Goal: Information Seeking & Learning: Learn about a topic

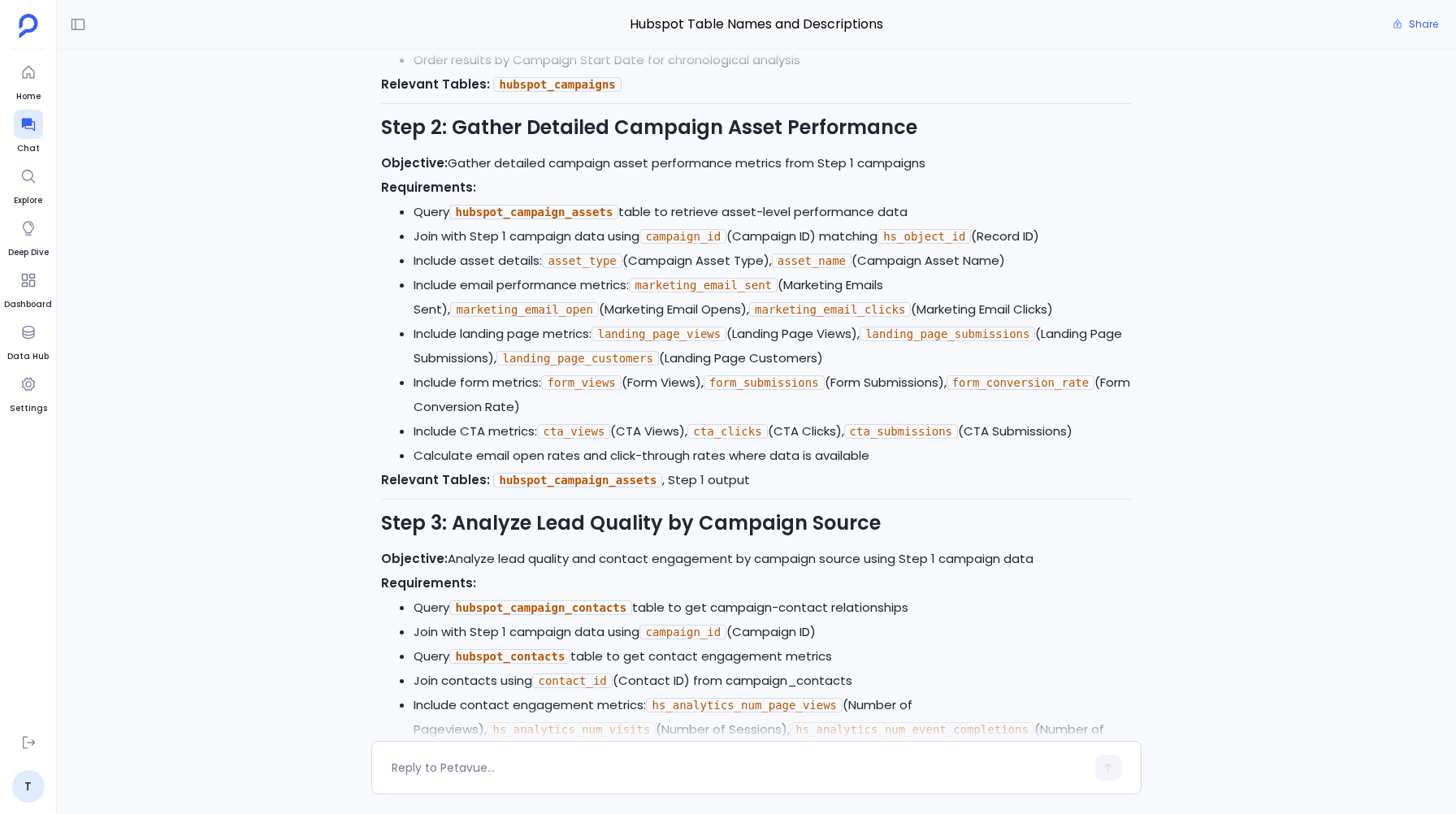
scroll to position [-7233, 0]
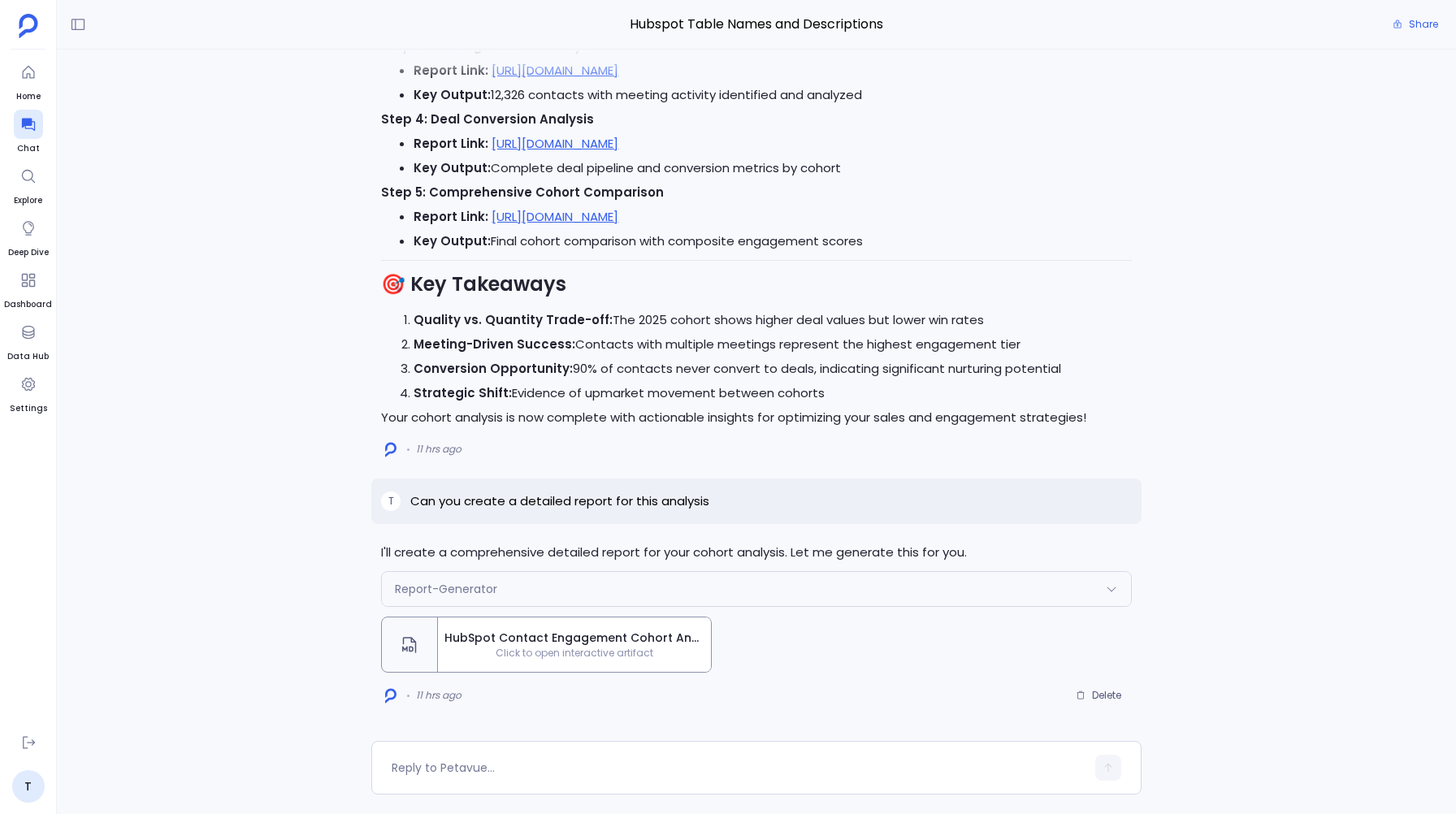
click at [495, 648] on span "Click to open interactive artifact" at bounding box center [574, 653] width 273 height 13
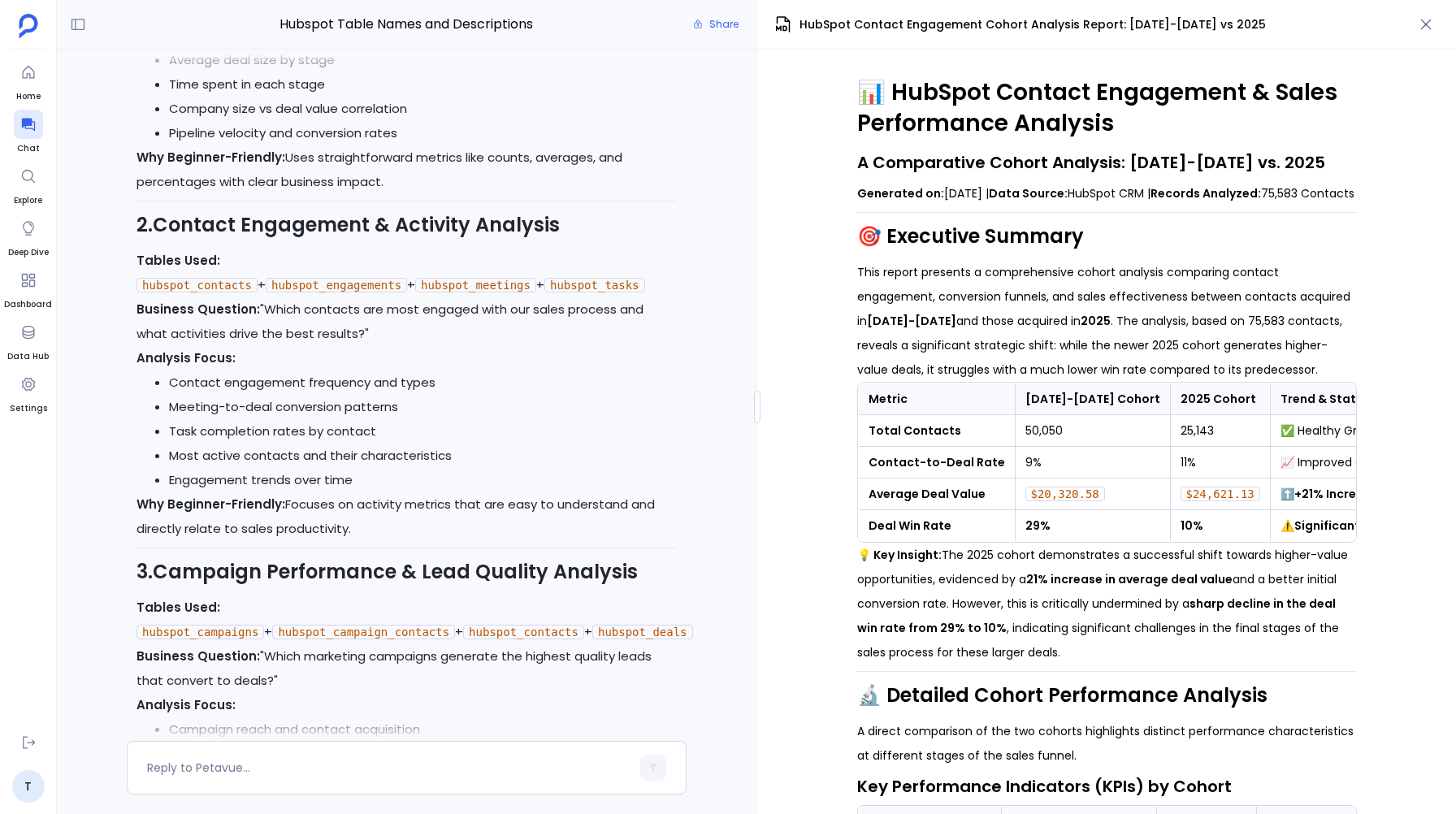
scroll to position [-8645, 0]
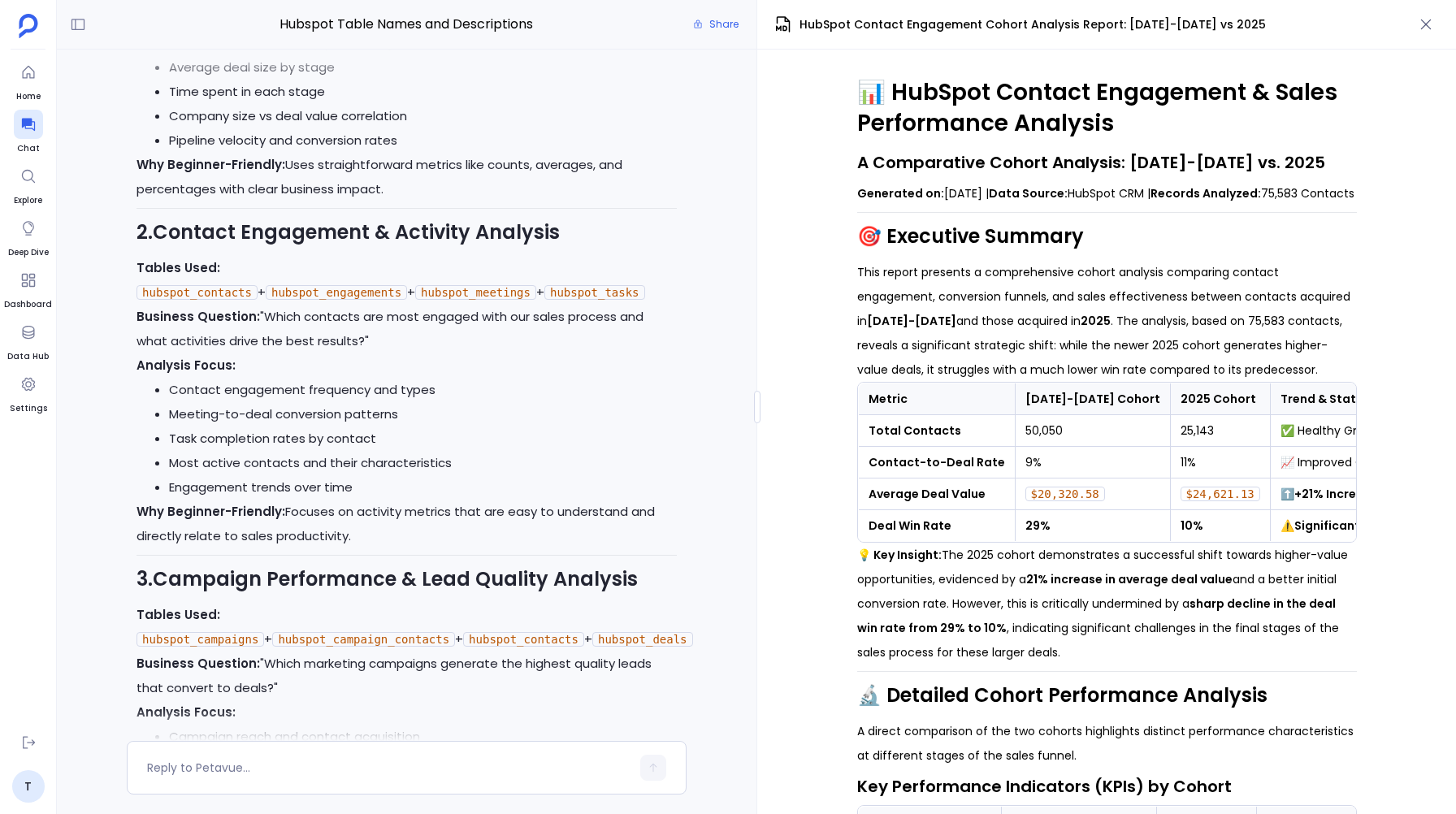
click at [167, 245] on strong "Contact Engagement & Activity Analysis" at bounding box center [356, 232] width 407 height 27
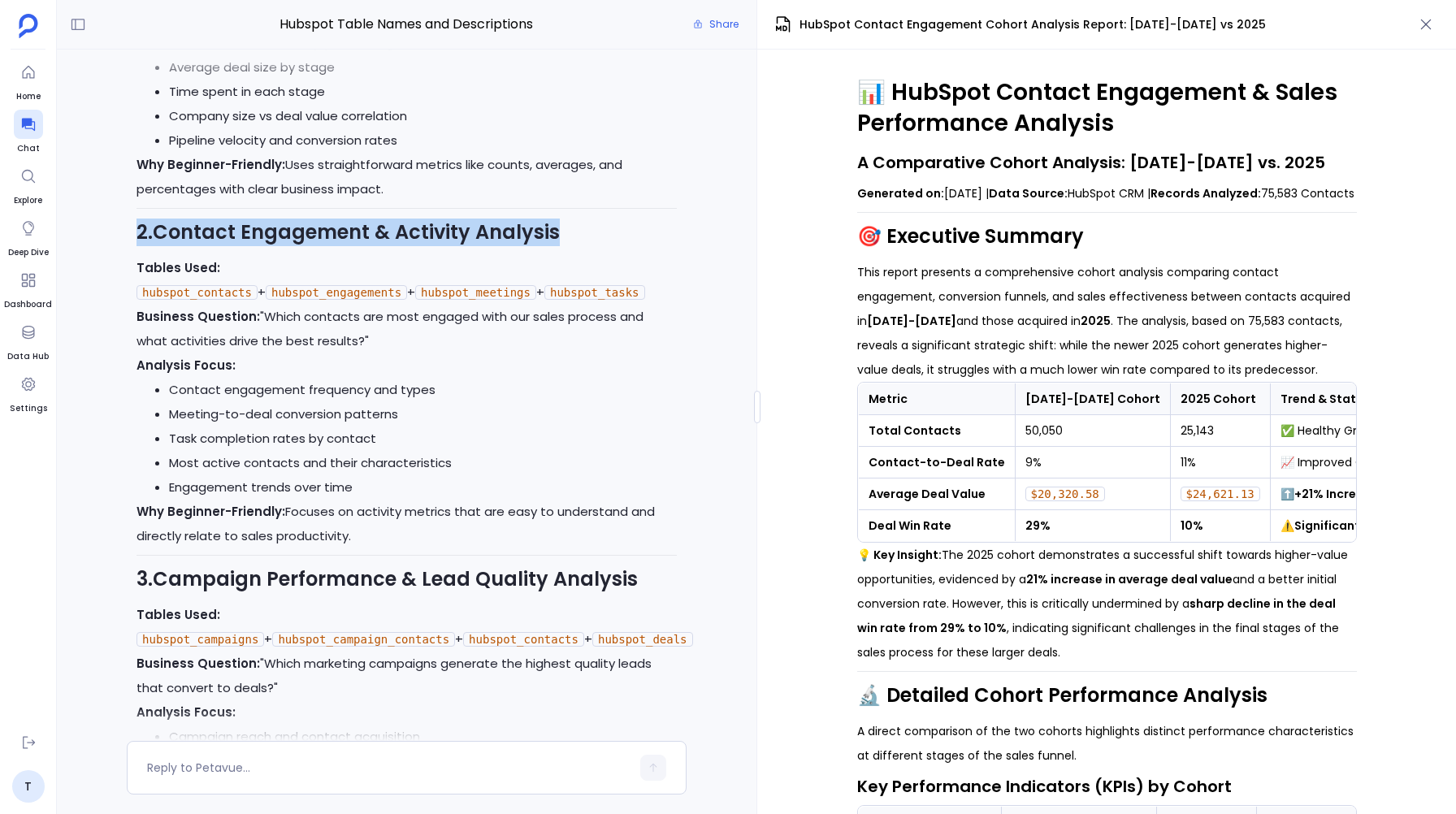
click at [167, 245] on strong "Contact Engagement & Activity Analysis" at bounding box center [356, 232] width 407 height 27
drag, startPoint x: 161, startPoint y: 313, endPoint x: 559, endPoint y: 312, distance: 398.0
click at [559, 246] on h2 "2. Contact Engagement & Activity Analysis" at bounding box center [406, 233] width 540 height 28
copy strong "Contact Engagement & Activity Analysis"
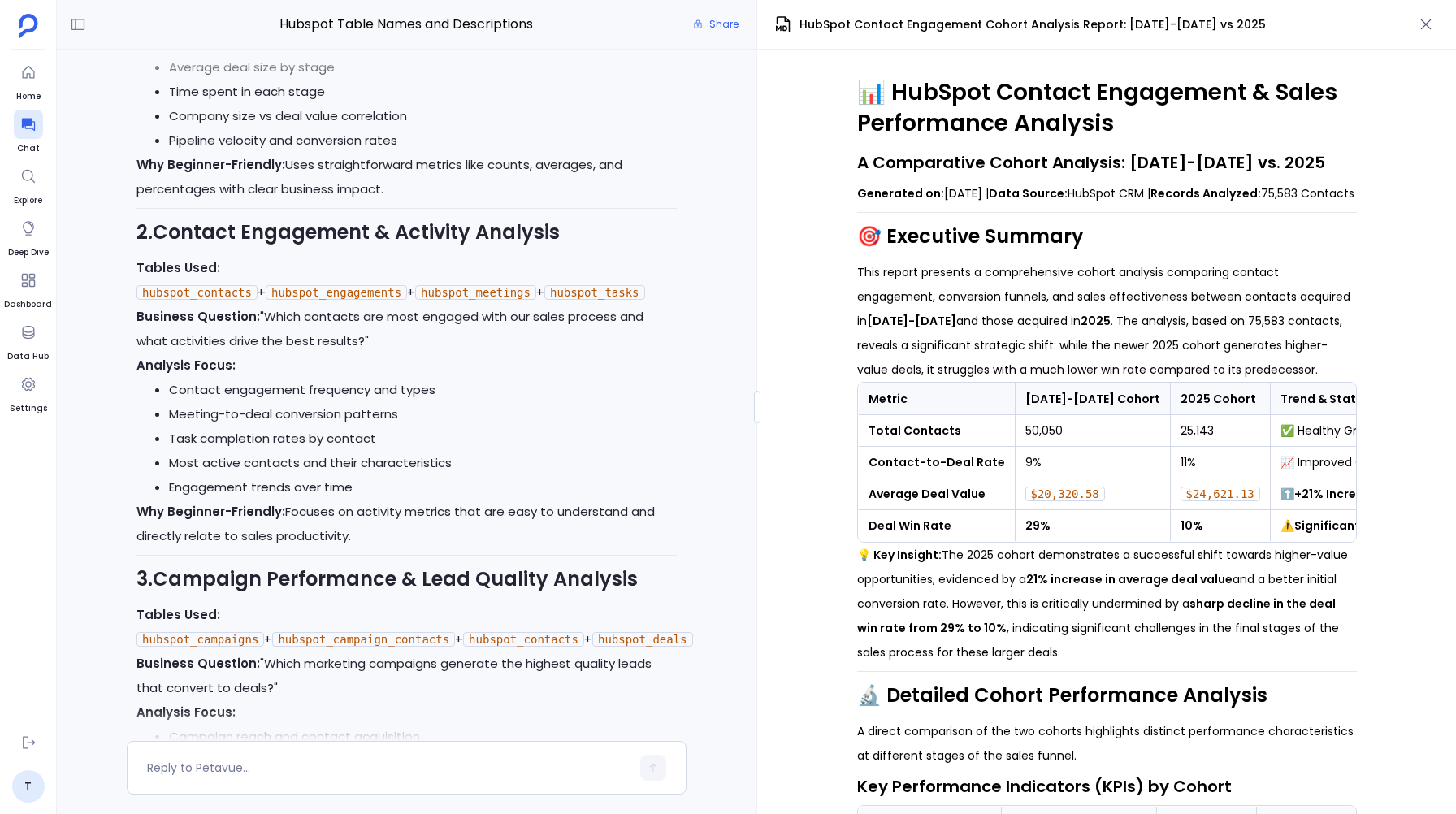
drag, startPoint x: 220, startPoint y: 349, endPoint x: 225, endPoint y: 358, distance: 10.3
click at [225, 304] on p "Tables Used: hubspot_contacts + hubspot_engagements + hubspot_meetings + hubspo…" at bounding box center [406, 280] width 540 height 49
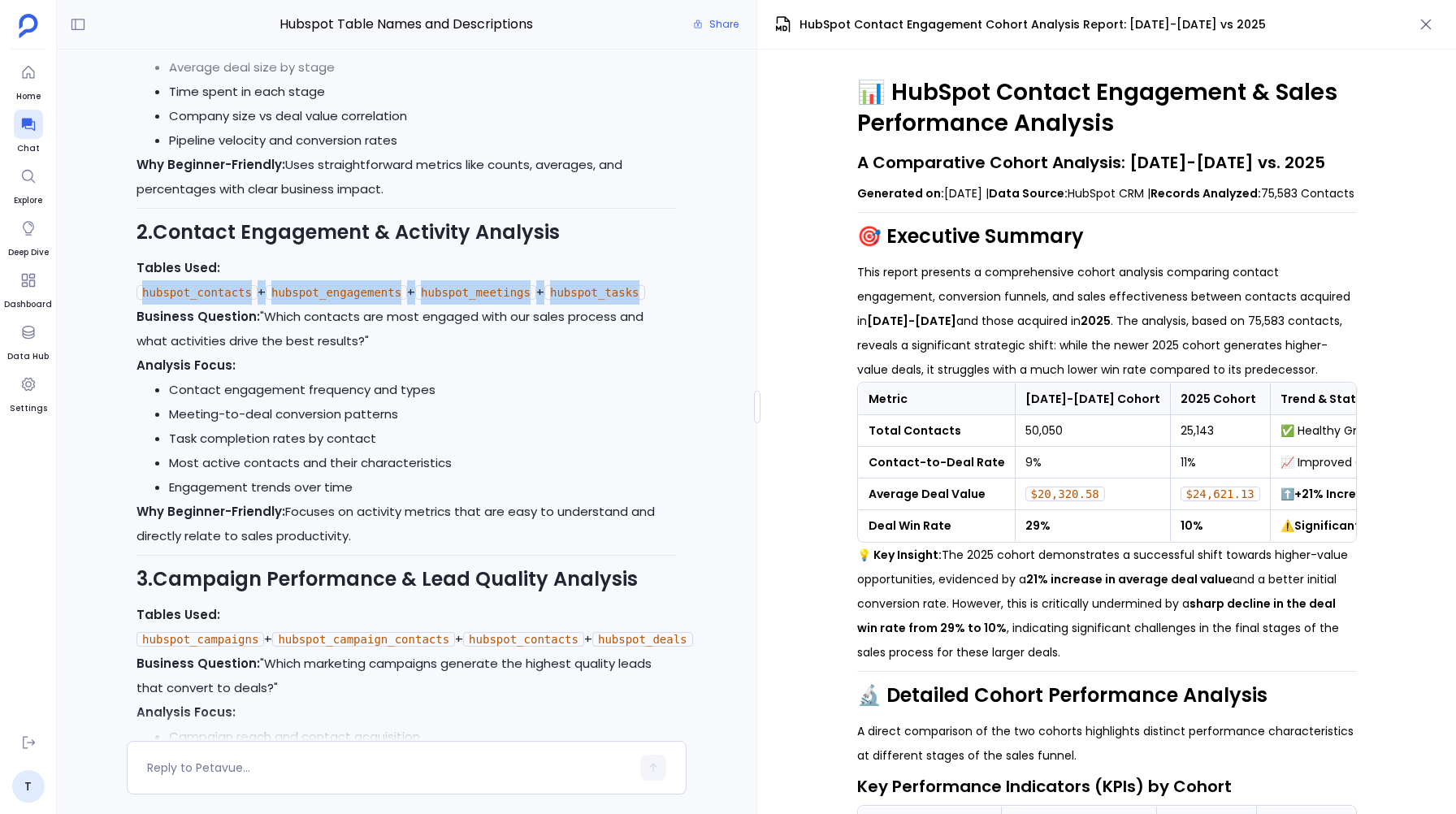
drag, startPoint x: 224, startPoint y: 349, endPoint x: 235, endPoint y: 363, distance: 17.8
click at [235, 304] on p "Tables Used: hubspot_contacts + hubspot_engagements + hubspot_meetings + hubspo…" at bounding box center [406, 280] width 540 height 49
copy p "hubspot_contacts + hubspot_engagements + hubspot_meetings + hubspot_tasks"
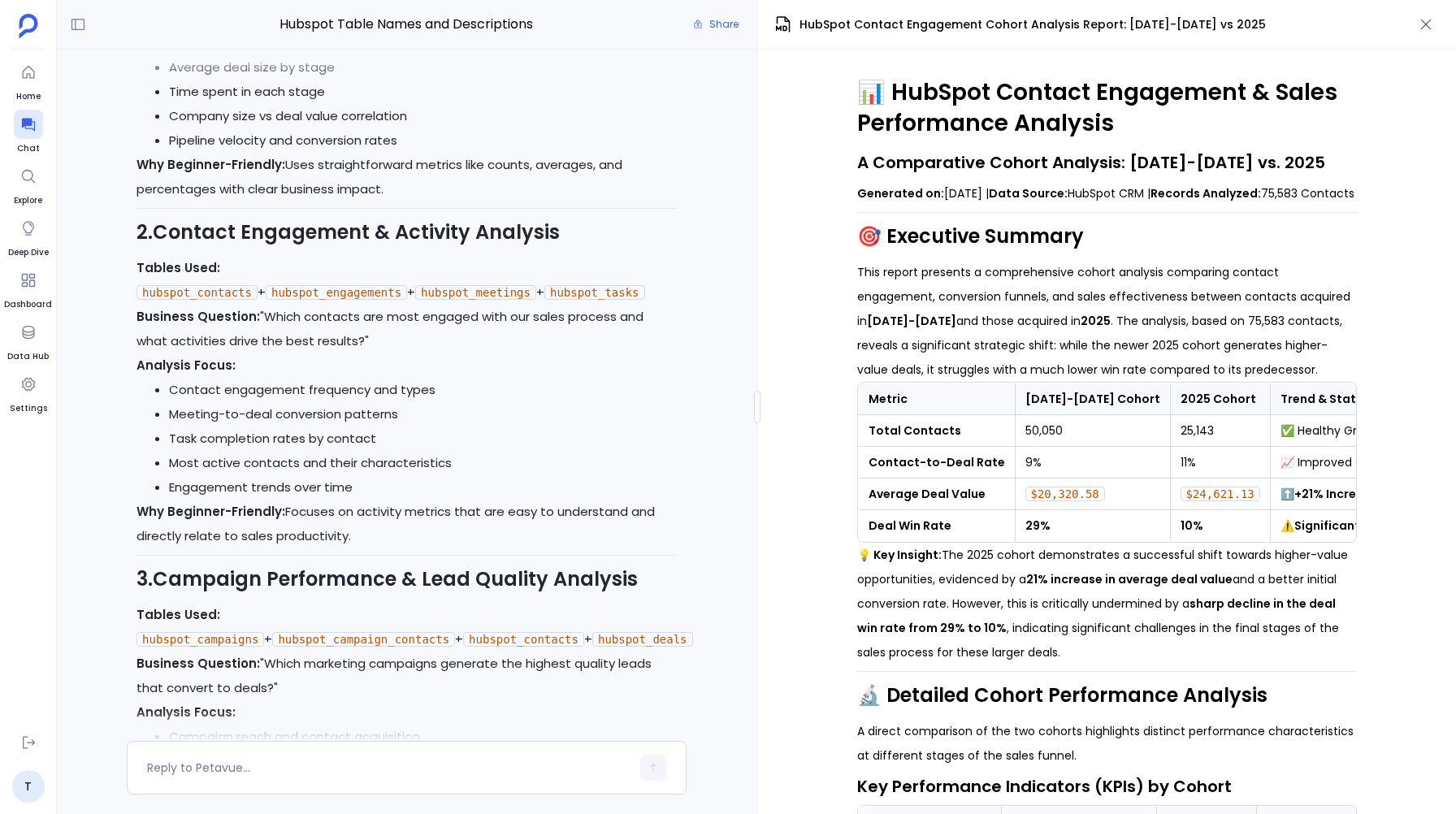
click at [384, 201] on p "Why Beginner-Friendly: Uses straightforward metrics like counts, averages, and …" at bounding box center [406, 177] width 540 height 49
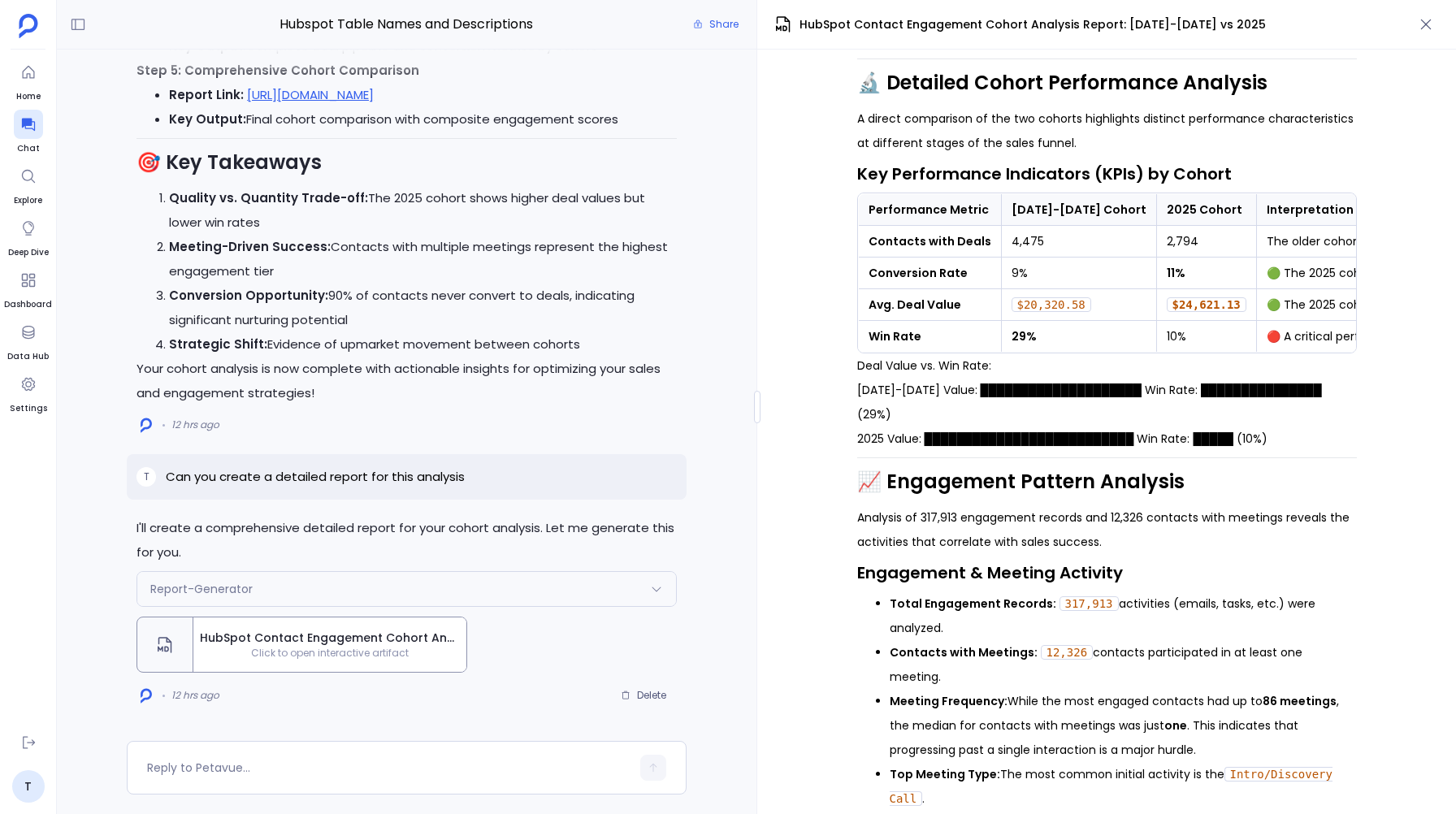
scroll to position [645, 0]
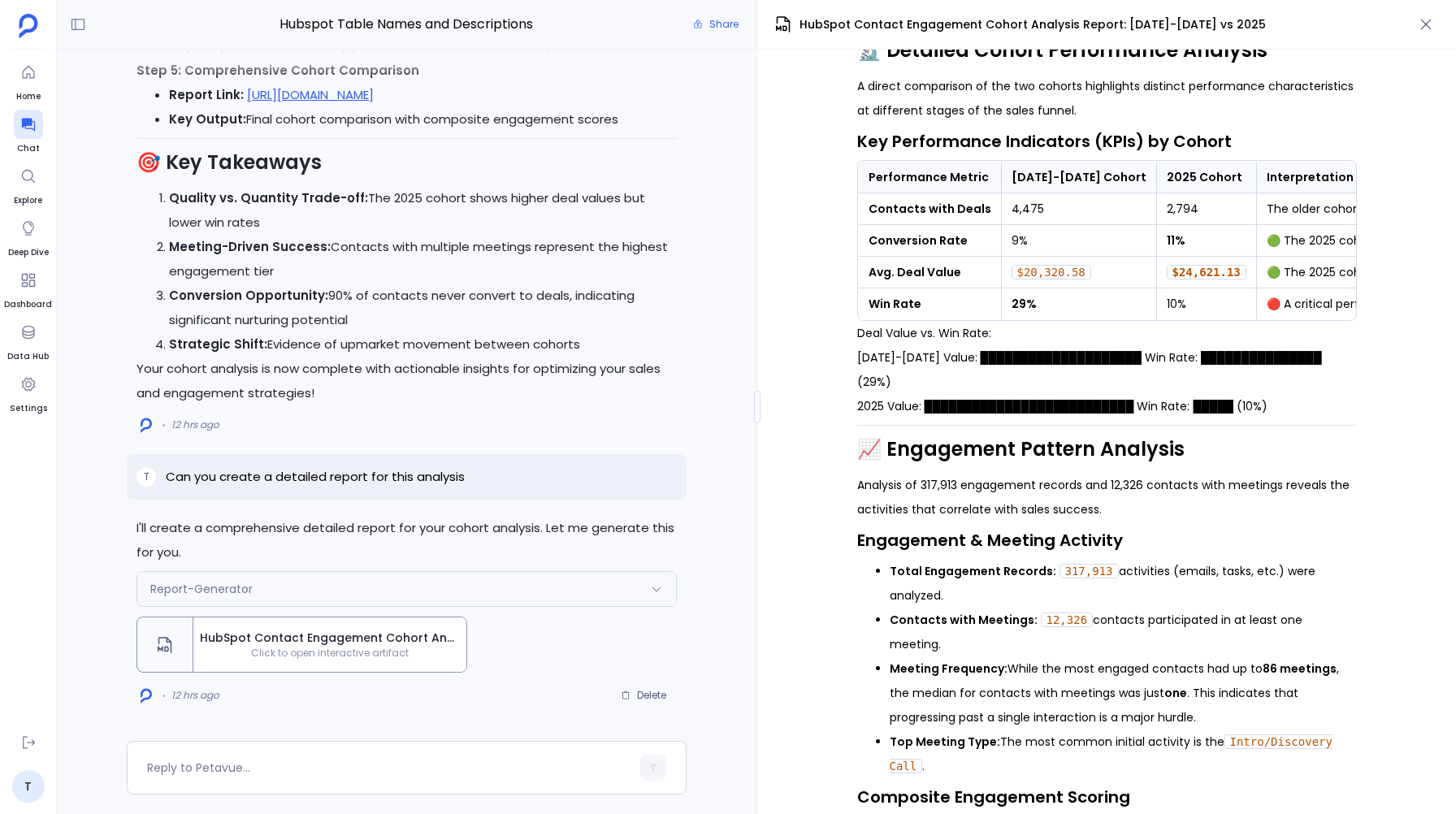
click at [546, 194] on li "Quality vs. Quantity Trade-off: The 2025 cohort shows higher deal values but lo…" at bounding box center [422, 210] width 508 height 49
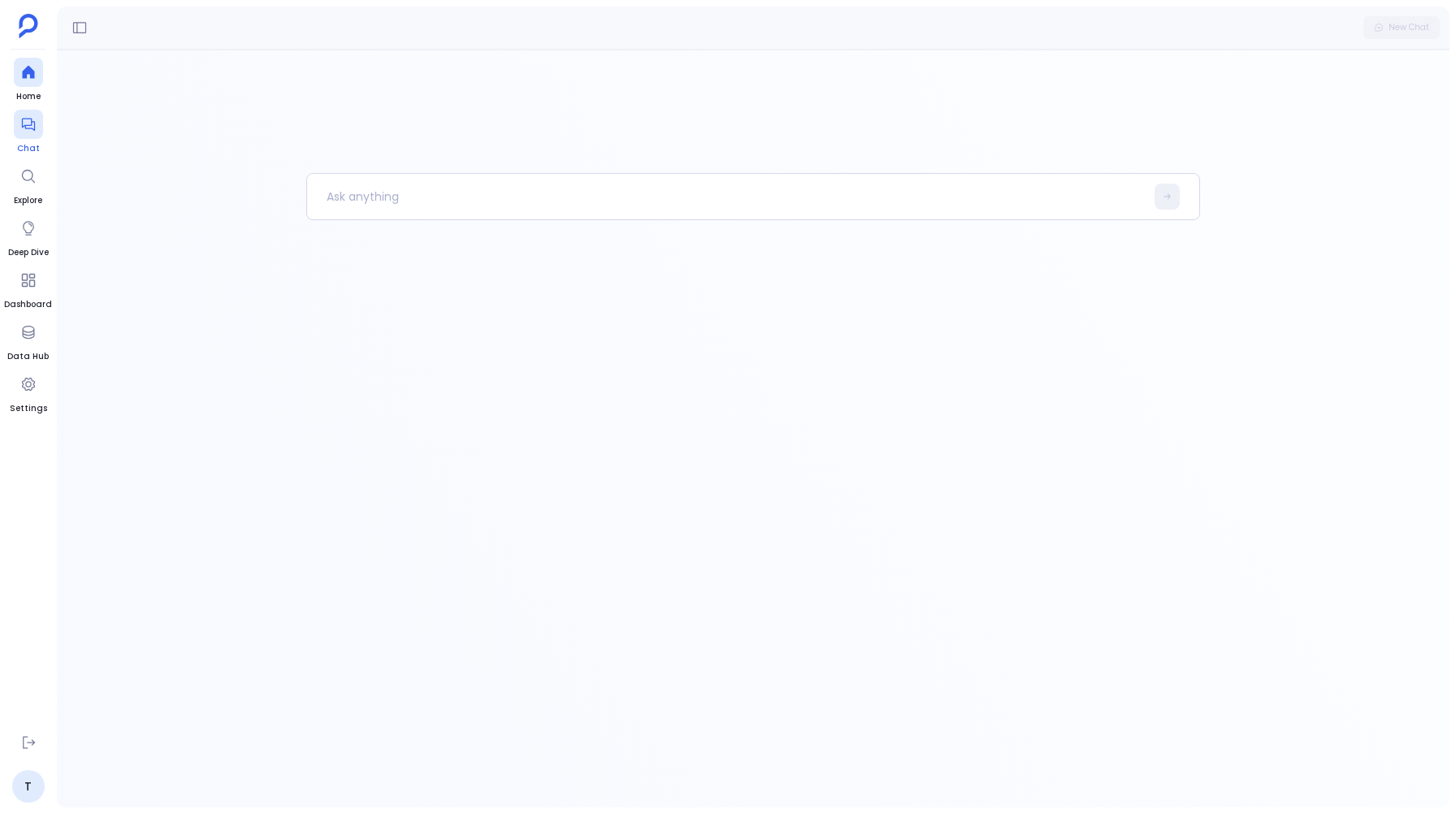
click at [29, 122] on icon at bounding box center [29, 124] width 16 height 16
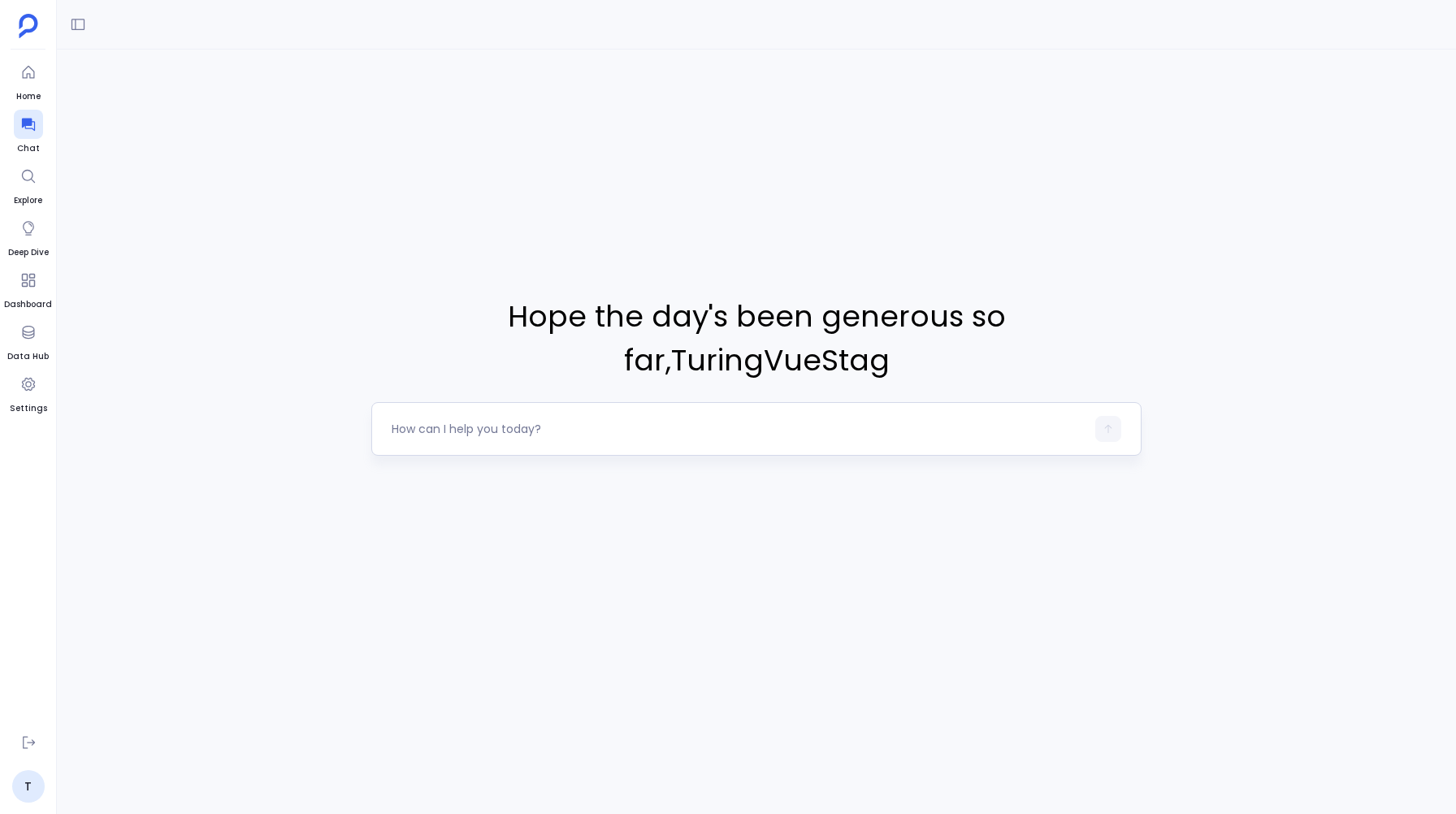
click at [417, 419] on div at bounding box center [738, 429] width 693 height 26
click at [417, 421] on textarea at bounding box center [738, 429] width 693 height 16
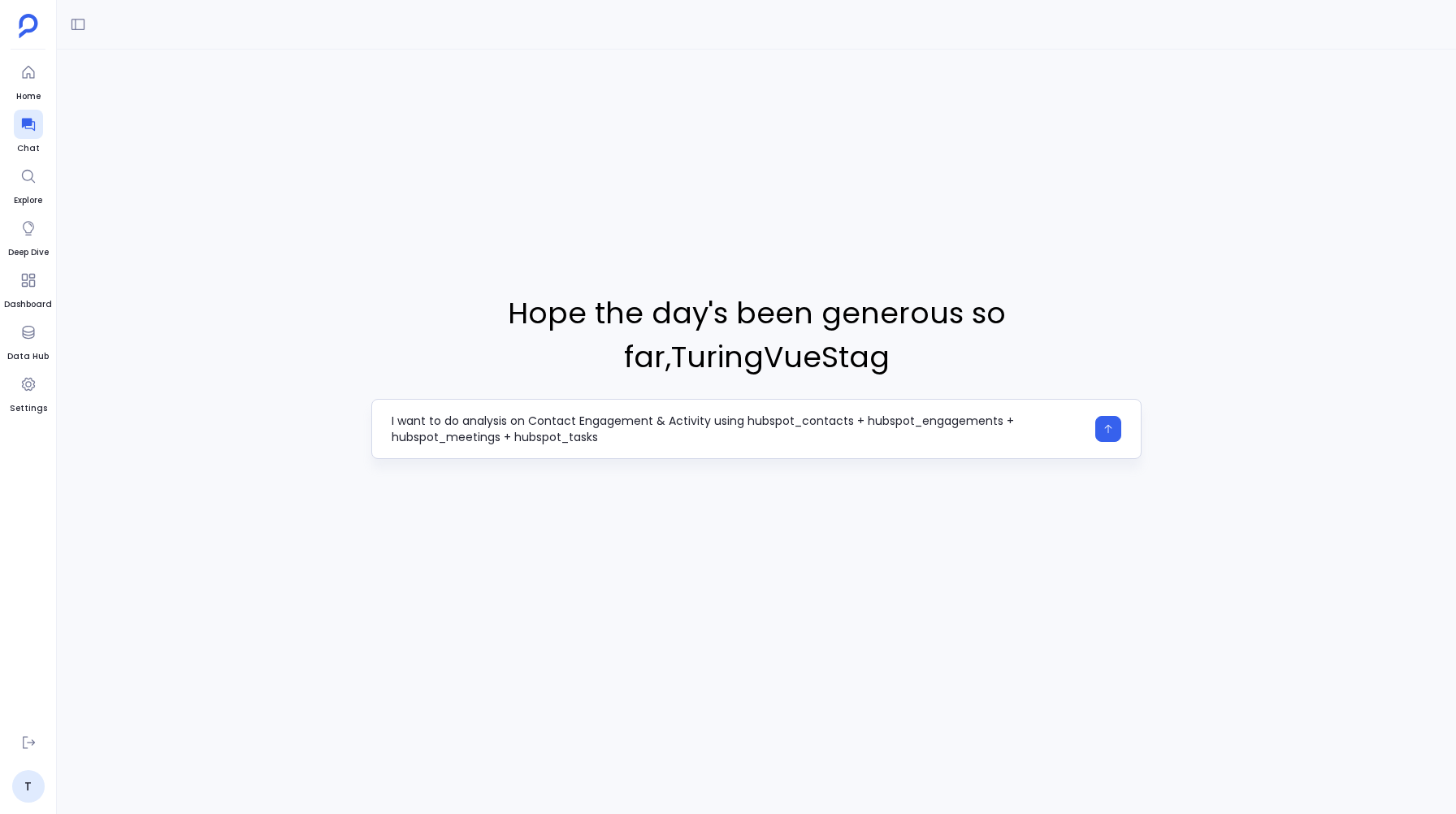
click at [859, 413] on textarea "I want to do analysis on Contact Engagement & Activity using hubspot_contacts +…" at bounding box center [738, 429] width 693 height 33
click at [1007, 413] on textarea "I want to do analysis on Contact Engagement & Activity using hubspot_contacts, …" at bounding box center [738, 429] width 693 height 33
click at [512, 416] on textarea "I want to do analysis on Contact Engagement & Activity using hubspot_contacts, …" at bounding box center [738, 429] width 693 height 33
click at [392, 413] on textarea "I want to do analysis on Contact Engagement & Activity using hubspot_contacts, …" at bounding box center [738, 429] width 693 height 33
click at [507, 416] on textarea "I want to do analysis on Contact Engagement & Activity using hubspot_contacts, …" at bounding box center [738, 429] width 693 height 33
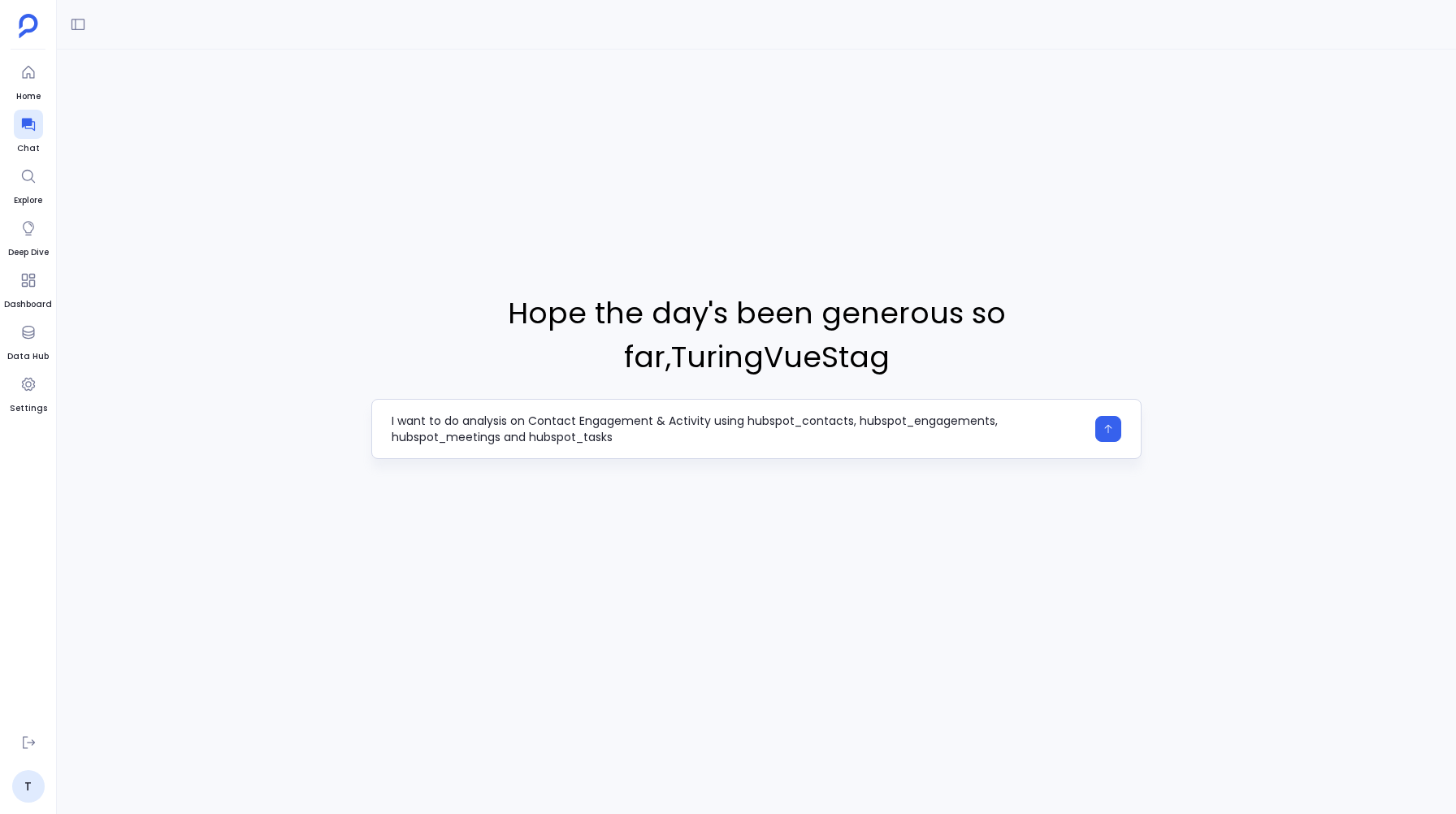
click at [633, 413] on textarea "I want to do analysis on Contact Engagement & Activity using hubspot_contacts, …" at bounding box center [738, 429] width 693 height 33
type textarea "I want to do analysis on Contact Engagement & Activity using hubspot_contacts, …"
click at [1101, 416] on button "button" at bounding box center [1108, 429] width 26 height 26
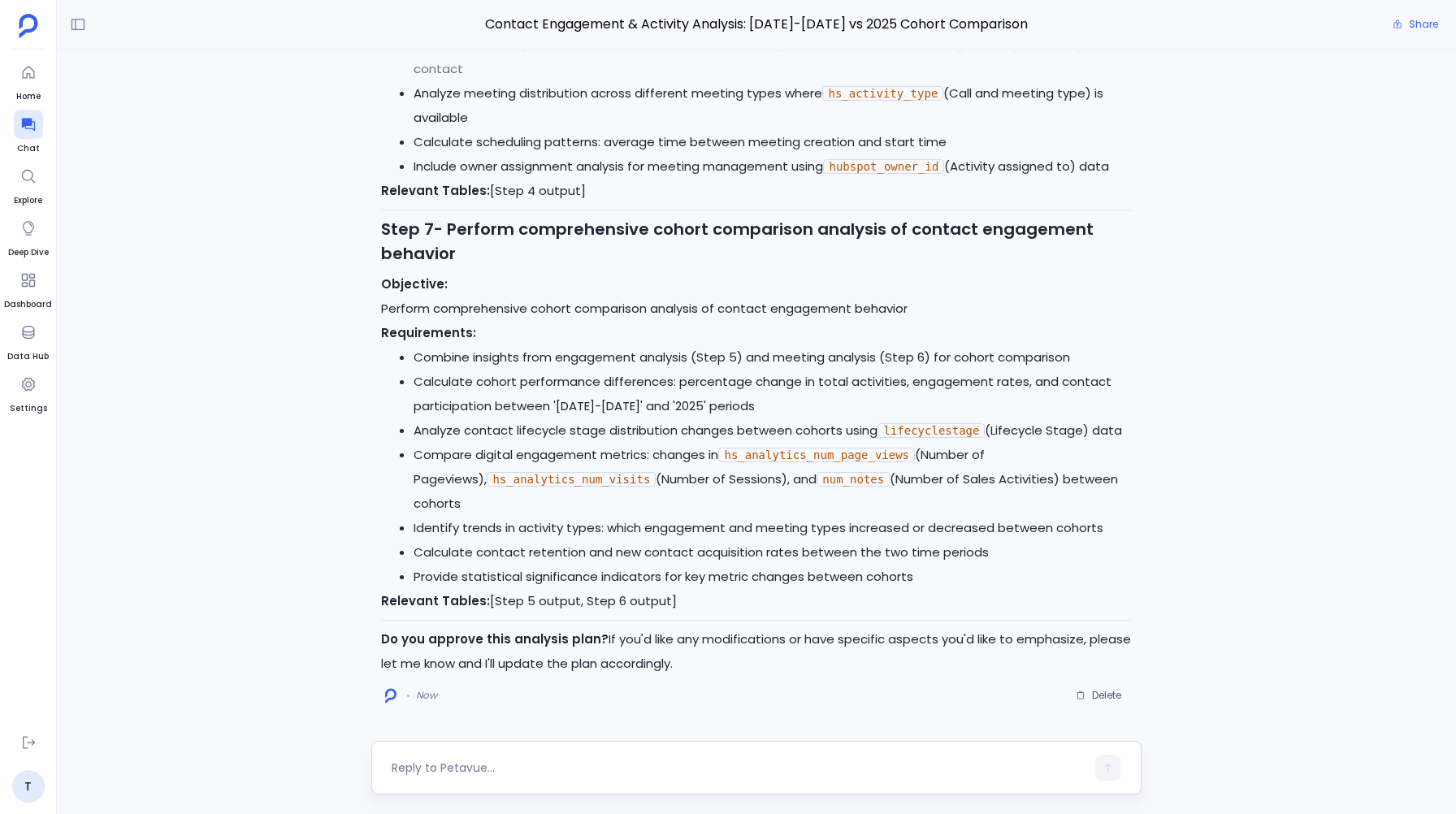
click at [548, 761] on textarea at bounding box center [738, 767] width 693 height 16
type textarea "I"
type textarea "Yes"
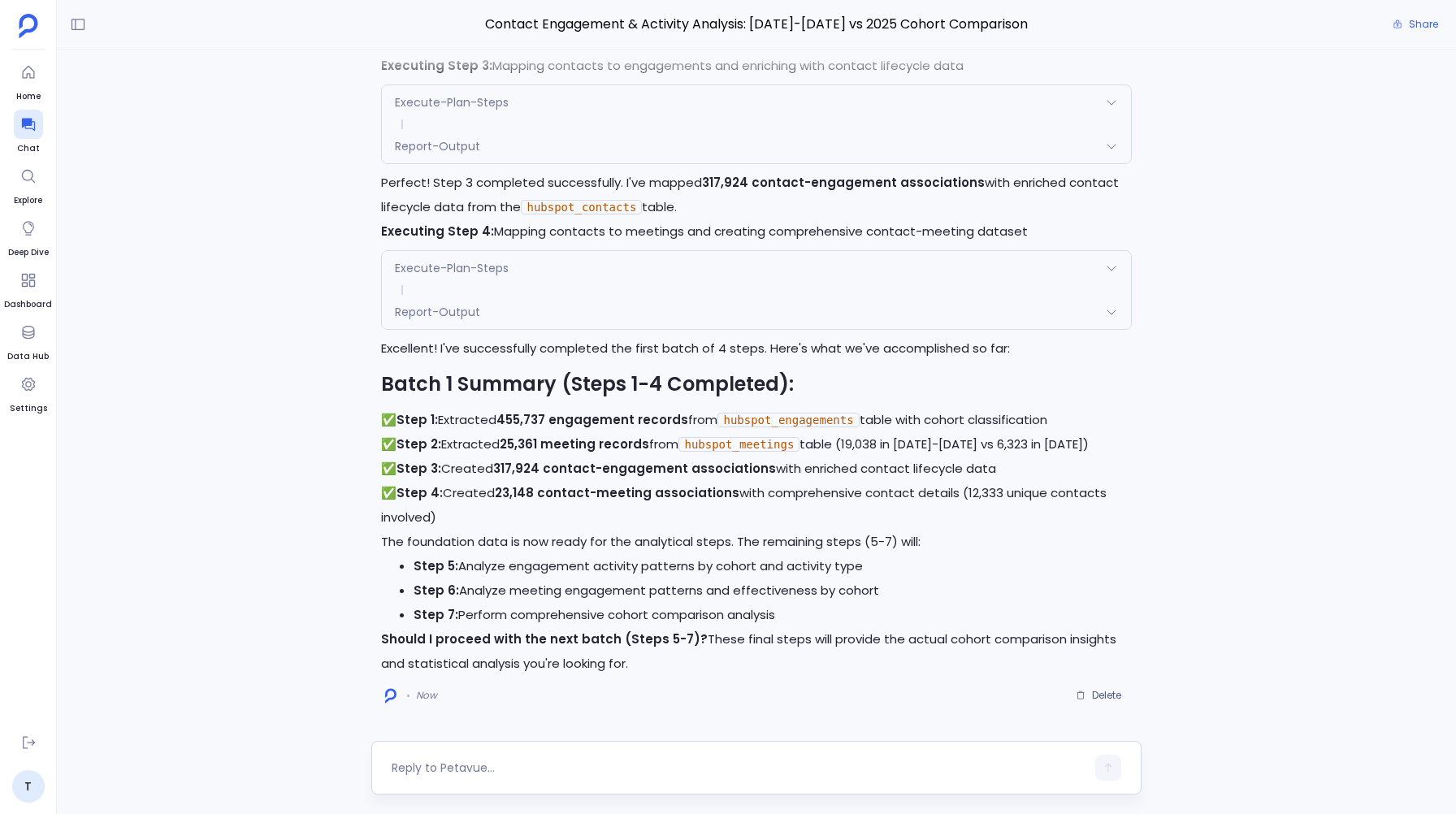
click at [488, 765] on textarea at bounding box center [738, 767] width 693 height 16
type textarea "yes"
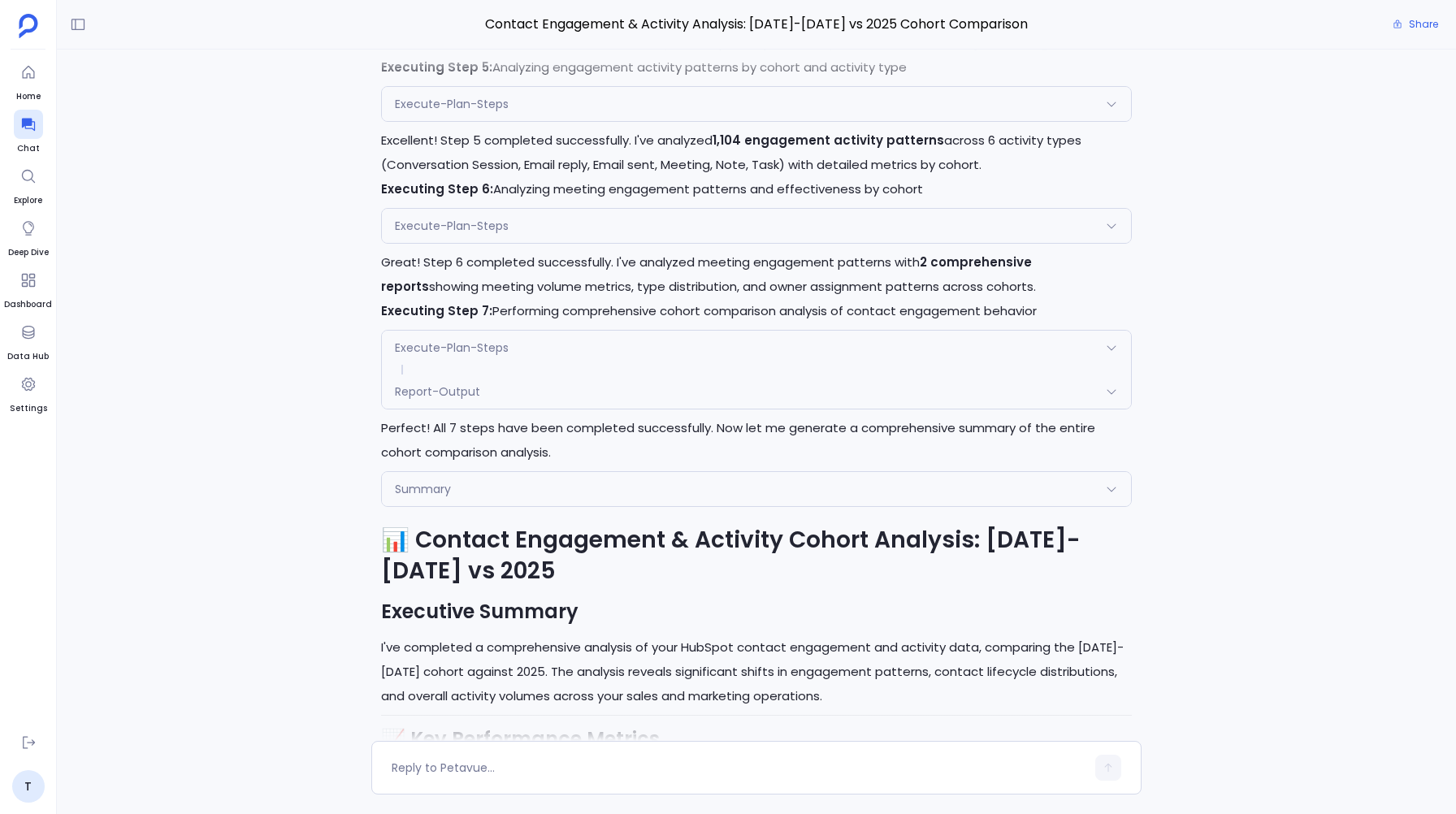
scroll to position [-1938, 0]
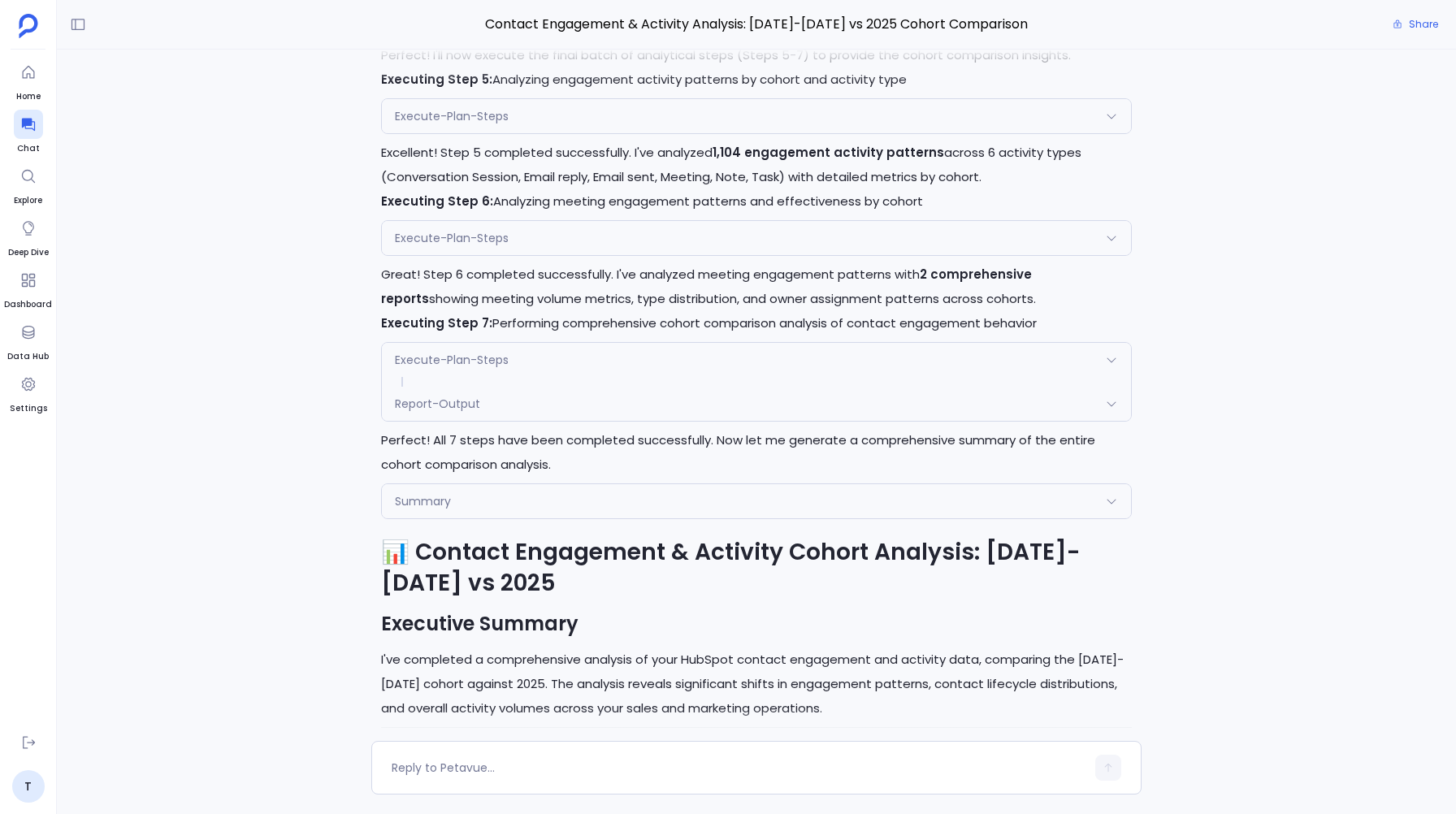
click at [424, 516] on div "Summary" at bounding box center [756, 501] width 749 height 34
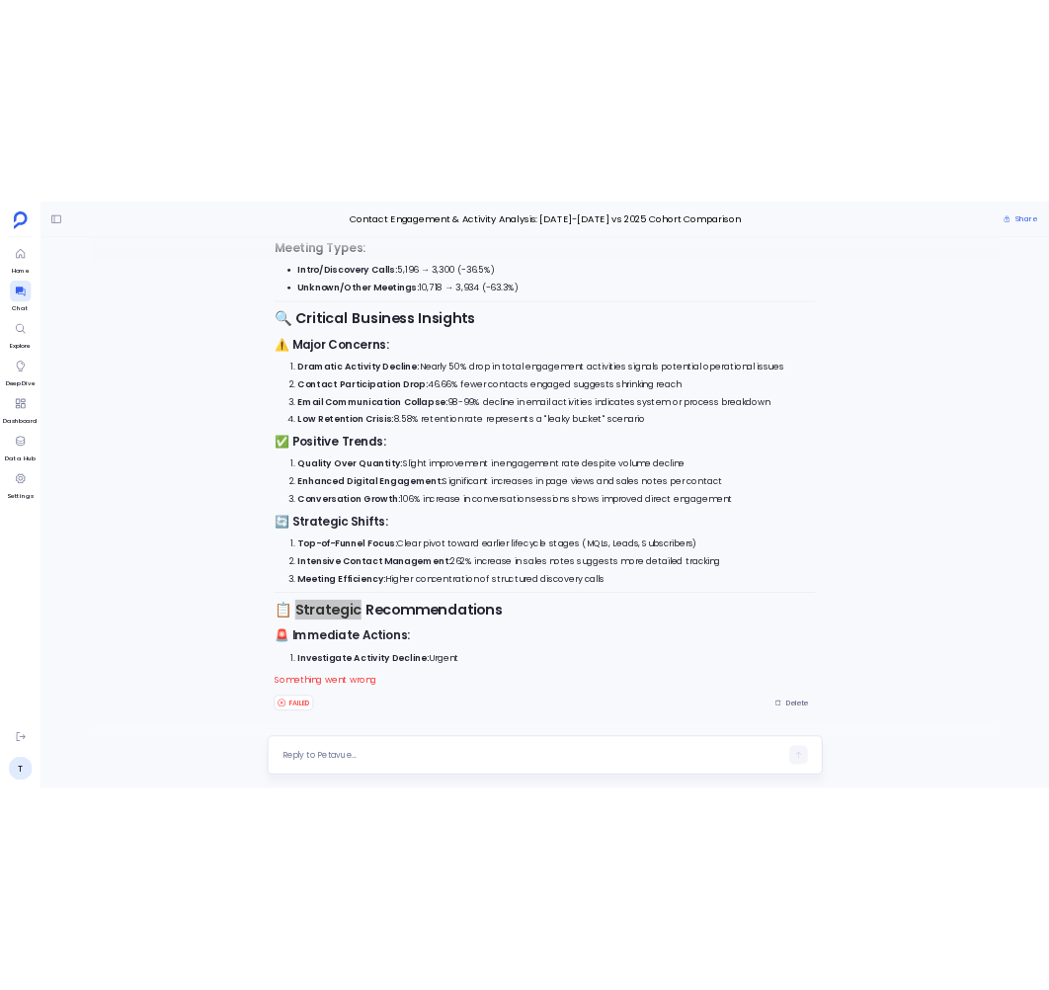
scroll to position [2309, 0]
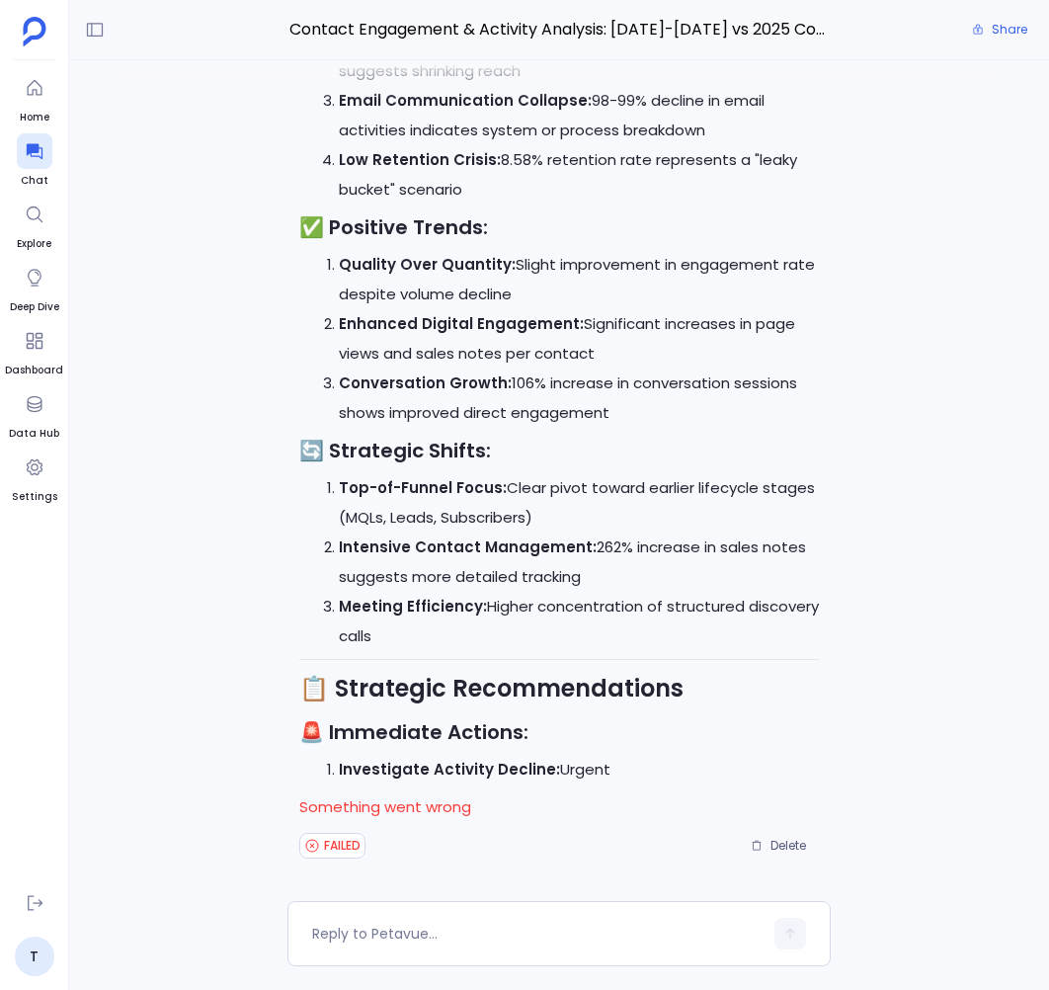
click at [632, 554] on li "Intensive Contact Management: 262% increase in sales notes suggests more detail…" at bounding box center [579, 561] width 480 height 59
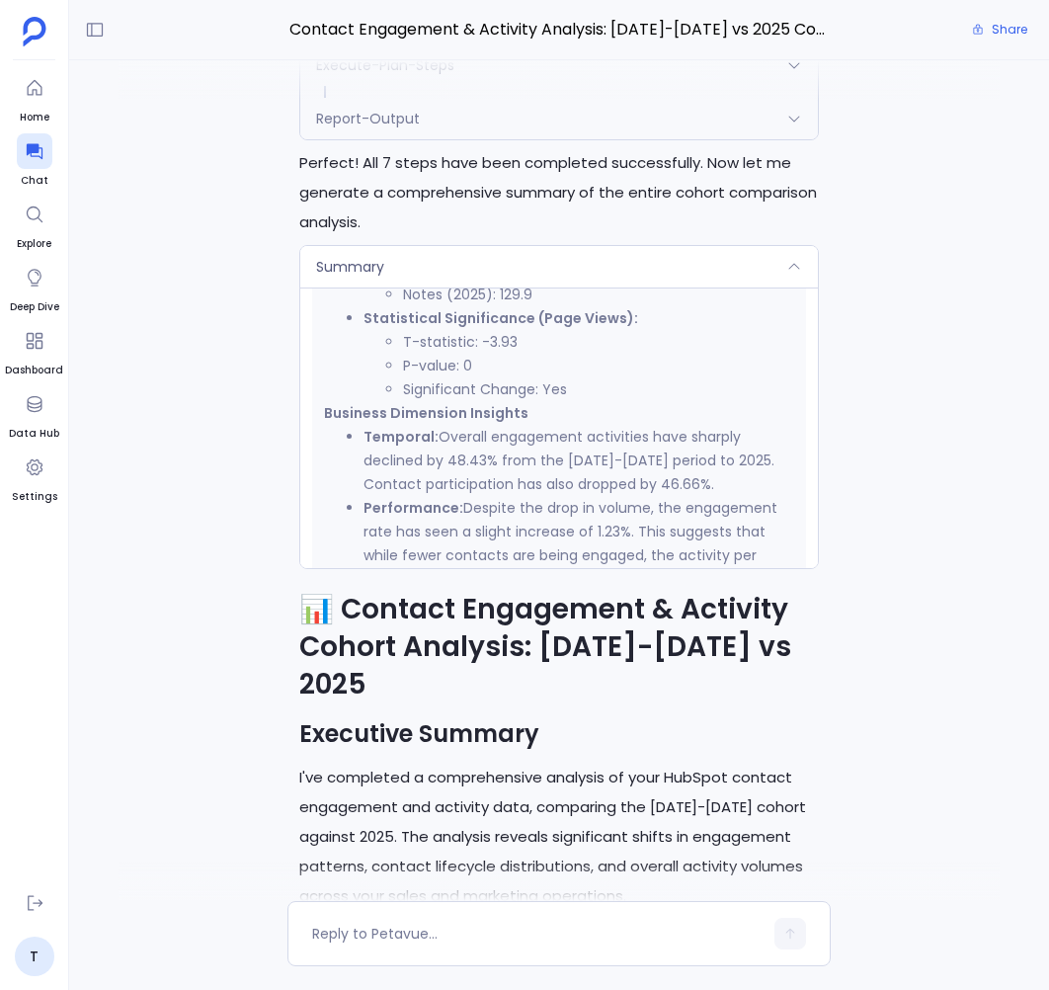
scroll to position [-2792, 0]
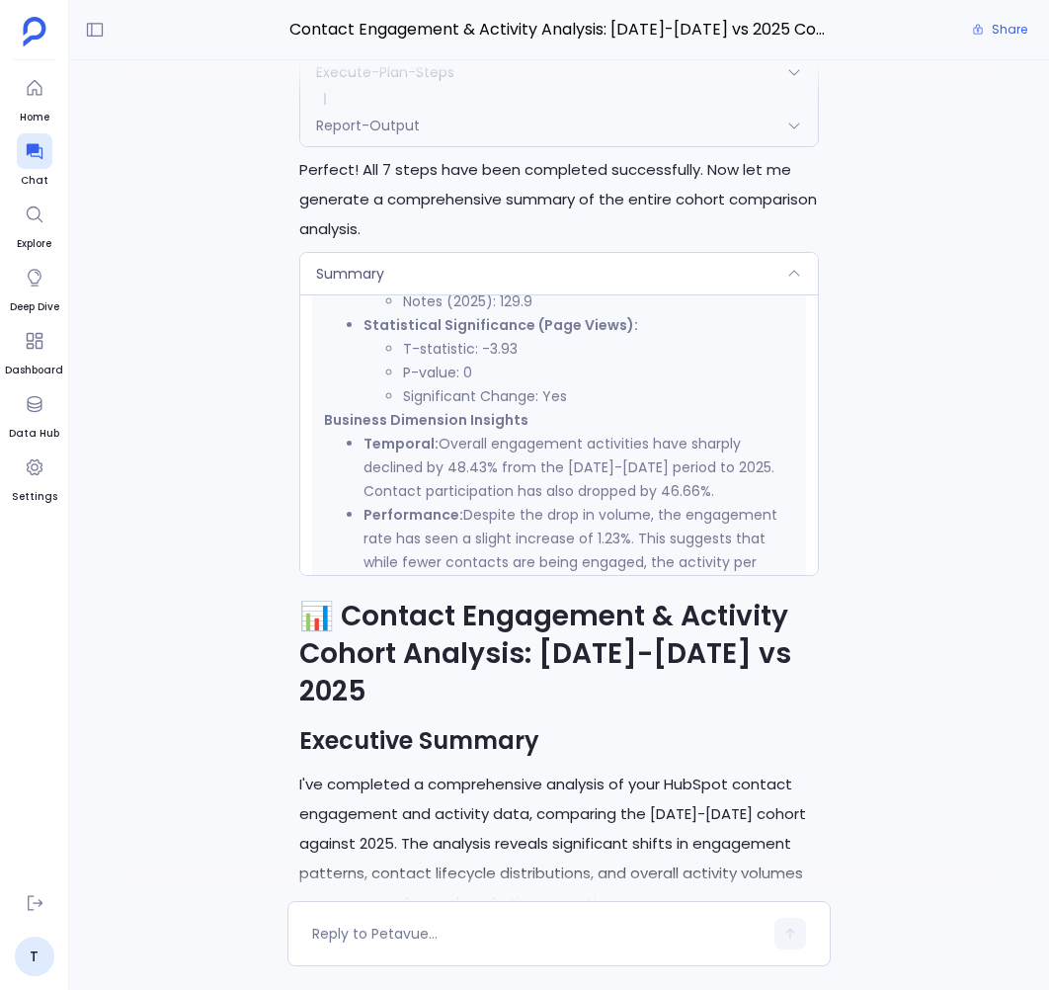
click at [787, 294] on div "Summary" at bounding box center [558, 273] width 517 height 41
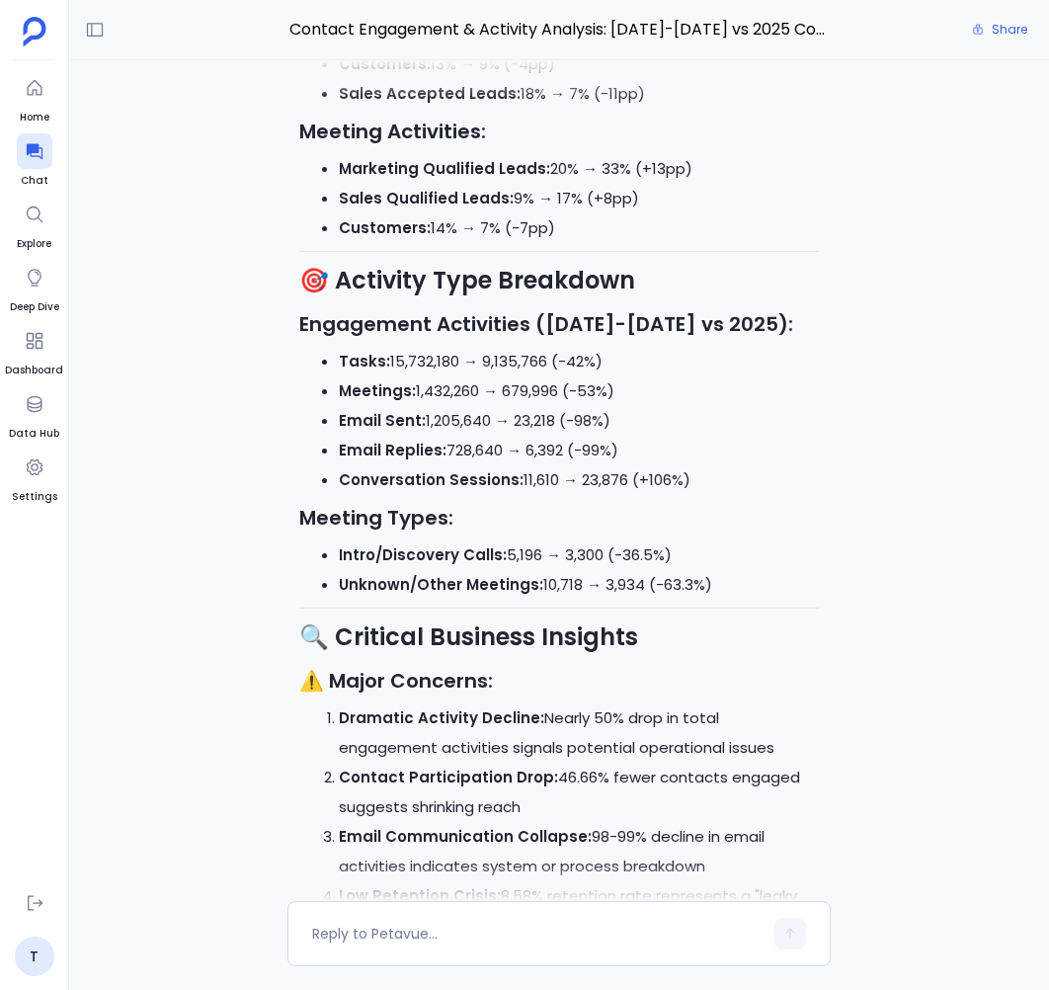
scroll to position [0, 0]
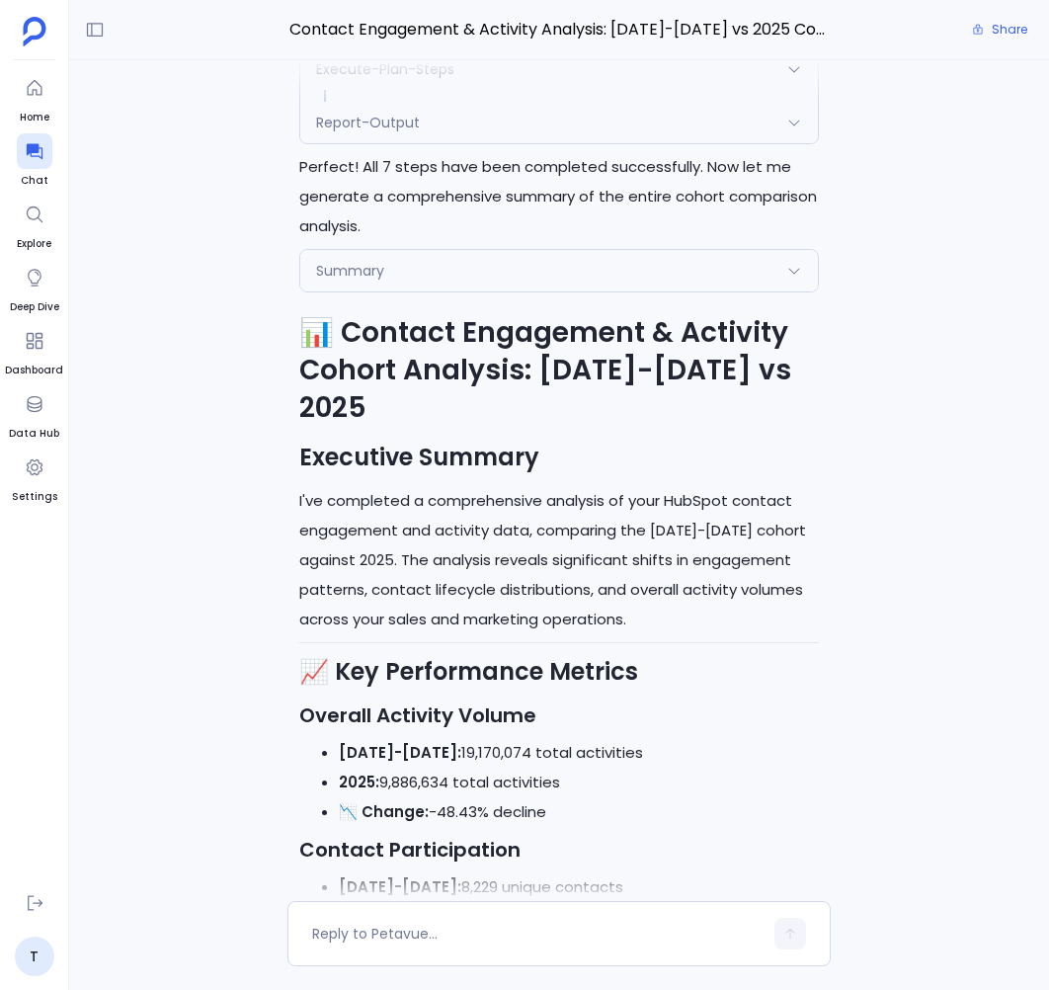
click at [384, 291] on div "Summary" at bounding box center [558, 270] width 517 height 41
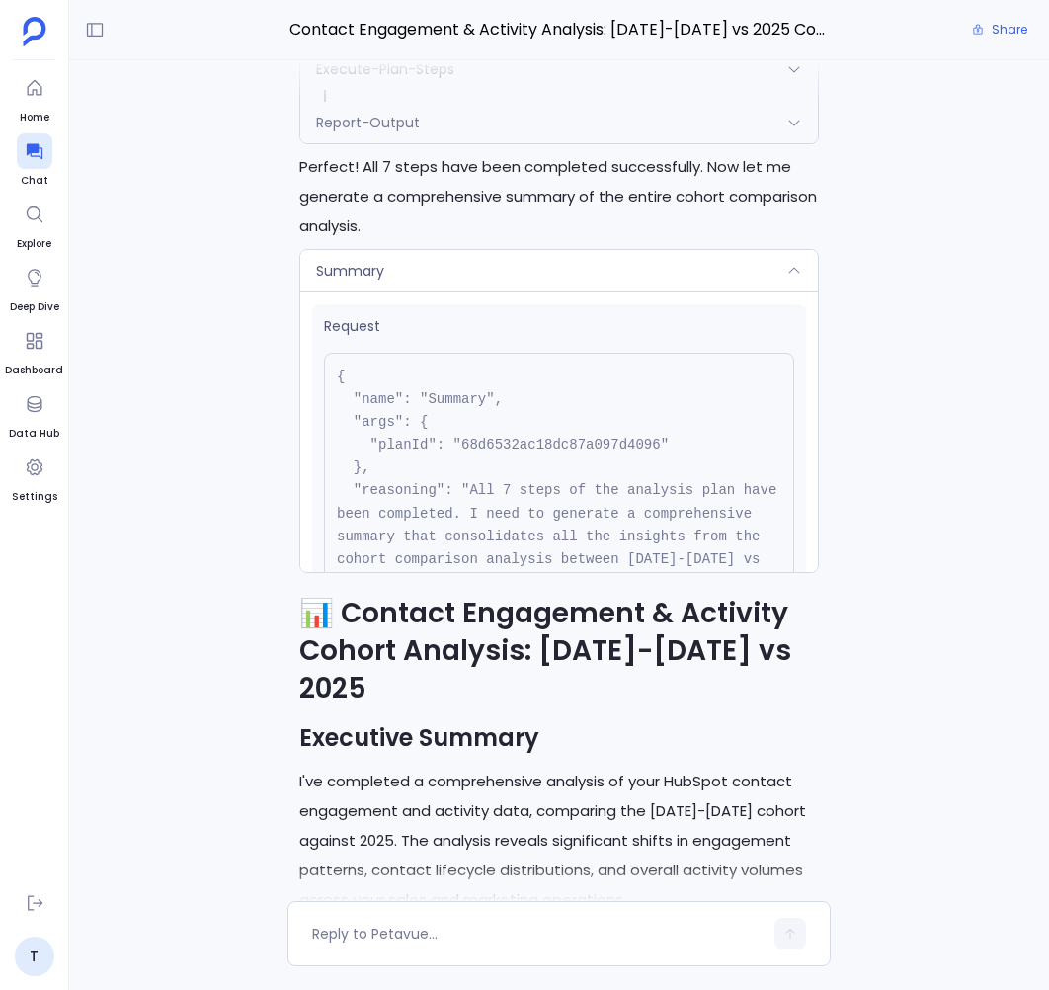
click at [521, 487] on pre "{ "name": "Summary", "args": { "planId": "68d6532ac18dc87a097d4096" }, "reasoni…" at bounding box center [559, 502] width 470 height 299
copy pre "68d6532ac18dc87a097d4096"
click at [550, 291] on div "Summary" at bounding box center [558, 270] width 517 height 41
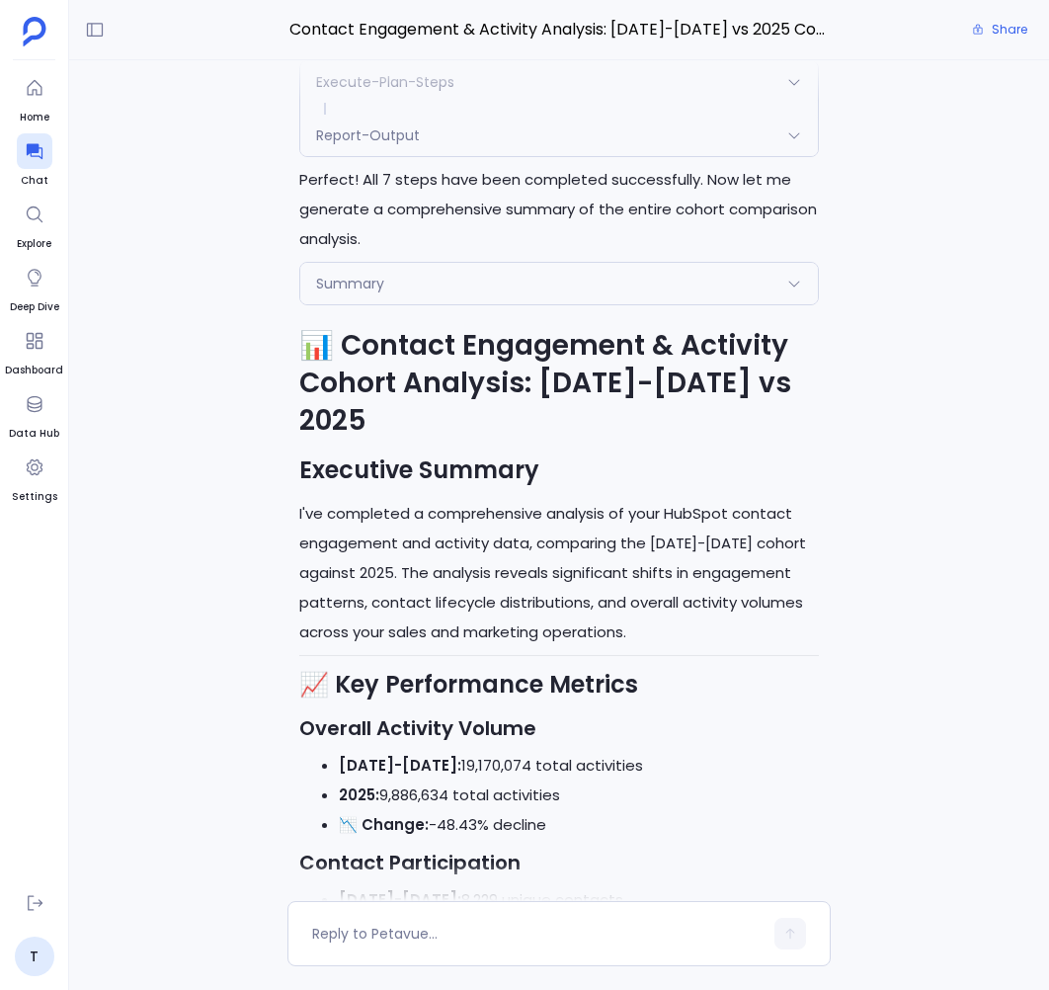
scroll to position [-2508, 0]
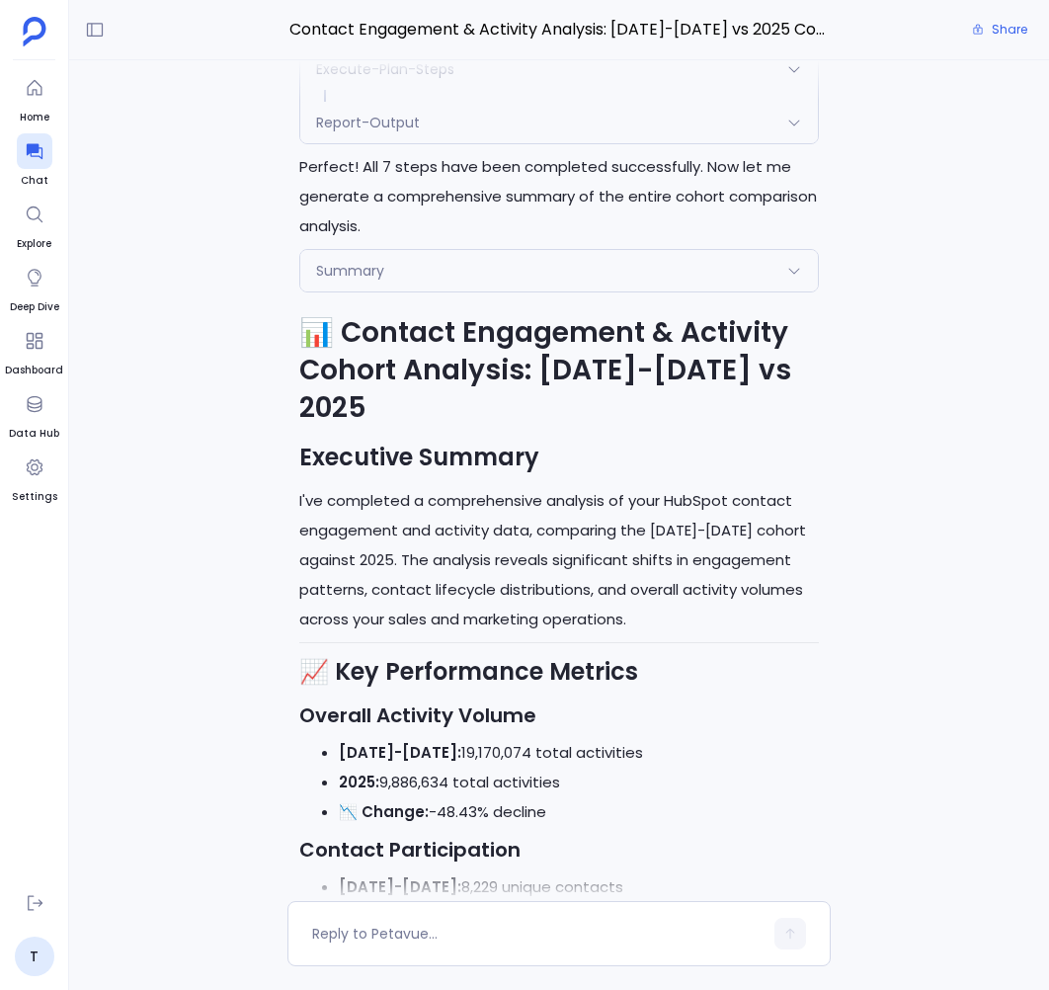
click at [543, 291] on div "Summary" at bounding box center [558, 270] width 517 height 41
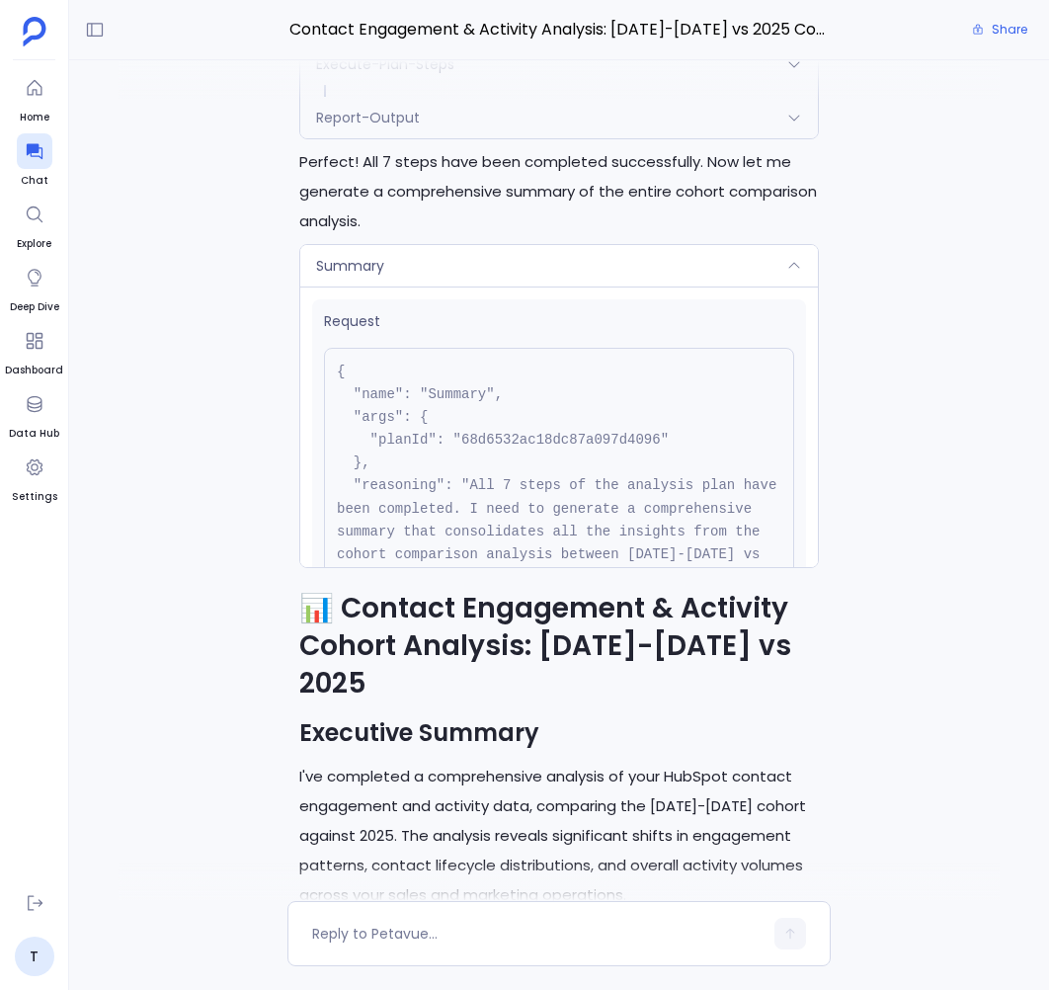
scroll to position [-2789, 0]
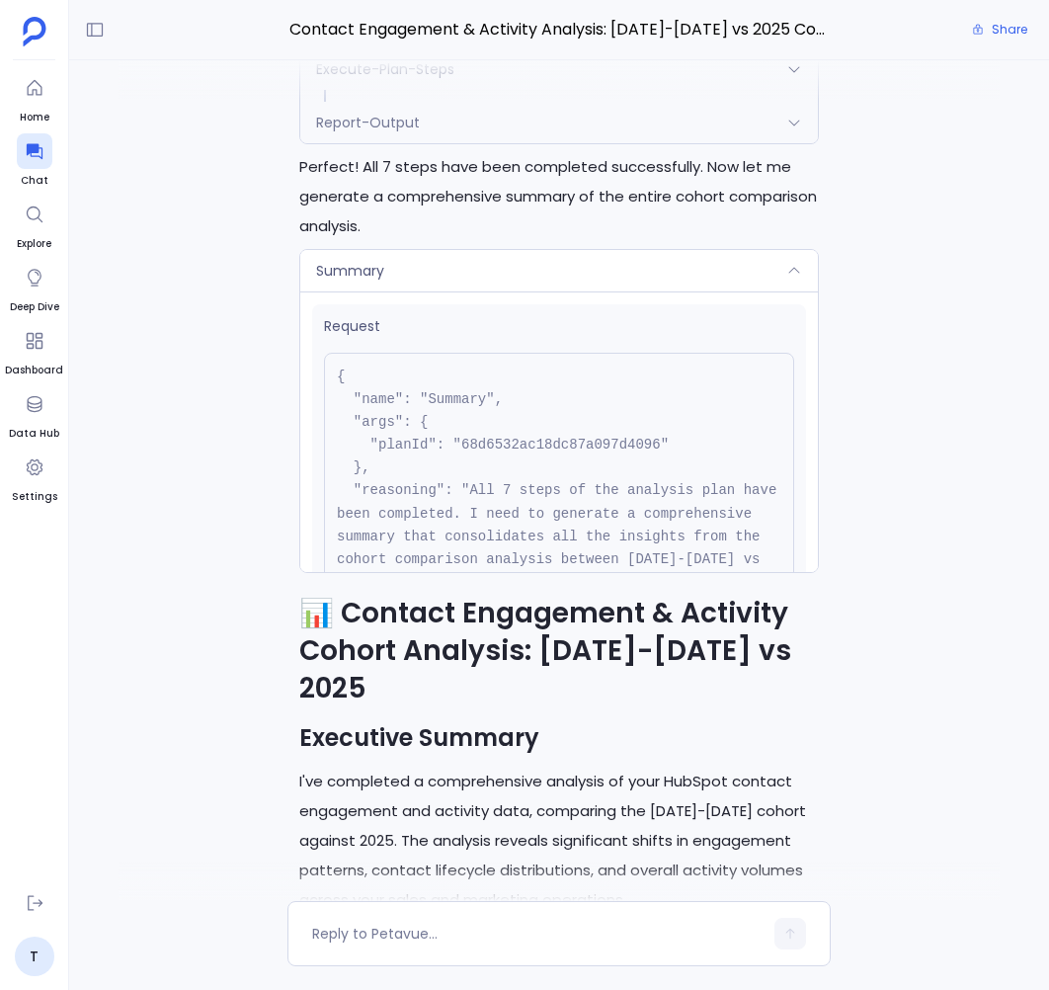
click at [468, 291] on div "Summary" at bounding box center [558, 270] width 517 height 41
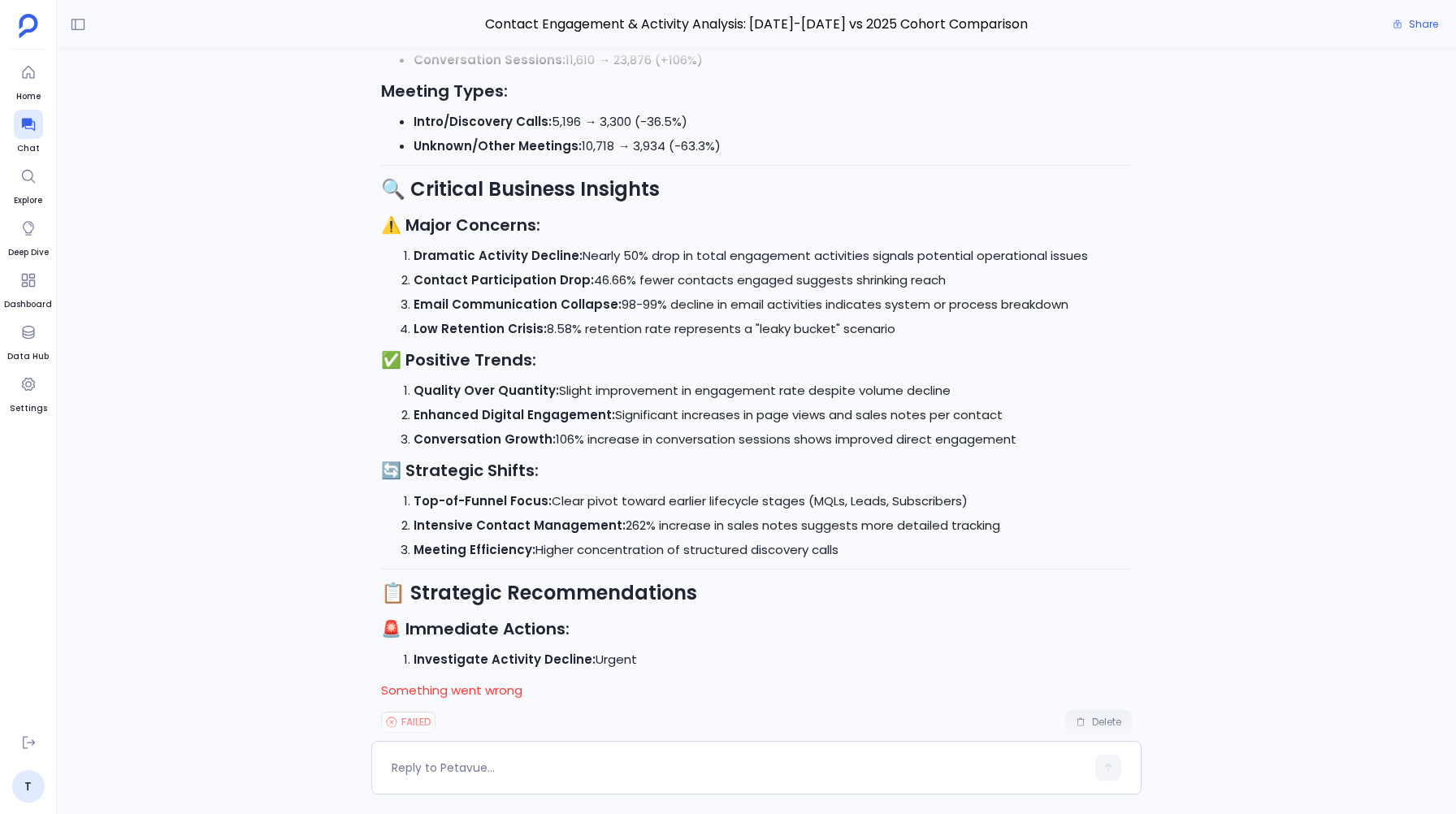
scroll to position [0, 0]
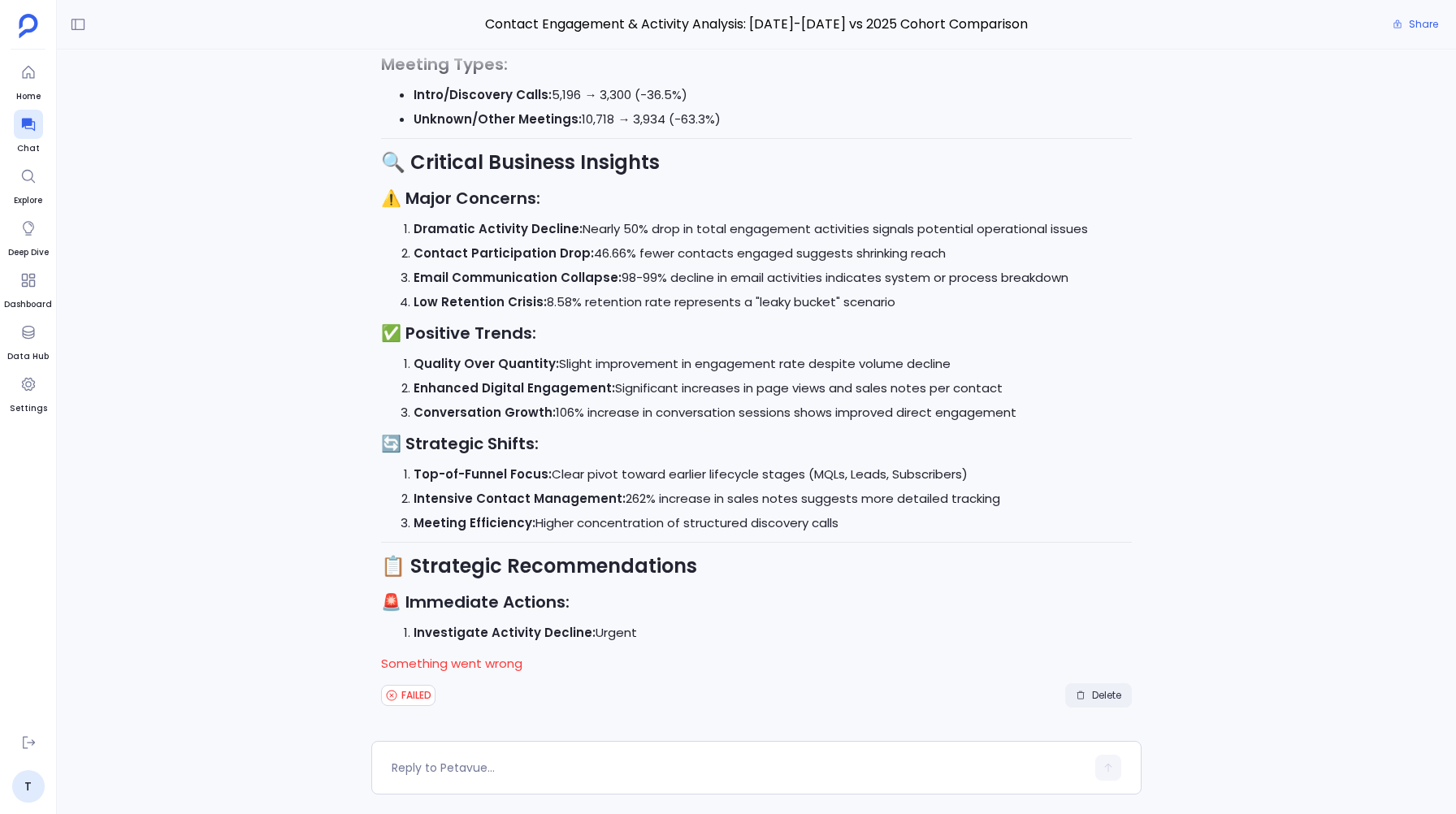
click at [1095, 700] on span "Delete" at bounding box center [1106, 695] width 30 height 13
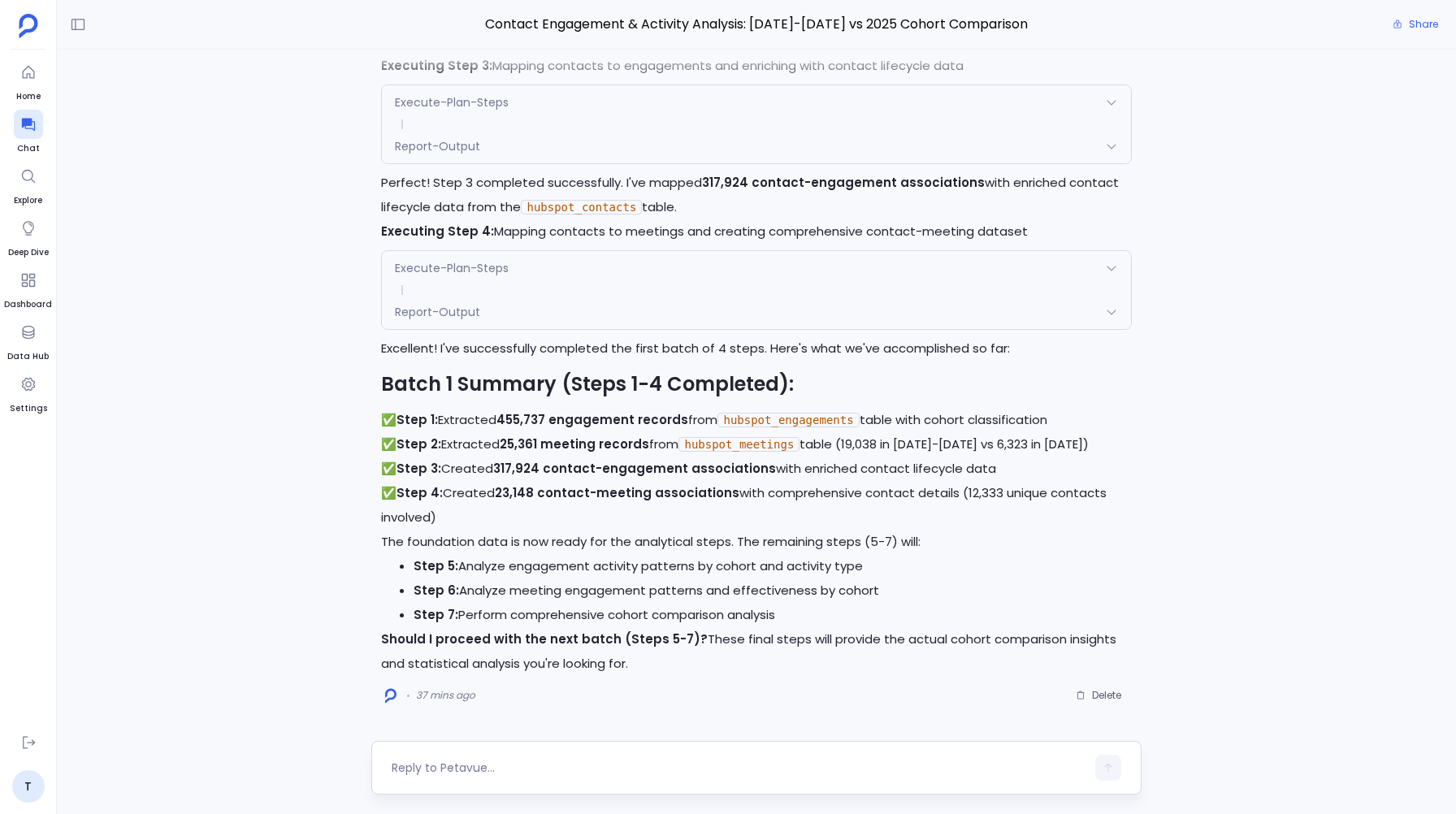
click at [465, 771] on textarea at bounding box center [738, 767] width 693 height 16
type textarea "yes"
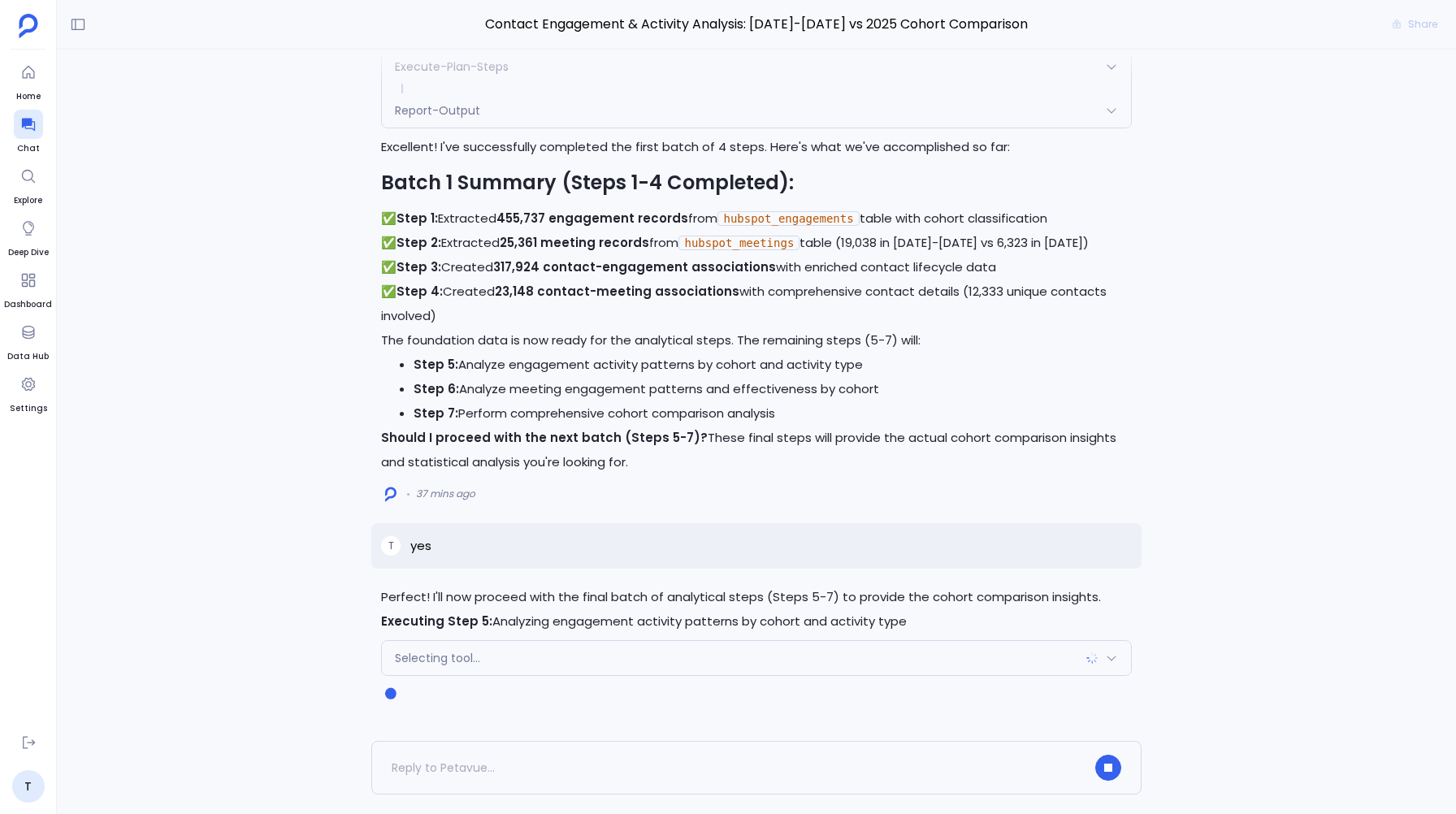
click at [434, 659] on span "Selecting tool..." at bounding box center [438, 658] width 86 height 16
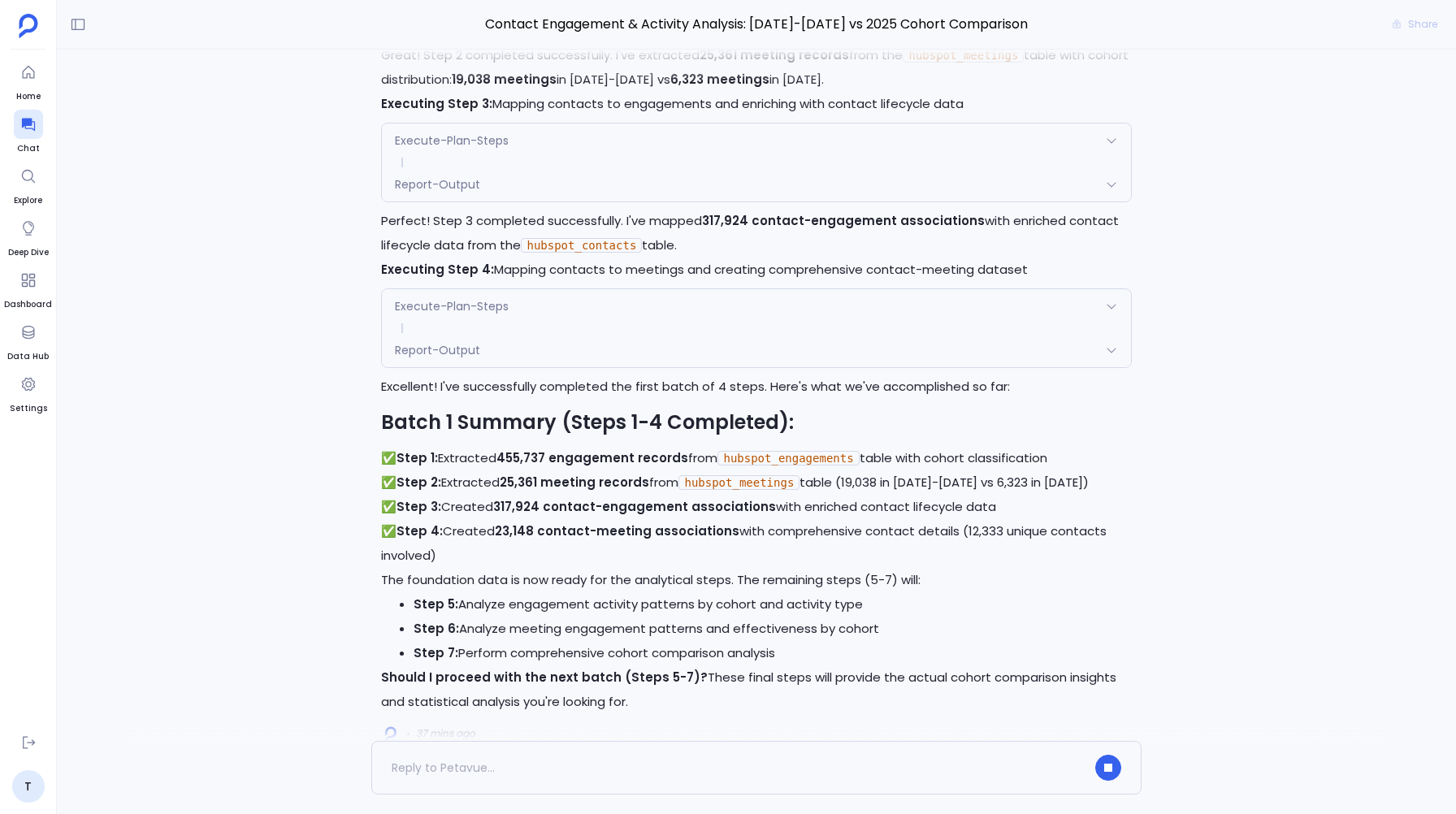
click at [422, 359] on div "Report-Output" at bounding box center [756, 349] width 749 height 34
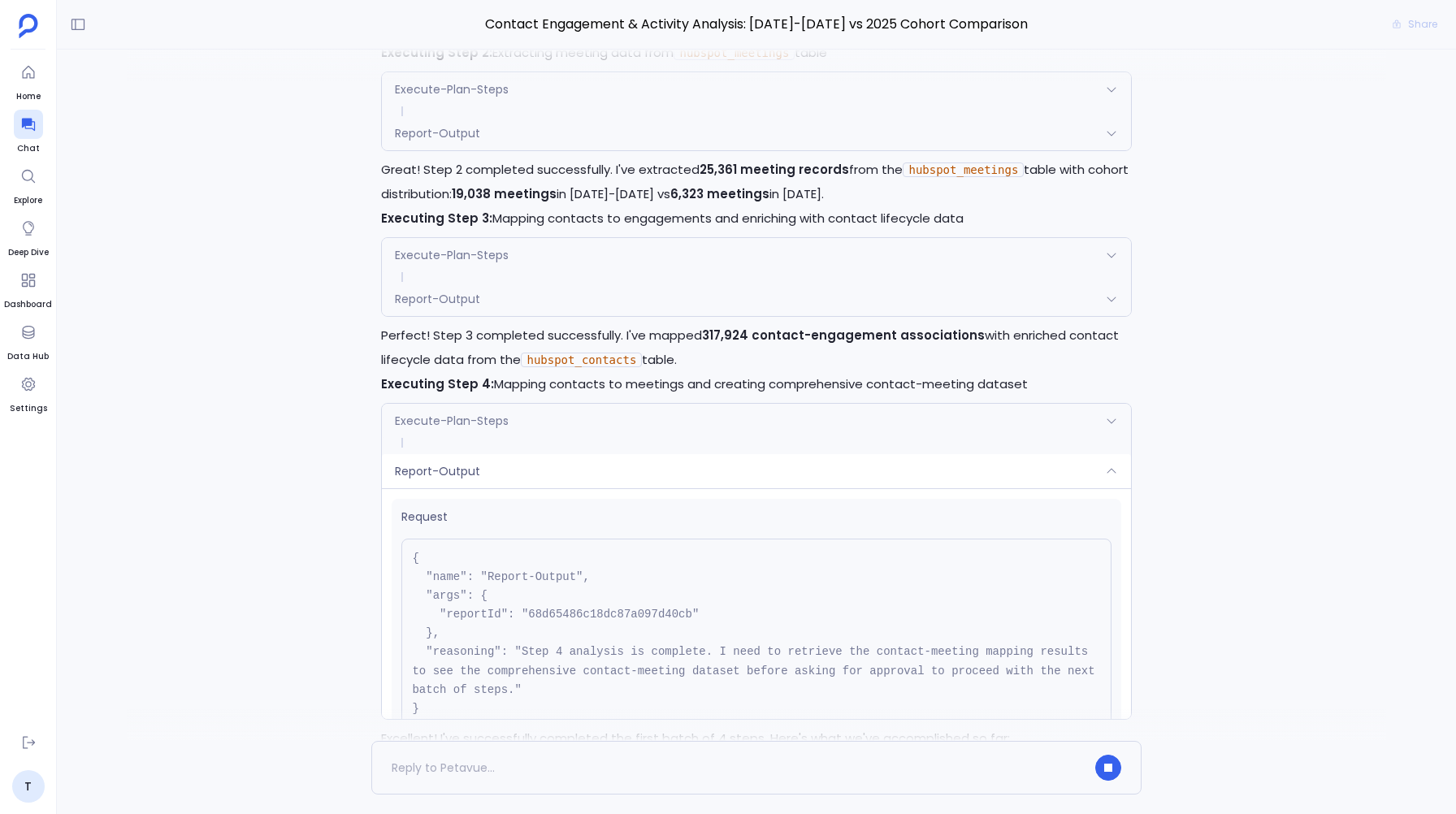
scroll to position [-606, 0]
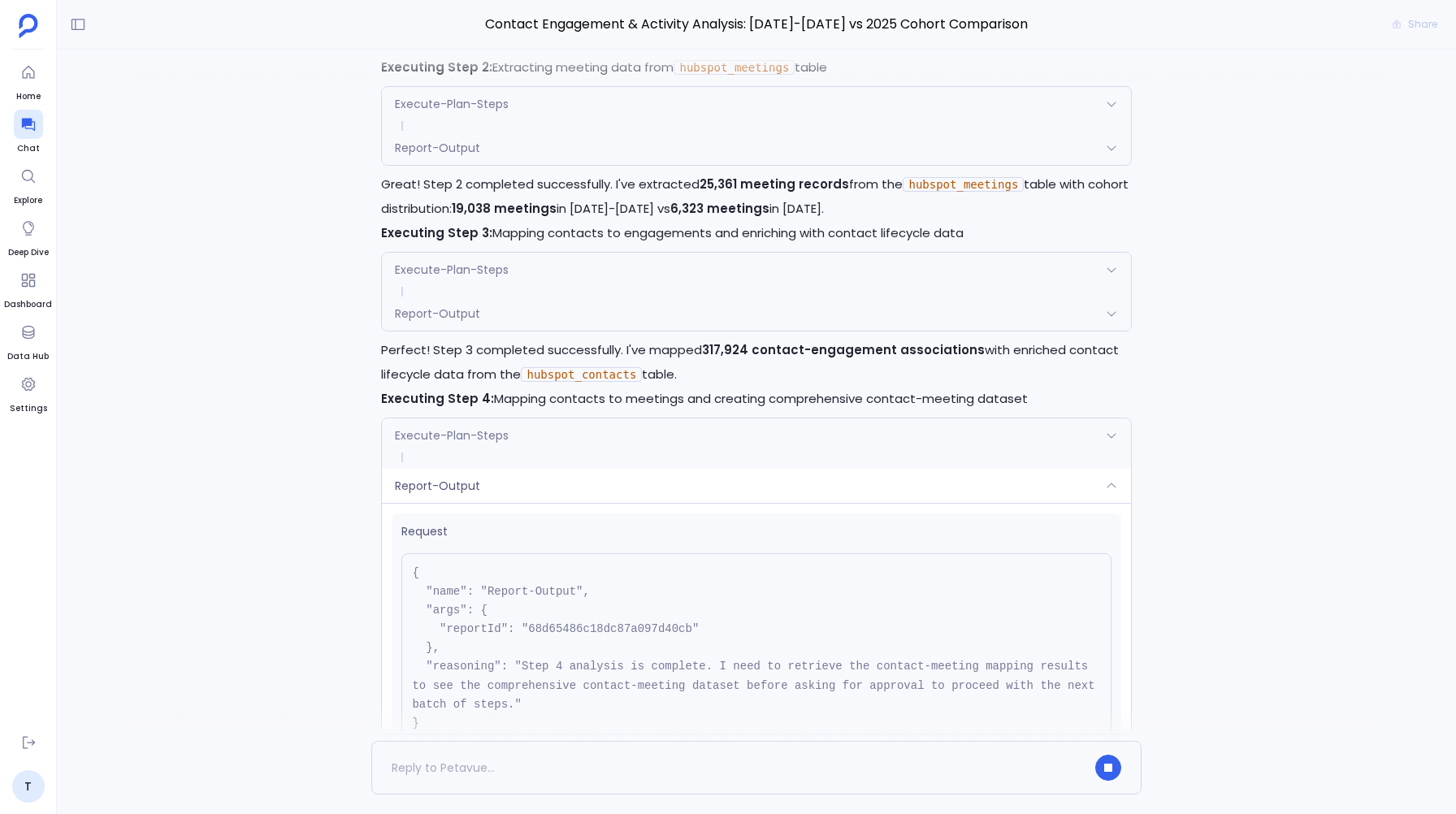
click at [458, 424] on div "Execute-Plan-Steps" at bounding box center [756, 435] width 749 height 34
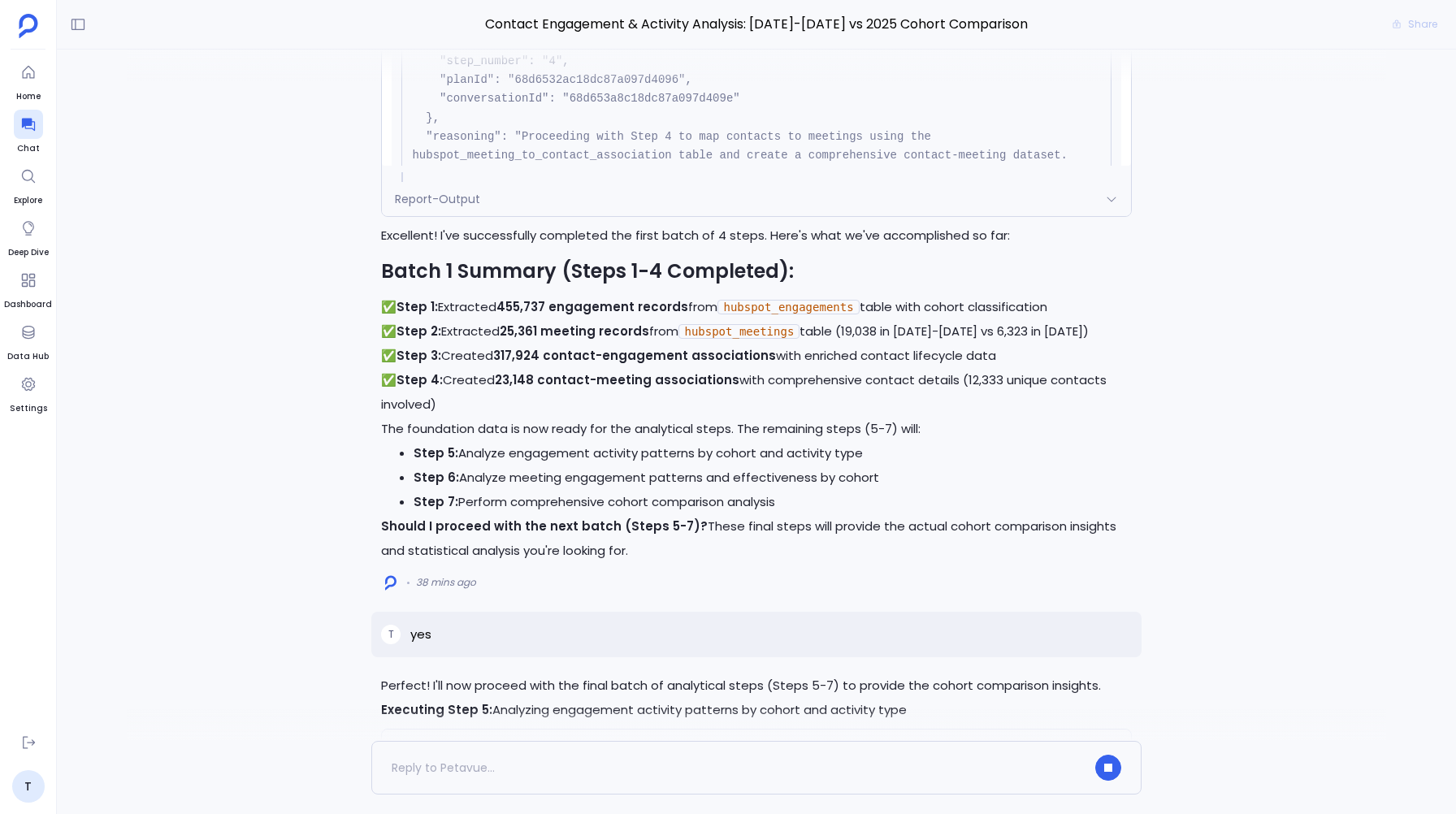
scroll to position [0, 0]
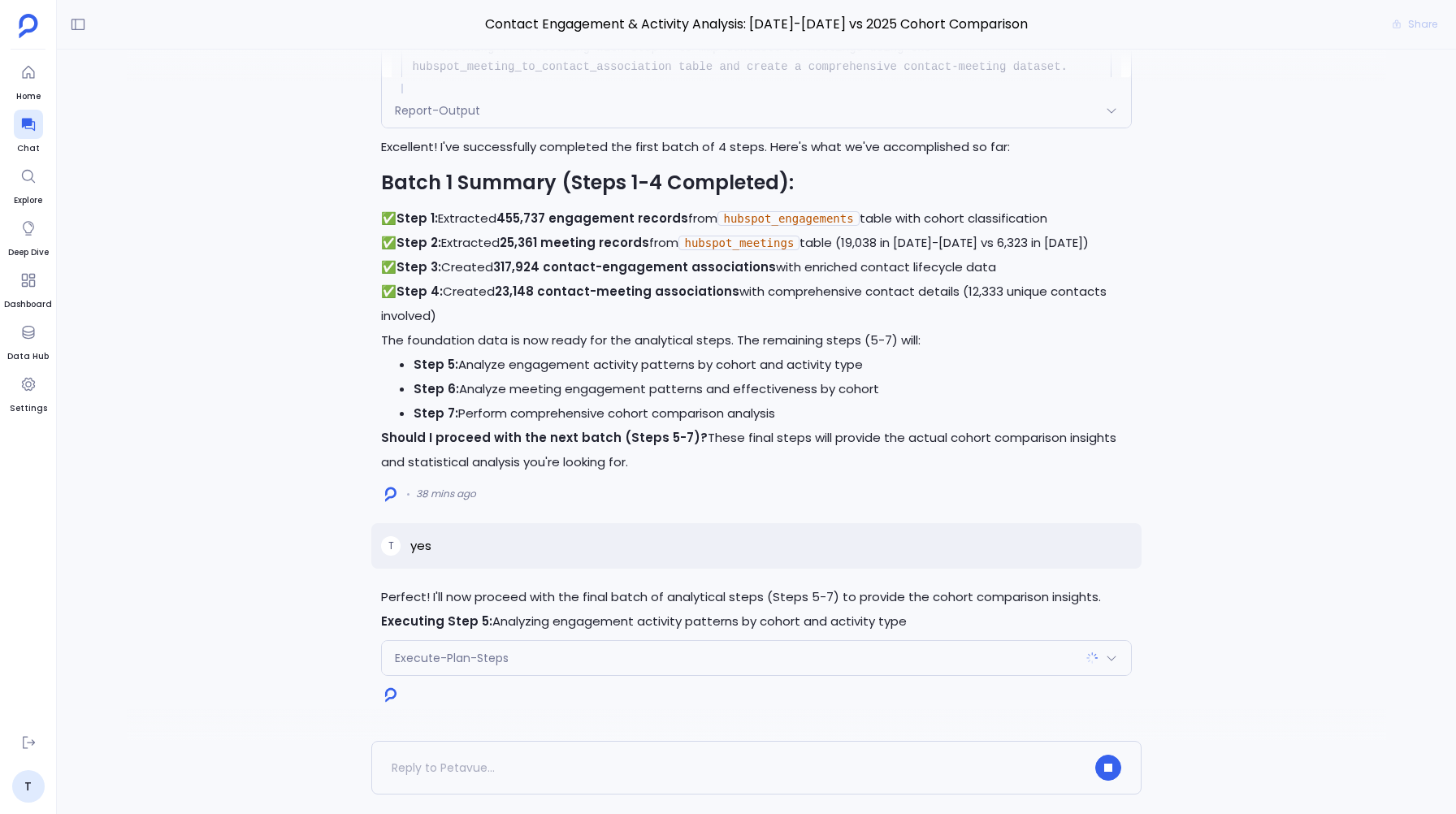
click at [420, 652] on span "Execute-Plan-Steps" at bounding box center [452, 658] width 114 height 16
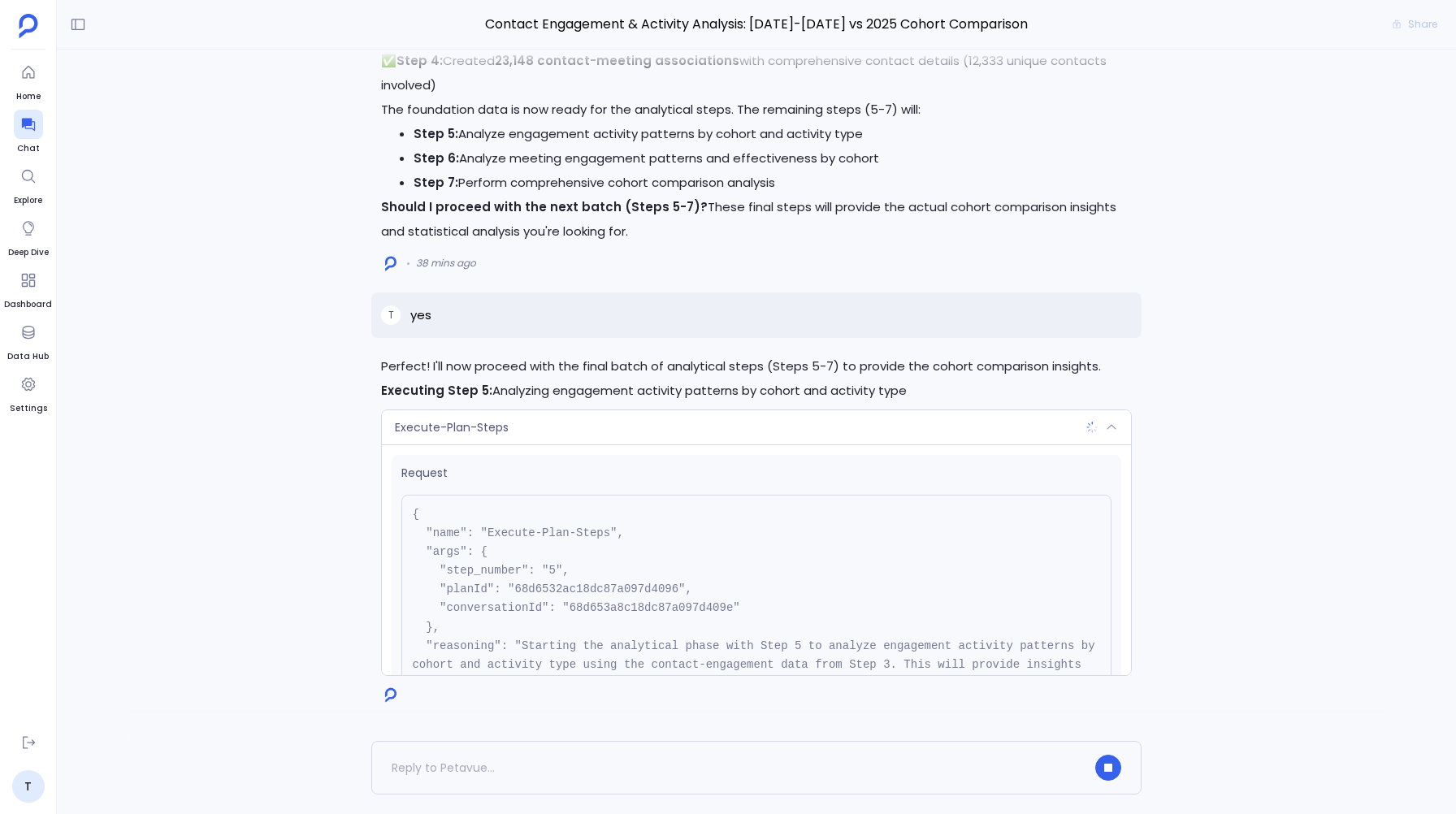
click at [432, 433] on span "Execute-Plan-Steps" at bounding box center [452, 428] width 114 height 16
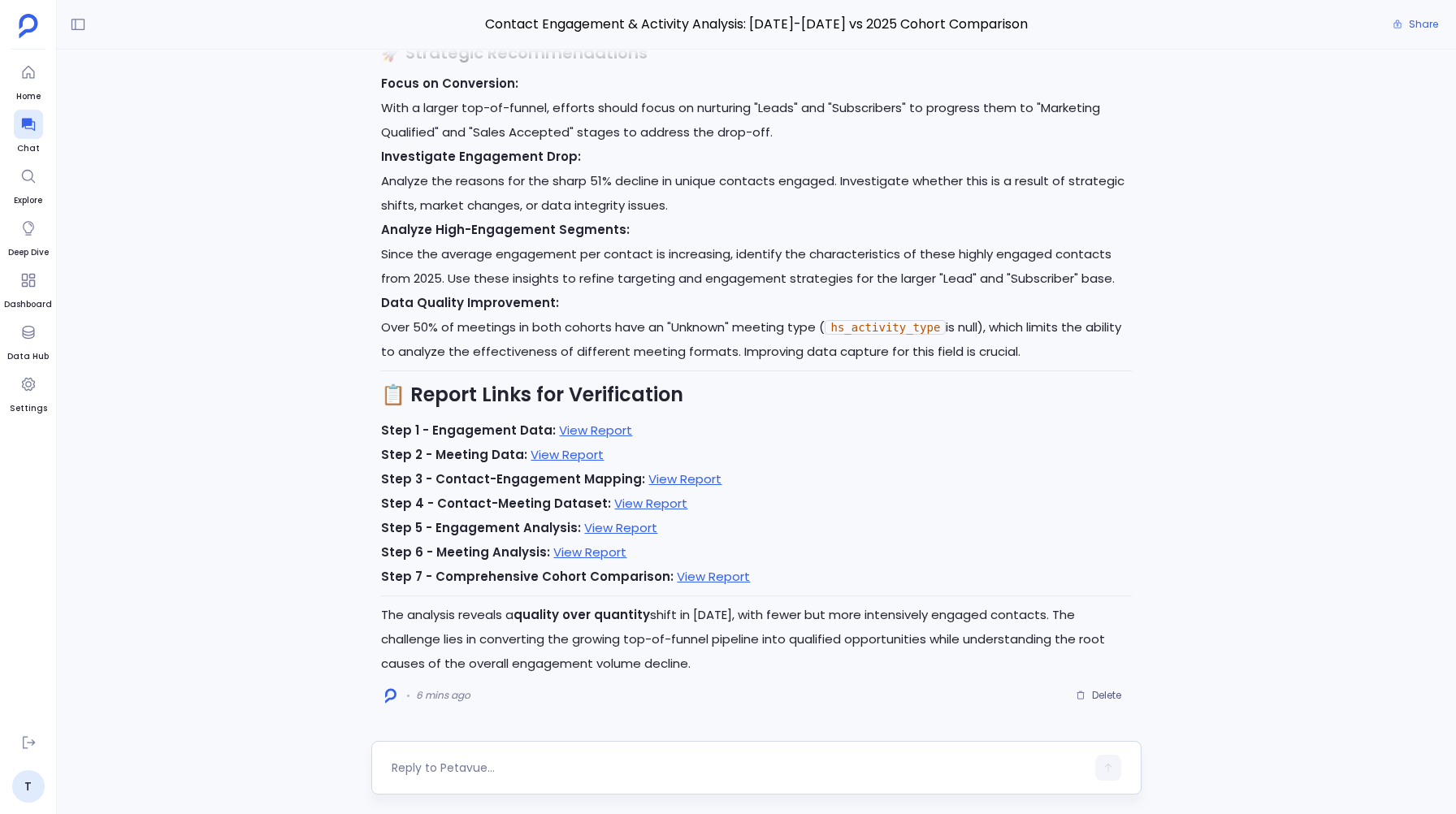
click at [493, 771] on textarea at bounding box center [738, 767] width 693 height 16
type textarea "damn this shit is good, build a pretty looking artifact for this analysis"
click at [1106, 760] on button "button" at bounding box center [1108, 767] width 26 height 26
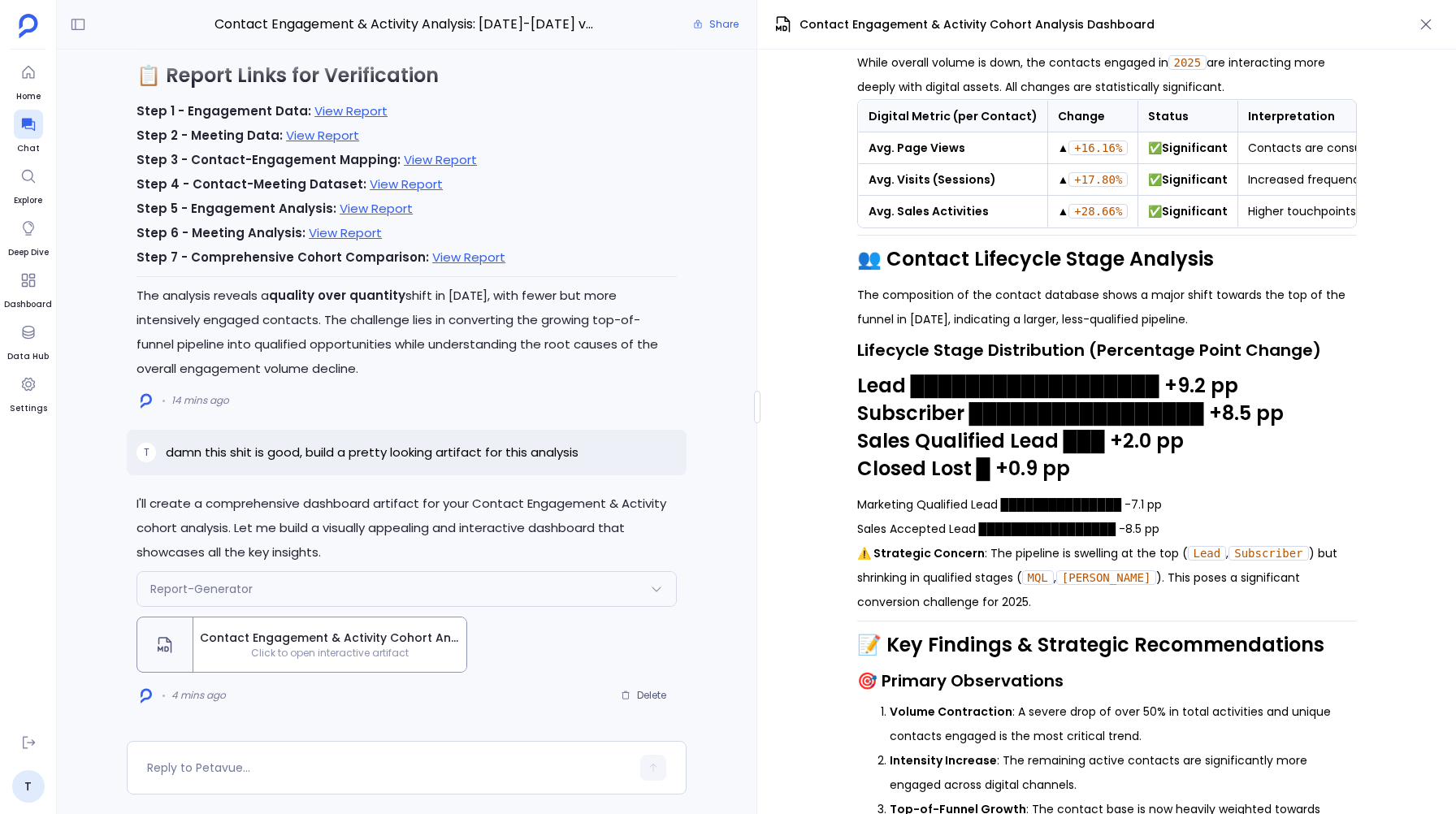
scroll to position [1877, 0]
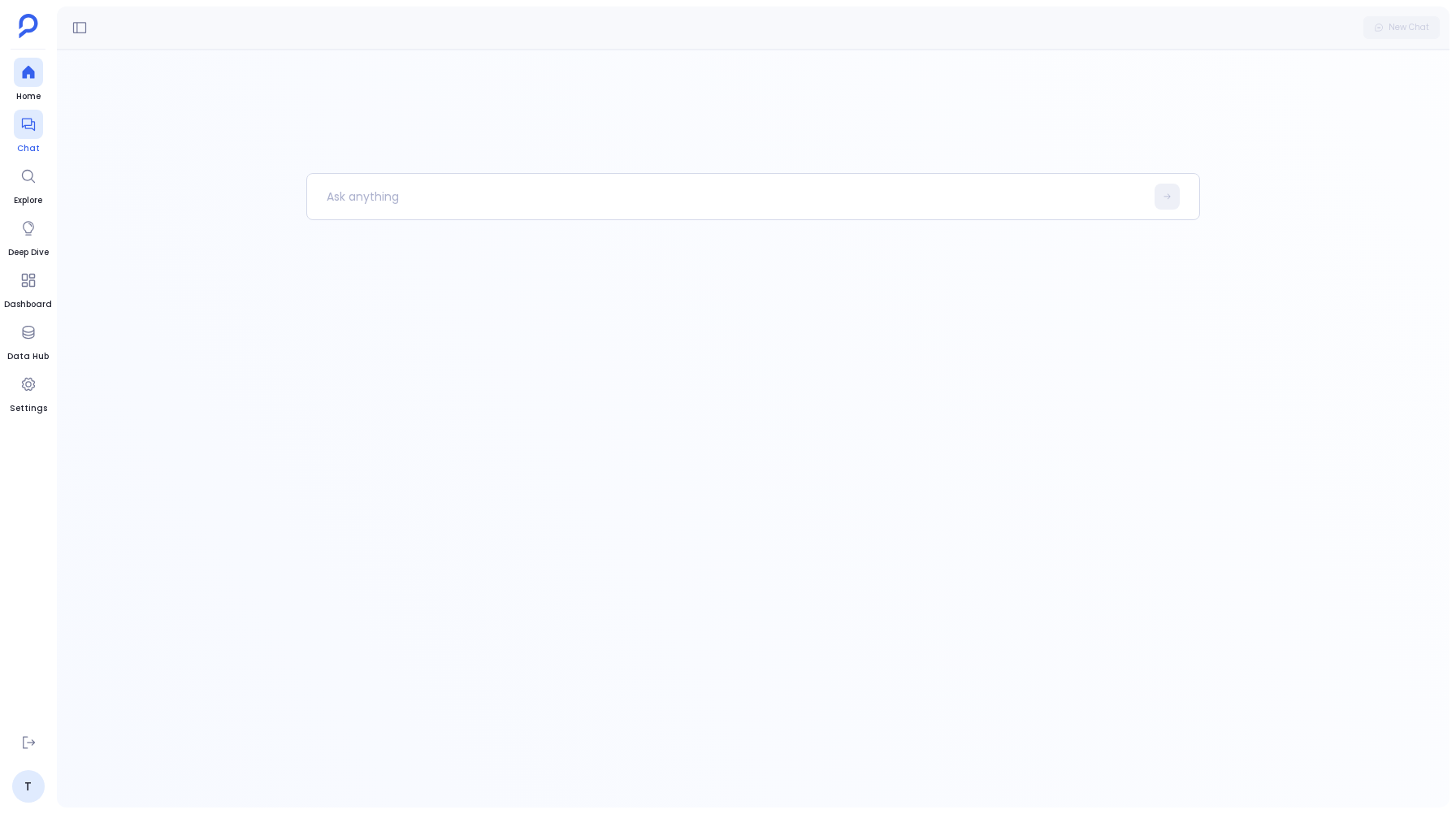
click at [28, 131] on icon at bounding box center [29, 124] width 16 height 16
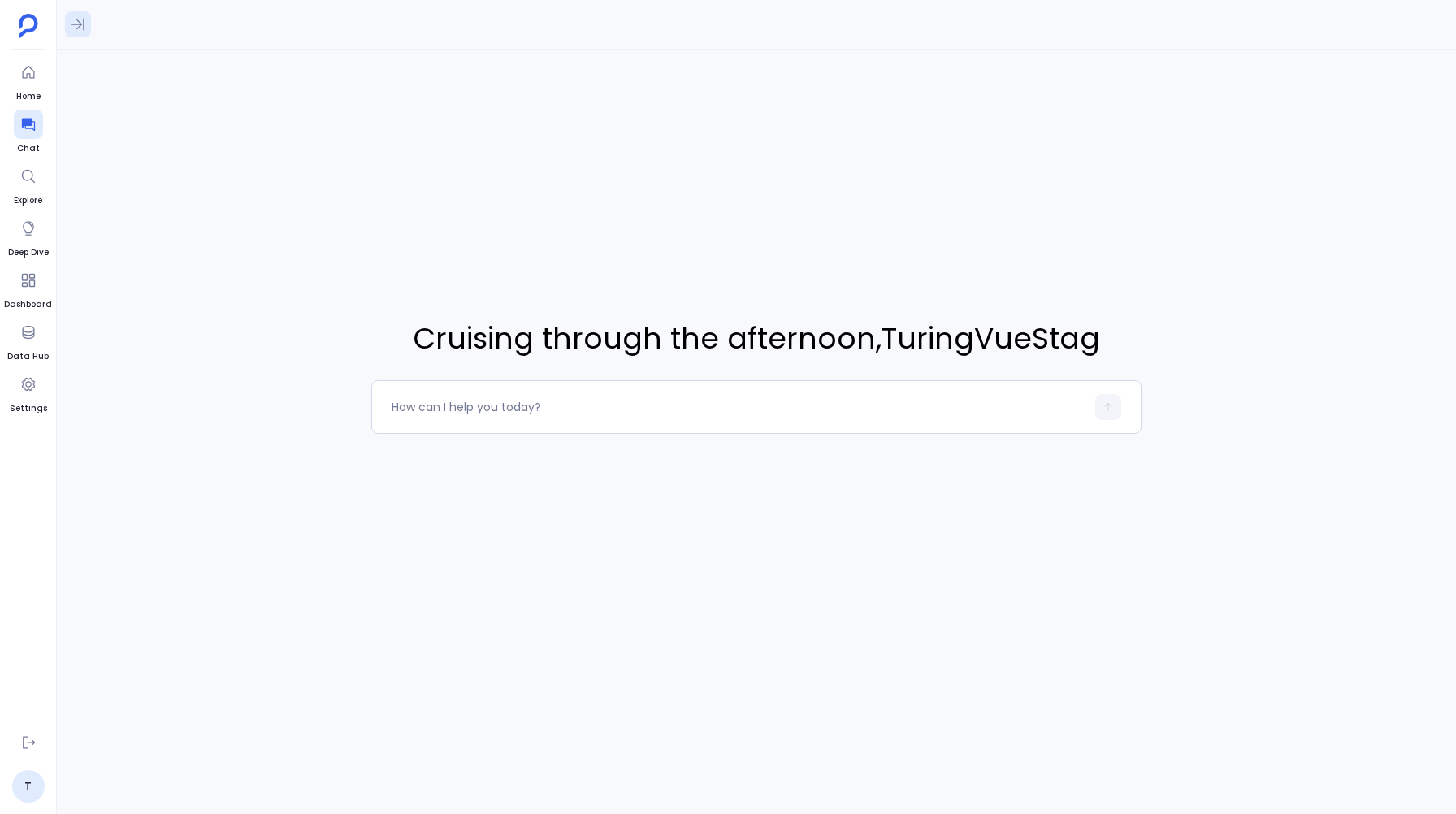
click at [82, 18] on icon at bounding box center [78, 25] width 16 height 16
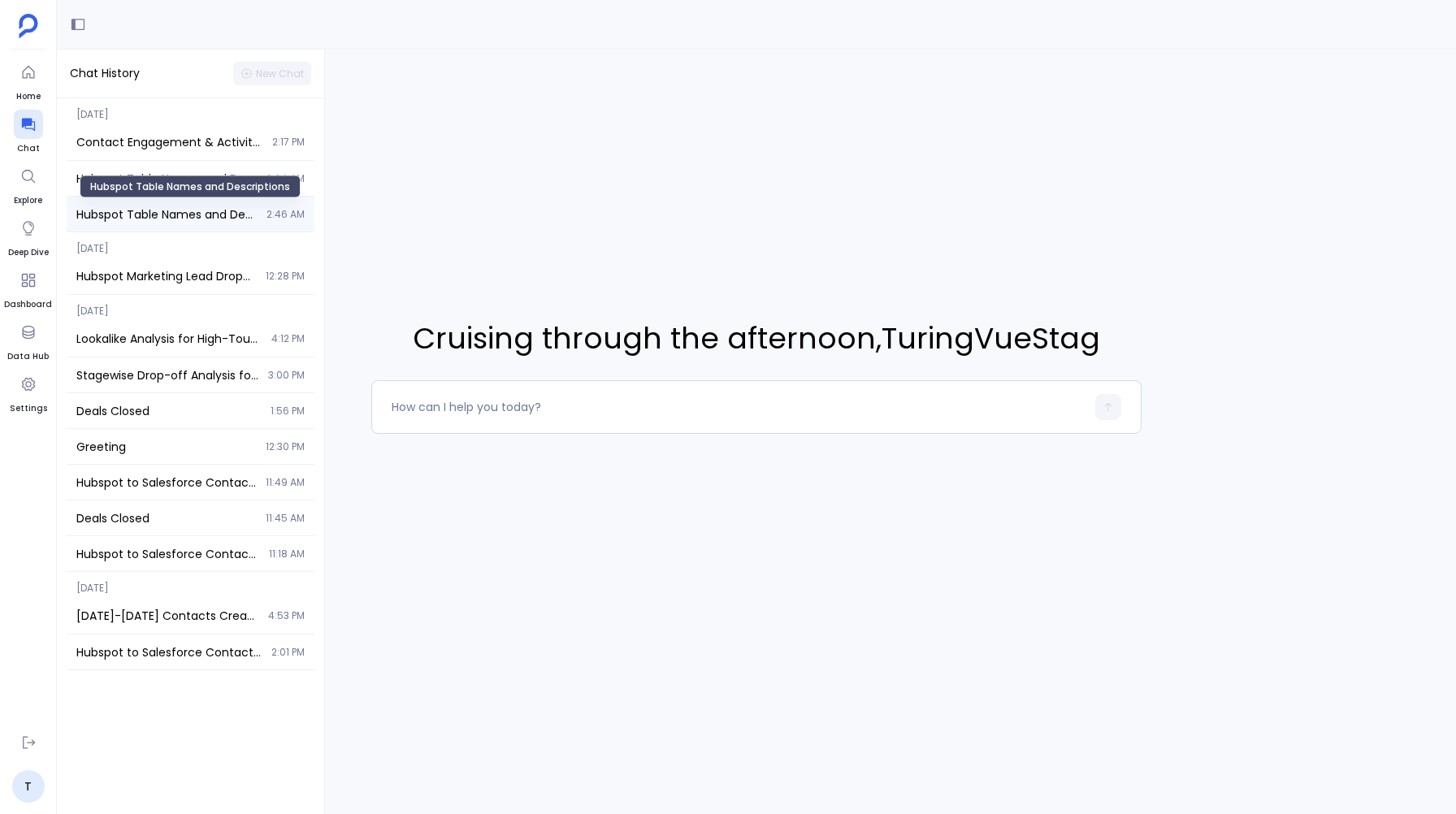
click at [120, 213] on span "Hubspot Table Names and Descriptions" at bounding box center [166, 215] width 180 height 16
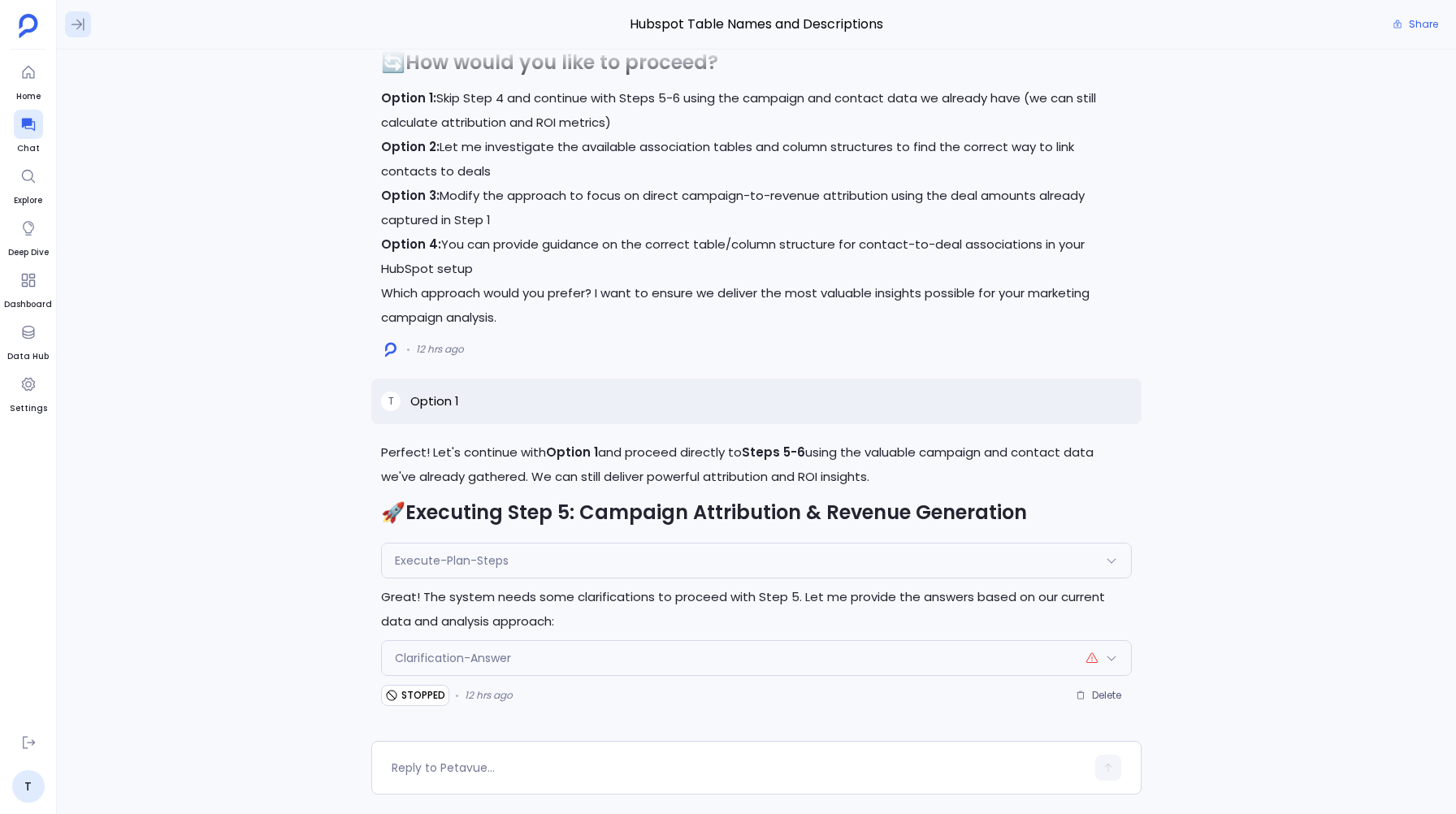
click at [71, 28] on icon at bounding box center [78, 25] width 16 height 16
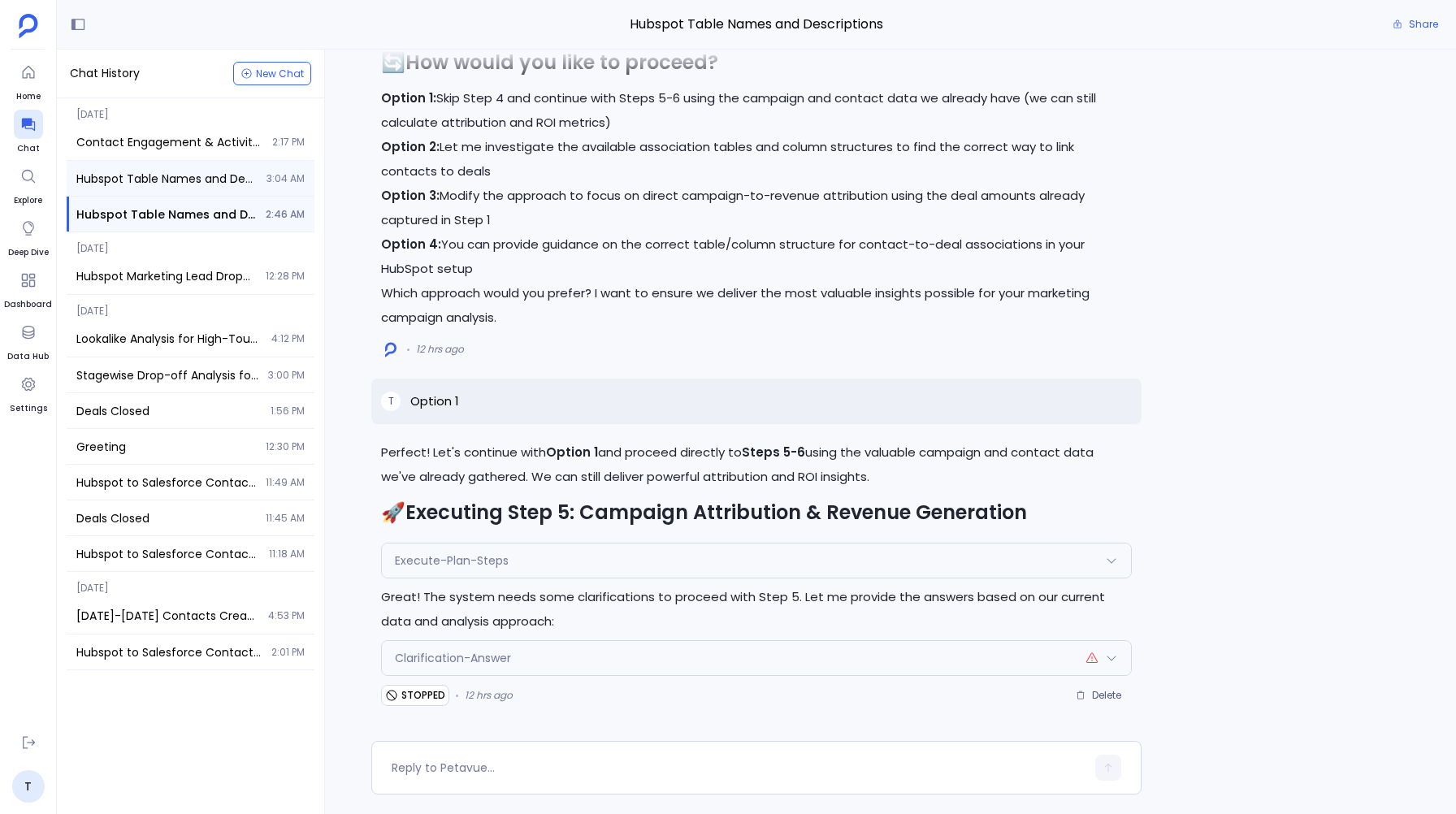
click at [146, 178] on span "Hubspot Table Names and Descriptions" at bounding box center [166, 178] width 180 height 16
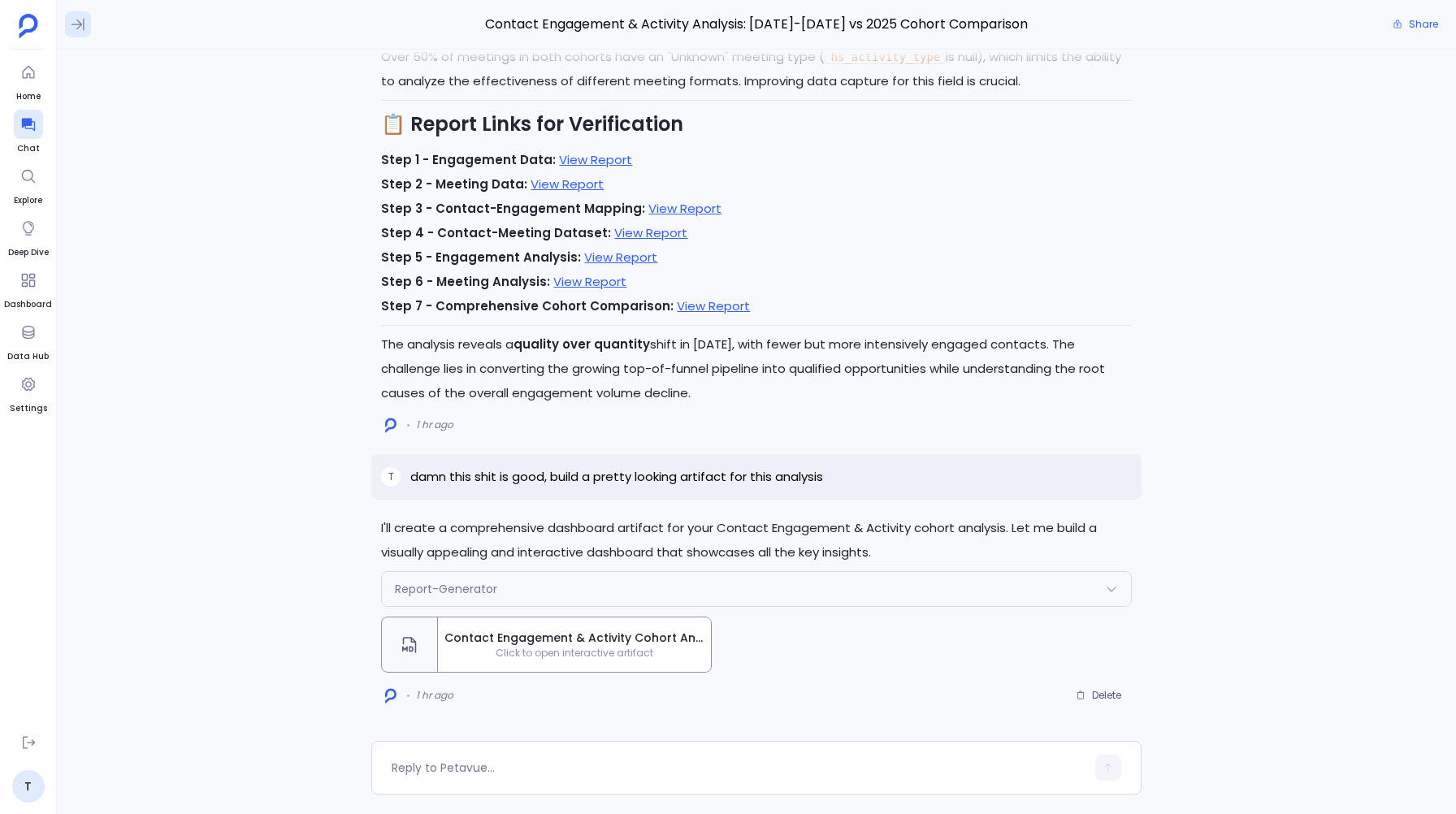
click at [72, 30] on icon at bounding box center [78, 25] width 16 height 16
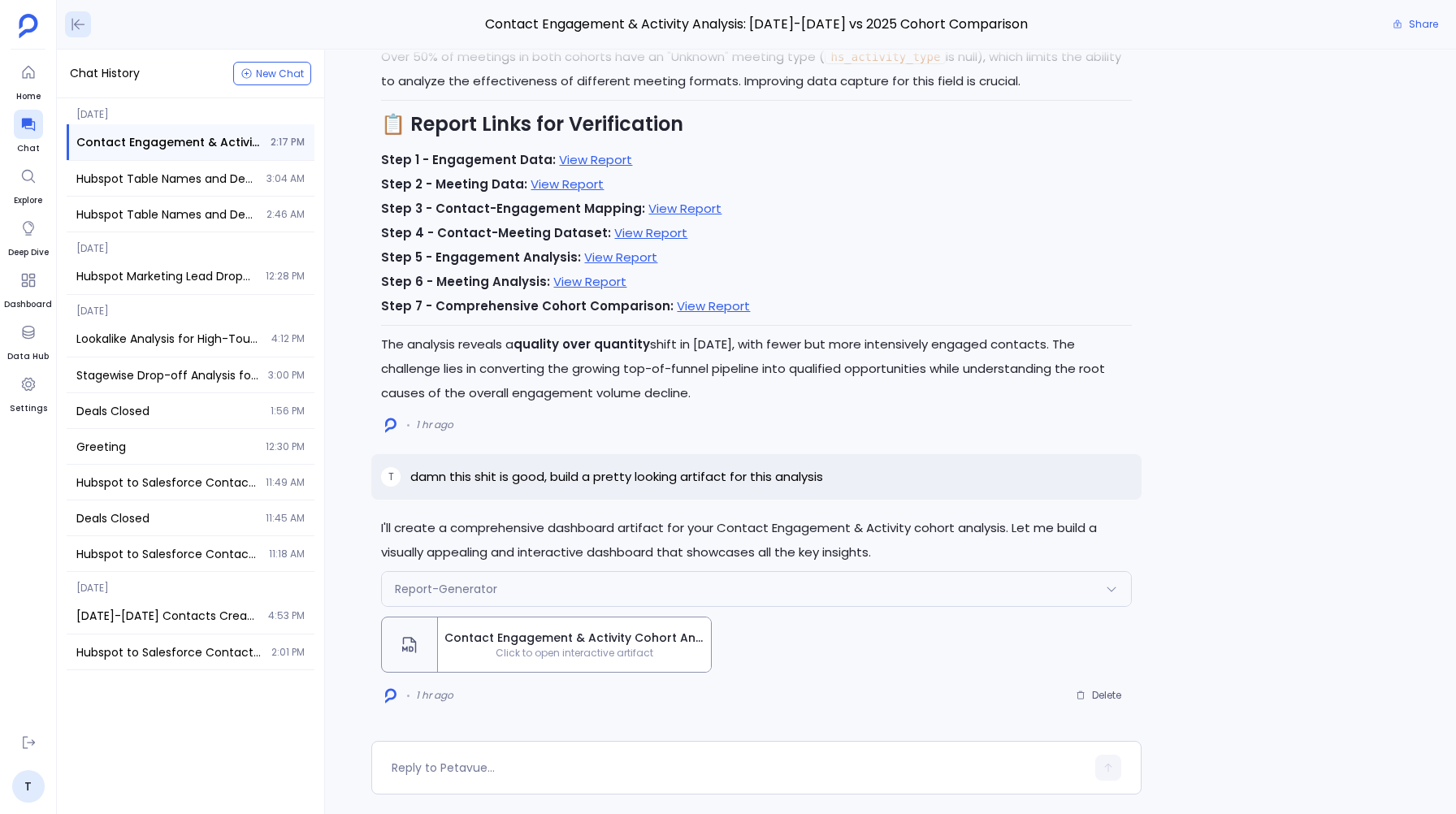
click at [68, 20] on button at bounding box center [78, 25] width 26 height 26
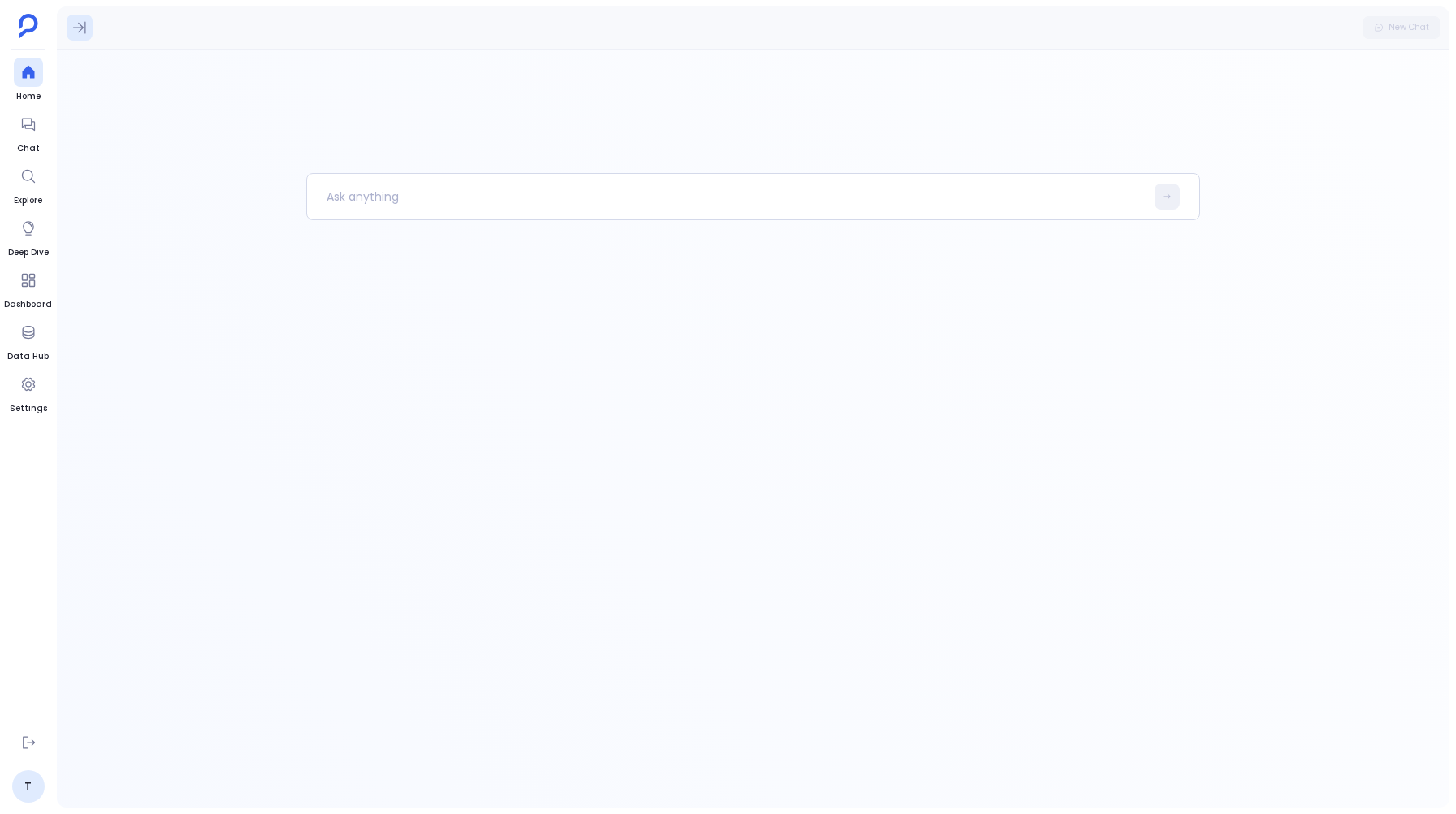
click at [84, 29] on icon at bounding box center [80, 28] width 16 height 16
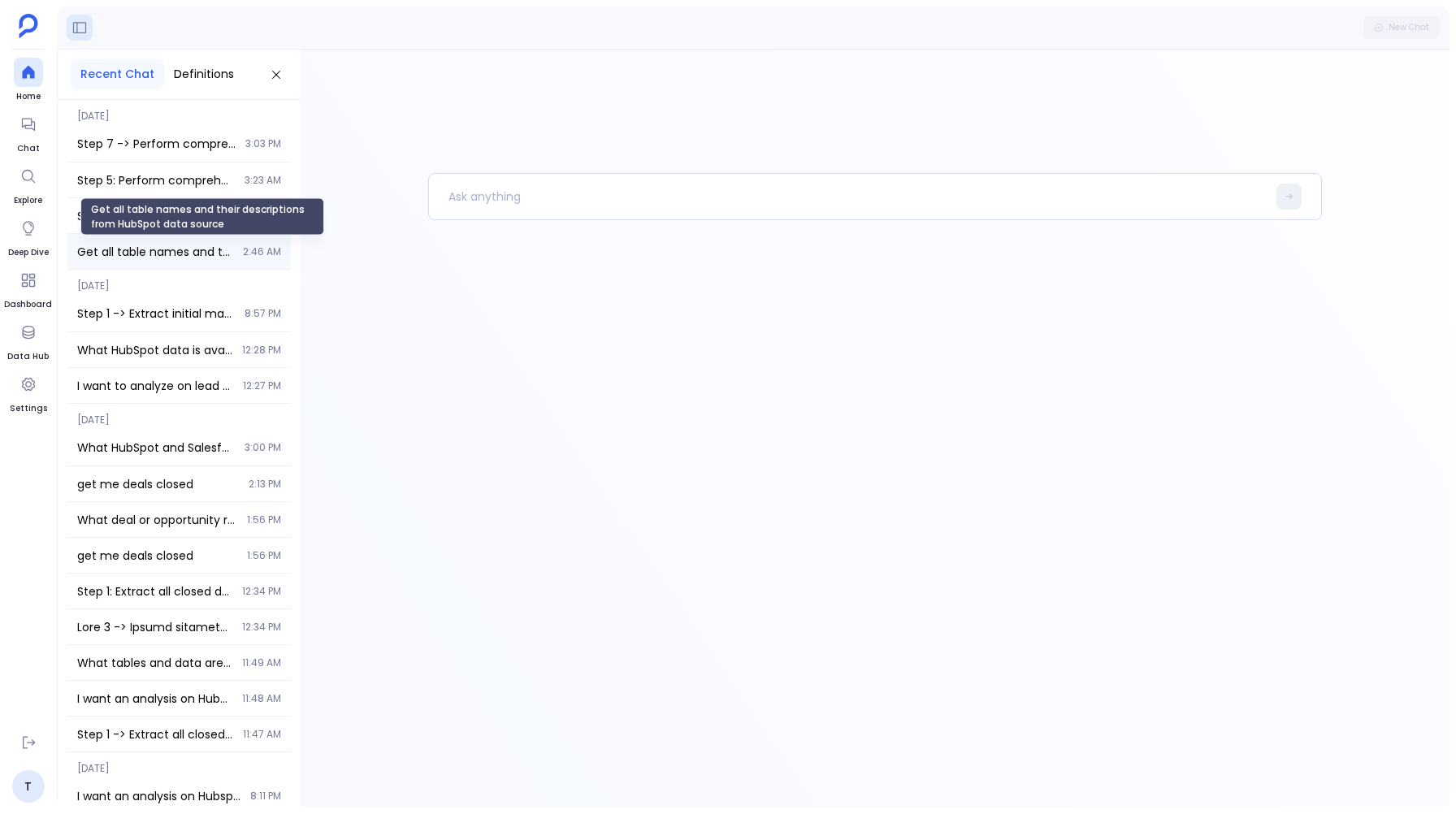
click at [128, 244] on span "Get all table names and their descriptions from HubSpot data source" at bounding box center [155, 252] width 156 height 16
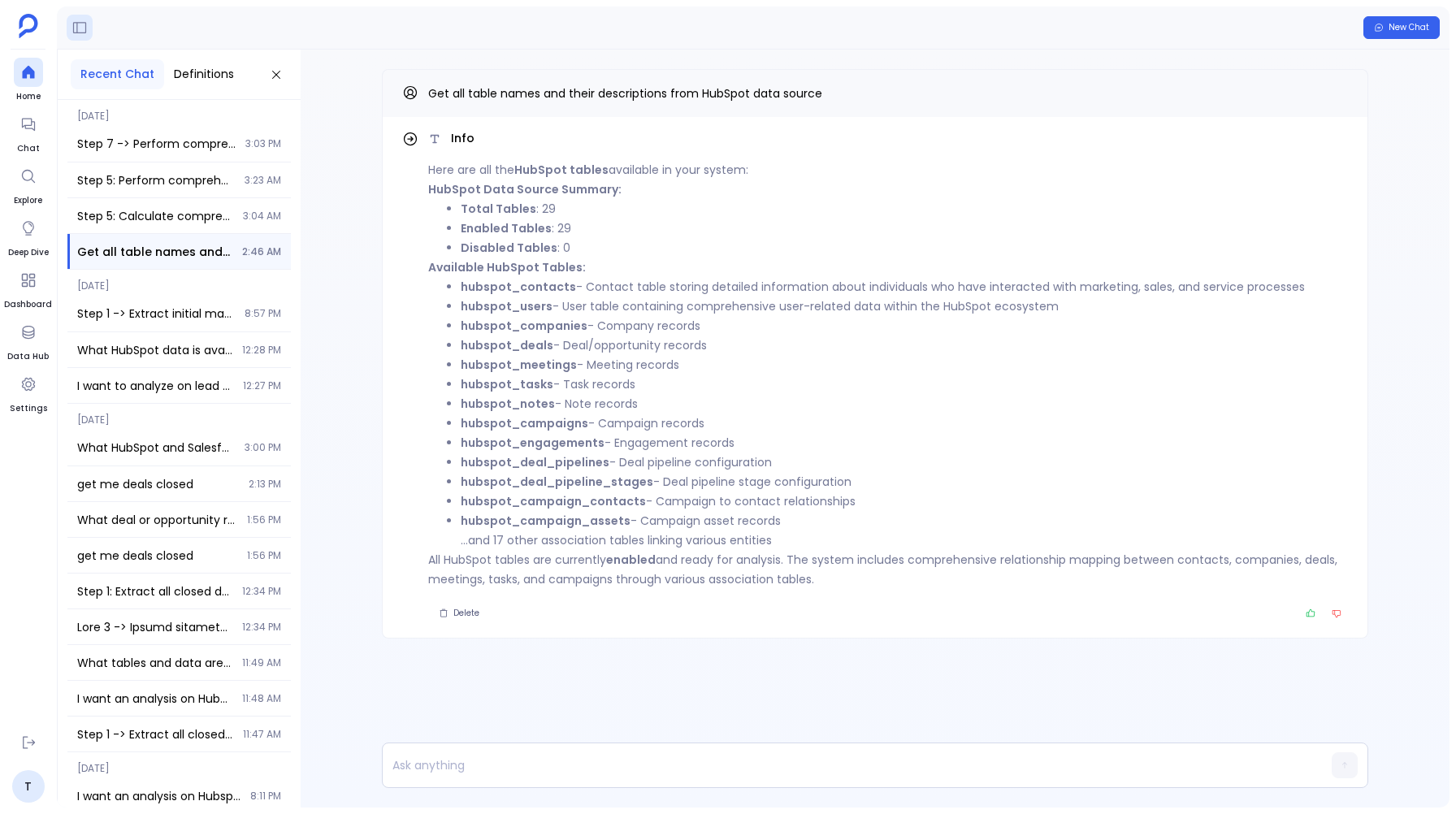
click at [356, 254] on div "Info Here are all the HubSpot tables available in your system: HubSpot Data Sou…" at bounding box center [874, 386] width 1148 height 673
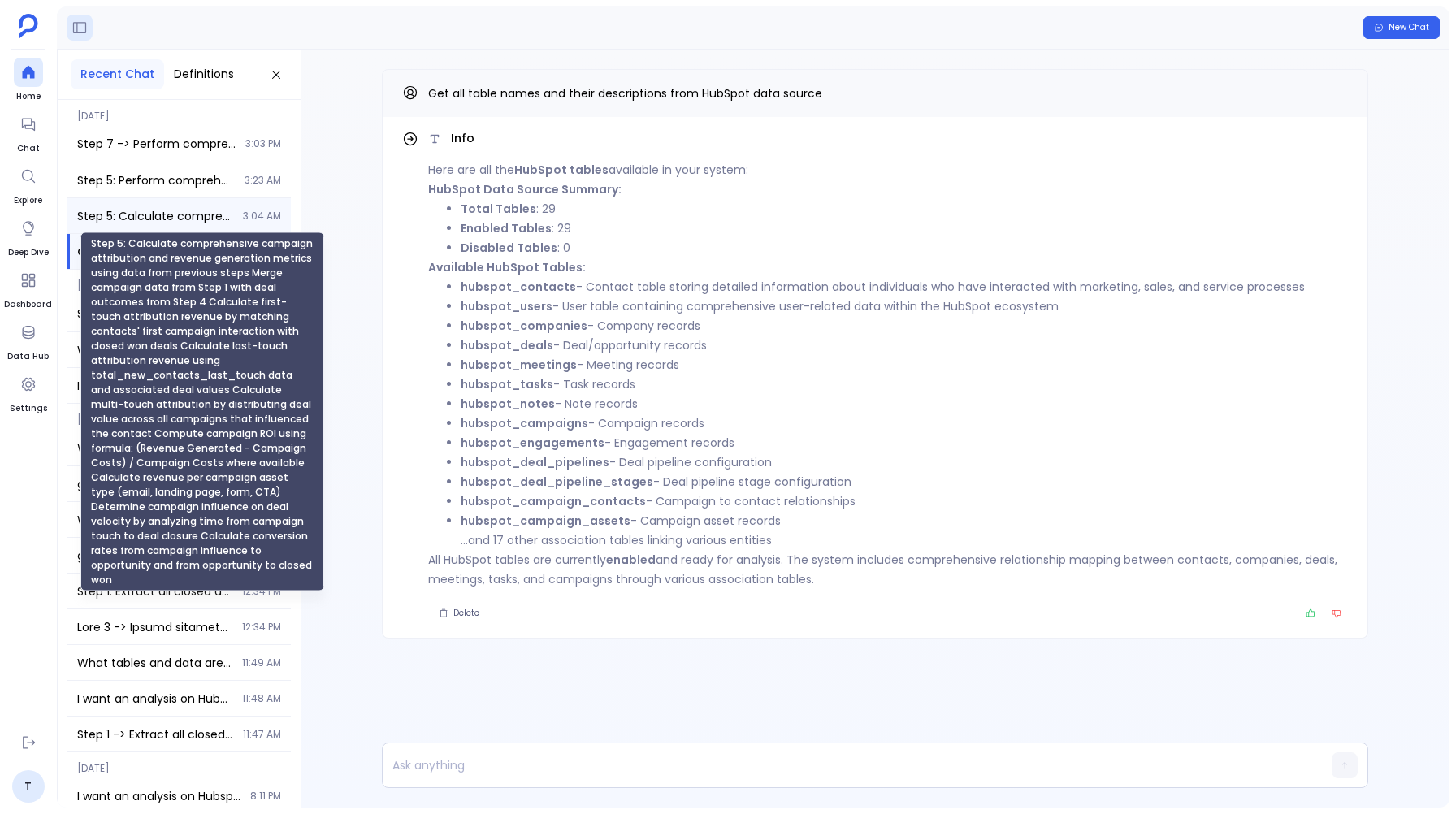
click at [128, 210] on span "Step 5: Calculate comprehensive campaign attribution and revenue generation met…" at bounding box center [155, 216] width 156 height 16
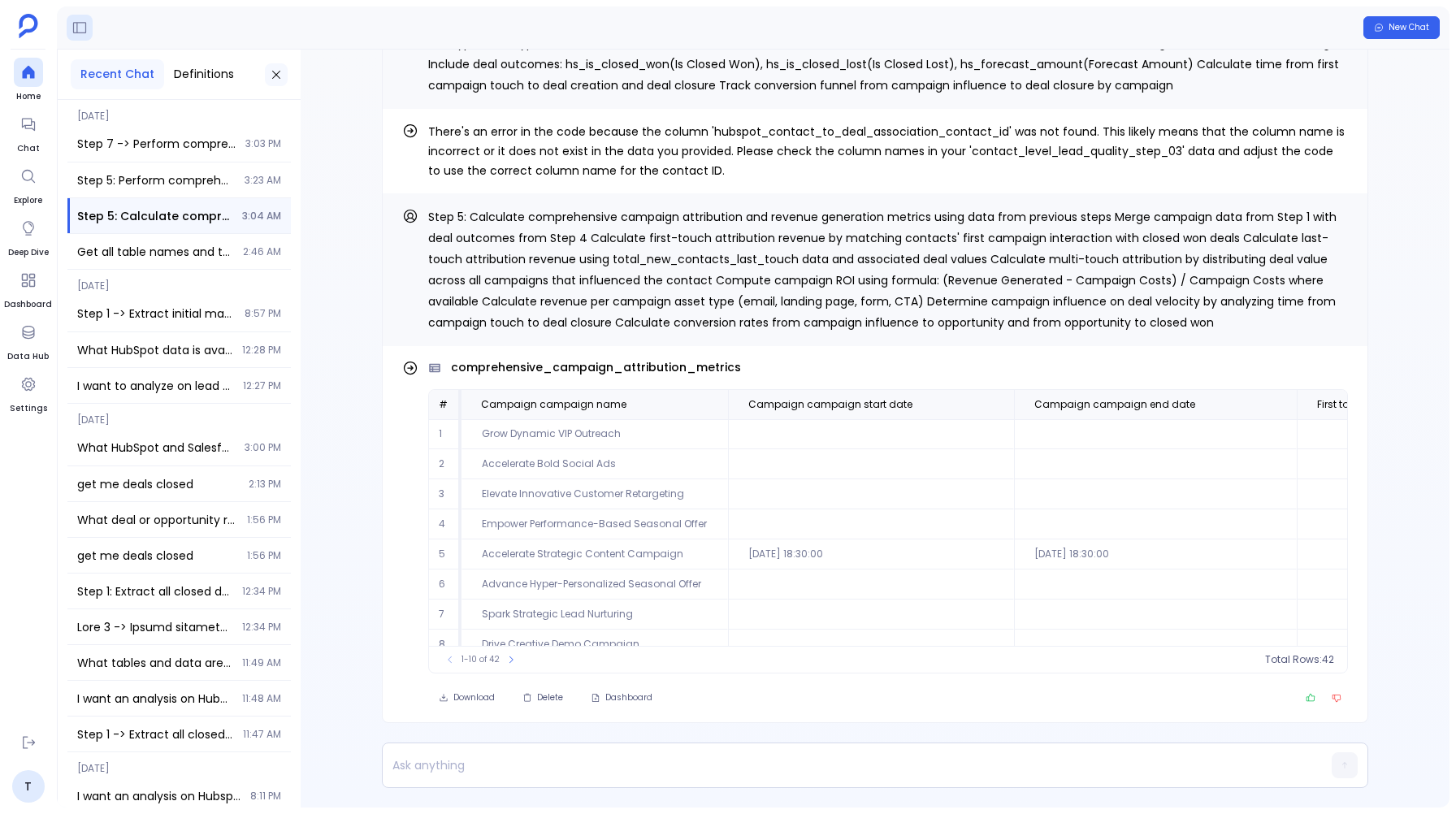
click at [275, 70] on icon at bounding box center [276, 75] width 13 height 13
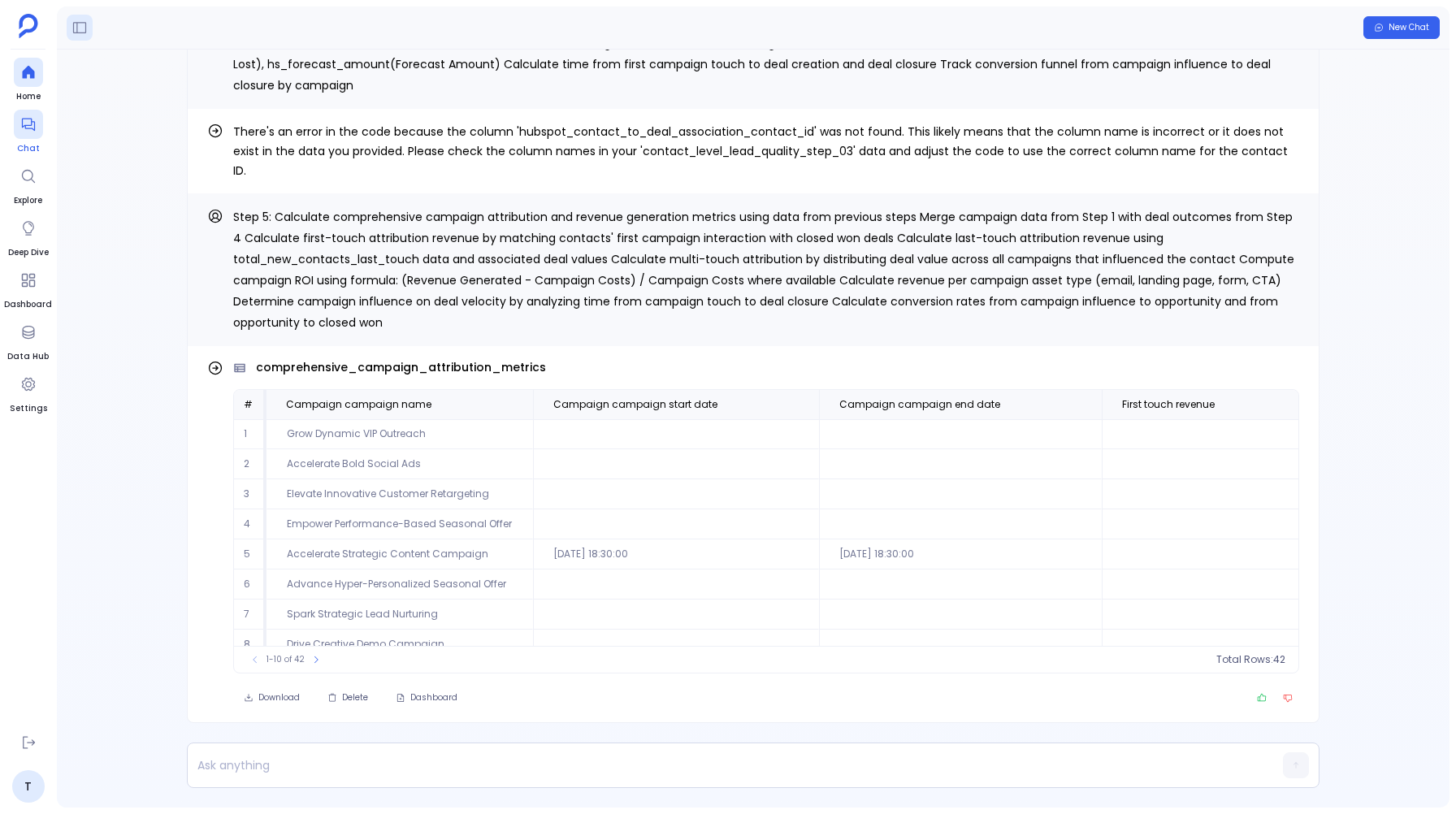
click at [30, 149] on span "Chat" at bounding box center [29, 149] width 30 height 13
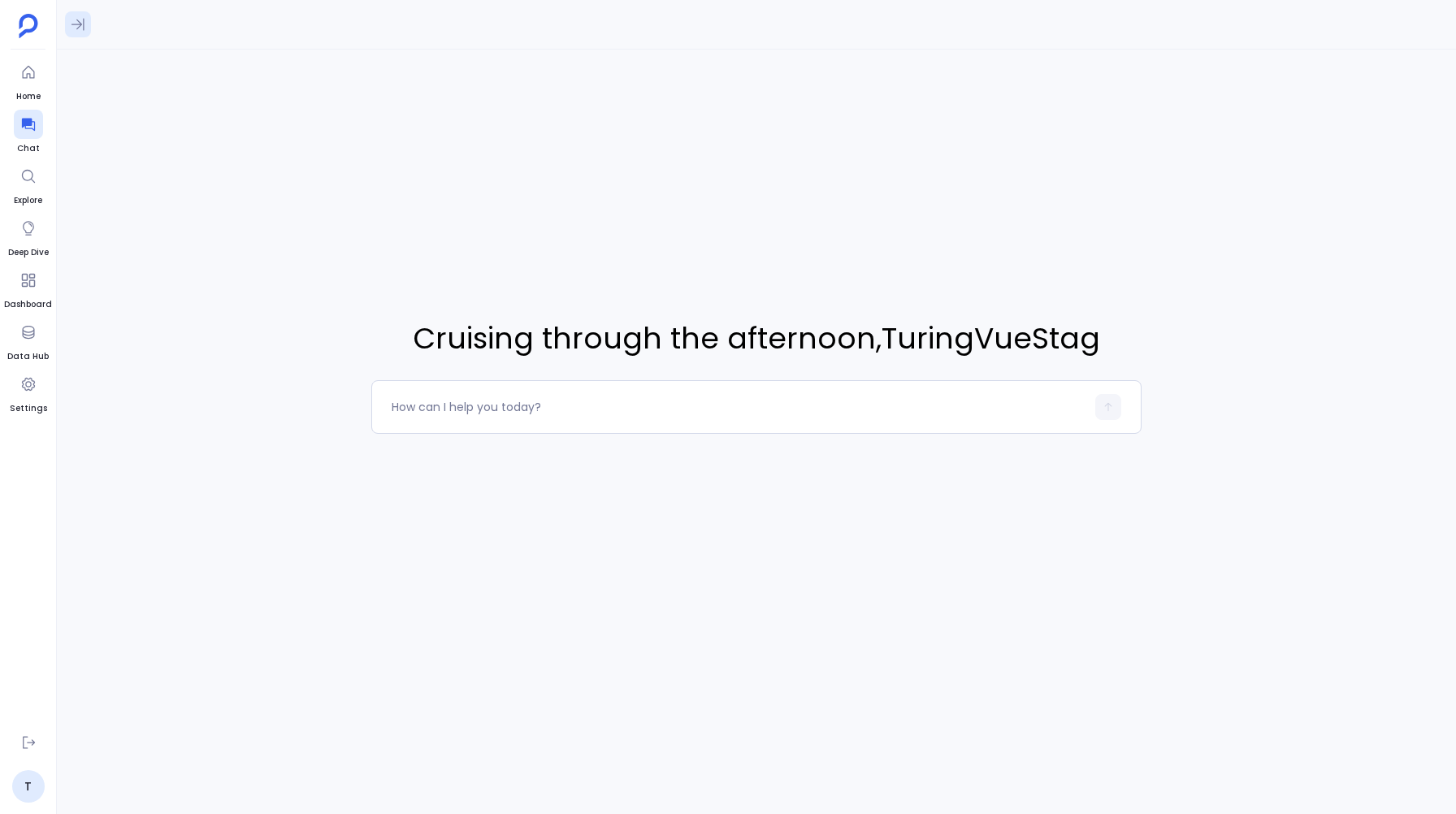
click at [86, 21] on icon at bounding box center [78, 25] width 16 height 16
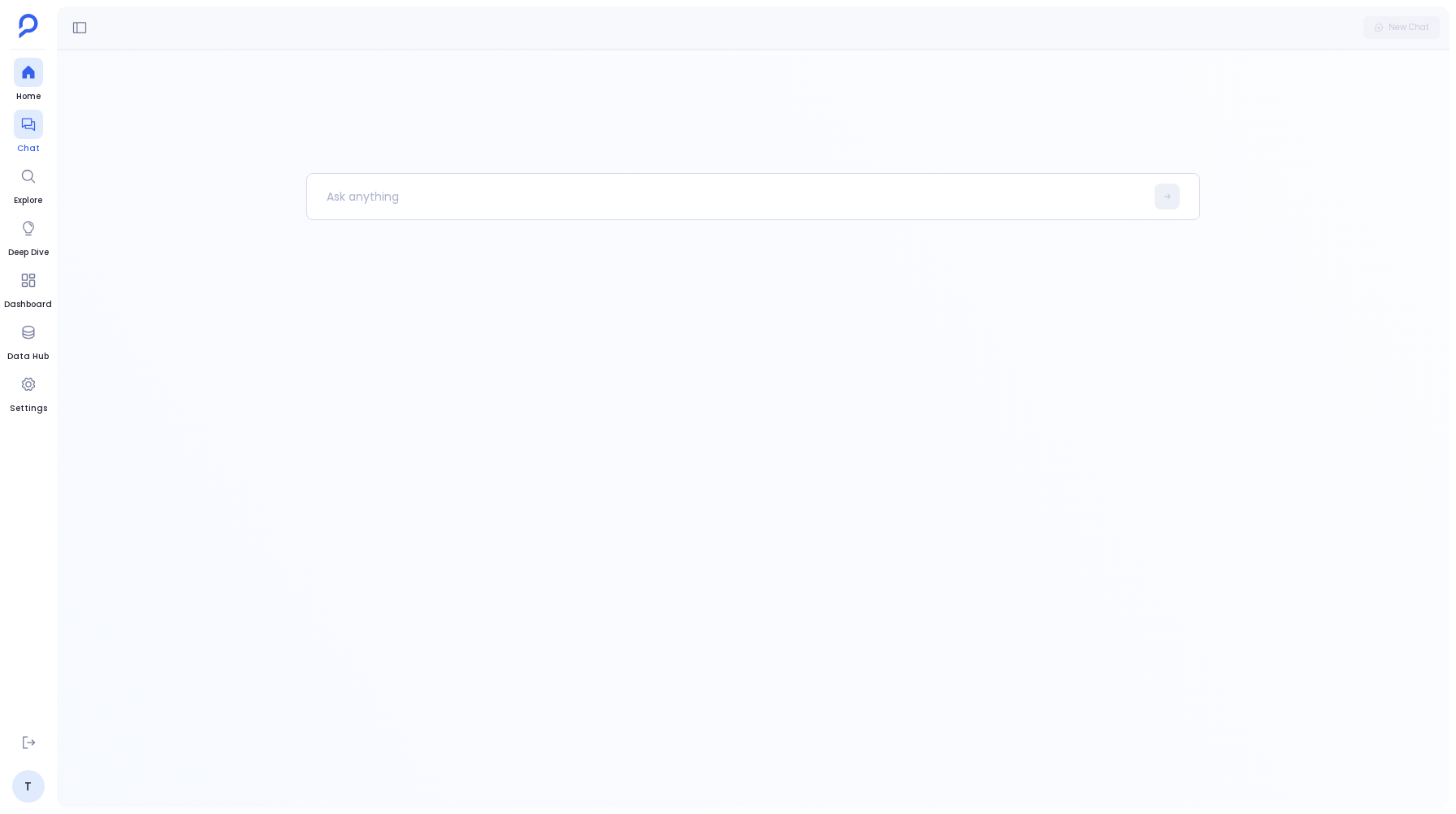
click at [26, 136] on div at bounding box center [29, 124] width 30 height 30
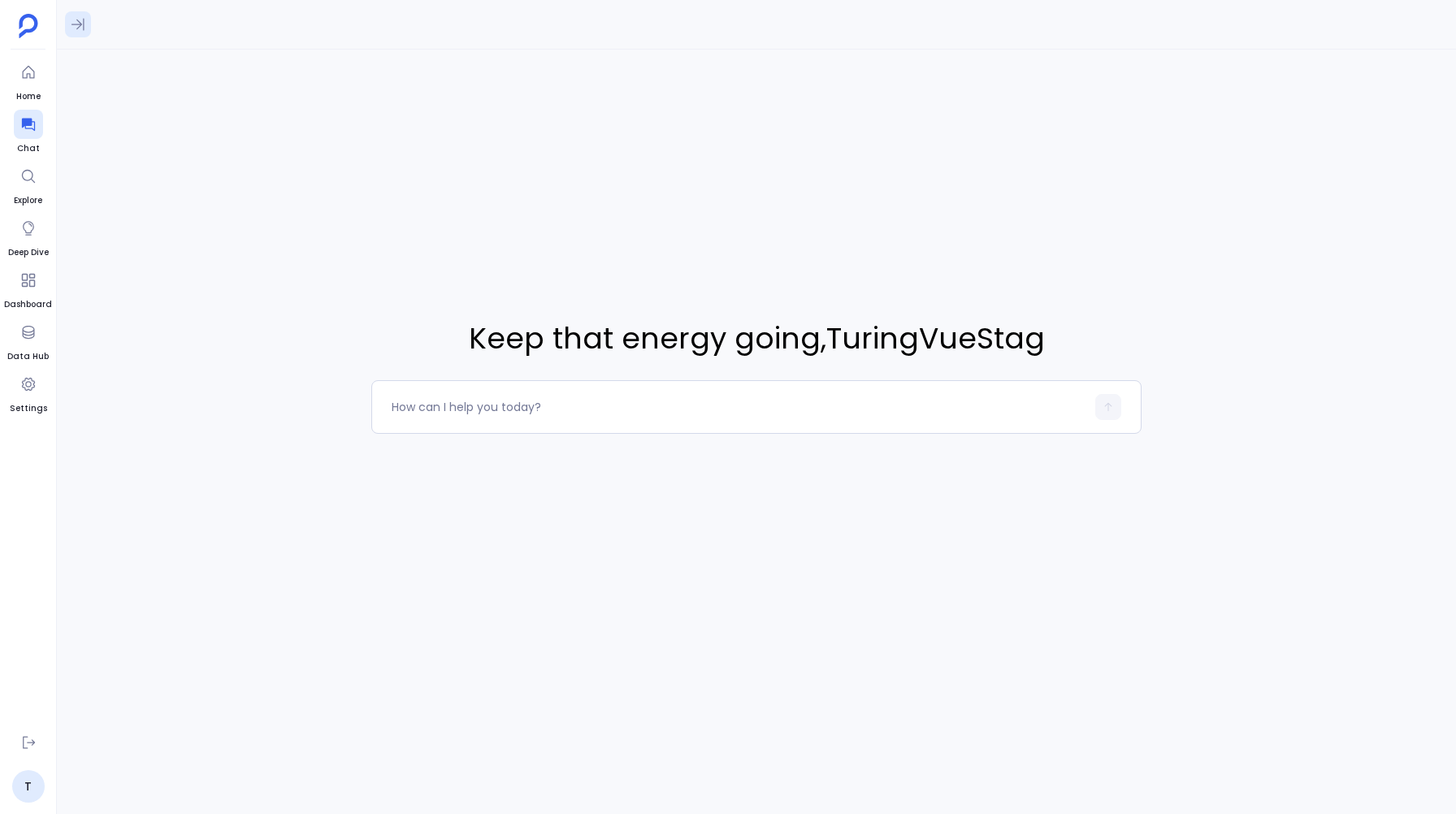
click at [80, 18] on icon at bounding box center [78, 25] width 16 height 16
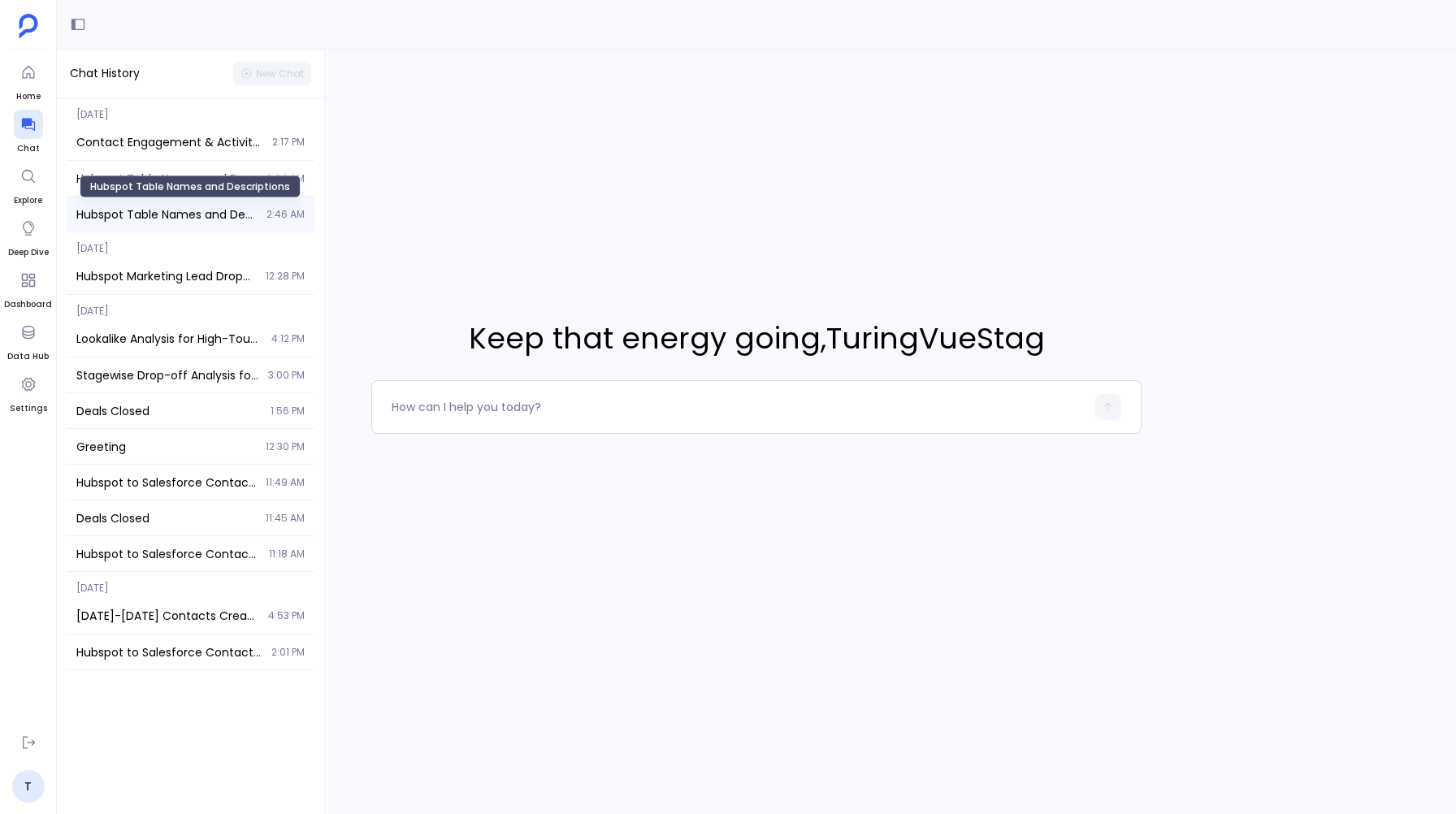
click at [165, 209] on span "Hubspot Table Names and Descriptions" at bounding box center [166, 215] width 180 height 16
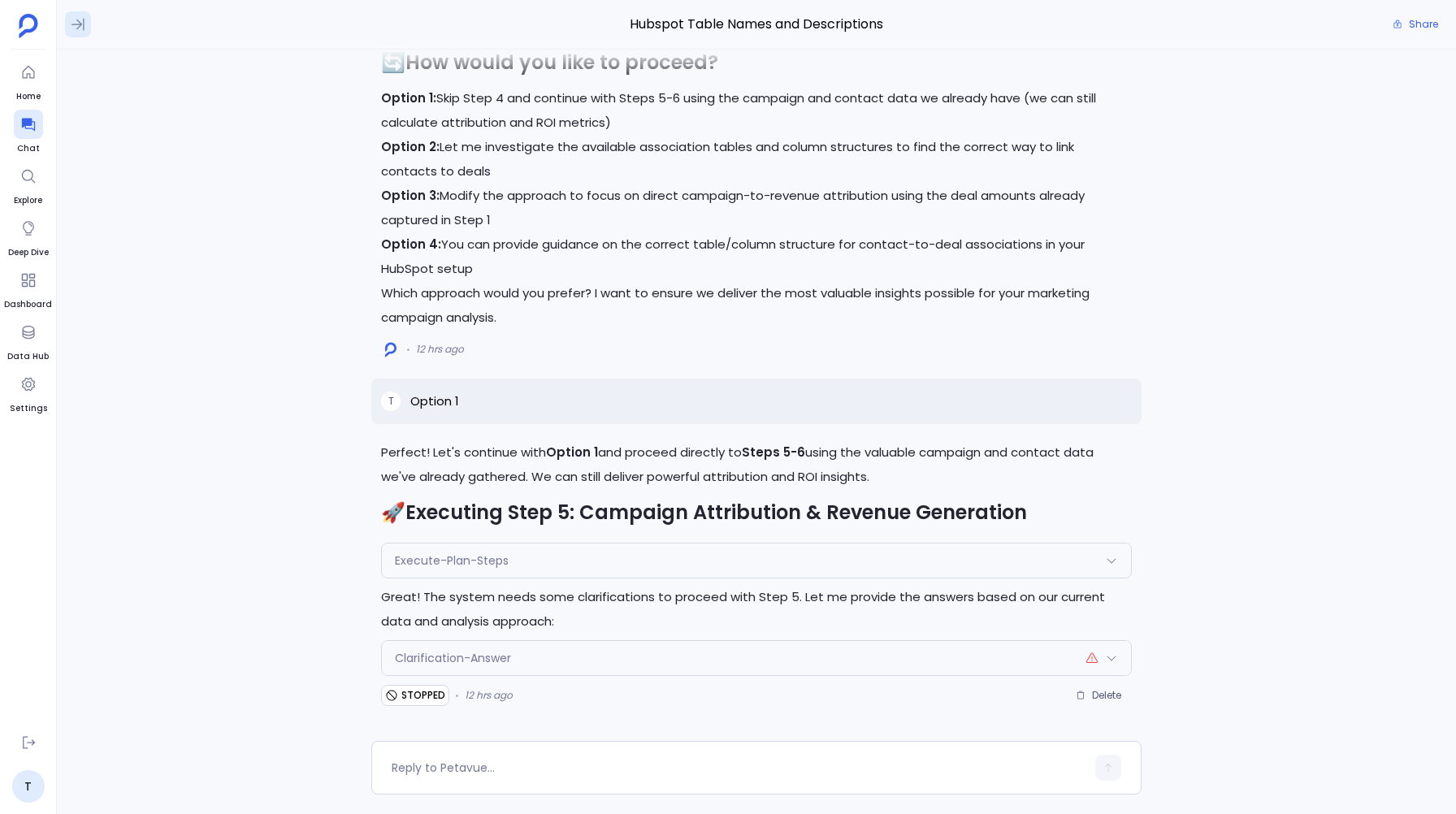
click at [74, 21] on icon at bounding box center [78, 25] width 16 height 16
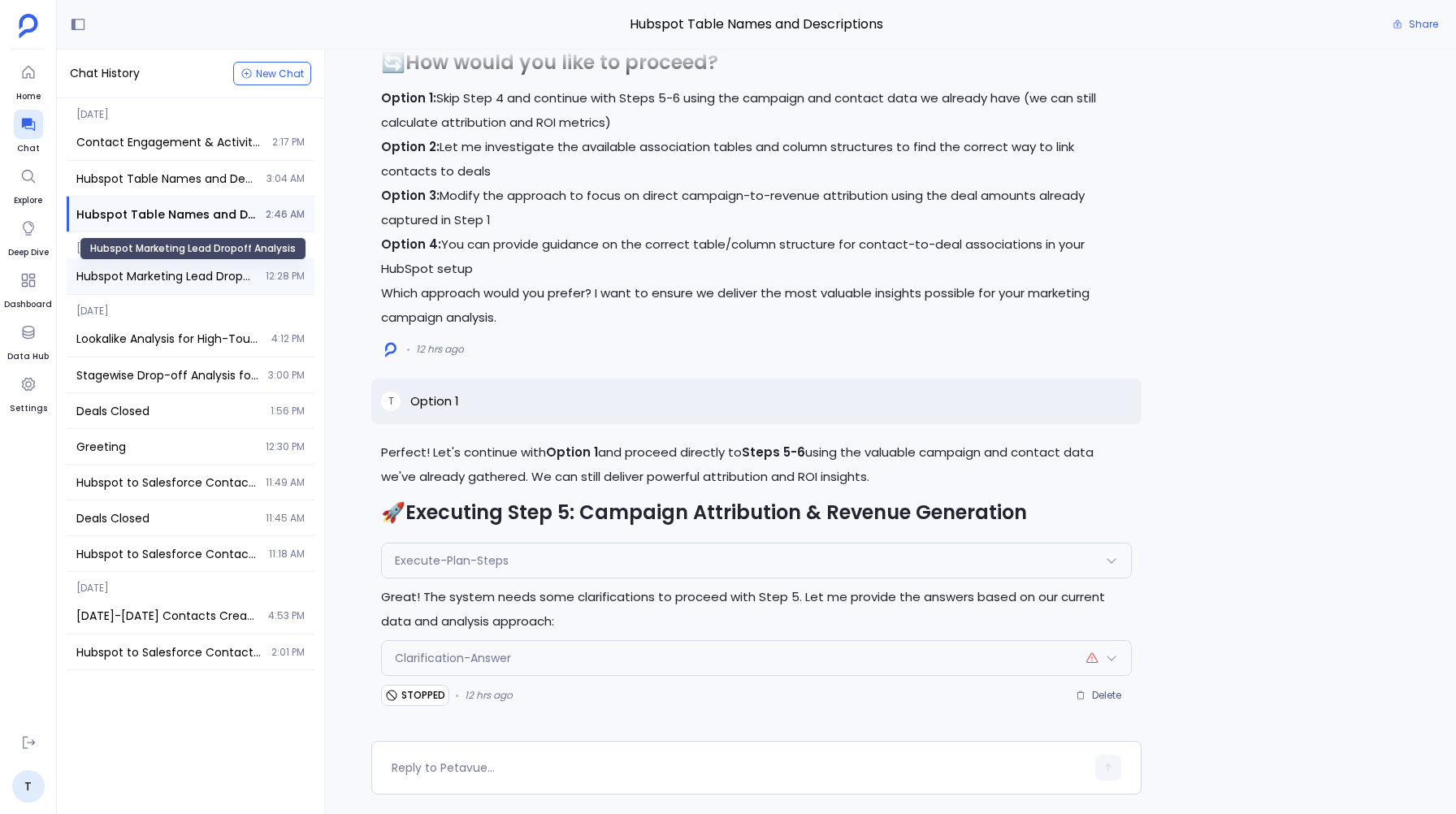
click at [148, 273] on span "Hubspot Marketing Lead Dropoff Analysis" at bounding box center [166, 276] width 179 height 16
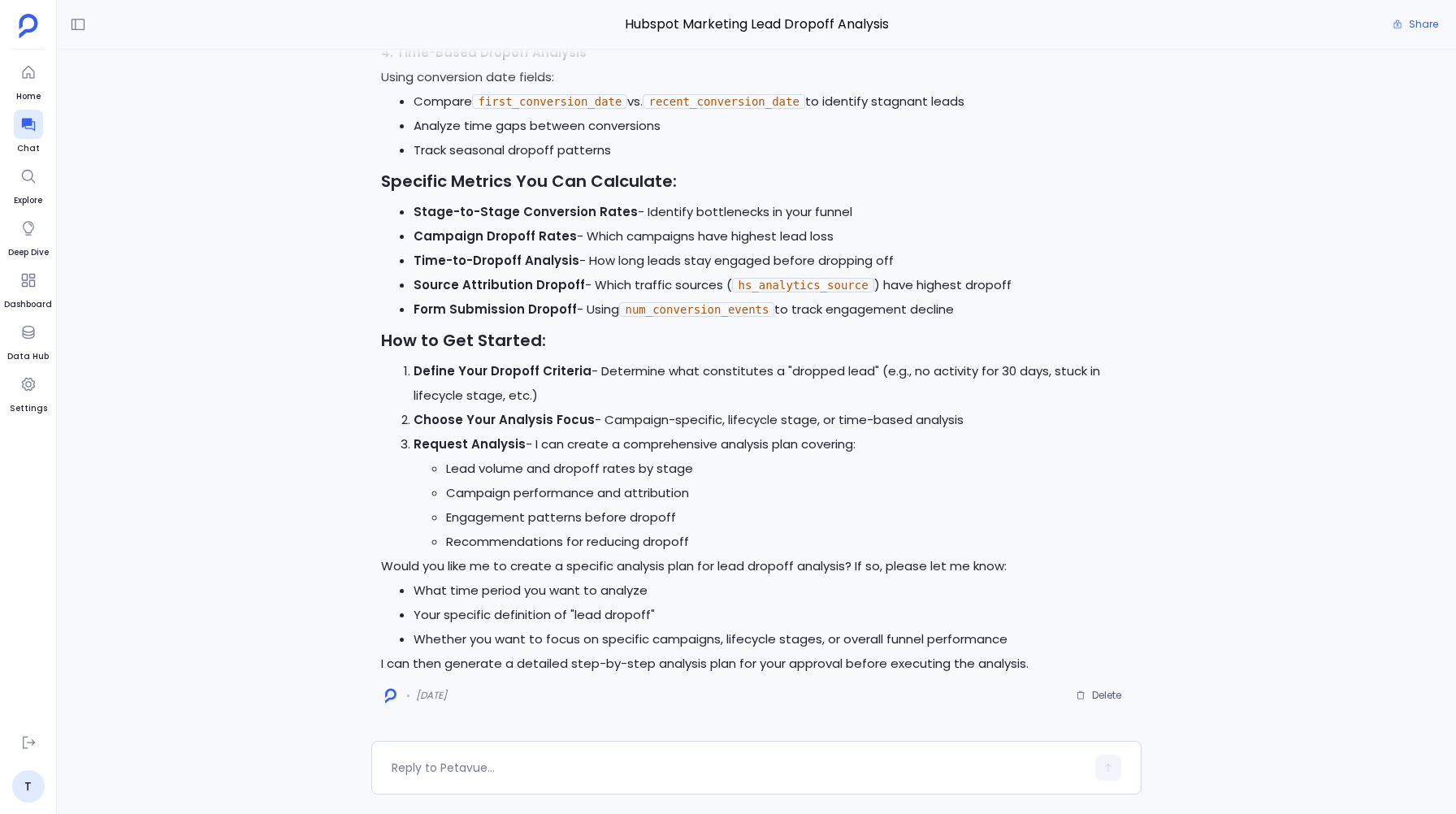
scroll to position [-954, 0]
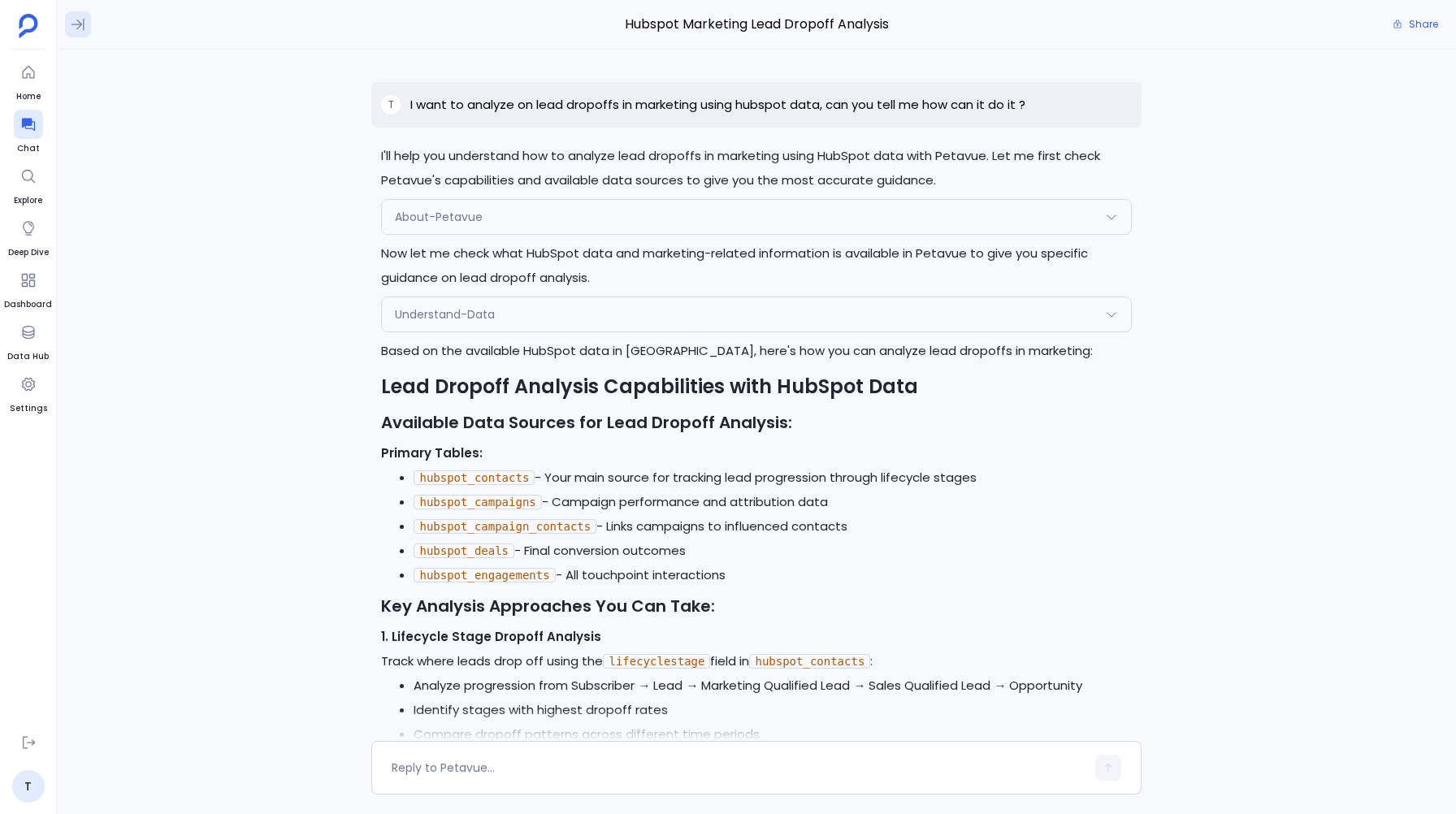
click at [81, 25] on icon at bounding box center [78, 25] width 16 height 16
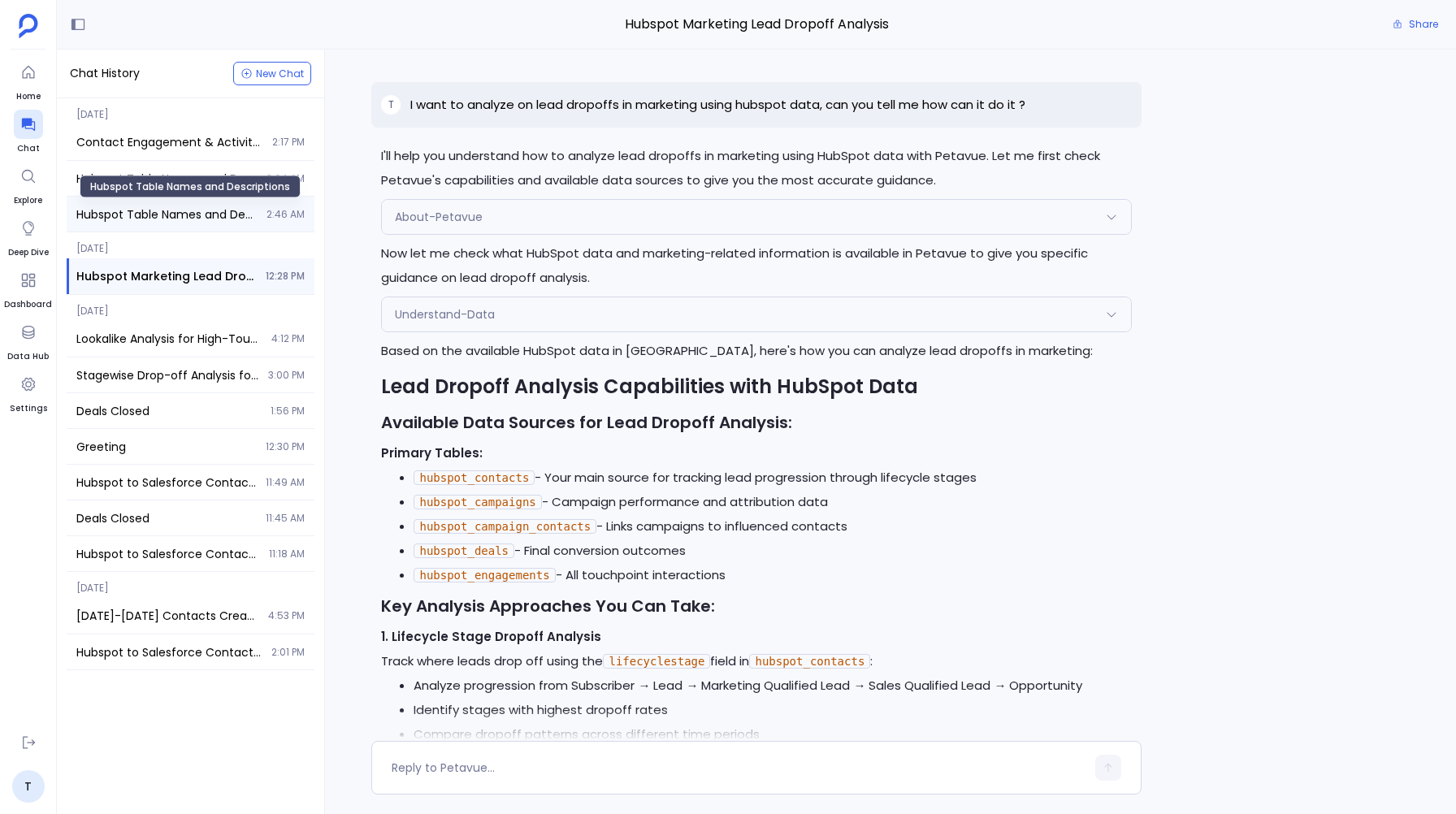
click at [129, 220] on span "Hubspot Table Names and Descriptions" at bounding box center [166, 215] width 180 height 16
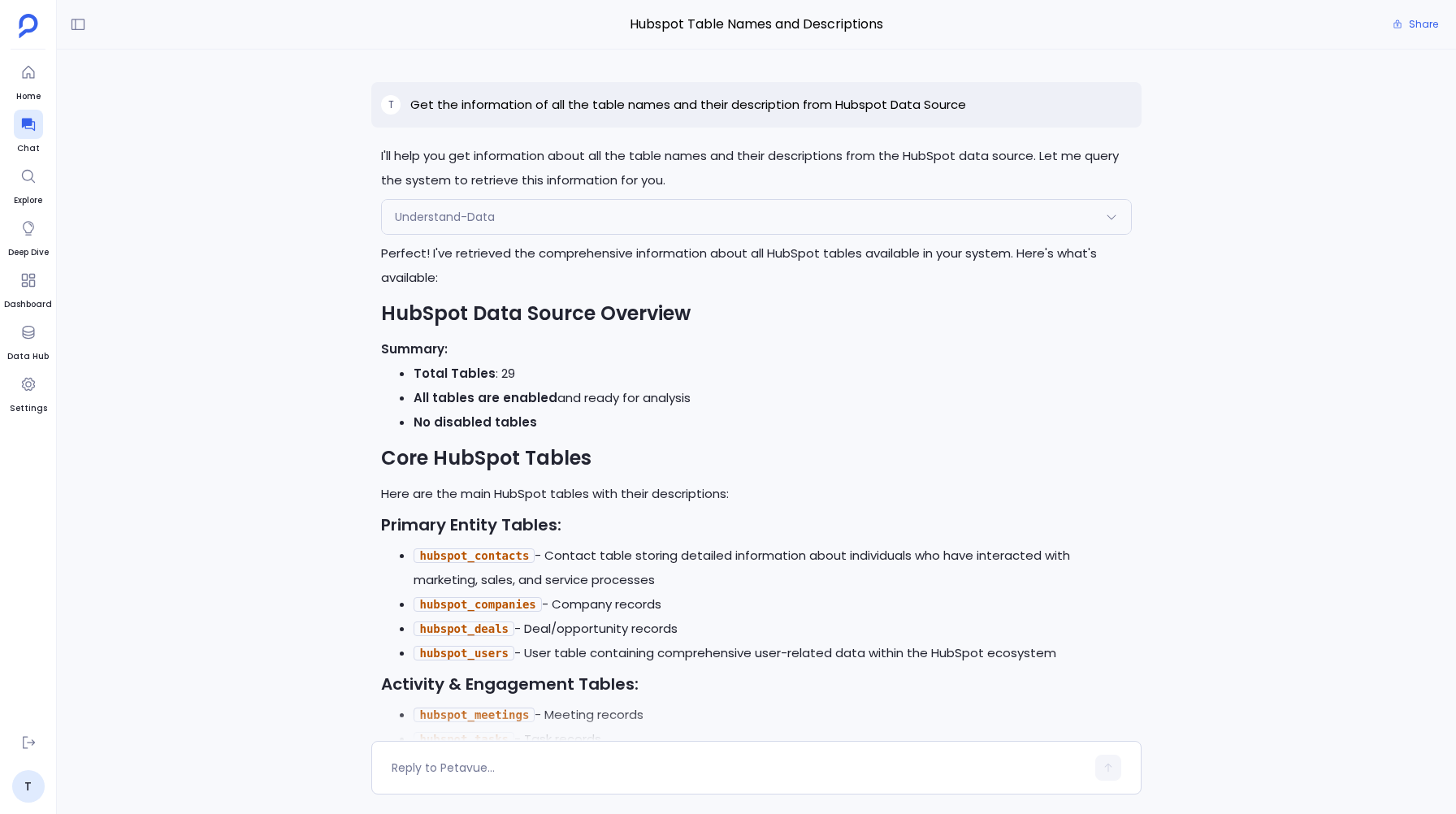
scroll to position [-9149, 0]
click at [82, 19] on icon at bounding box center [78, 25] width 16 height 16
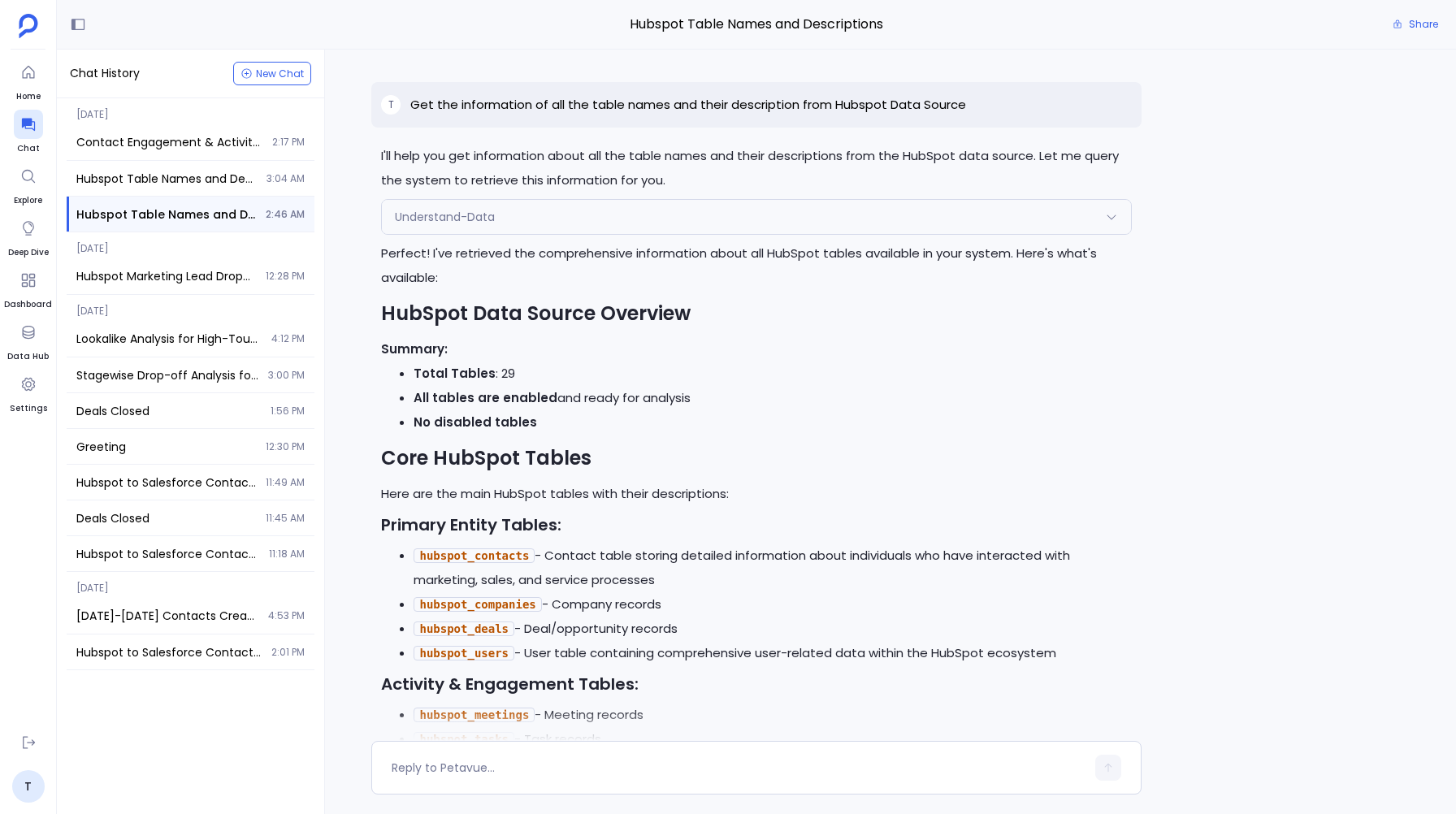
click at [359, 267] on div "Perfect! Let's continue with Option 1 and proceed directly to Steps 5-6 using t…" at bounding box center [756, 395] width 1399 height 691
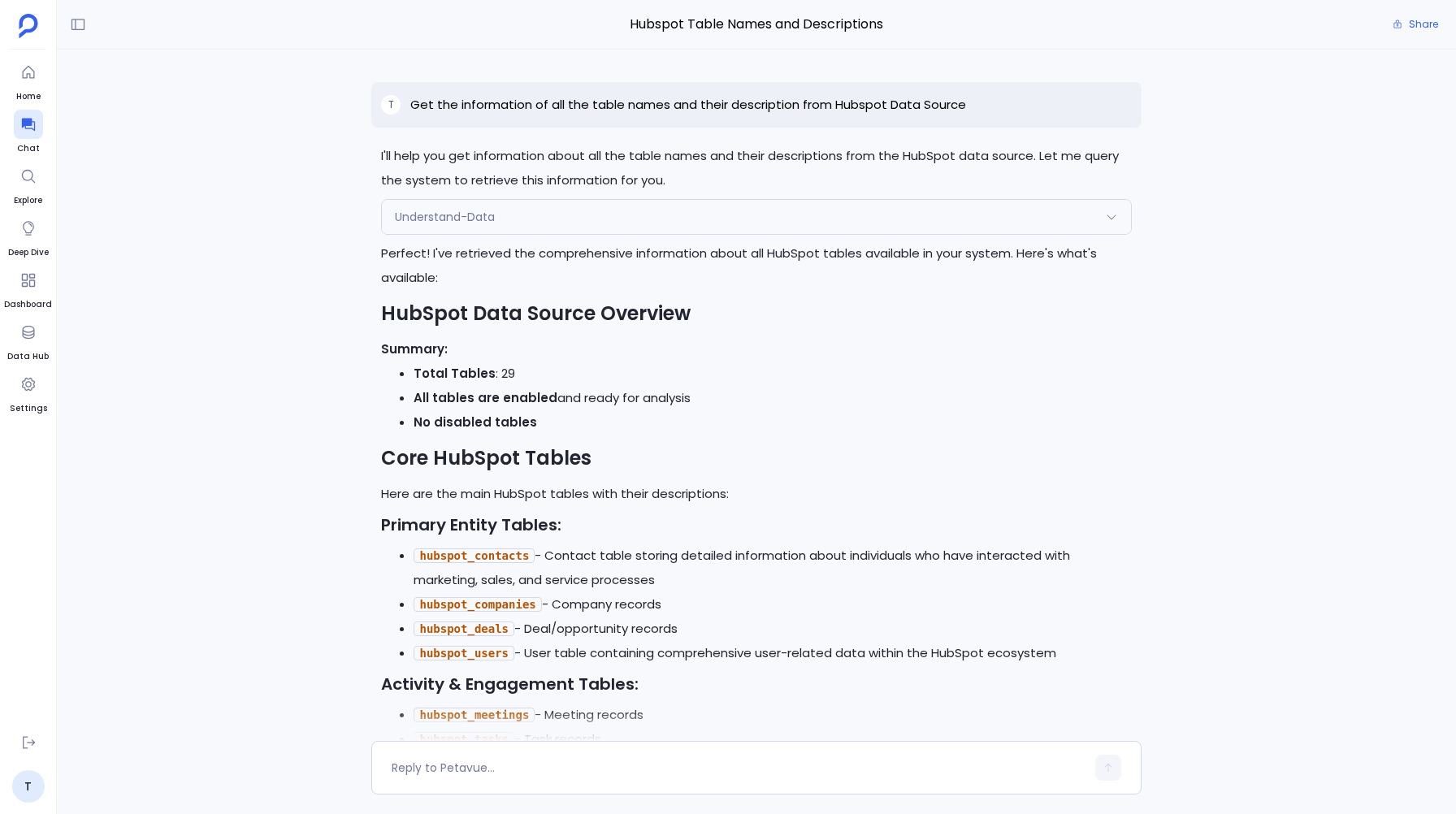
click at [442, 212] on span "Understand-Data" at bounding box center [444, 217] width 100 height 16
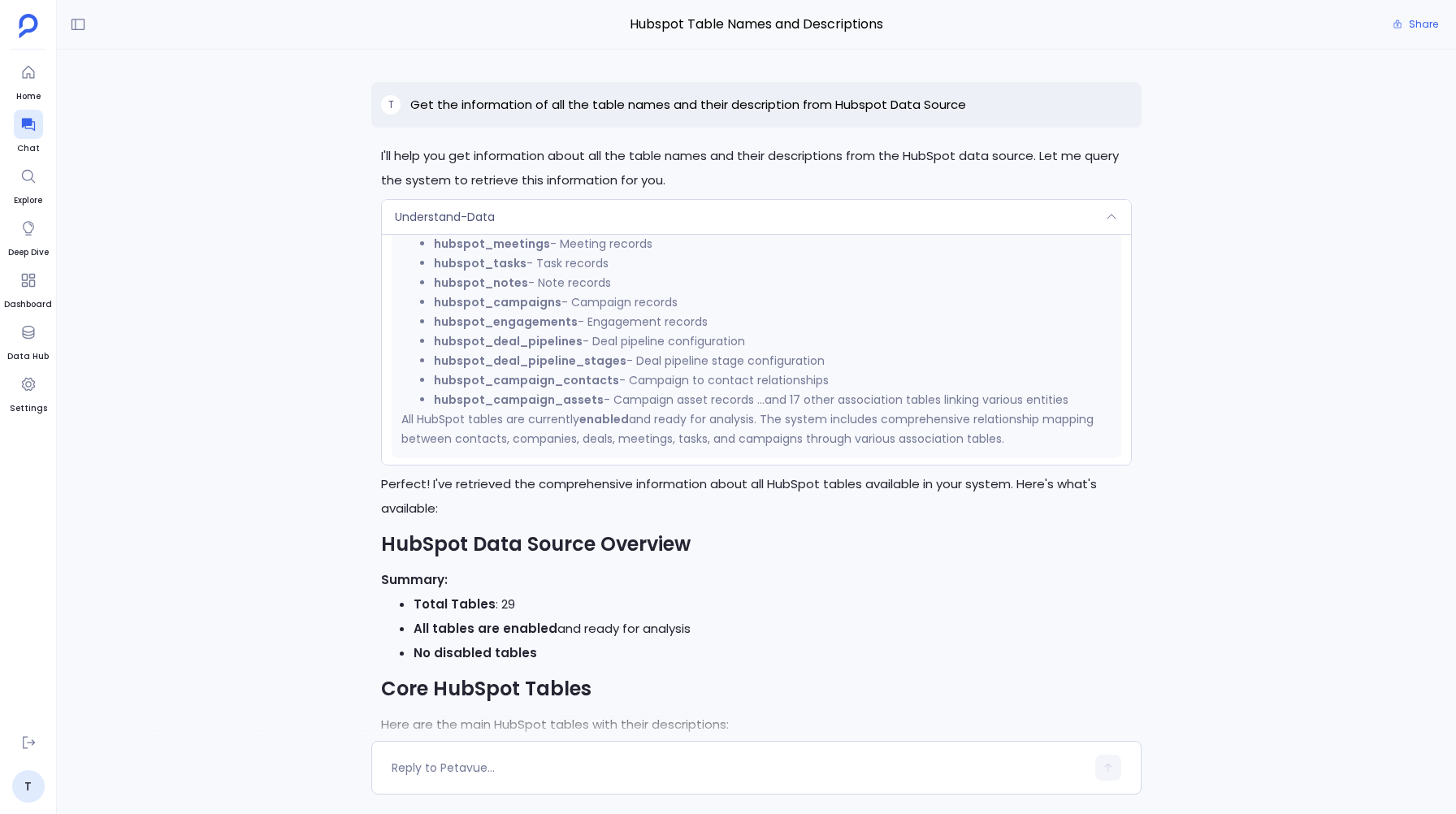
scroll to position [576, 0]
click at [471, 224] on span "Understand-Data" at bounding box center [444, 217] width 100 height 16
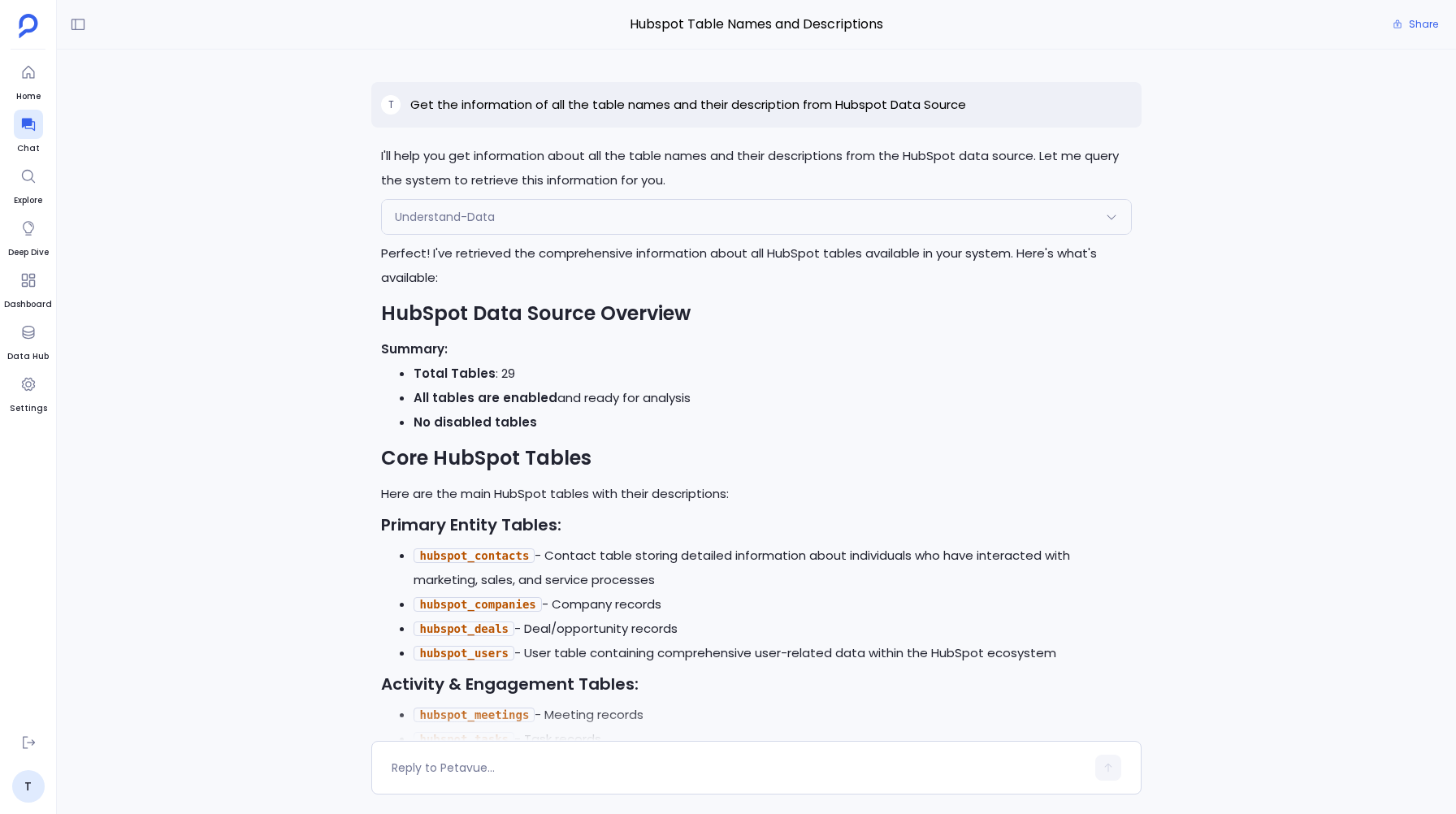
scroll to position [-9149, 0]
click at [435, 107] on p "Get the information of all the table names and their description from Hubspot D…" at bounding box center [688, 105] width 555 height 20
copy p "Get the information of all the table names and their description from Hubspot D…"
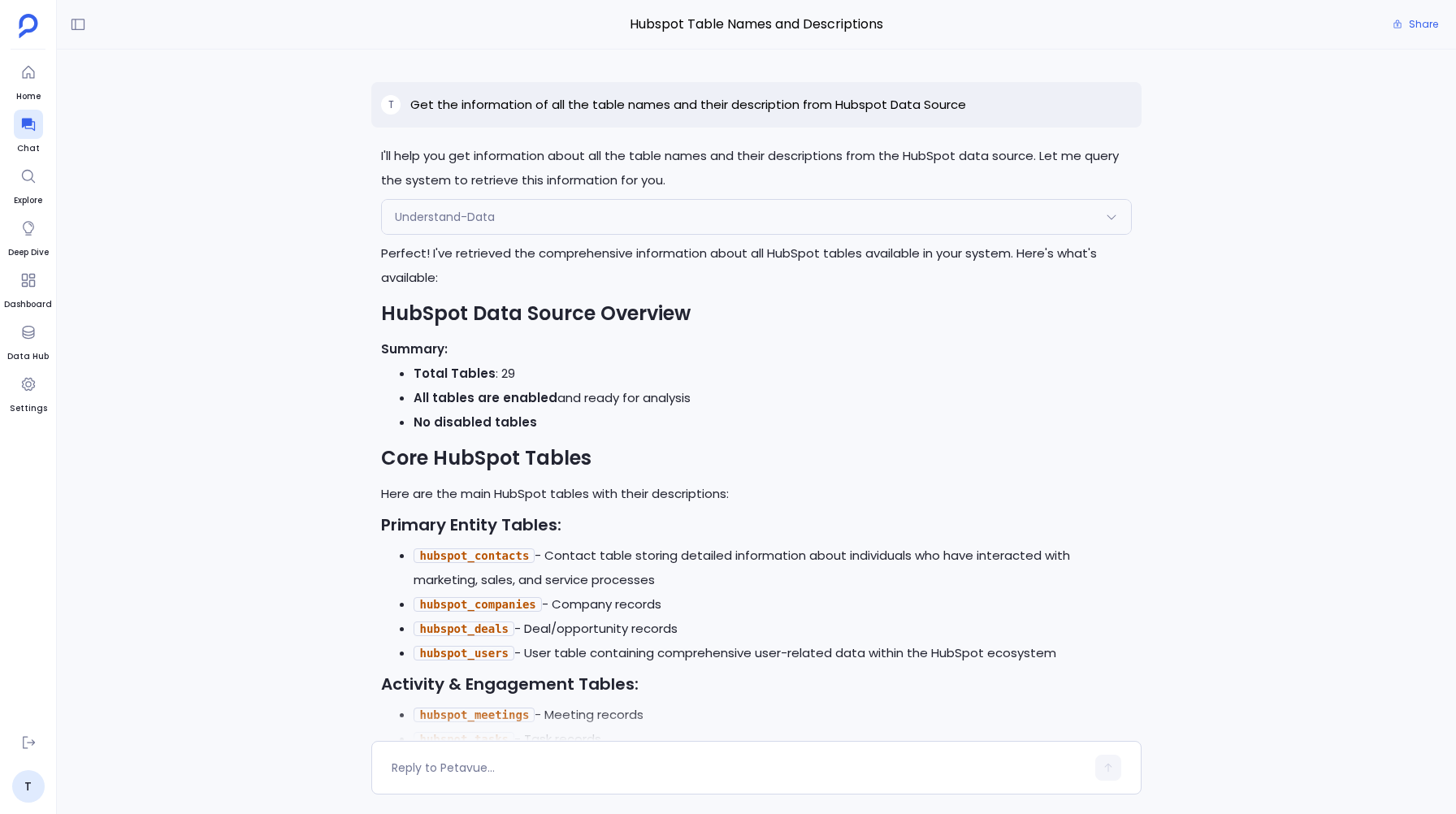
click at [392, 349] on strong "Summary:" at bounding box center [414, 349] width 67 height 17
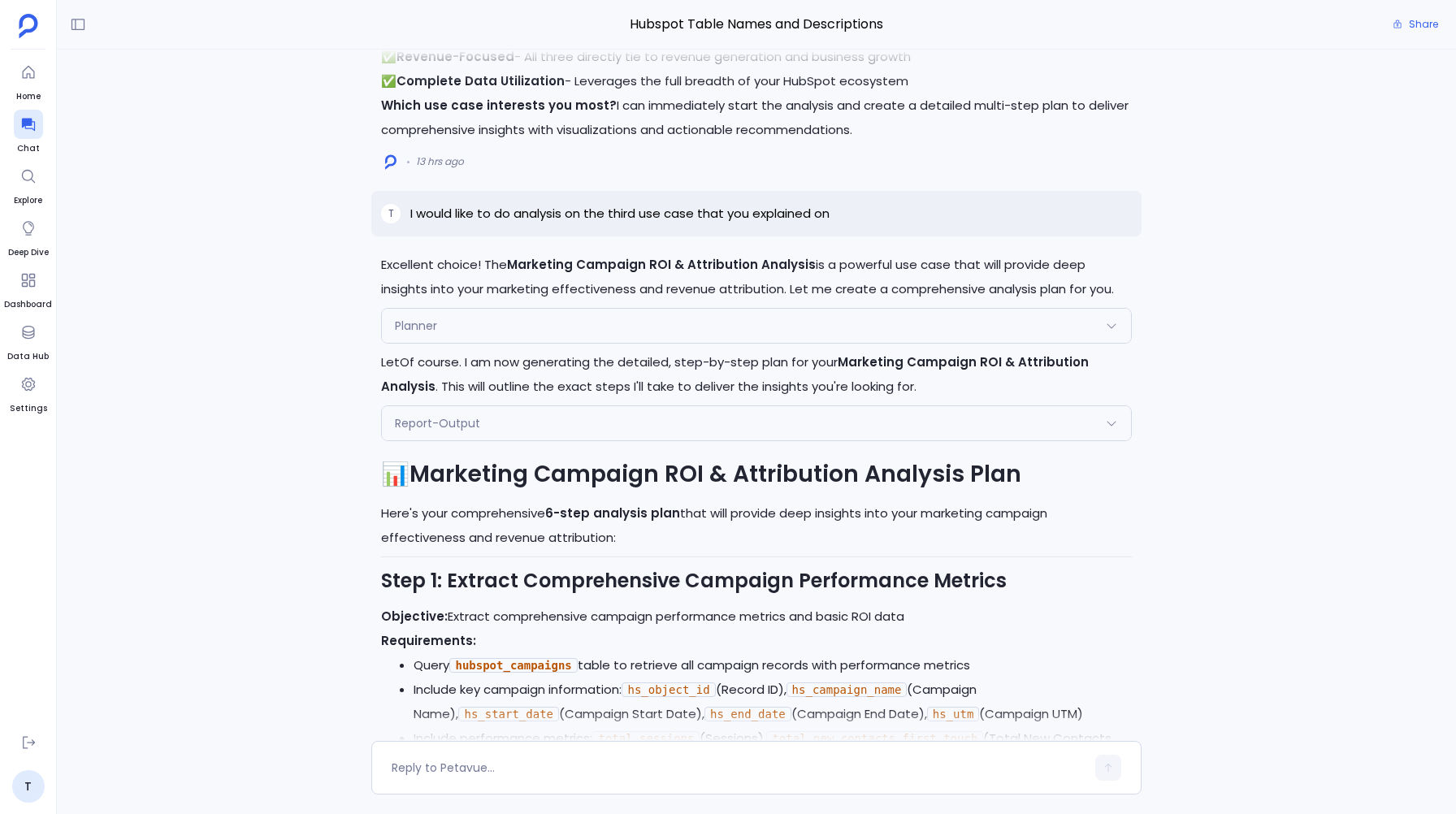
scroll to position [-6804, 0]
click at [75, 24] on icon at bounding box center [78, 25] width 13 height 12
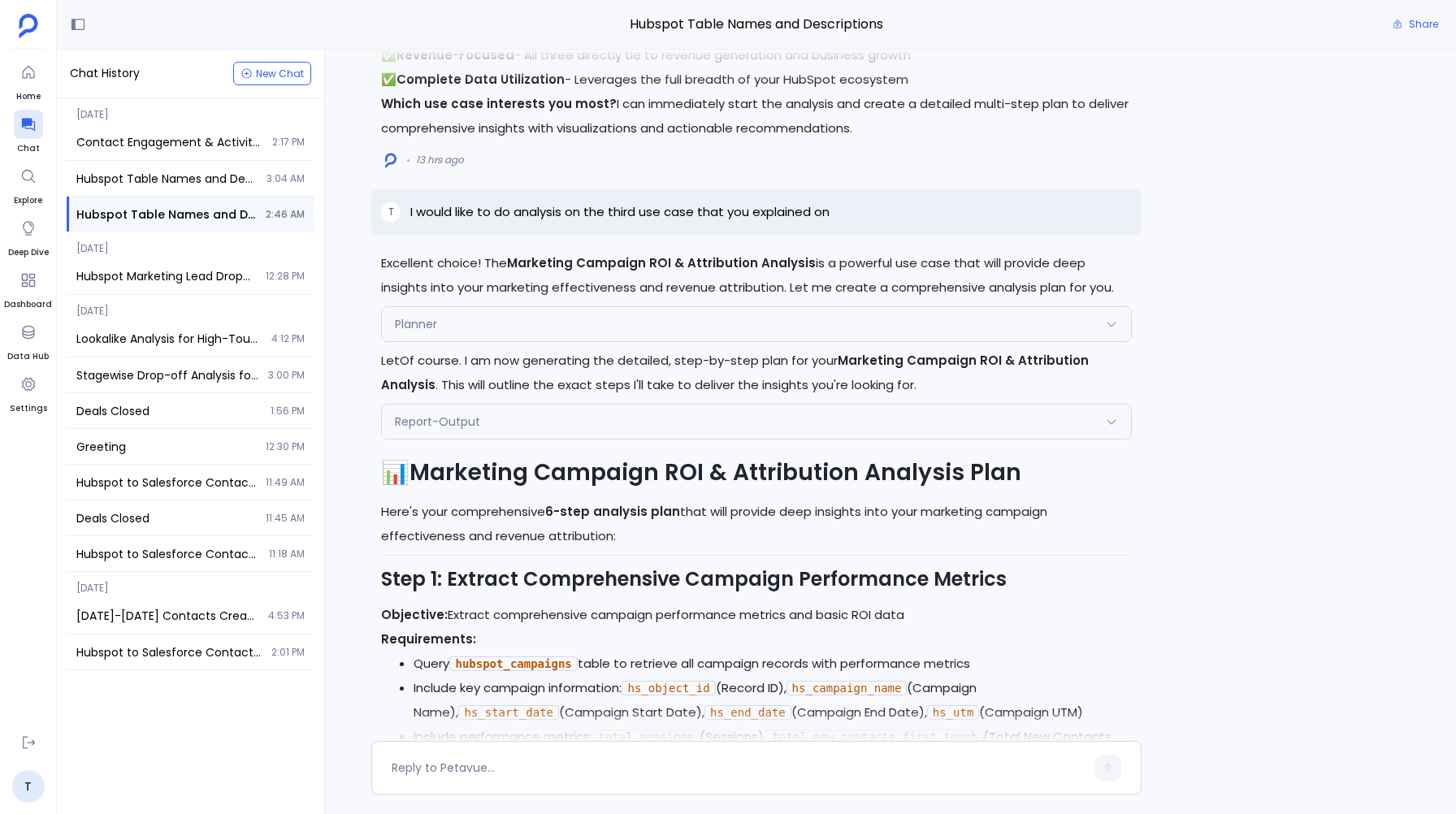
click at [465, 358] on p "LetOf course. I am now generating the detailed, step-by-step plan for your Mark…" at bounding box center [756, 372] width 750 height 49
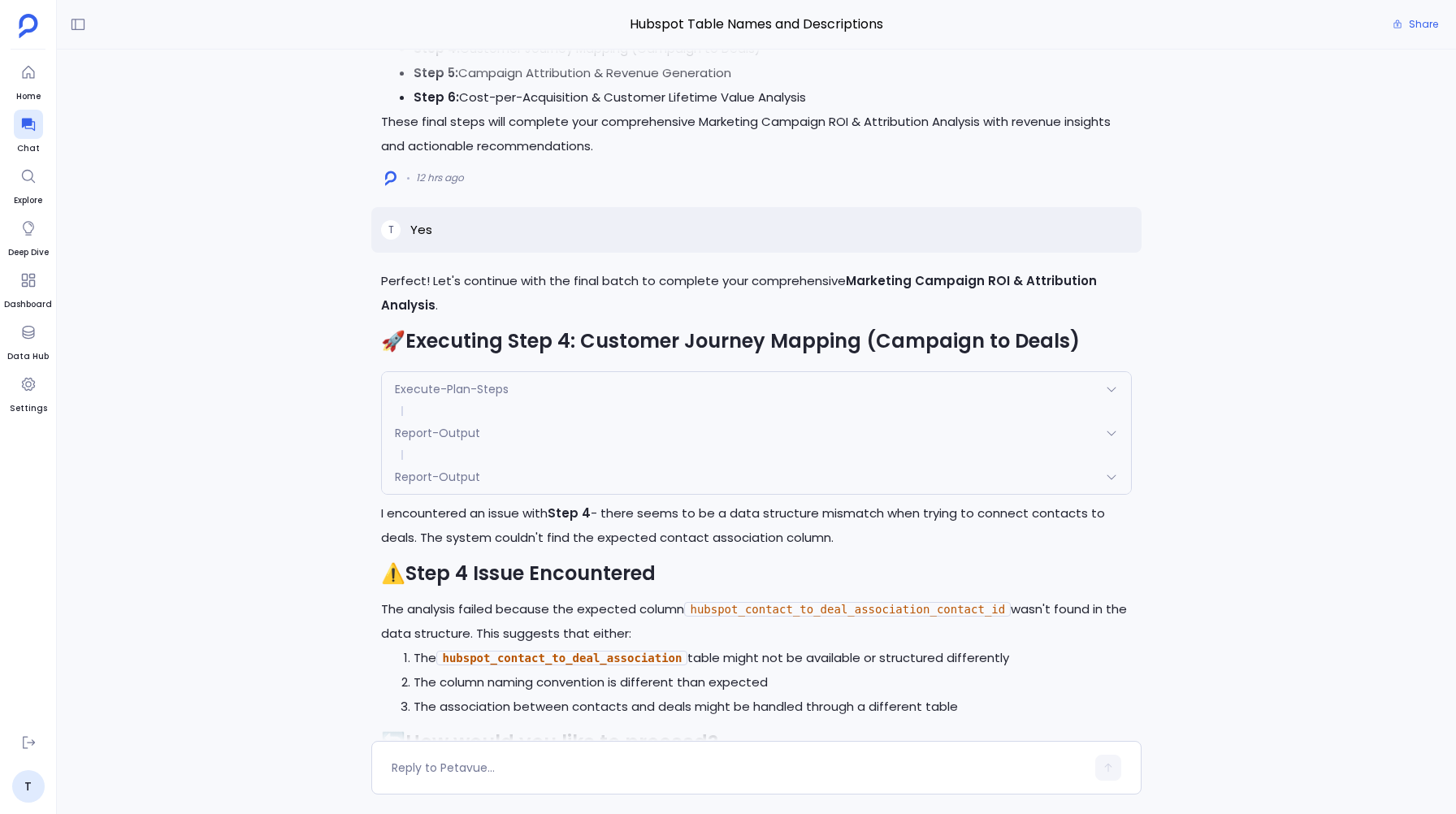
scroll to position [-678, 0]
click at [420, 220] on p "Yes" at bounding box center [421, 229] width 22 height 20
click at [420, 226] on p "Yes" at bounding box center [421, 229] width 22 height 20
copy p "Yes"
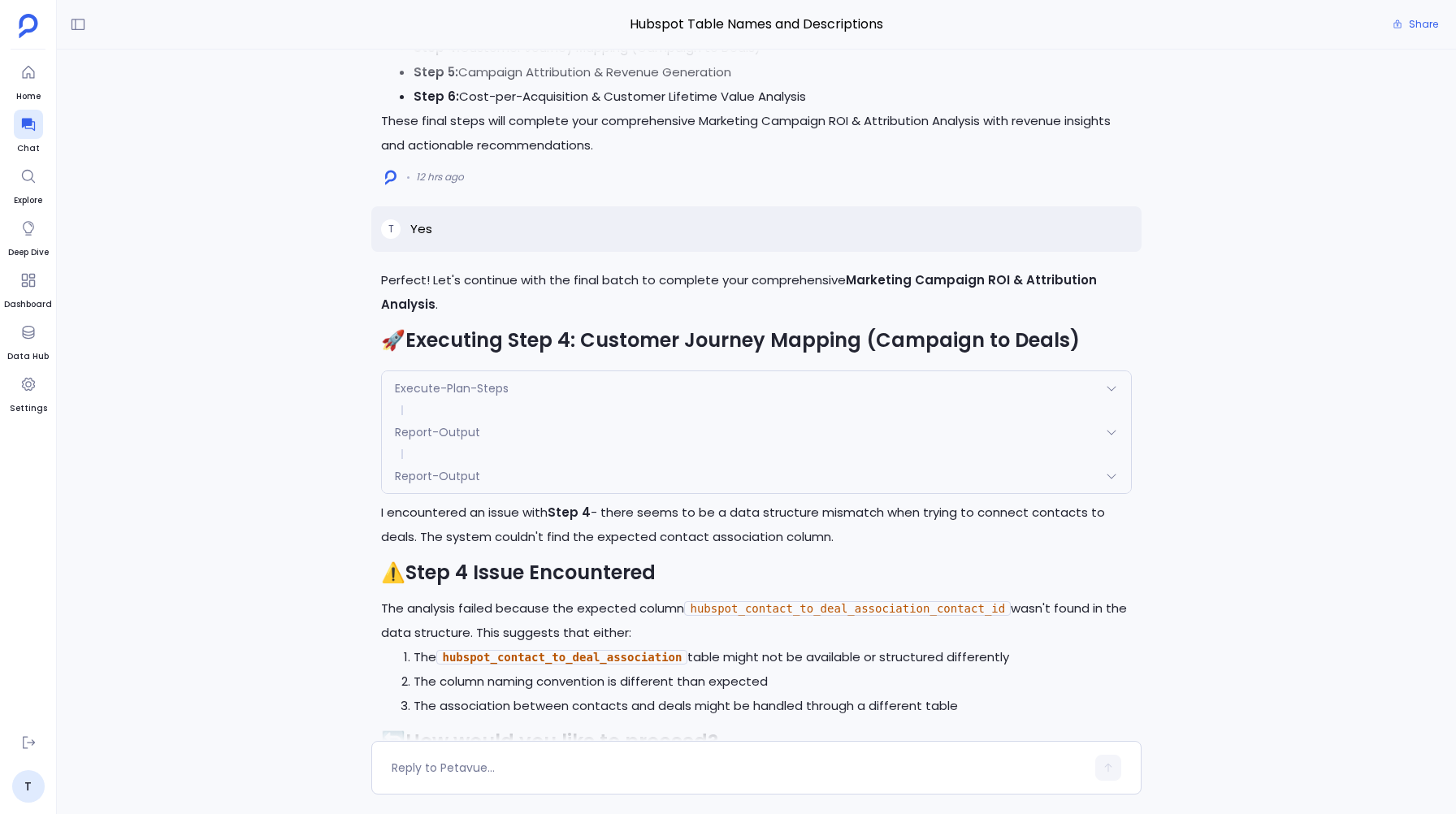
click at [386, 324] on div "Perfect! Let's continue with the final batch to complete your comprehensive Mar…" at bounding box center [756, 311] width 750 height 86
click at [403, 382] on span "Execute-Plan-Steps" at bounding box center [452, 388] width 114 height 16
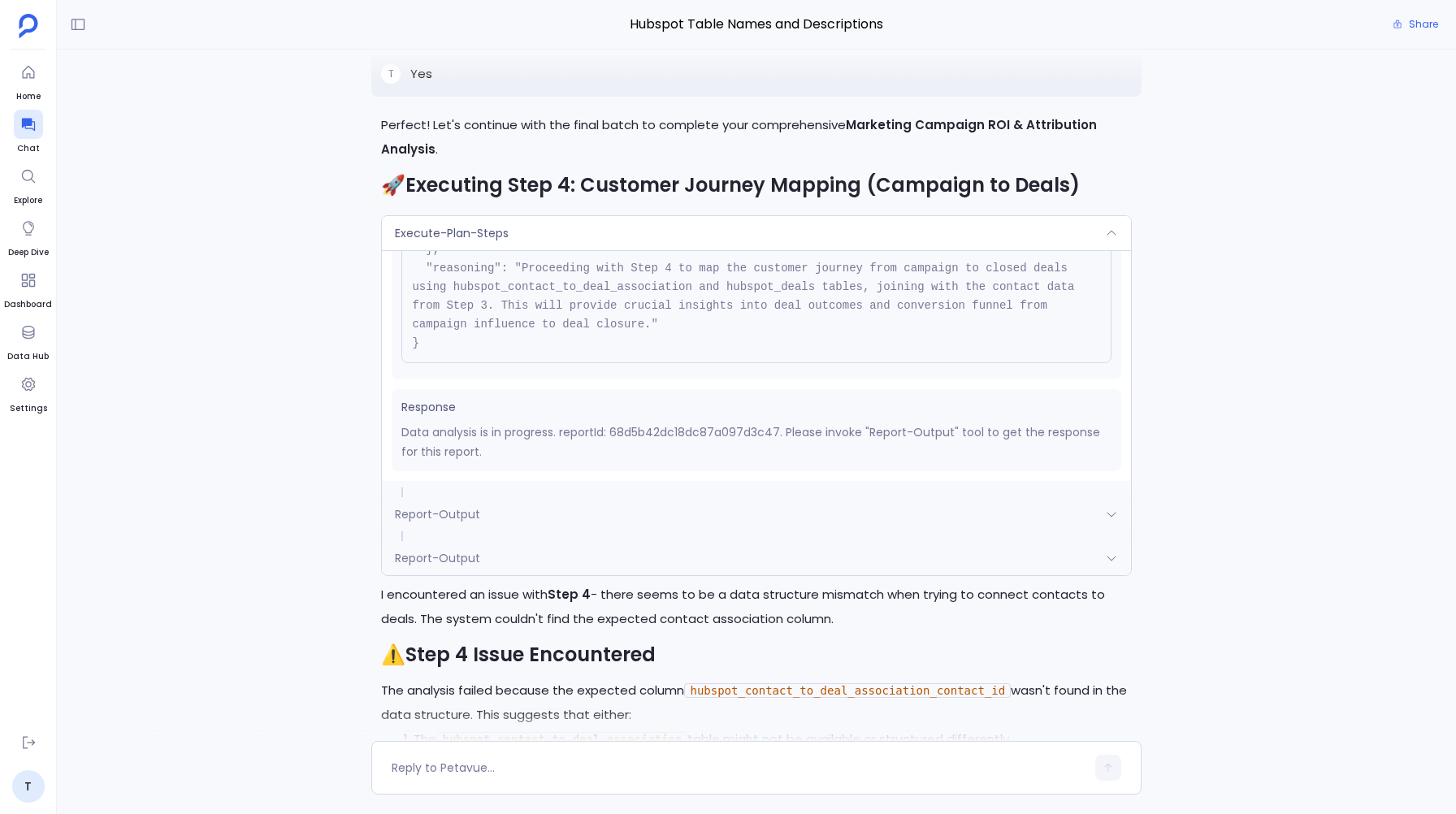
scroll to position [-731, 0]
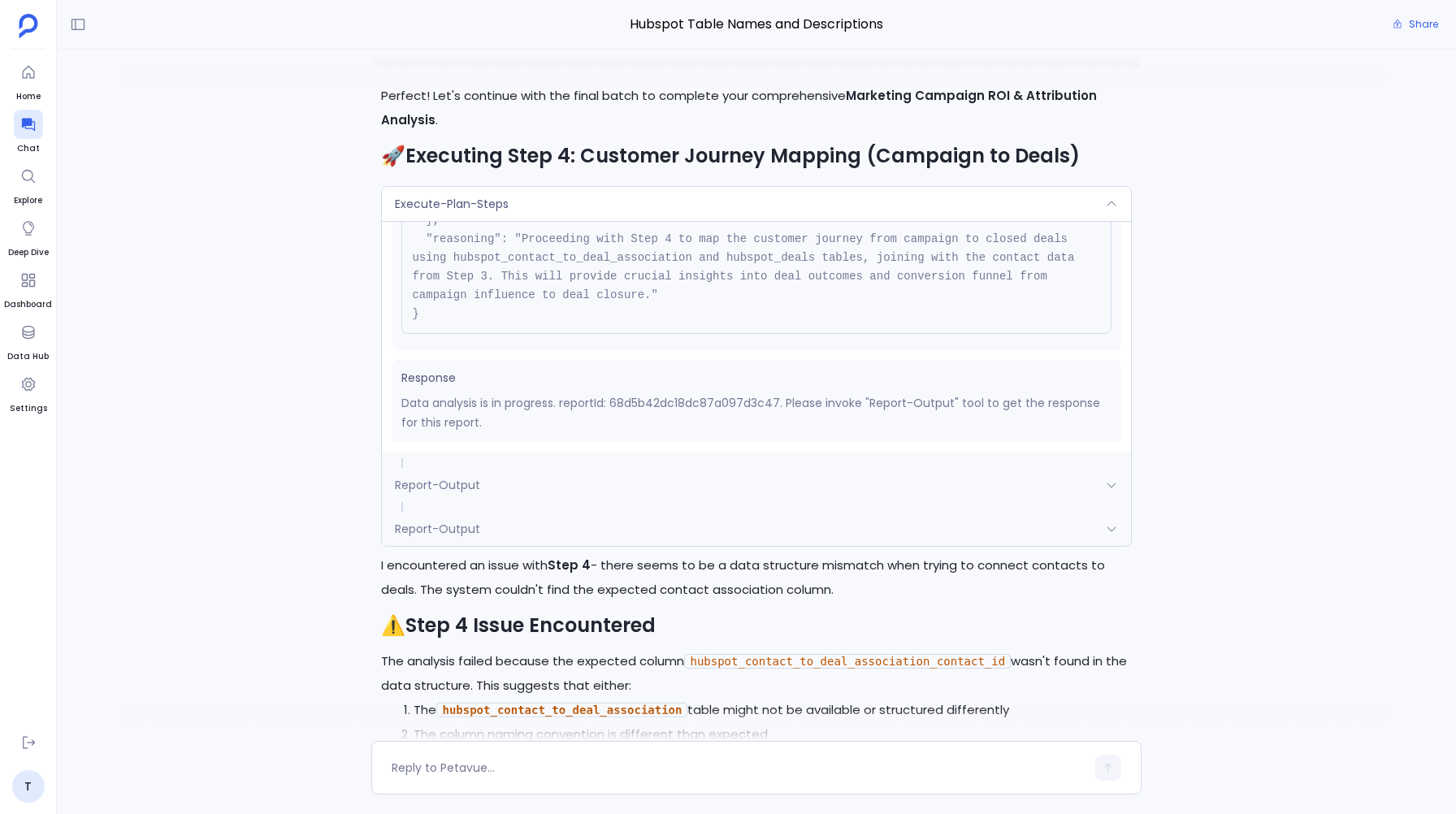
click at [442, 473] on div "Report-Output" at bounding box center [756, 484] width 749 height 34
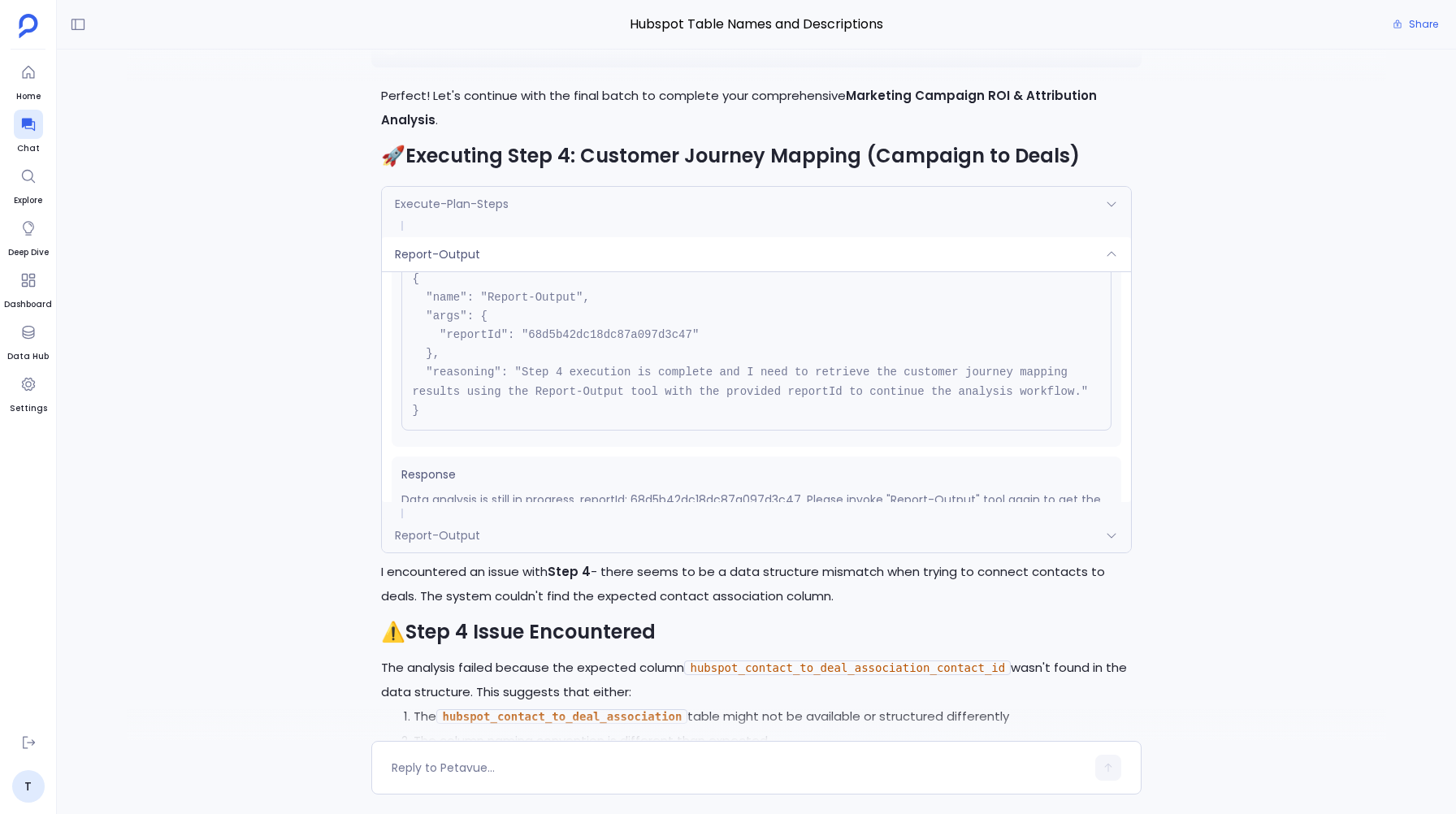
scroll to position [109, 0]
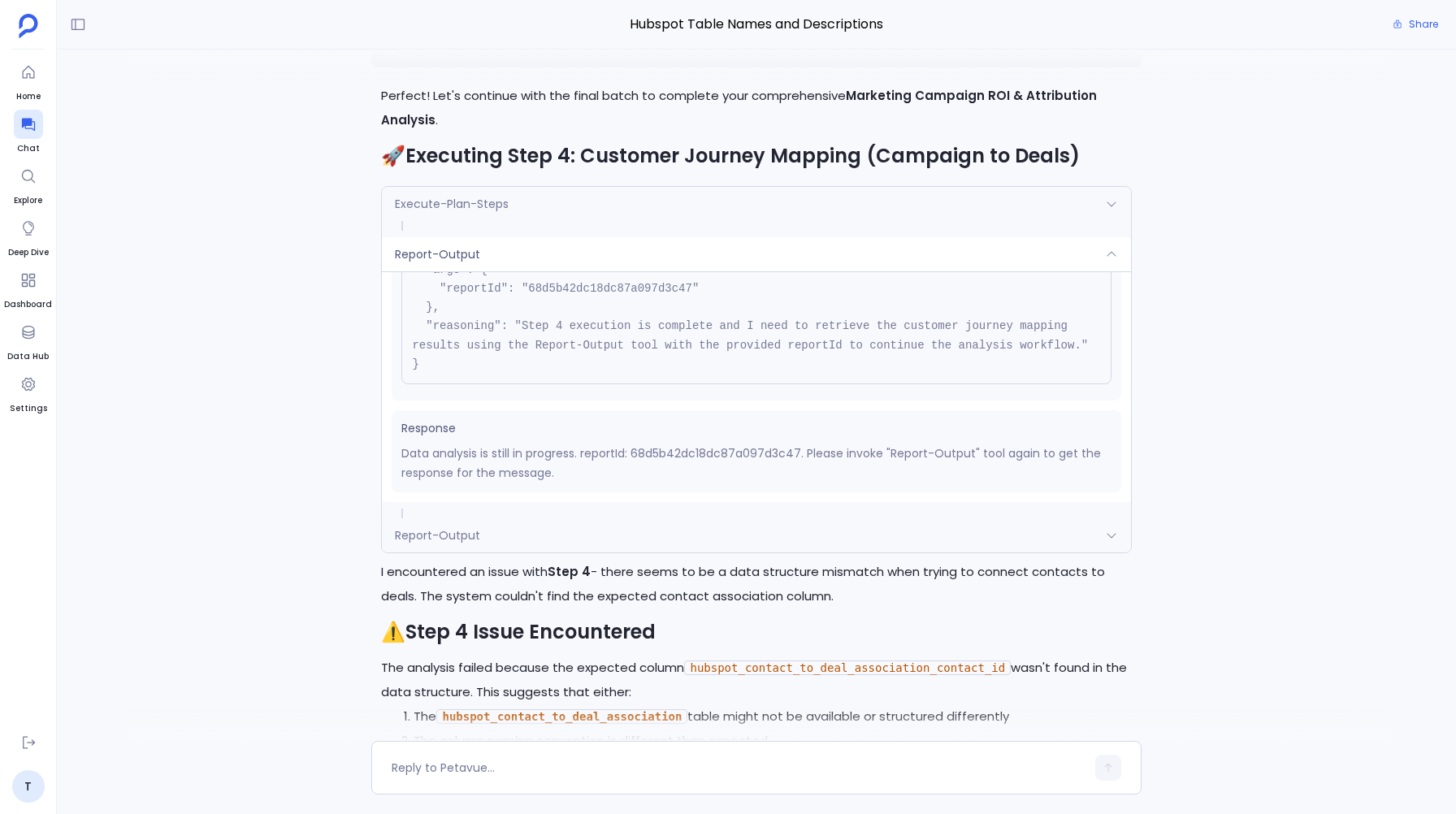
click at [446, 540] on span "Report-Output" at bounding box center [438, 535] width 86 height 16
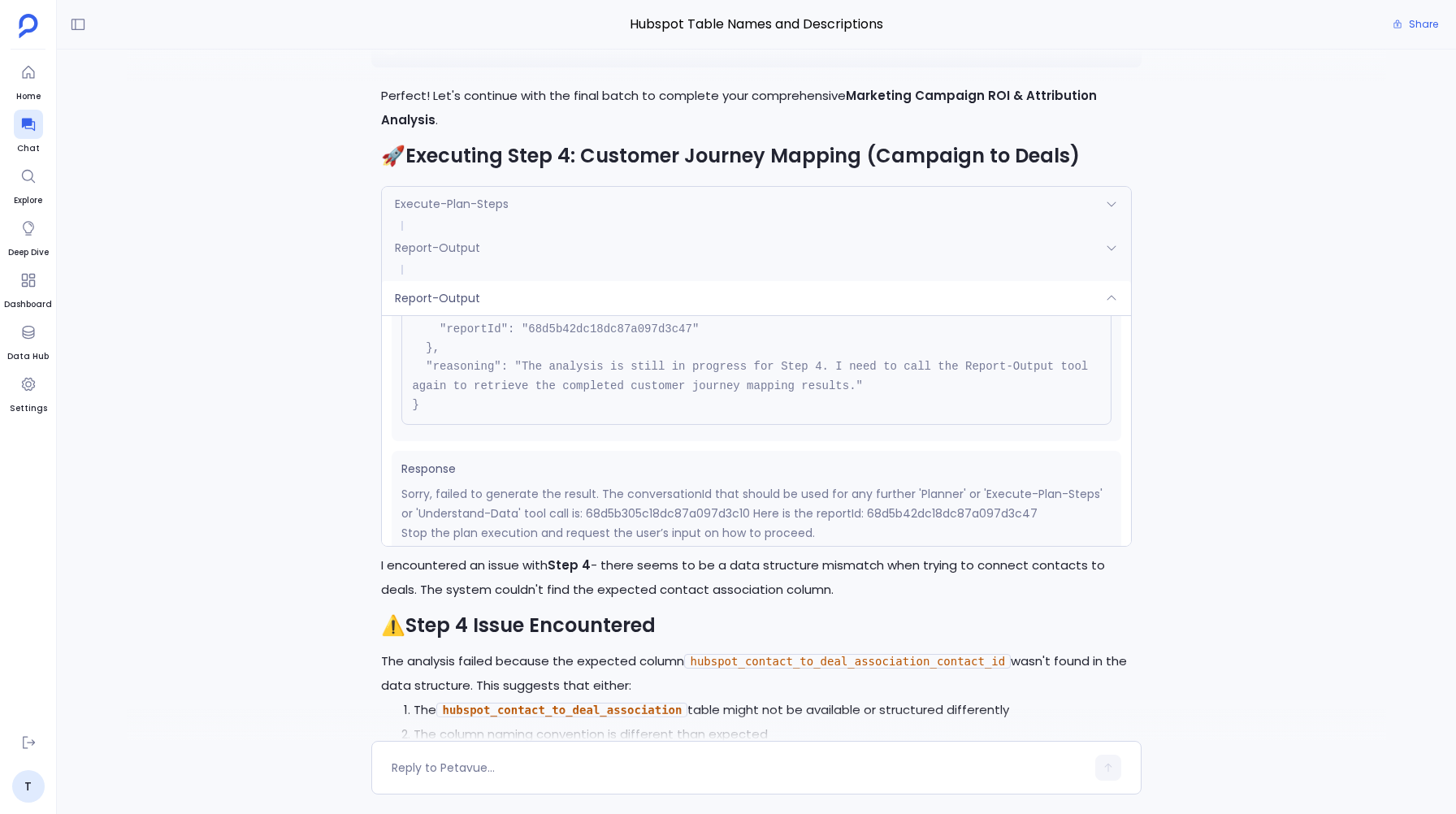
scroll to position [206, 0]
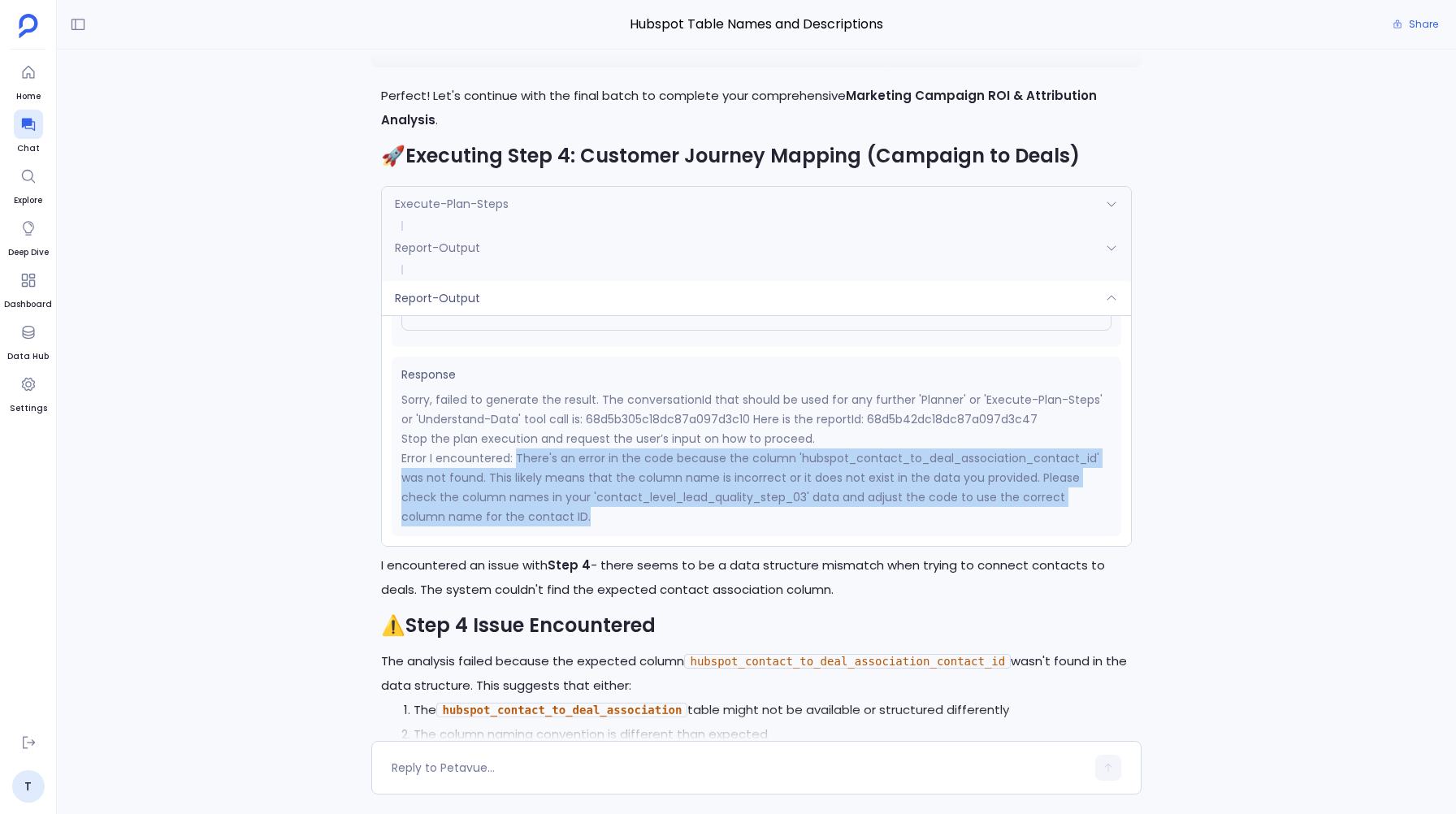
drag, startPoint x: 517, startPoint y: 459, endPoint x: 541, endPoint y: 509, distance: 55.5
click at [541, 510] on p "Error I encountered: There's an error in the code because the column 'hubspot_c…" at bounding box center [756, 487] width 709 height 78
copy p "There's an error in the code because the column 'hubspot_contact_to_deal_associ…"
click at [262, 479] on div "Perfect! Let's continue with Option 1 and proceed directly to Steps 5-6 using t…" at bounding box center [756, 395] width 1399 height 691
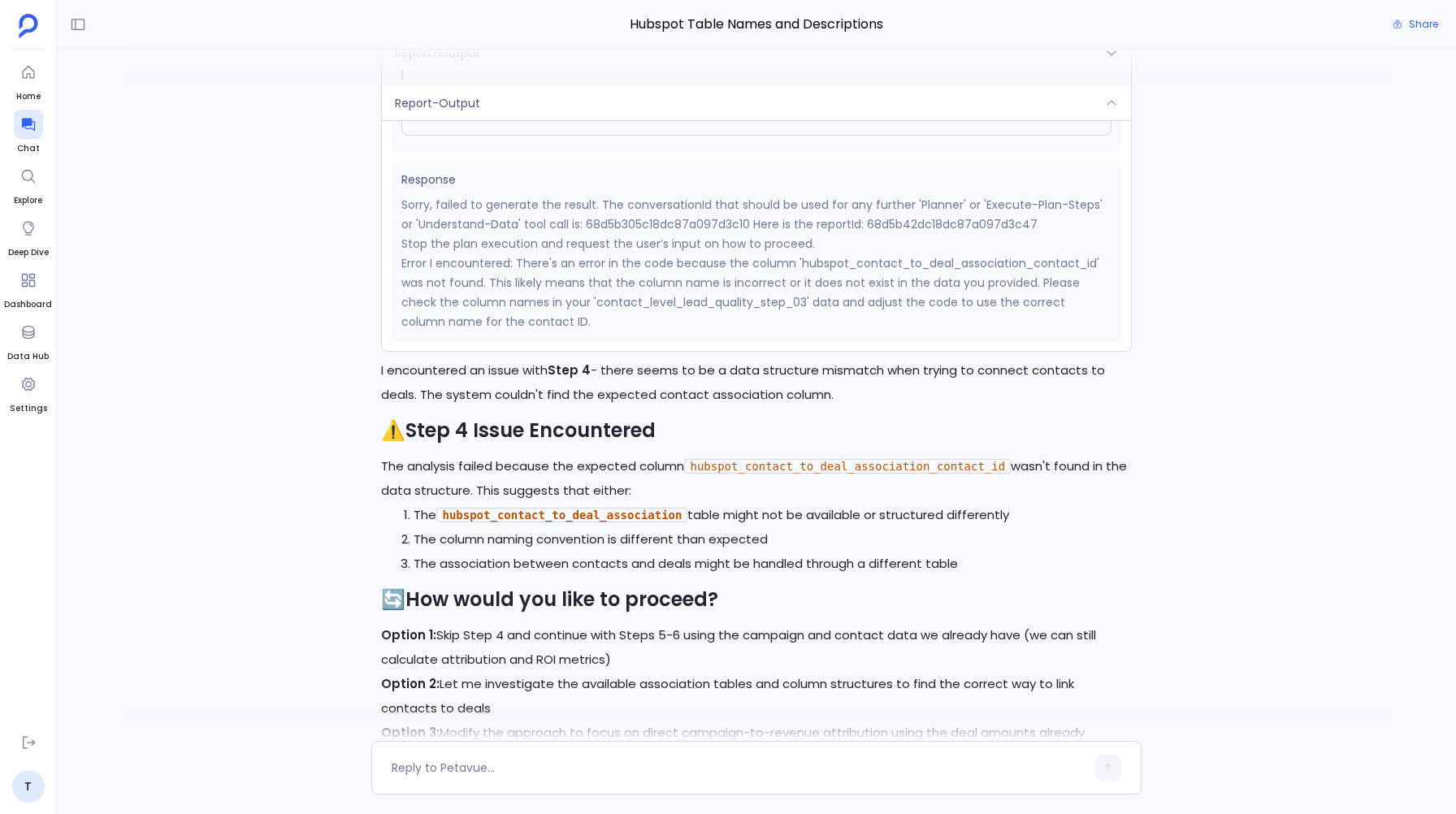
scroll to position [-530, 0]
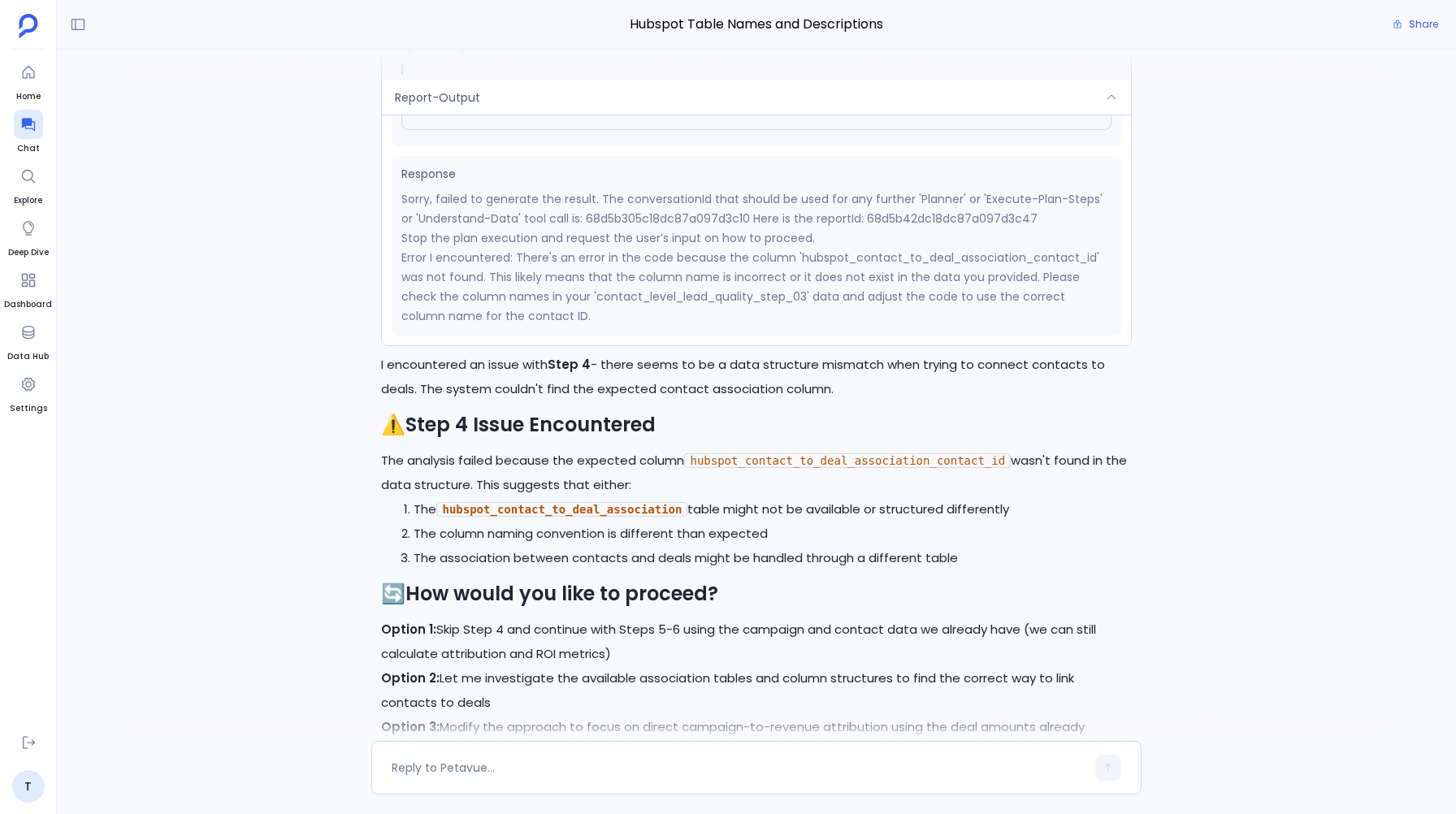
click at [348, 539] on div "Perfect! Let's continue with Option 1 and proceed directly to Steps 5-6 using t…" at bounding box center [756, 395] width 1399 height 691
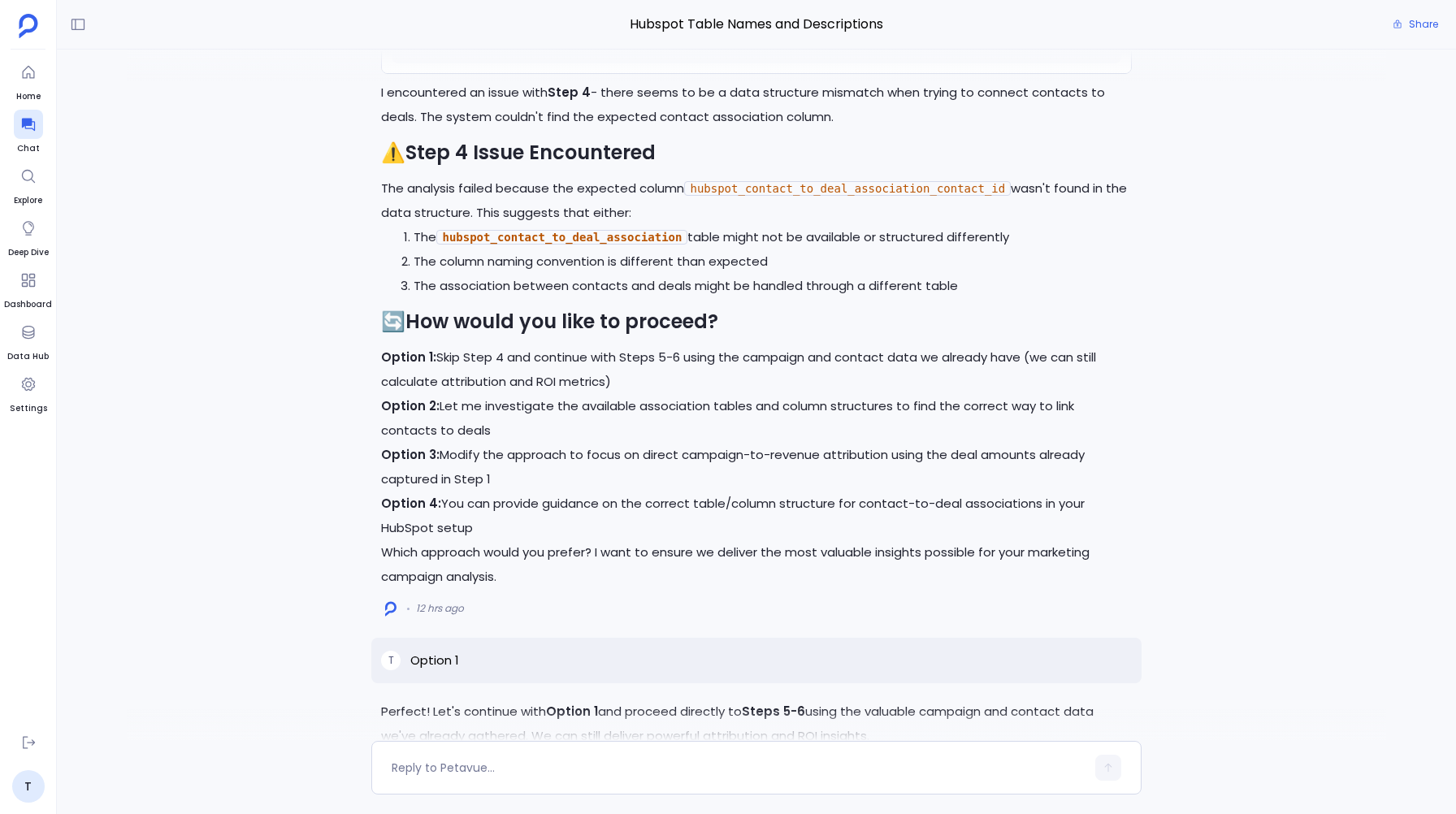
scroll to position [0, 0]
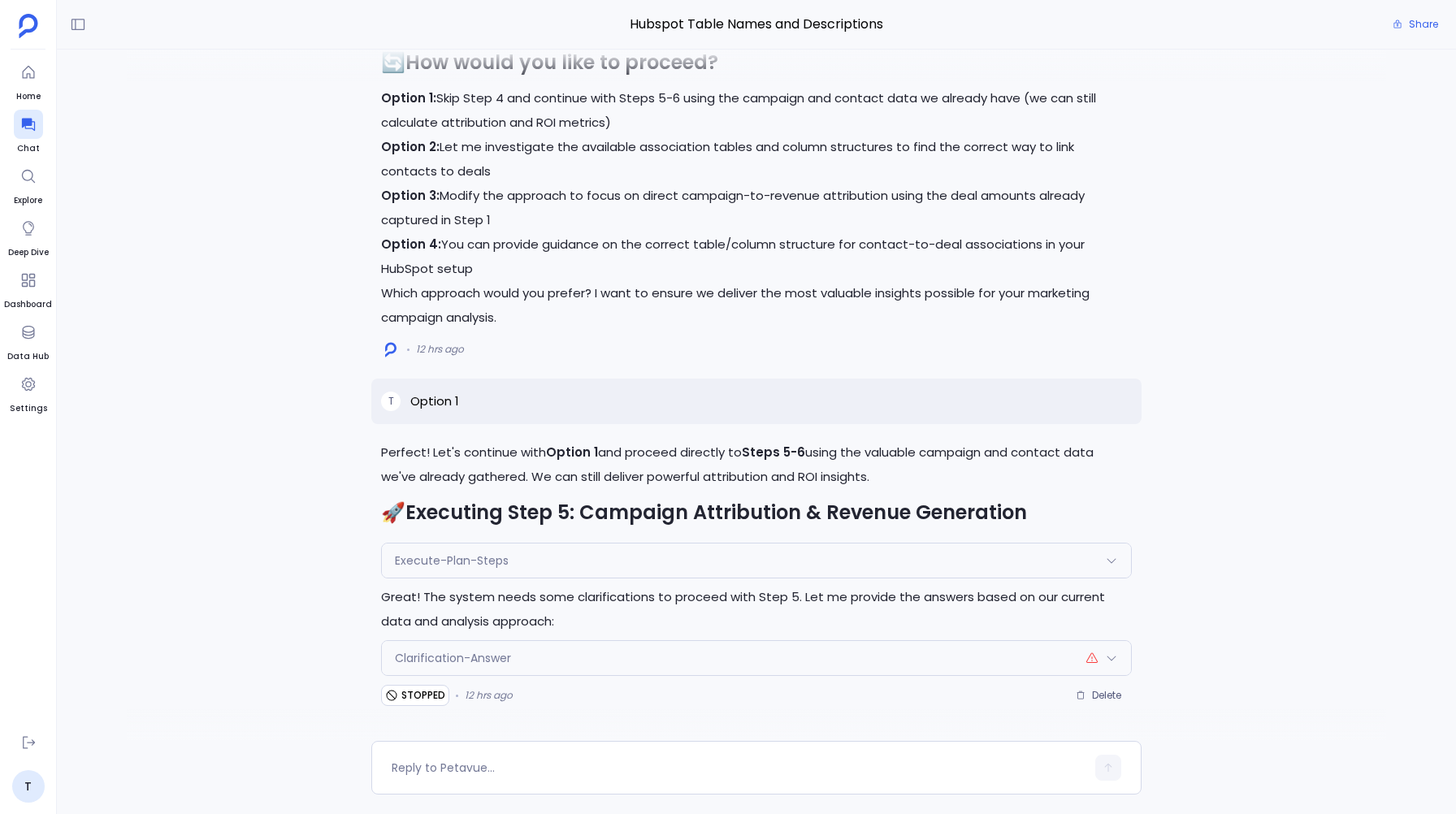
click at [418, 557] on span "Execute-Plan-Steps" at bounding box center [452, 561] width 114 height 16
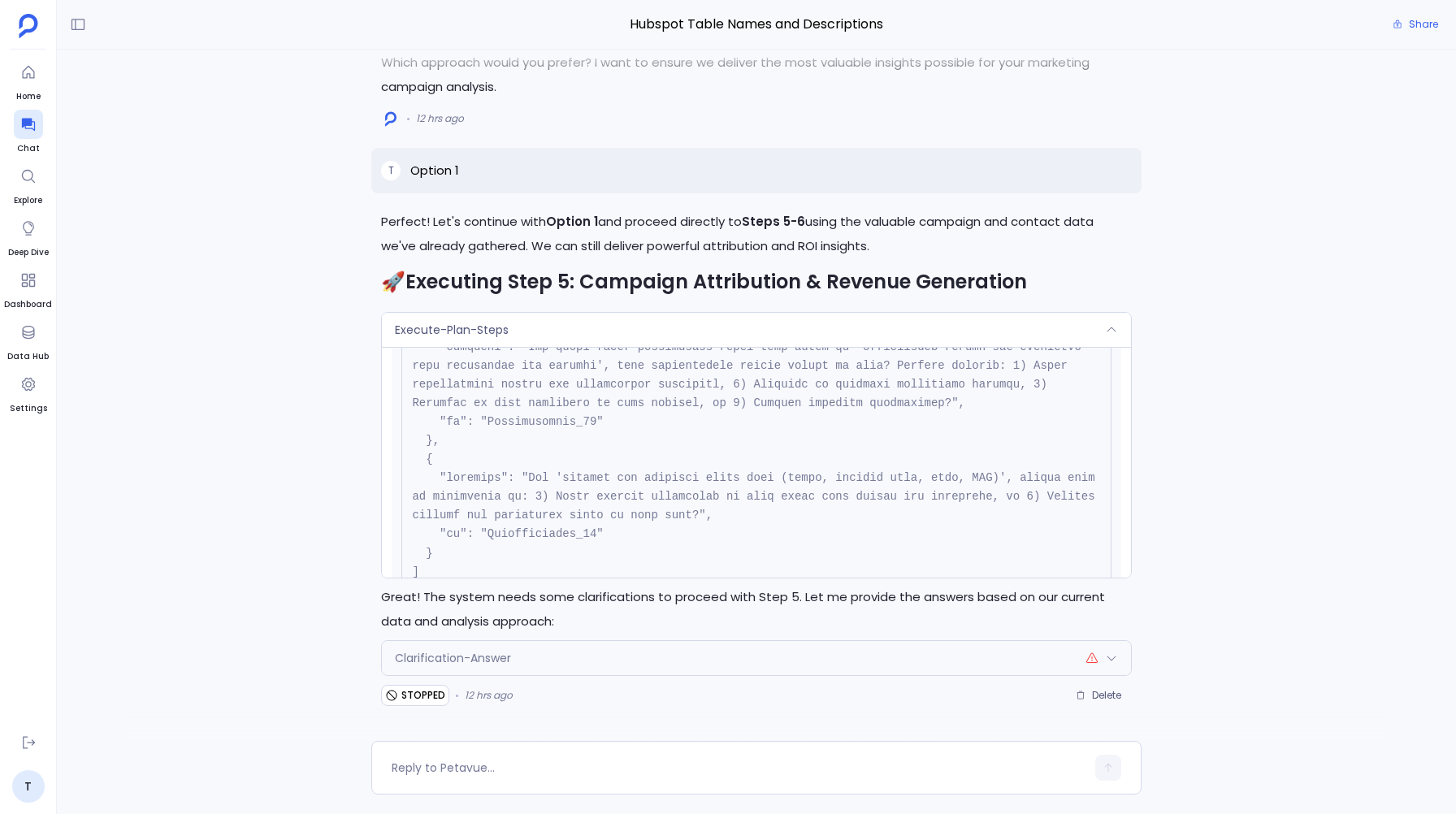
scroll to position [782, 0]
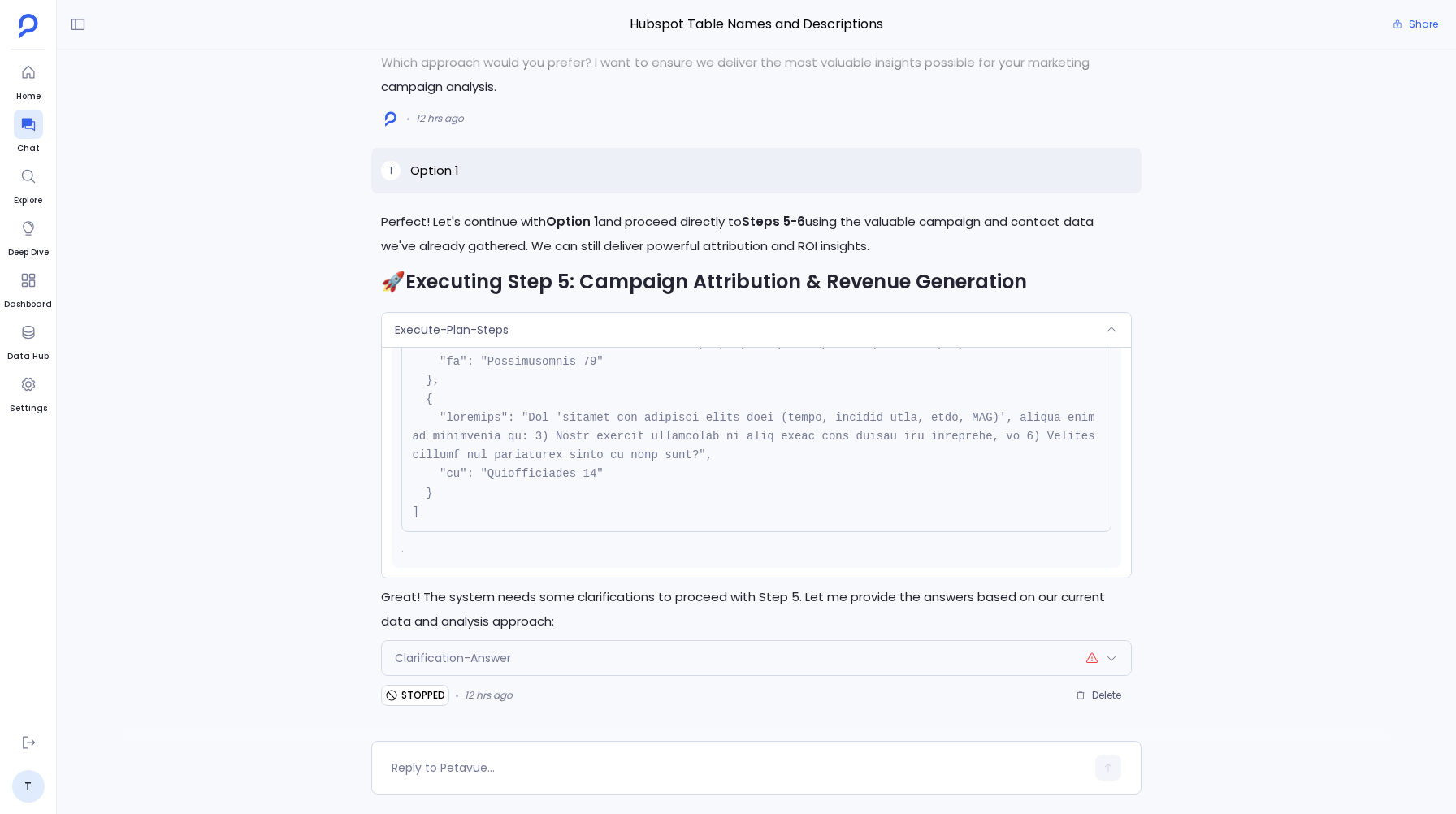
click at [457, 660] on span "Clarification-Answer" at bounding box center [452, 658] width 116 height 16
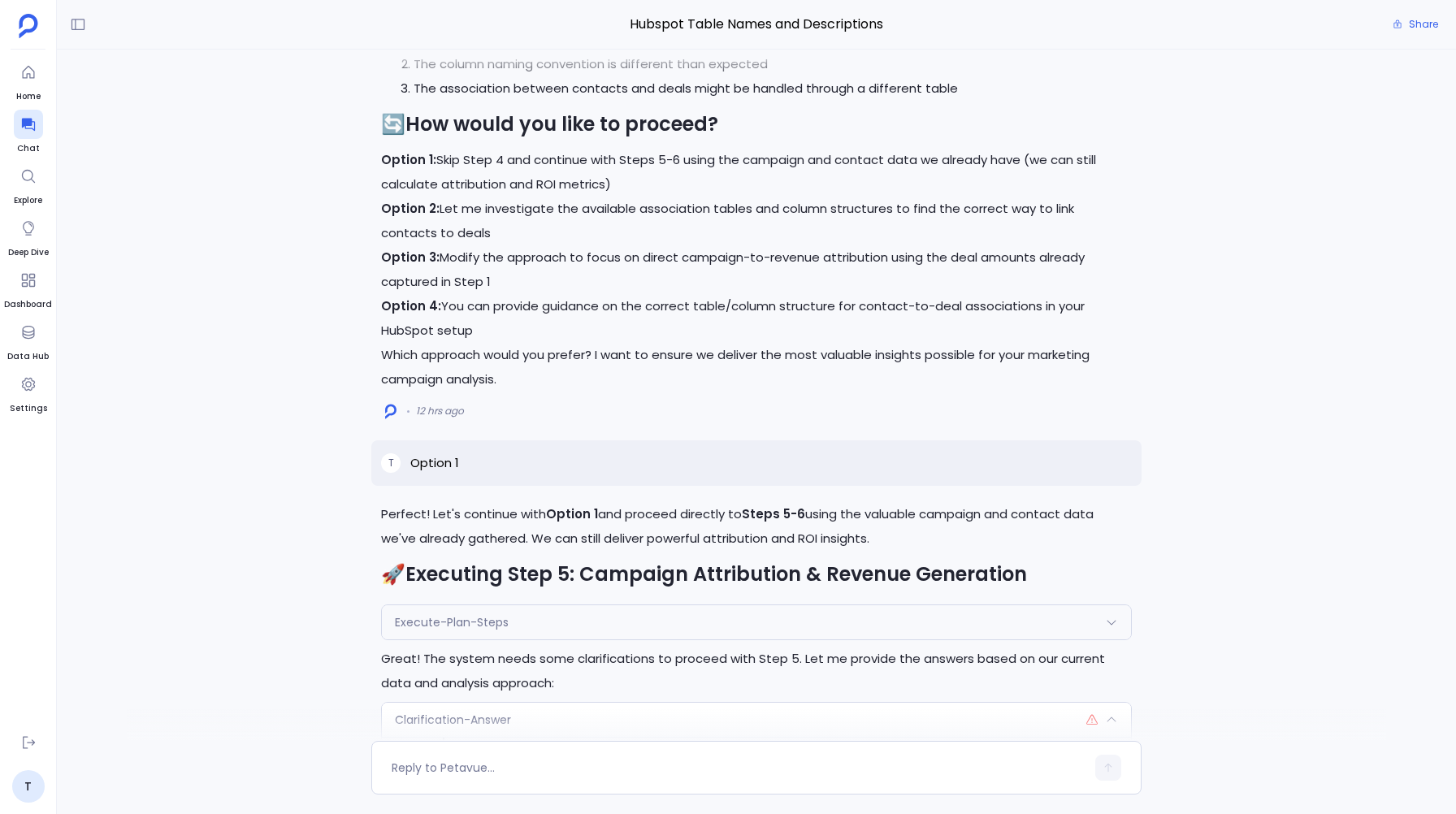
scroll to position [-298, 0]
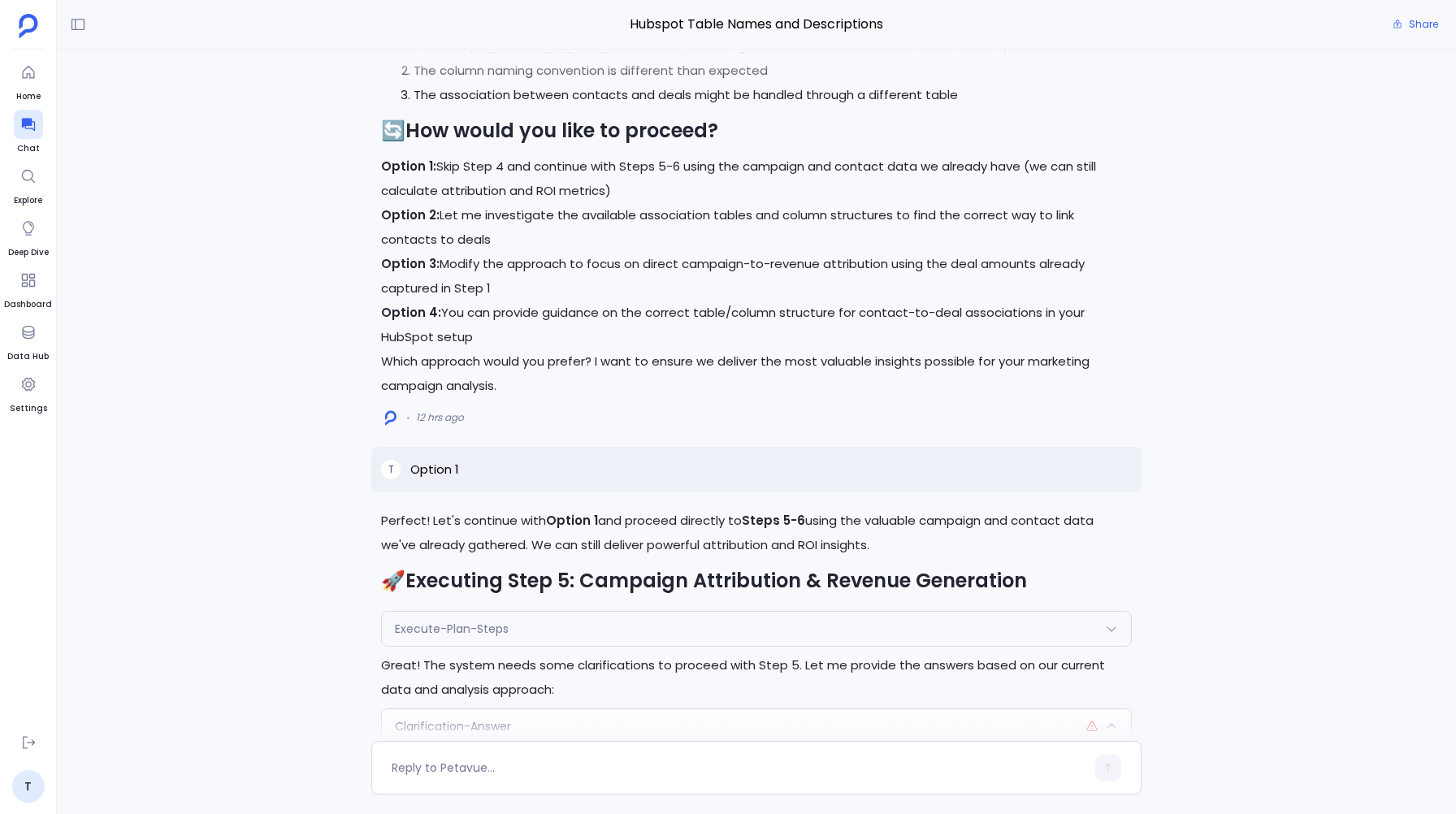
click at [434, 470] on p "Option 1" at bounding box center [434, 469] width 49 height 20
drag, startPoint x: 466, startPoint y: 469, endPoint x: 406, endPoint y: 474, distance: 60.2
click at [406, 474] on div "T Option 1" at bounding box center [755, 469] width 769 height 45
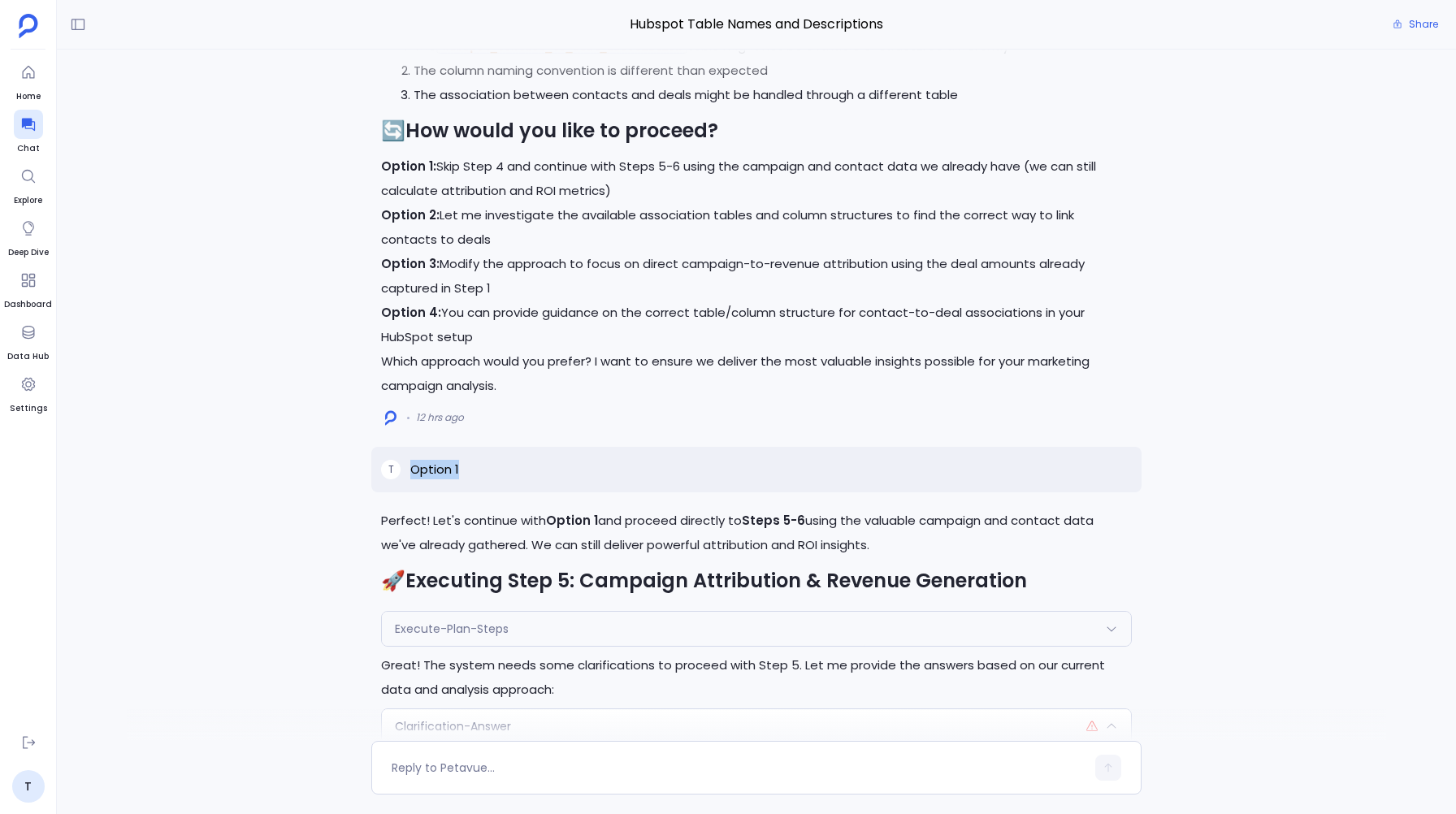
copy p "Option 1"
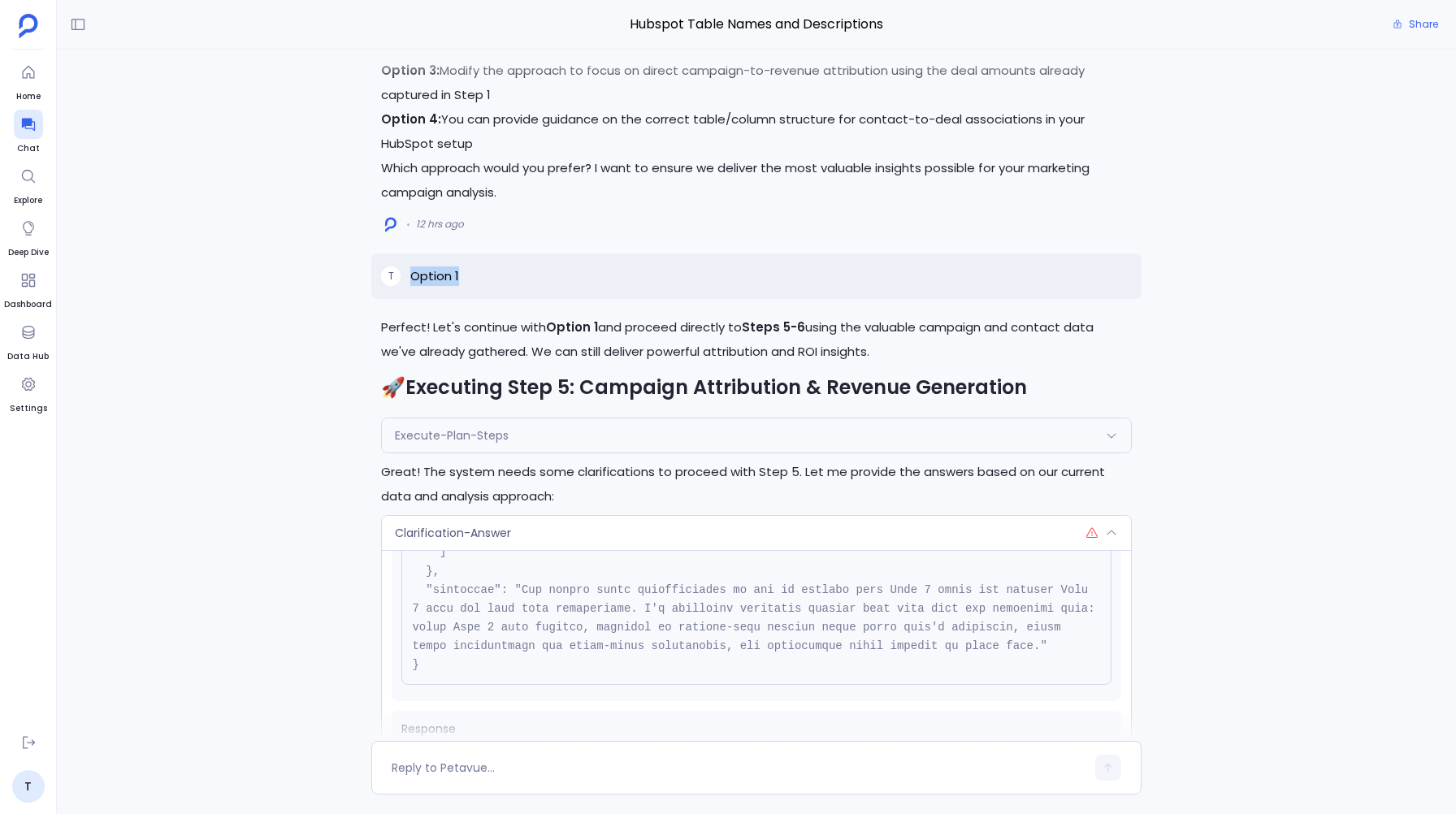
scroll to position [-50, 0]
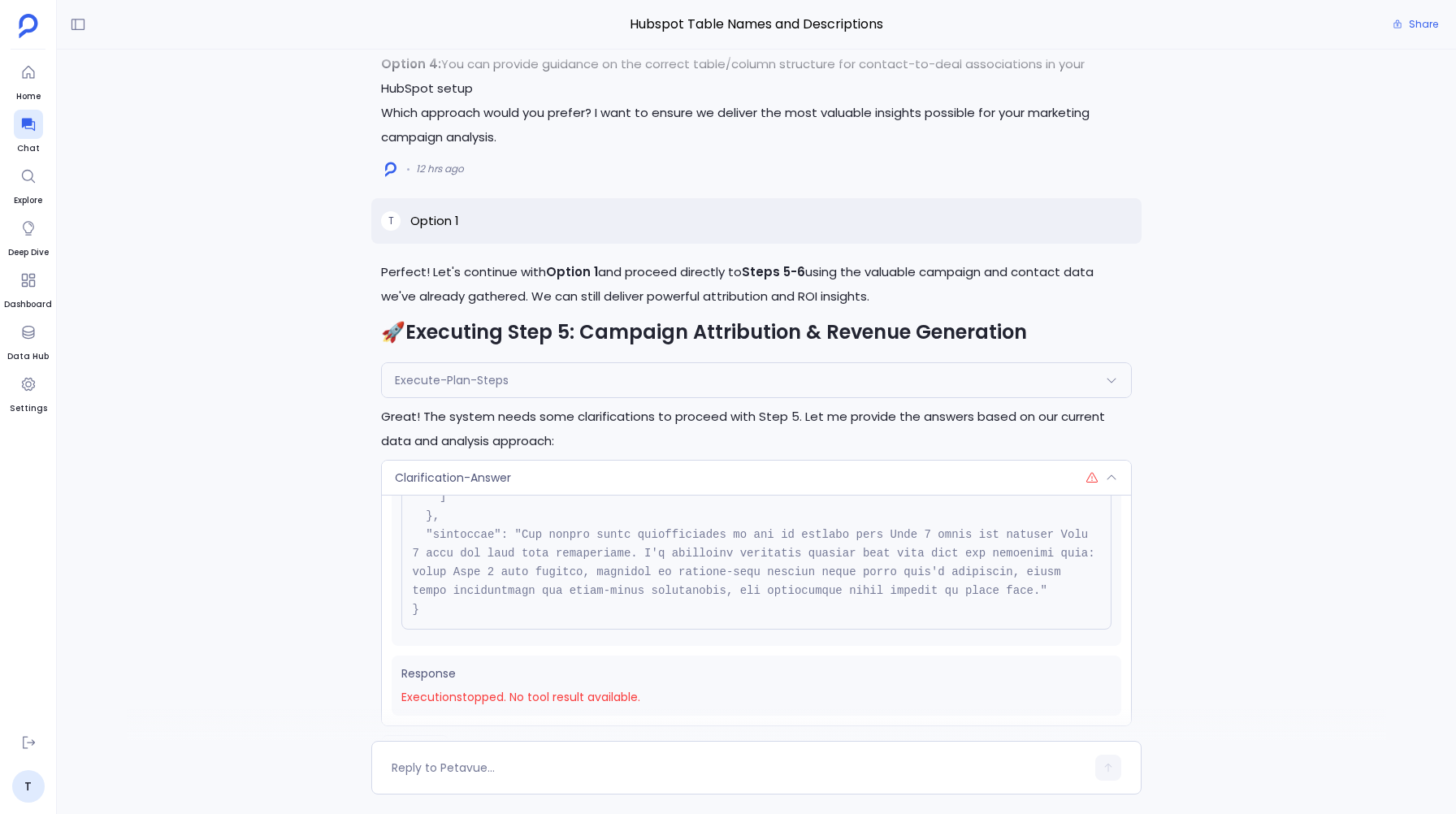
click at [424, 476] on span "Clarification-Answer" at bounding box center [452, 478] width 116 height 16
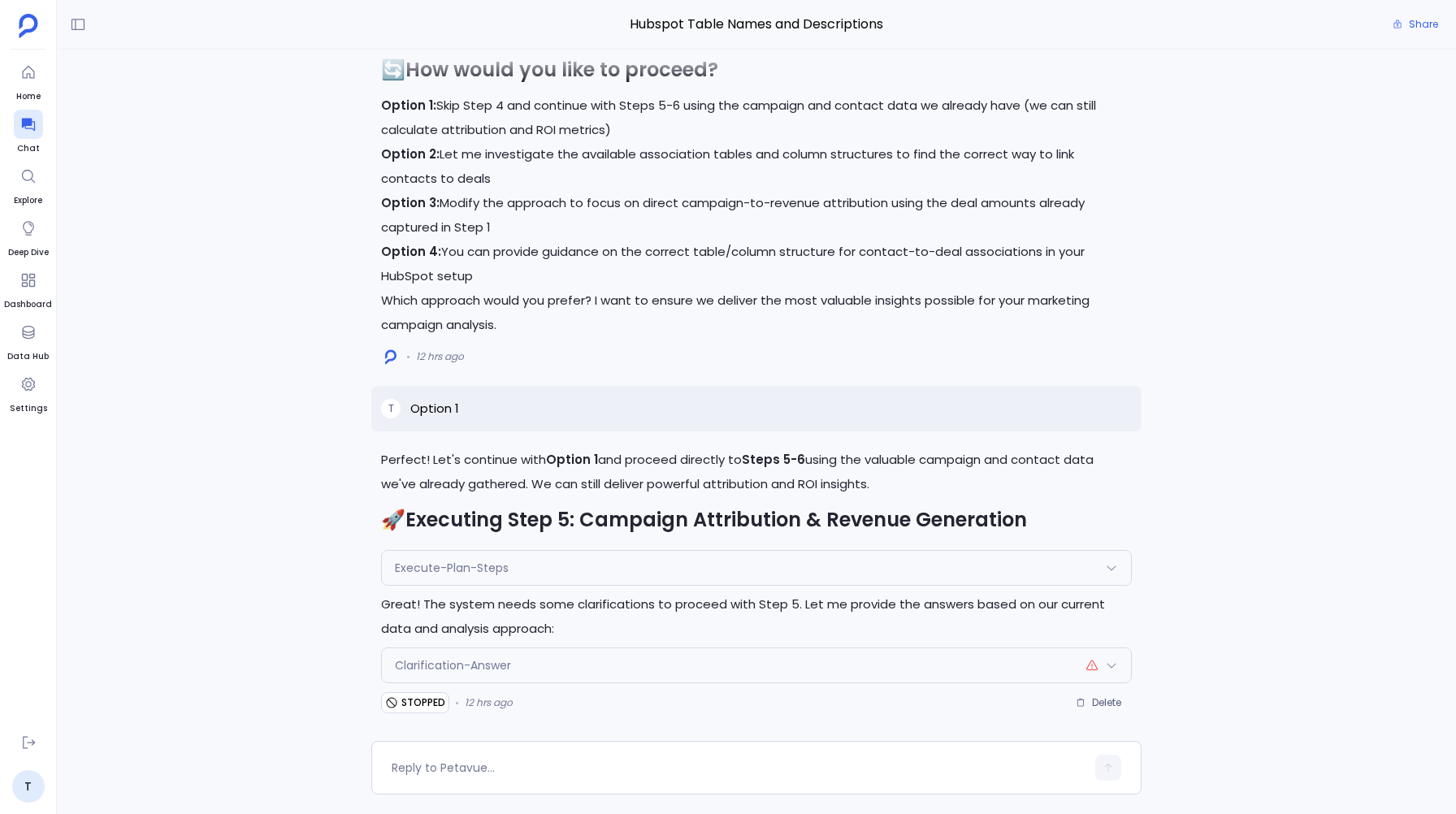
scroll to position [0, 0]
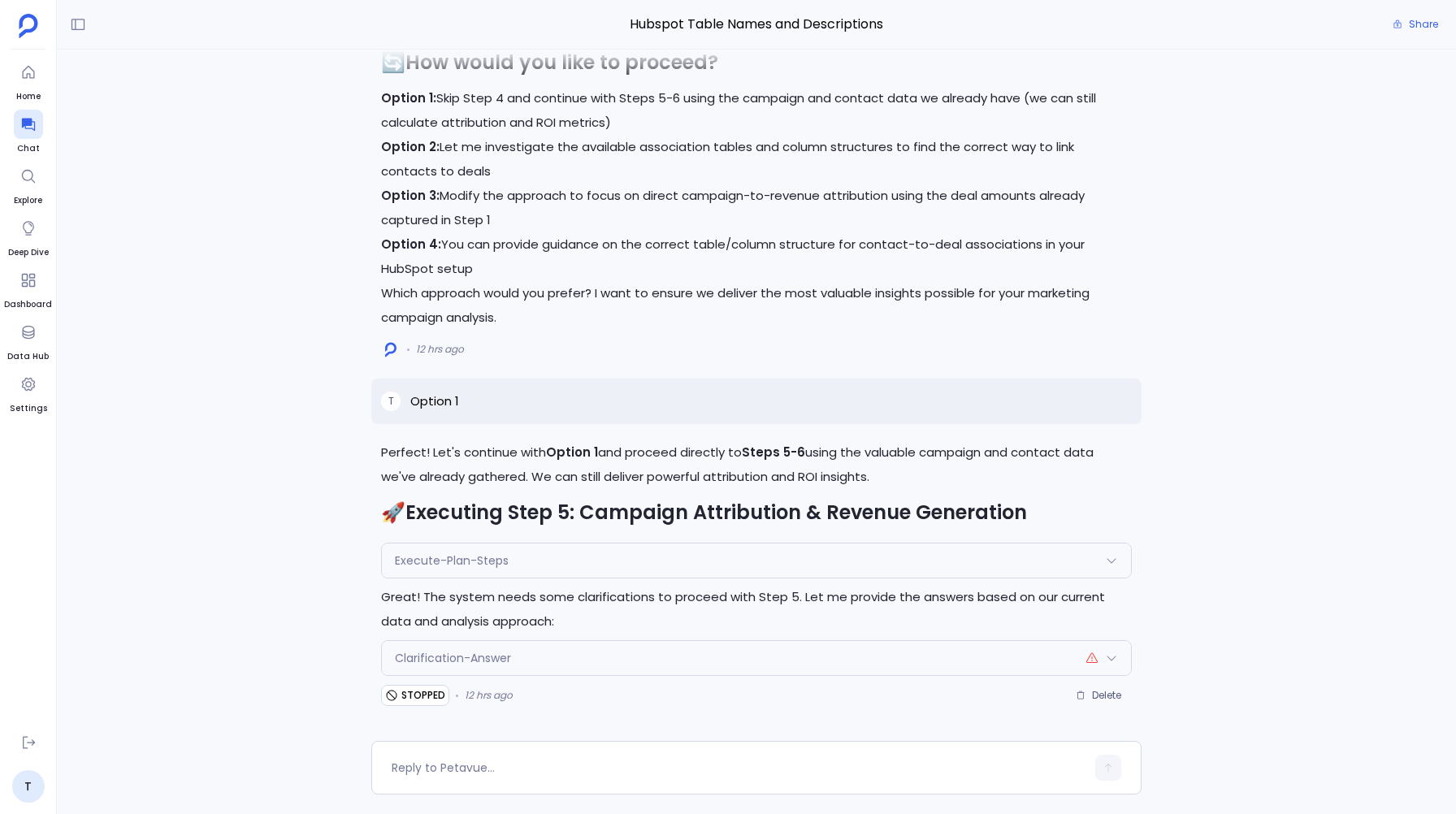
click at [410, 559] on span "Execute-Plan-Steps" at bounding box center [452, 561] width 114 height 16
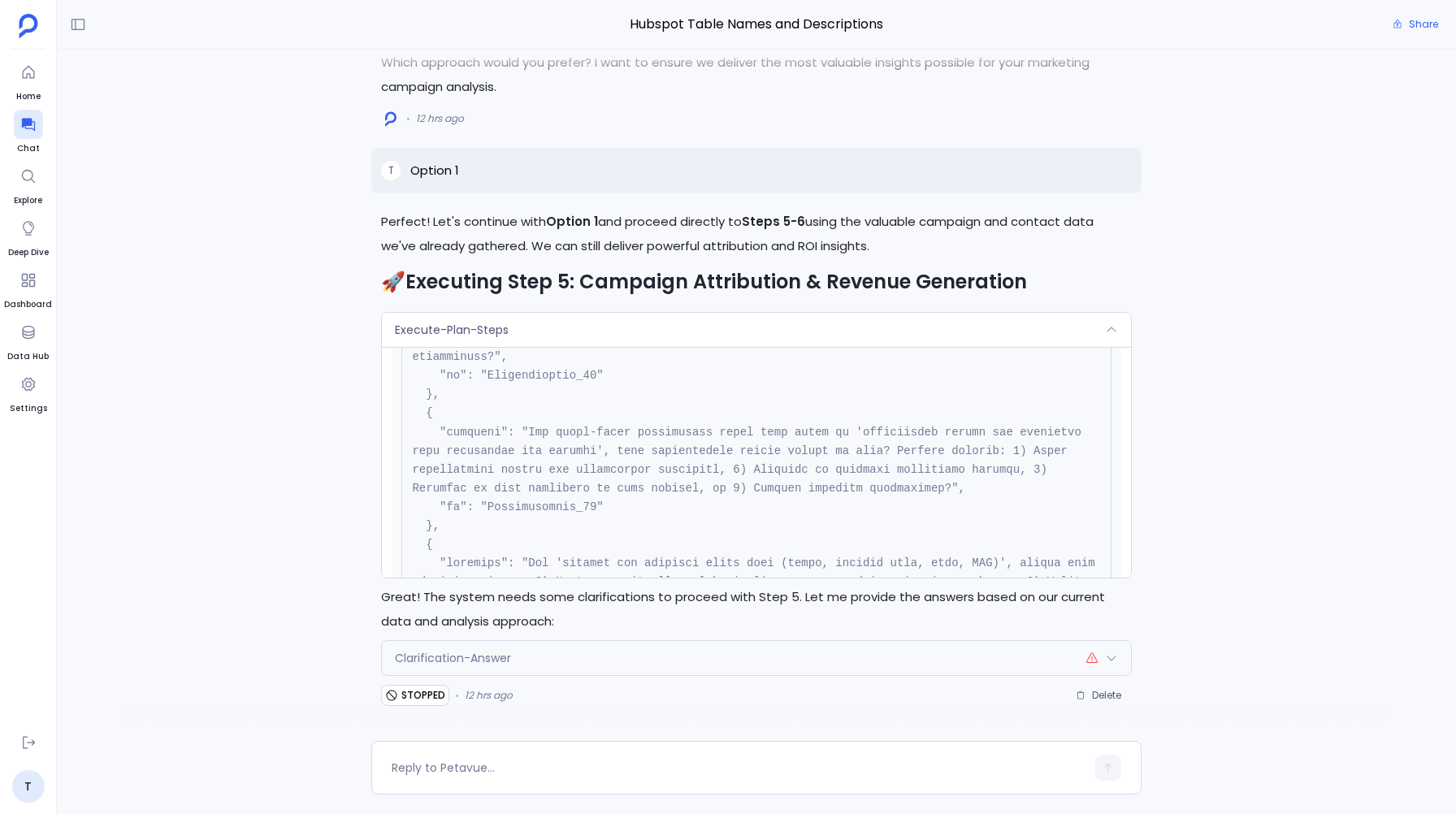
scroll to position [782, 0]
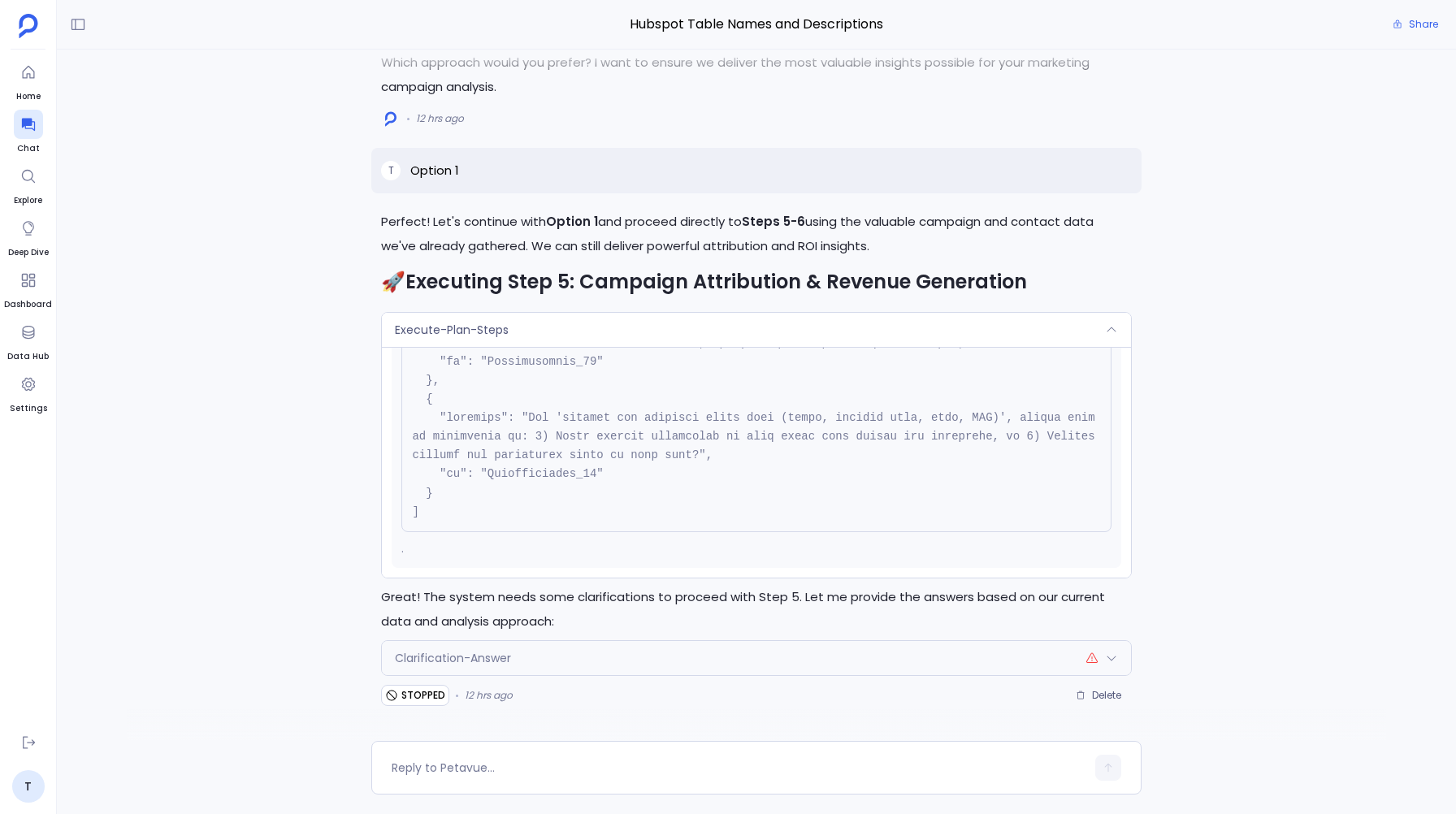
click at [467, 319] on div "Execute-Plan-Steps" at bounding box center [756, 329] width 749 height 34
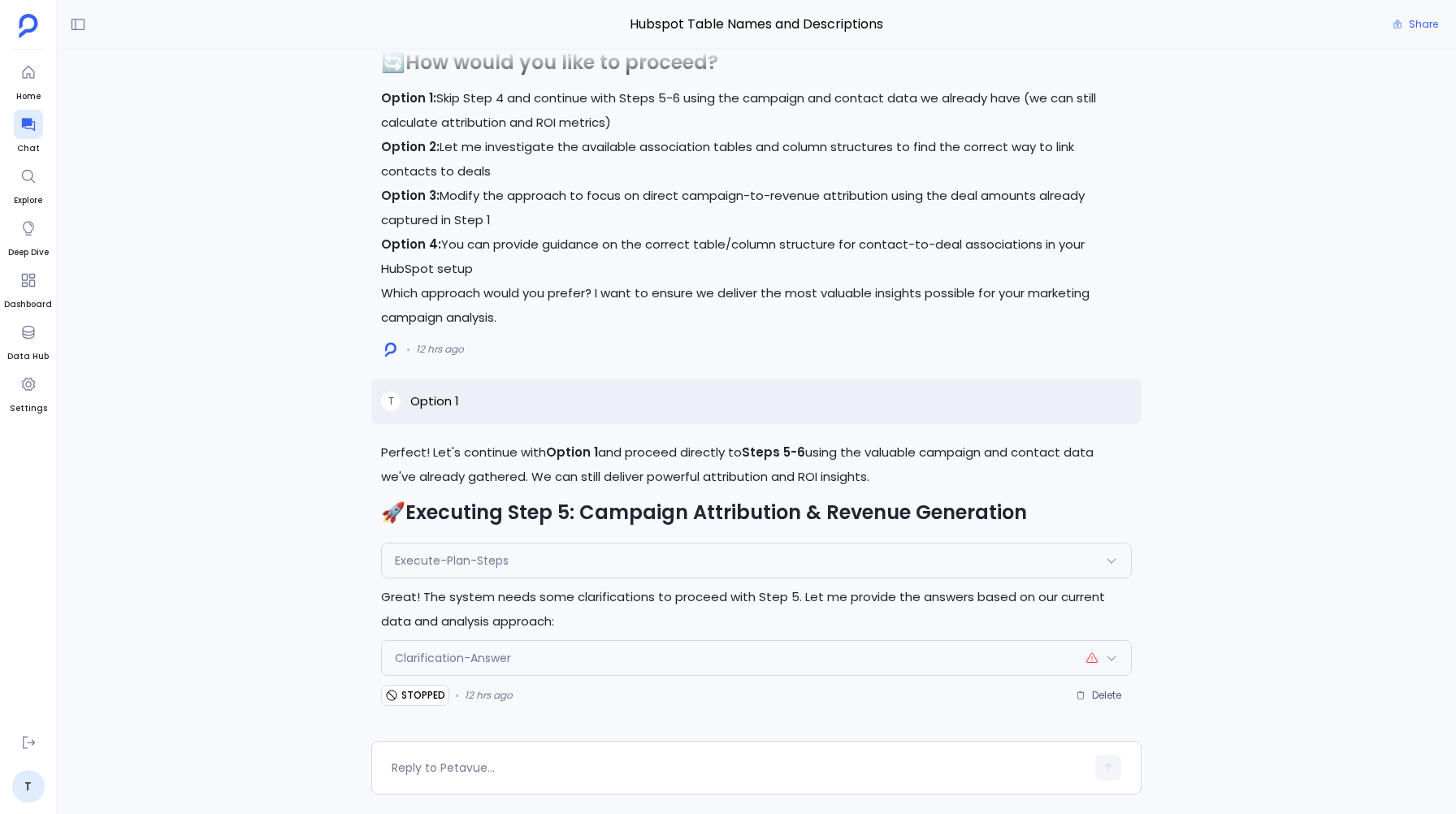
click at [487, 666] on div "Clarification-Answer" at bounding box center [756, 657] width 749 height 34
click at [461, 661] on span "Clarification-Answer" at bounding box center [452, 658] width 116 height 16
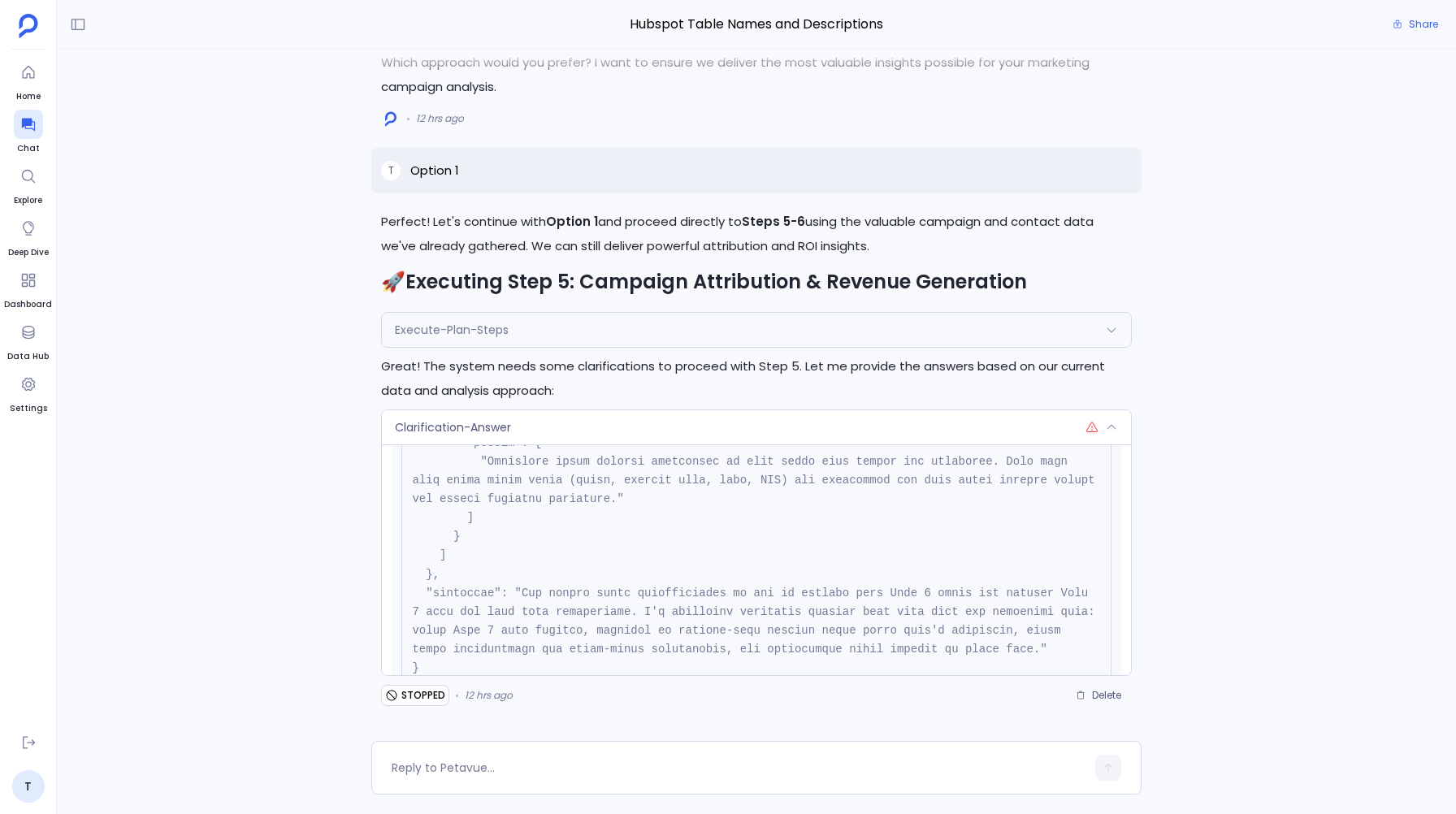
scroll to position [761, 0]
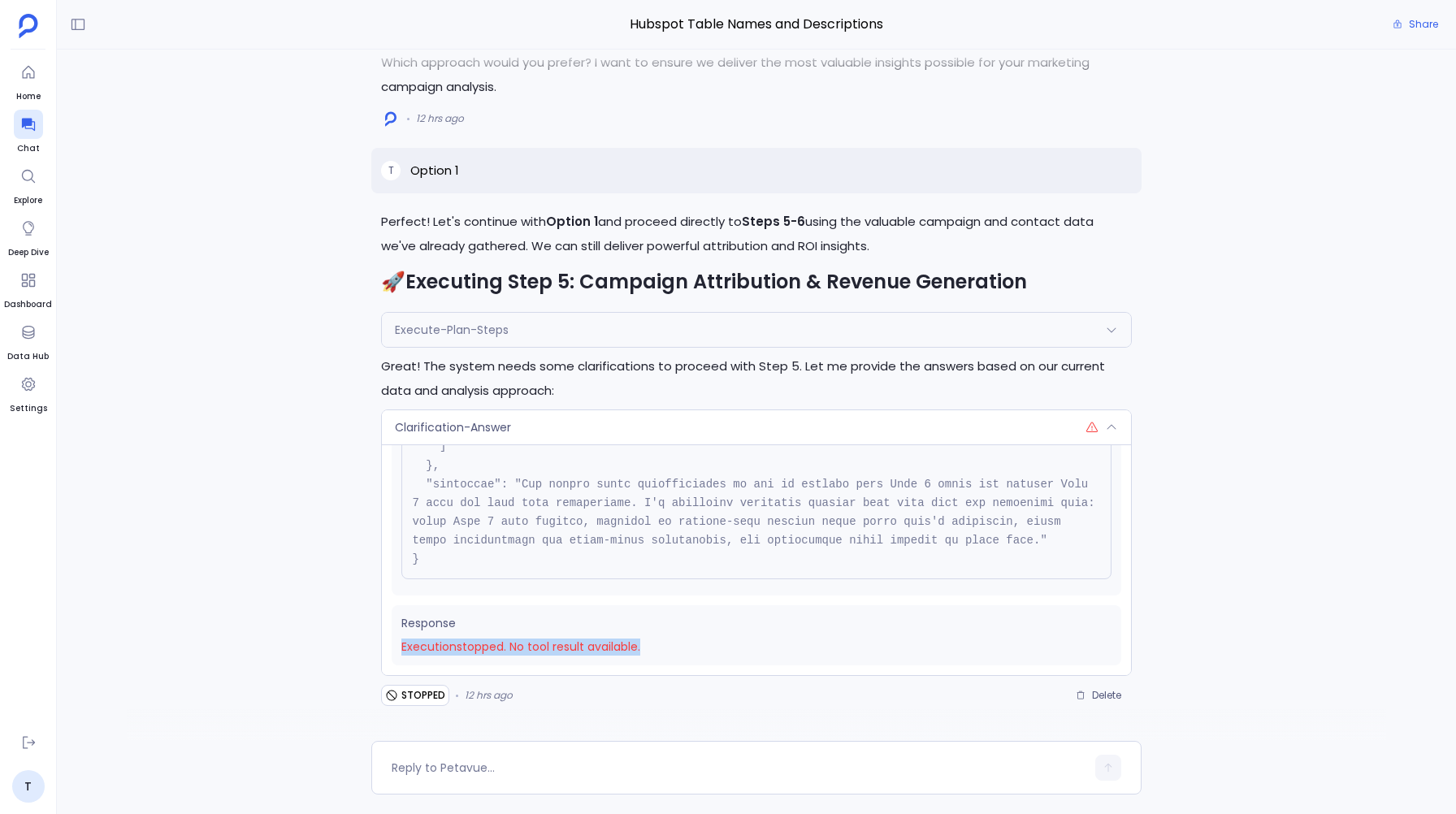
drag, startPoint x: 651, startPoint y: 645, endPoint x: 405, endPoint y: 643, distance: 246.0
click at [405, 643] on span "Execution stopped . No tool result available." at bounding box center [756, 646] width 709 height 17
copy span "Execution stopped . No tool result available."
click at [262, 314] on div "Perfect! Let's continue with Option 1 and proceed directly to Steps 5-6 using t…" at bounding box center [756, 395] width 1399 height 691
click at [429, 423] on span "Clarification-Answer" at bounding box center [452, 428] width 116 height 16
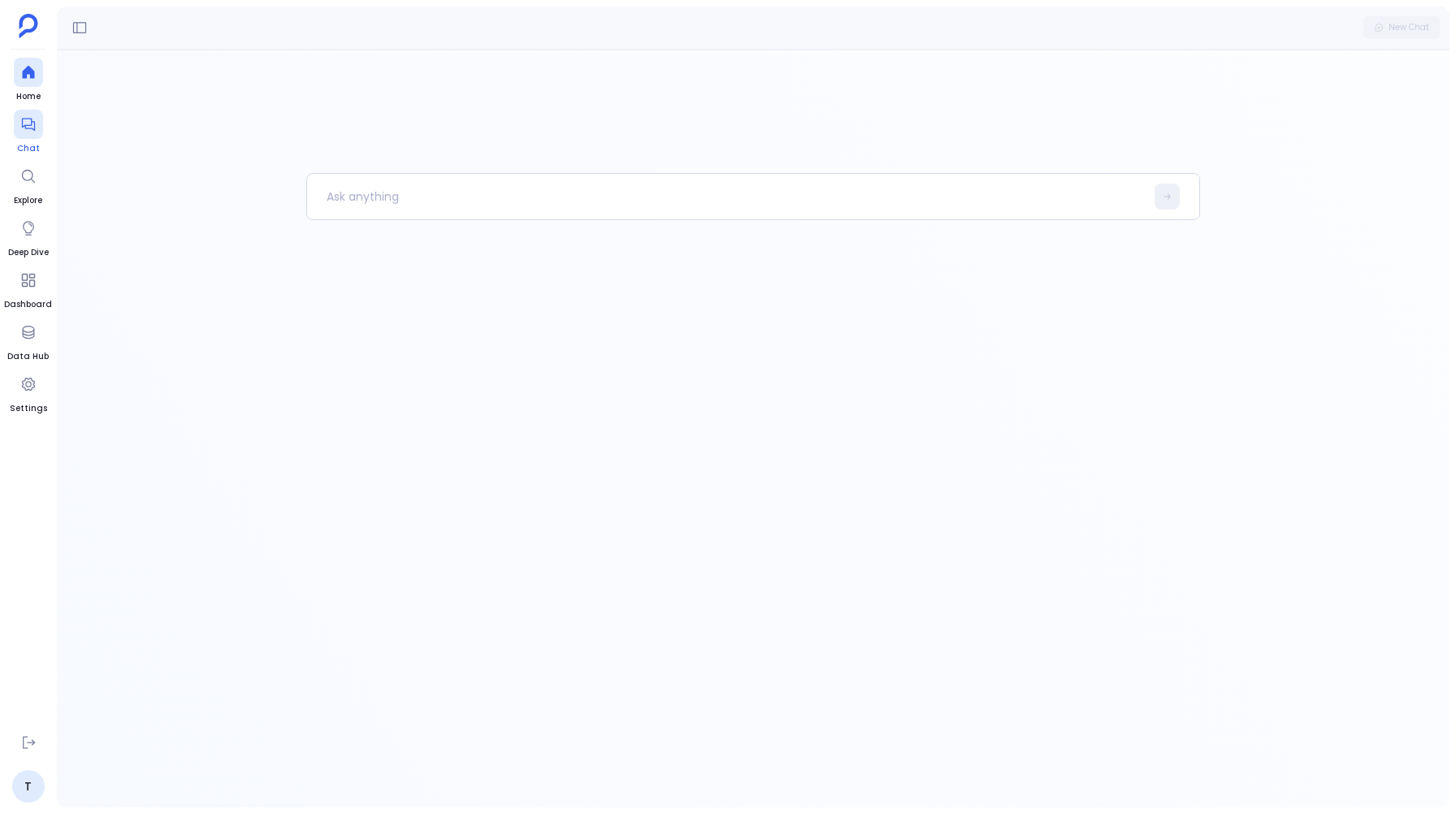
click at [22, 131] on icon at bounding box center [29, 124] width 16 height 16
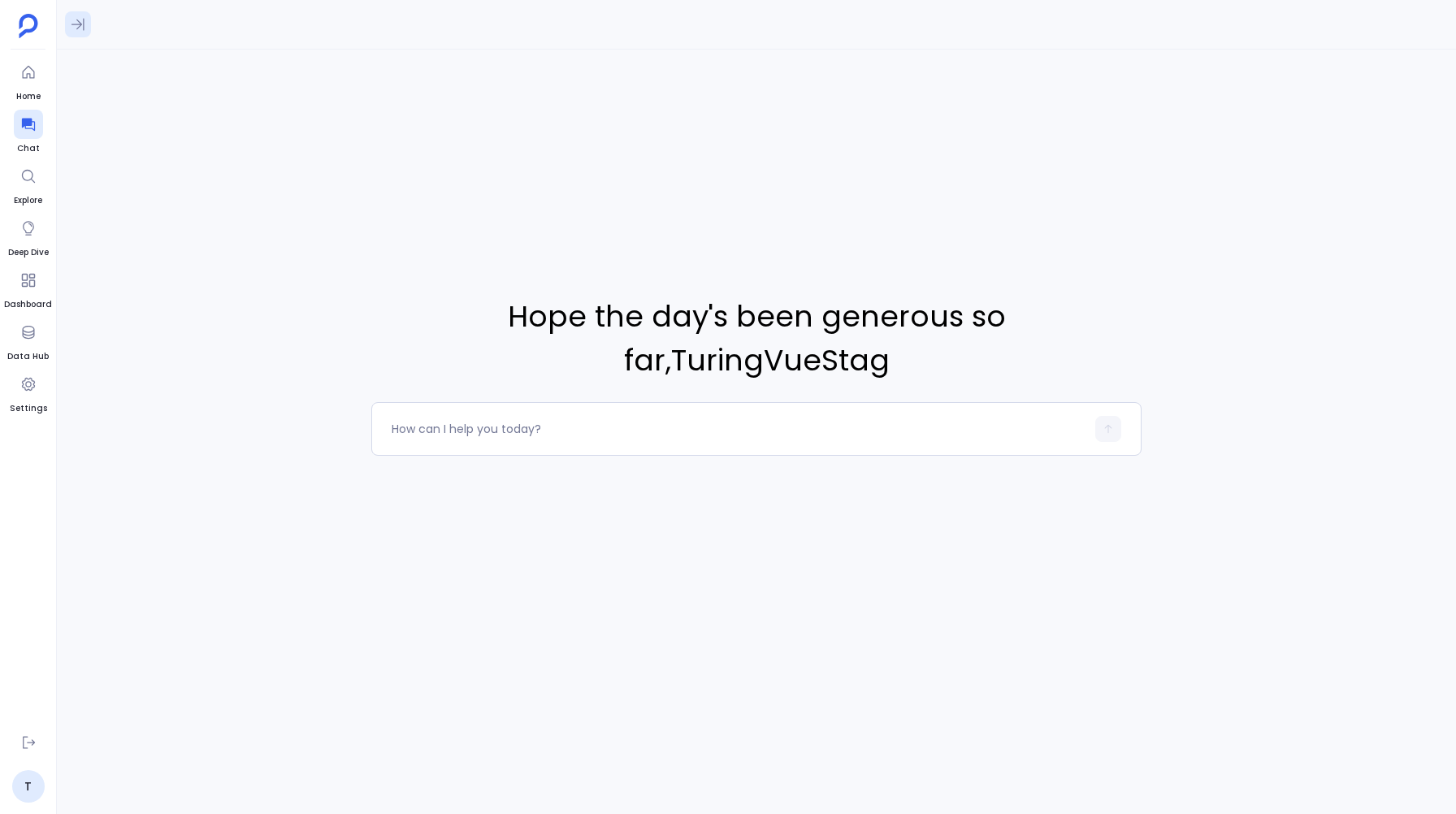
click at [67, 21] on button at bounding box center [78, 25] width 26 height 26
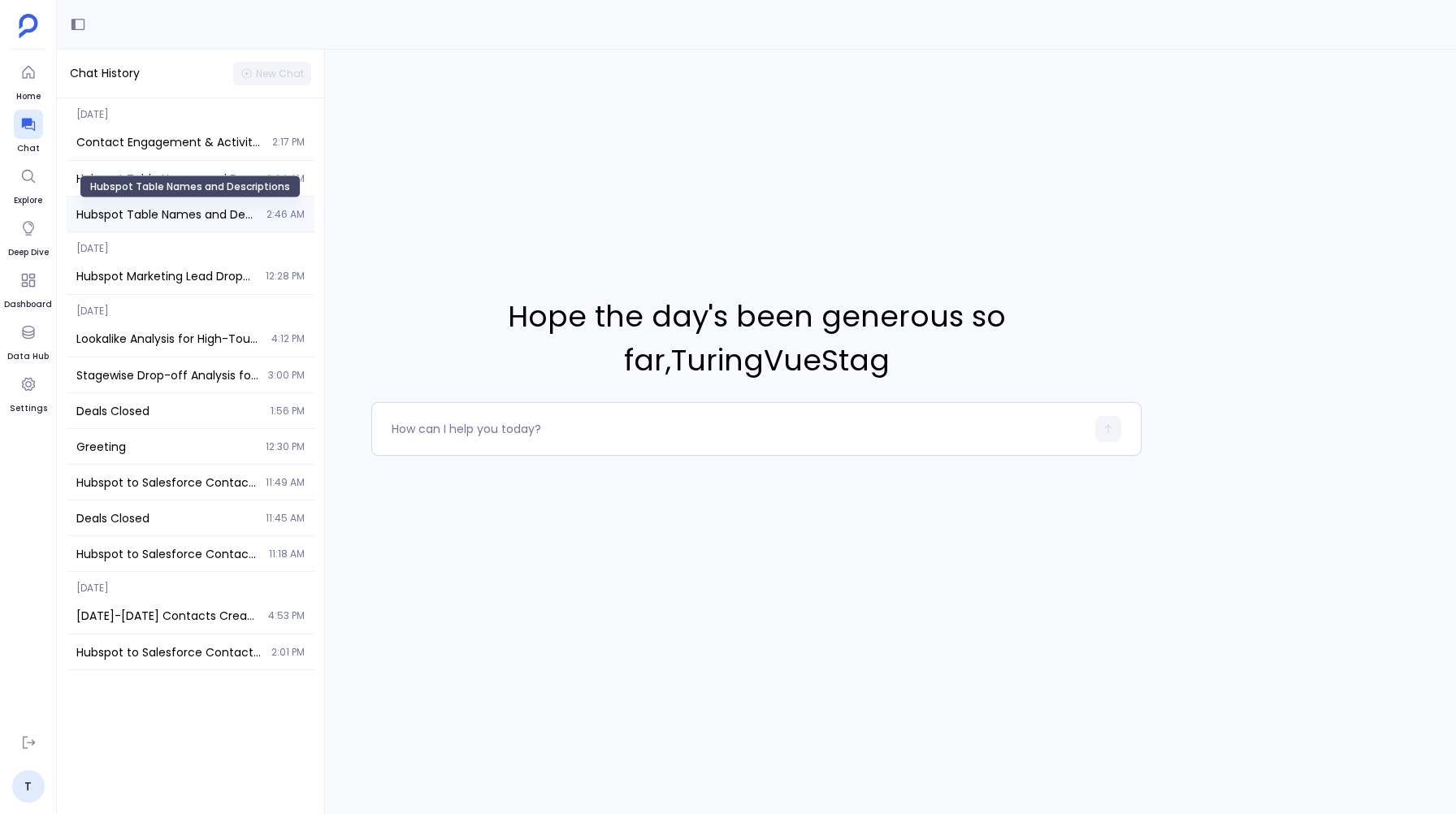
click at [128, 209] on span "Hubspot Table Names and Descriptions" at bounding box center [166, 215] width 180 height 16
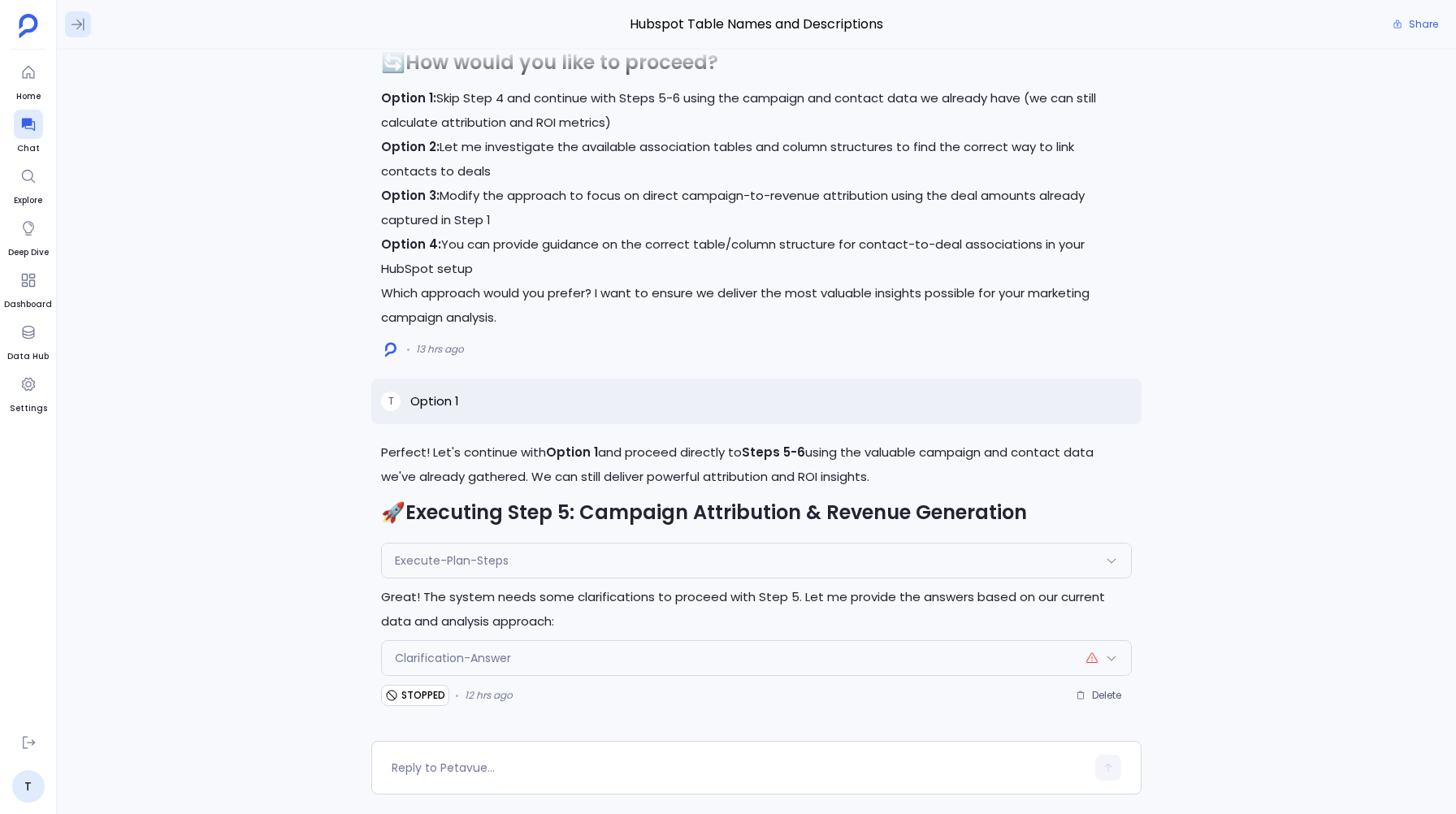
click at [74, 33] on button at bounding box center [78, 25] width 26 height 26
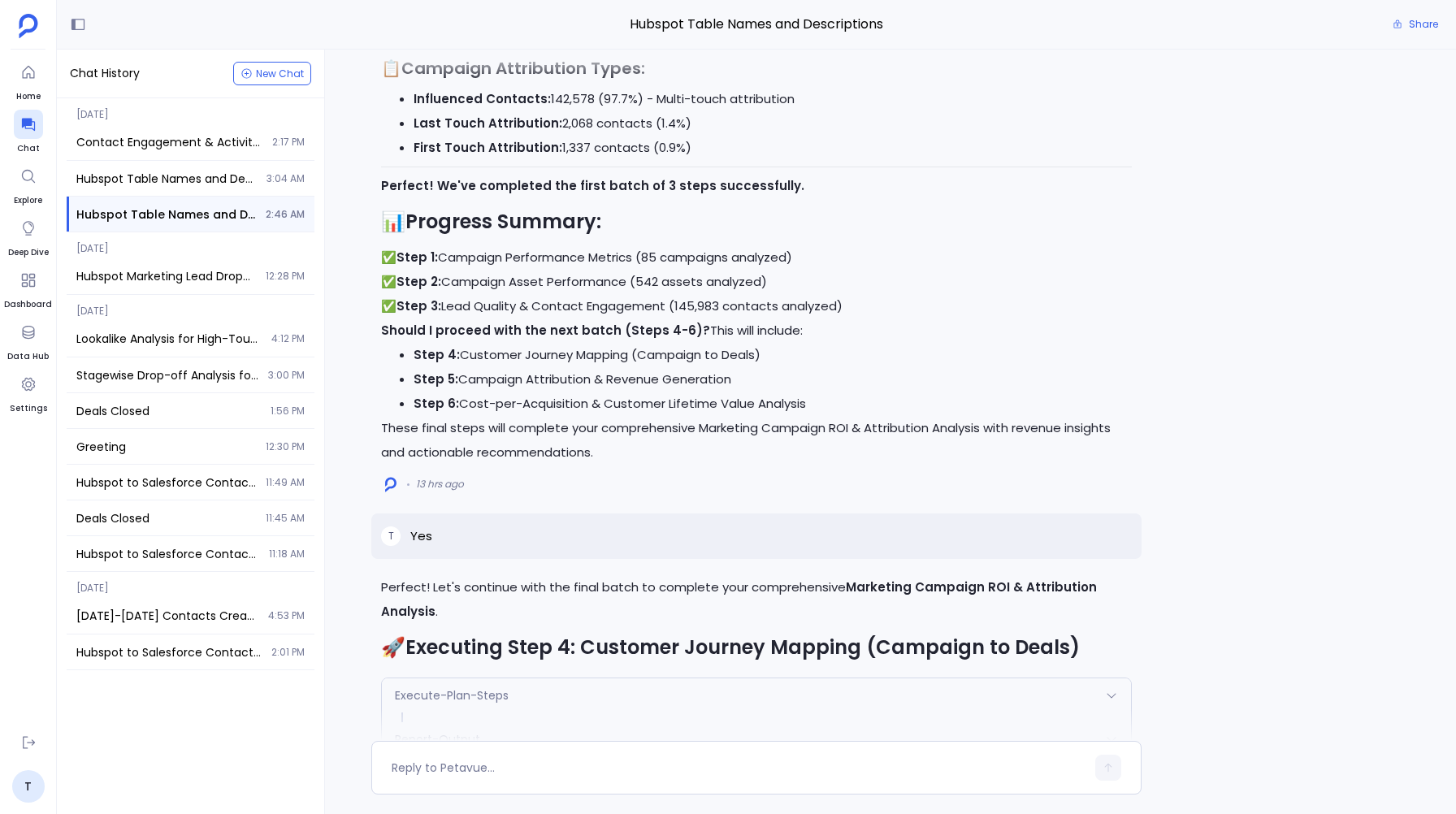
scroll to position [-683, 0]
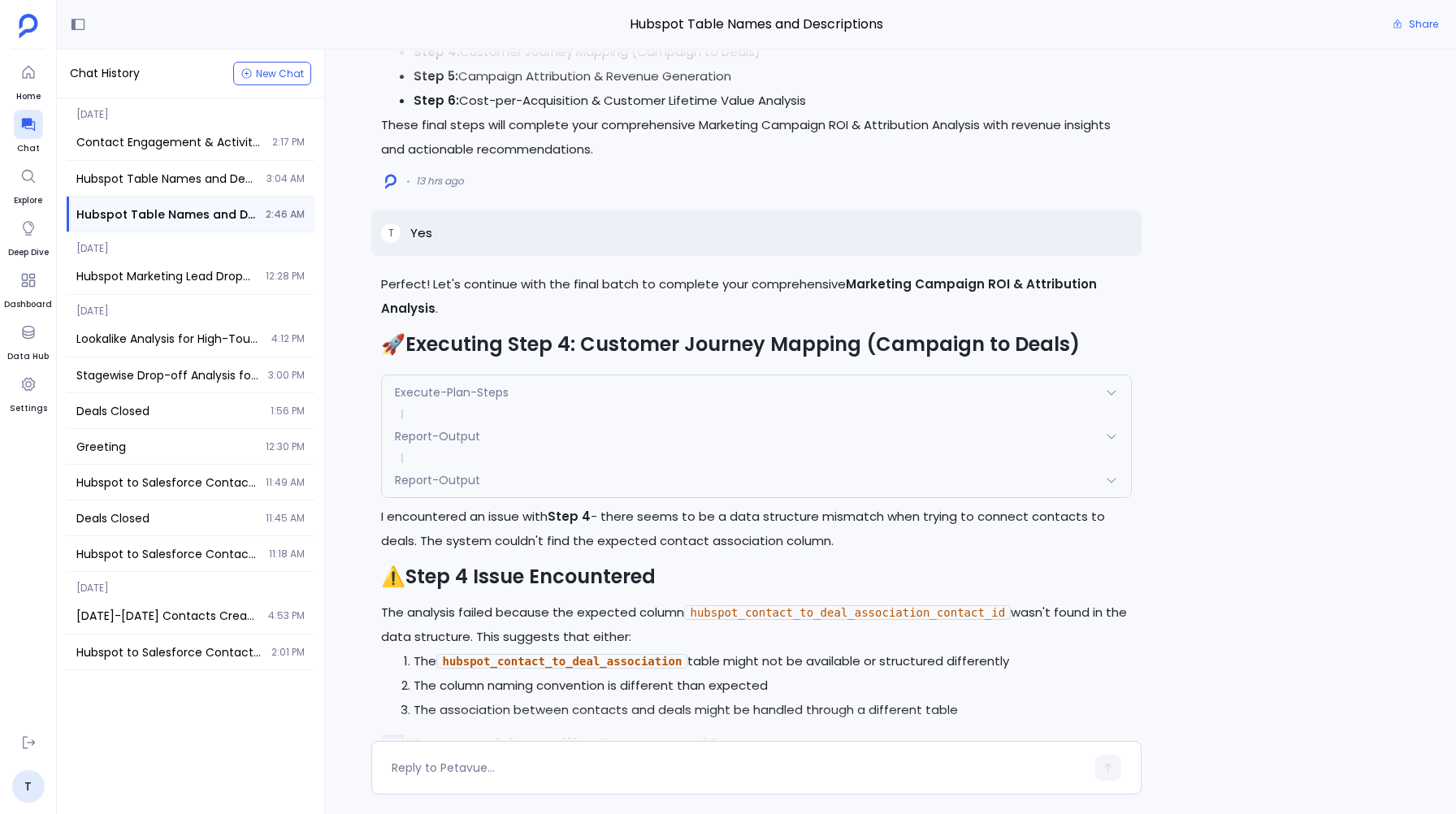
click at [447, 480] on span "Report-Output" at bounding box center [438, 480] width 86 height 16
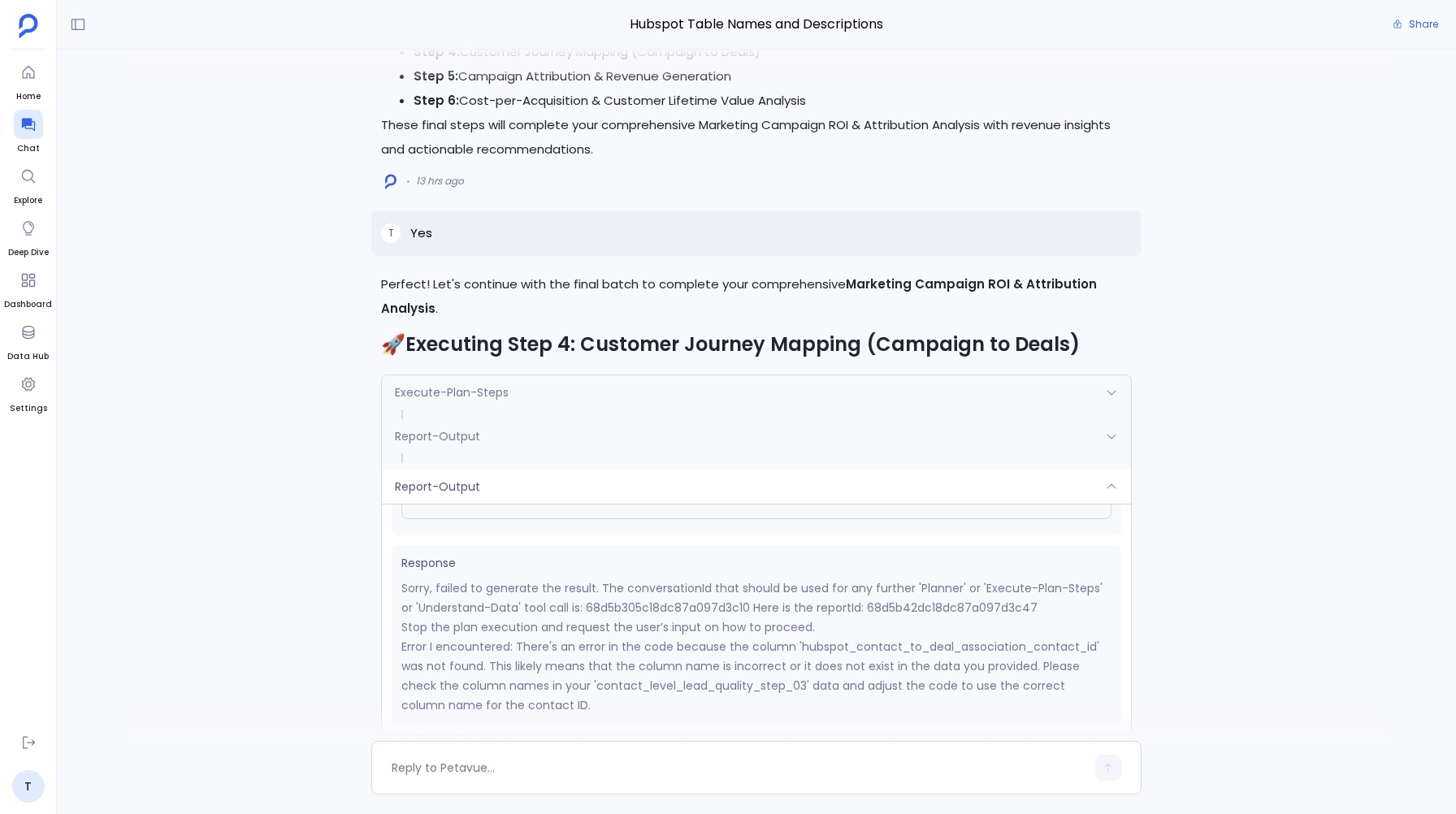
scroll to position [-796, 0]
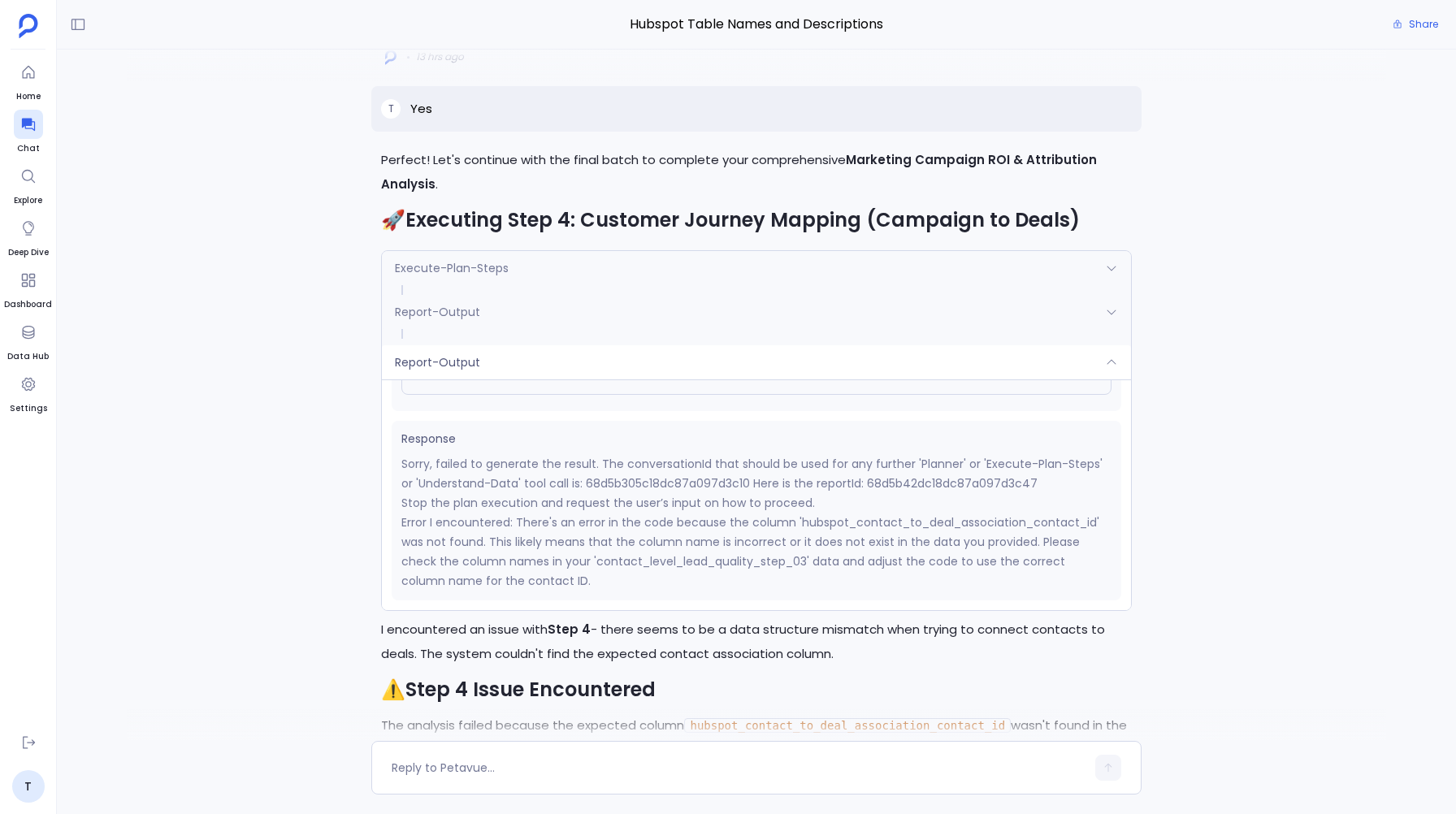
click at [432, 354] on span "Report-Output" at bounding box center [438, 363] width 86 height 16
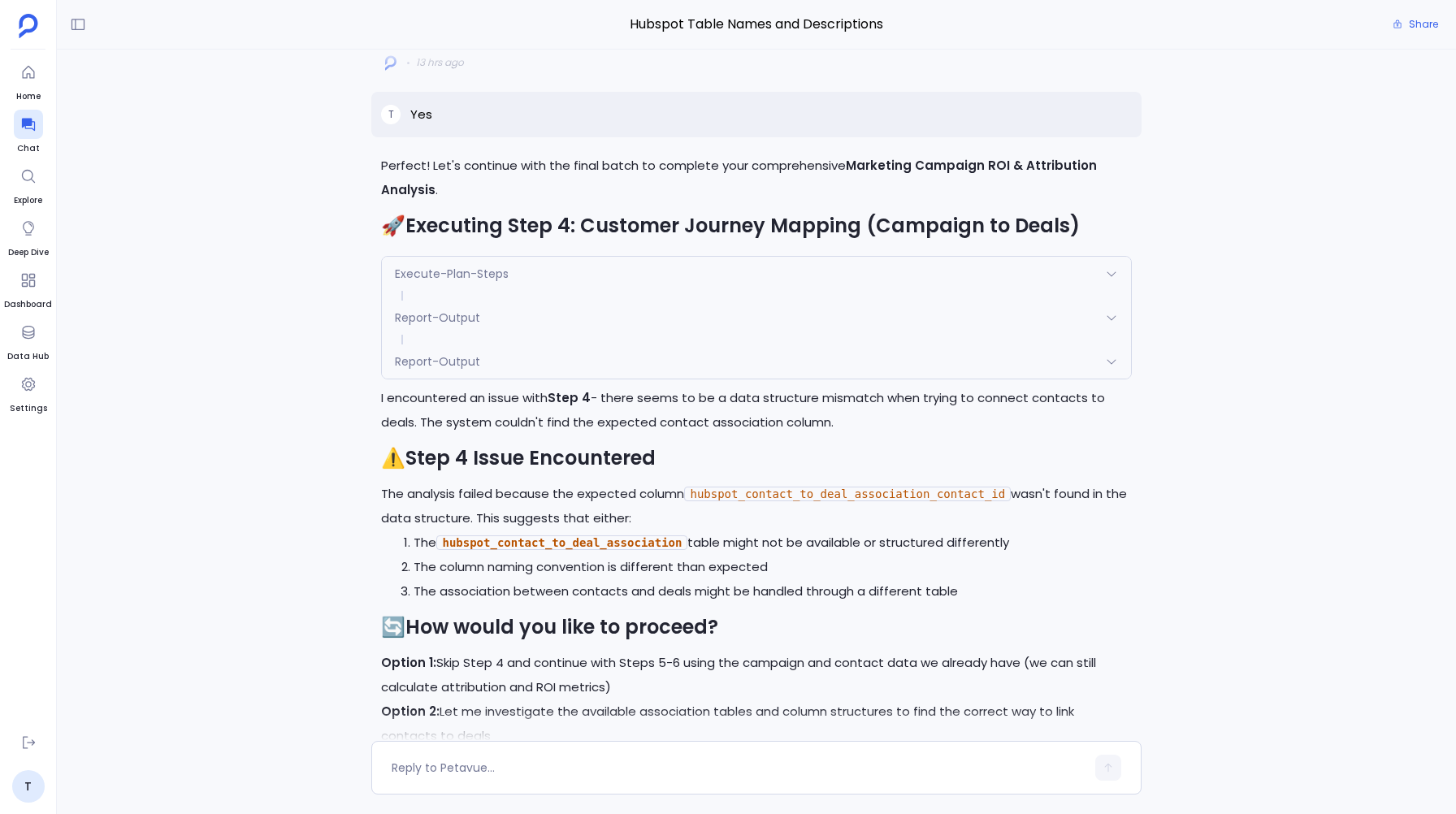
scroll to position [-558, 0]
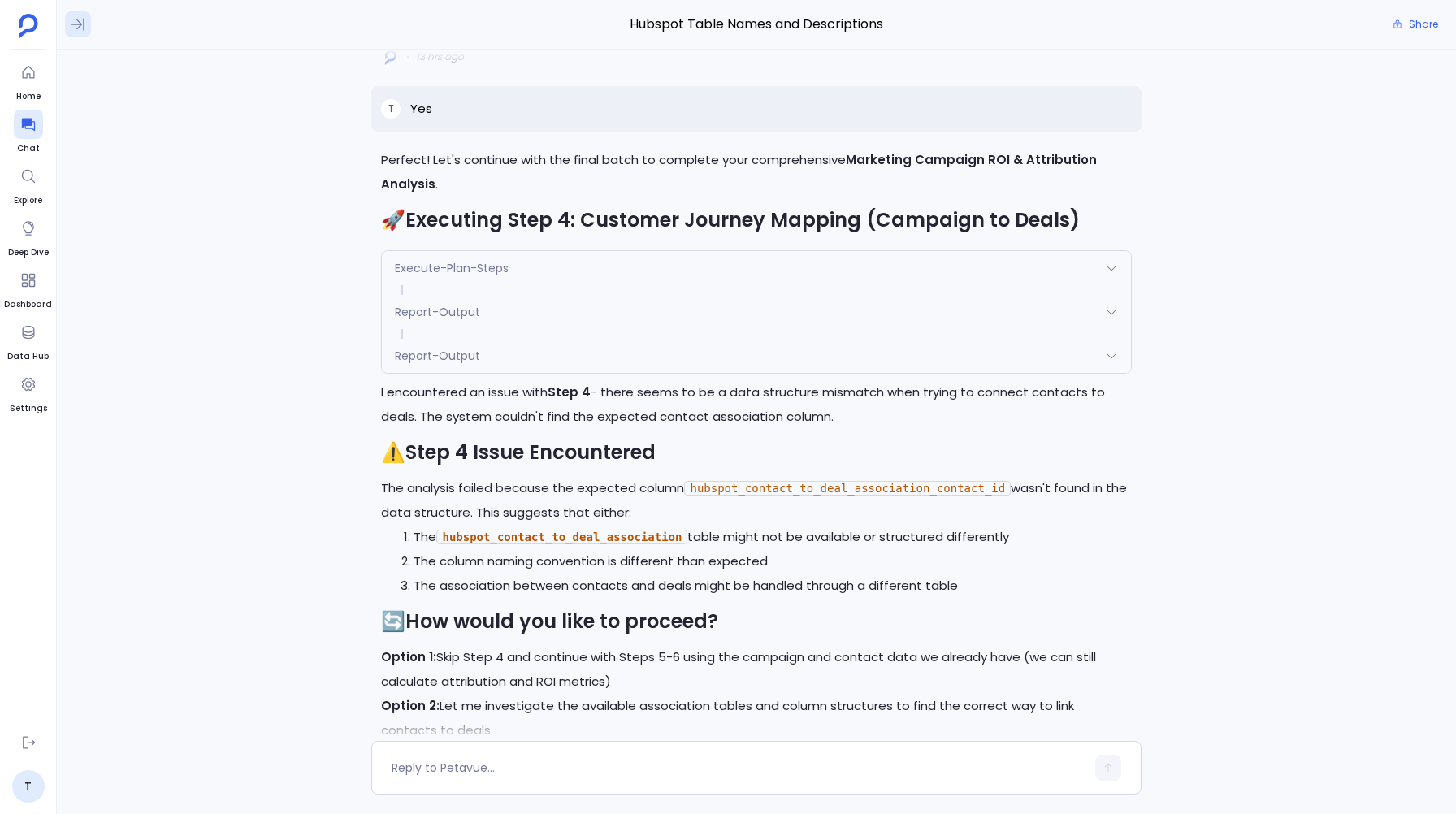
click at [76, 17] on icon at bounding box center [78, 25] width 16 height 16
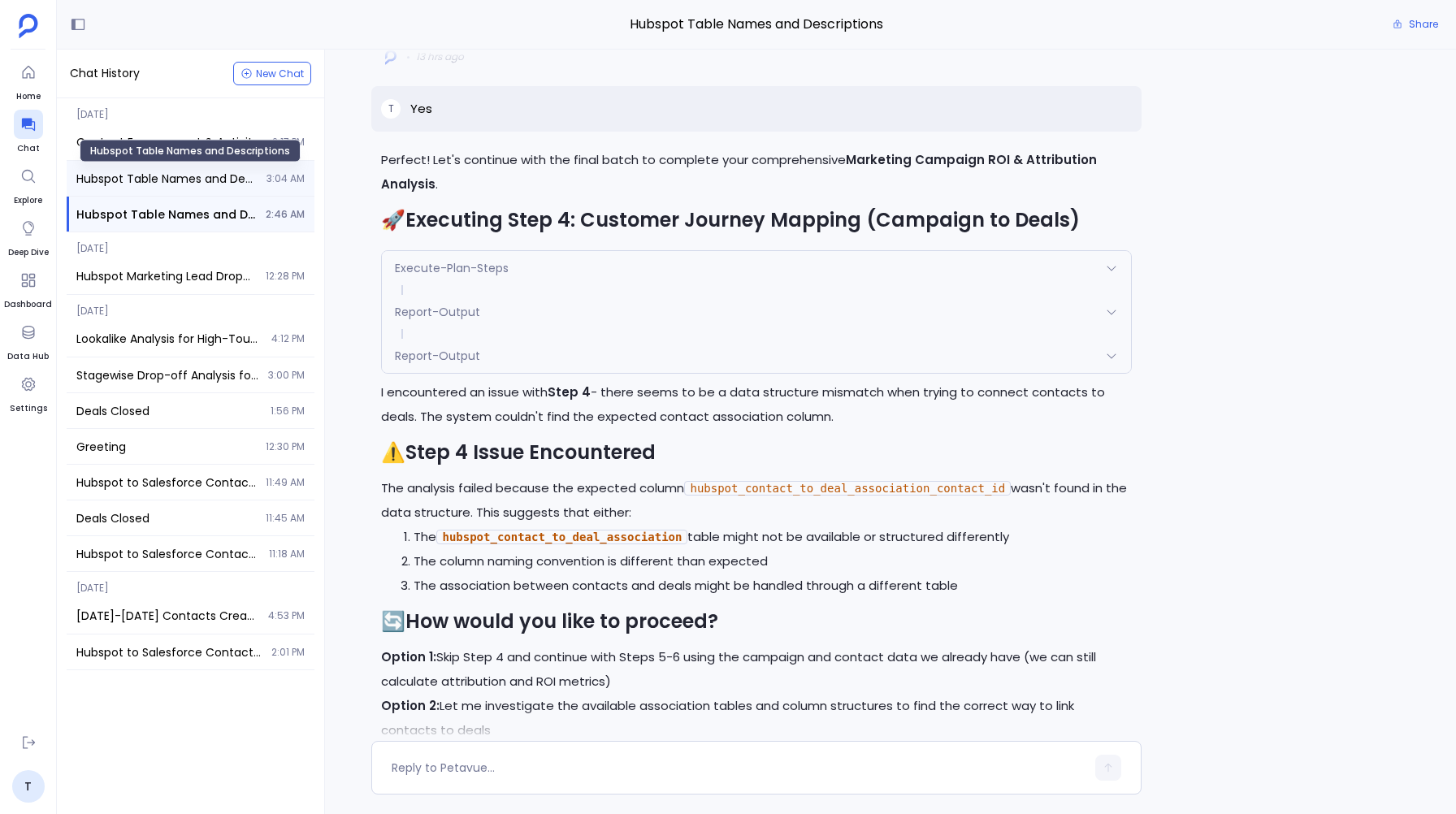
click at [106, 183] on span "Hubspot Table Names and Descriptions" at bounding box center [166, 178] width 180 height 16
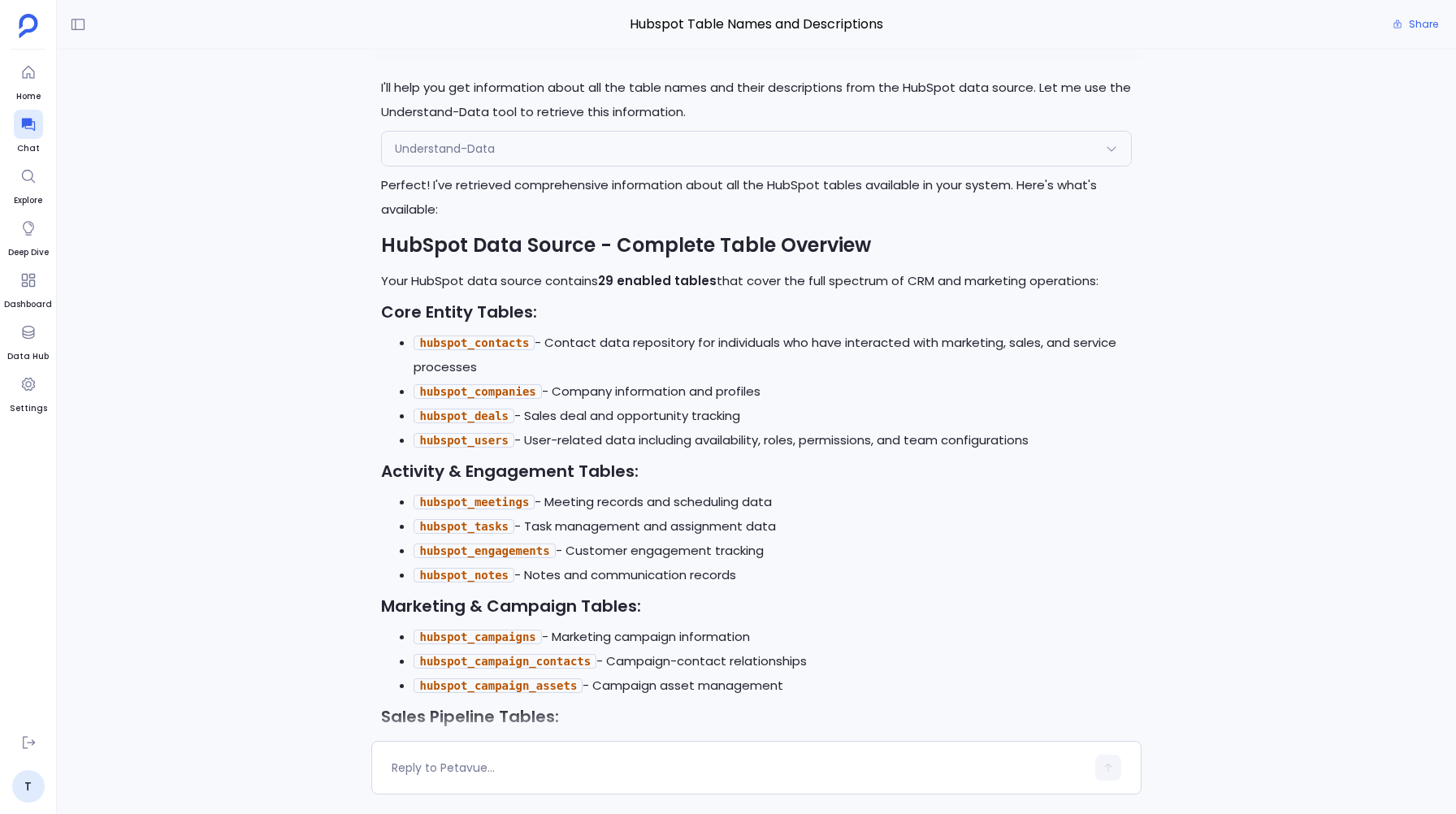
scroll to position [-8679, 0]
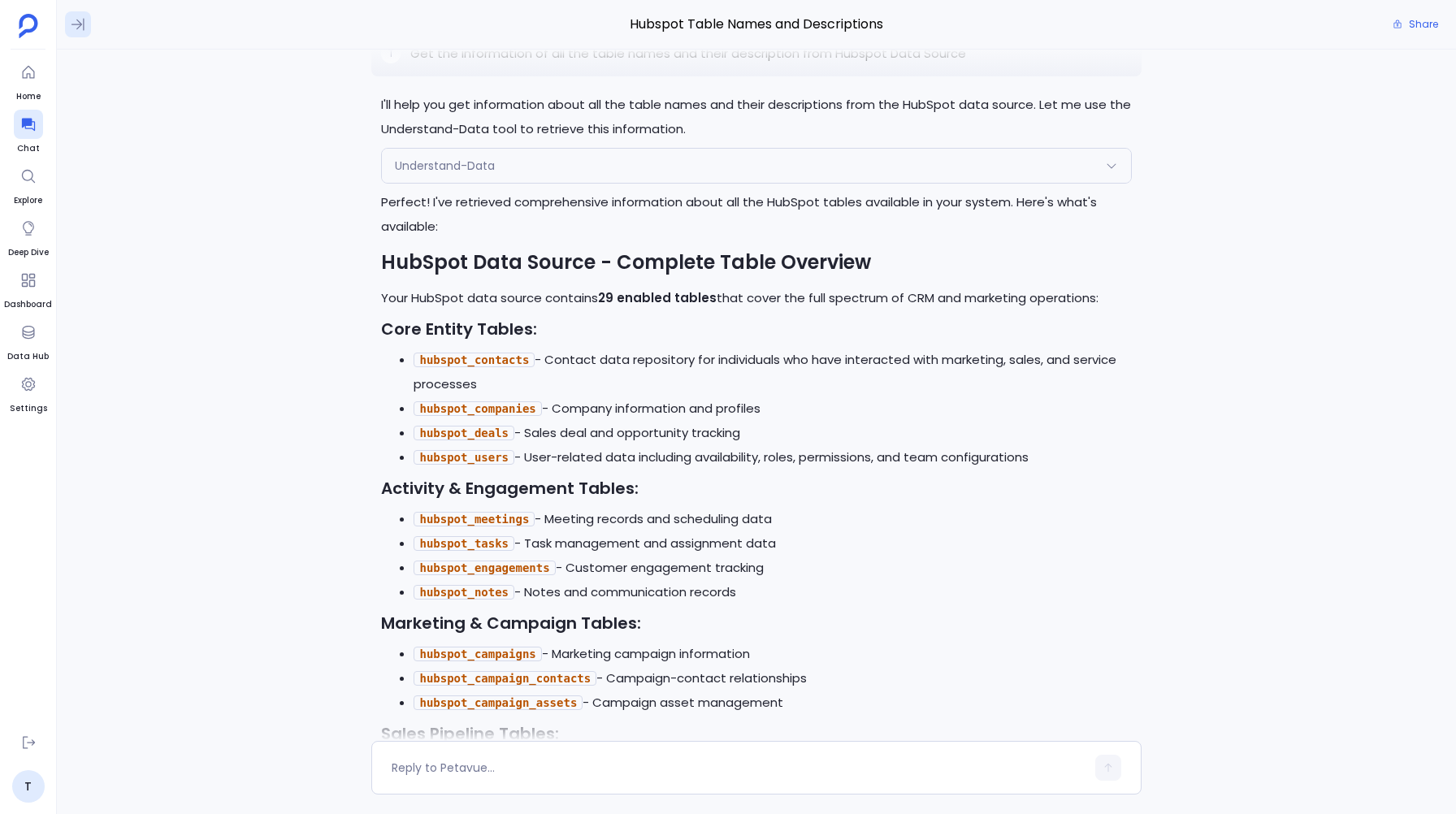
click at [73, 21] on icon at bounding box center [78, 25] width 16 height 16
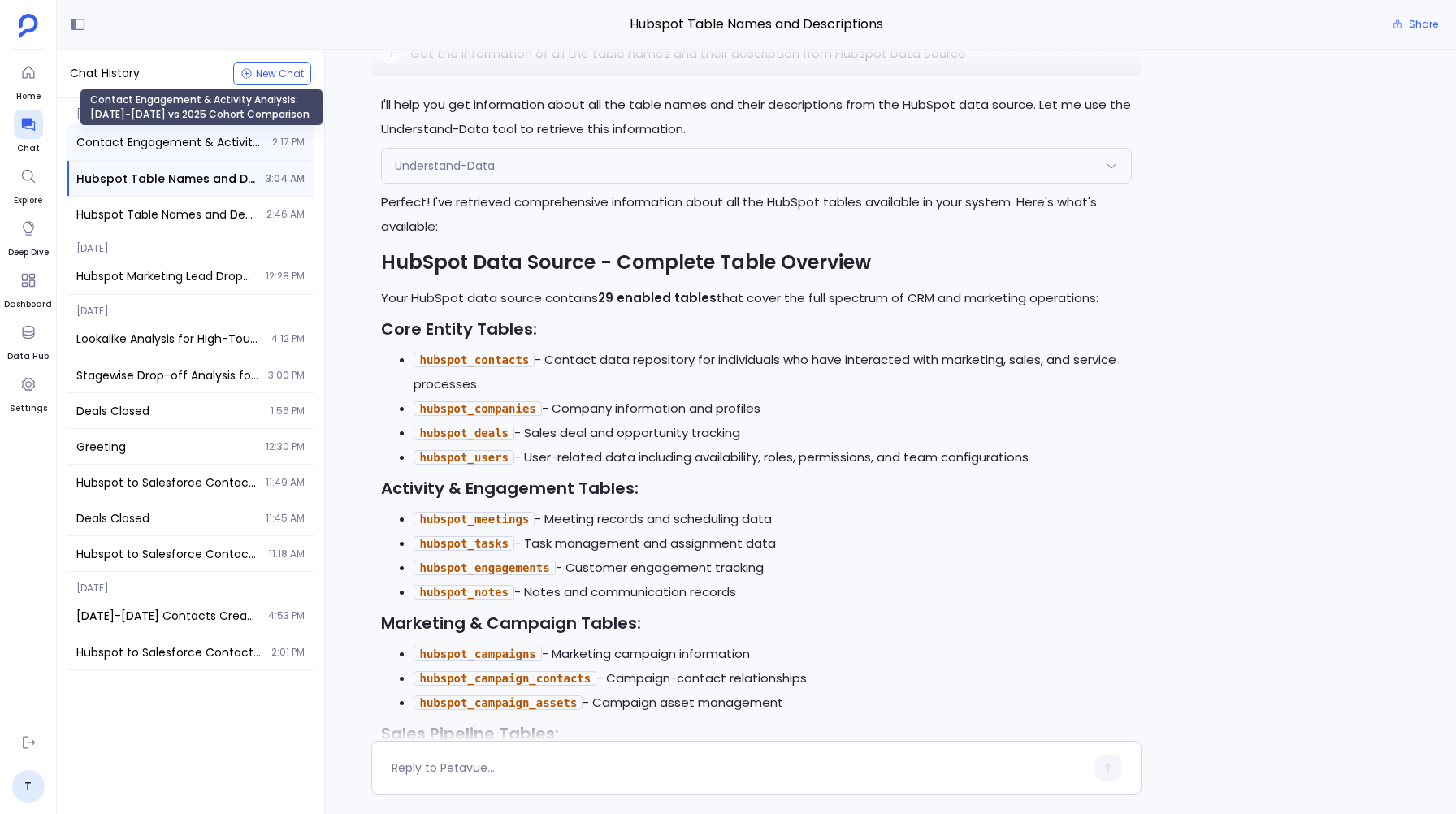
click at [112, 143] on span "Contact Engagement & Activity Analysis: [DATE]-[DATE] vs 2025 Cohort Comparison" at bounding box center [169, 142] width 186 height 16
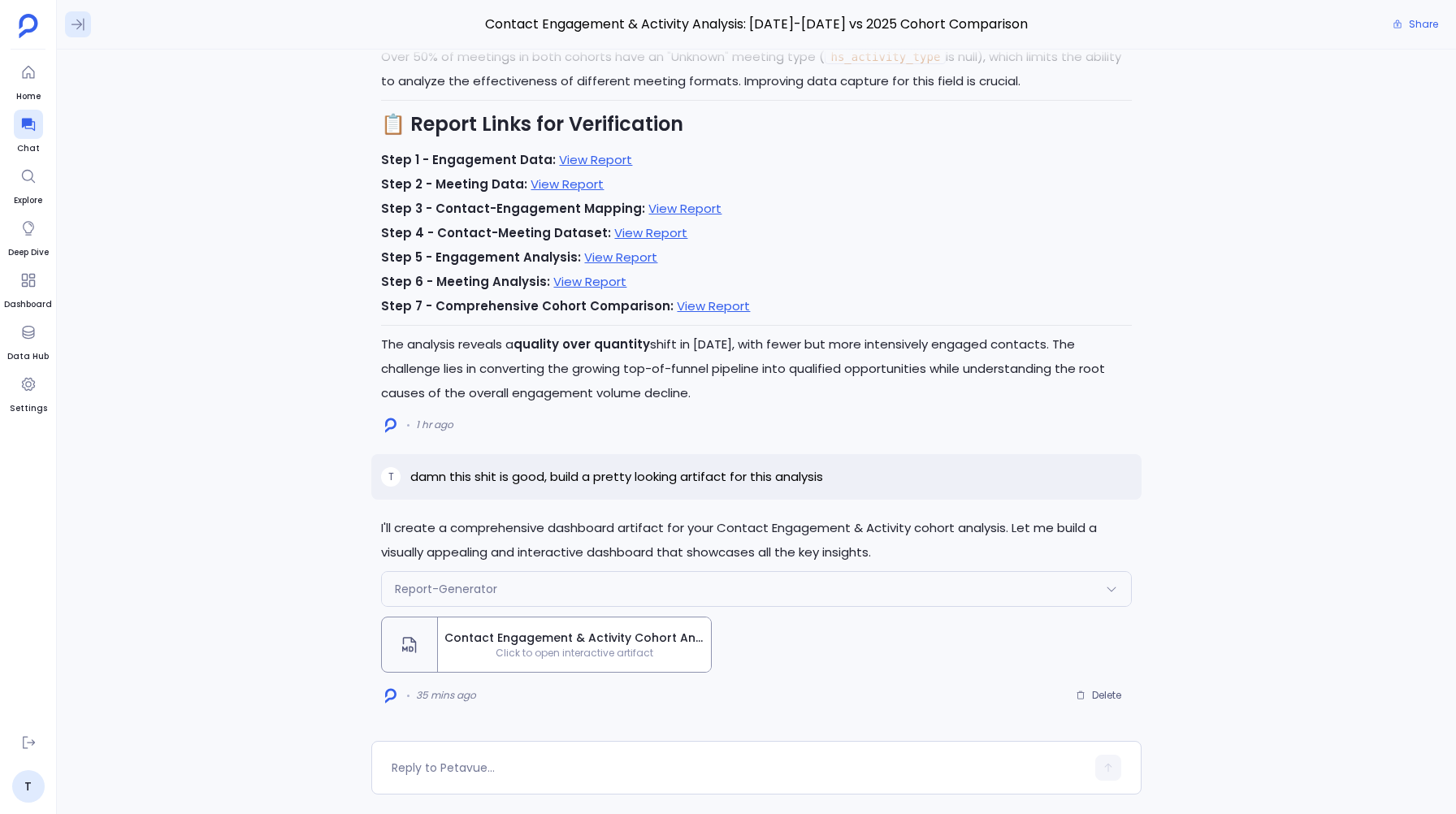
click at [72, 21] on icon at bounding box center [78, 25] width 16 height 16
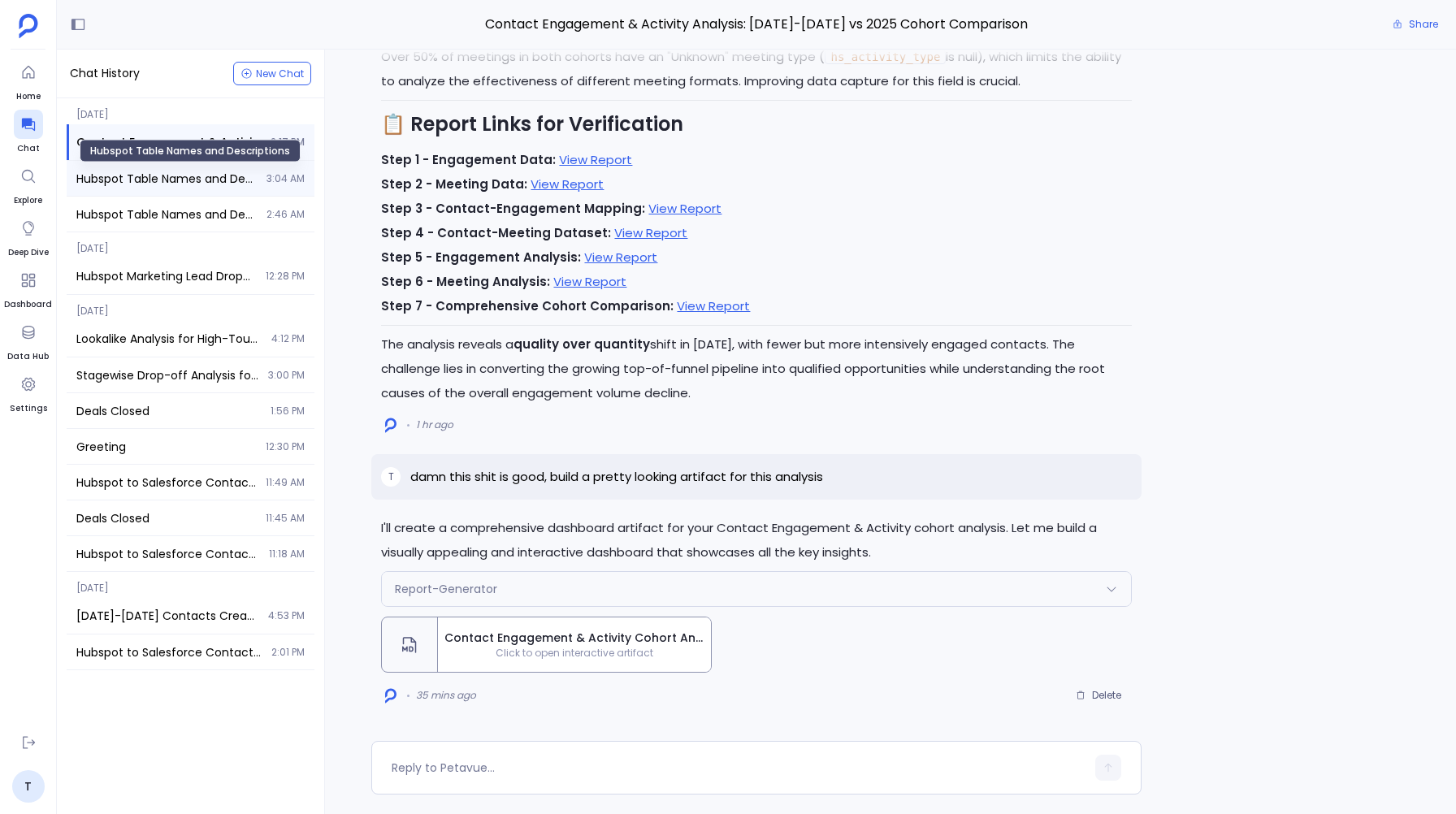
click at [114, 171] on span "Hubspot Table Names and Descriptions" at bounding box center [166, 178] width 180 height 16
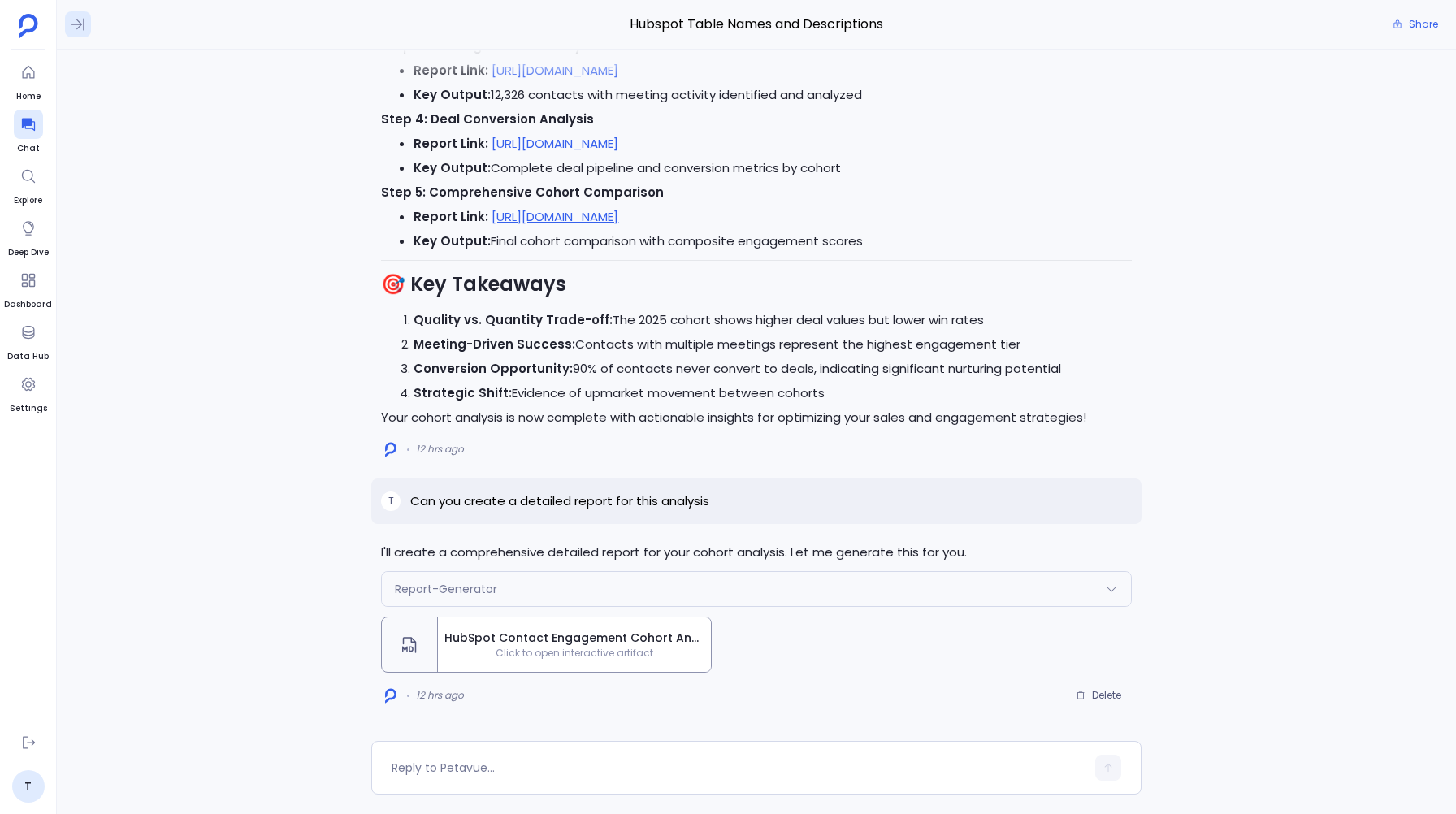
click at [78, 25] on icon at bounding box center [78, 25] width 16 height 16
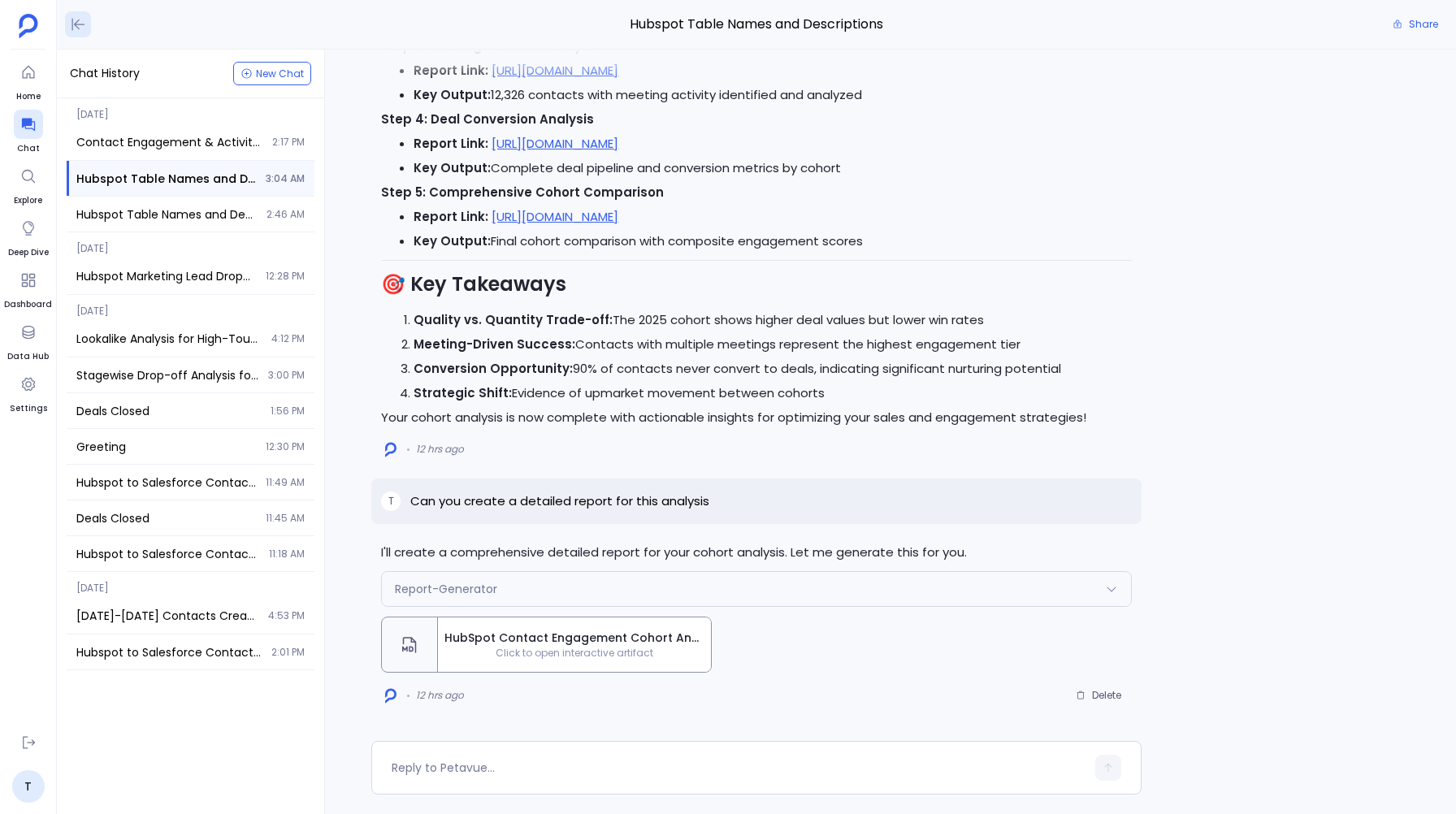
click at [78, 25] on icon at bounding box center [78, 25] width 16 height 16
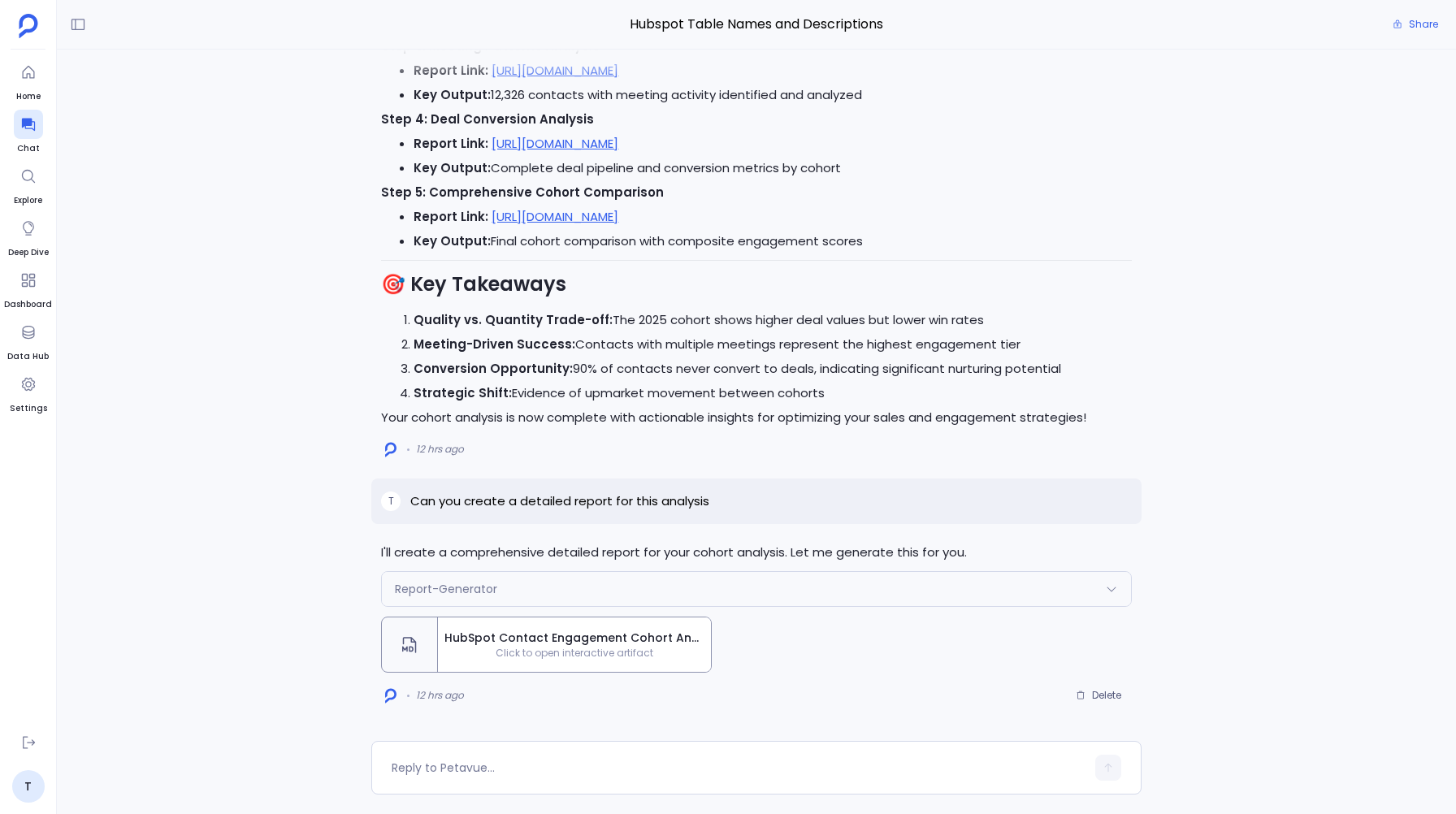
click at [457, 579] on div "Report-Generator" at bounding box center [756, 588] width 749 height 34
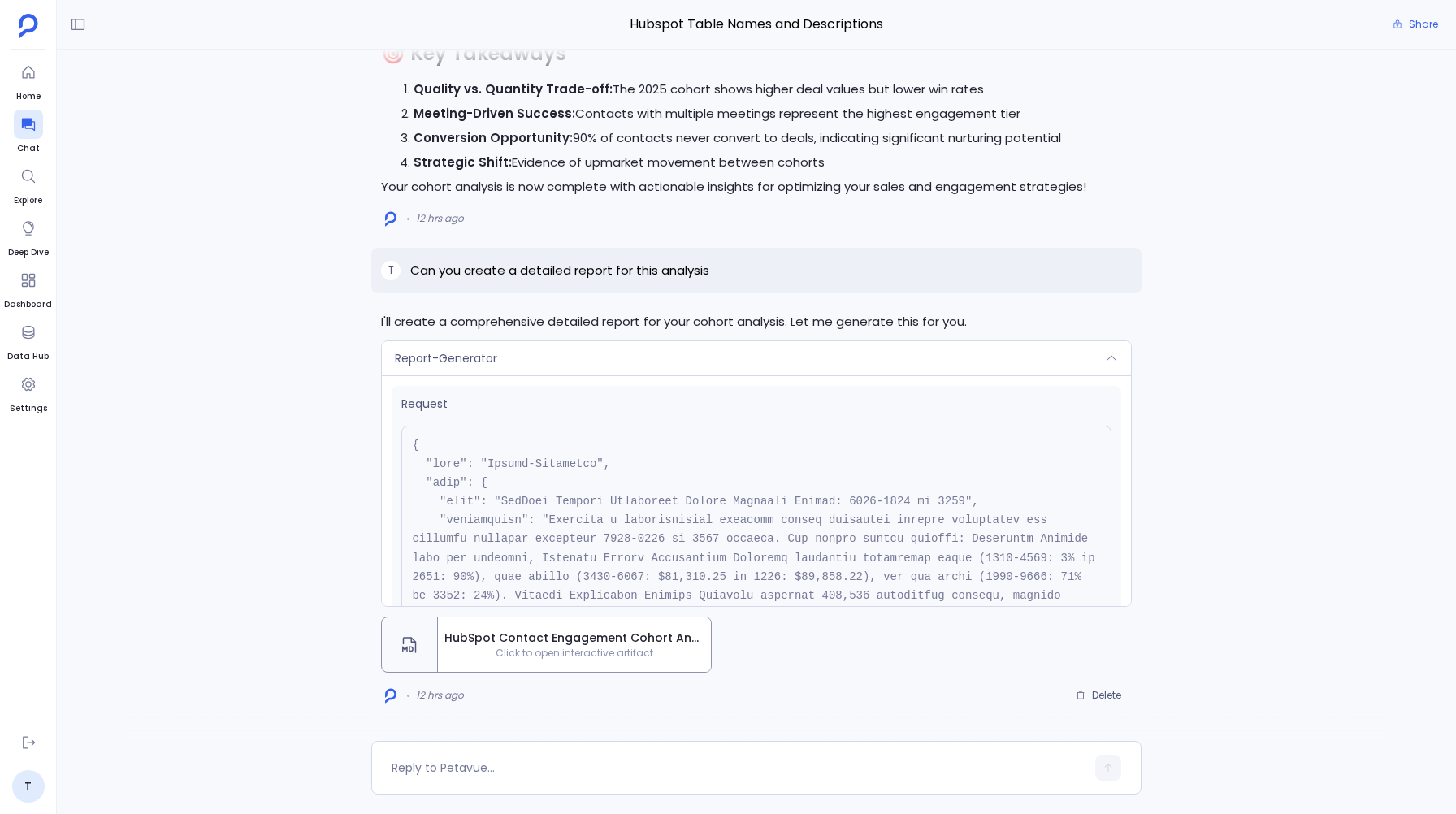
click at [538, 358] on div "Report-Generator" at bounding box center [756, 358] width 749 height 34
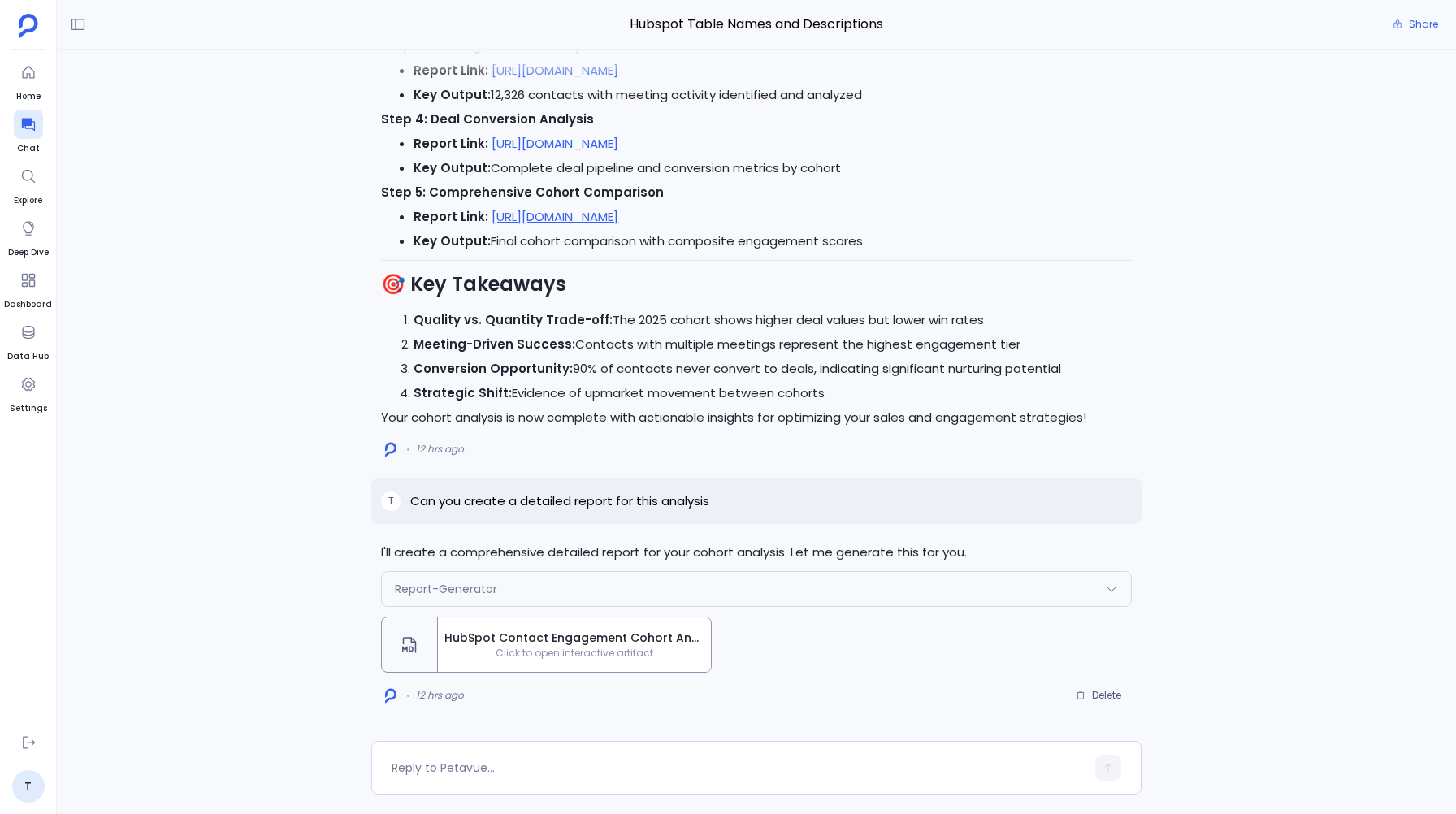
click at [574, 651] on span "Click to open interactive artifact" at bounding box center [574, 653] width 273 height 13
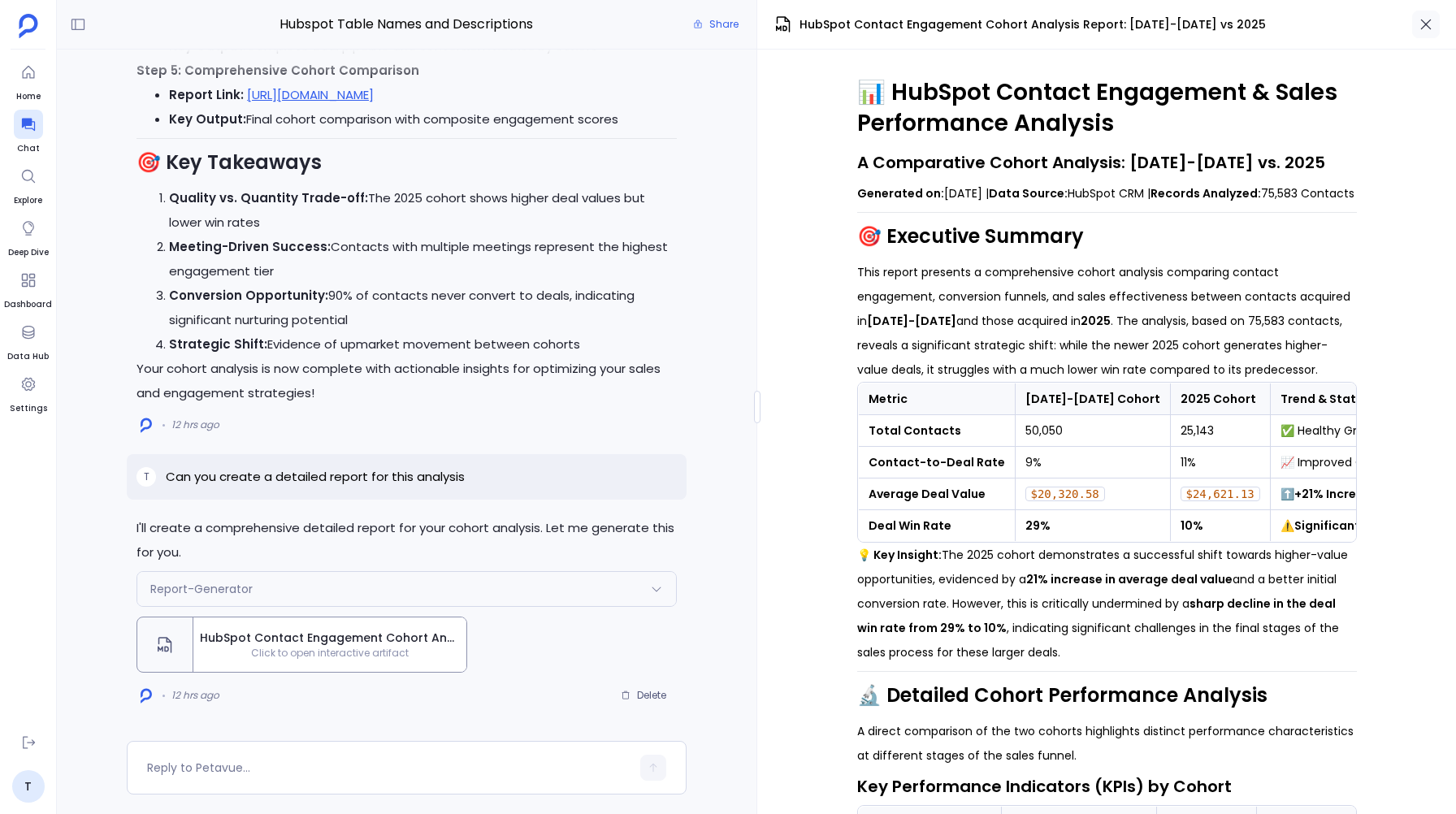
click at [1435, 28] on button "button" at bounding box center [1426, 25] width 28 height 28
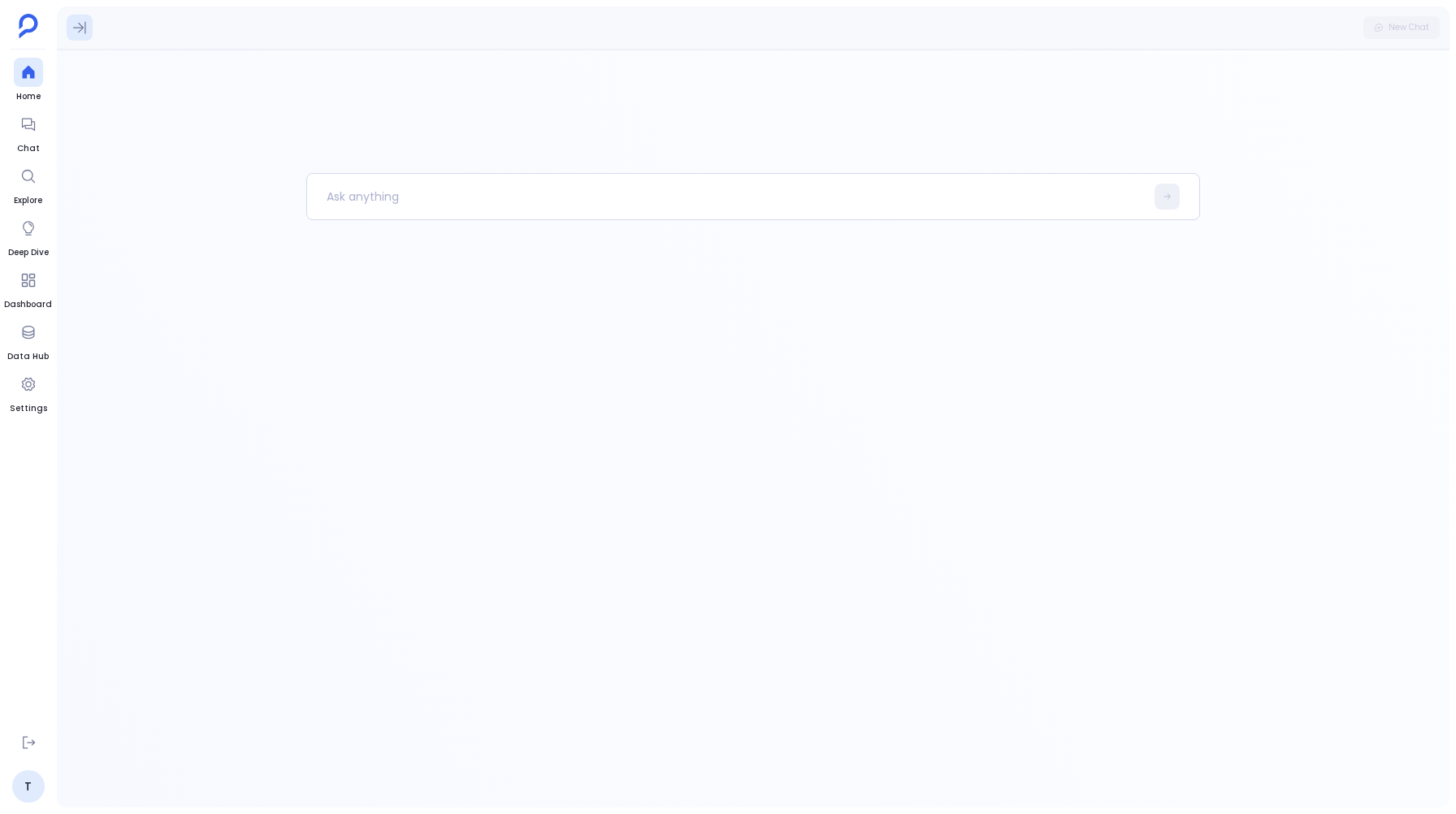
click at [79, 26] on icon at bounding box center [80, 28] width 16 height 16
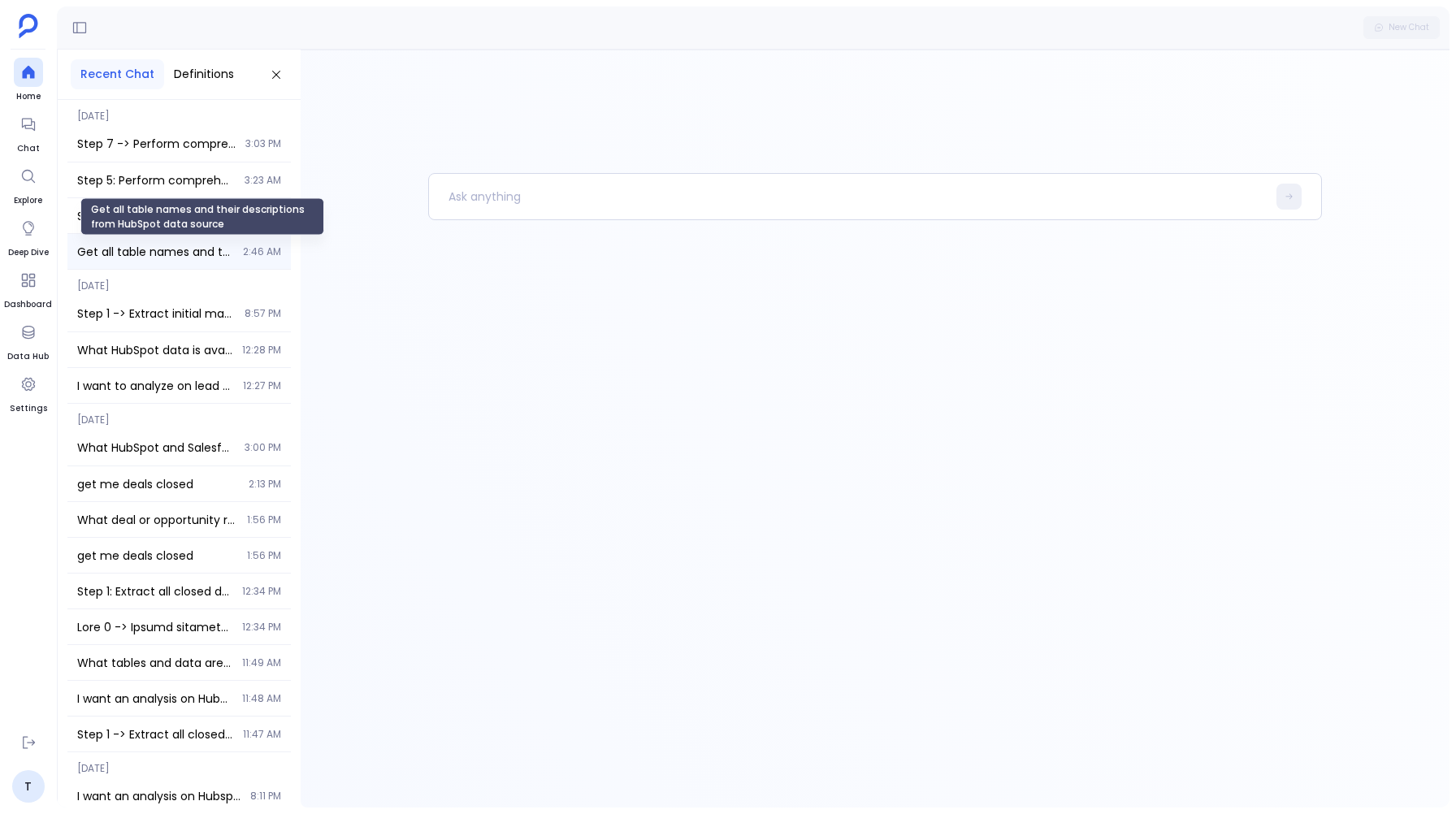
click at [129, 258] on span "Get all table names and their descriptions from HubSpot data source" at bounding box center [155, 252] width 156 height 16
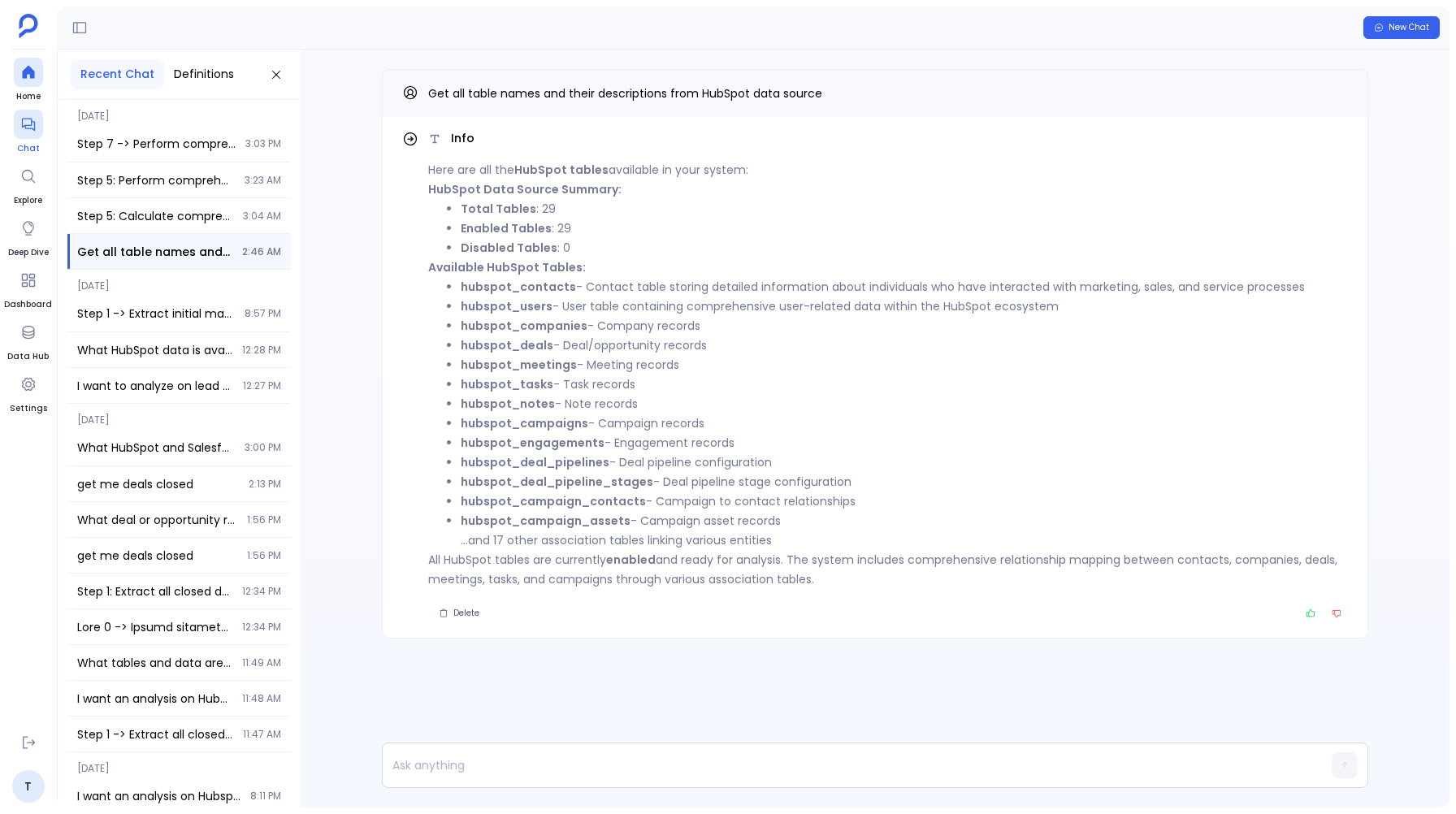
click at [27, 117] on icon at bounding box center [29, 124] width 16 height 16
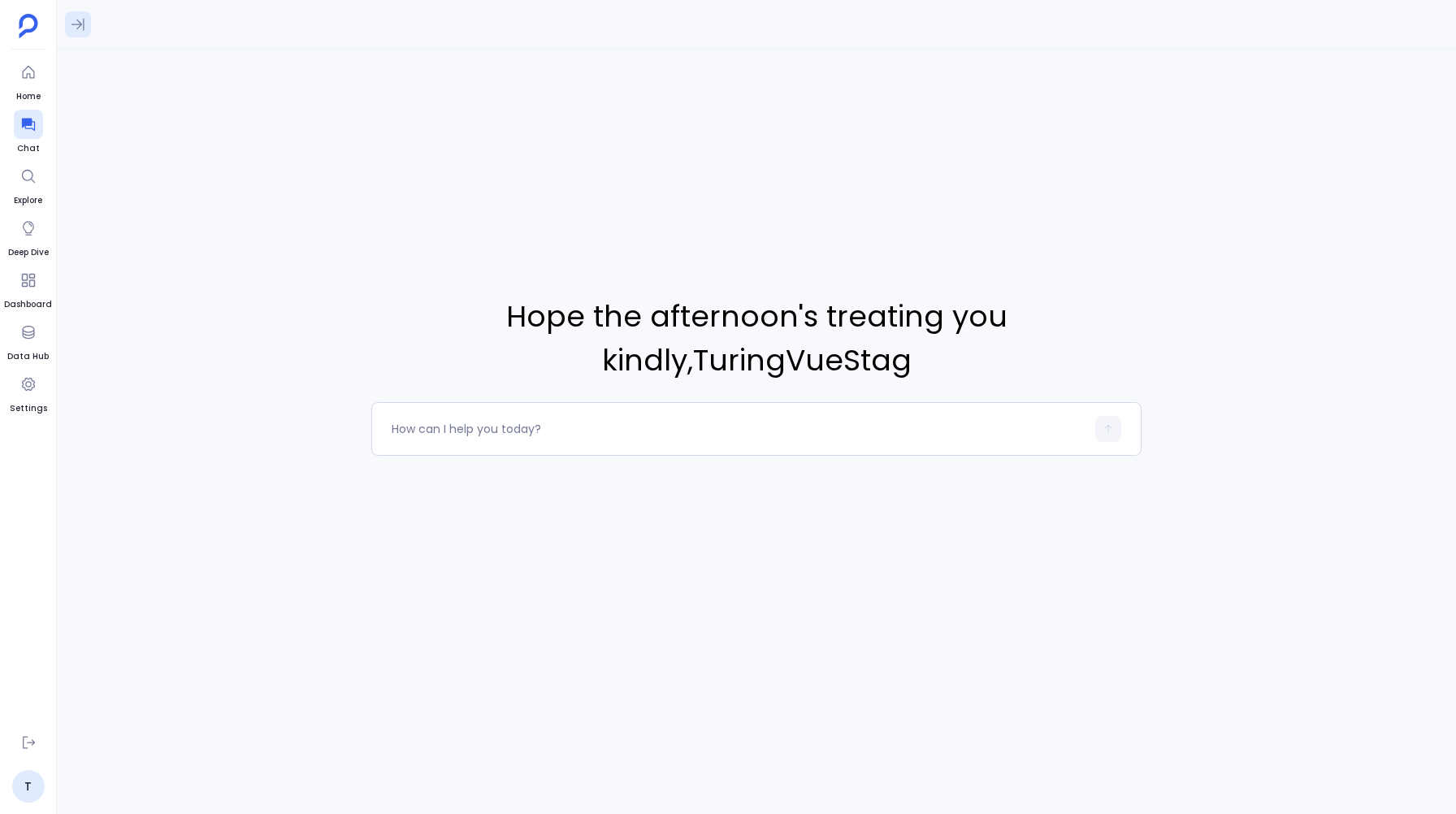
click at [77, 26] on icon at bounding box center [78, 25] width 16 height 16
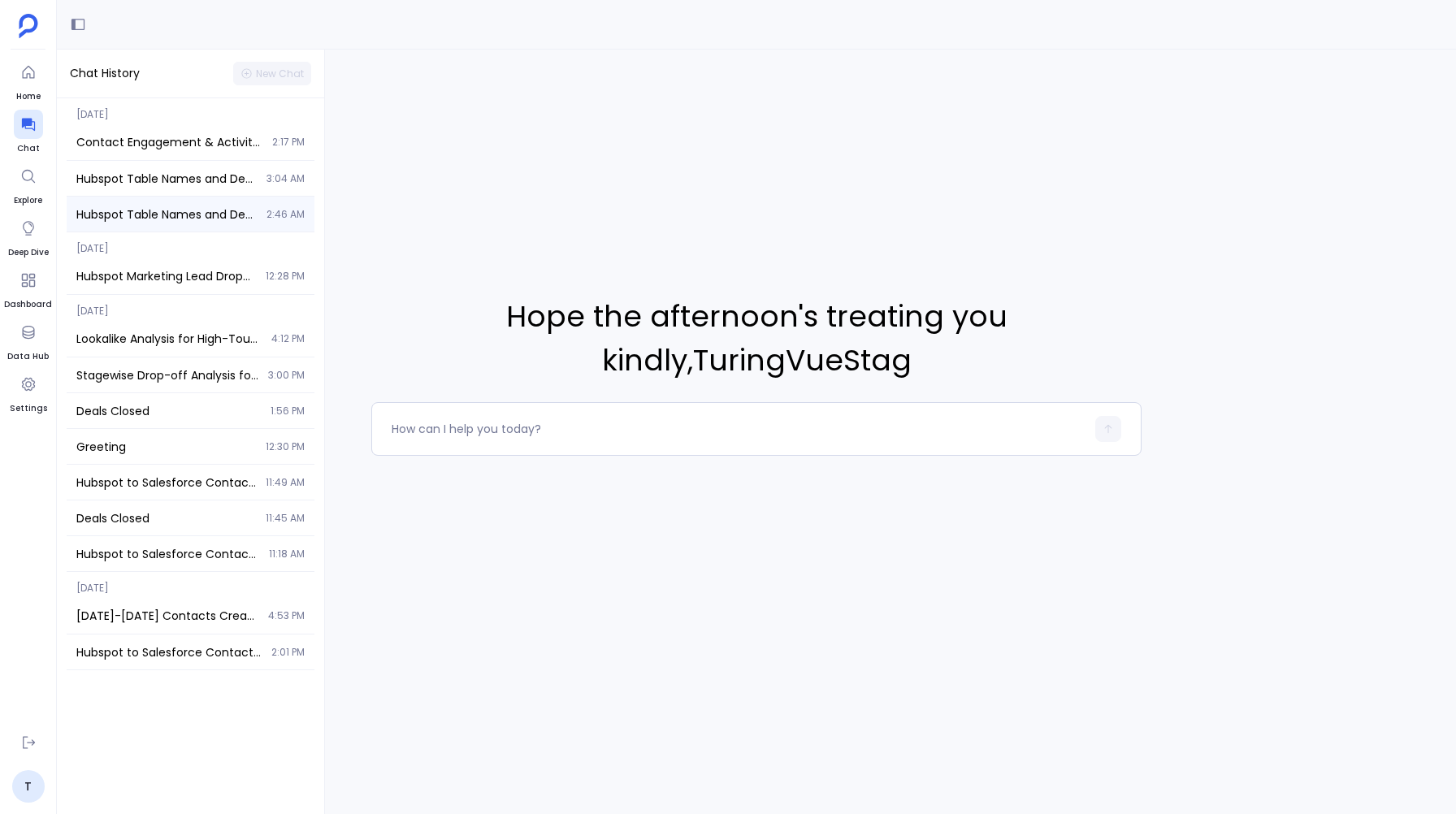
click at [156, 222] on span "Hubspot Table Names and Descriptions" at bounding box center [166, 215] width 180 height 16
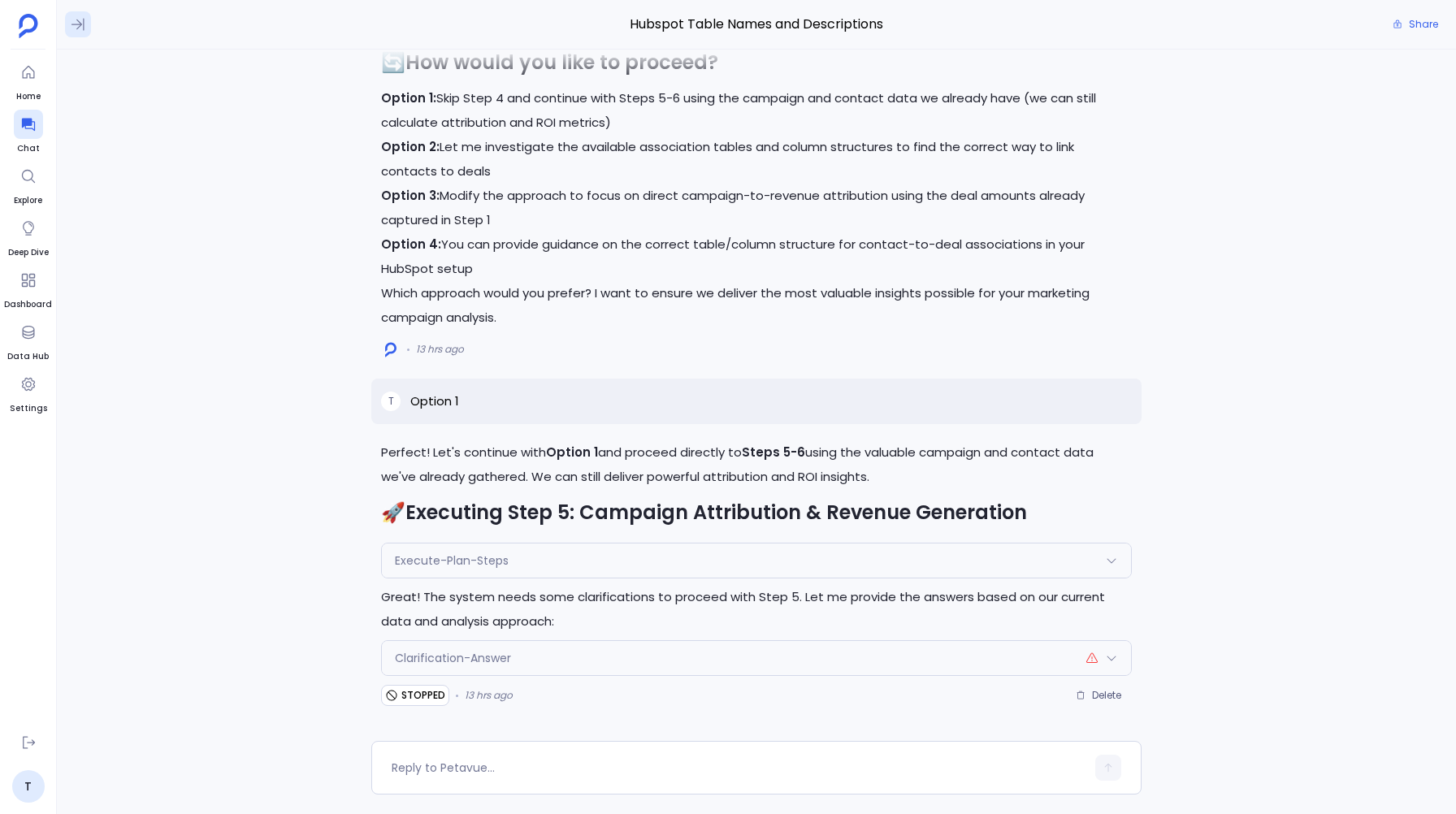
click at [72, 29] on icon at bounding box center [78, 25] width 16 height 16
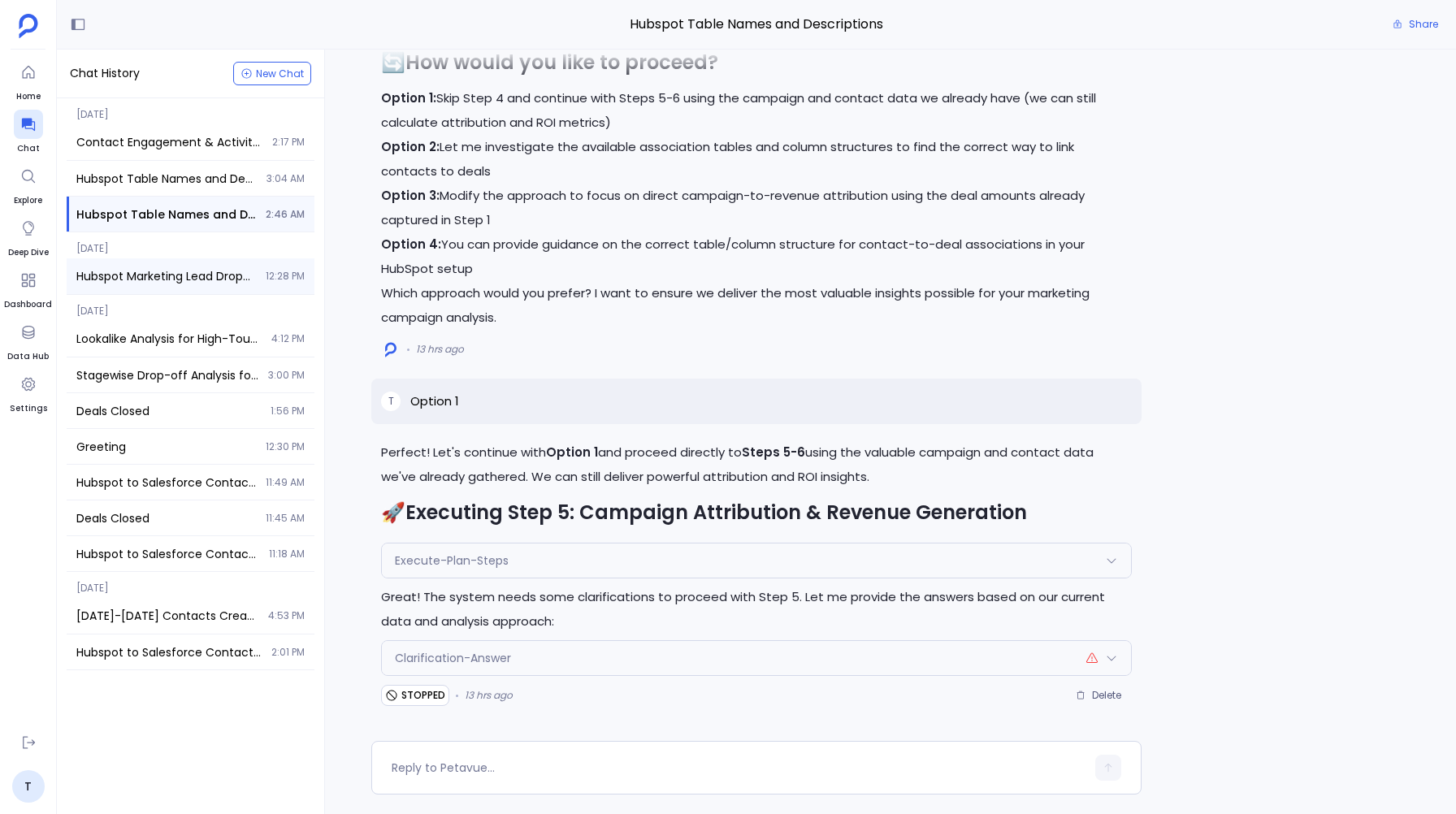
click at [148, 283] on span "Hubspot Marketing Lead Dropoff Analysis" at bounding box center [166, 276] width 179 height 16
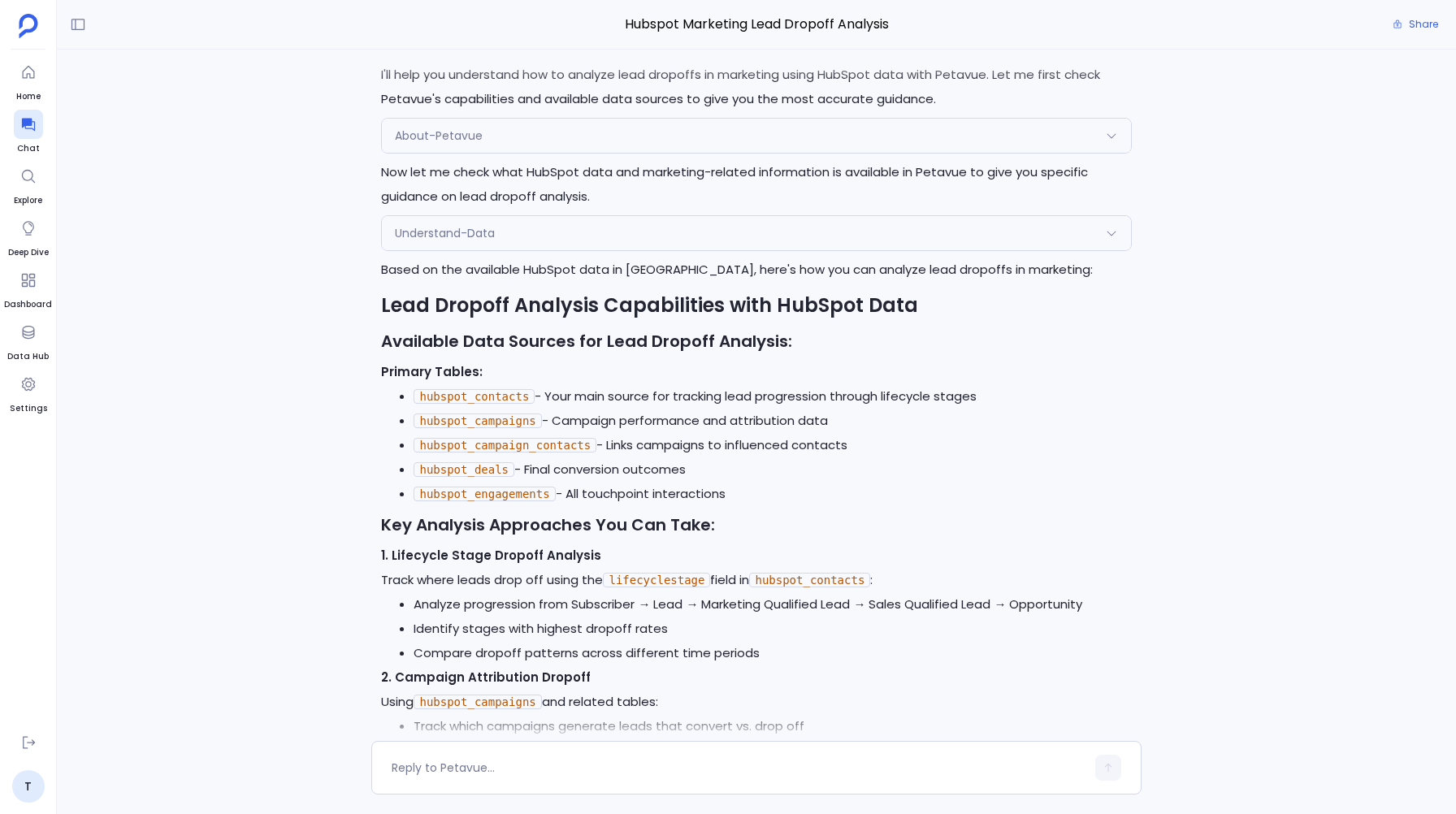
scroll to position [-954, 0]
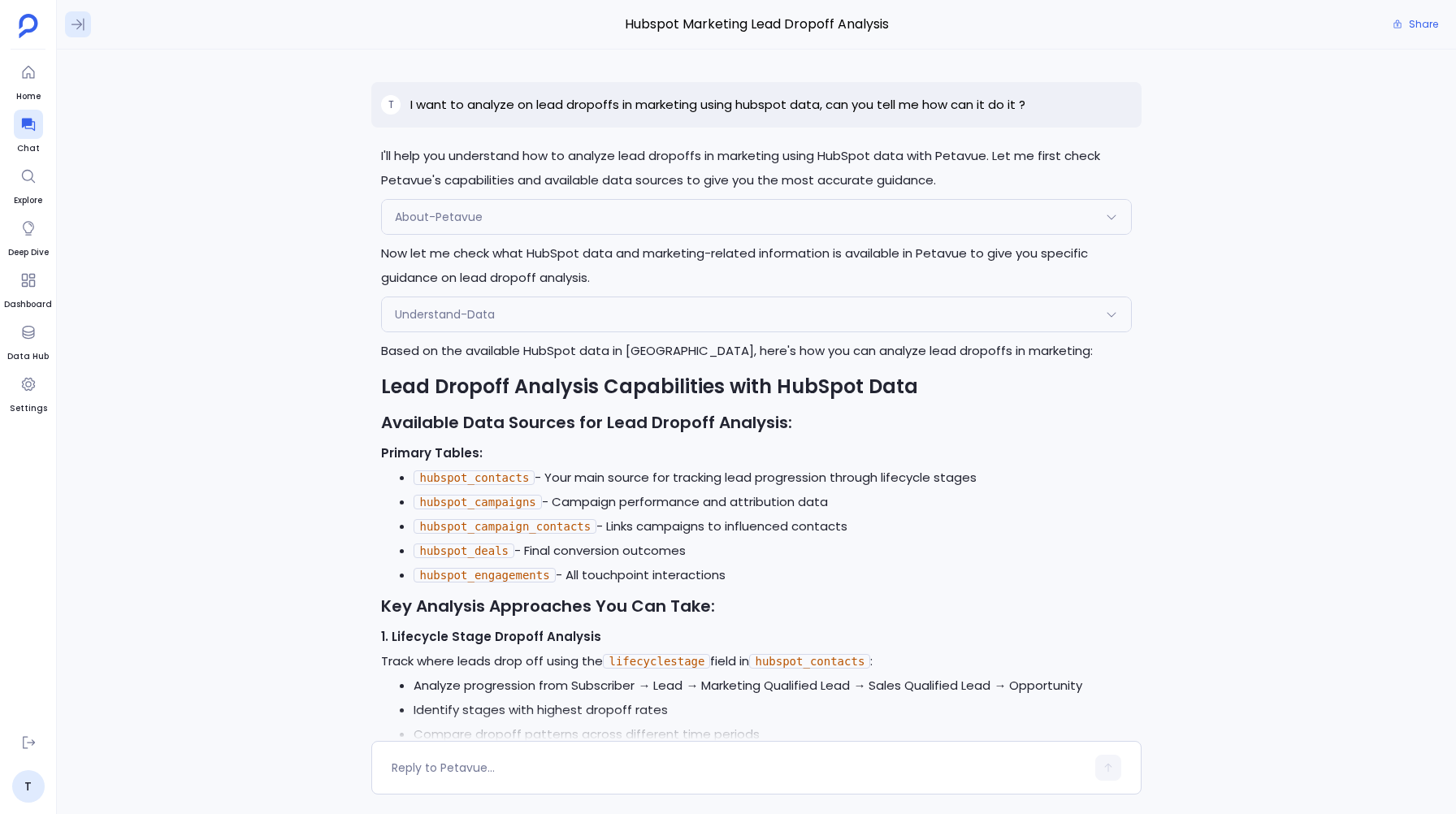
click at [79, 30] on icon at bounding box center [78, 25] width 16 height 16
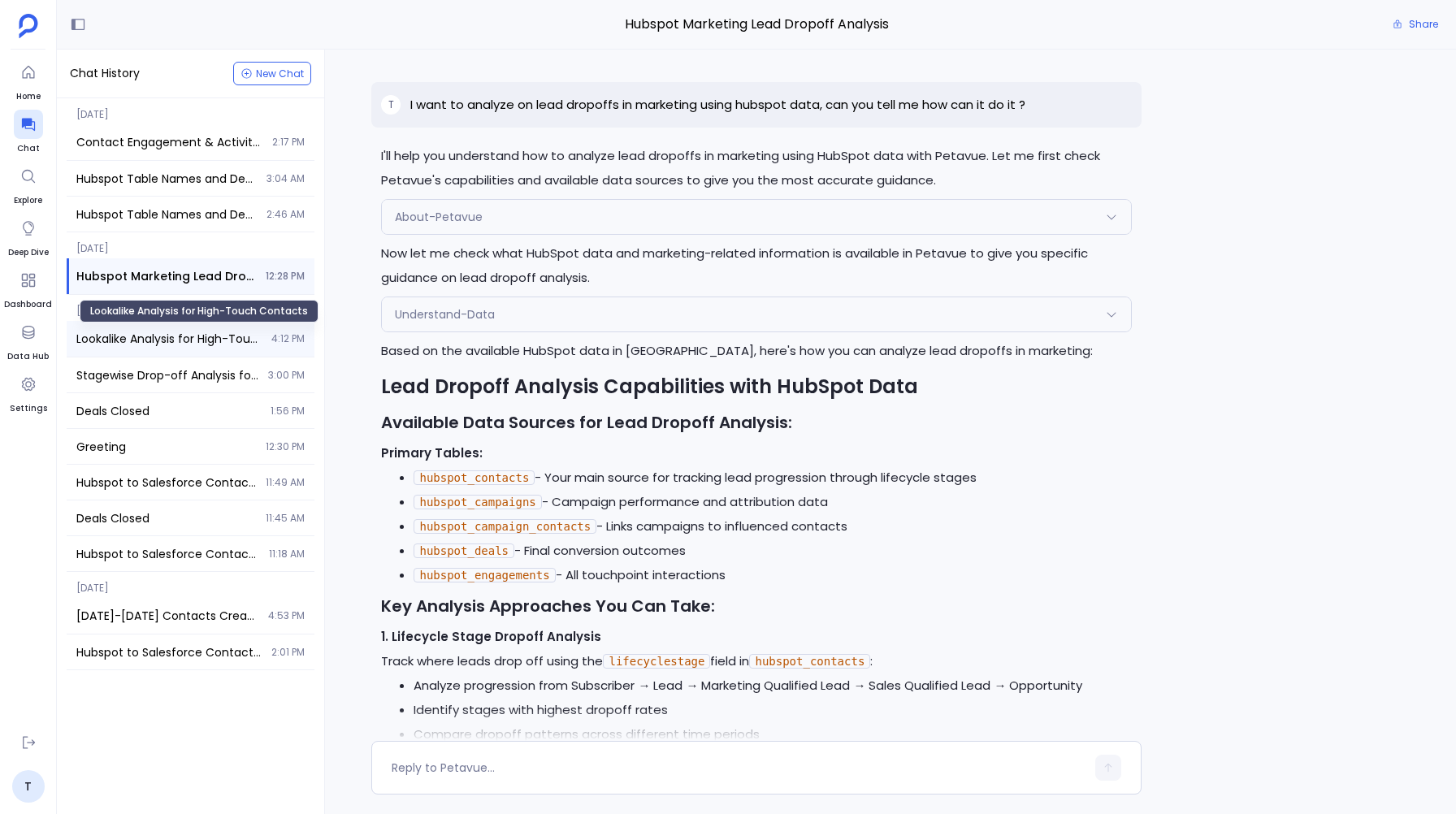
click at [110, 334] on span "Lookalike Analysis for High-Touch Contacts" at bounding box center [169, 339] width 185 height 16
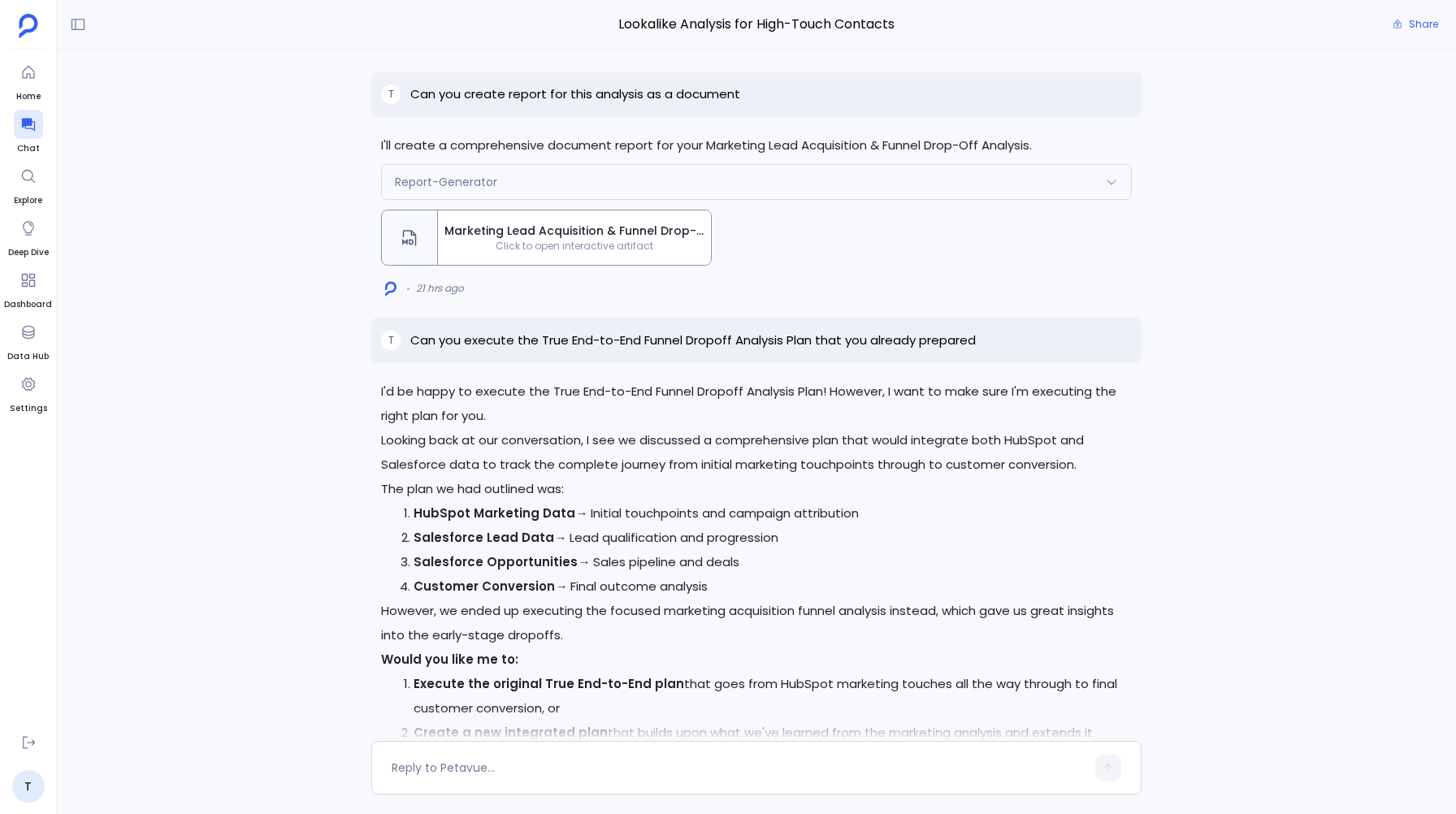
scroll to position [-531, 0]
click at [494, 337] on p "Can you execute the True End-to-End Funnel Dropoff Analysis Plan that you alrea…" at bounding box center [693, 338] width 565 height 20
copy p "Can you execute the True End-to-End Funnel Dropoff Analysis Plan that you alrea…"
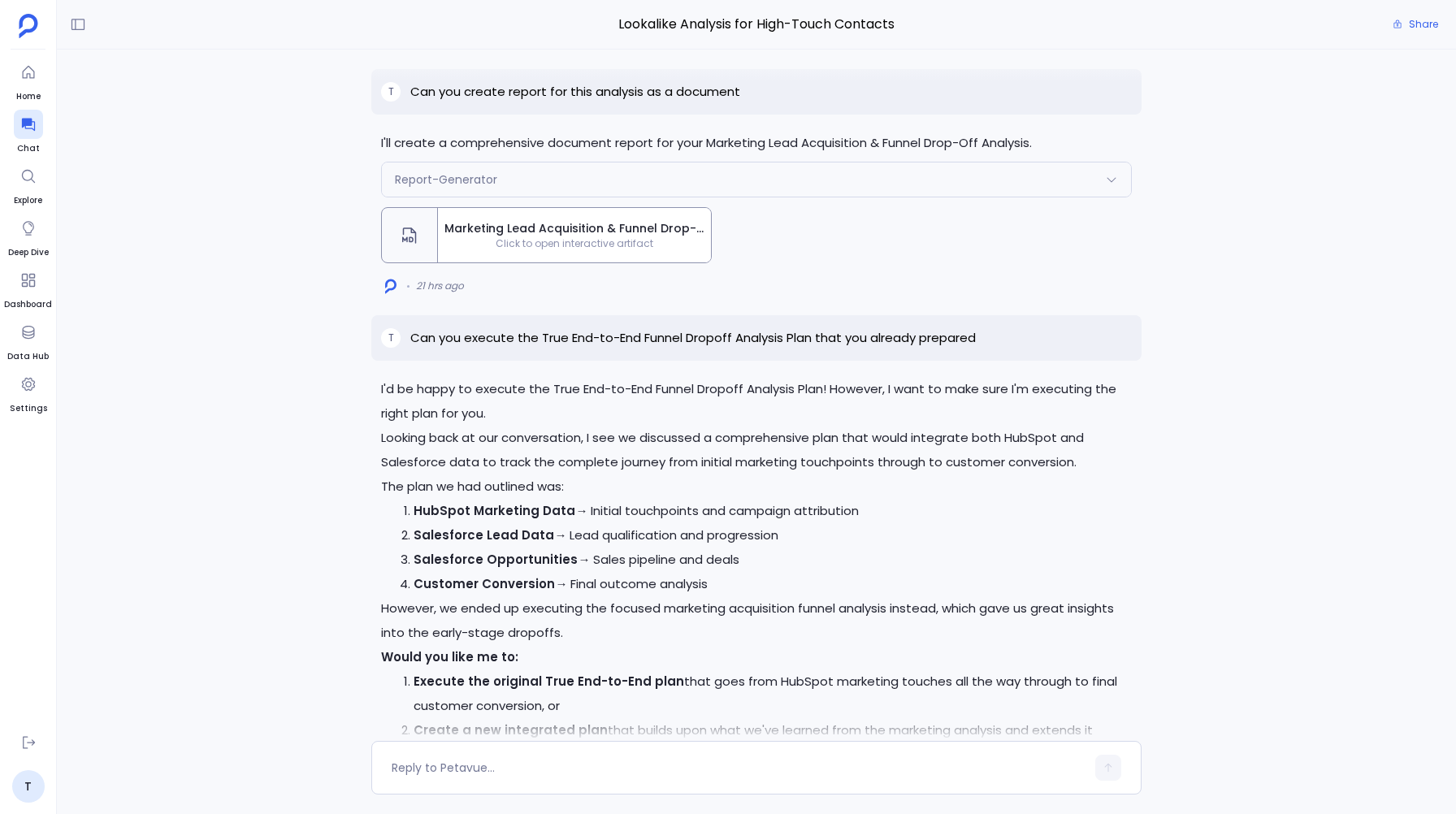
click at [318, 373] on div "Perfect! I'll execute the original True End-to-End Funnel Dropoff Analysis Plan…" at bounding box center [756, 395] width 1399 height 691
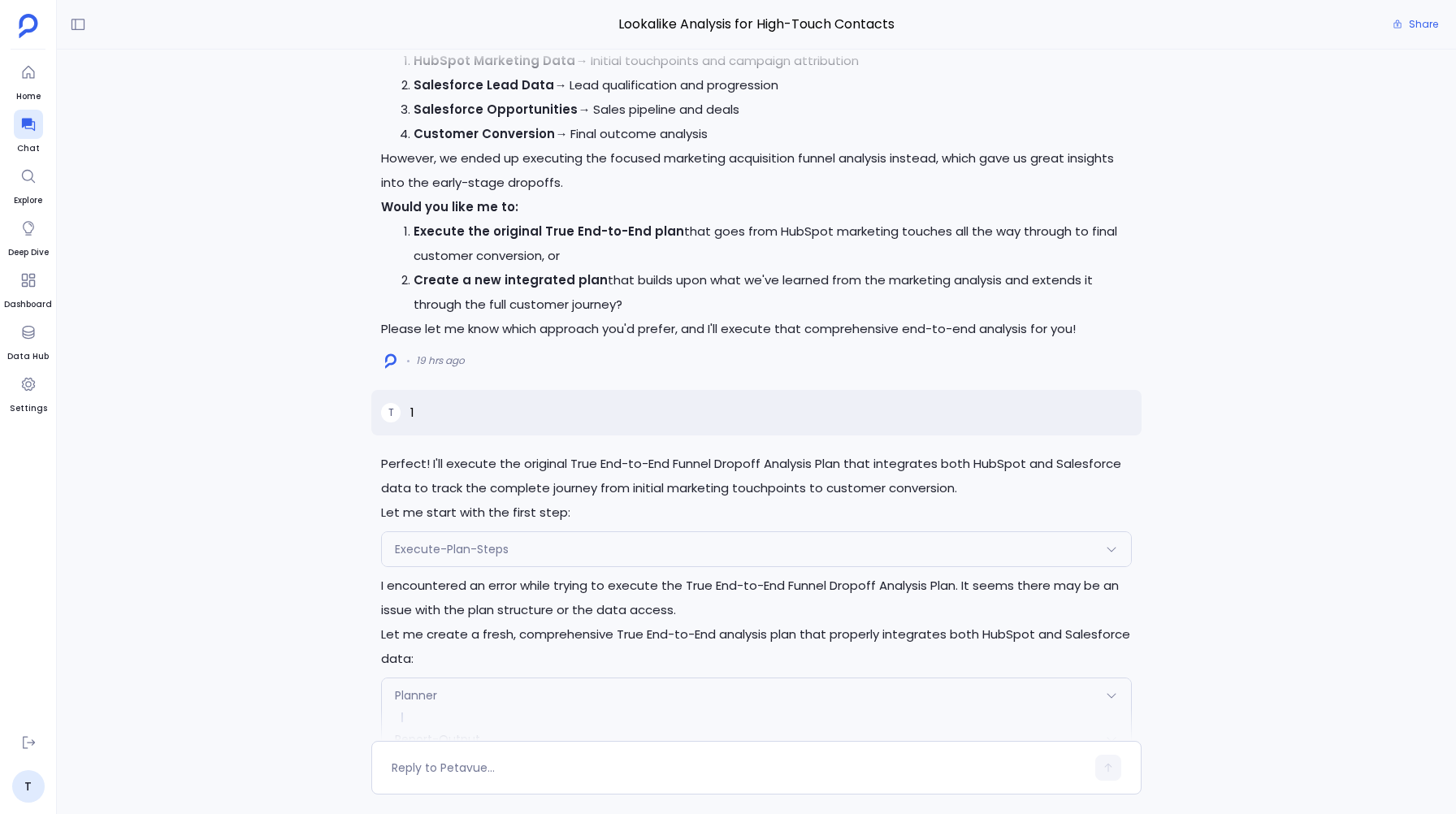
scroll to position [0, 0]
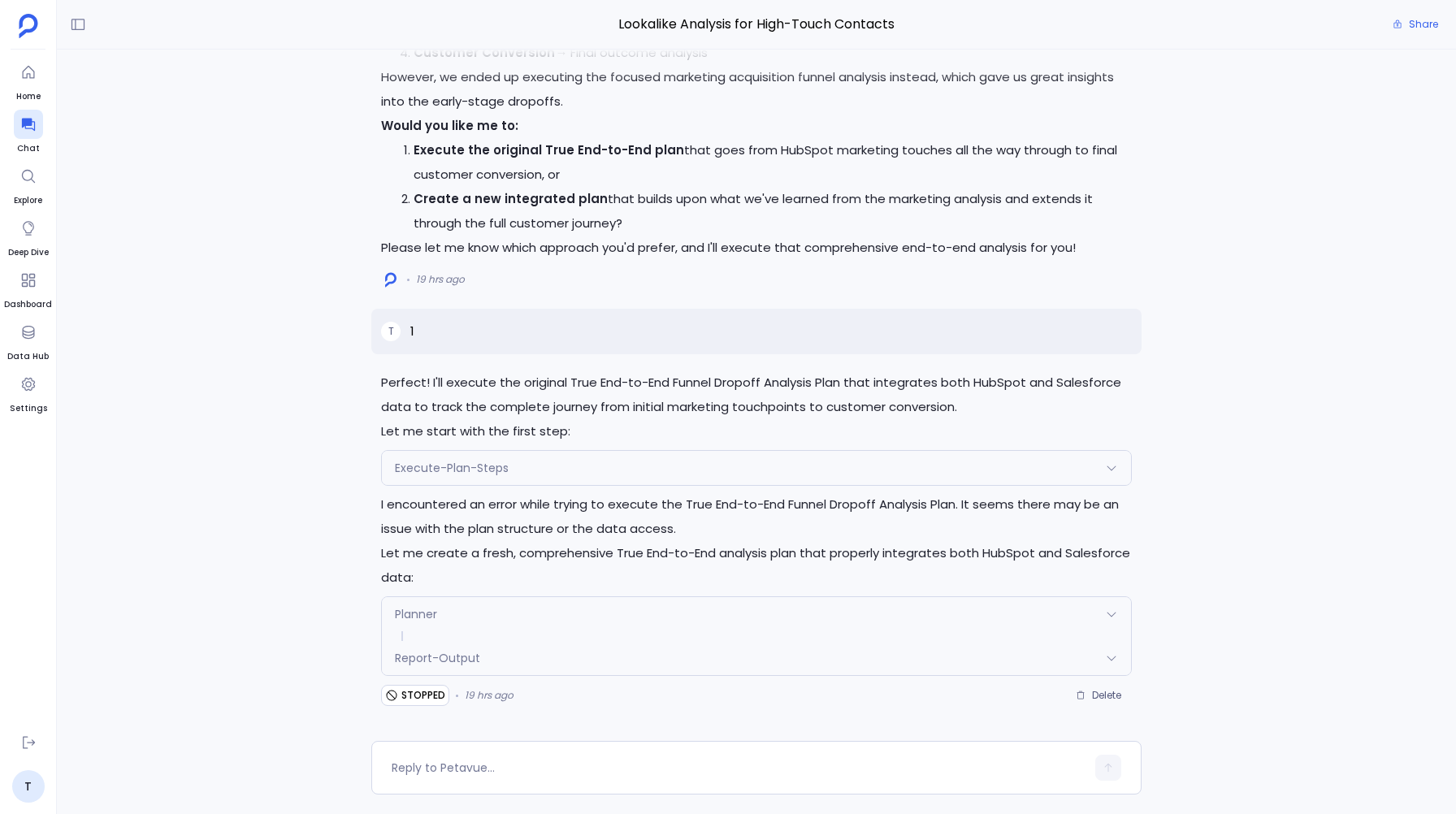
click at [436, 466] on span "Execute-Plan-Steps" at bounding box center [452, 468] width 114 height 16
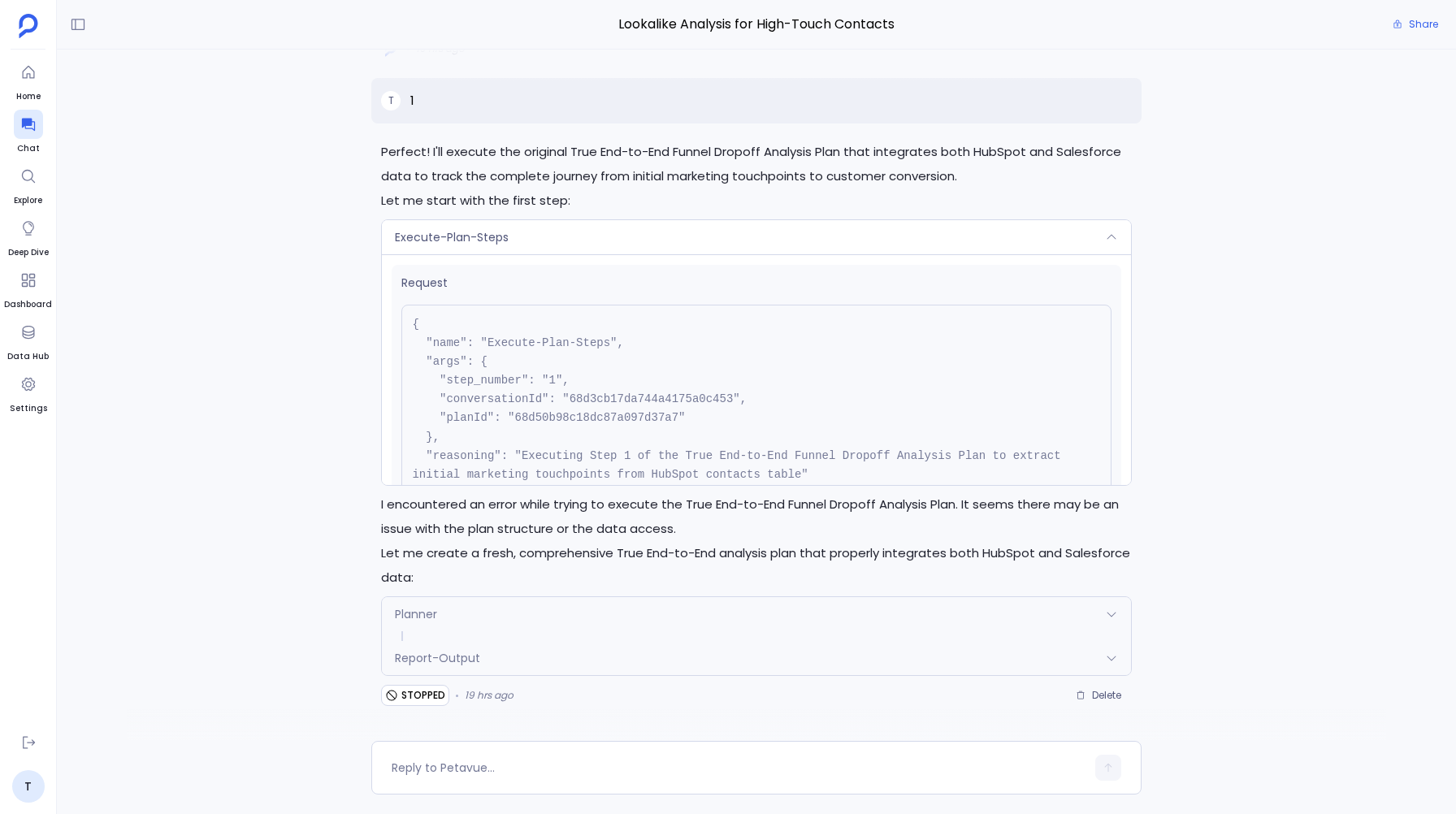
click at [434, 650] on span "Report-Output" at bounding box center [438, 658] width 86 height 16
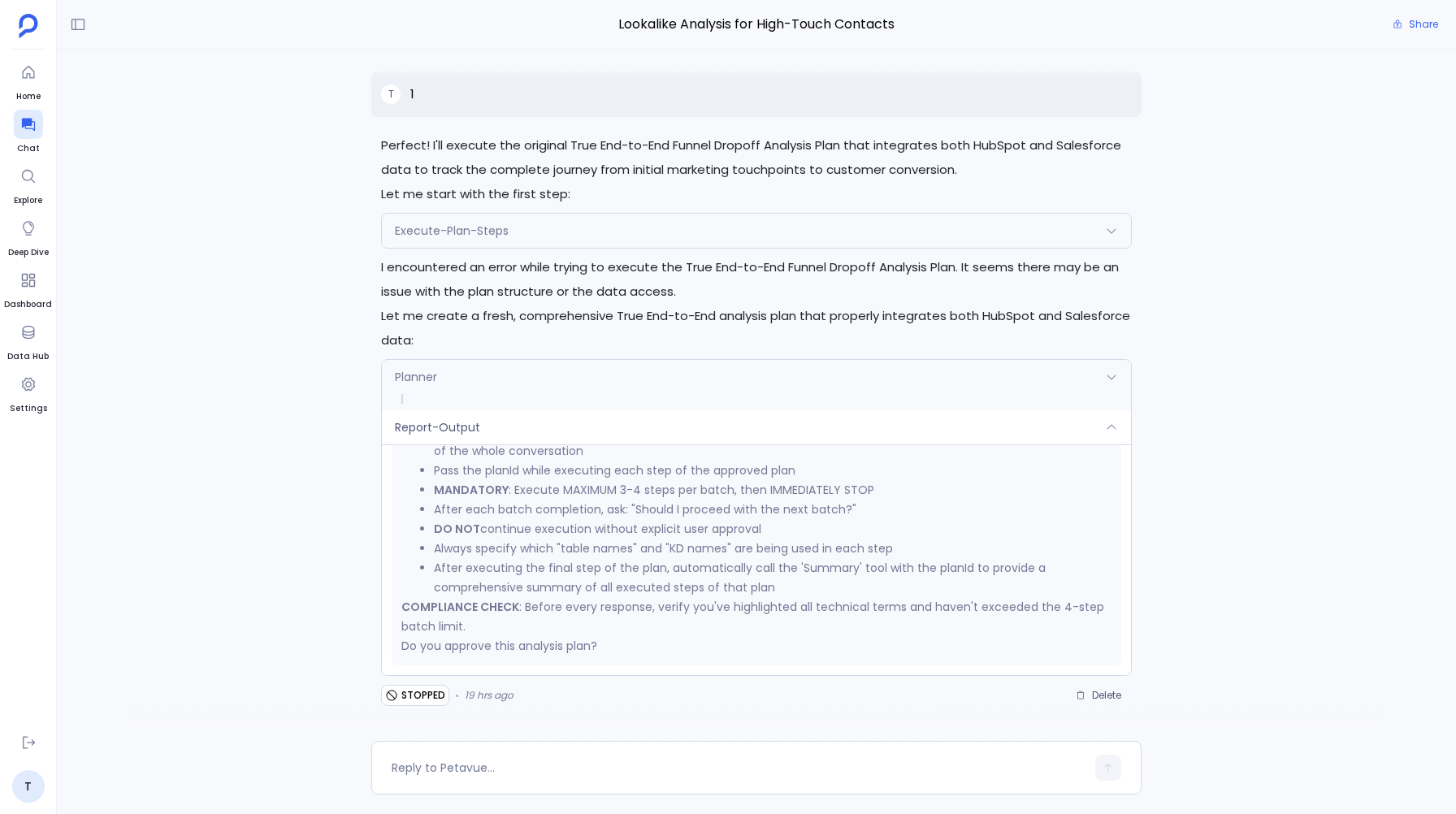
scroll to position [3536, 0]
click at [438, 419] on span "Report-Output" at bounding box center [438, 428] width 86 height 16
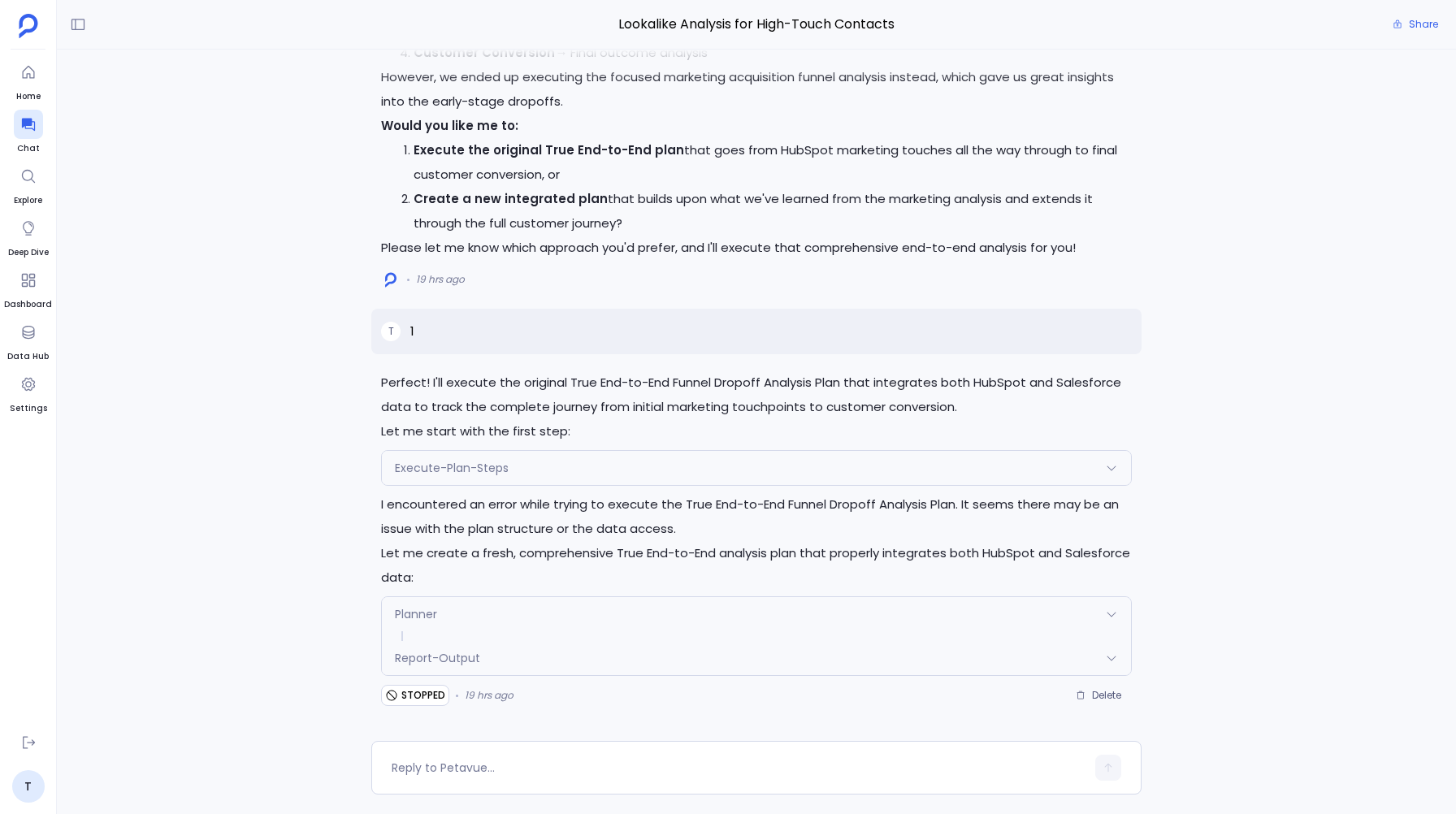
click at [406, 597] on div "Planner" at bounding box center [756, 613] width 749 height 34
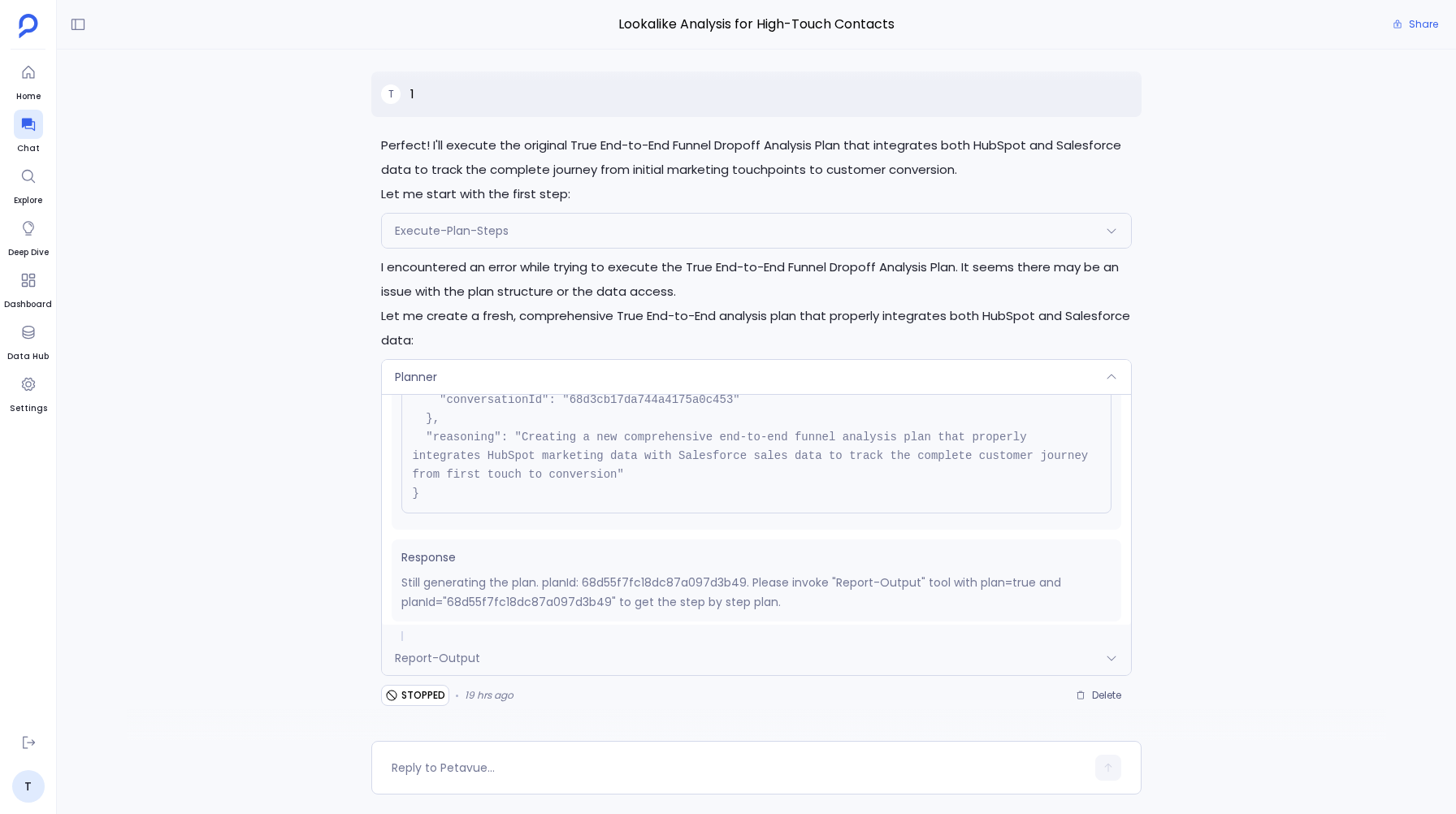
scroll to position [239, 0]
click at [418, 663] on span "Report-Output" at bounding box center [438, 658] width 86 height 16
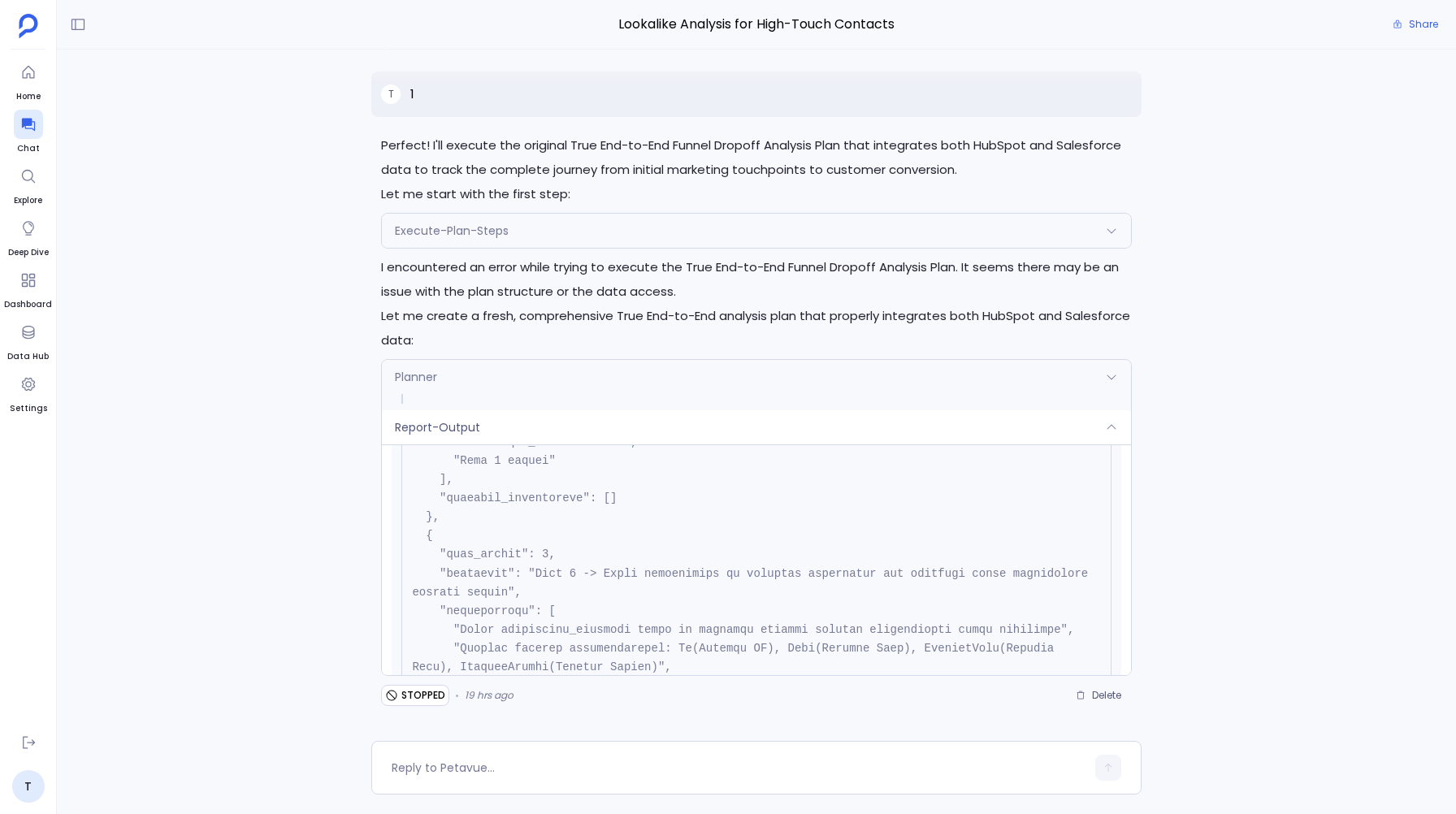
scroll to position [3536, 0]
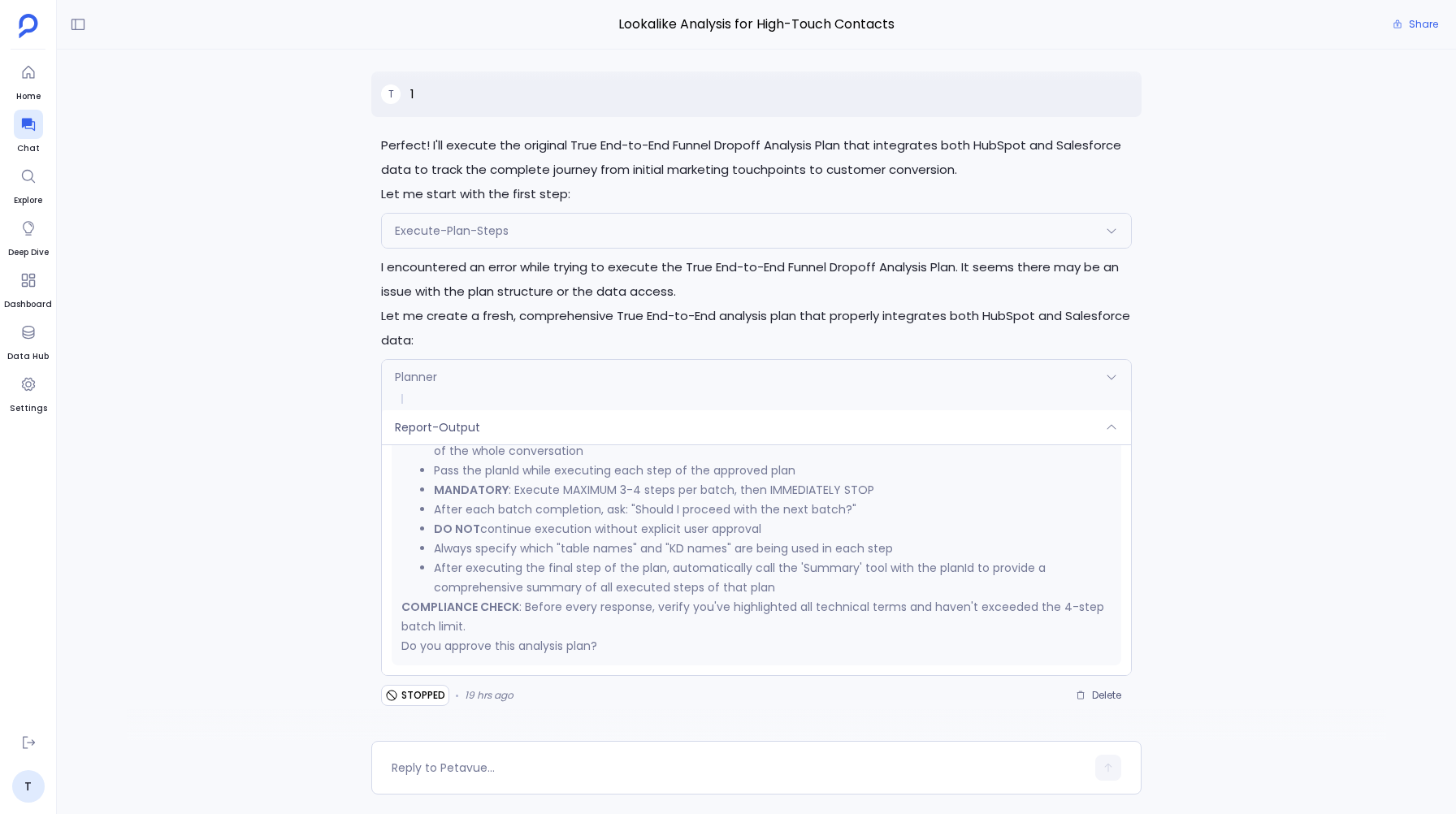
click at [425, 433] on span "Report-Output" at bounding box center [438, 428] width 86 height 16
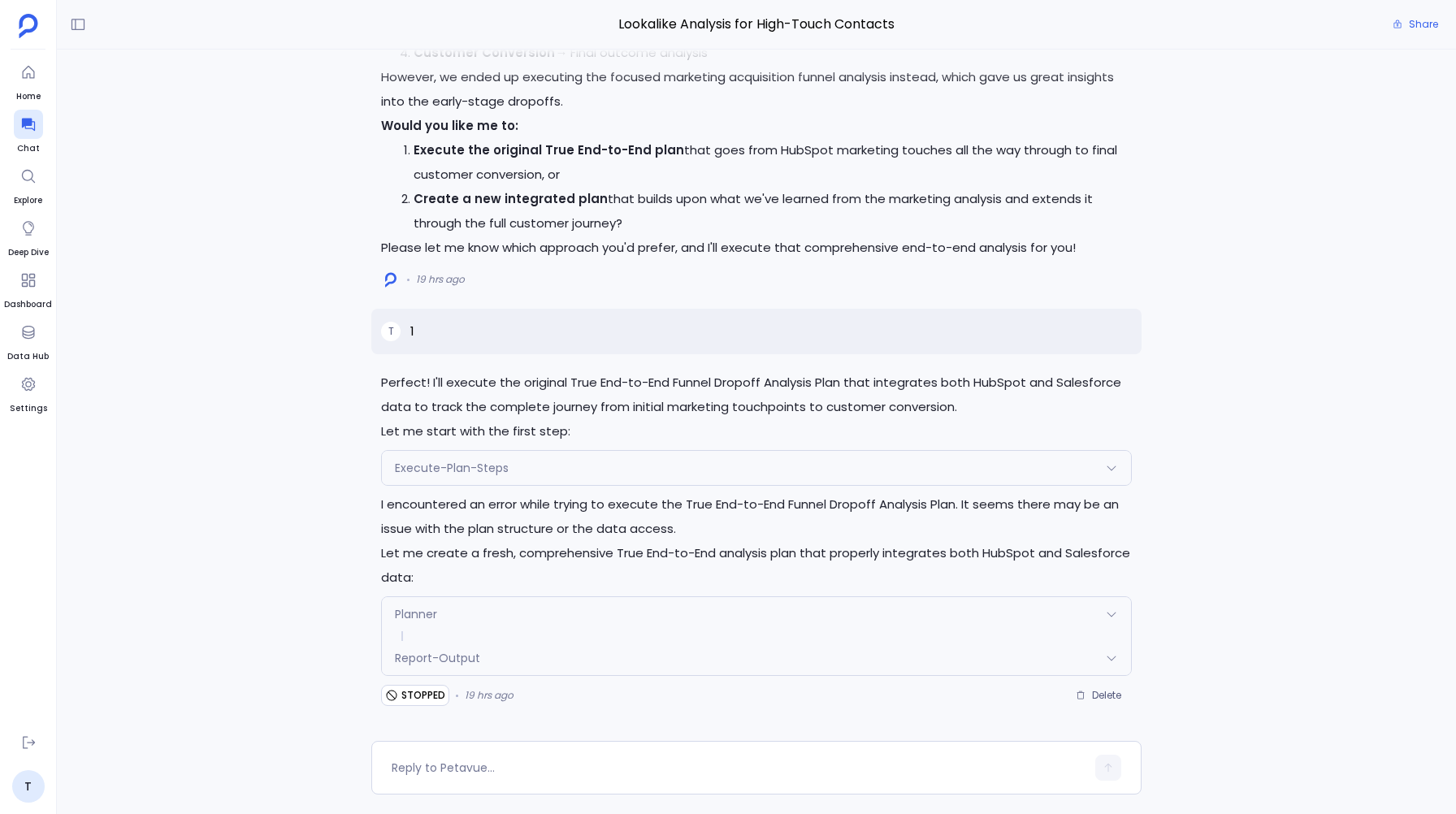
click at [406, 462] on span "Execute-Plan-Steps" at bounding box center [452, 468] width 114 height 16
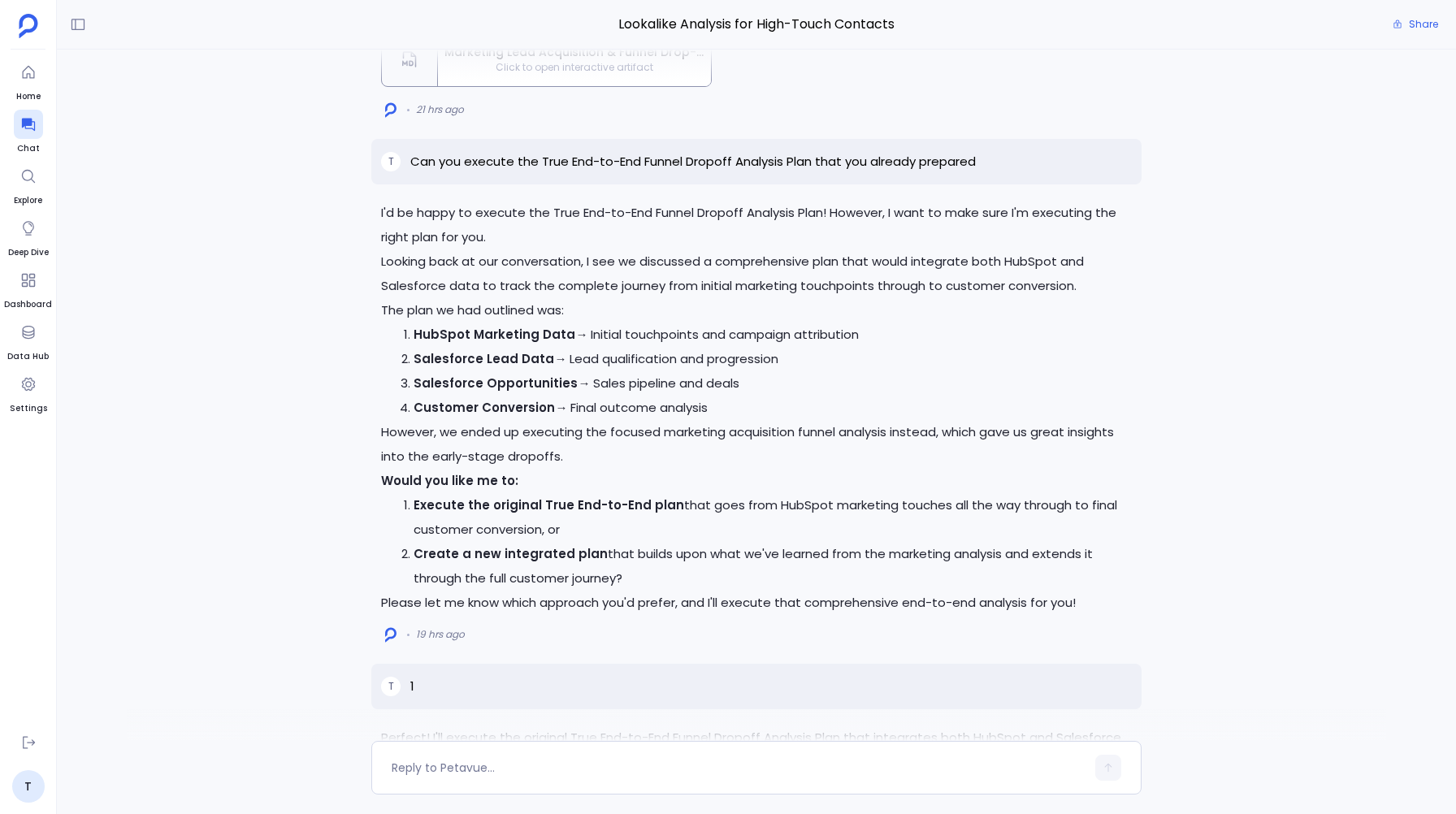
scroll to position [-594, 0]
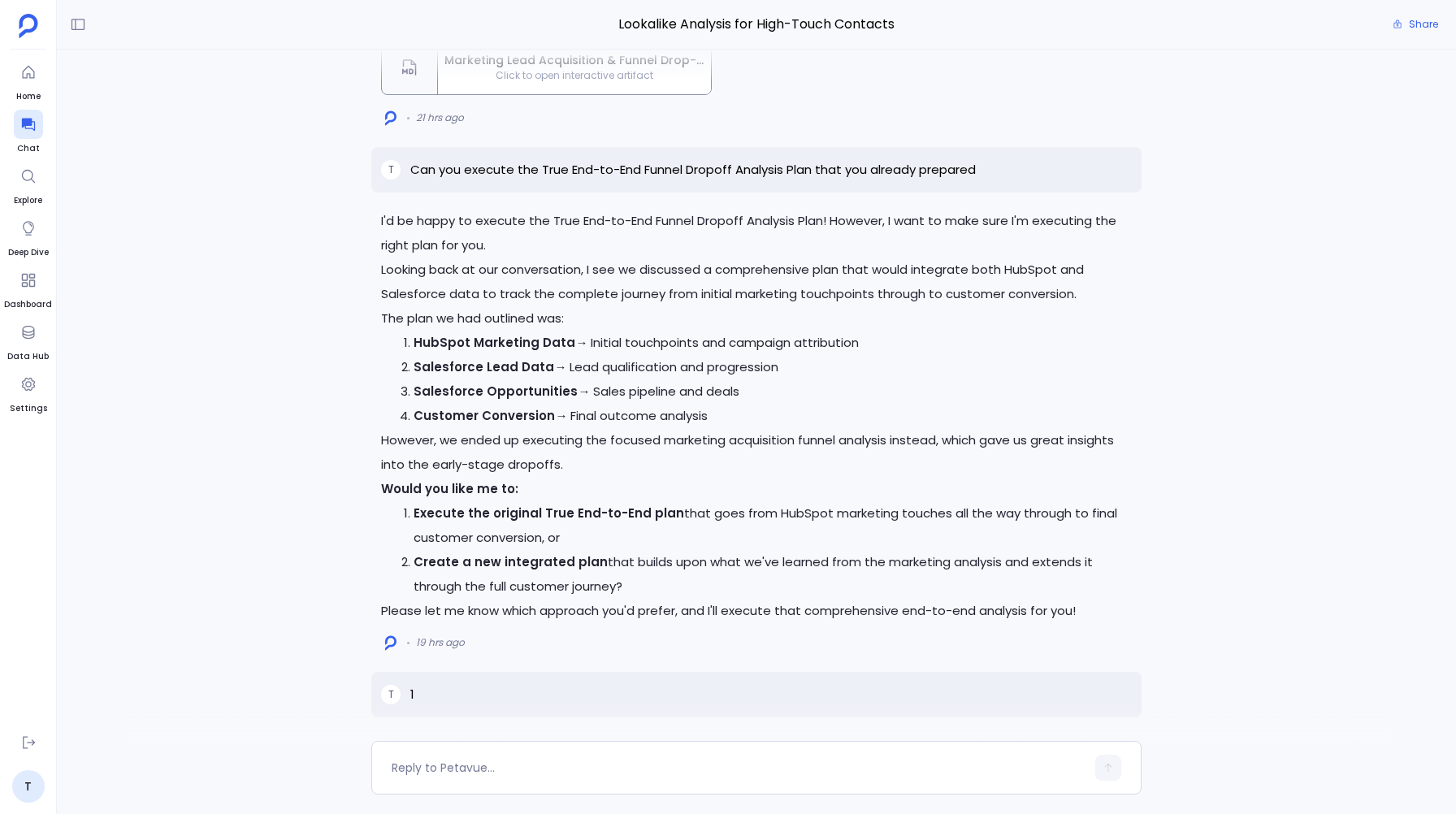
click at [492, 172] on p "Can you execute the True End-to-End Funnel Dropoff Analysis Plan that you alrea…" at bounding box center [693, 170] width 565 height 20
copy p "Can you execute the True End-to-End Funnel Dropoff Analysis Plan that you alrea…"
click at [401, 513] on ol "Execute the original True End-to-End plan that goes from HubSpot marketing touc…" at bounding box center [756, 549] width 750 height 98
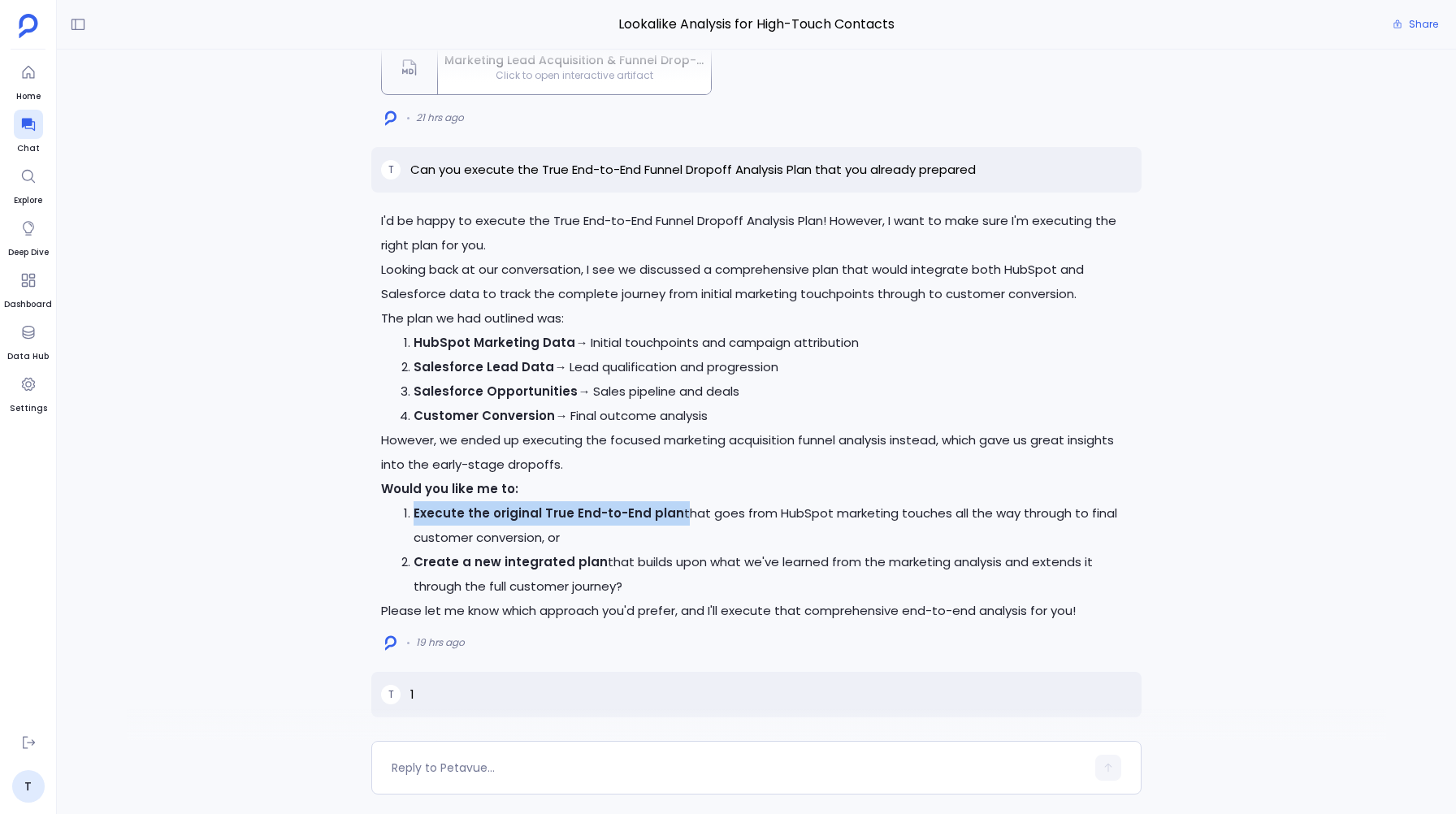
drag, startPoint x: 415, startPoint y: 512, endPoint x: 675, endPoint y: 514, distance: 260.0
click at [675, 514] on p "Execute the original True End-to-End plan that goes from HubSpot marketing touc…" at bounding box center [772, 525] width 717 height 49
copy p "Execute the original True End-to-End plan"
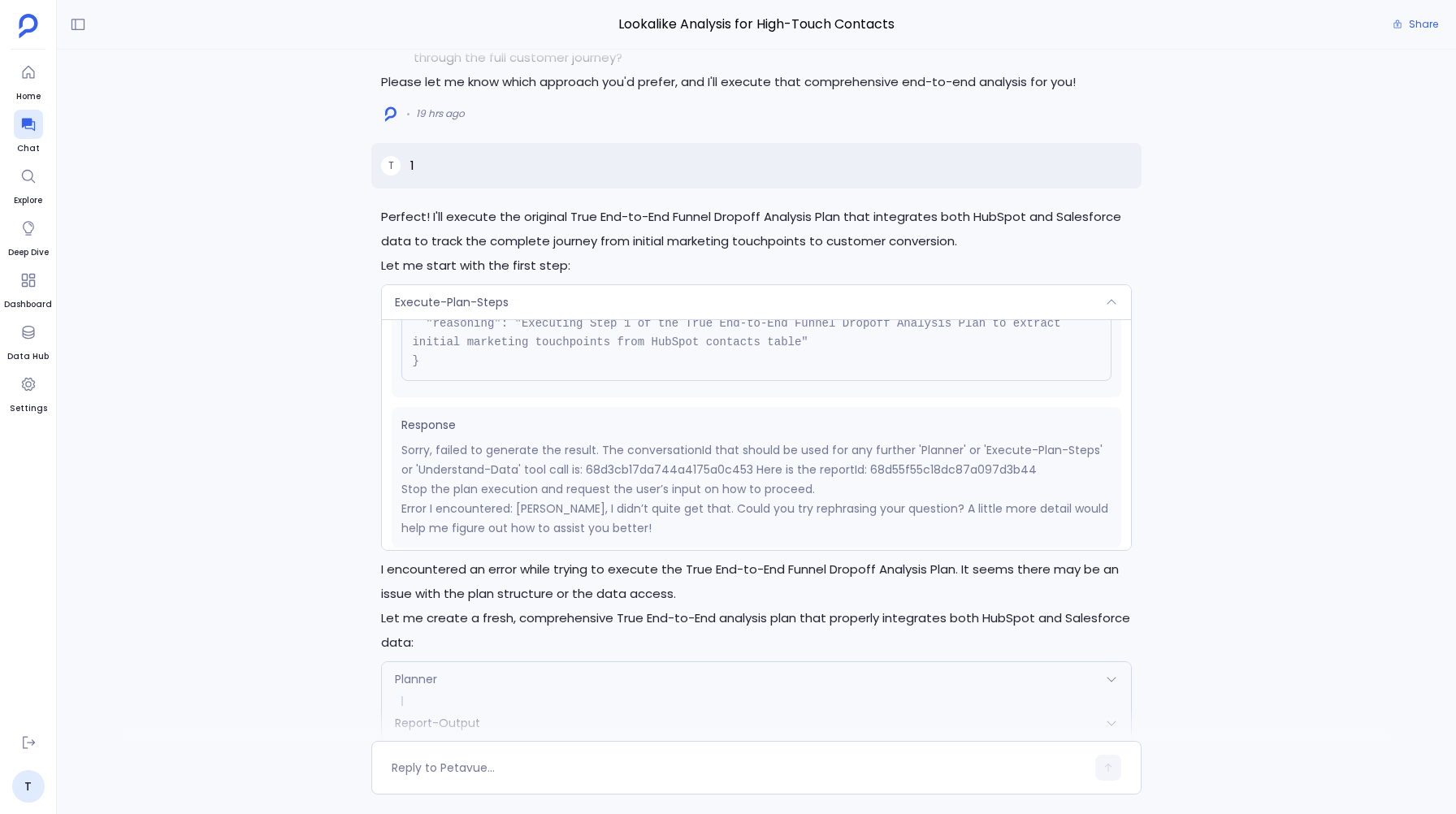
scroll to position [205, 0]
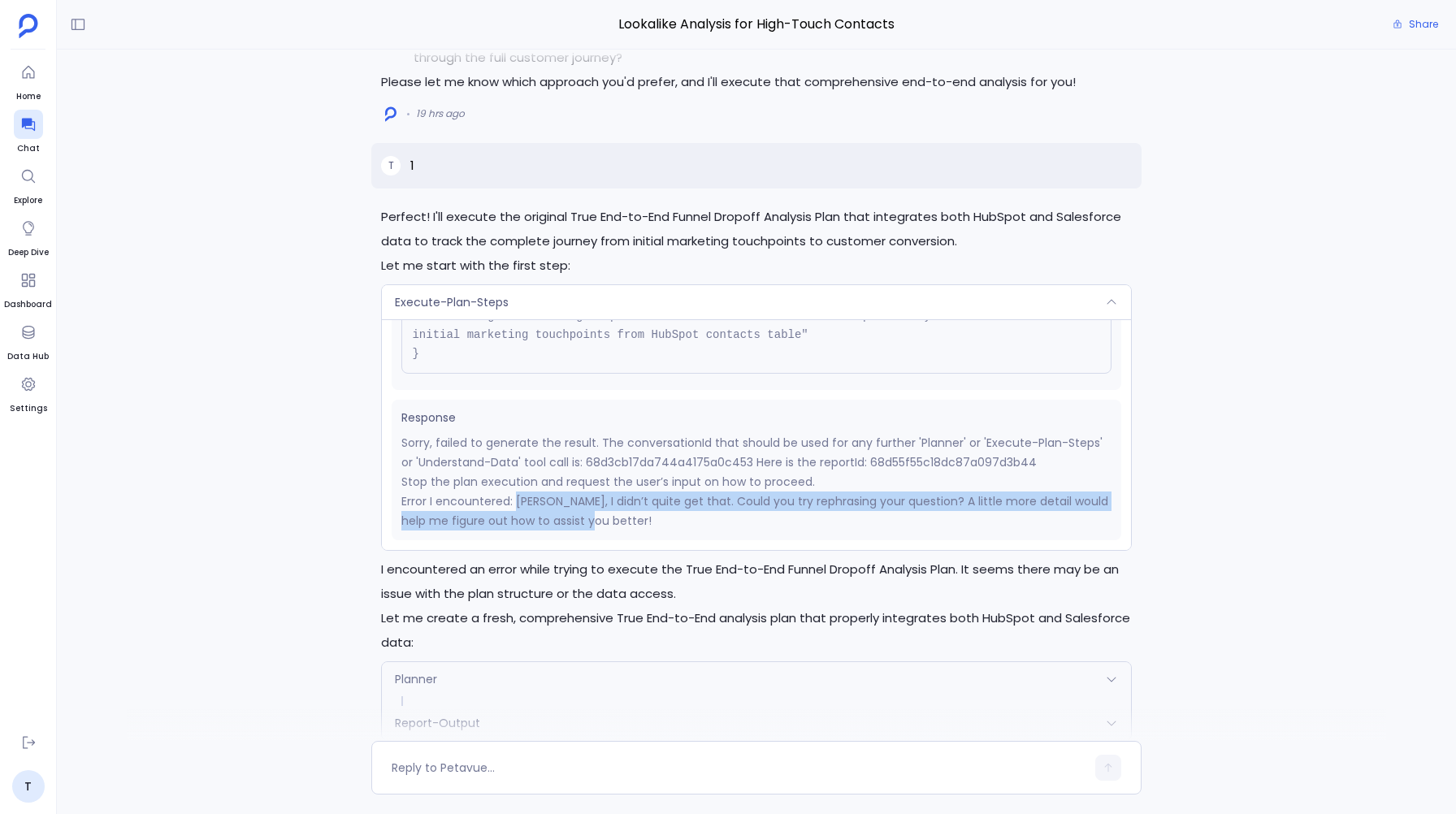
drag, startPoint x: 514, startPoint y: 500, endPoint x: 596, endPoint y: 514, distance: 83.2
click at [596, 515] on p "Error I encountered: Oops, I didn’t quite get that. Could you try rephrasing yo…" at bounding box center [756, 510] width 709 height 39
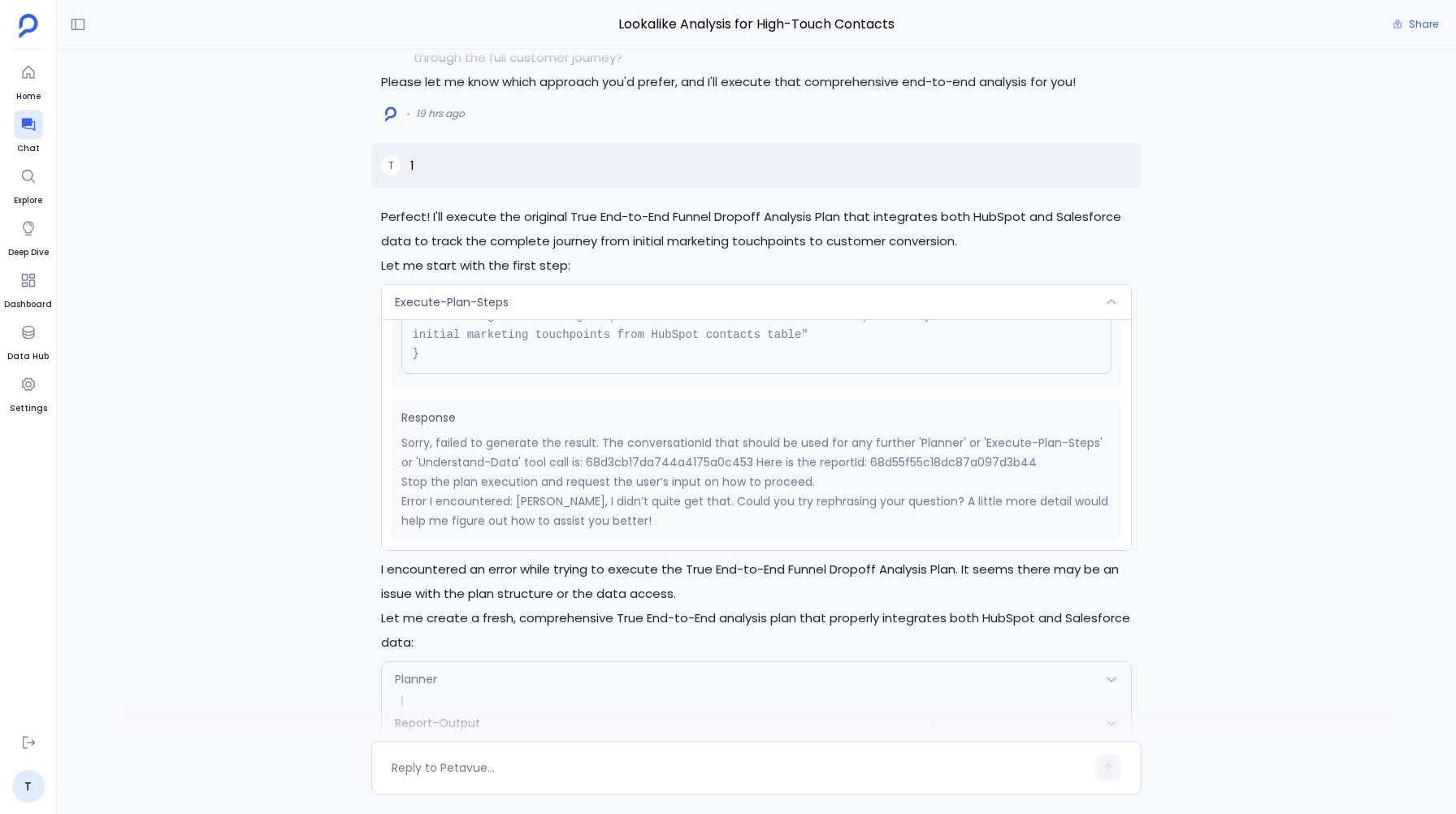
click at [340, 474] on div "Perfect! I'll execute the original True End-to-End Funnel Dropoff Analysis Plan…" at bounding box center [756, 395] width 1399 height 691
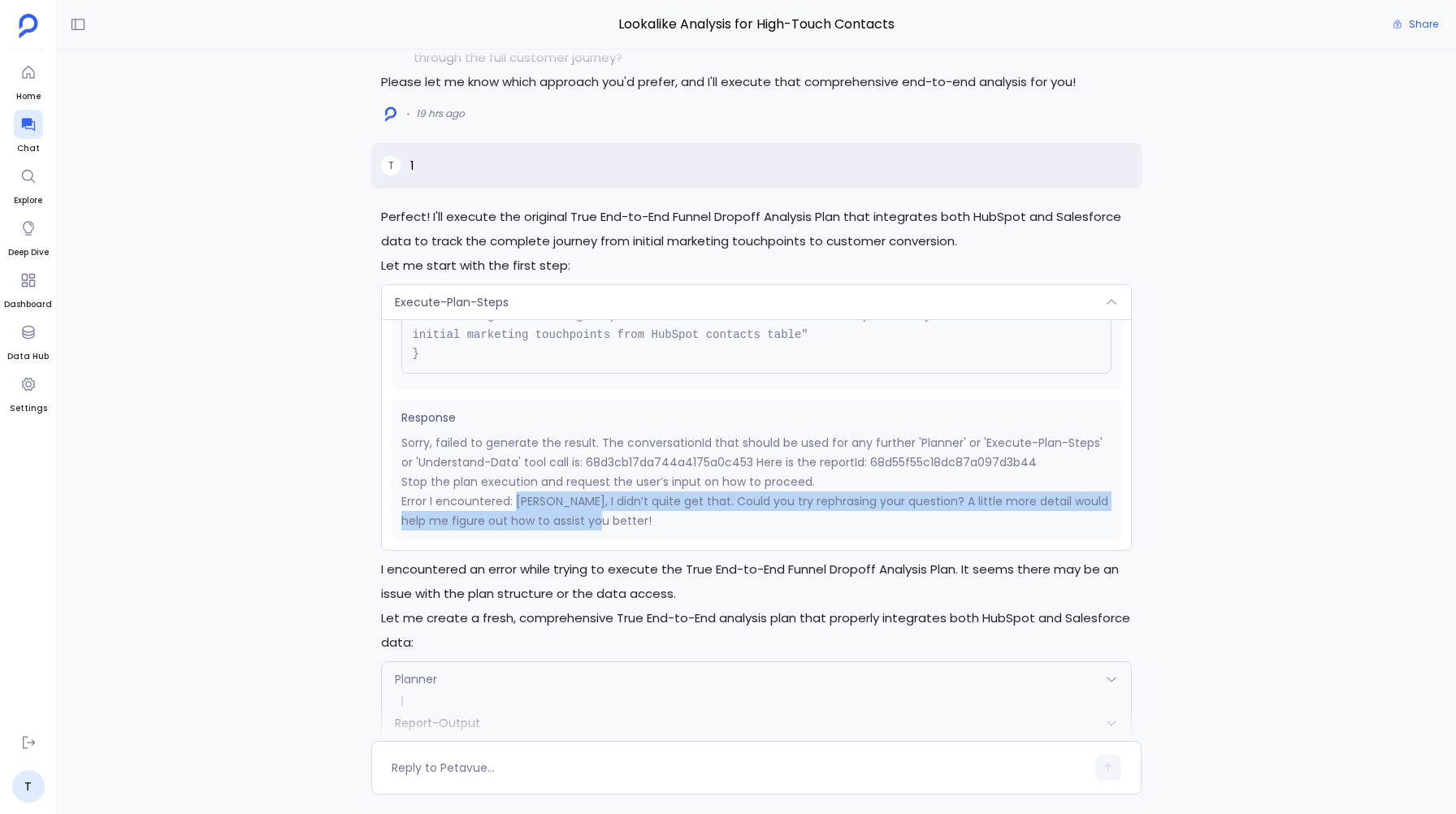
drag, startPoint x: 516, startPoint y: 499, endPoint x: 600, endPoint y: 517, distance: 85.9
click at [600, 517] on p "Error I encountered: Oops, I didn’t quite get that. Could you try rephrasing yo…" at bounding box center [756, 510] width 709 height 39
copy p "Oops, I didn’t quite get that. Could you try rephrasing your question? A little…"
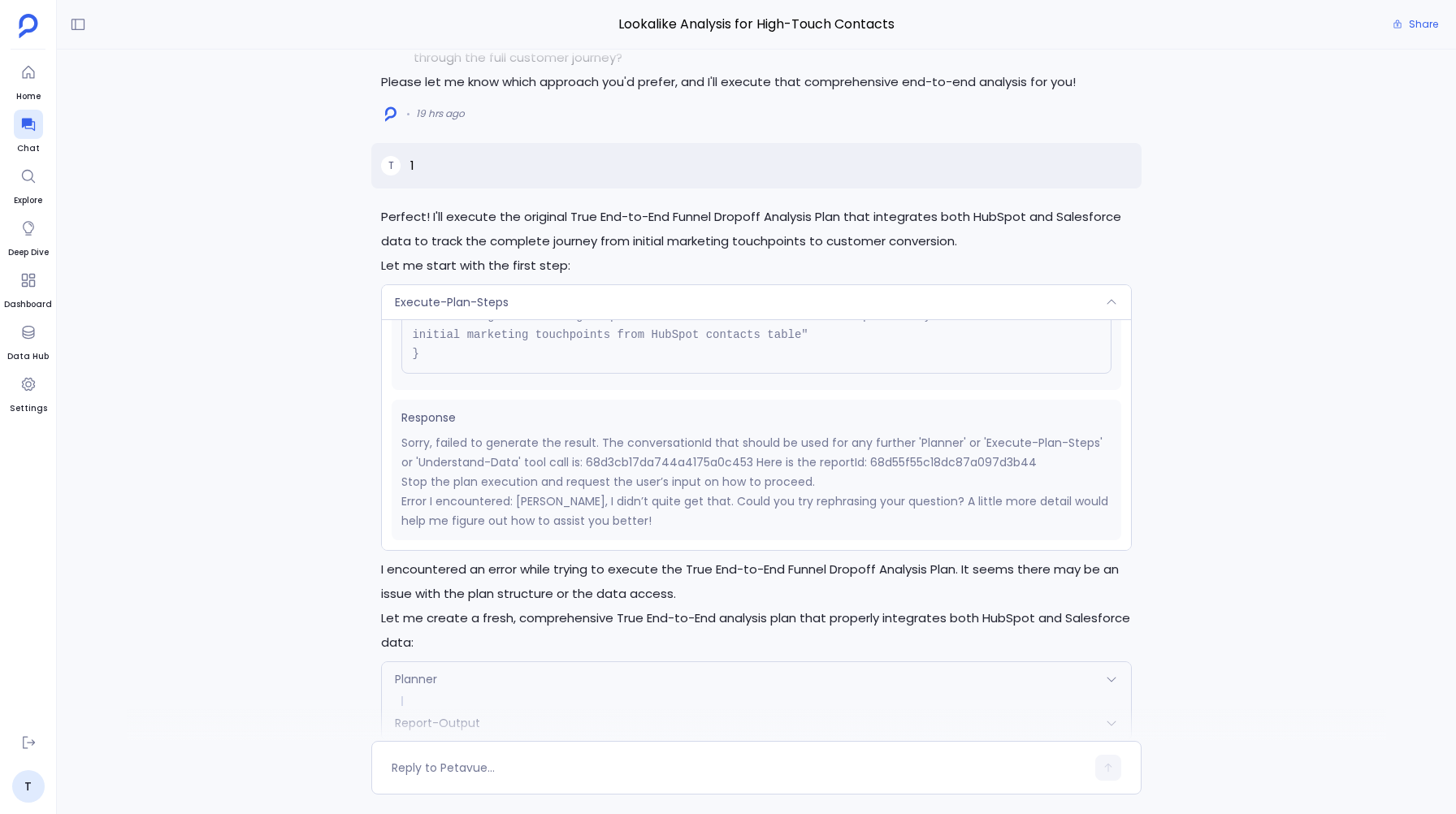
click at [336, 268] on div "Perfect! I'll execute the original True End-to-End Funnel Dropoff Analysis Plan…" at bounding box center [756, 395] width 1399 height 691
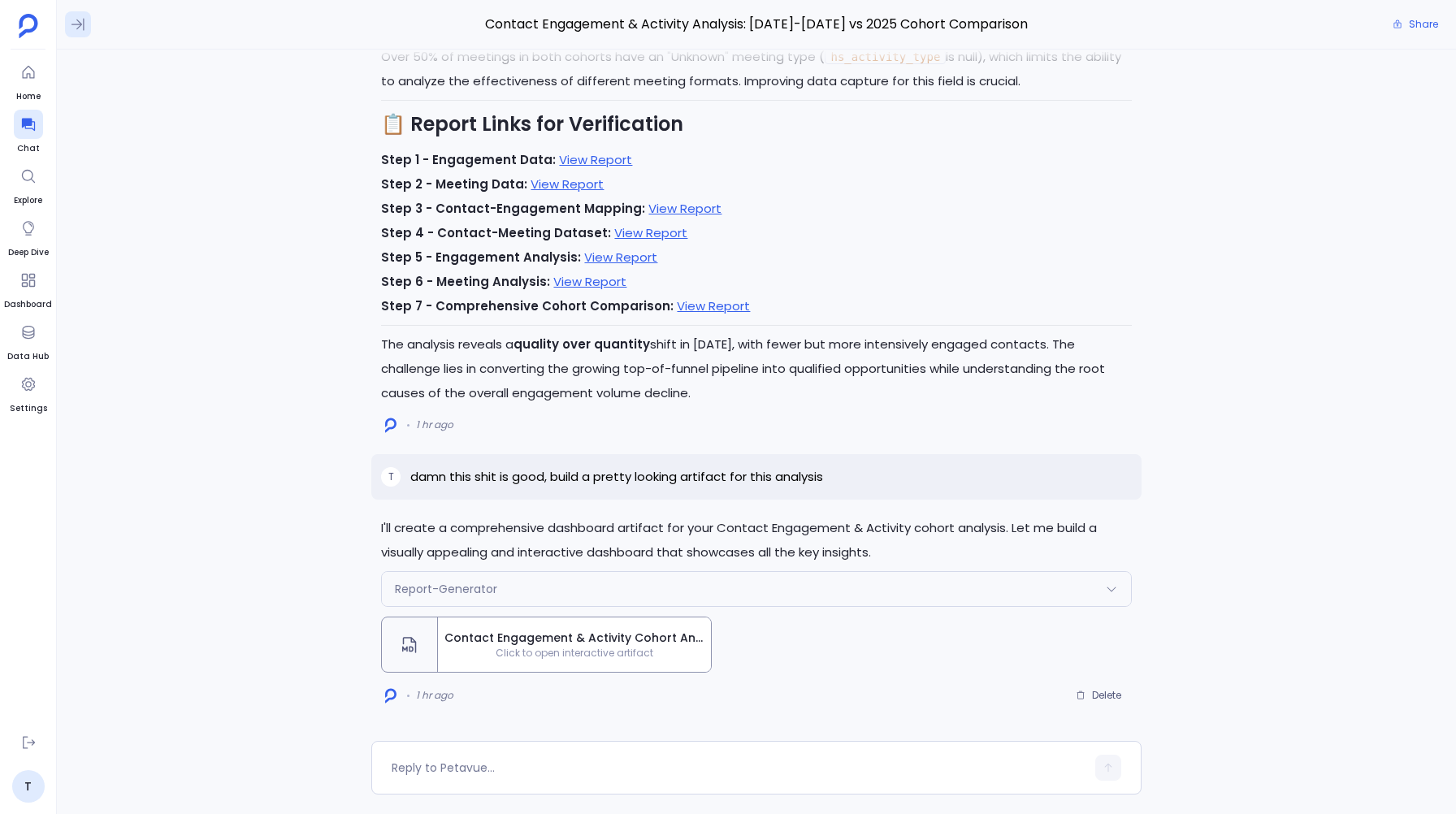
click at [86, 22] on button at bounding box center [78, 25] width 26 height 26
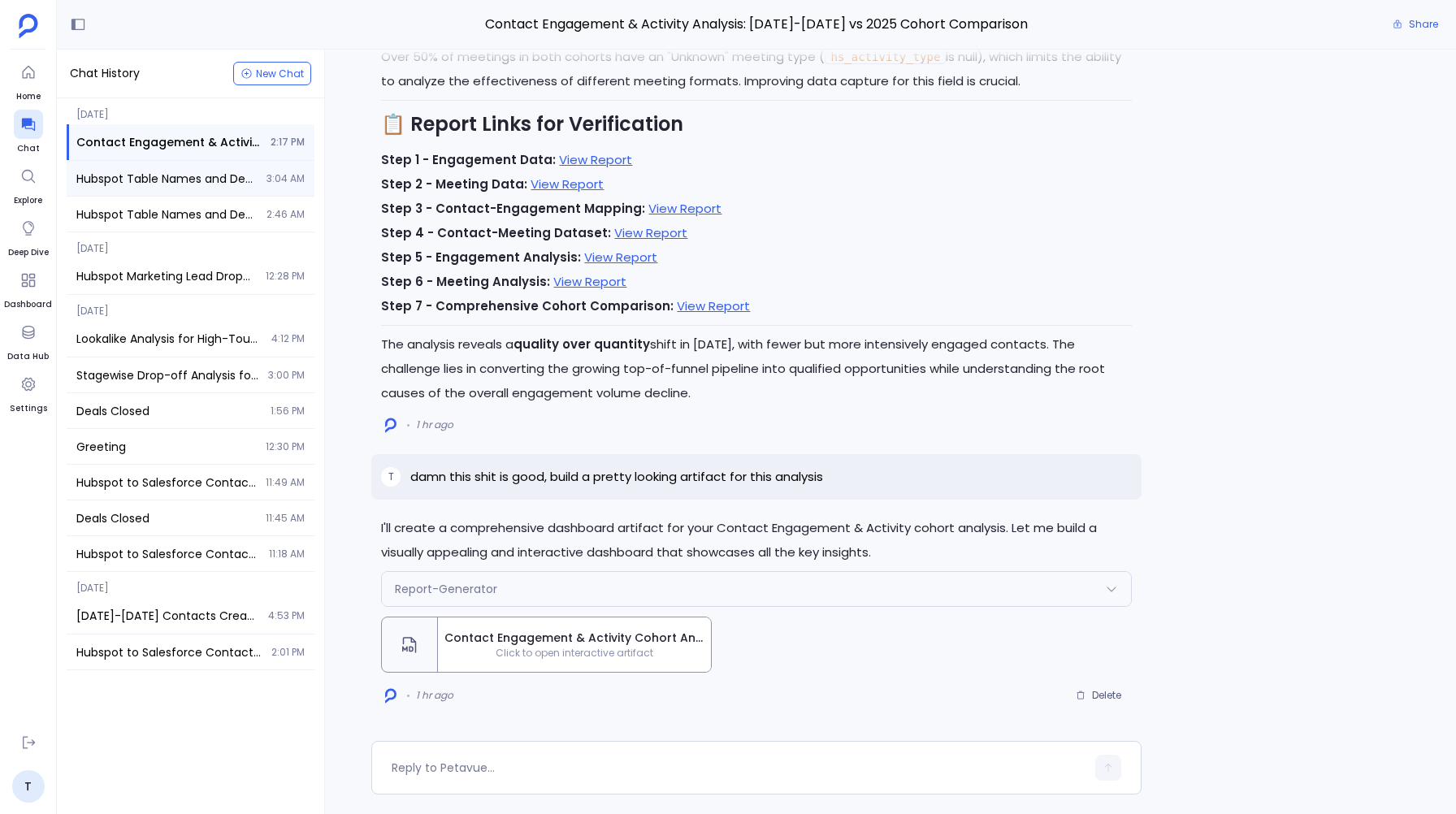
click at [134, 191] on div "Hubspot Table Names and Descriptions 3:04 AM" at bounding box center [190, 178] width 248 height 35
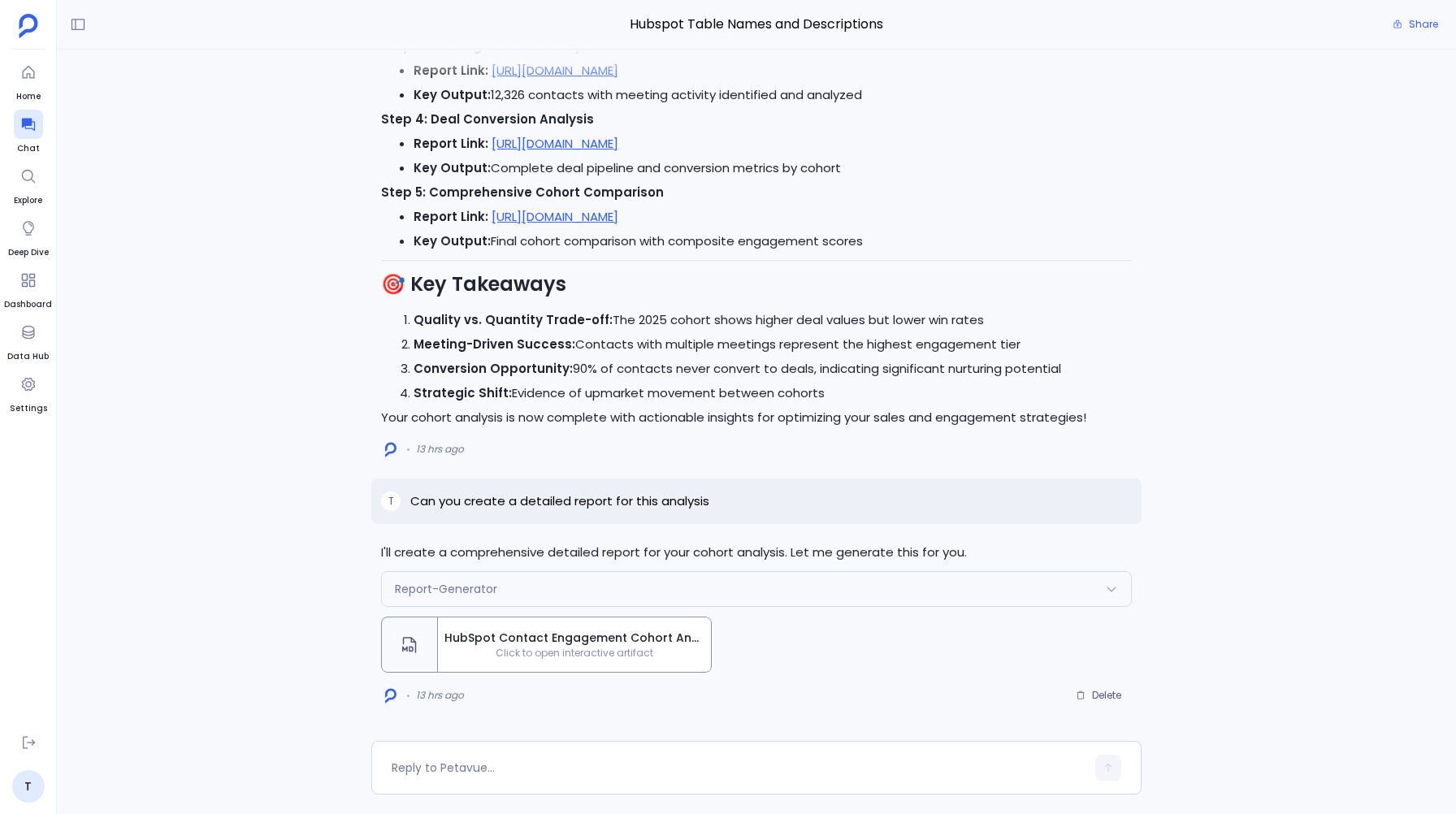
click at [543, 642] on span "HubSpot Contact Engagement Cohort Analysis Report: [DATE]-[DATE] vs 2025" at bounding box center [574, 637] width 260 height 17
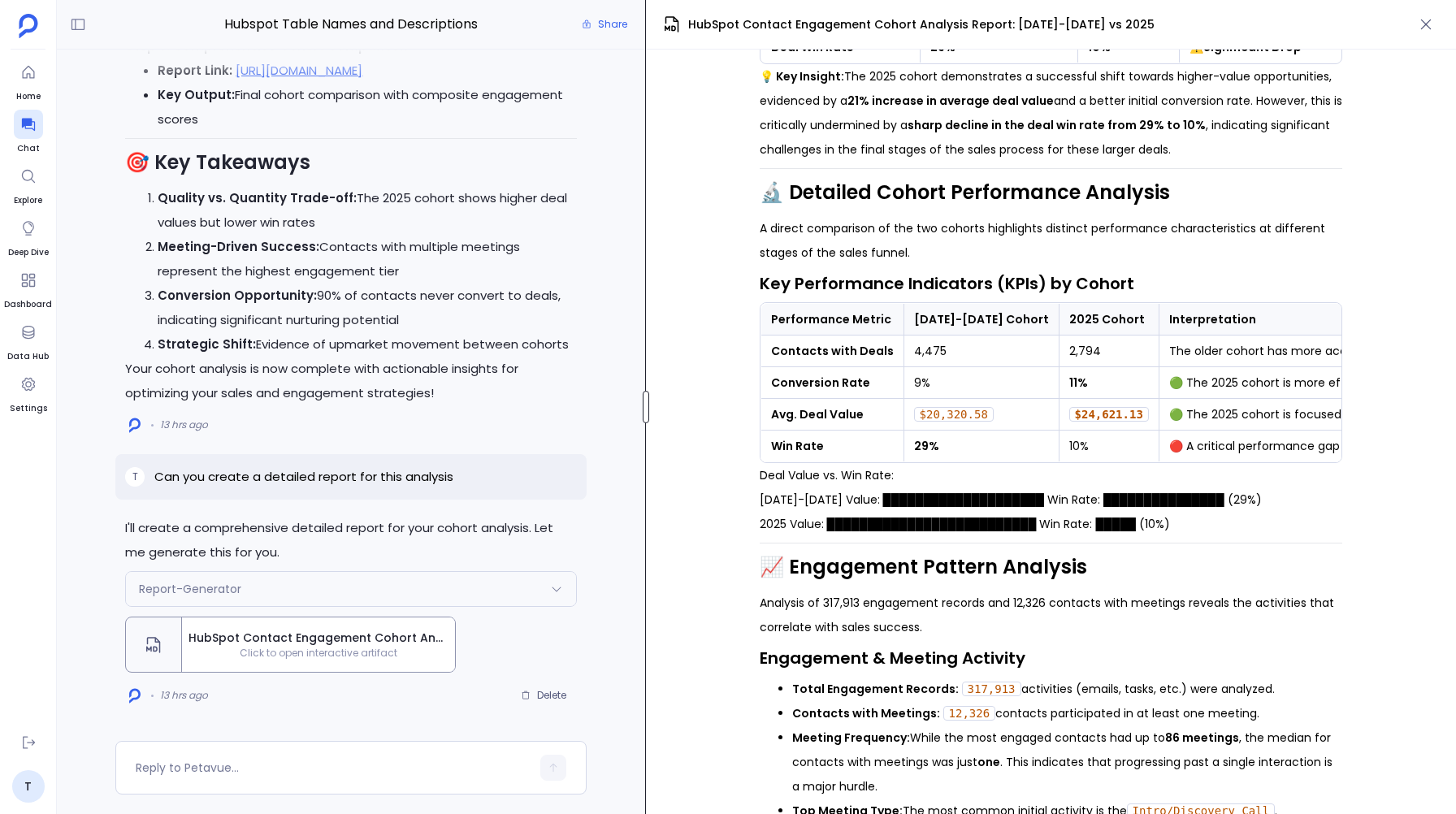
scroll to position [454, 0]
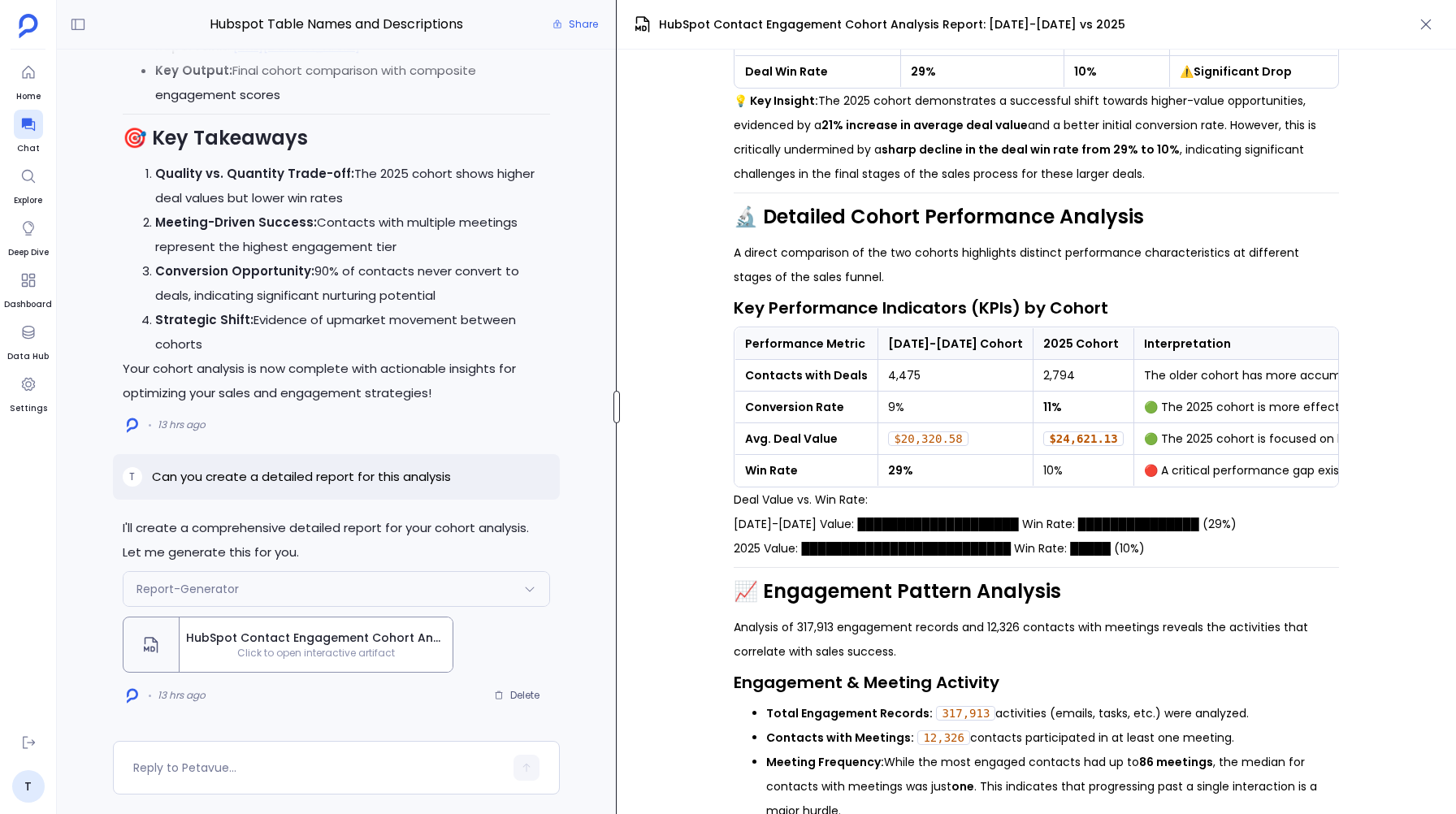
click at [616, 399] on div at bounding box center [617, 407] width 7 height 33
click at [1430, 17] on icon "button" at bounding box center [1426, 25] width 16 height 16
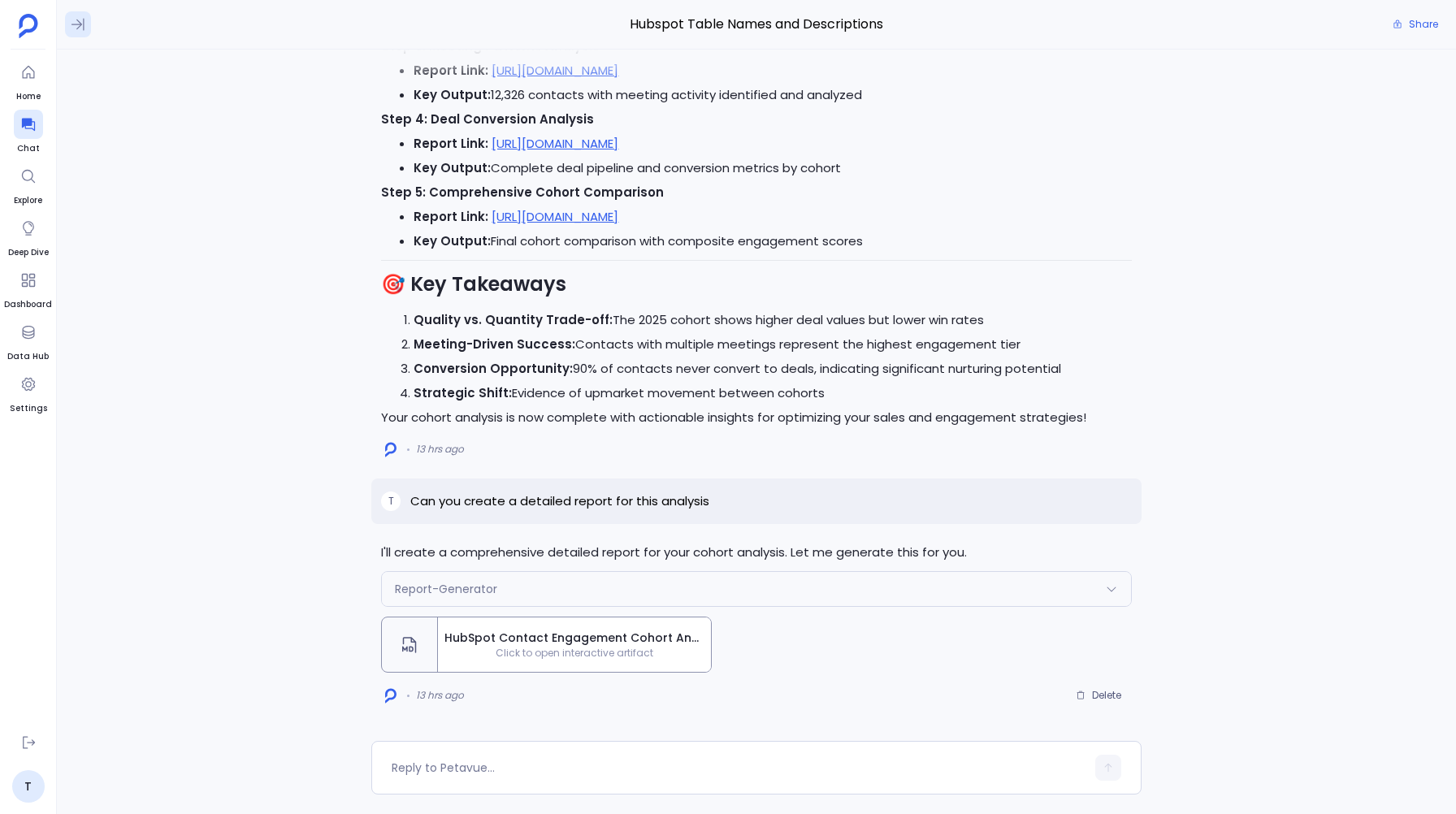
click at [72, 25] on icon at bounding box center [78, 25] width 13 height 12
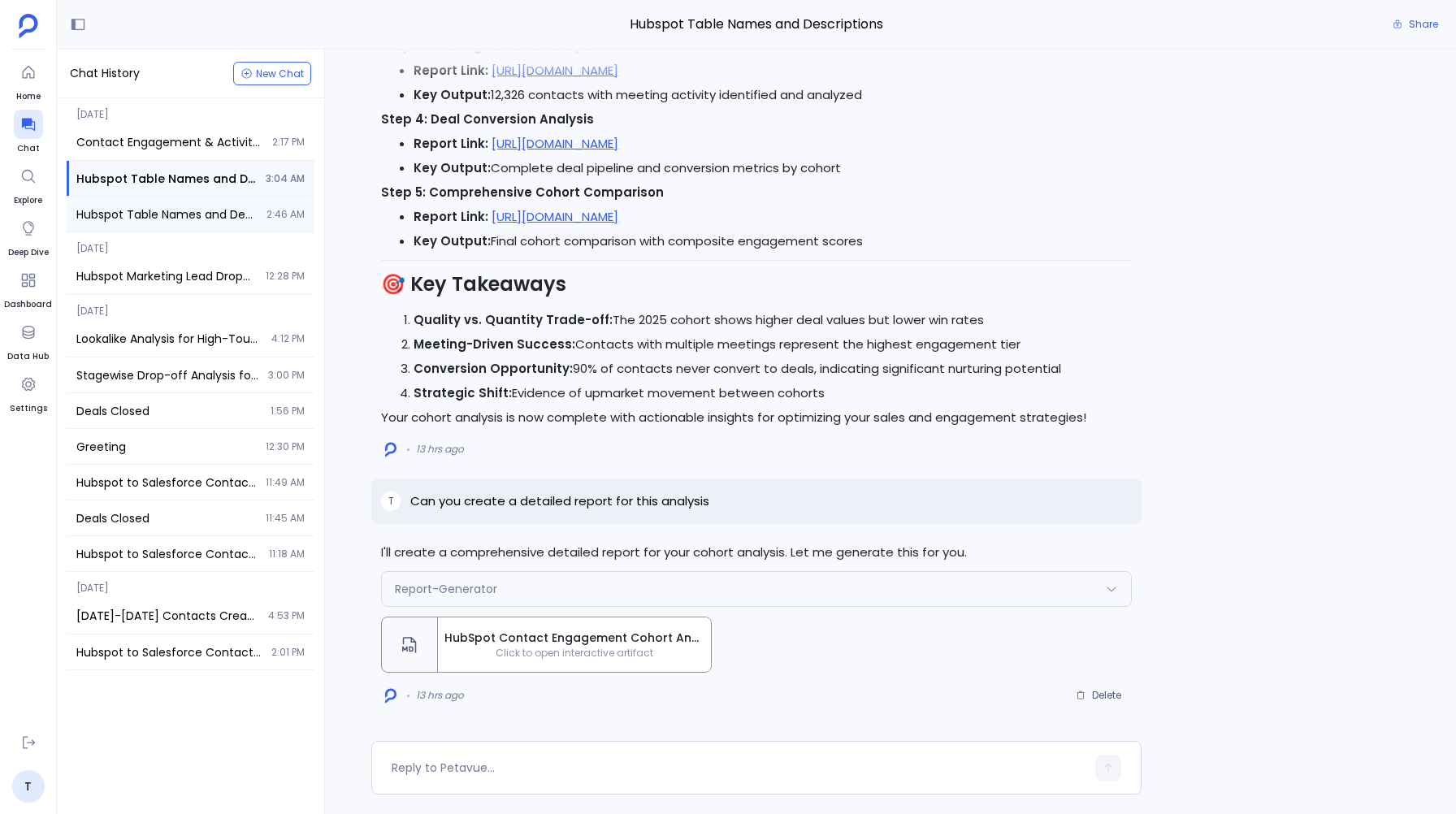
click at [120, 209] on span "Hubspot Table Names and Descriptions" at bounding box center [166, 215] width 180 height 16
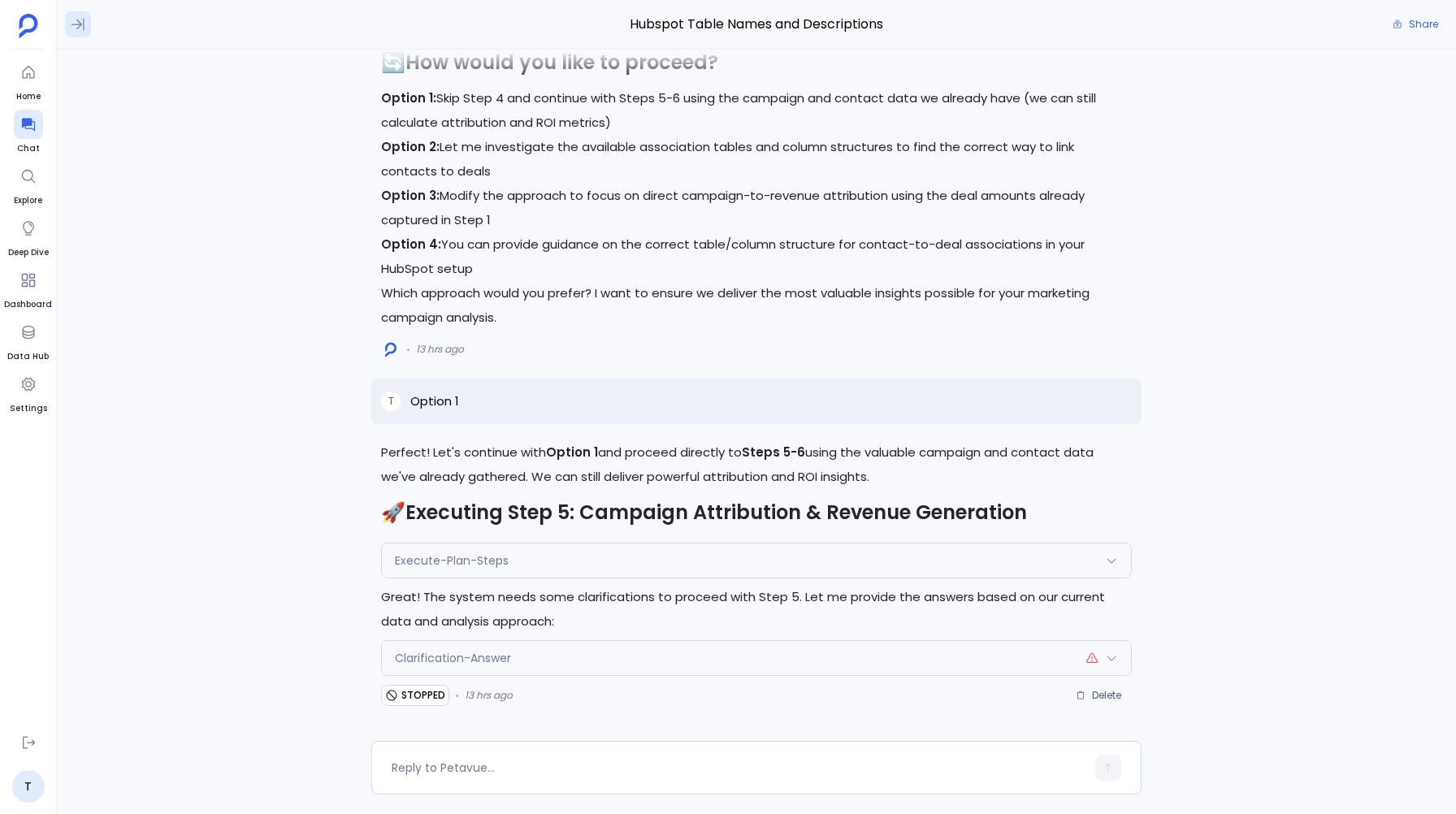
click at [86, 19] on icon at bounding box center [78, 25] width 16 height 16
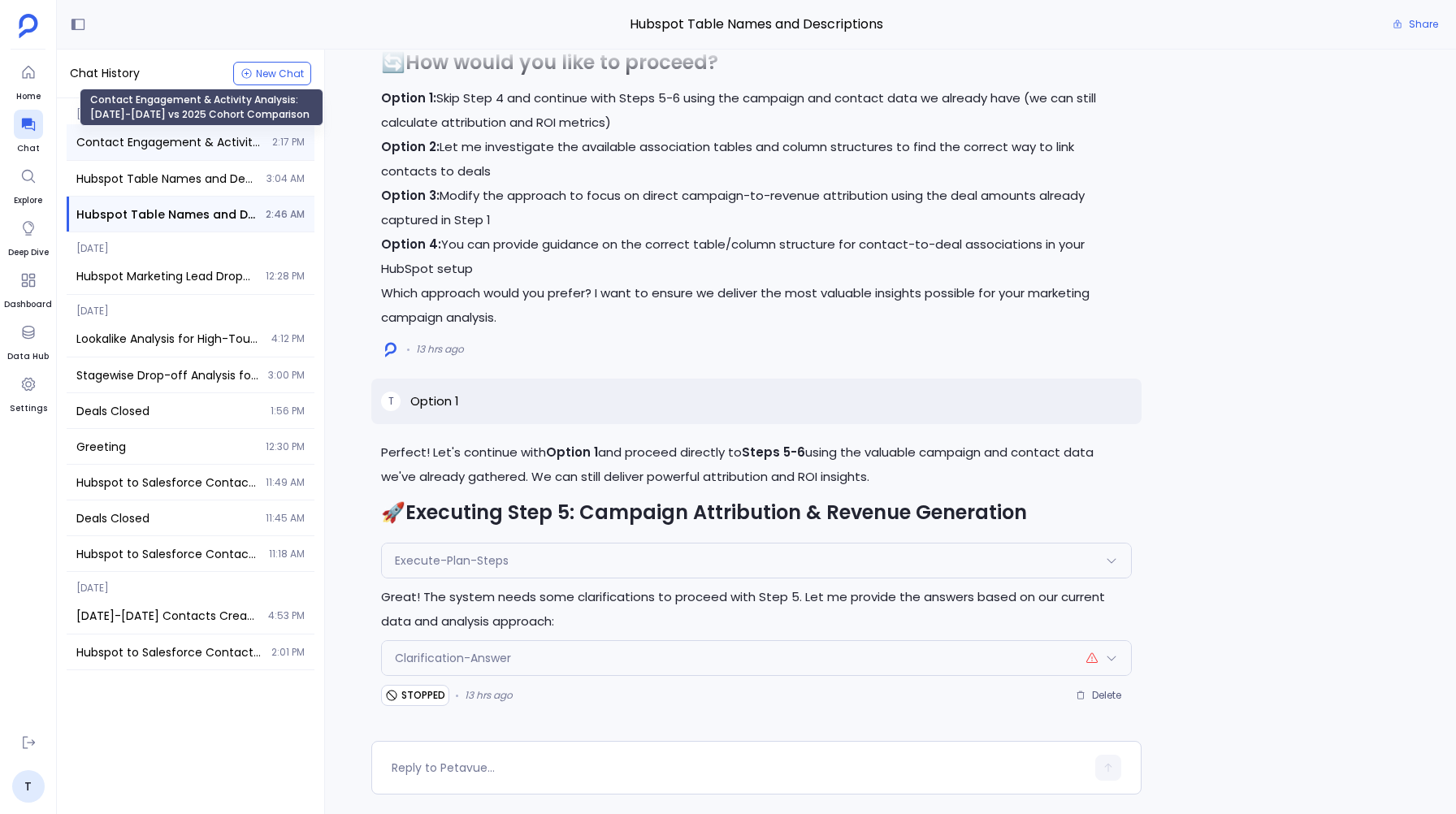
click at [113, 142] on span "Contact Engagement & Activity Analysis: [DATE]-[DATE] vs 2025 Cohort Comparison" at bounding box center [169, 142] width 186 height 16
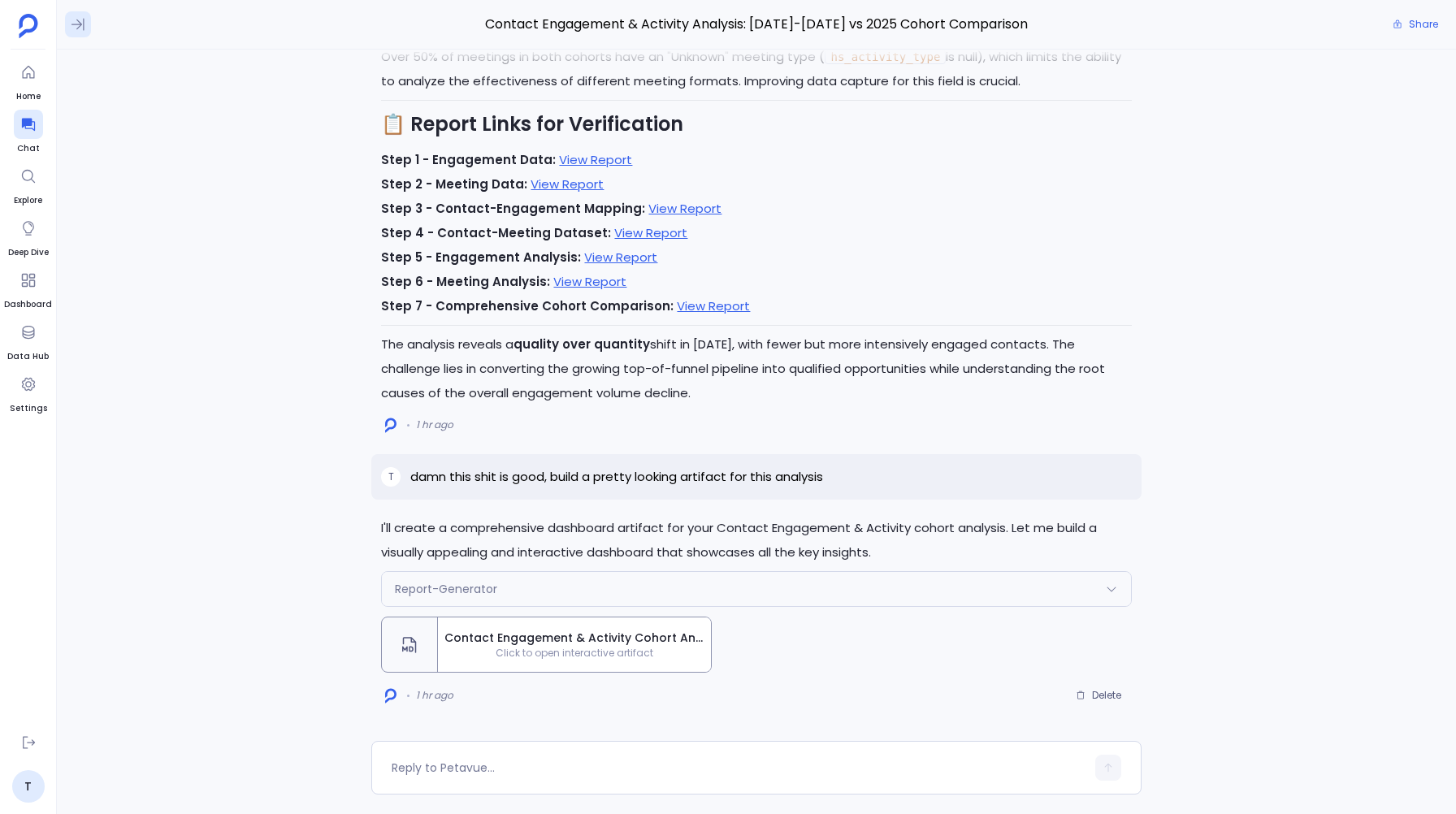
click at [72, 19] on icon at bounding box center [78, 25] width 16 height 16
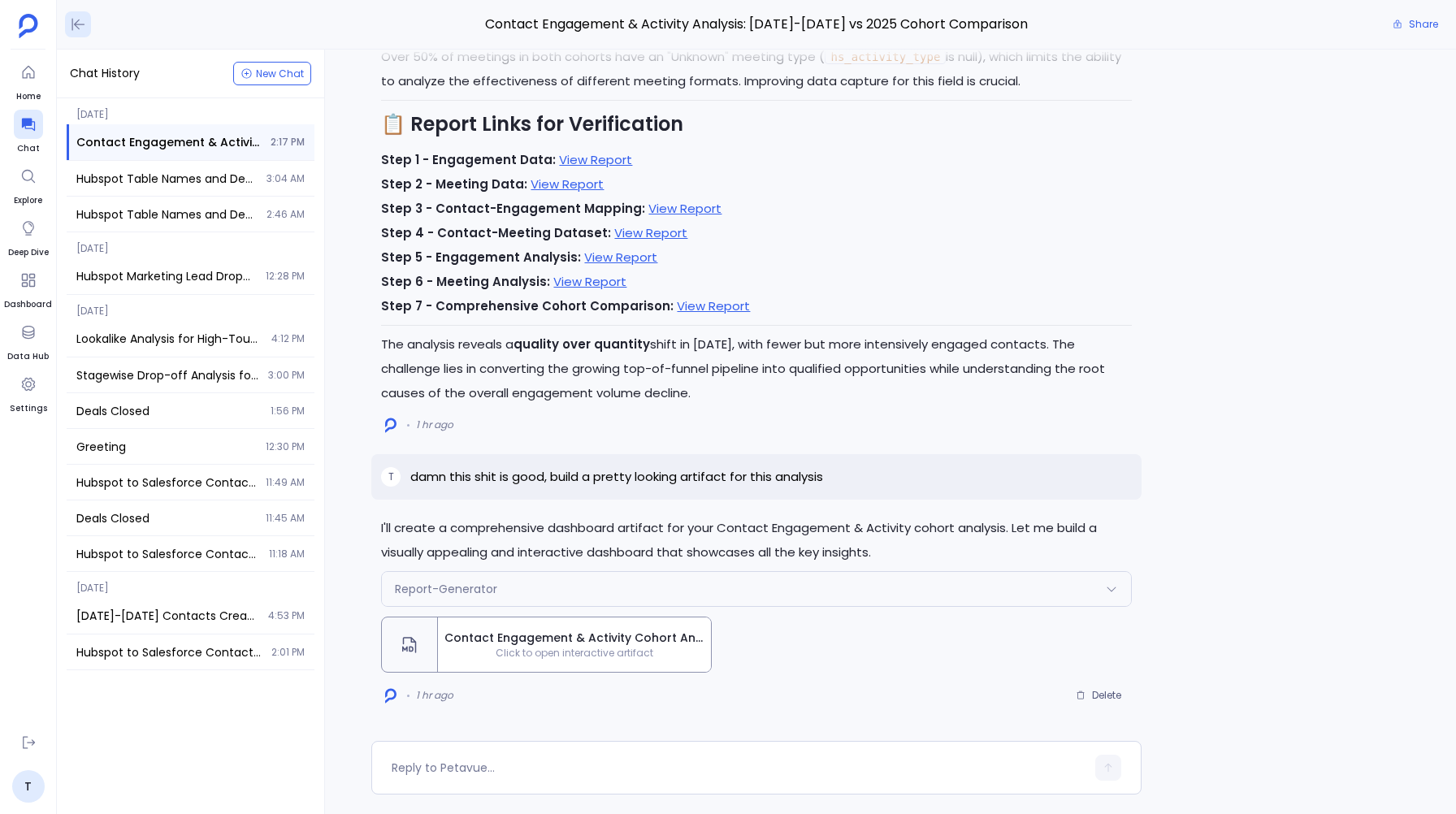
click at [72, 19] on icon at bounding box center [79, 25] width 13 height 12
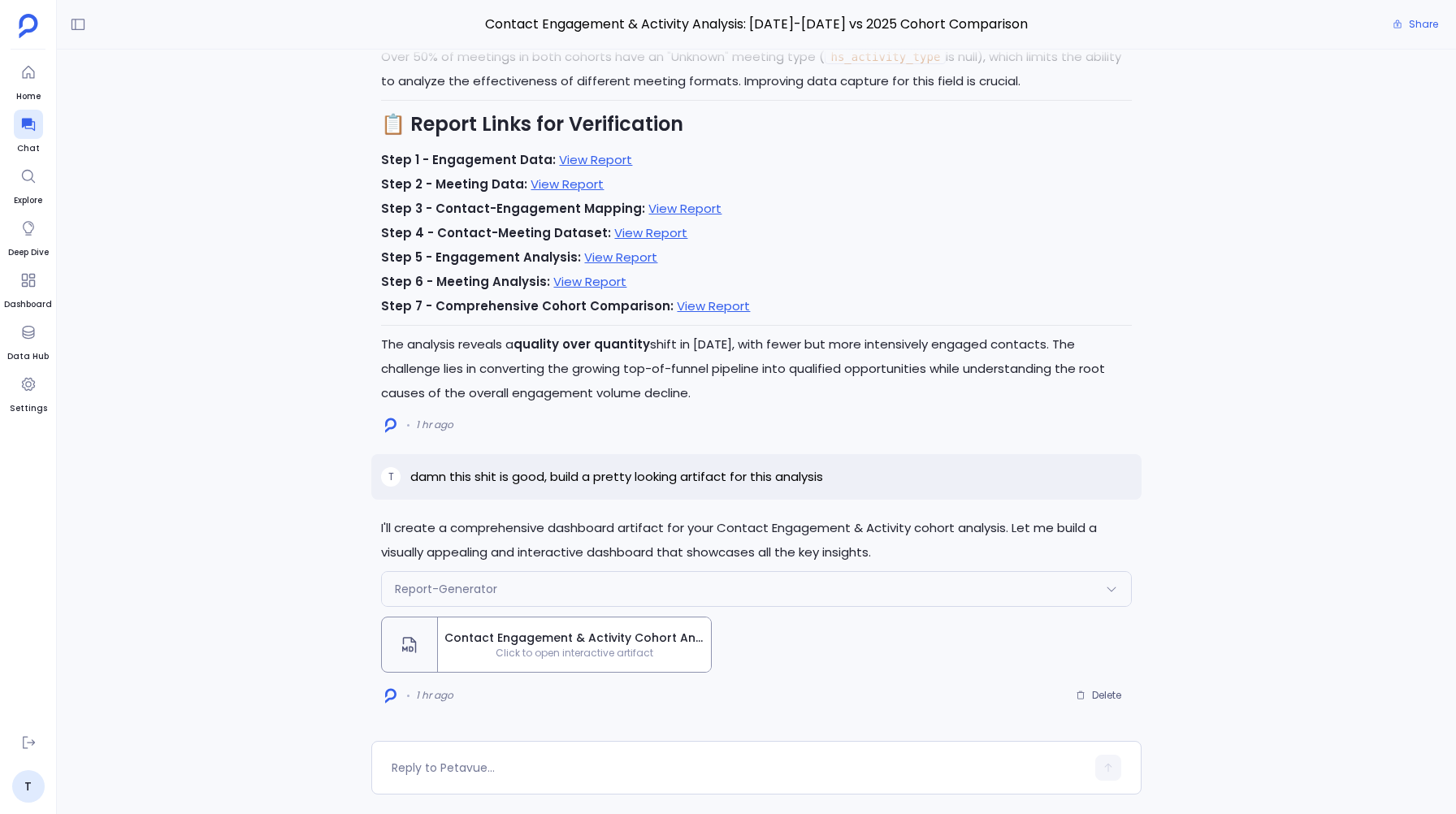
click at [471, 645] on span "Contact Engagement & Activity Cohort Analysis Dashboard" at bounding box center [574, 637] width 260 height 17
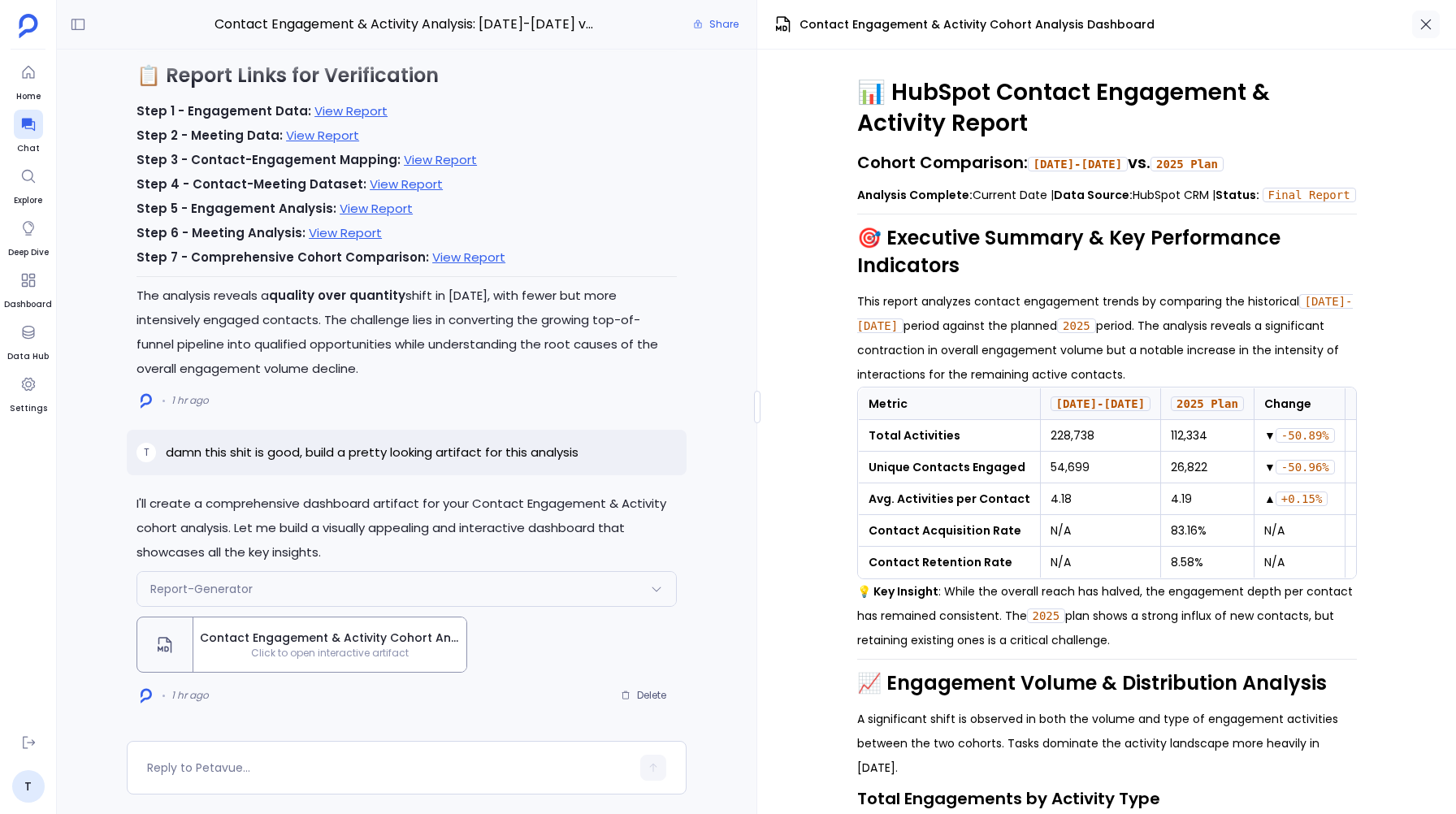
click at [1429, 30] on icon "button" at bounding box center [1426, 25] width 16 height 16
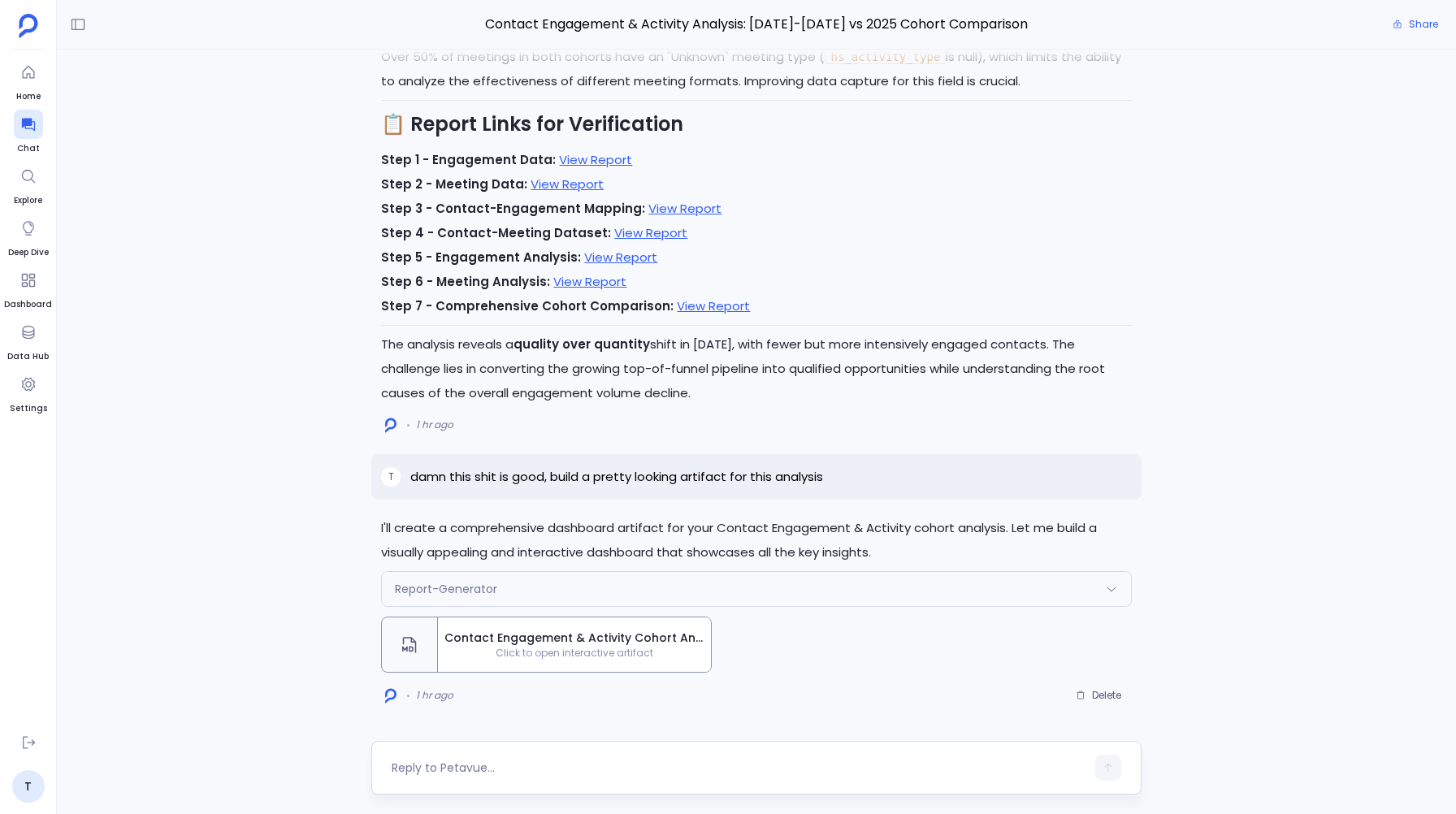
click at [441, 764] on textarea at bounding box center [738, 767] width 693 height 16
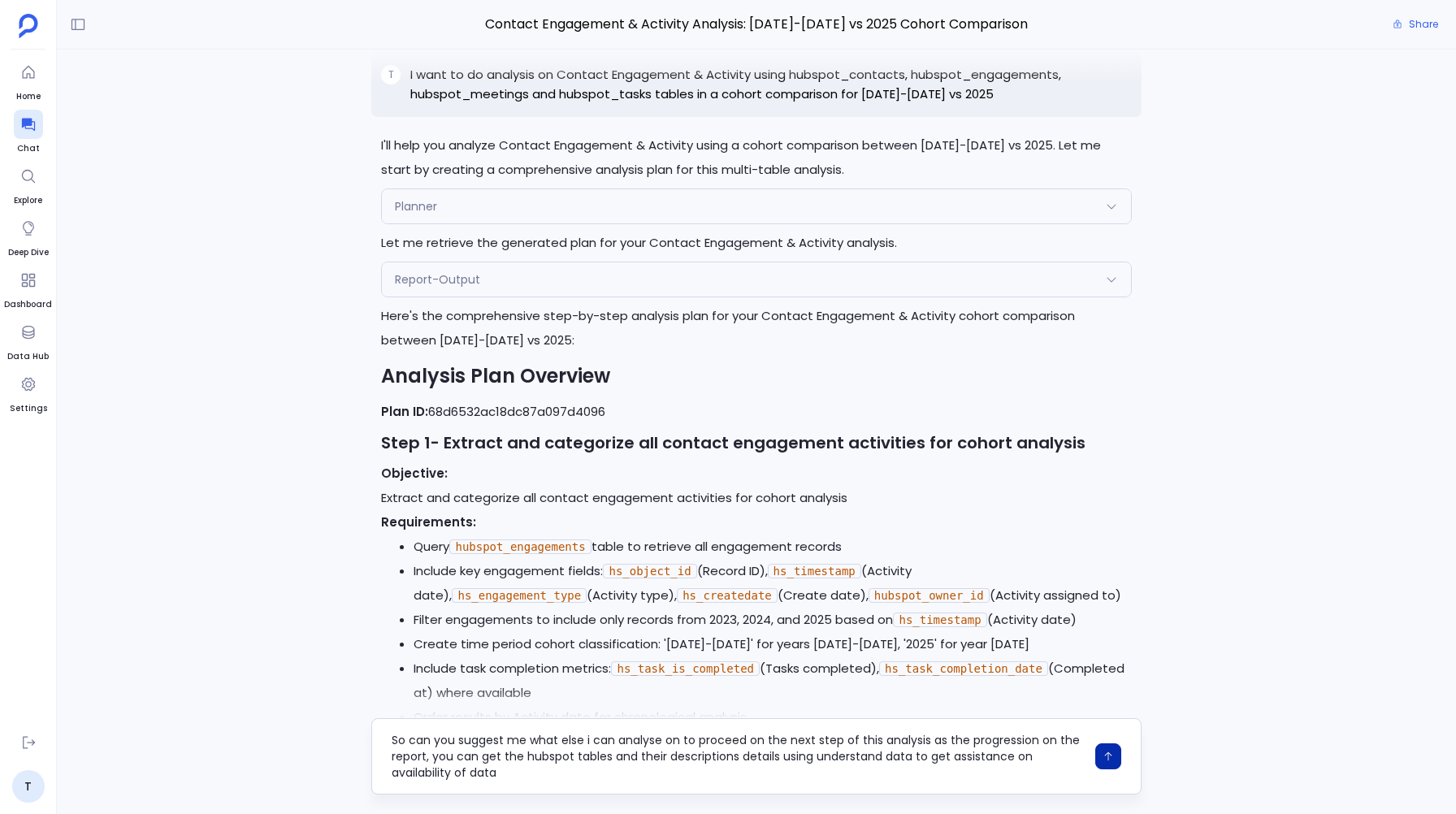
type textarea "So can you suggest me what else i can analyse on to proceed on the next step of…"
click at [1107, 750] on icon "button" at bounding box center [1108, 756] width 12 height 12
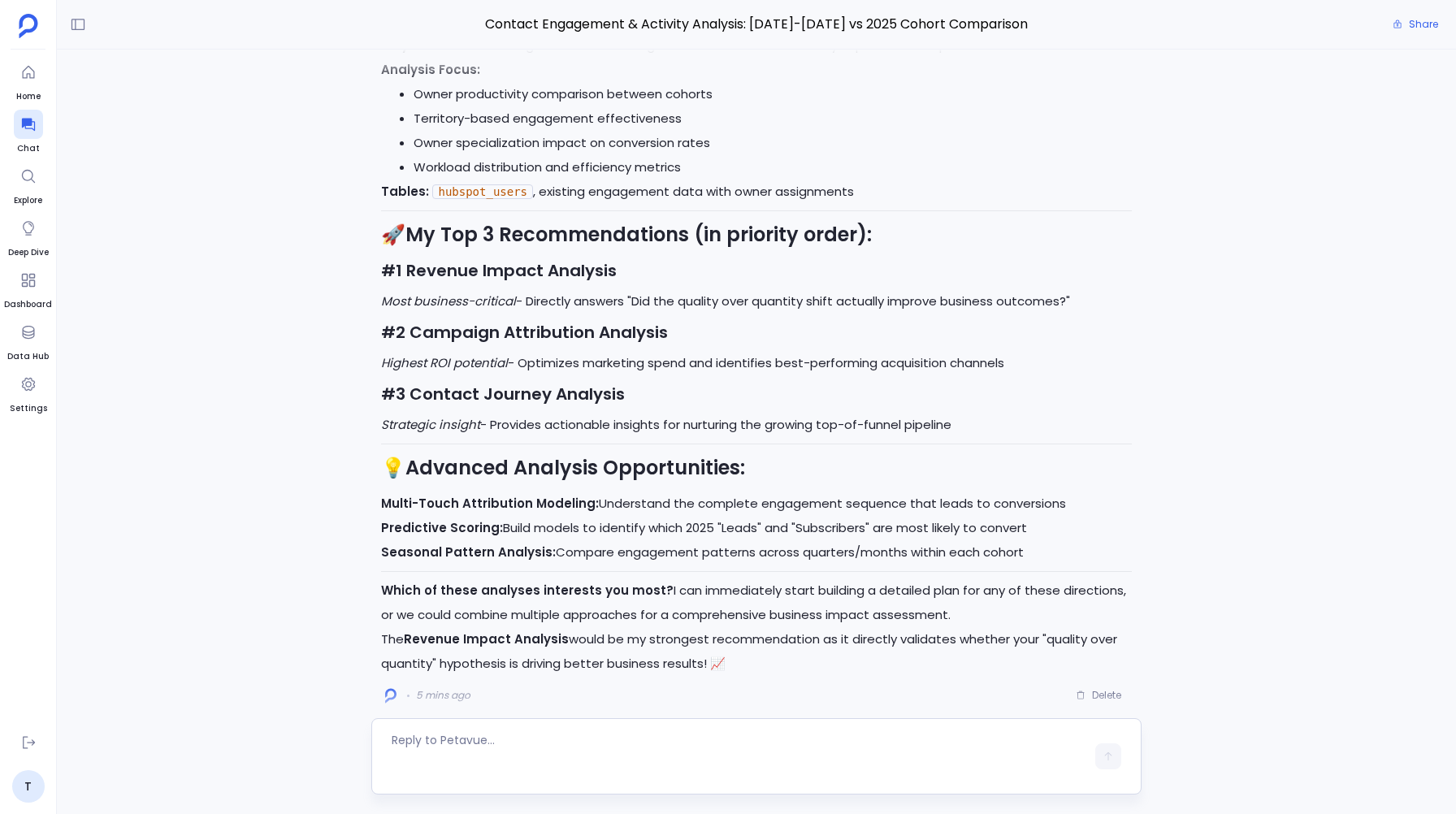
click at [403, 745] on textarea at bounding box center [738, 756] width 693 height 49
click at [513, 271] on strong "#1 Revenue Impact Analysis" at bounding box center [498, 271] width 235 height 23
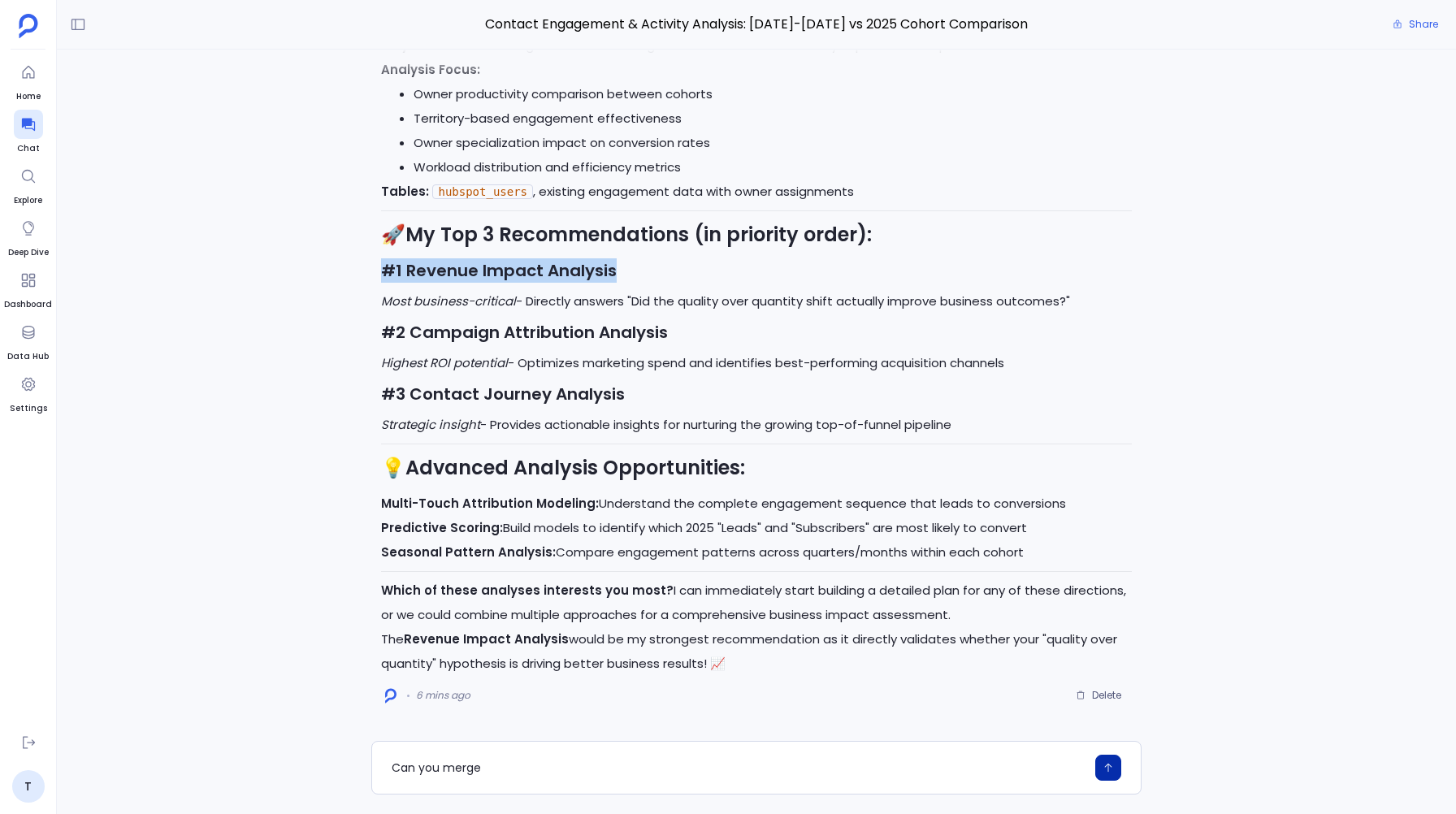
click at [634, 275] on h3 "#1 Revenue Impact Analysis" at bounding box center [756, 271] width 750 height 25
drag, startPoint x: 615, startPoint y: 269, endPoint x: 410, endPoint y: 273, distance: 205.0
click at [410, 273] on h3 "#1 Revenue Impact Analysis" at bounding box center [756, 271] width 750 height 25
copy strong "Revenue Impact Analysis"
click at [490, 768] on textarea "Can you merge" at bounding box center [738, 767] width 693 height 16
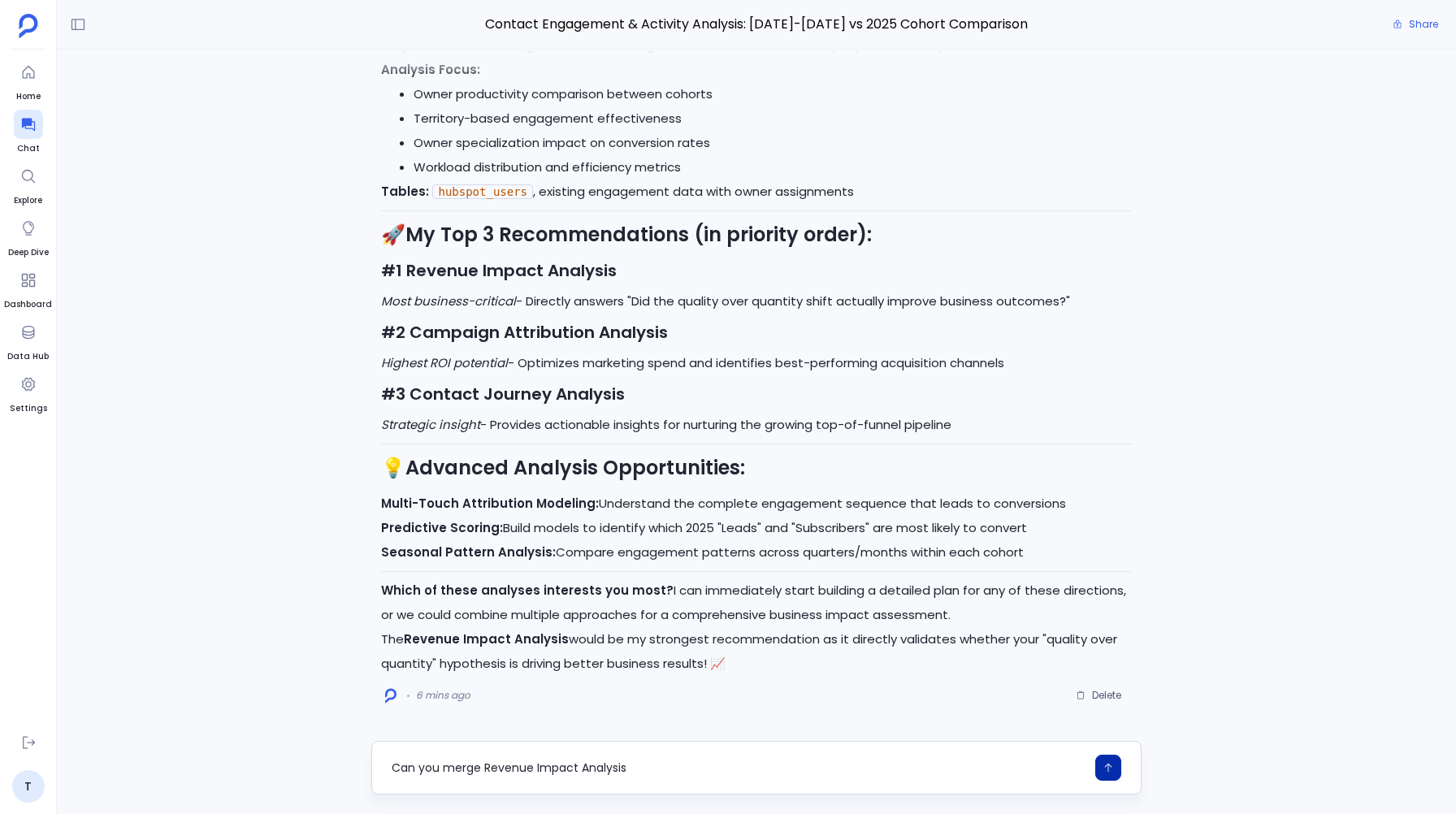
click at [463, 765] on textarea "Can you merge Revenue Impact Analysis" at bounding box center [738, 767] width 693 height 16
click at [638, 765] on textarea "Can you perform Revenue Impact Analysis" at bounding box center [738, 767] width 693 height 16
type textarea "Can you perform Revenue Impact Analysis"
click at [1110, 759] on button "button" at bounding box center [1108, 767] width 26 height 26
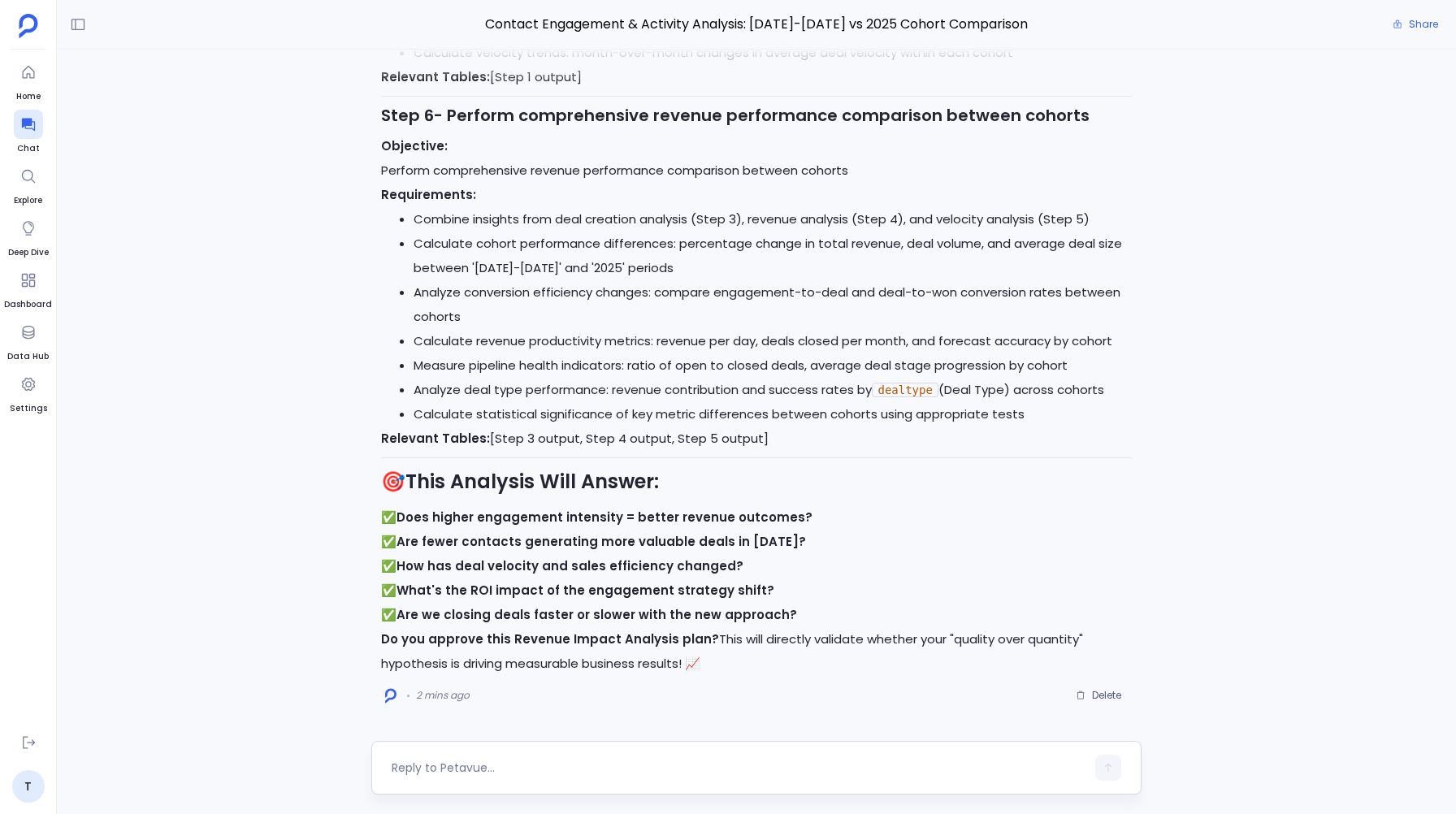
click at [472, 763] on textarea at bounding box center [738, 767] width 693 height 16
type textarea "Execute this plan"
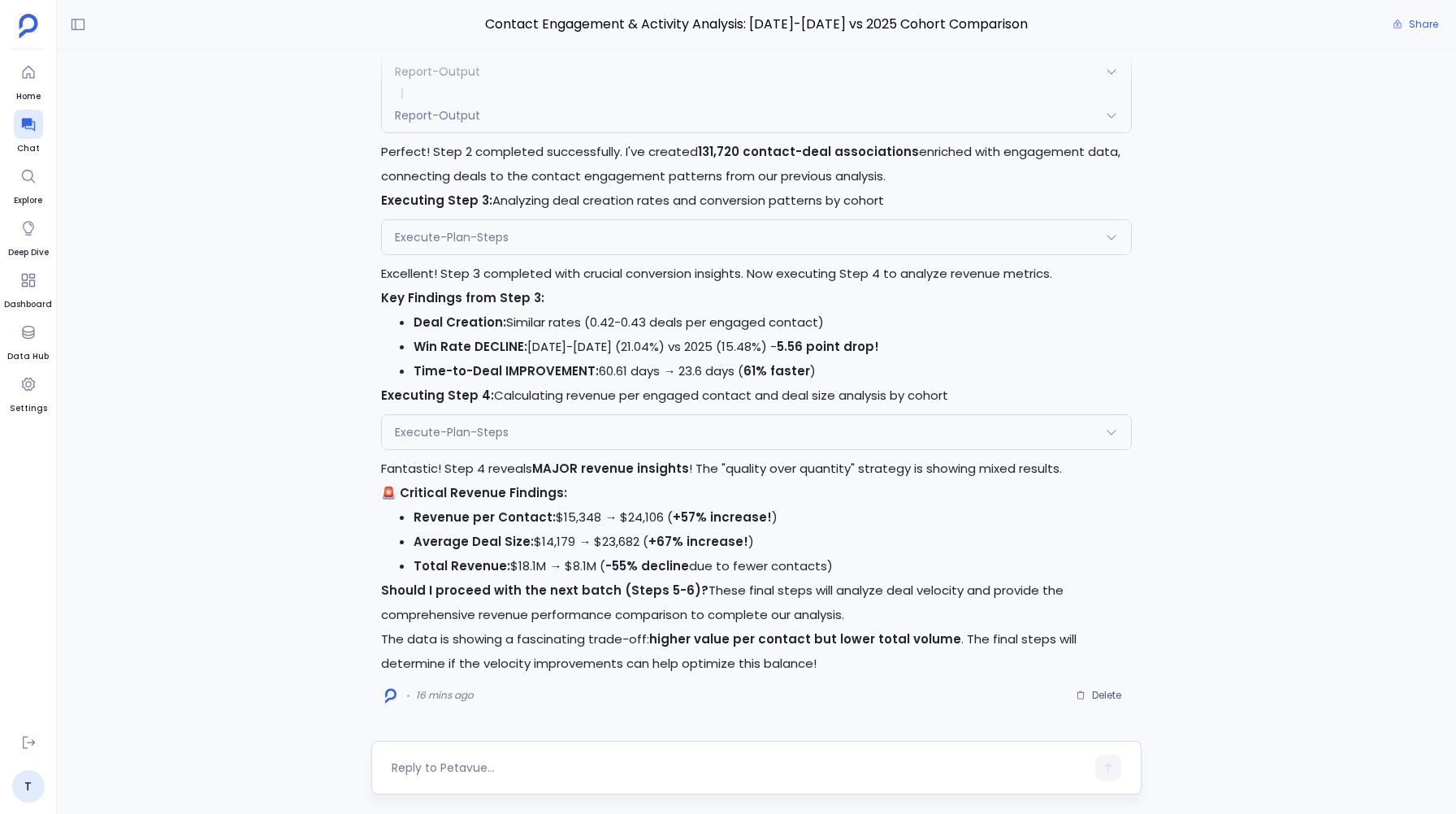
click at [431, 770] on textarea at bounding box center [738, 767] width 693 height 16
type textarea "Yes"
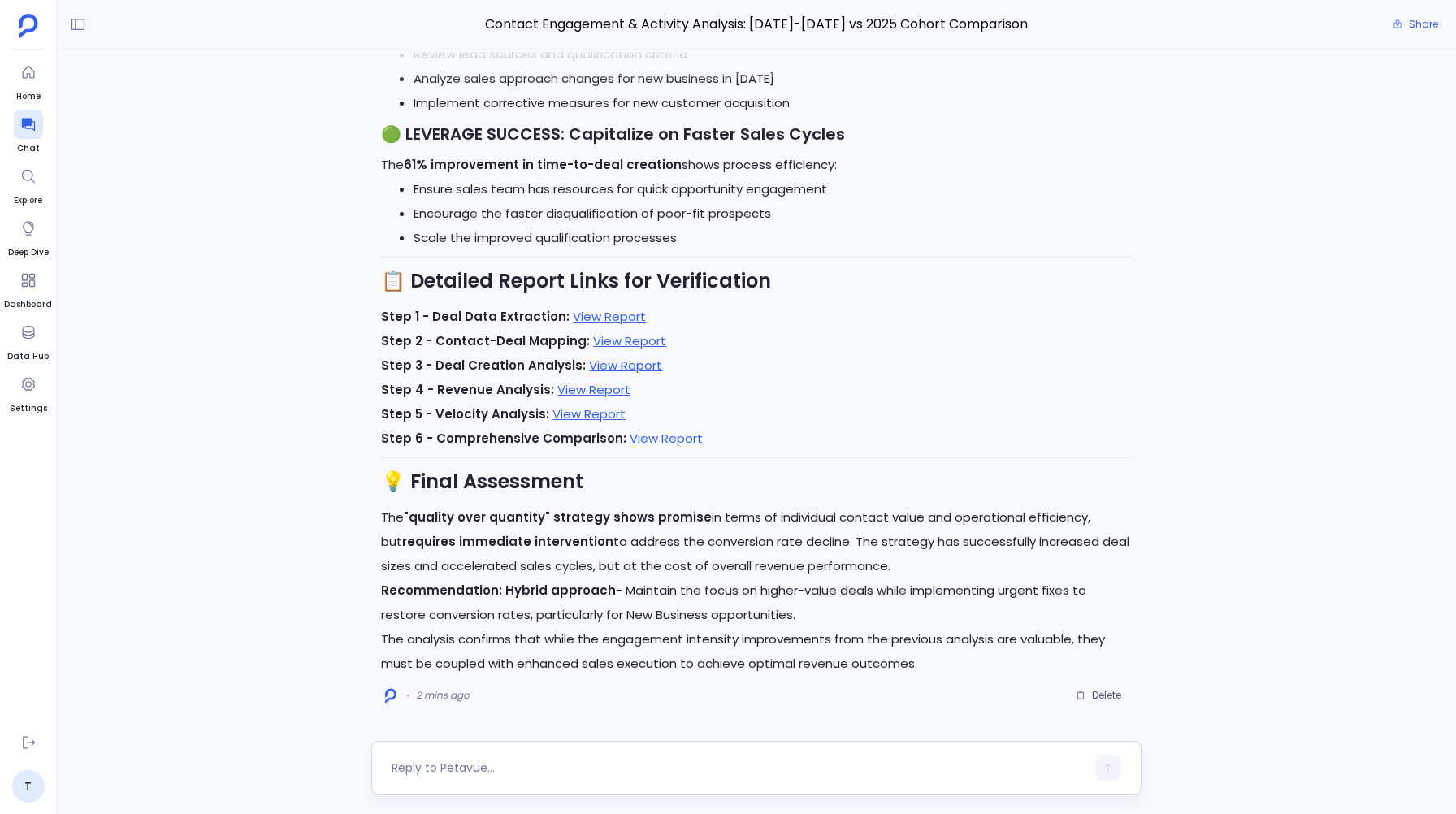
click at [438, 765] on textarea at bounding box center [738, 767] width 693 height 16
type textarea "Create a"
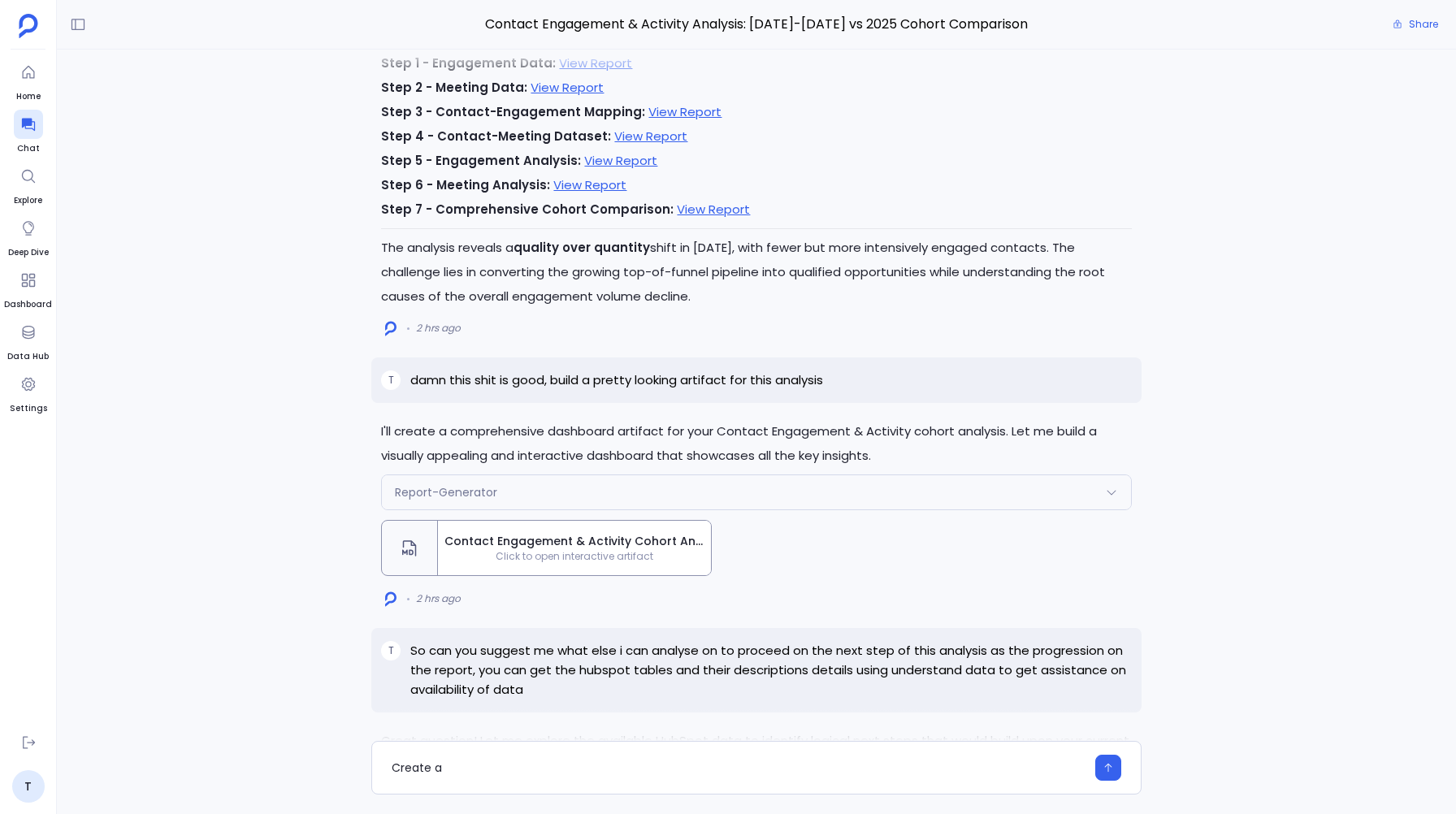
scroll to position [-9149, 0]
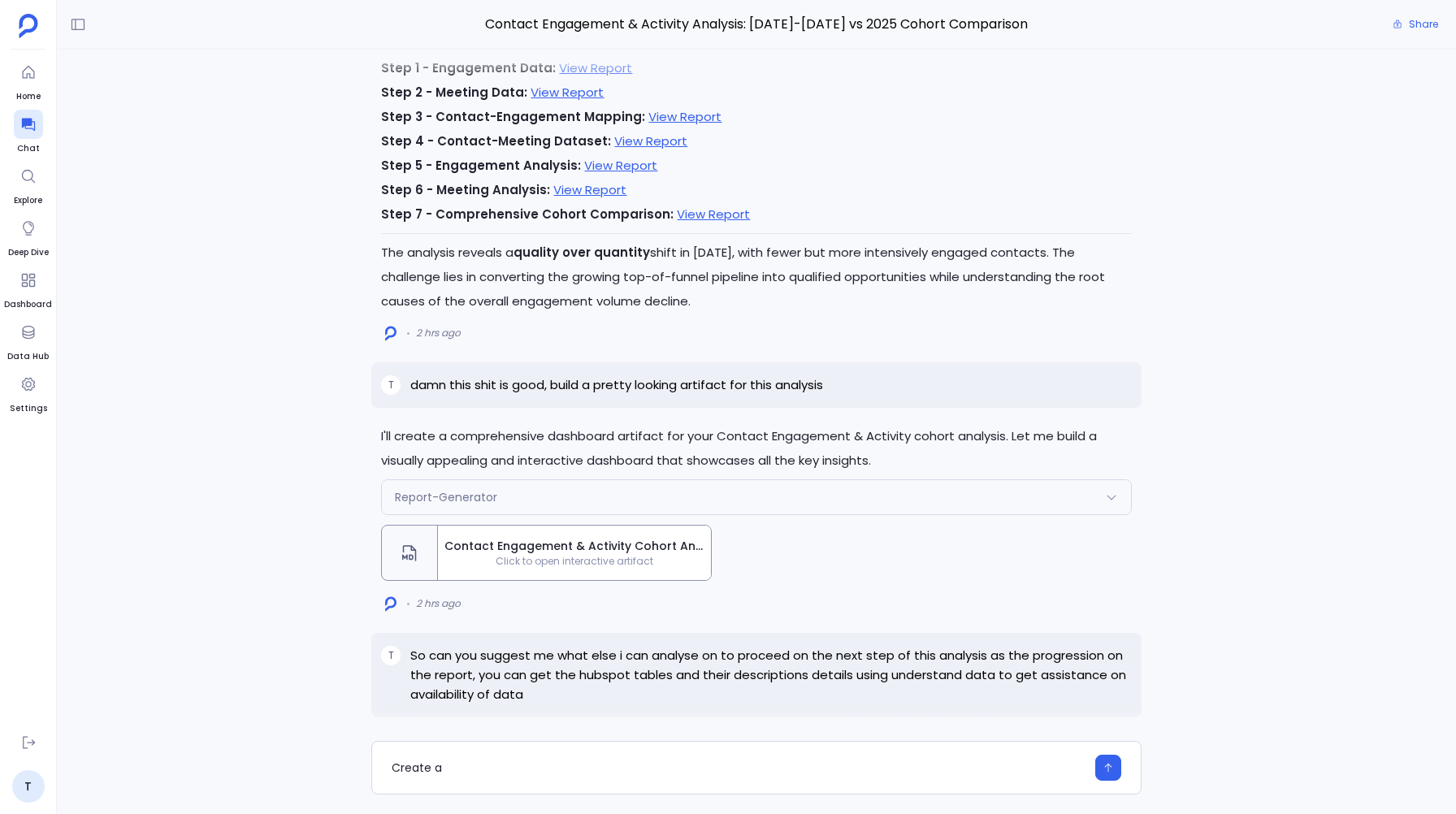
click at [510, 554] on span "Click to open interactive artifact" at bounding box center [574, 561] width 273 height 13
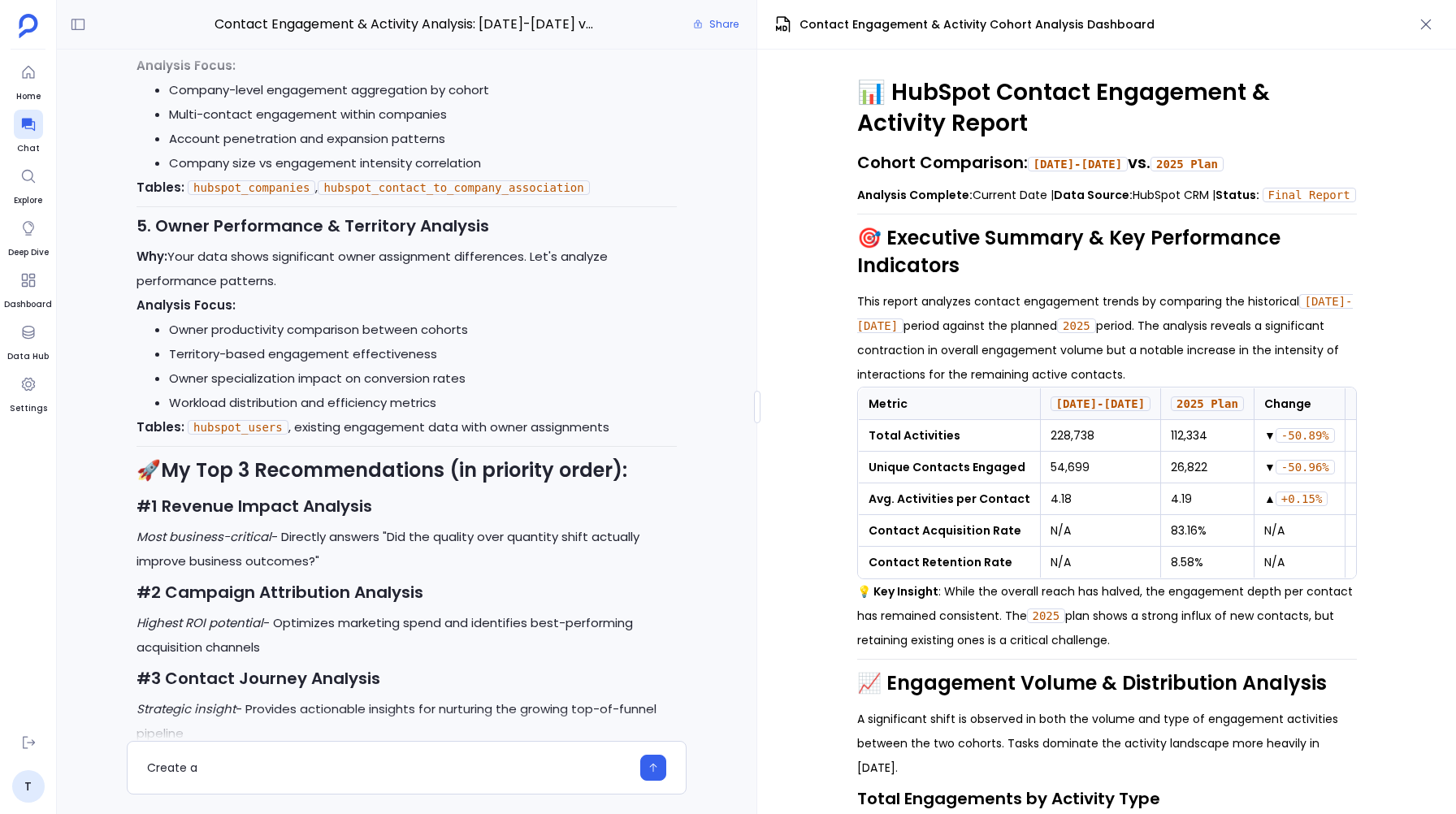
scroll to position [-10710, 0]
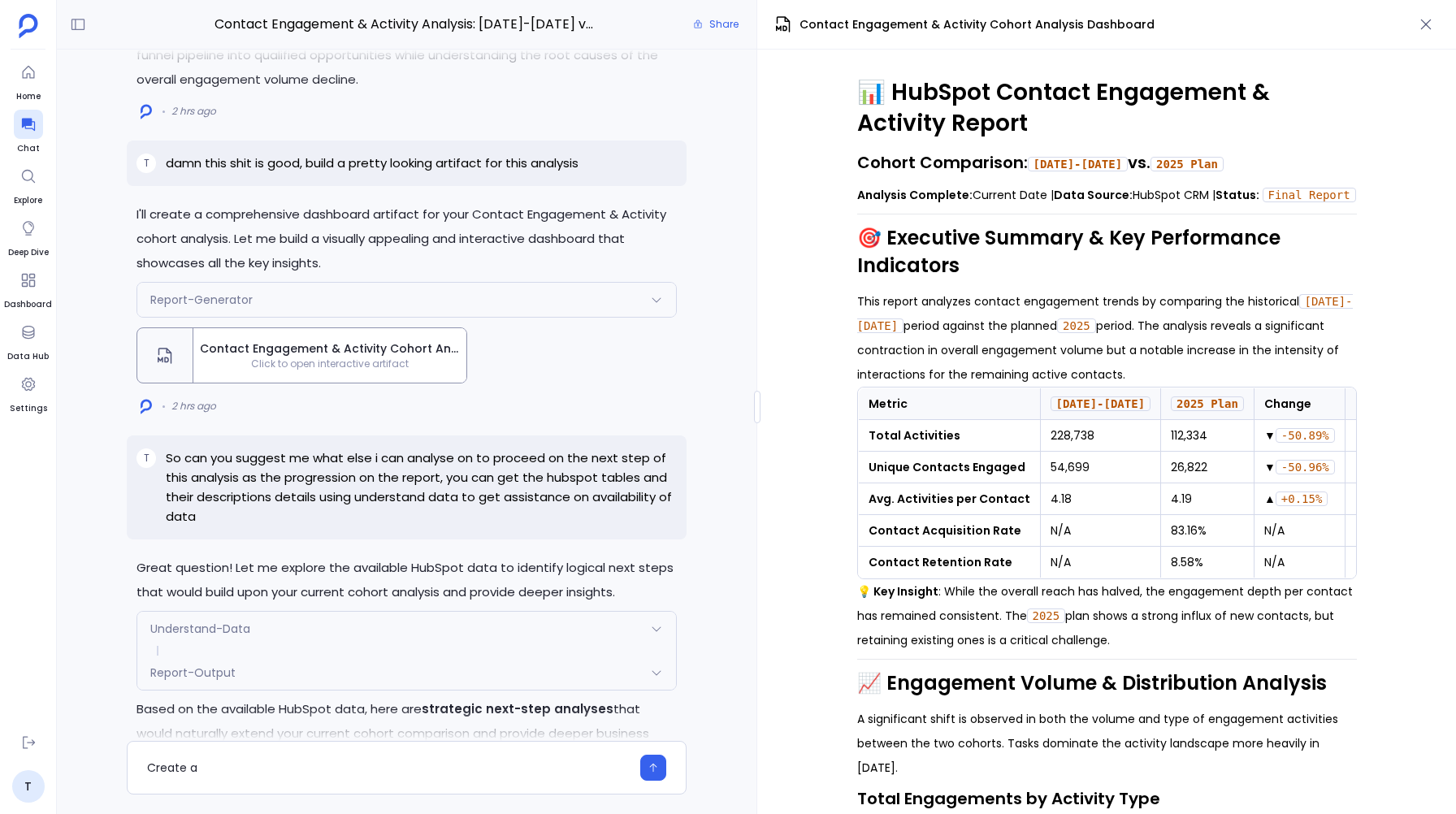
click at [1428, 10] on div "Contact Engagement & Activity Cohort Analysis Dashboard" at bounding box center [1106, 25] width 698 height 49
click at [1427, 23] on icon "button" at bounding box center [1426, 25] width 11 height 11
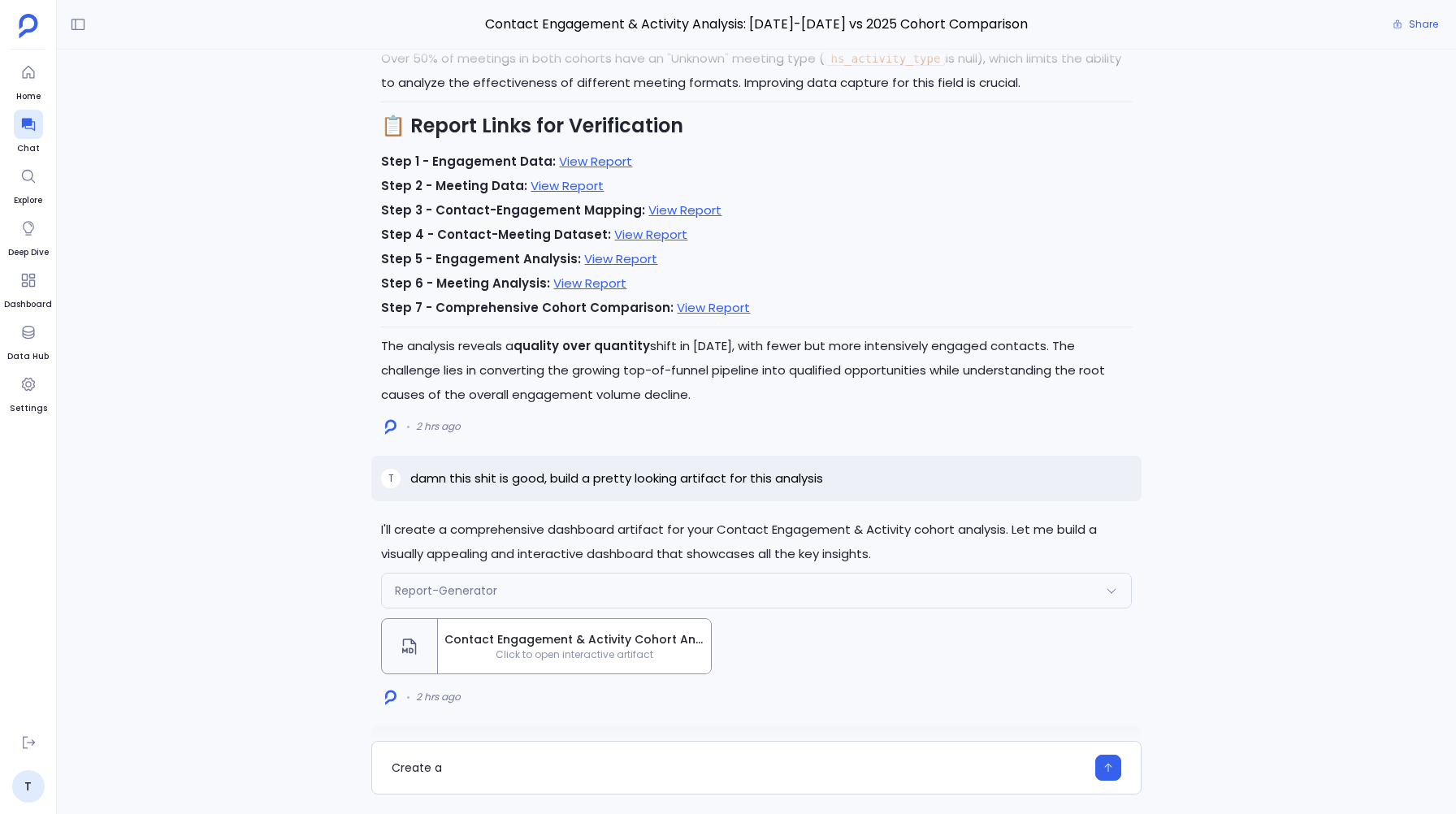
scroll to position [-9239, 0]
click at [520, 645] on span "Click to open interactive artifact" at bounding box center [574, 652] width 273 height 13
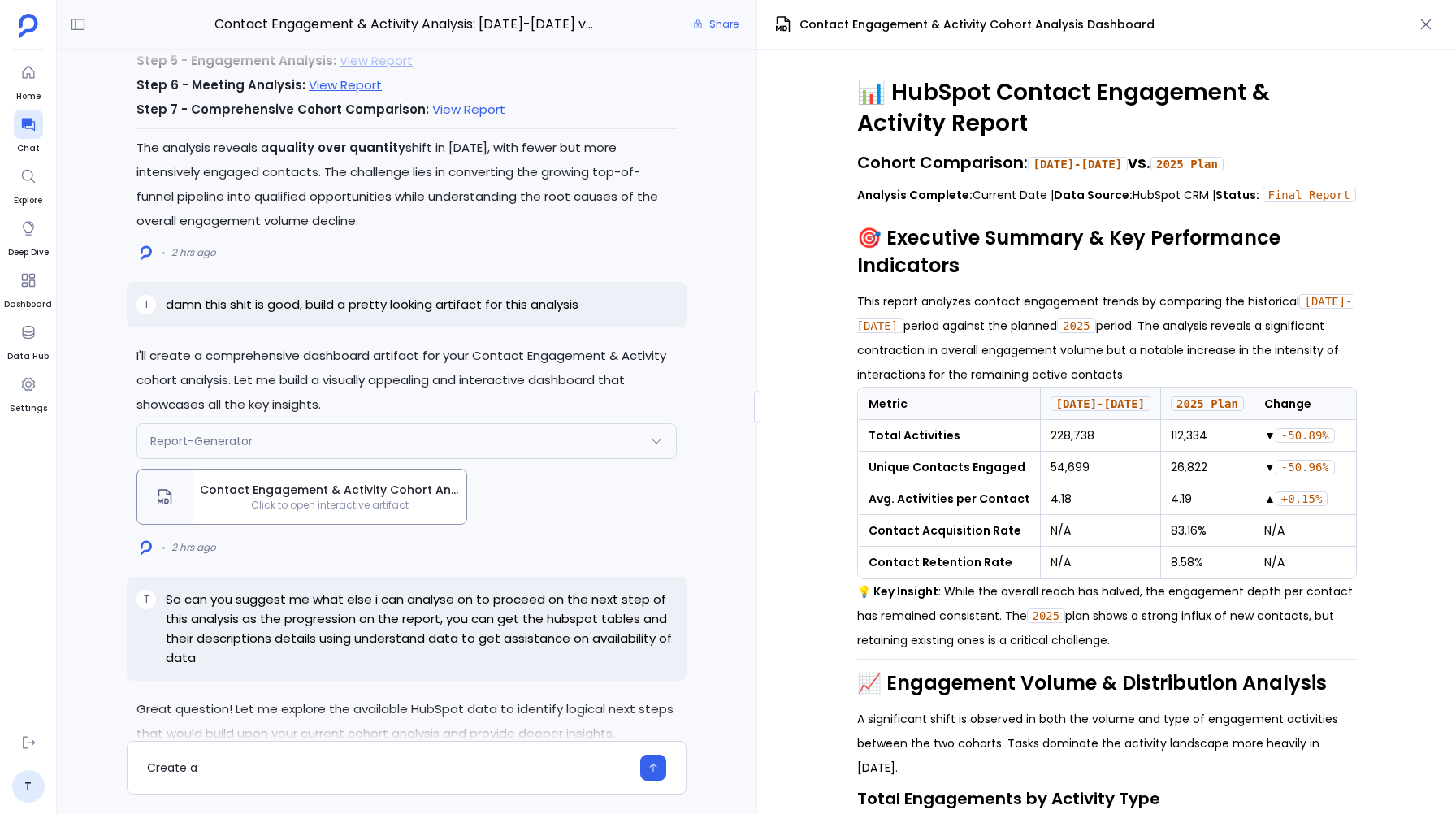
scroll to position [0, 72]
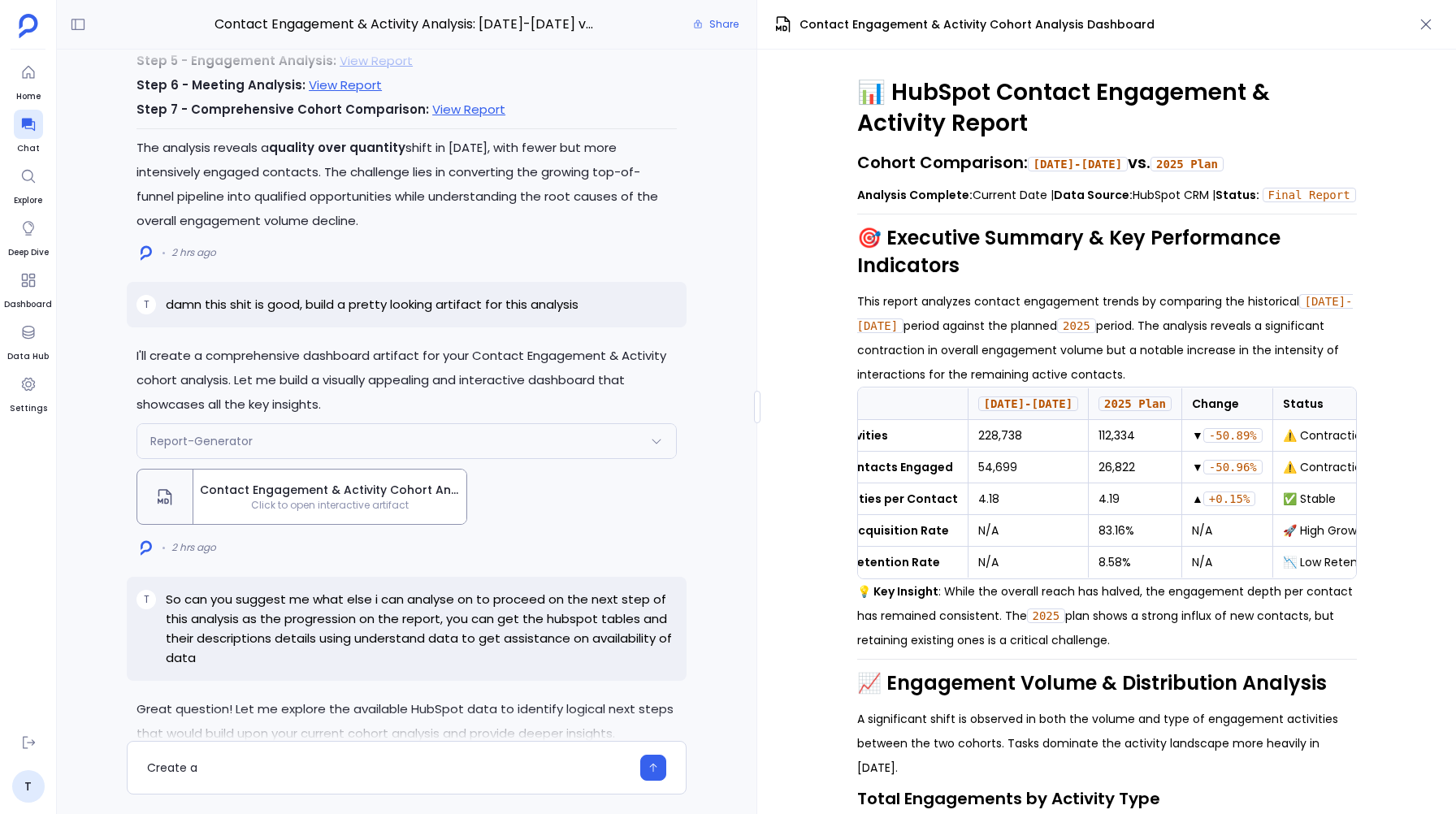
click at [1203, 442] on code "-50.89%" at bounding box center [1233, 435] width 59 height 15
copy code "50.89"
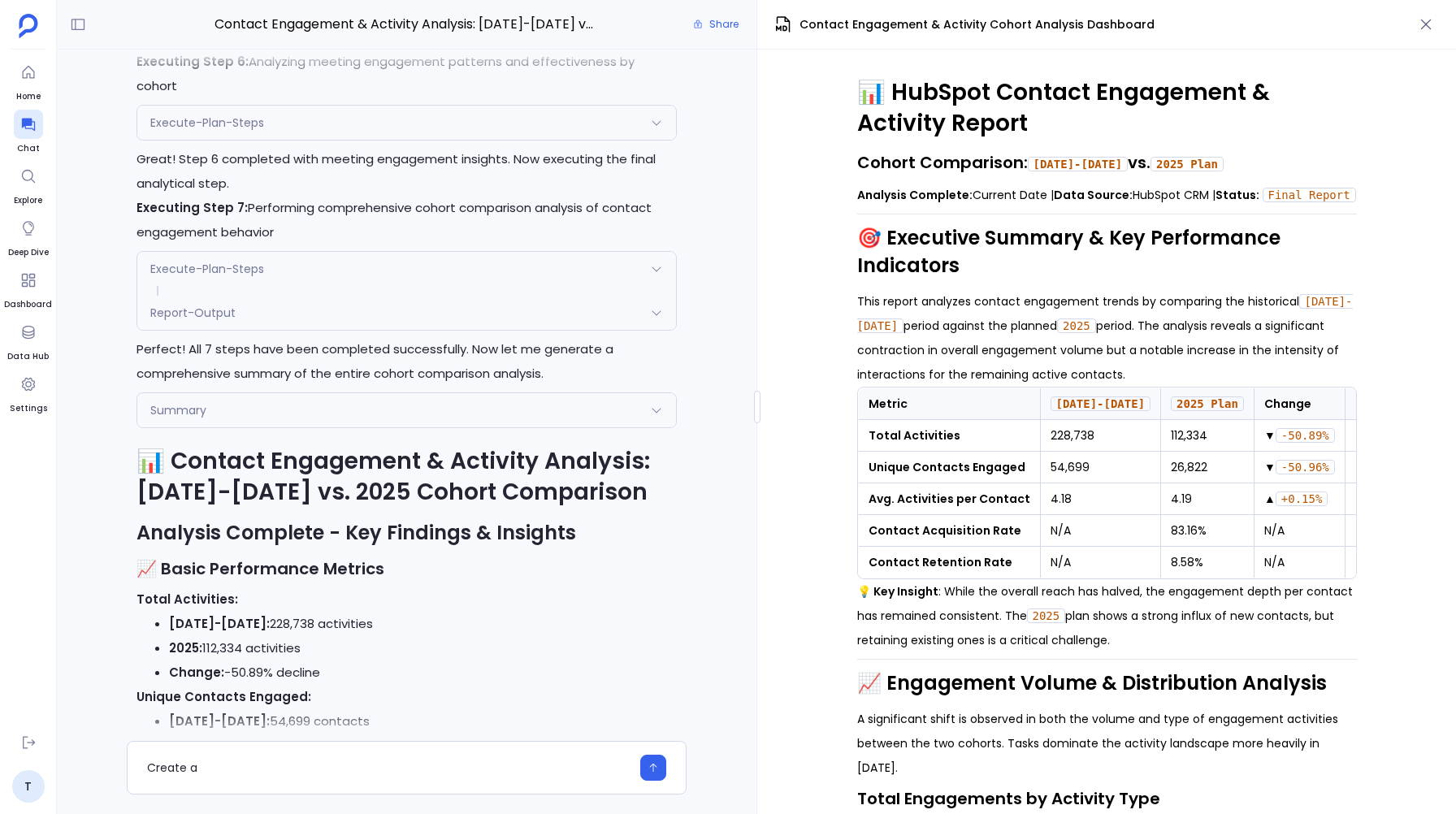
scroll to position [668, 0]
click at [661, 427] on div "Summary" at bounding box center [406, 409] width 539 height 34
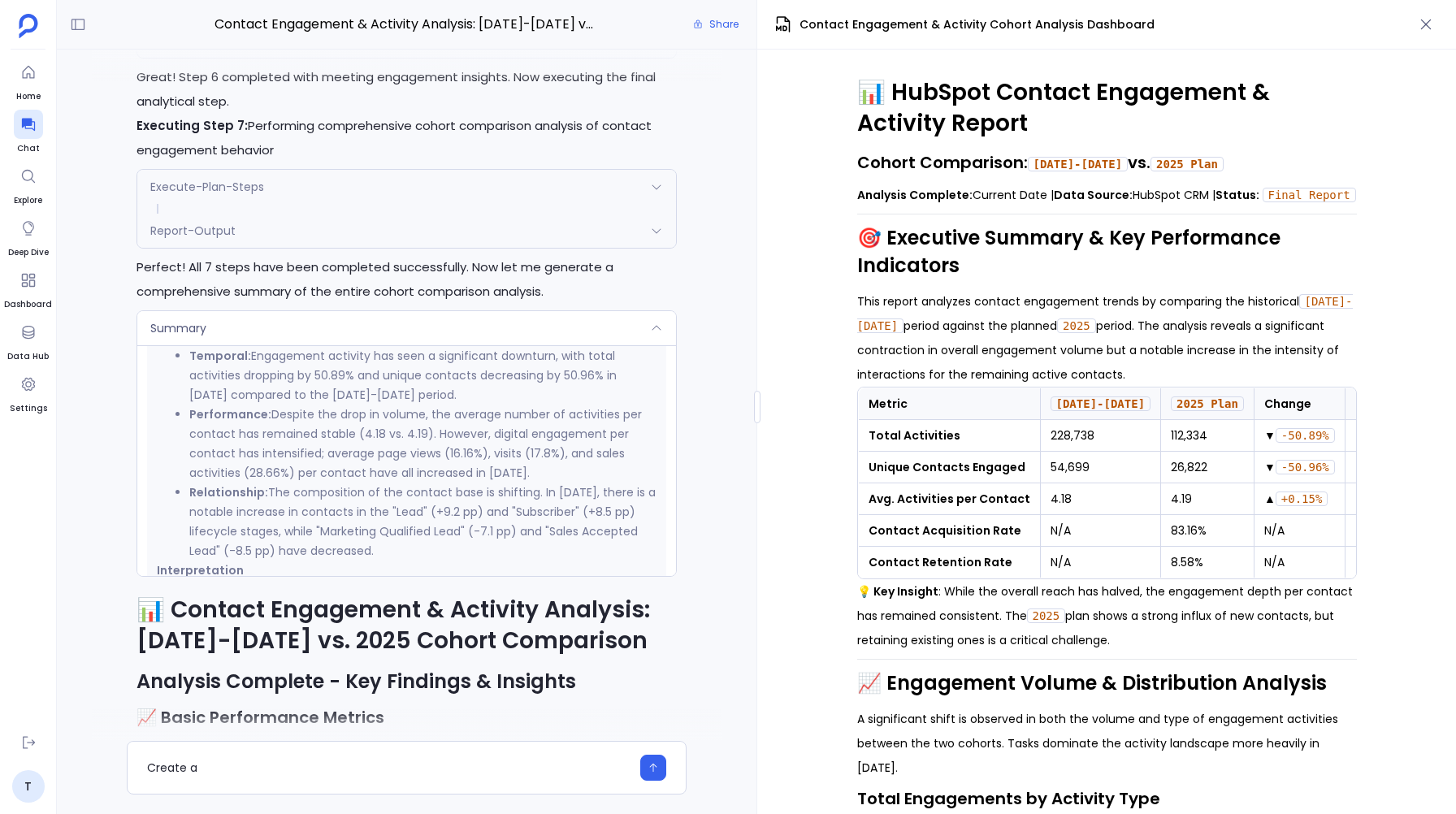
scroll to position [492, 0]
click at [659, 237] on icon at bounding box center [656, 231] width 13 height 13
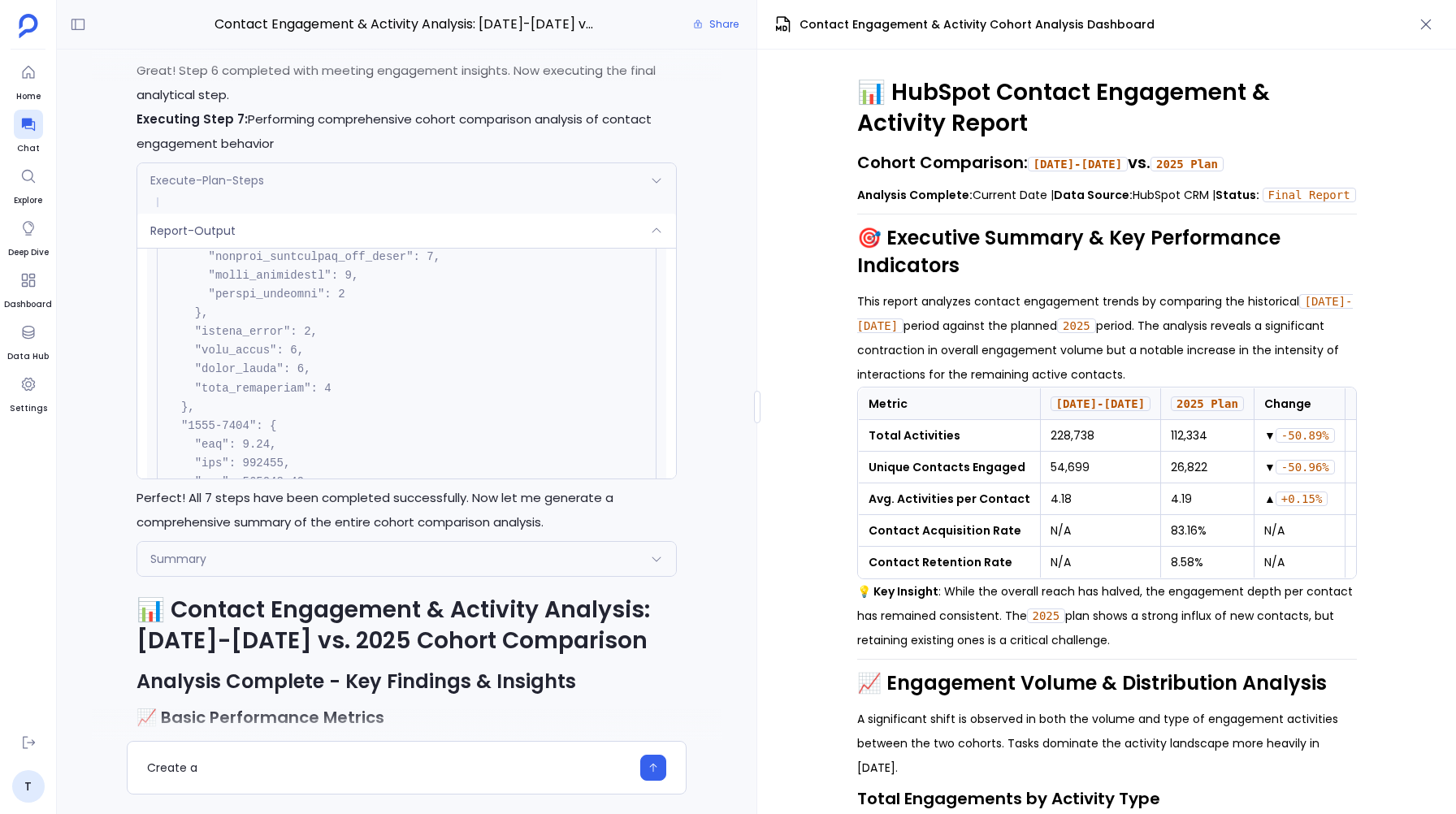
scroll to position [943, 0]
click at [291, 247] on div "Report-Output" at bounding box center [406, 230] width 539 height 34
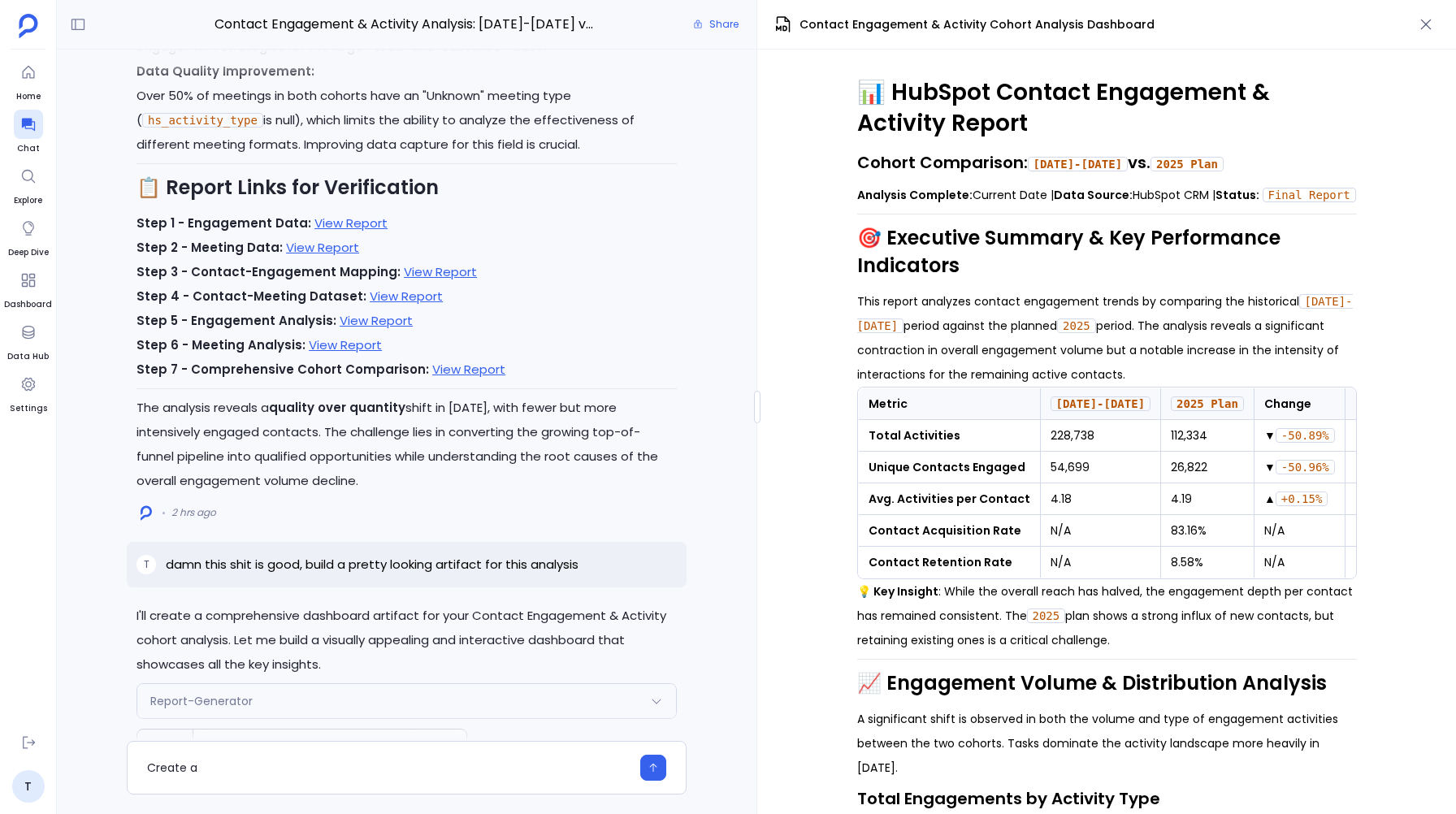
scroll to position [-11109, 0]
click at [333, 229] on link "View Report" at bounding box center [350, 220] width 73 height 17
click at [298, 253] on link "View Report" at bounding box center [322, 244] width 73 height 17
click at [424, 278] on link "View Report" at bounding box center [440, 269] width 73 height 17
click at [371, 302] on link "View Report" at bounding box center [406, 294] width 73 height 17
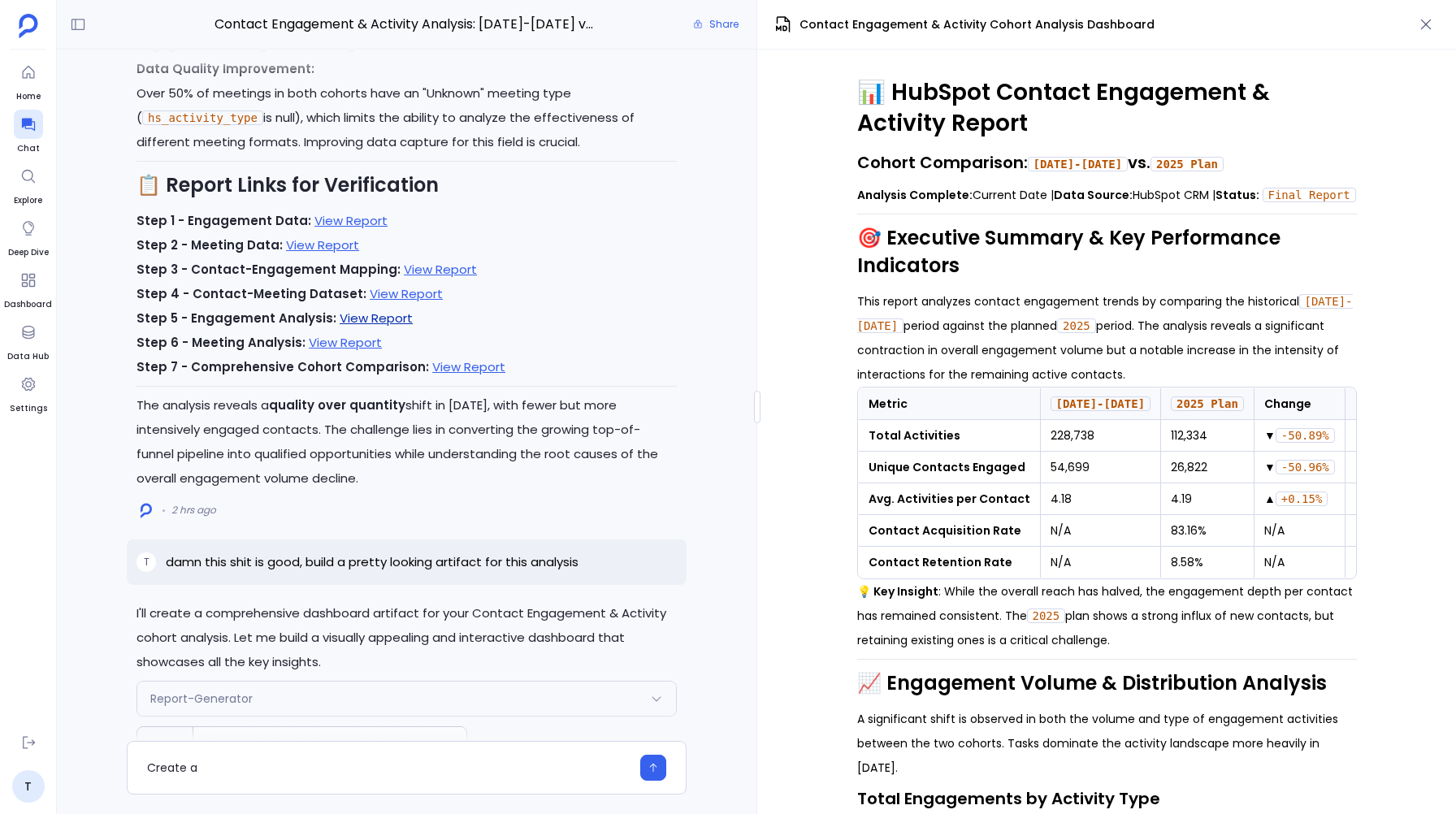
click at [350, 326] on link "View Report" at bounding box center [376, 317] width 73 height 17
click at [322, 351] on link "View Report" at bounding box center [345, 342] width 73 height 17
click at [444, 375] on link "View Report" at bounding box center [468, 367] width 73 height 17
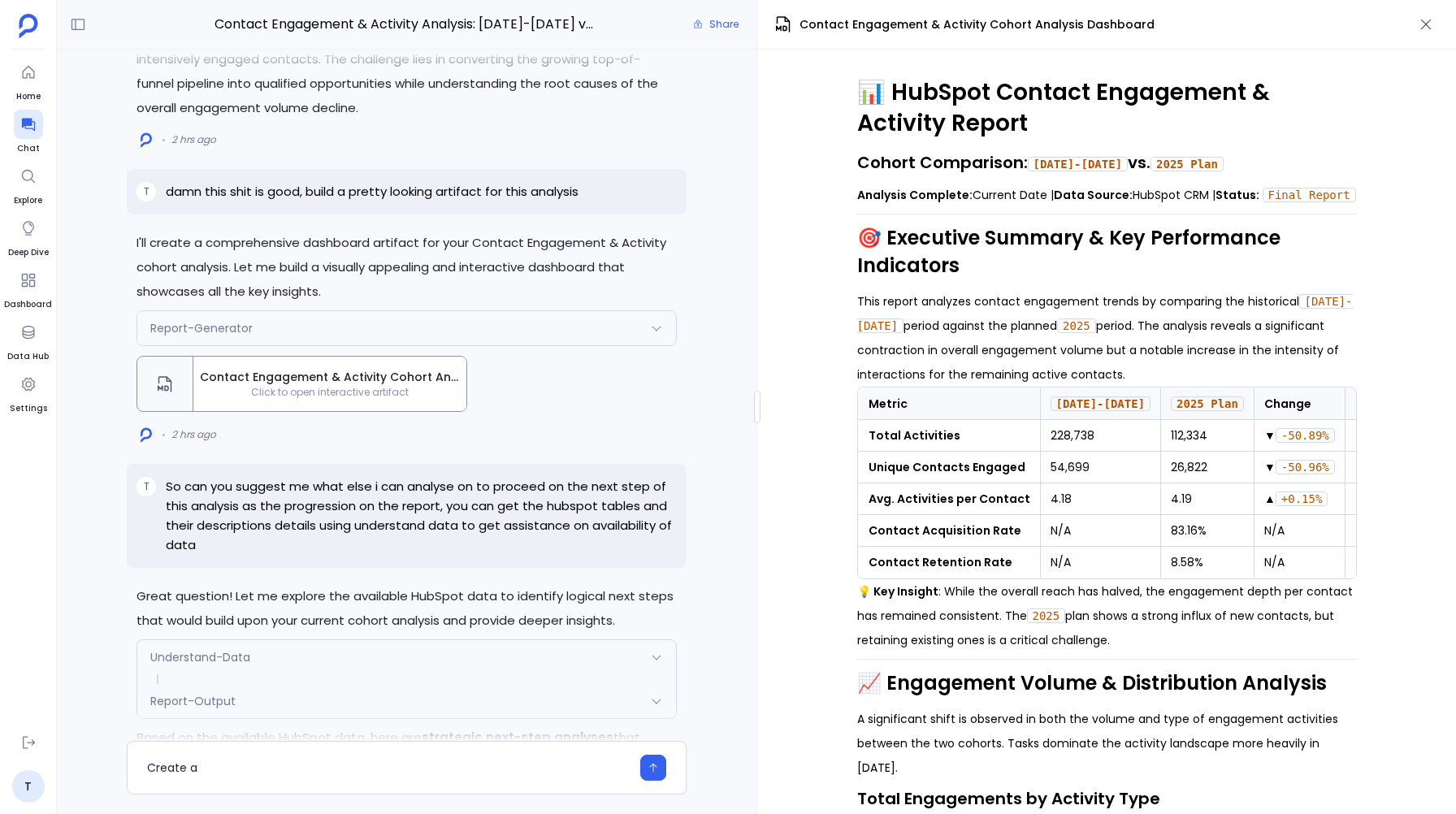
click at [656, 335] on icon at bounding box center [656, 328] width 13 height 13
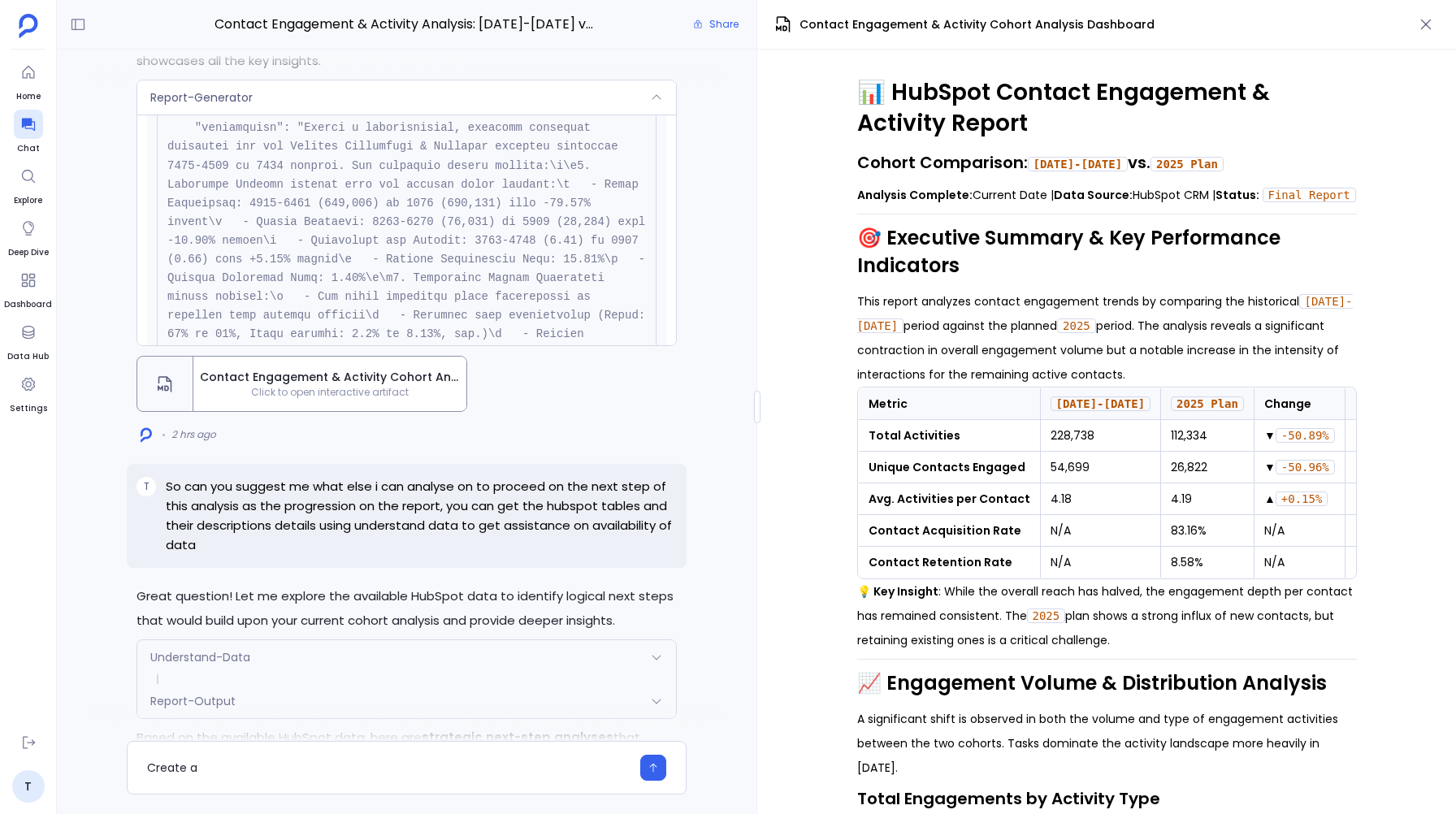
scroll to position [-13355, 0]
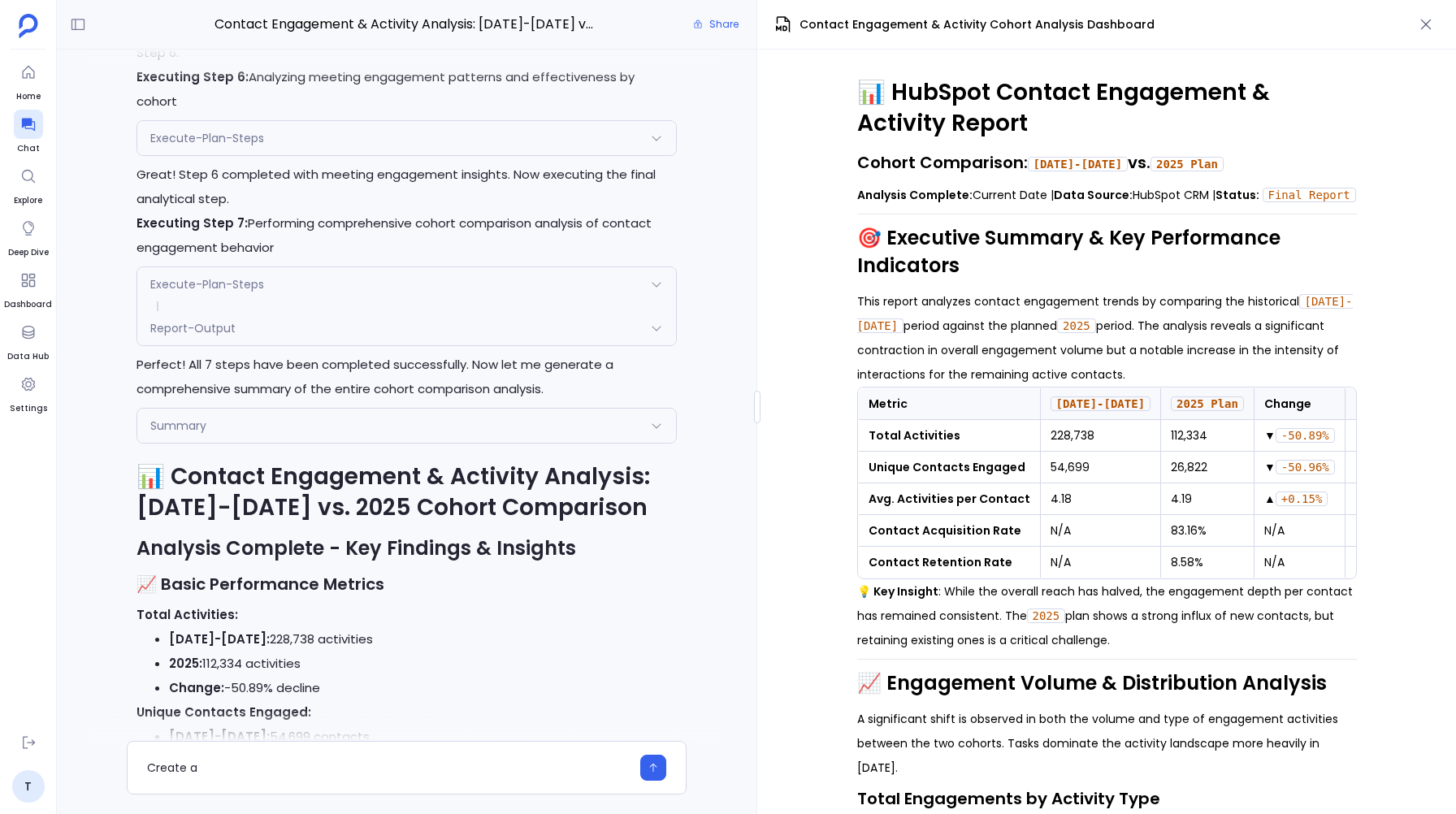
click at [548, 442] on div "Summary" at bounding box center [406, 425] width 539 height 34
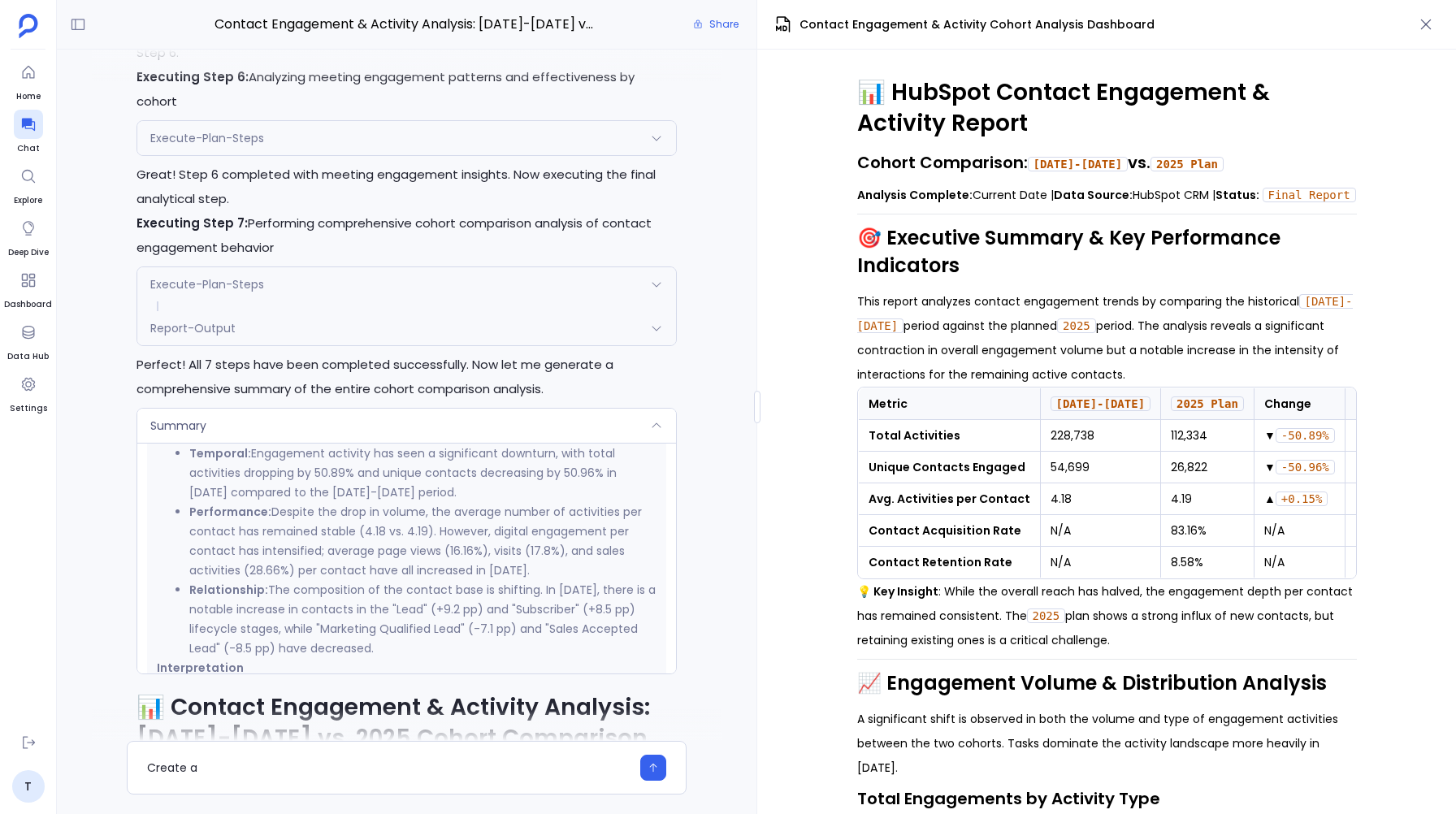
click at [658, 335] on icon at bounding box center [656, 328] width 13 height 13
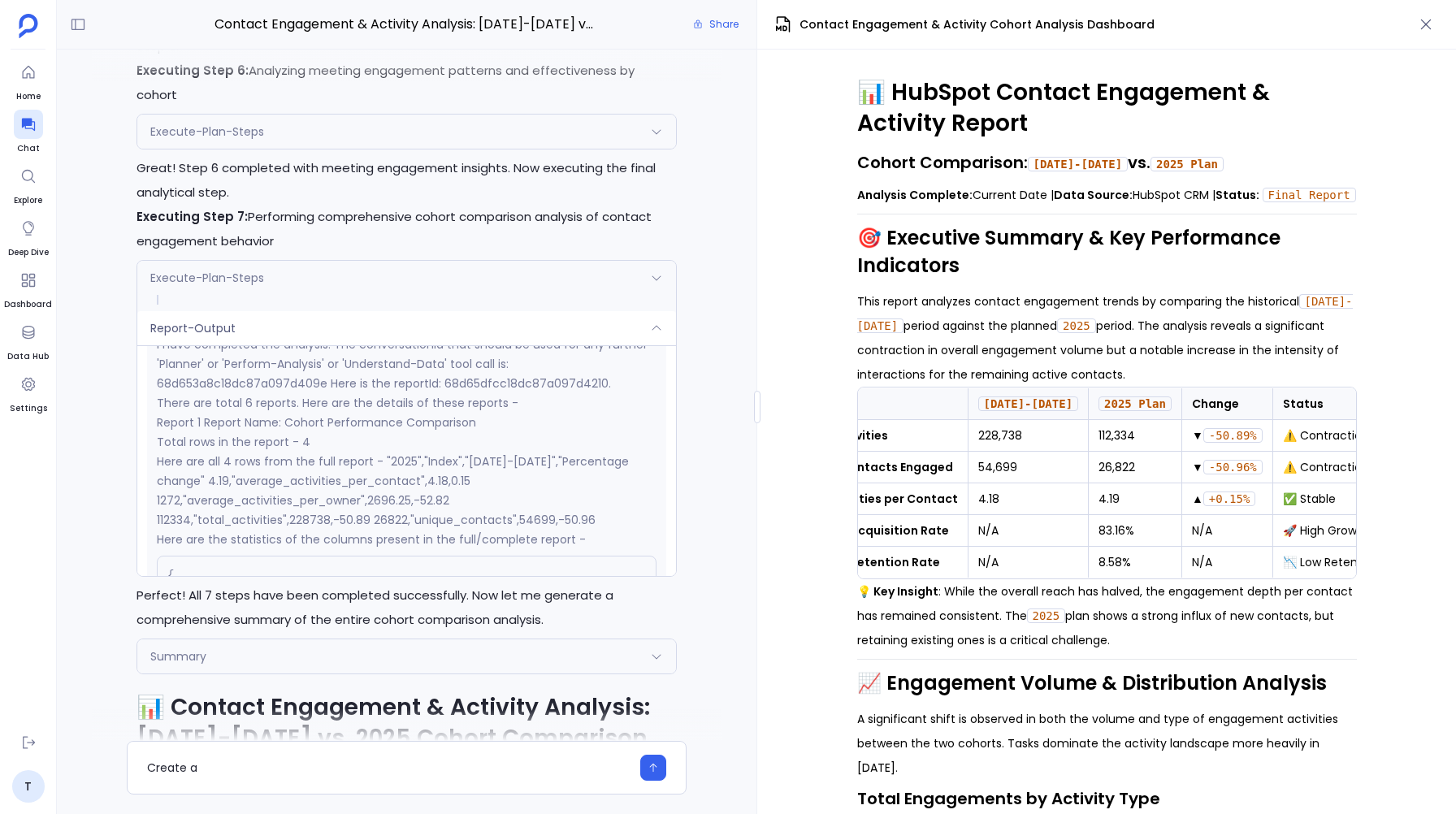
scroll to position [0, 0]
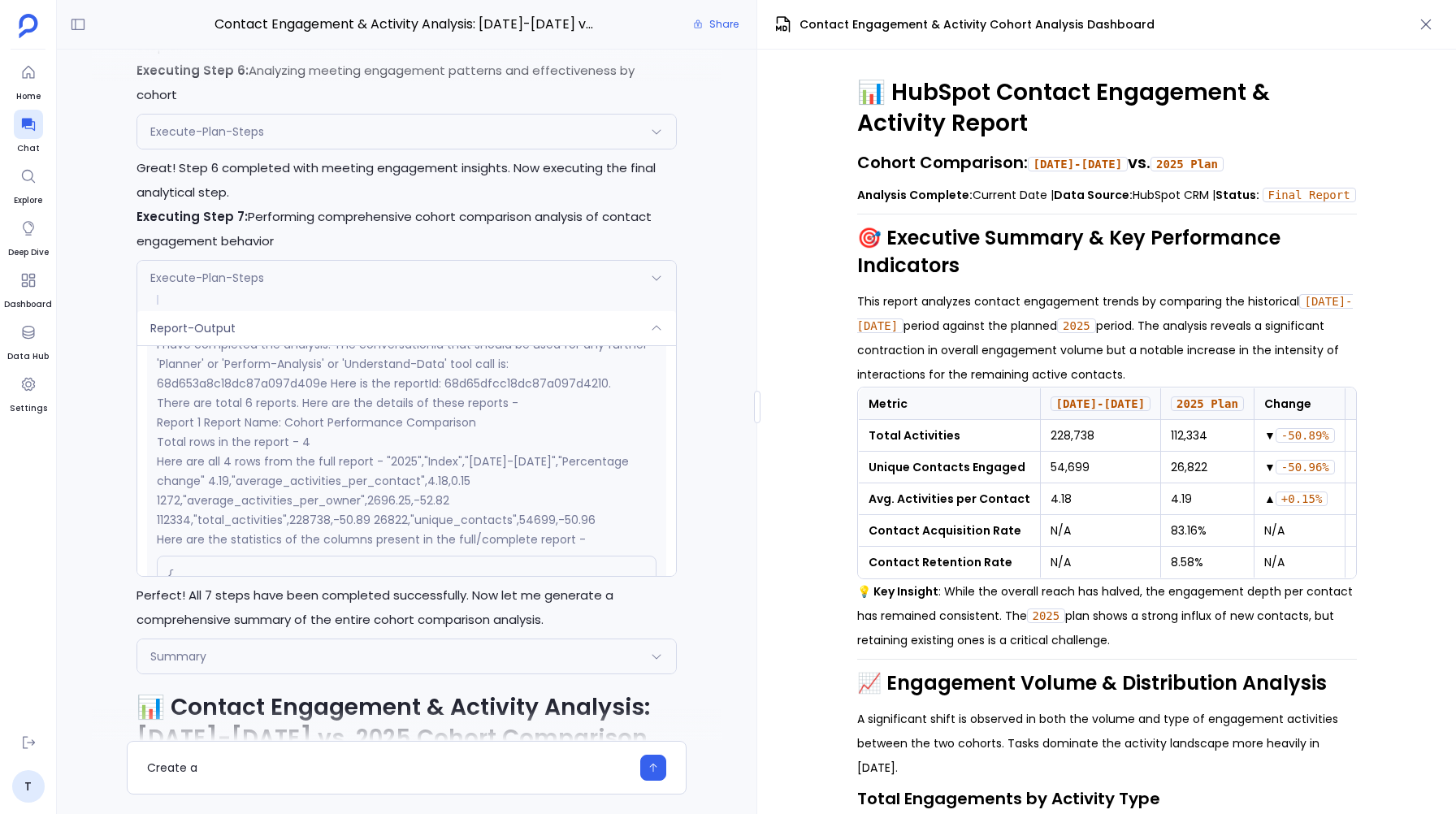
click at [999, 539] on strong "Contact Acquisition Rate" at bounding box center [945, 530] width 153 height 16
copy strong "Contact Acquisition Rate"
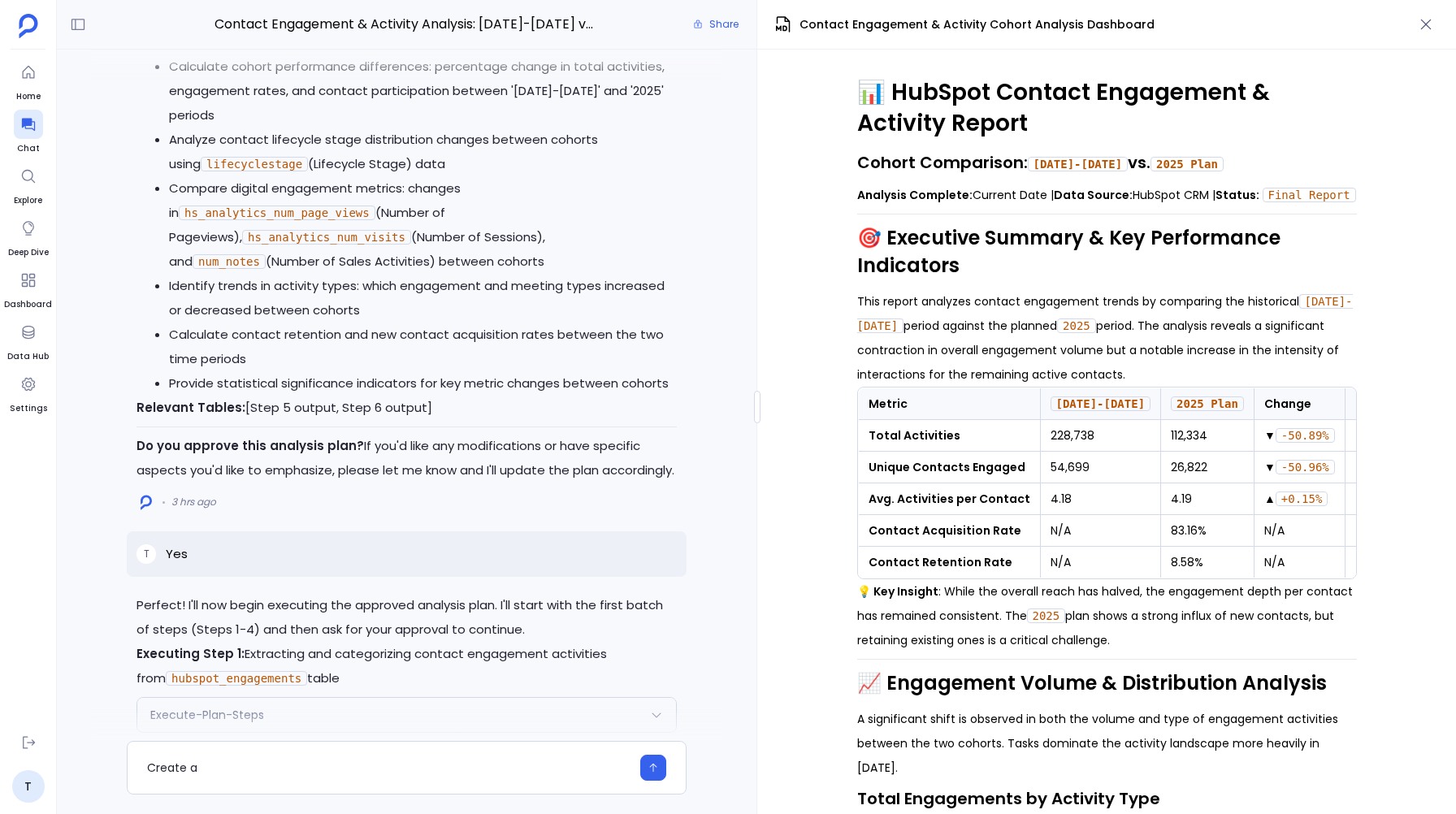
scroll to position [-18782, 0]
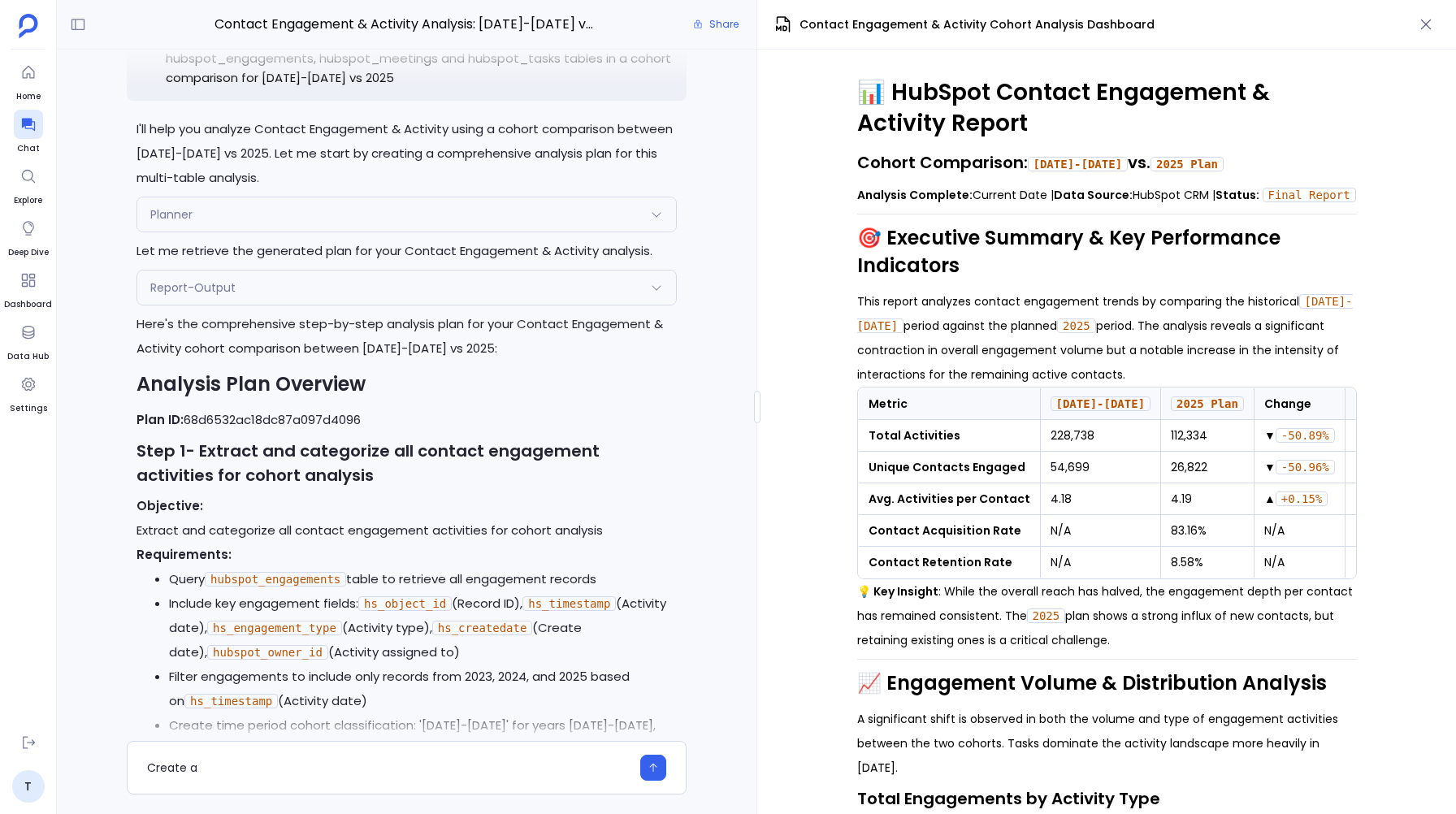
click at [654, 294] on icon at bounding box center [656, 288] width 13 height 13
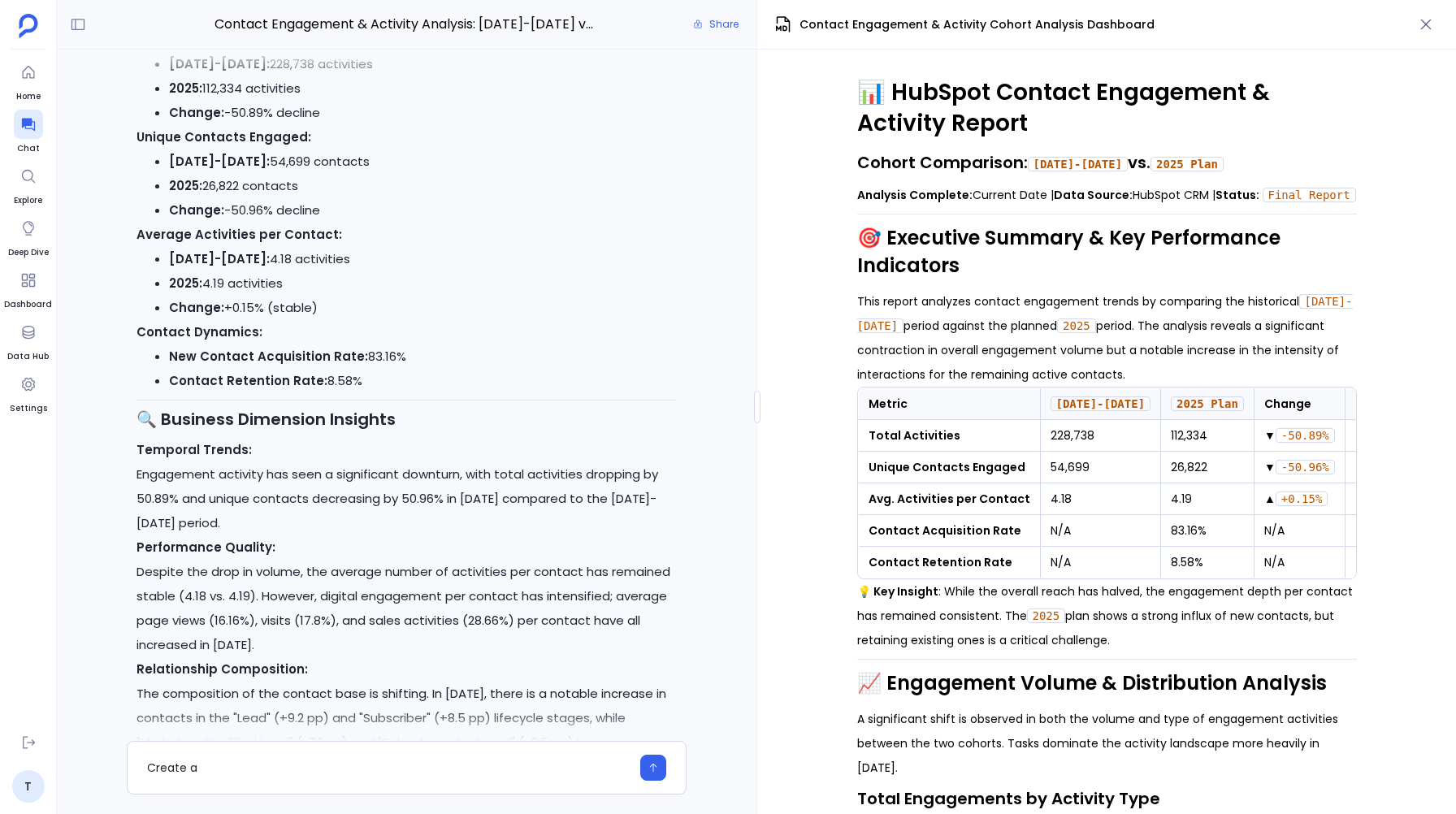
scroll to position [-13026, 0]
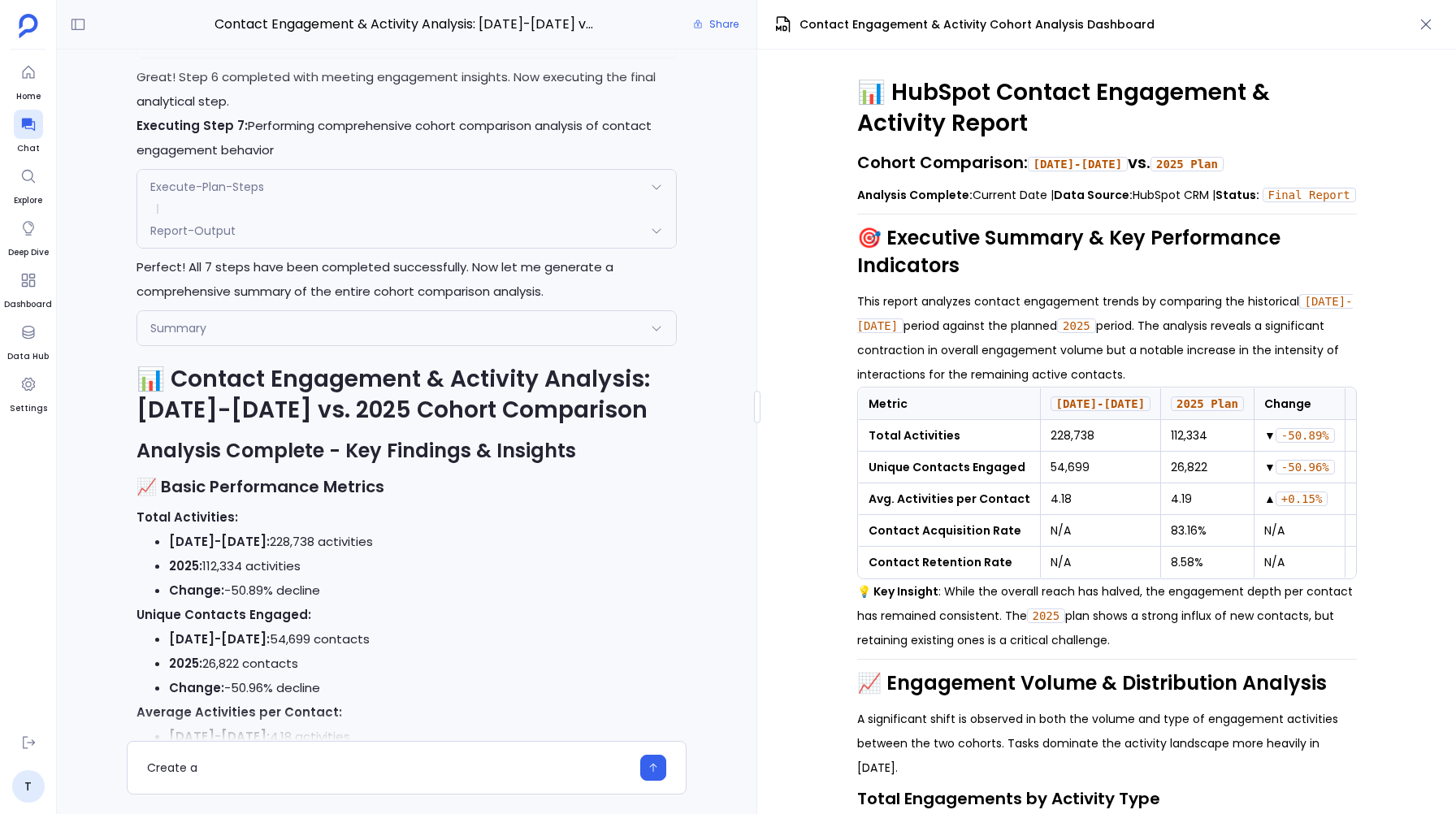
click at [658, 335] on icon at bounding box center [656, 328] width 13 height 13
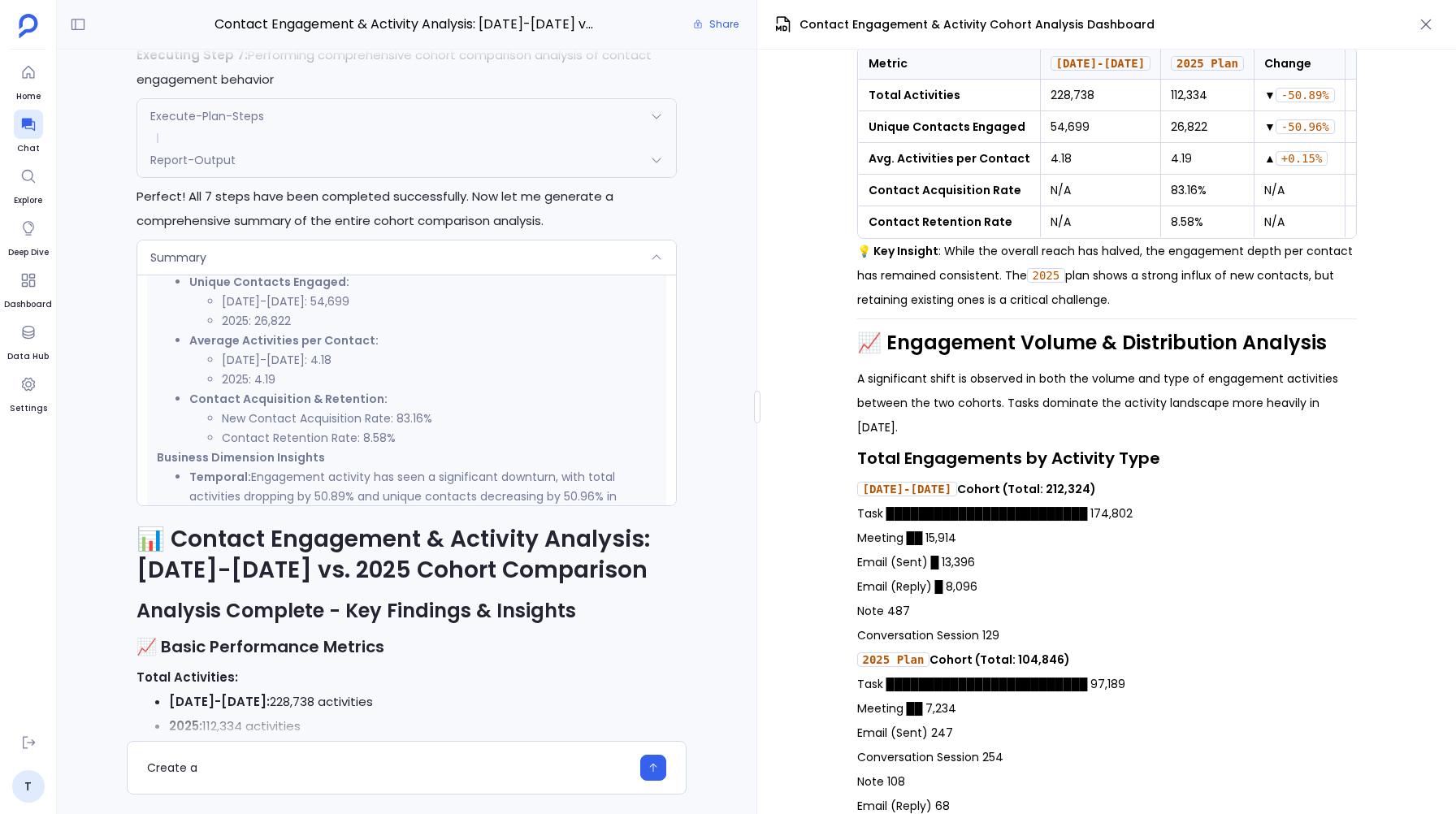
scroll to position [346, 0]
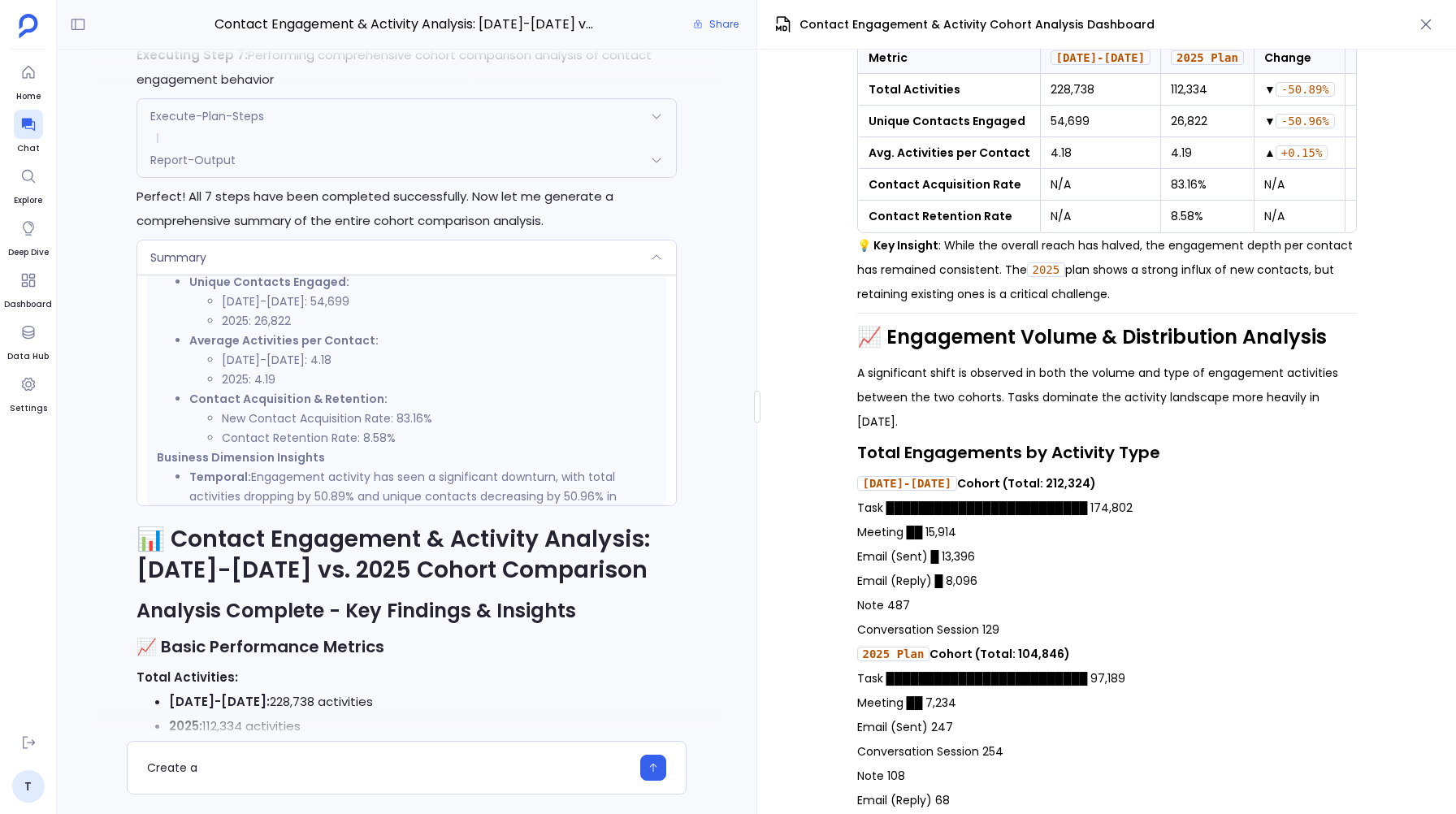
click at [880, 539] on p "Task █████████████████████████ 174,802 Meeting ██ 15,914 Email (Sent) █ 13,396 …" at bounding box center [1106, 568] width 499 height 146
copy p "Meeting"
drag, startPoint x: 1056, startPoint y: 487, endPoint x: 1018, endPoint y: 487, distance: 38.0
click at [1018, 487] on strong "2023-2024 Cohort (Total: 212,324)" at bounding box center [976, 483] width 239 height 16
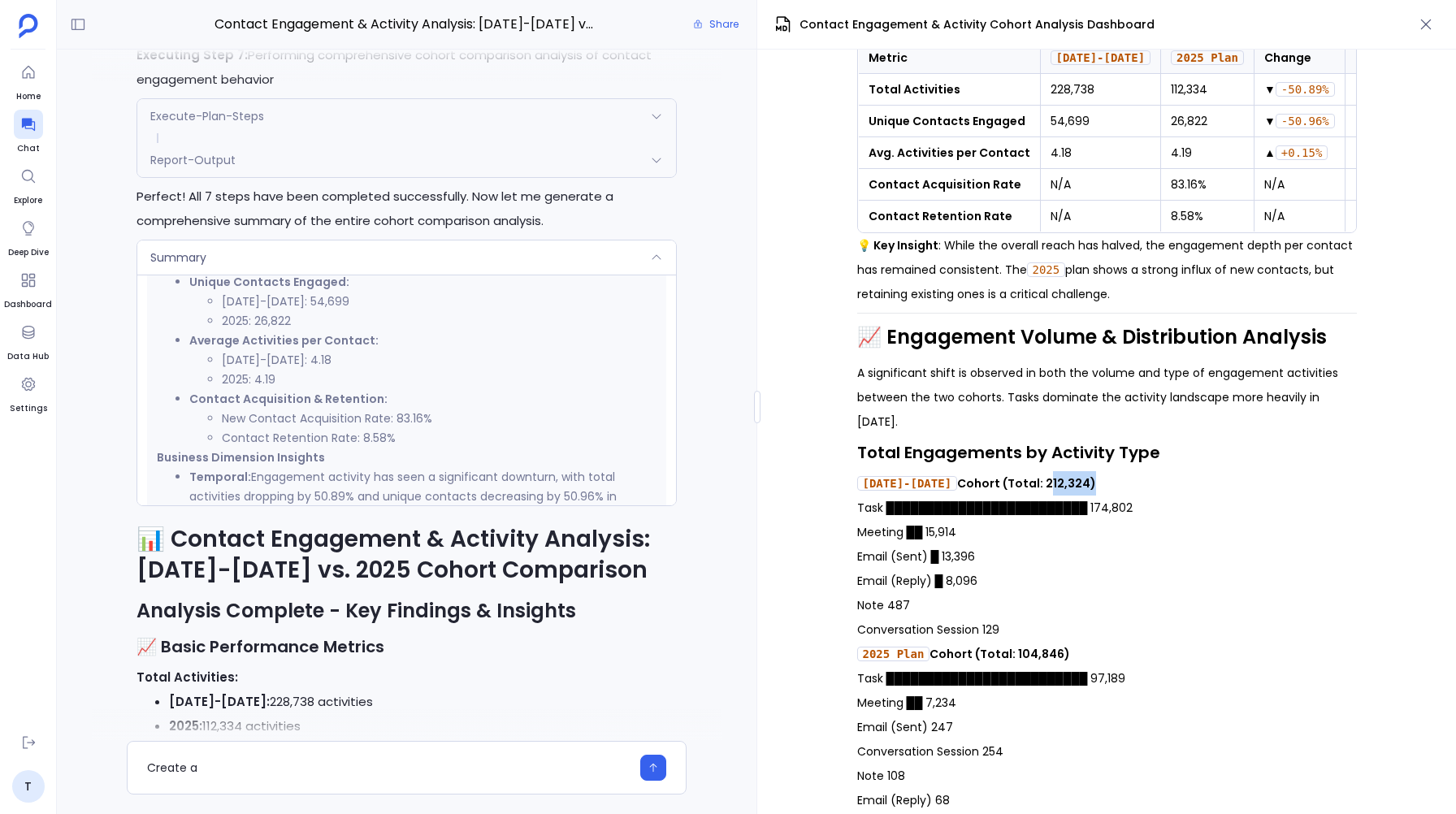
copy strong "212,324"
click at [1206, 509] on p "Task █████████████████████████ 174,802 Meeting ██ 15,914 Email (Sent) █ 13,396 …" at bounding box center [1106, 568] width 499 height 146
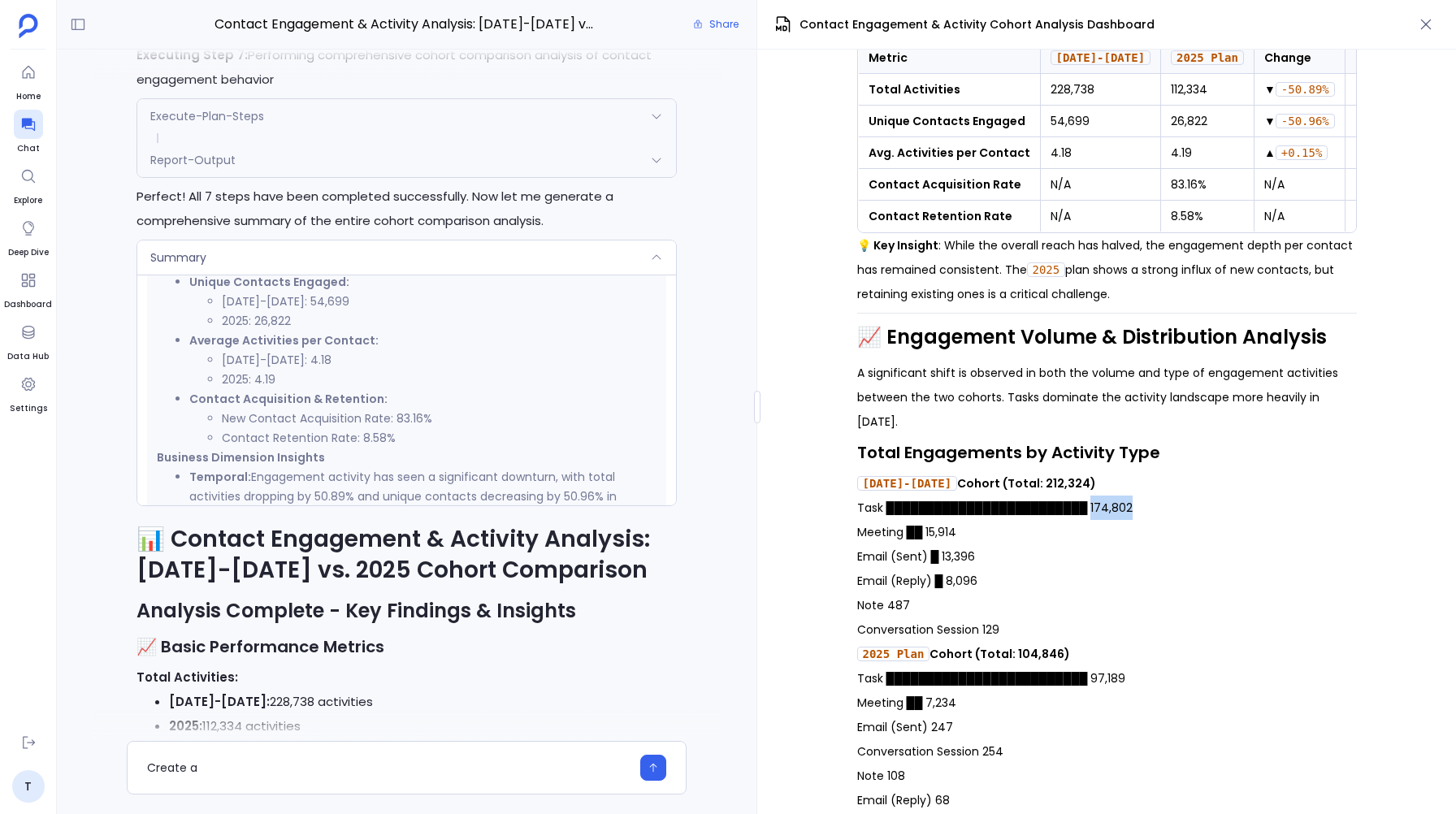
click at [1206, 509] on p "Task █████████████████████████ 174,802 Meeting ██ 15,914 Email (Sent) █ 13,396 …" at bounding box center [1106, 568] width 499 height 146
click at [1204, 513] on p "Task █████████████████████████ 174,802 Meeting ██ 15,914 Email (Sent) █ 13,396 …" at bounding box center [1106, 568] width 499 height 146
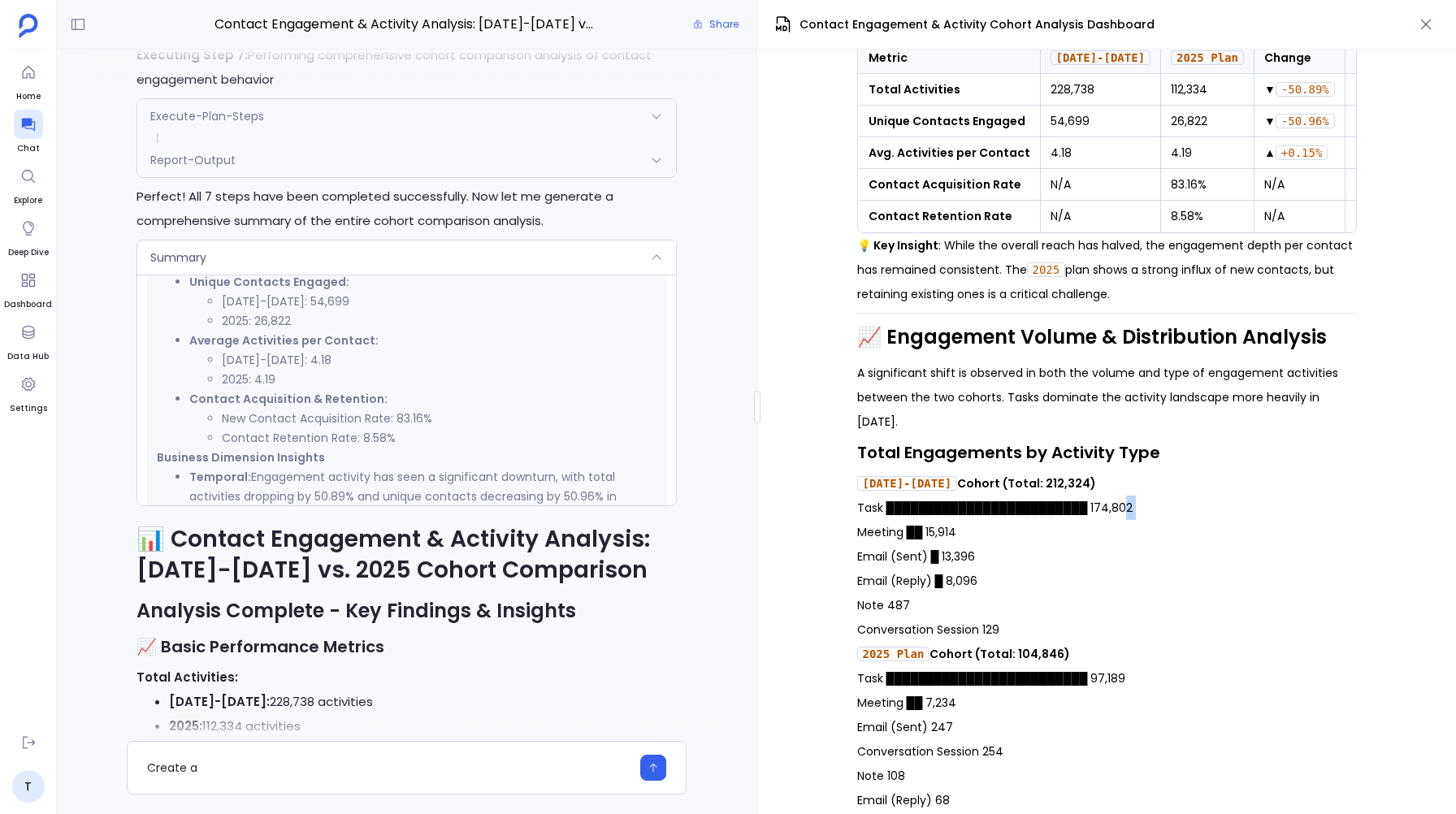
click at [1204, 513] on p "Task █████████████████████████ 174,802 Meeting ██ 15,914 Email (Sent) █ 13,396 …" at bounding box center [1106, 568] width 499 height 146
click at [1203, 513] on p "Task █████████████████████████ 174,802 Meeting ██ 15,914 Email (Sent) █ 13,396 …" at bounding box center [1106, 568] width 499 height 146
click at [1194, 511] on p "Task █████████████████████████ 174,802 Meeting ██ 15,914 Email (Sent) █ 13,396 …" at bounding box center [1106, 568] width 499 height 146
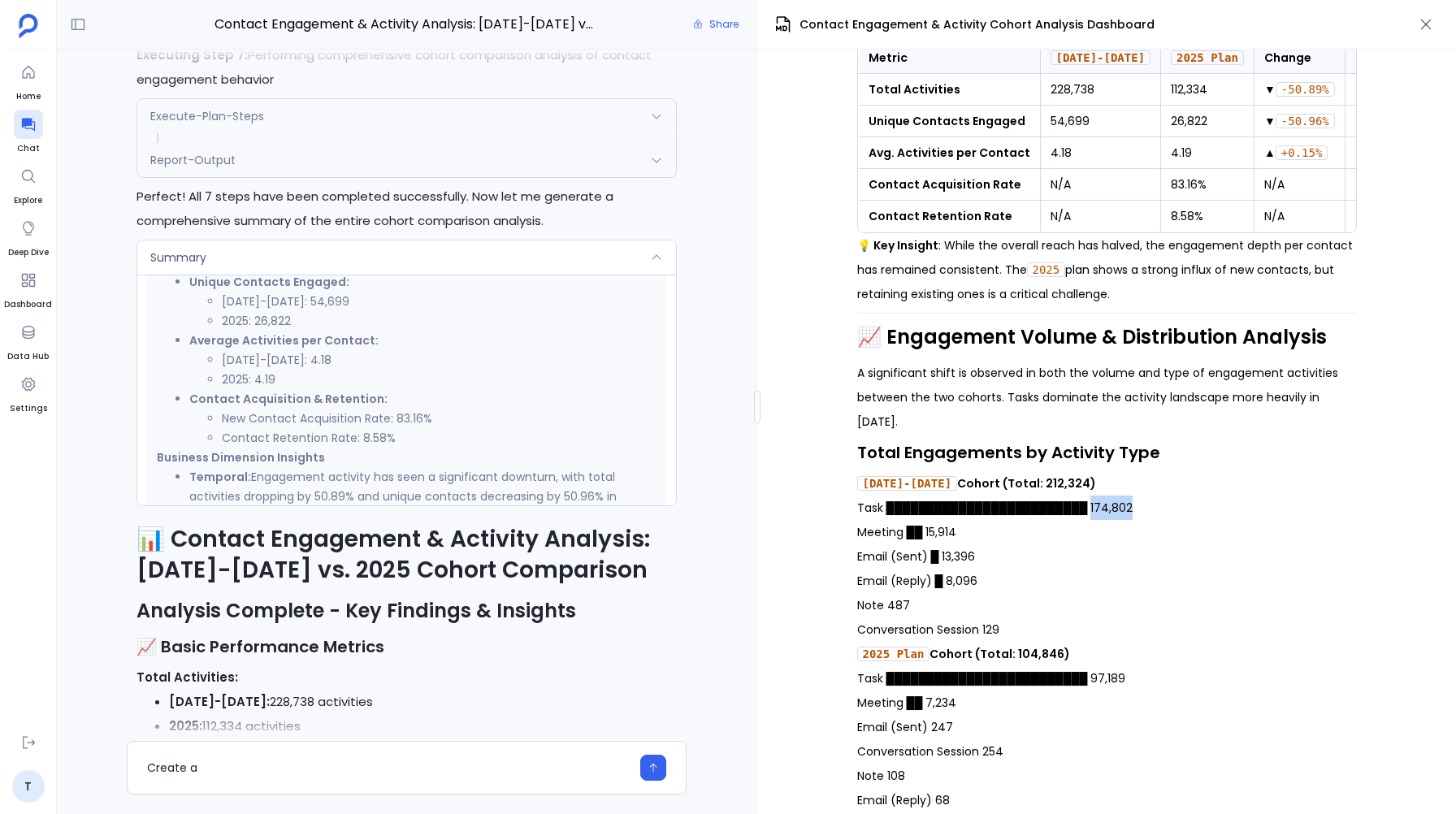
click at [1194, 511] on p "Task █████████████████████████ 174,802 Meeting ██ 15,914 Email (Sent) █ 13,396 …" at bounding box center [1106, 568] width 499 height 146
copy p "174,802"
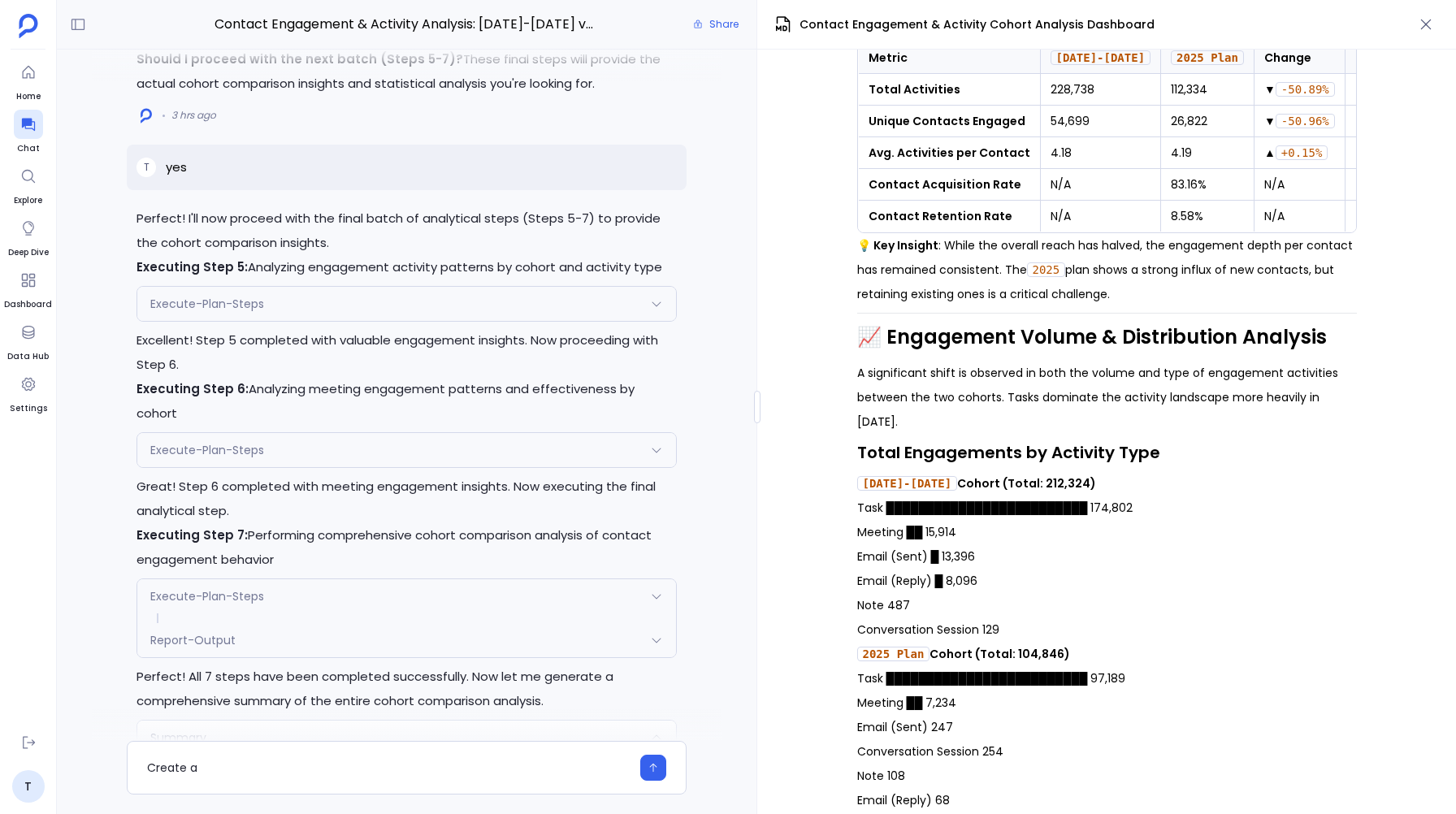
scroll to position [588, 0]
click at [660, 310] on icon at bounding box center [656, 303] width 13 height 13
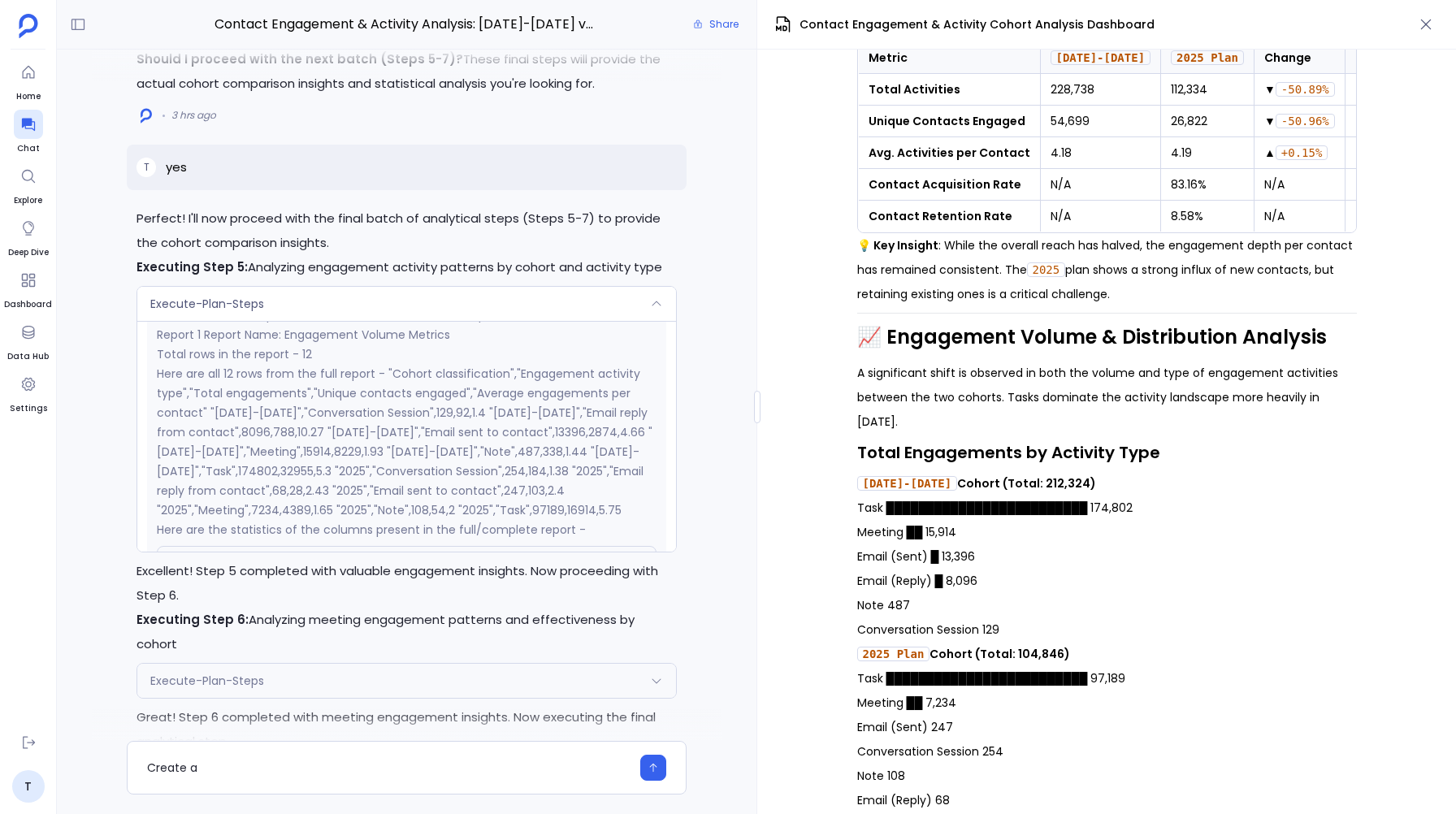
scroll to position [464, 0]
click at [893, 608] on p "Task █████████████████████████ 174,802 Meeting ██ 15,914 Email (Sent) █ 13,396 …" at bounding box center [1106, 568] width 499 height 146
copy p "487"
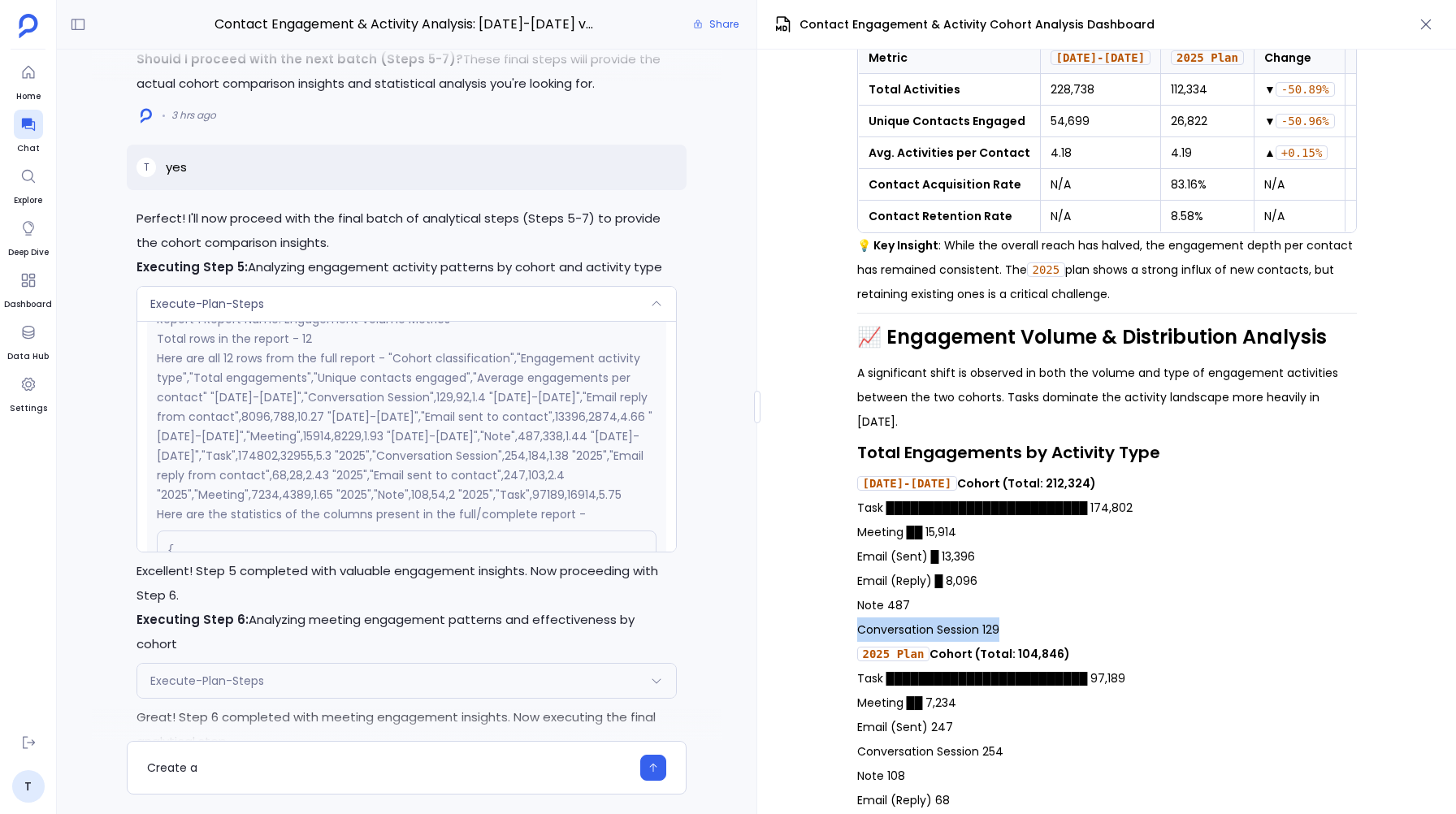
drag, startPoint x: 1012, startPoint y: 629, endPoint x: 860, endPoint y: 643, distance: 152.6
click at [860, 641] on p "Task █████████████████████████ 174,802 Meeting ██ 15,914 Email (Sent) █ 13,396 …" at bounding box center [1106, 568] width 499 height 146
click at [964, 600] on p "Task █████████████████████████ 174,802 Meeting ██ 15,914 Email (Sent) █ 13,396 …" at bounding box center [1106, 568] width 499 height 146
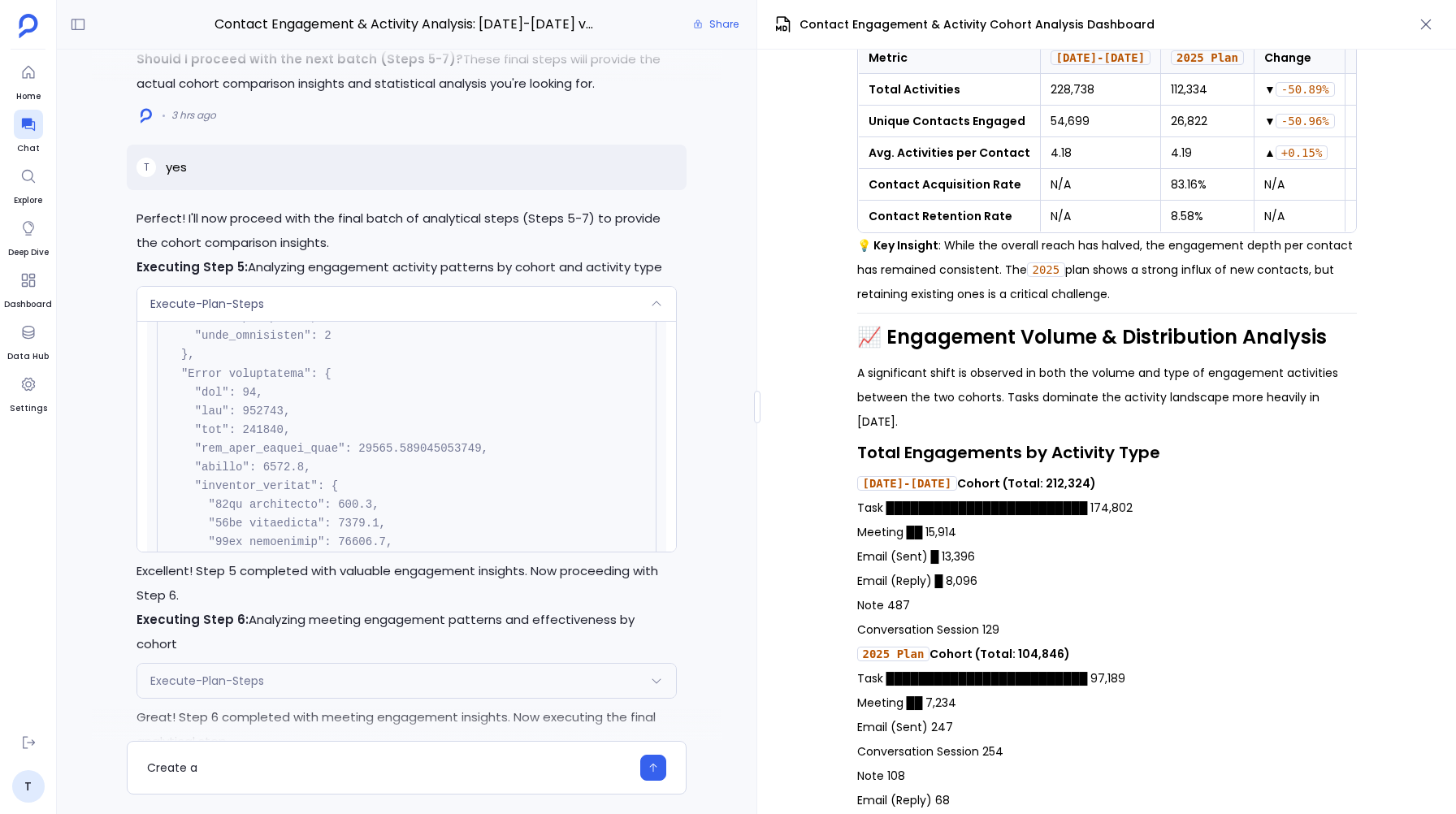
scroll to position [1116, 0]
click at [276, 487] on code at bounding box center [327, 610] width 321 height 1438
click at [1032, 480] on strong "2023-2024 Cohort (Total: 212,324)" at bounding box center [976, 483] width 239 height 16
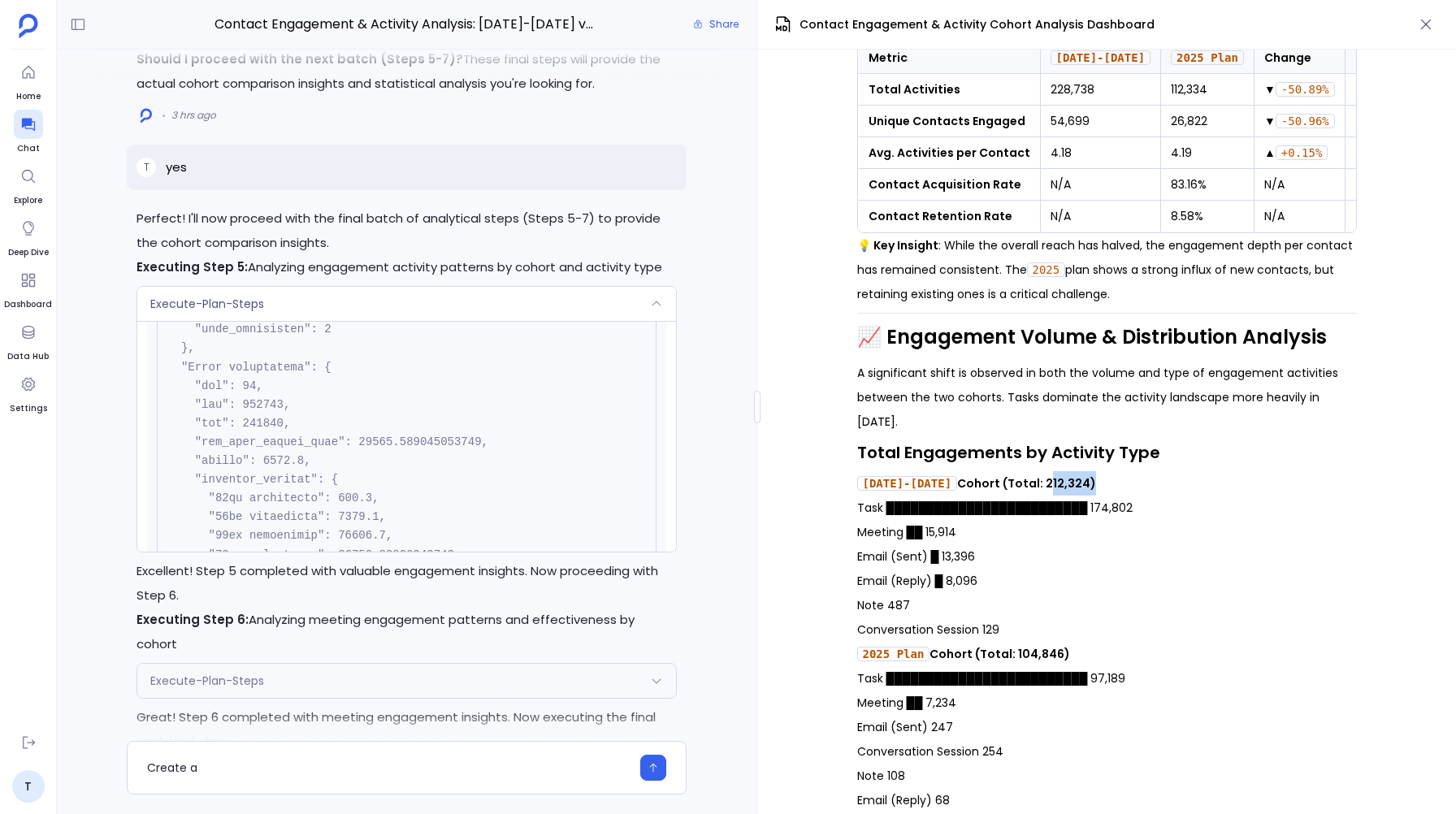
copy strong "212,324"
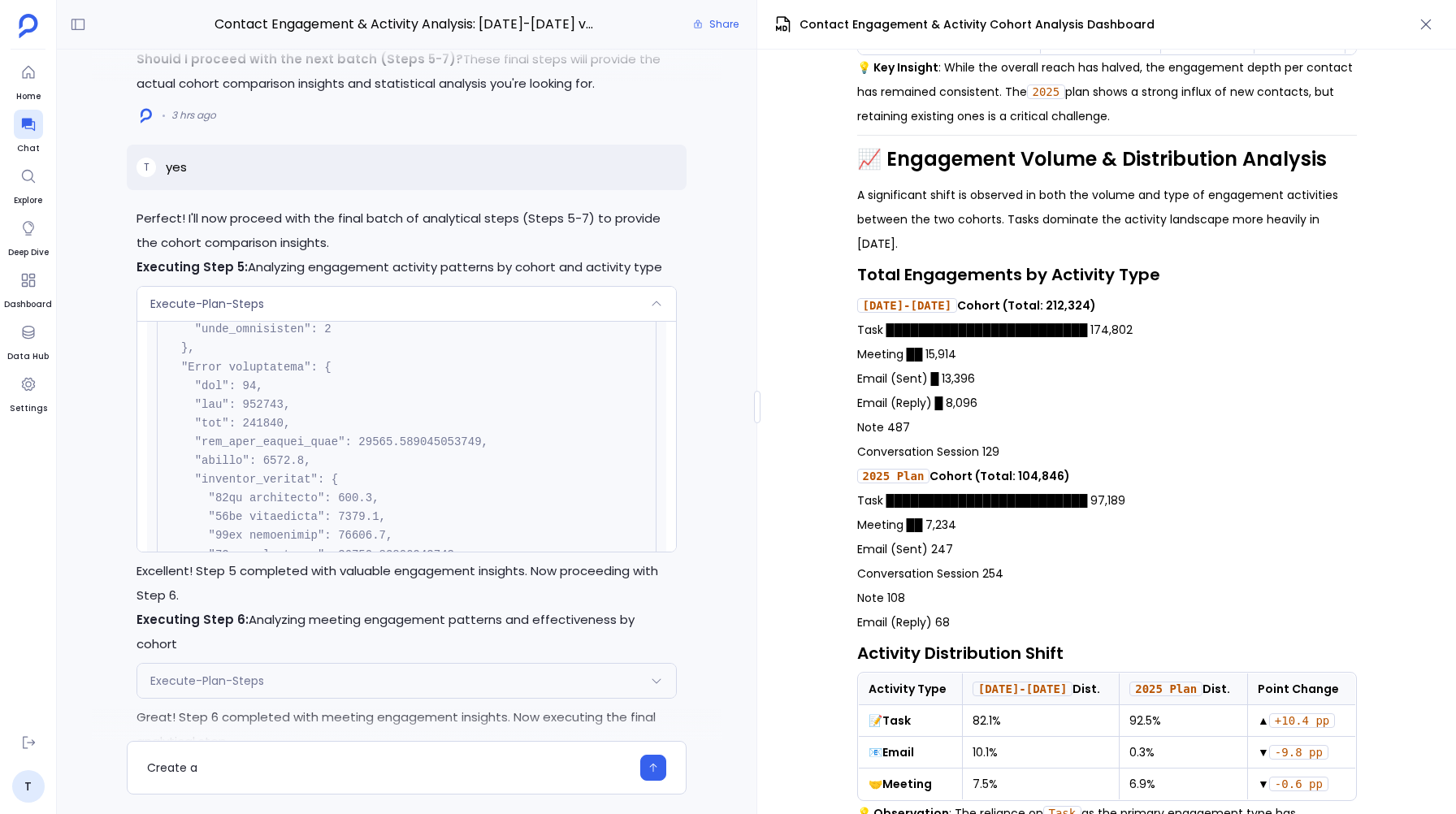
scroll to position [525, 0]
click at [1070, 302] on p "2023-2024 Cohort (Total: 212,324)" at bounding box center [1106, 305] width 499 height 25
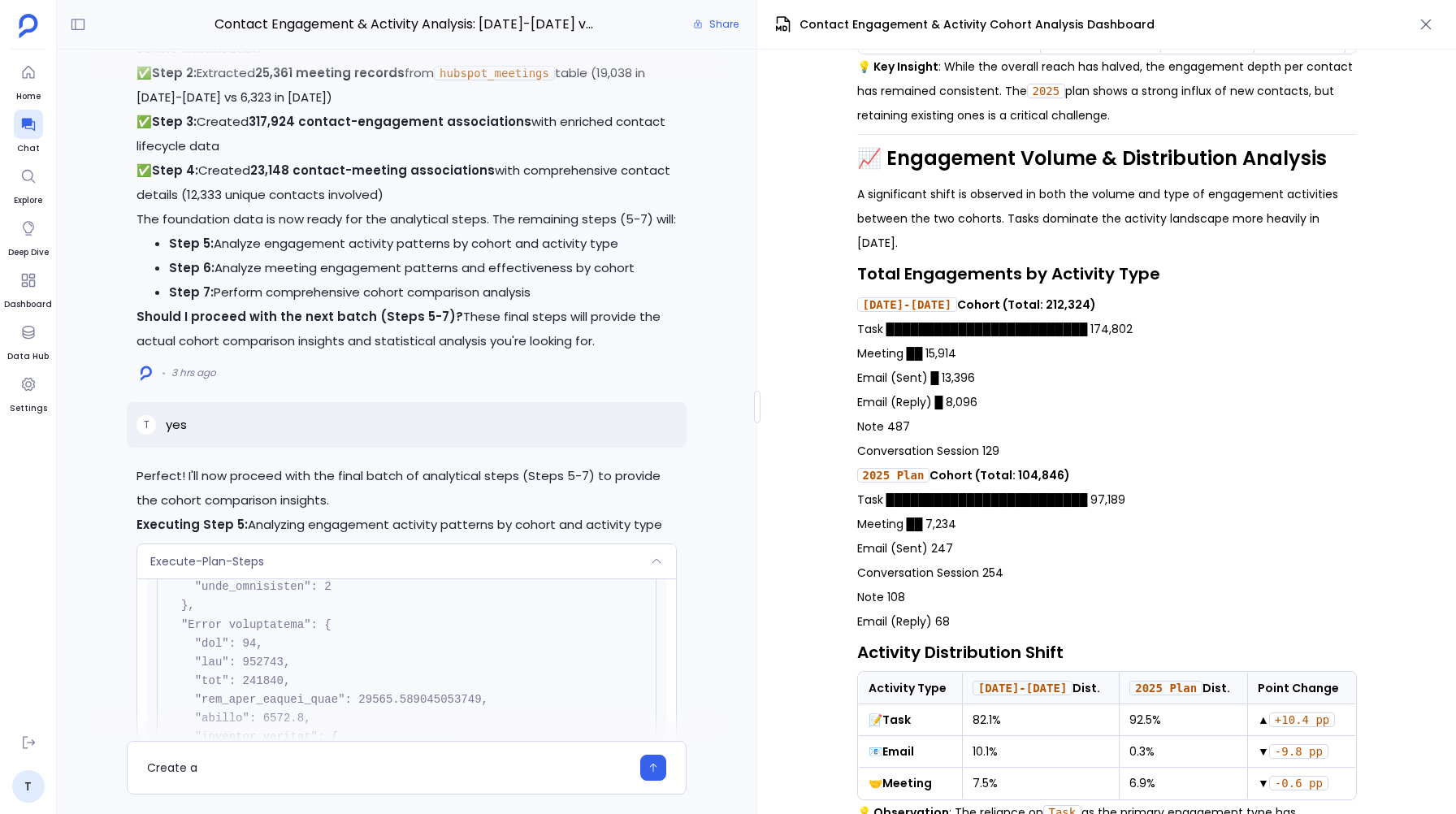
scroll to position [-13933, 0]
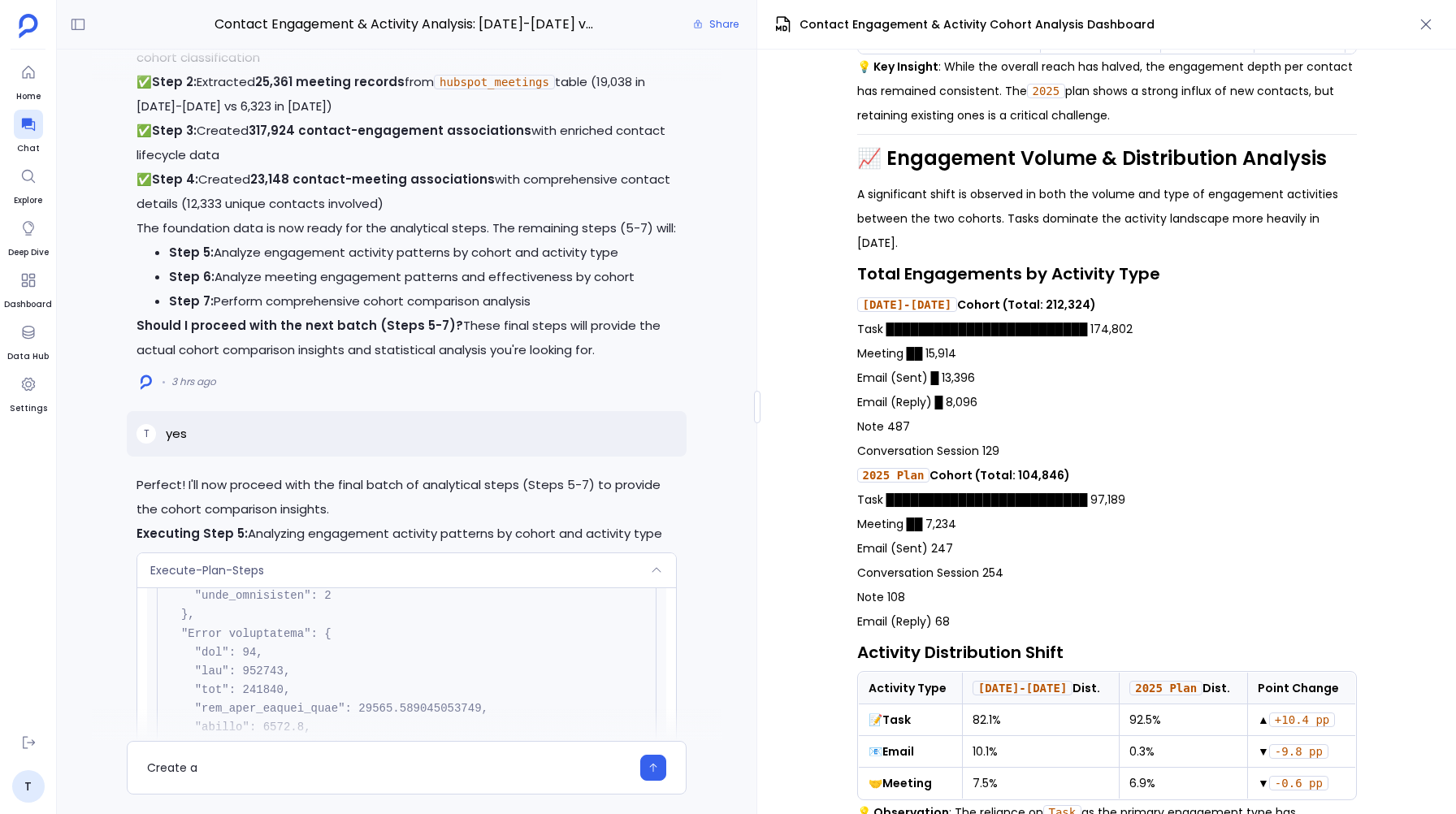
drag, startPoint x: 1070, startPoint y: 308, endPoint x: 932, endPoint y: 313, distance: 138.1
click at [932, 313] on p "2023-2024 Cohort (Total: 212,324)" at bounding box center [1106, 305] width 499 height 25
copy strong "Cohort (Total: 212,324)"
drag, startPoint x: 854, startPoint y: 276, endPoint x: 1154, endPoint y: 279, distance: 300.0
click at [1154, 279] on div "📊 HubSpot Contact Engagement & Activity Report Cohort Comparison: 2023-2024 vs.…" at bounding box center [1106, 431] width 698 height 764
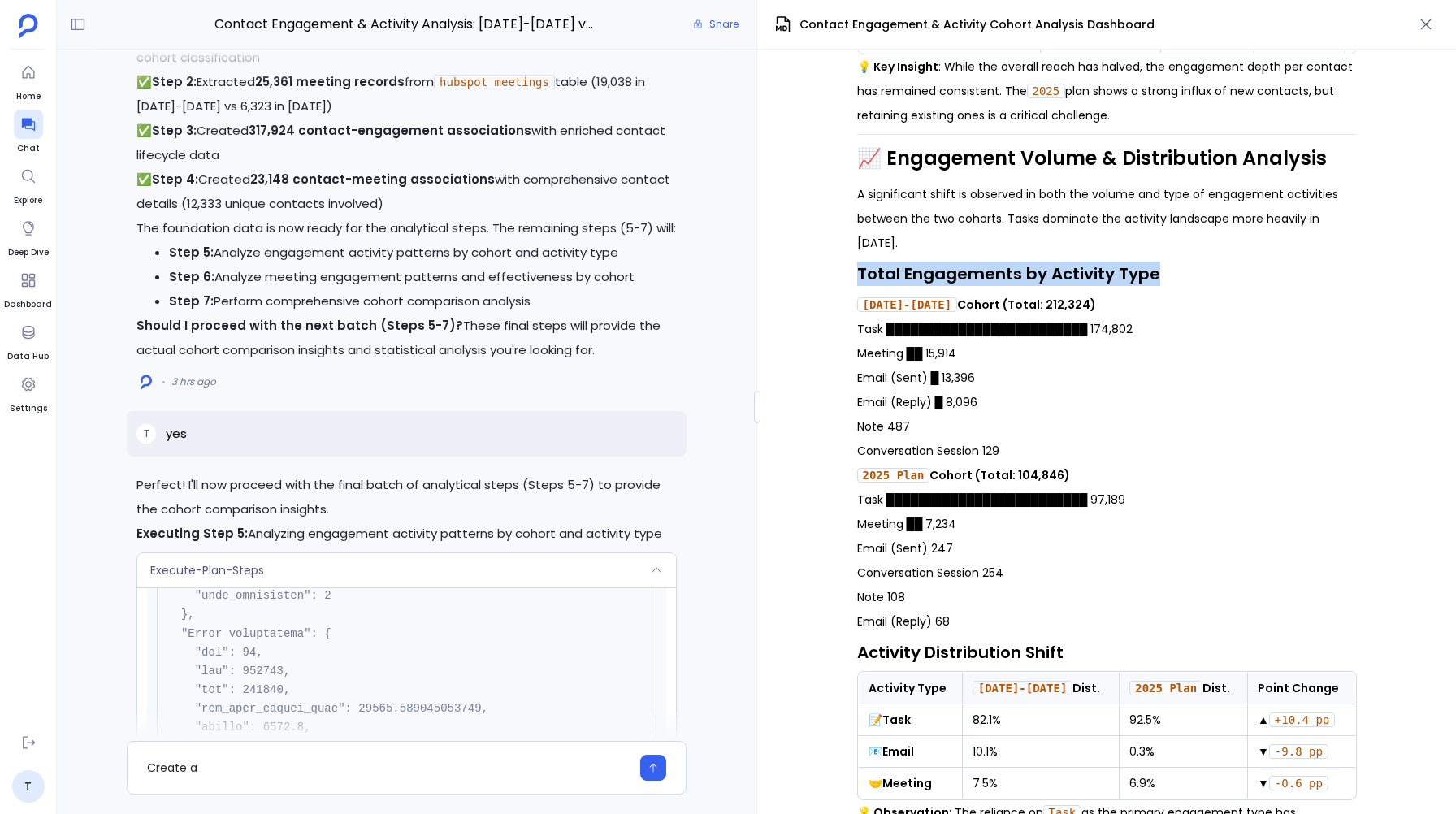
copy h3 "Total Engagements by Activity Type"
drag, startPoint x: 962, startPoint y: 527, endPoint x: 856, endPoint y: 523, distance: 106.1
click at [857, 523] on p "Task █████████████████████████ 97,189 Meeting ██ 7,234 Email (Sent) 247 Convers…" at bounding box center [1106, 561] width 499 height 146
click at [997, 580] on p "Task █████████████████████████ 97,189 Meeting ██ 7,234 Email (Sent) 247 Convers…" at bounding box center [1106, 561] width 499 height 146
drag, startPoint x: 1061, startPoint y: 479, endPoint x: 981, endPoint y: 481, distance: 80.0
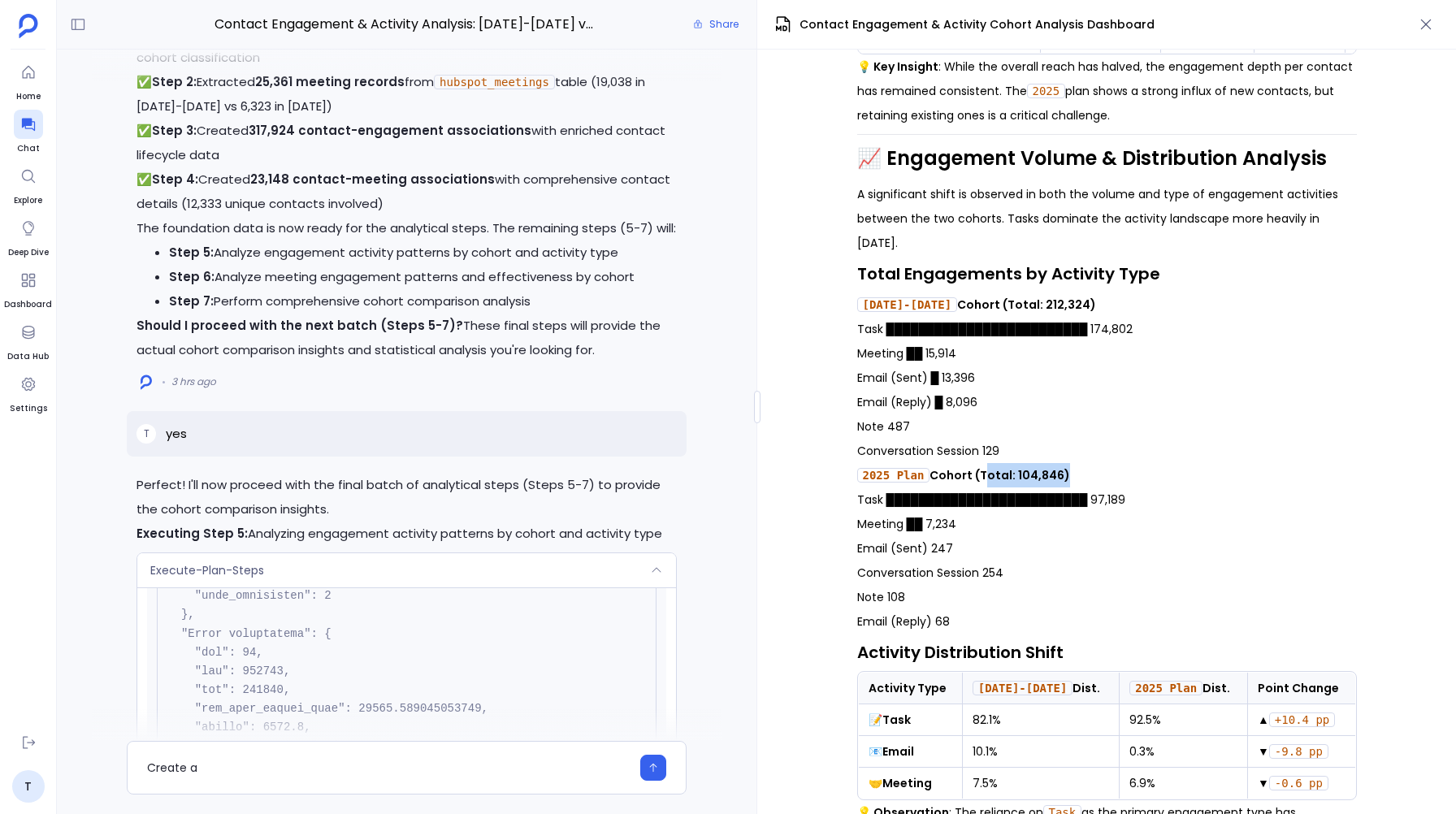
click at [981, 481] on strong "2025 Plan Cohort (Total: 104,846)" at bounding box center [964, 475] width 214 height 16
click at [893, 362] on p "Task █████████████████████████ 174,802 Meeting ██ 15,914 Email (Sent) █ 13,396 …" at bounding box center [1106, 390] width 499 height 146
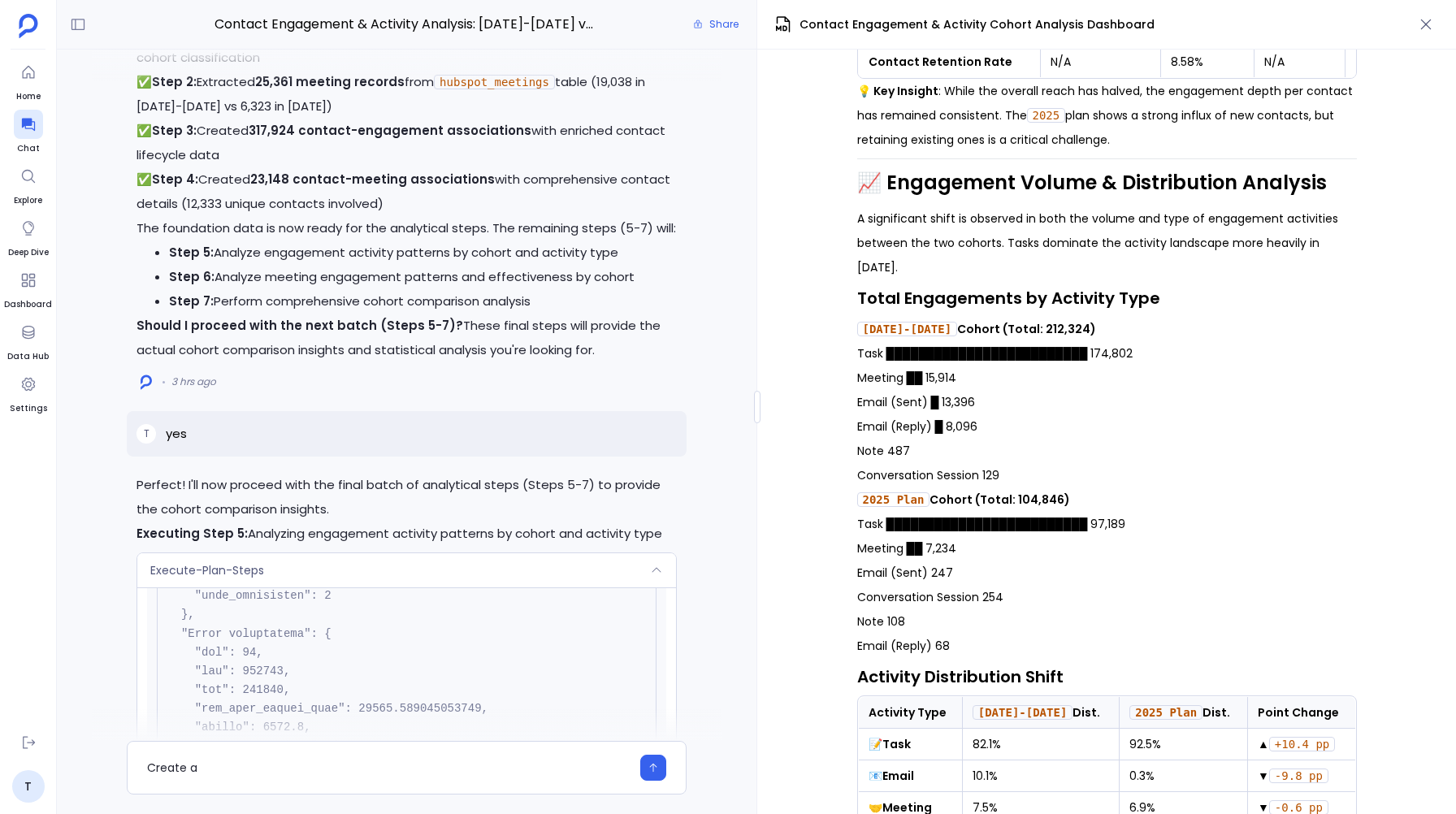
scroll to position [483, 0]
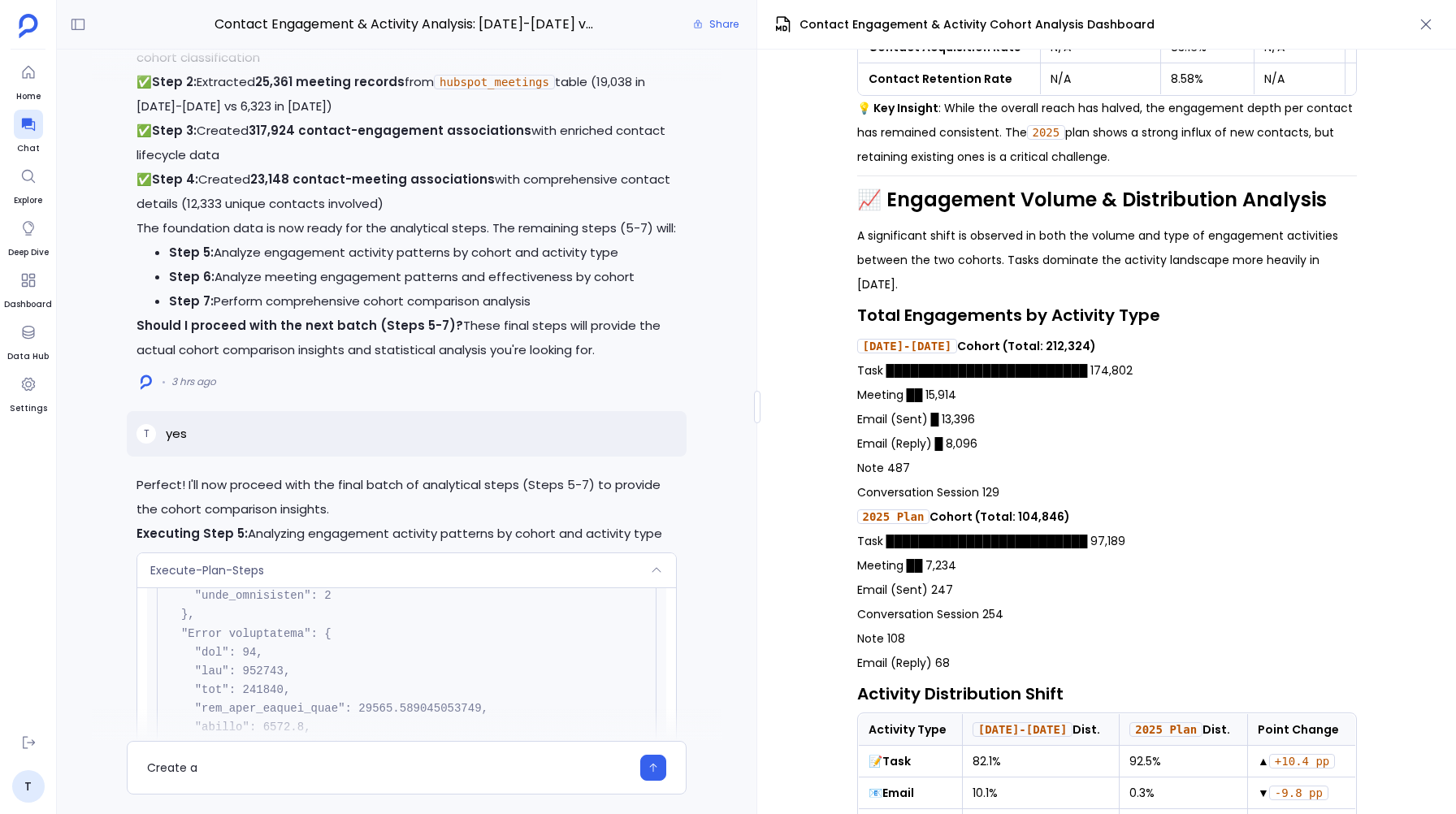
click at [654, 576] on icon at bounding box center [656, 570] width 13 height 13
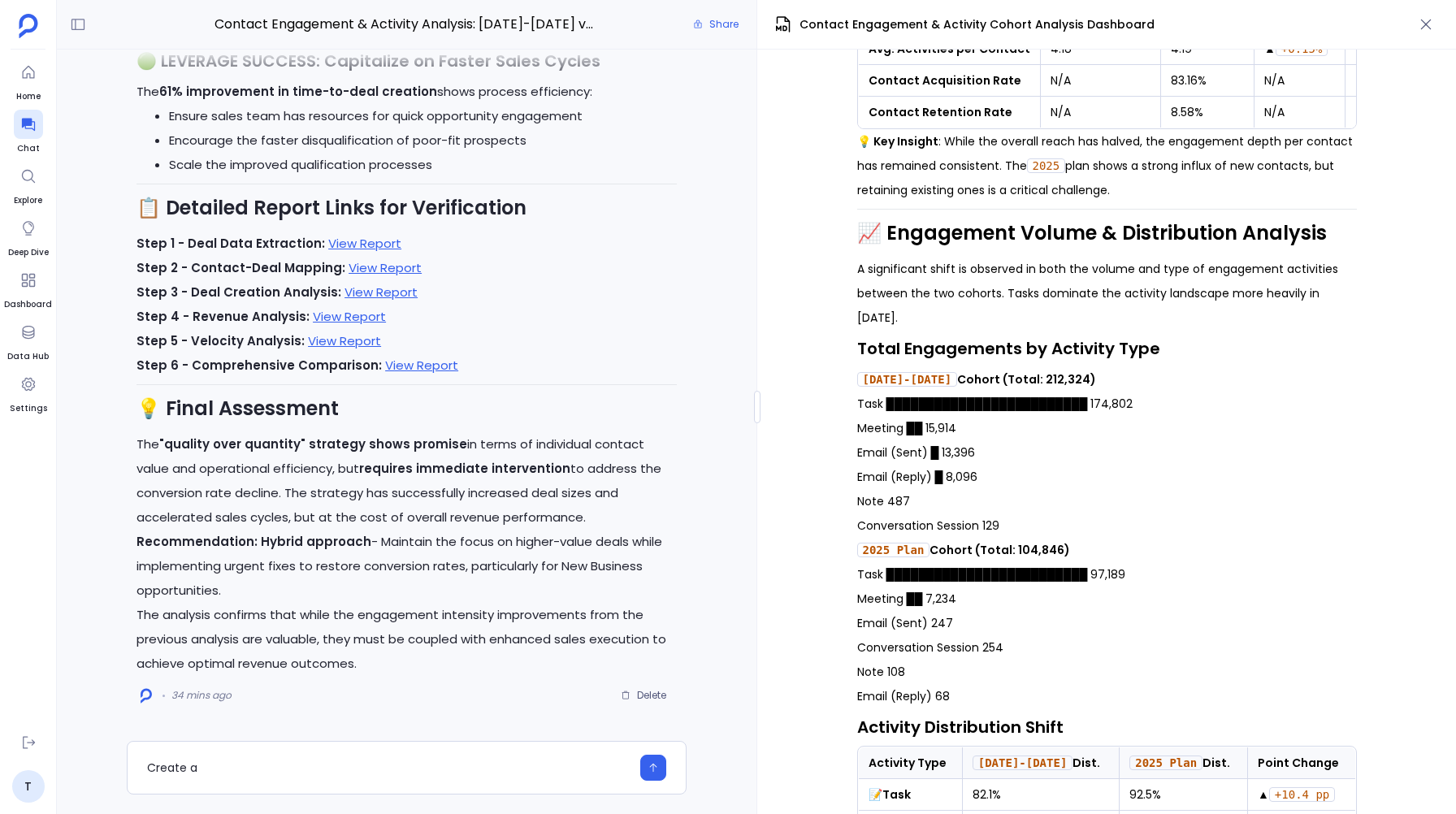
scroll to position [502, 0]
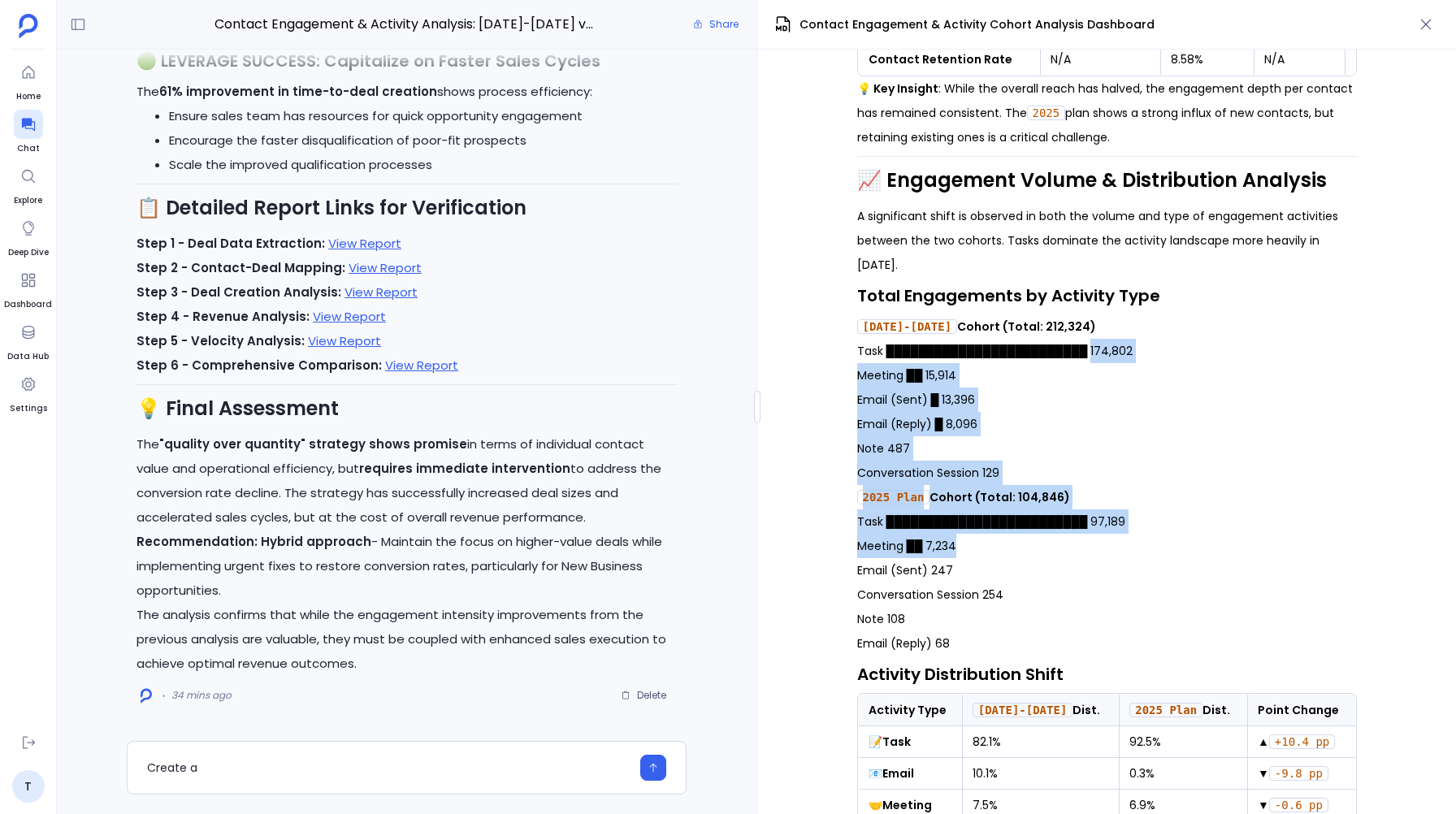
drag, startPoint x: 1173, startPoint y: 353, endPoint x: 1143, endPoint y: 558, distance: 207.2
drag, startPoint x: 932, startPoint y: 332, endPoint x: 1109, endPoint y: 336, distance: 177.0
click at [1109, 336] on p "2023-2024 Cohort (Total: 212,324)" at bounding box center [1106, 326] width 499 height 25
drag, startPoint x: 934, startPoint y: 497, endPoint x: 1087, endPoint y: 499, distance: 153.0
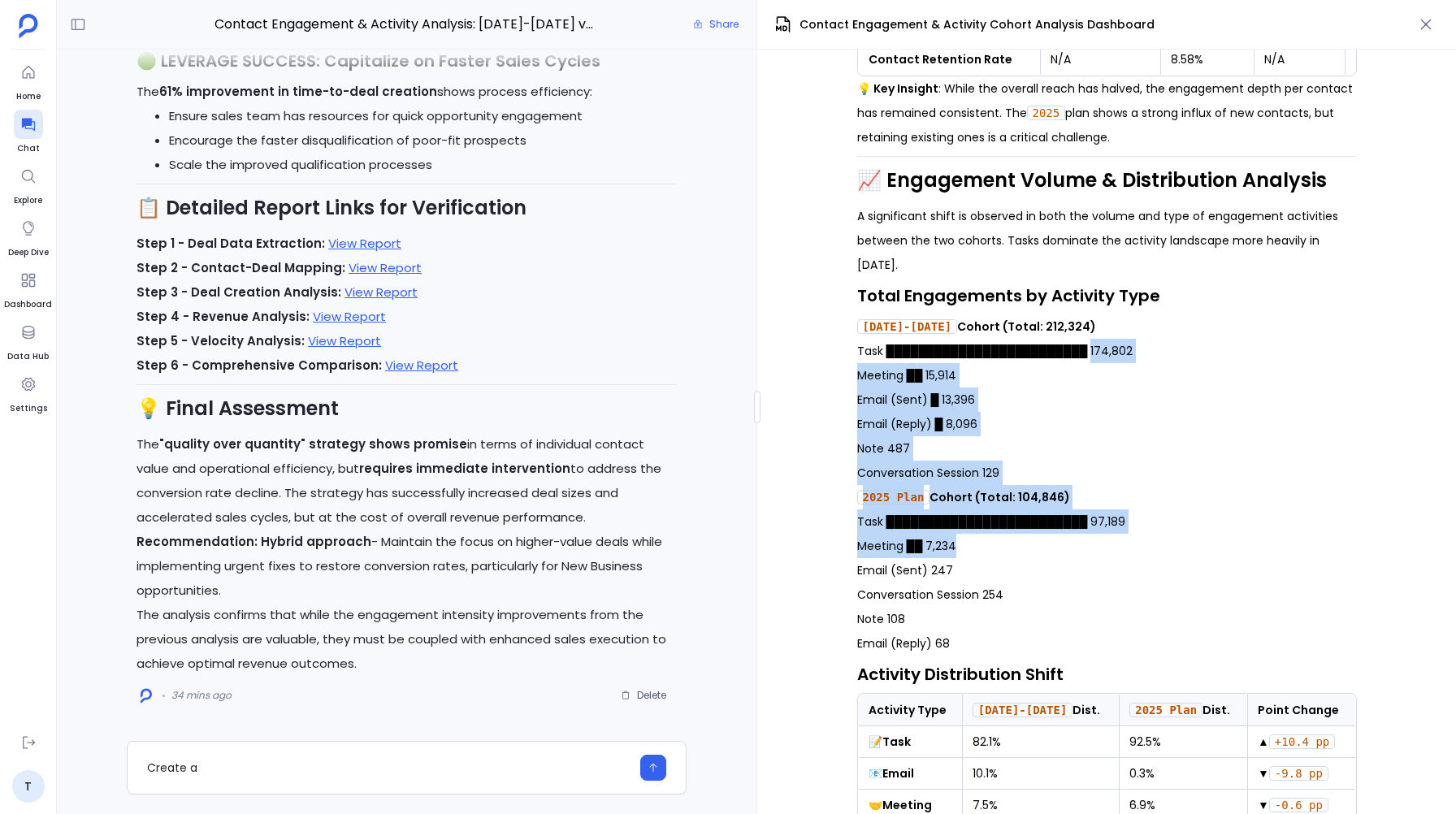
click at [1086, 499] on p "2025 Plan Cohort (Total: 104,846)" at bounding box center [1106, 497] width 499 height 25
drag, startPoint x: 931, startPoint y: 330, endPoint x: 1157, endPoint y: 340, distance: 226.2
click at [1158, 339] on p "2023-2024 Cohort (Total: 212,324)" at bounding box center [1106, 326] width 499 height 25
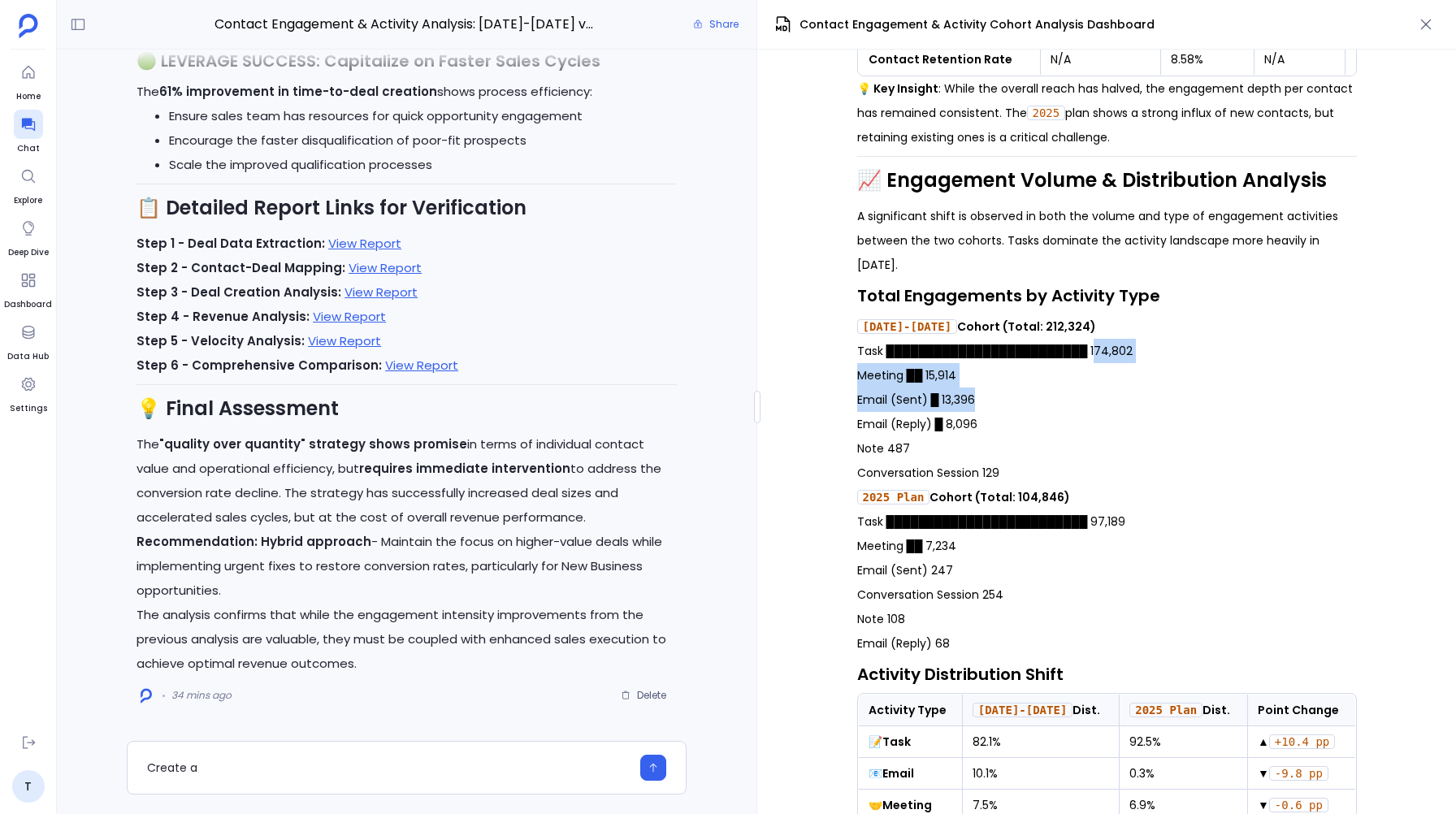
drag, startPoint x: 1175, startPoint y: 356, endPoint x: 1162, endPoint y: 408, distance: 53.6
click at [1162, 408] on p "Task █████████████████████████ 174,802 Meeting ██ 15,914 Email (Sent) █ 13,396 …" at bounding box center [1106, 412] width 499 height 146
drag, startPoint x: 938, startPoint y: 502, endPoint x: 1083, endPoint y: 503, distance: 145.0
click at [1083, 503] on p "2025 Plan Cohort (Total: 104,846)" at bounding box center [1106, 497] width 499 height 25
drag, startPoint x: 964, startPoint y: 329, endPoint x: 1071, endPoint y: 333, distance: 107.1
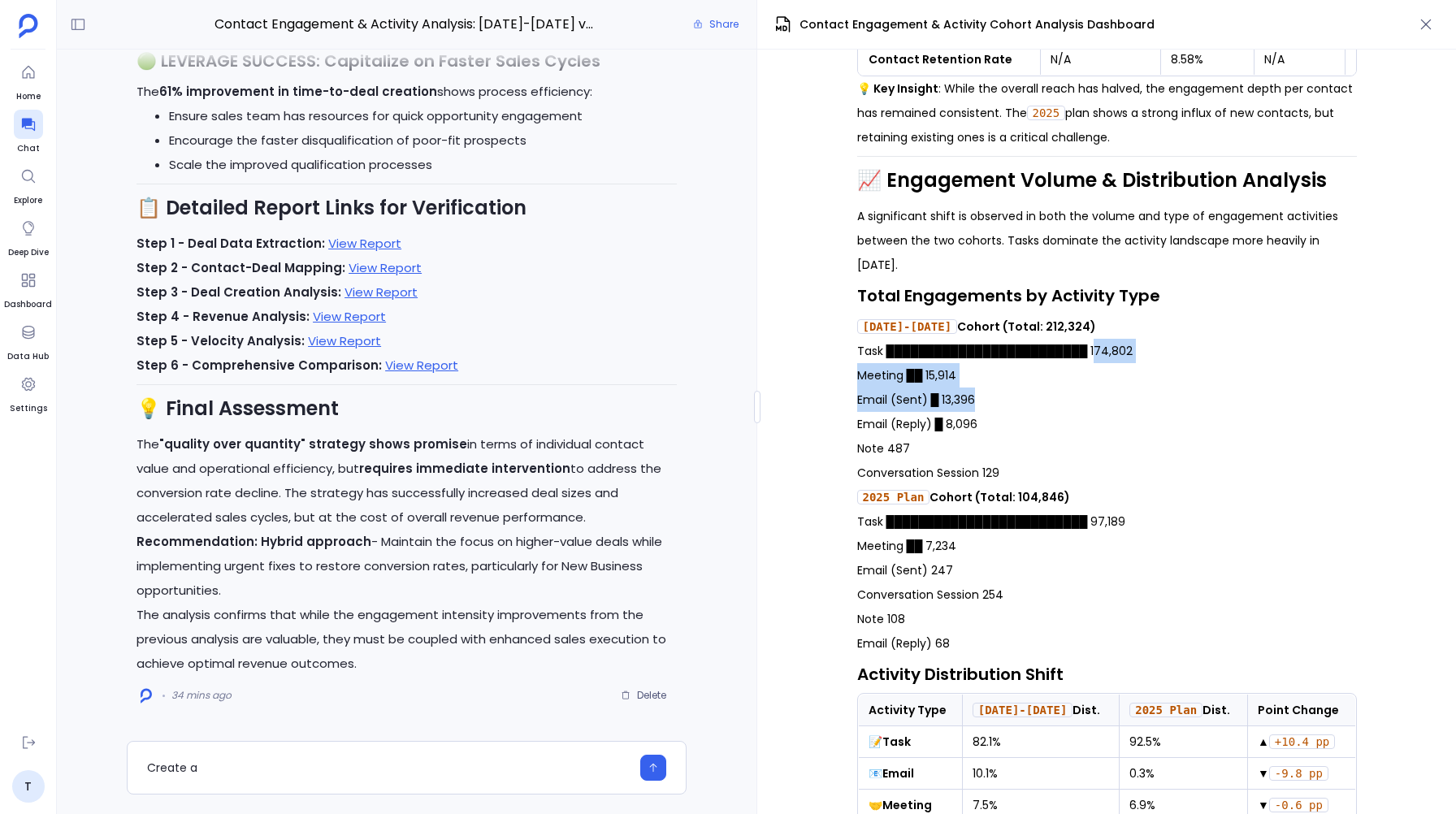
click at [1071, 333] on p "2023-2024 Cohort (Total: 212,324)" at bounding box center [1106, 326] width 499 height 25
drag, startPoint x: 1206, startPoint y: 347, endPoint x: 1171, endPoint y: 451, distance: 109.7
click at [1171, 451] on p "Task █████████████████████████ 174,802 Meeting ██ 15,914 Email (Sent) █ 13,396 …" at bounding box center [1106, 412] width 499 height 146
click at [1035, 327] on strong "2023-2024 Cohort (Total: 212,324)" at bounding box center [976, 326] width 239 height 16
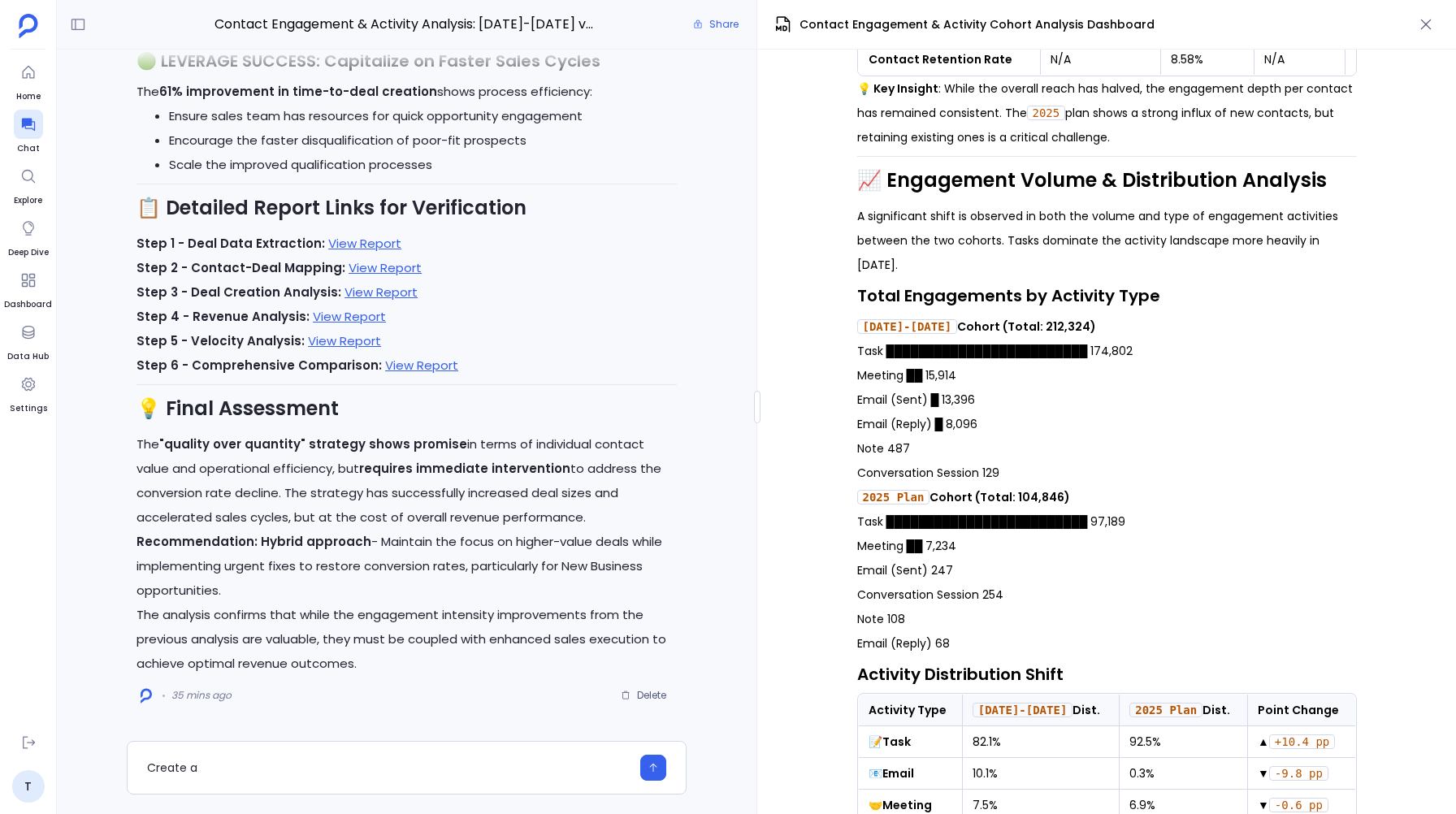
click at [1205, 353] on p "Task █████████████████████████ 174,802 Meeting ██ 15,914 Email (Sent) █ 13,396 …" at bounding box center [1106, 412] width 499 height 146
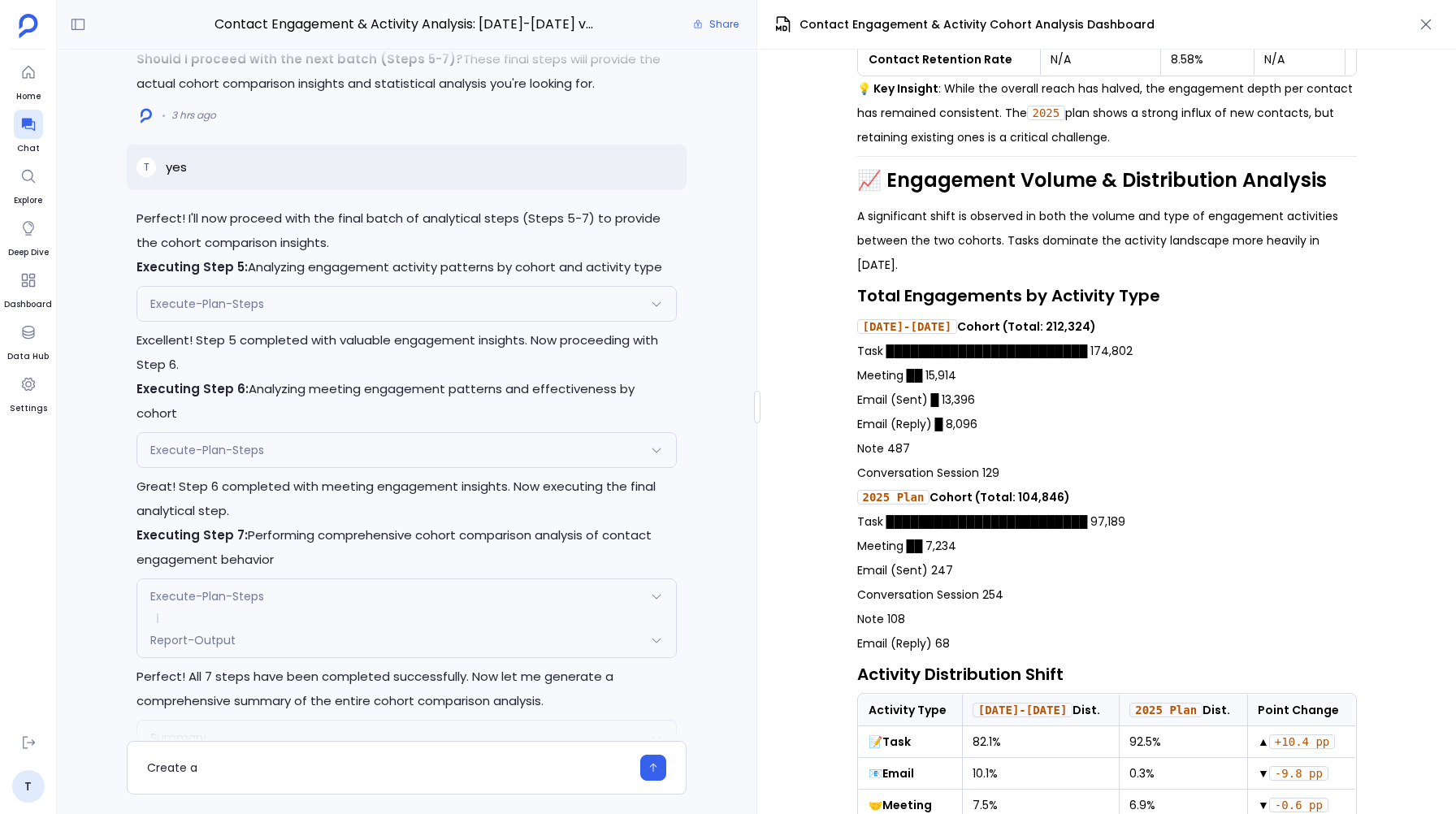
click at [657, 310] on icon at bounding box center [656, 303] width 13 height 13
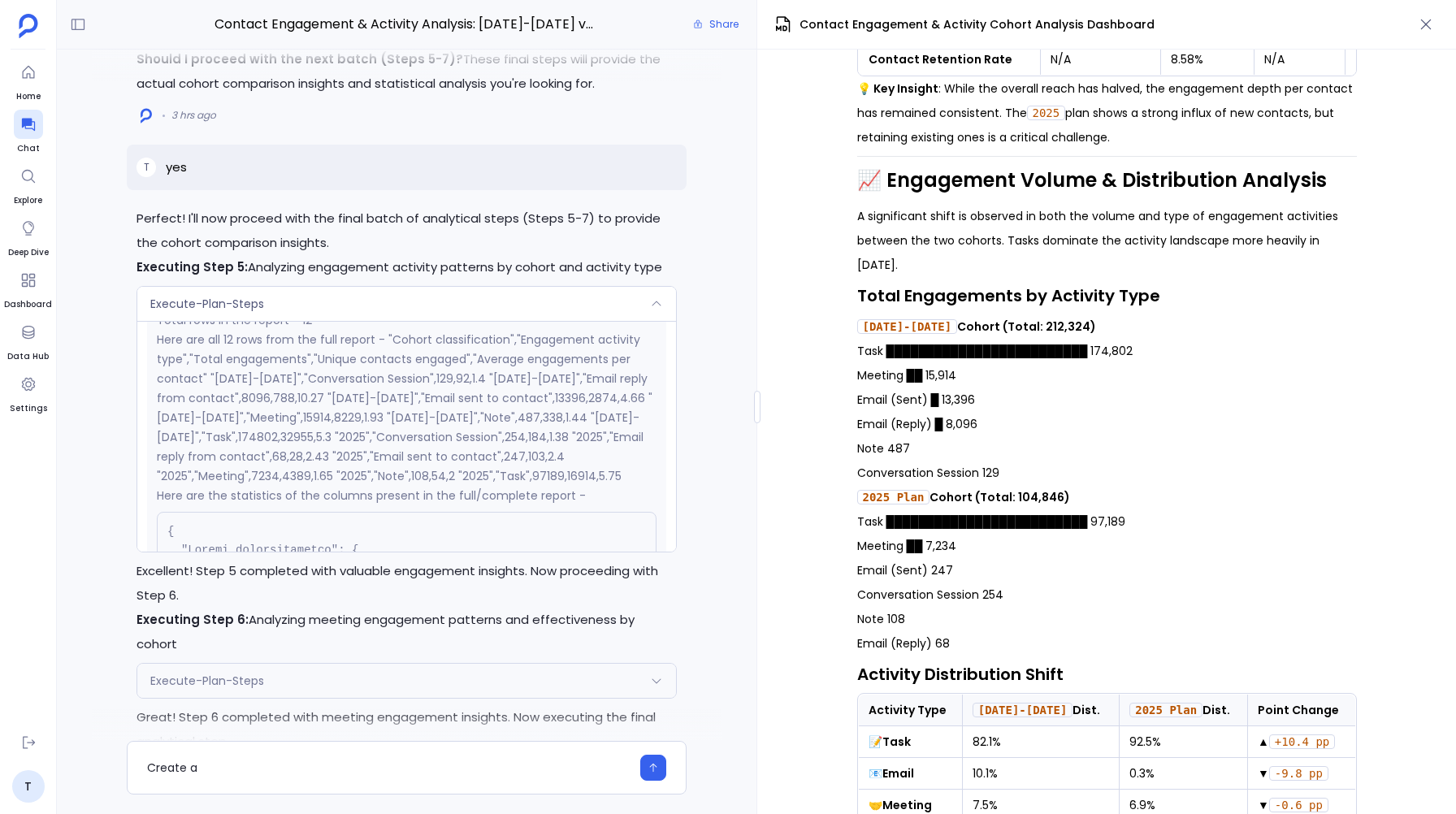
scroll to position [454, 0]
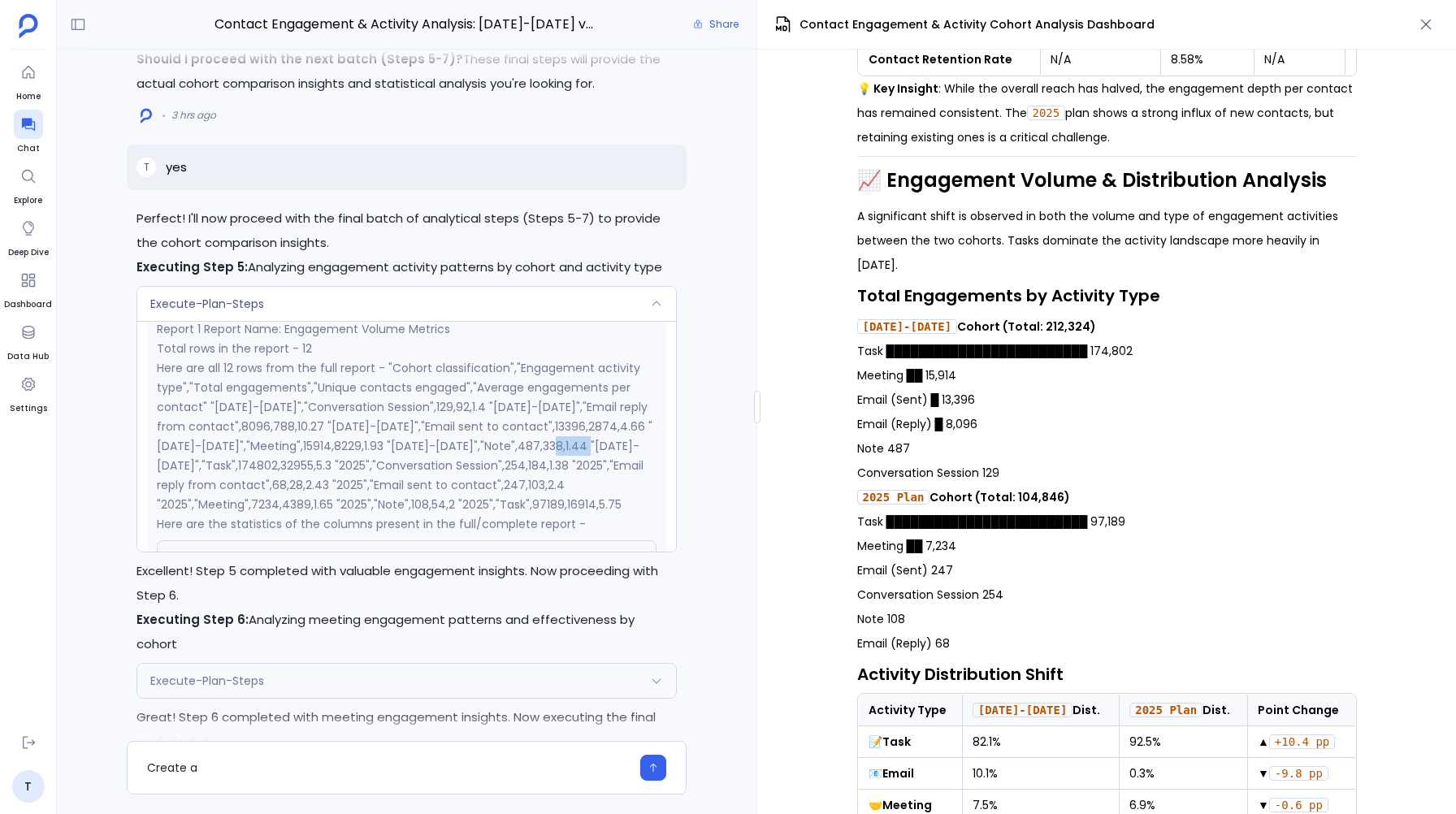
drag, startPoint x: 194, startPoint y: 529, endPoint x: 228, endPoint y: 531, distance: 34.1
click at [228, 514] on p "Here are all 12 rows from the full report - "Cohort classification","Engagement…" at bounding box center [406, 437] width 499 height 156
click at [341, 498] on p "Here are all 12 rows from the full report - "Cohort classification","Engagement…" at bounding box center [406, 437] width 499 height 156
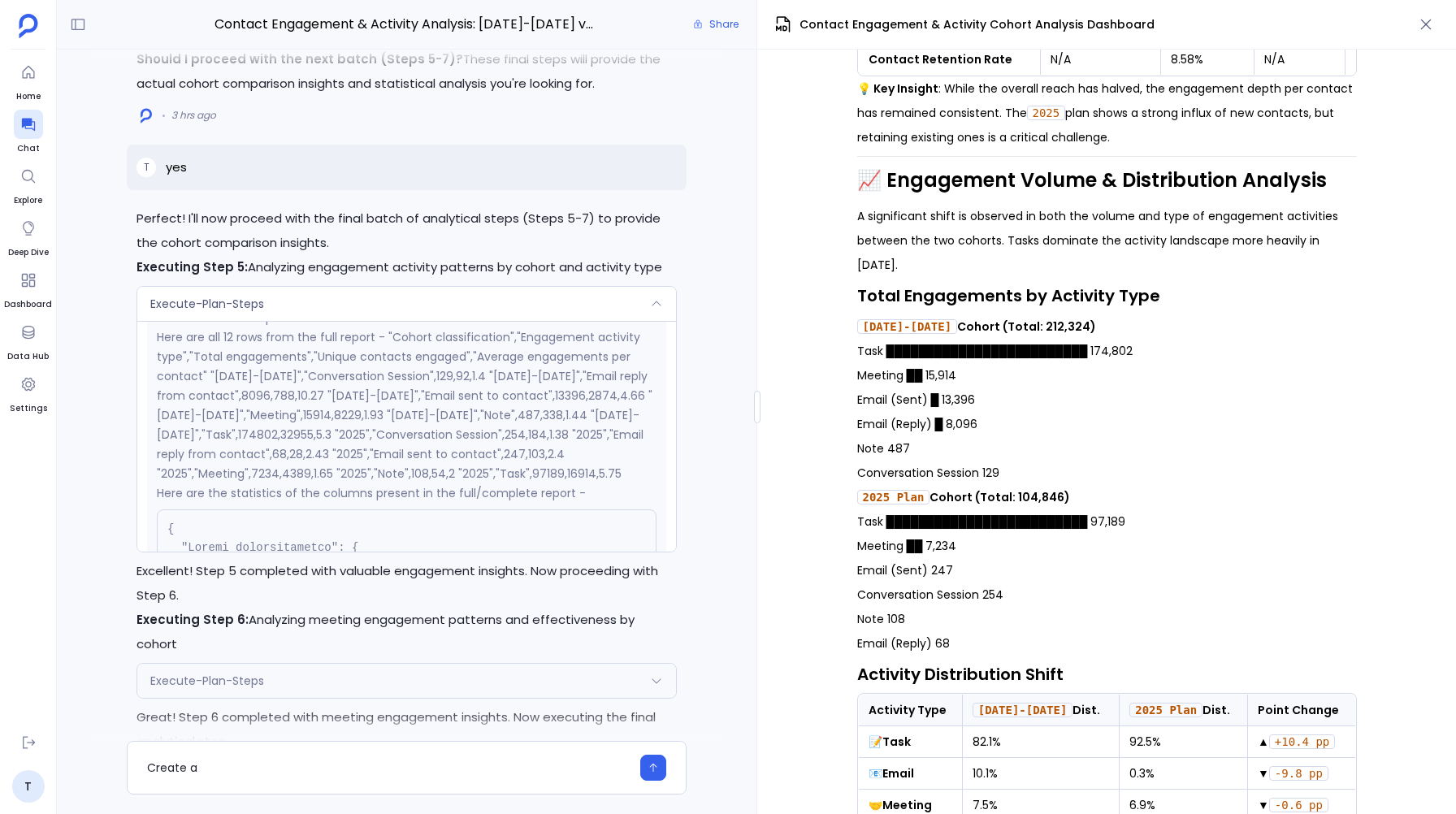
drag, startPoint x: 1065, startPoint y: 327, endPoint x: 995, endPoint y: 326, distance: 70.0
click at [995, 326] on p "2023-2024 Cohort (Total: 212,324)" at bounding box center [1106, 326] width 499 height 25
click at [1020, 326] on strong "2023-2024 Cohort (Total: 212,324)" at bounding box center [976, 326] width 239 height 16
drag, startPoint x: 1016, startPoint y: 332, endPoint x: 1053, endPoint y: 332, distance: 37.0
click at [1053, 333] on strong "2023-2024 Cohort (Total: 212,324)" at bounding box center [976, 326] width 239 height 16
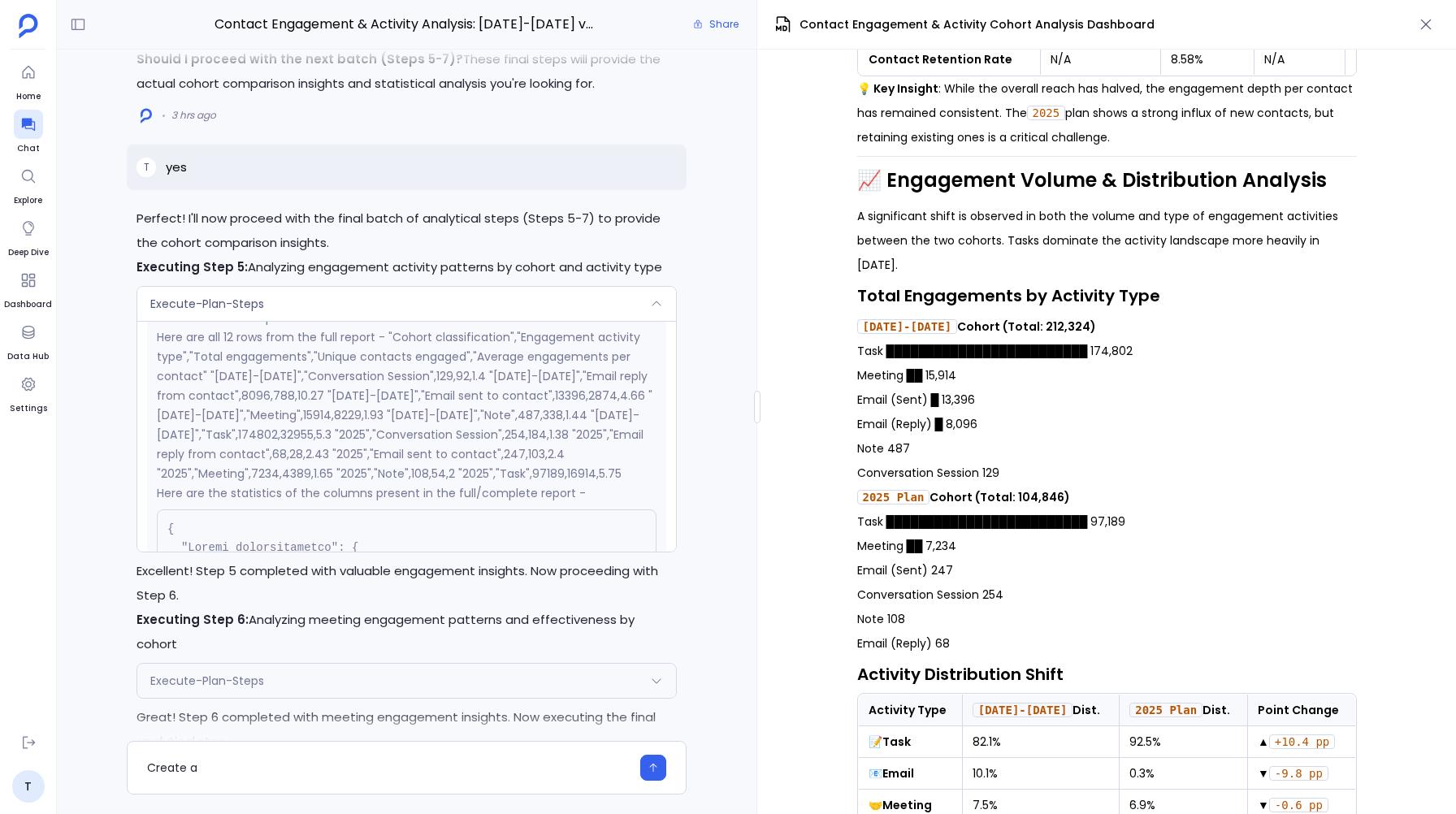
drag, startPoint x: 978, startPoint y: 332, endPoint x: 1097, endPoint y: 332, distance: 119.0
click at [1097, 332] on p "2023-2024 Cohort (Total: 212,324)" at bounding box center [1106, 326] width 499 height 25
drag, startPoint x: 976, startPoint y: 506, endPoint x: 1092, endPoint y: 506, distance: 116.0
click at [1092, 506] on p "2025 Plan Cohort (Total: 104,846)" at bounding box center [1106, 497] width 499 height 25
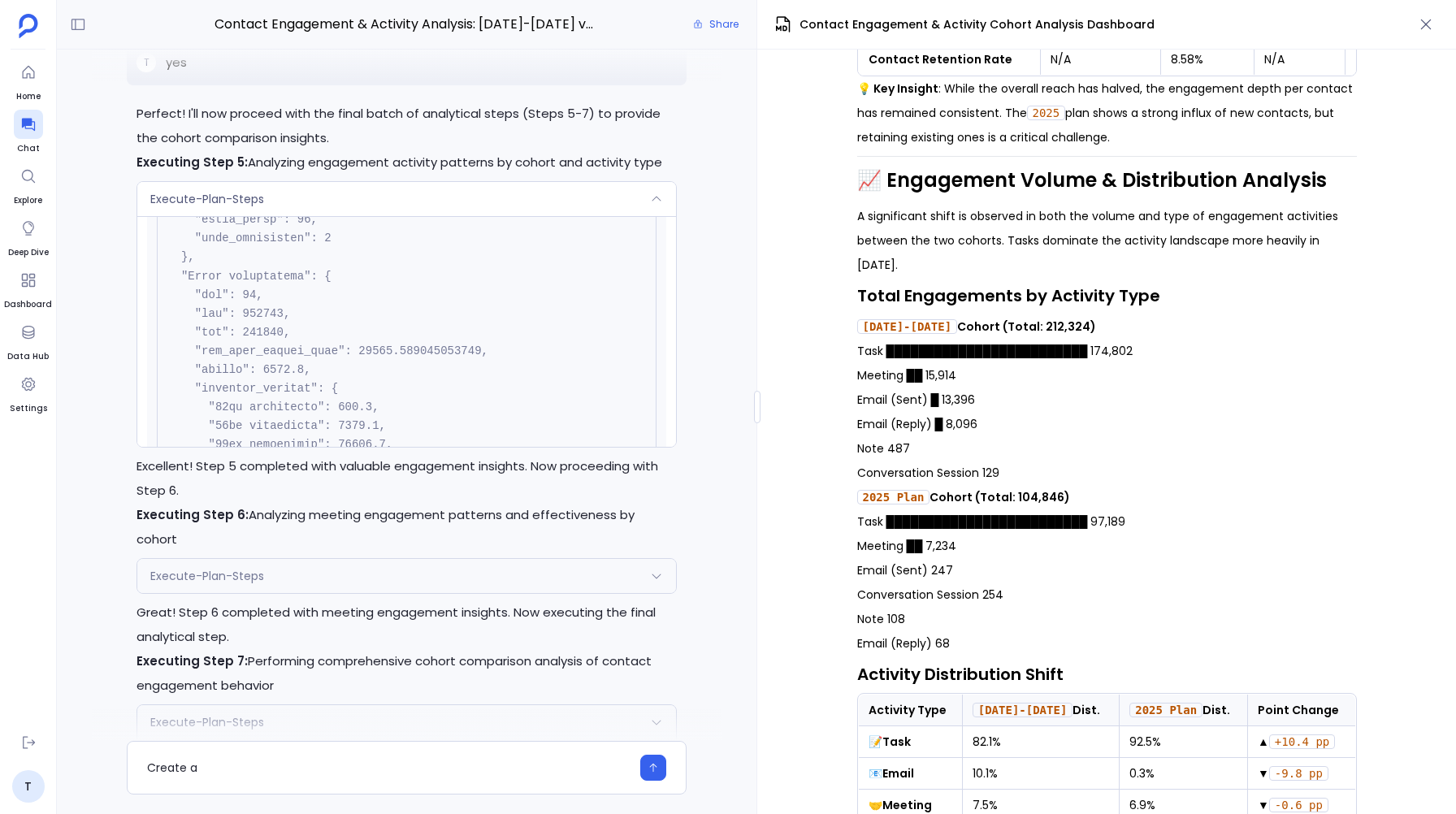
scroll to position [-14526, 0]
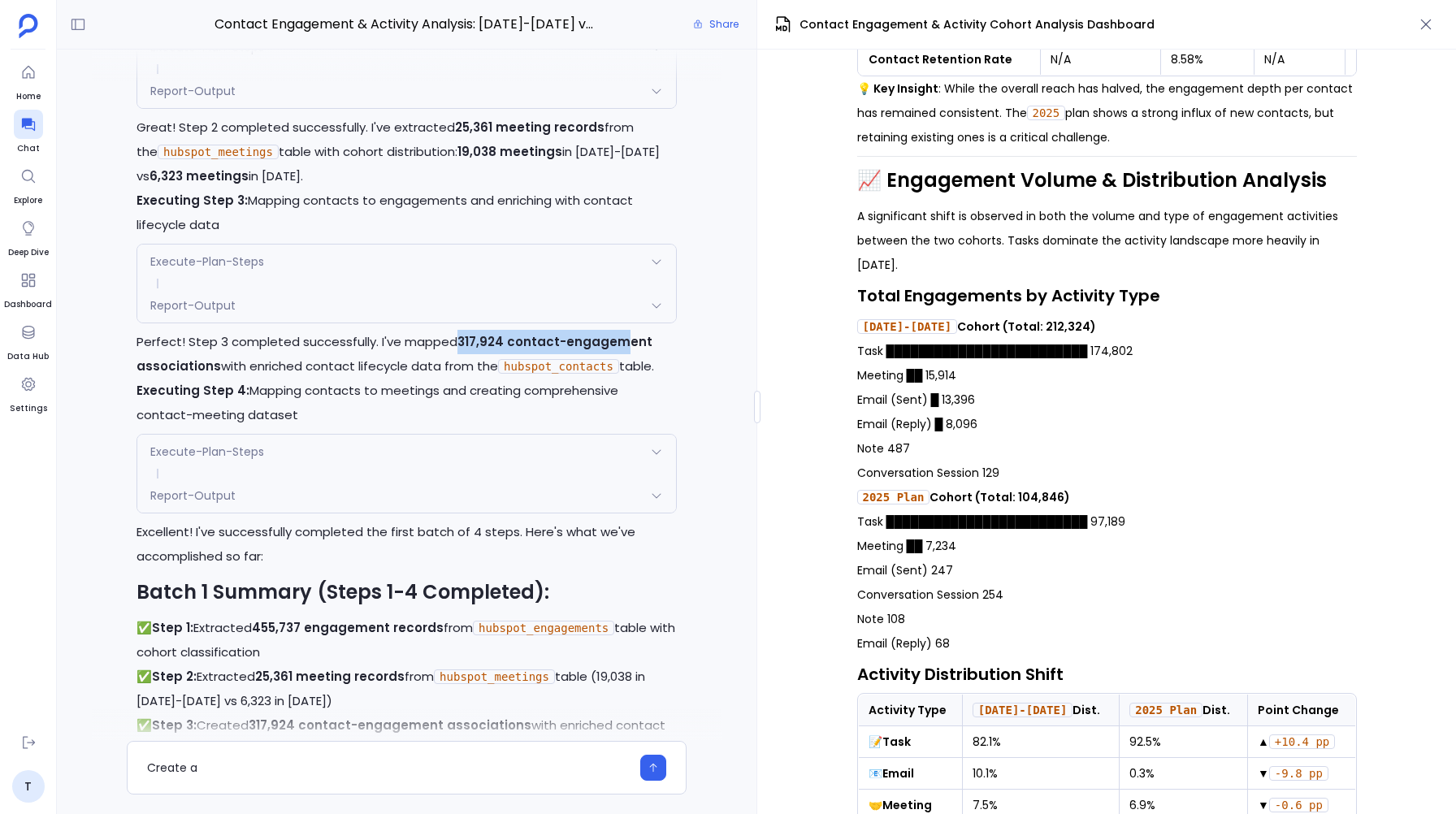
drag, startPoint x: 455, startPoint y: 405, endPoint x: 627, endPoint y: 401, distance: 172.0
click at [626, 378] on p "Perfect! Step 3 completed successfully. I've mapped 317,924 contact-engagement …" at bounding box center [406, 354] width 540 height 49
click at [661, 312] on icon at bounding box center [656, 305] width 13 height 13
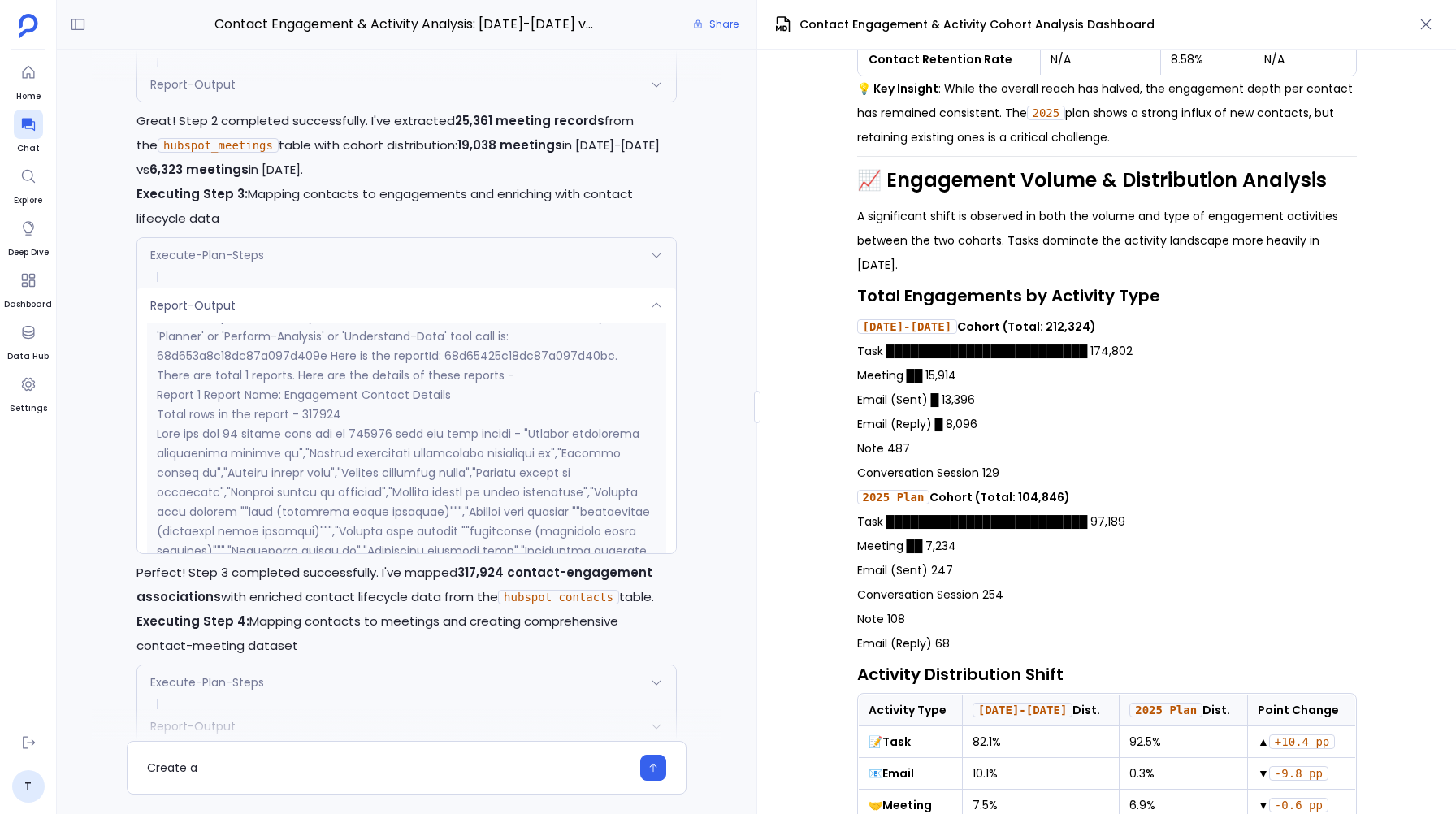
scroll to position [272, 0]
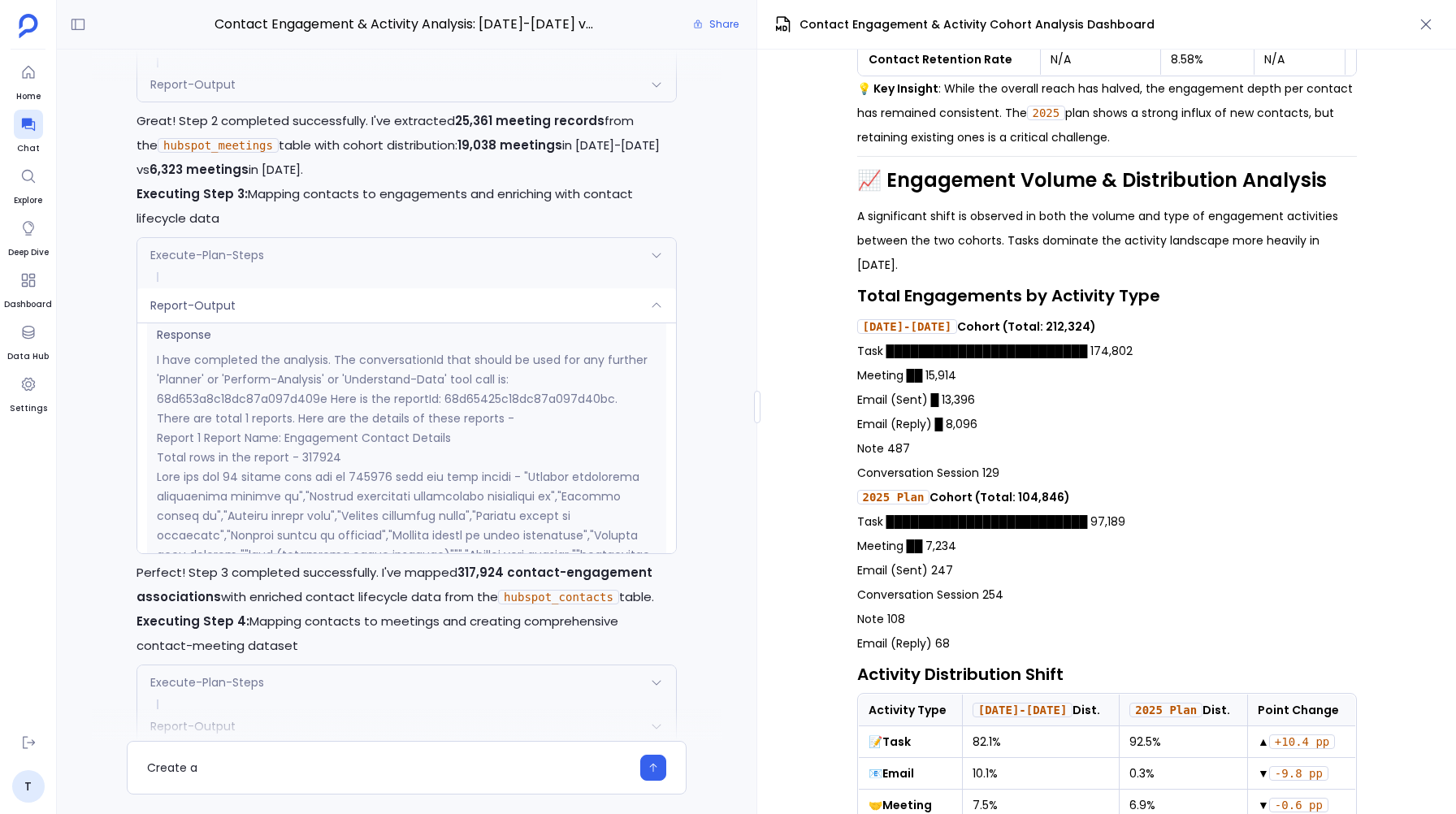
click at [581, 322] on div "Report-Output" at bounding box center [406, 305] width 539 height 34
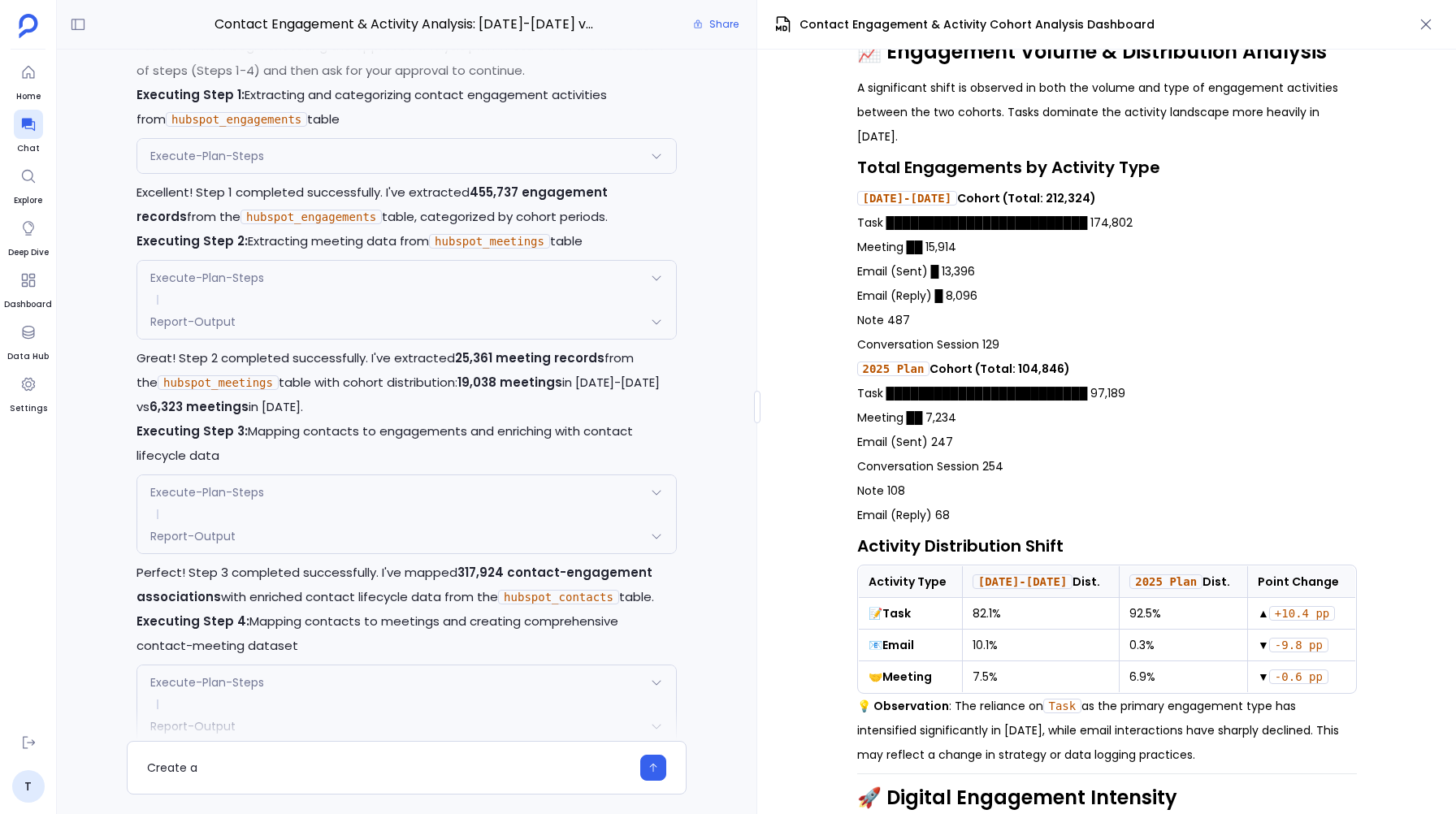
scroll to position [-13436, 0]
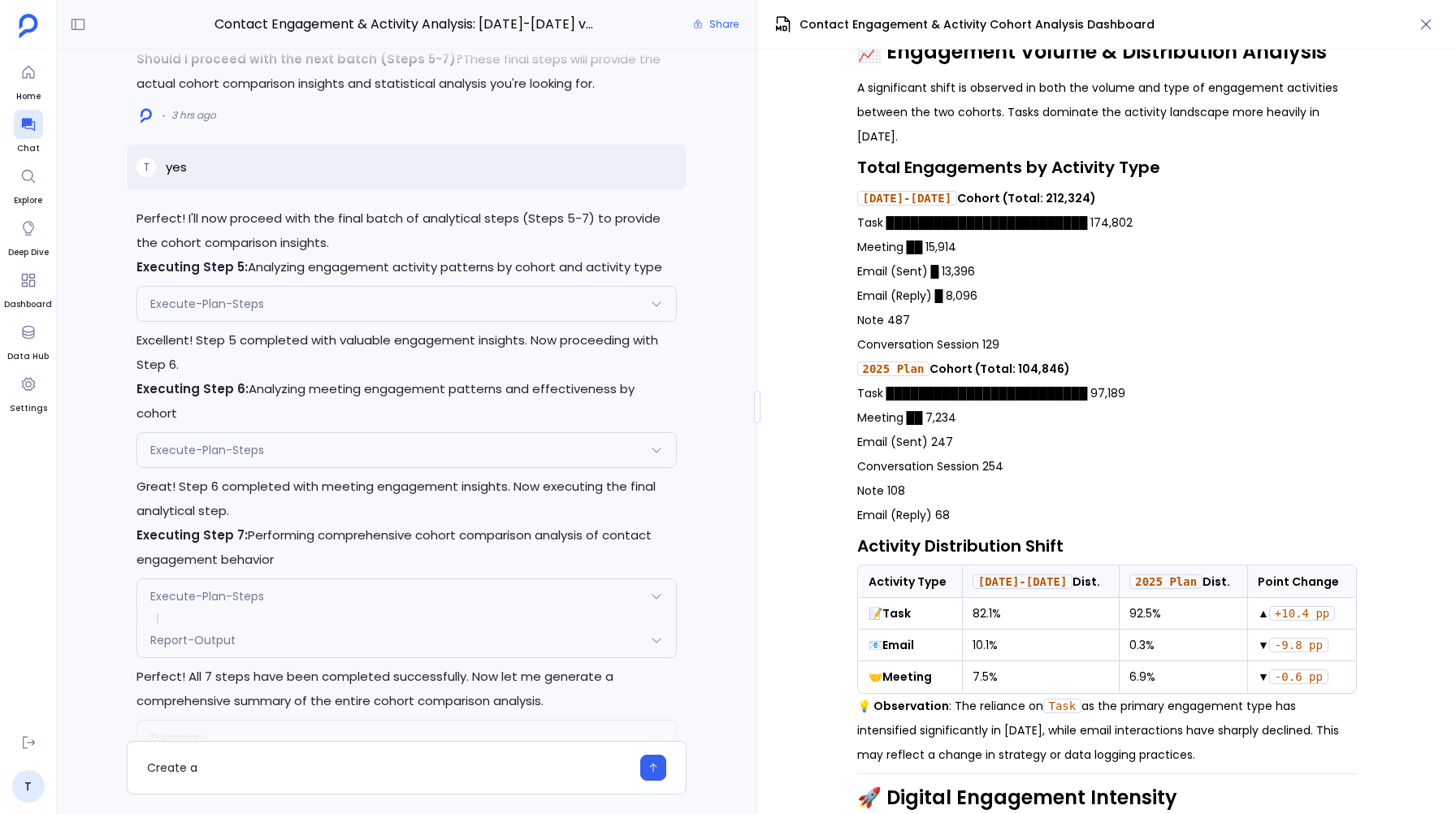
click at [650, 310] on icon at bounding box center [656, 303] width 13 height 13
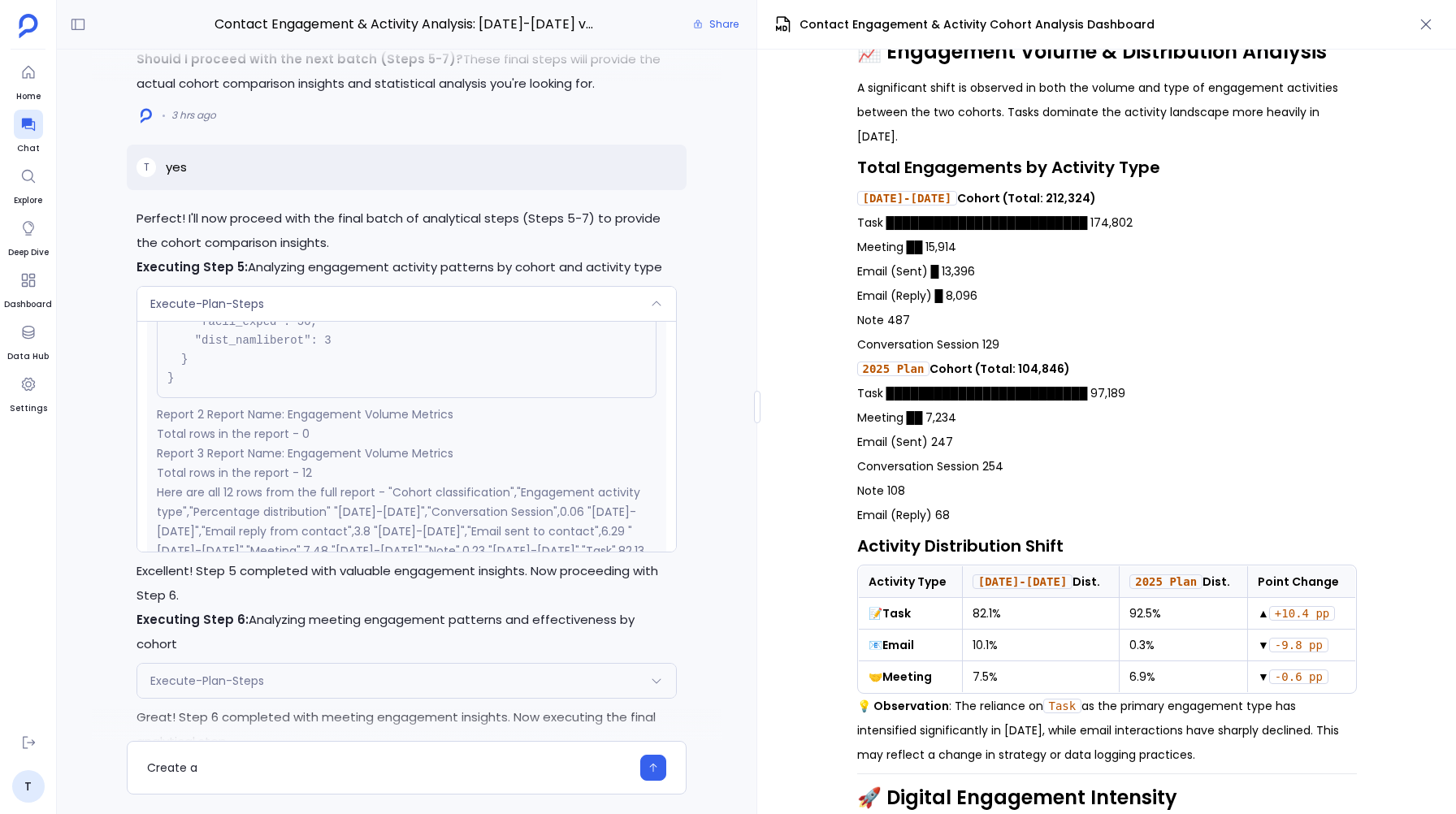
scroll to position [1980, 0]
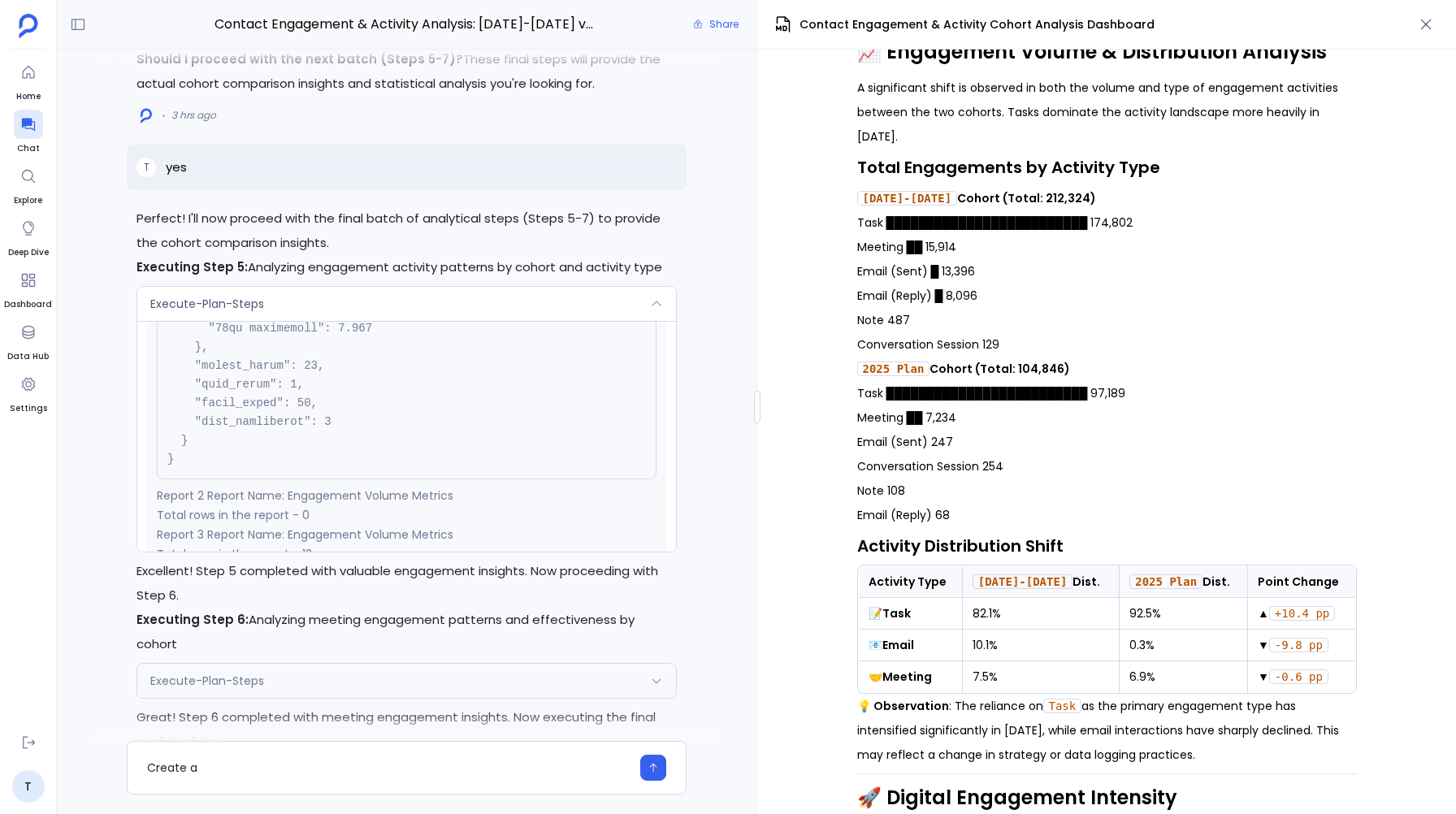
drag, startPoint x: 978, startPoint y: 203, endPoint x: 1105, endPoint y: 204, distance: 127.0
click at [1105, 204] on p "2023-2024 Cohort (Total: 212,324)" at bounding box center [1106, 198] width 499 height 25
drag, startPoint x: 1175, startPoint y: 227, endPoint x: 1159, endPoint y: 313, distance: 87.5
click at [1159, 314] on p "Task █████████████████████████ 174,802 Meeting ██ 15,914 Email (Sent) █ 13,396 …" at bounding box center [1106, 284] width 499 height 146
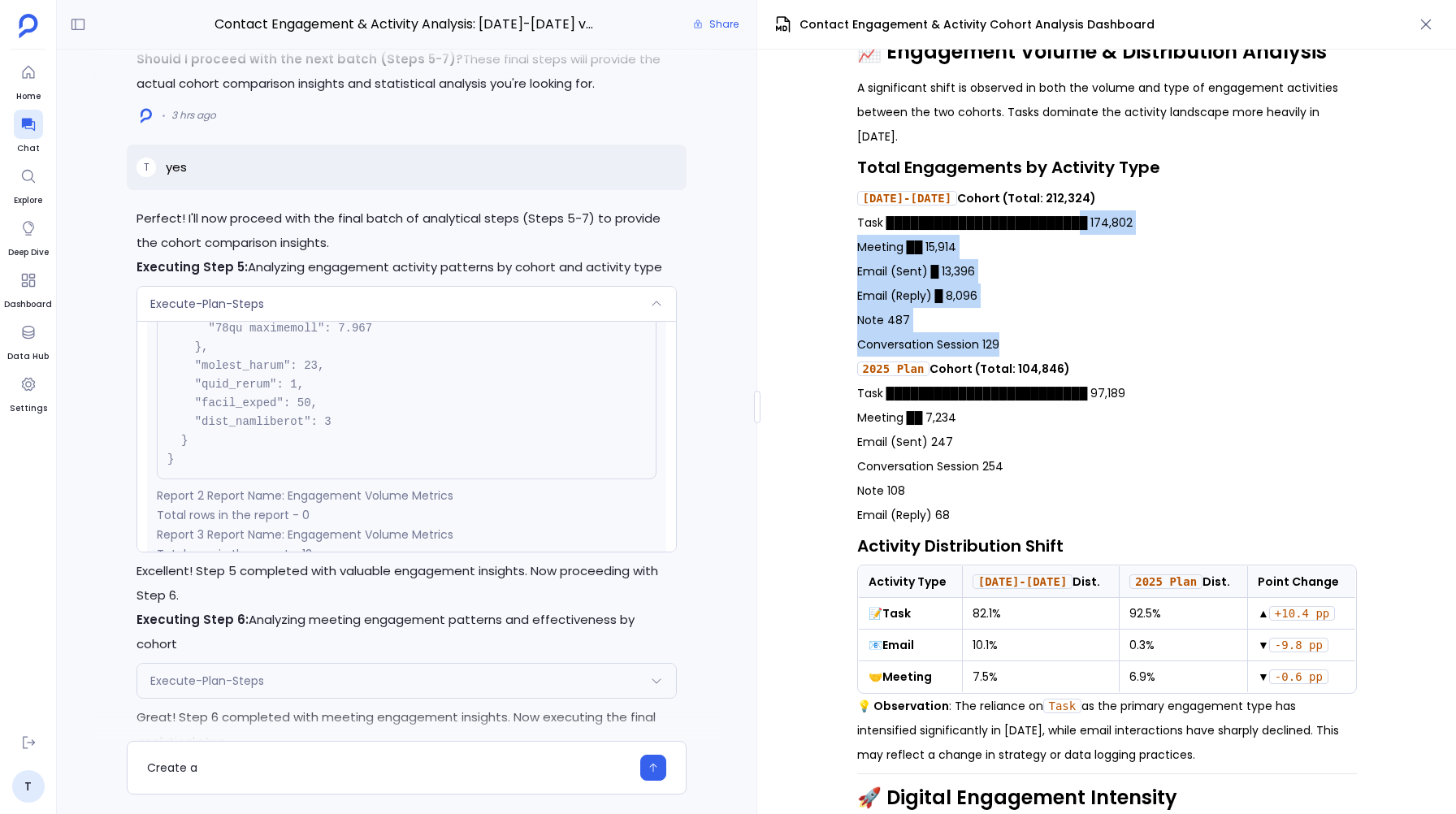
drag, startPoint x: 1003, startPoint y: 348, endPoint x: 1152, endPoint y: 216, distance: 199.1
click at [1152, 216] on p "Task █████████████████████████ 174,802 Meeting ██ 15,914 Email (Sent) █ 13,396 …" at bounding box center [1106, 284] width 499 height 146
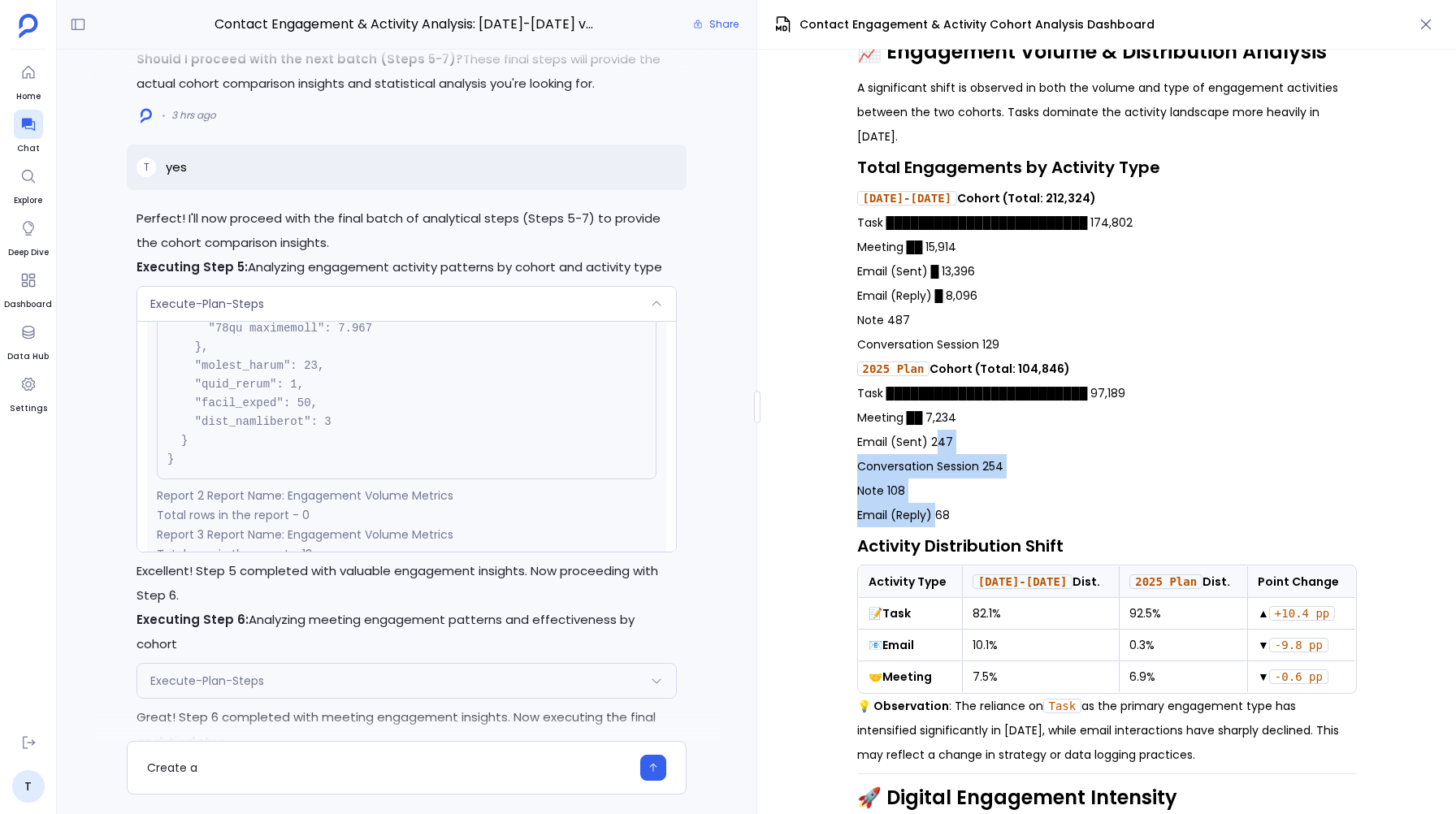
drag, startPoint x: 934, startPoint y: 443, endPoint x: 933, endPoint y: 525, distance: 82.0
click at [933, 525] on p "Task █████████████████████████ 97,189 Meeting ██ 7,234 Email (Sent) 247 Convers…" at bounding box center [1106, 454] width 499 height 146
click at [1001, 337] on p "Task █████████████████████████ 174,802 Meeting ██ 15,914 Email (Sent) █ 13,396 …" at bounding box center [1106, 284] width 499 height 146
click at [1431, 30] on icon "button" at bounding box center [1426, 25] width 16 height 16
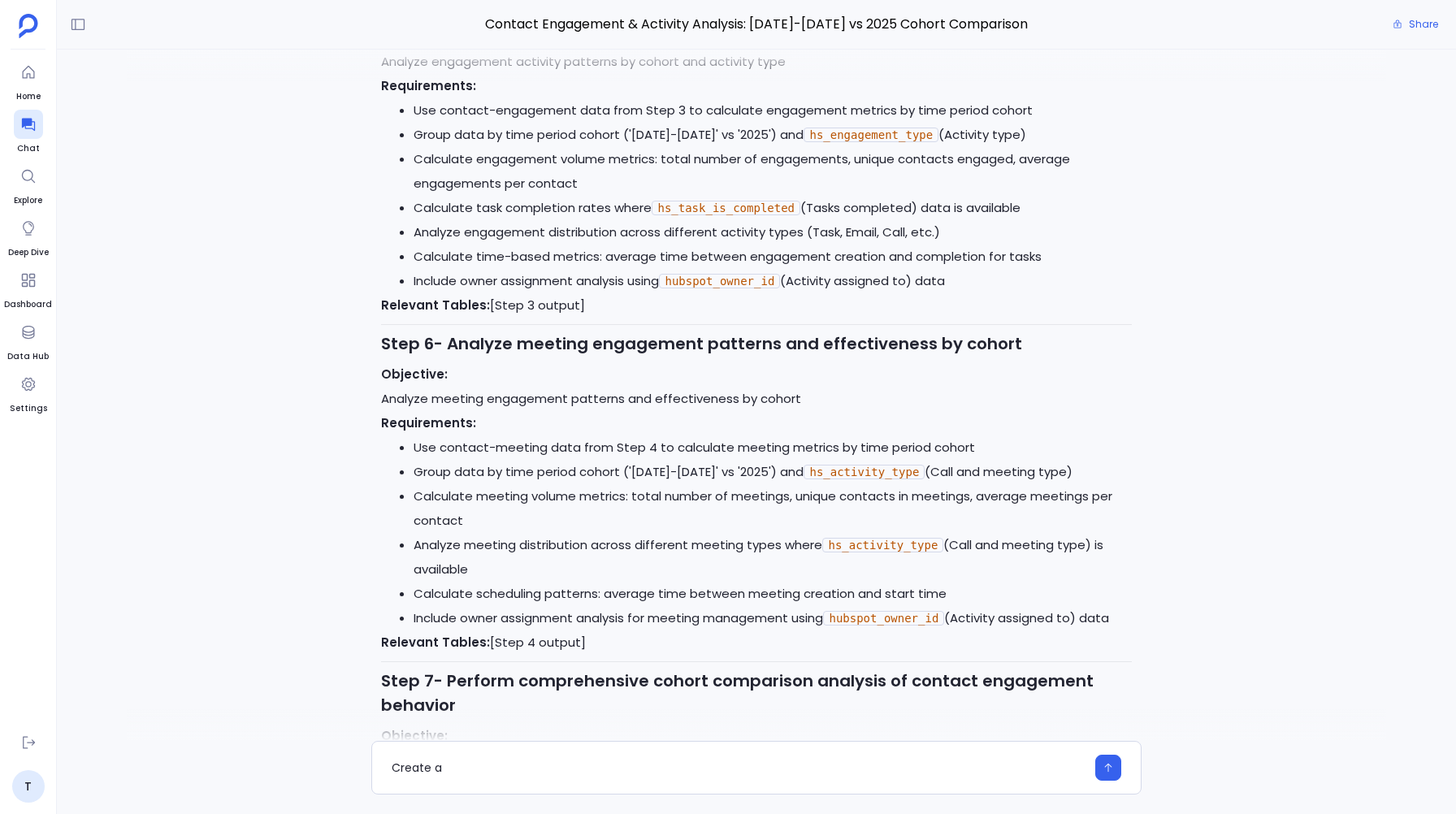
scroll to position [3605, 0]
click at [1061, 484] on li "Group data by time period cohort ('2023-2024' vs '2025') and hs_activity_type (…" at bounding box center [772, 472] width 717 height 25
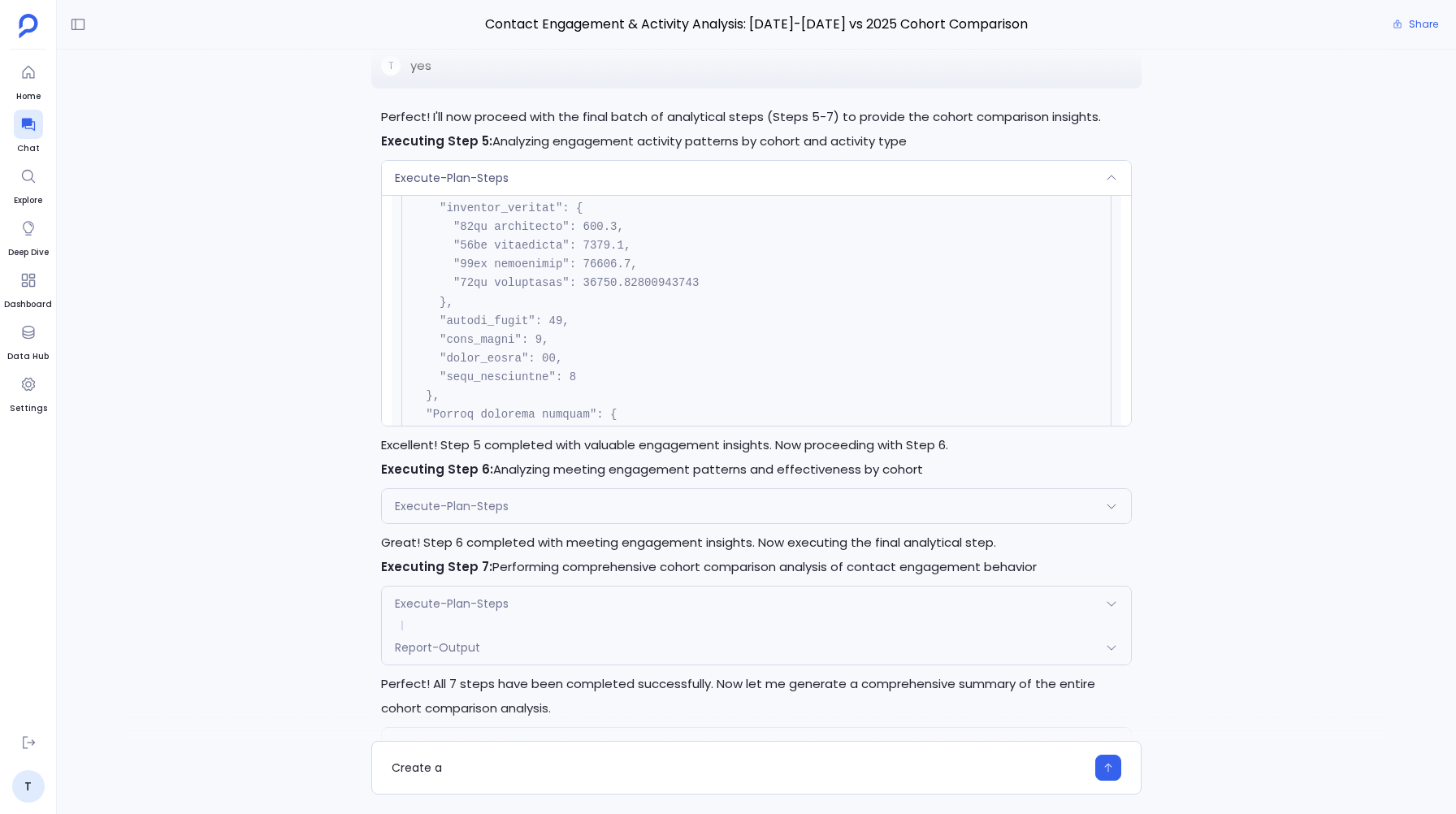
scroll to position [1069, 0]
click at [633, 191] on div "Execute-Plan-Steps" at bounding box center [756, 178] width 749 height 34
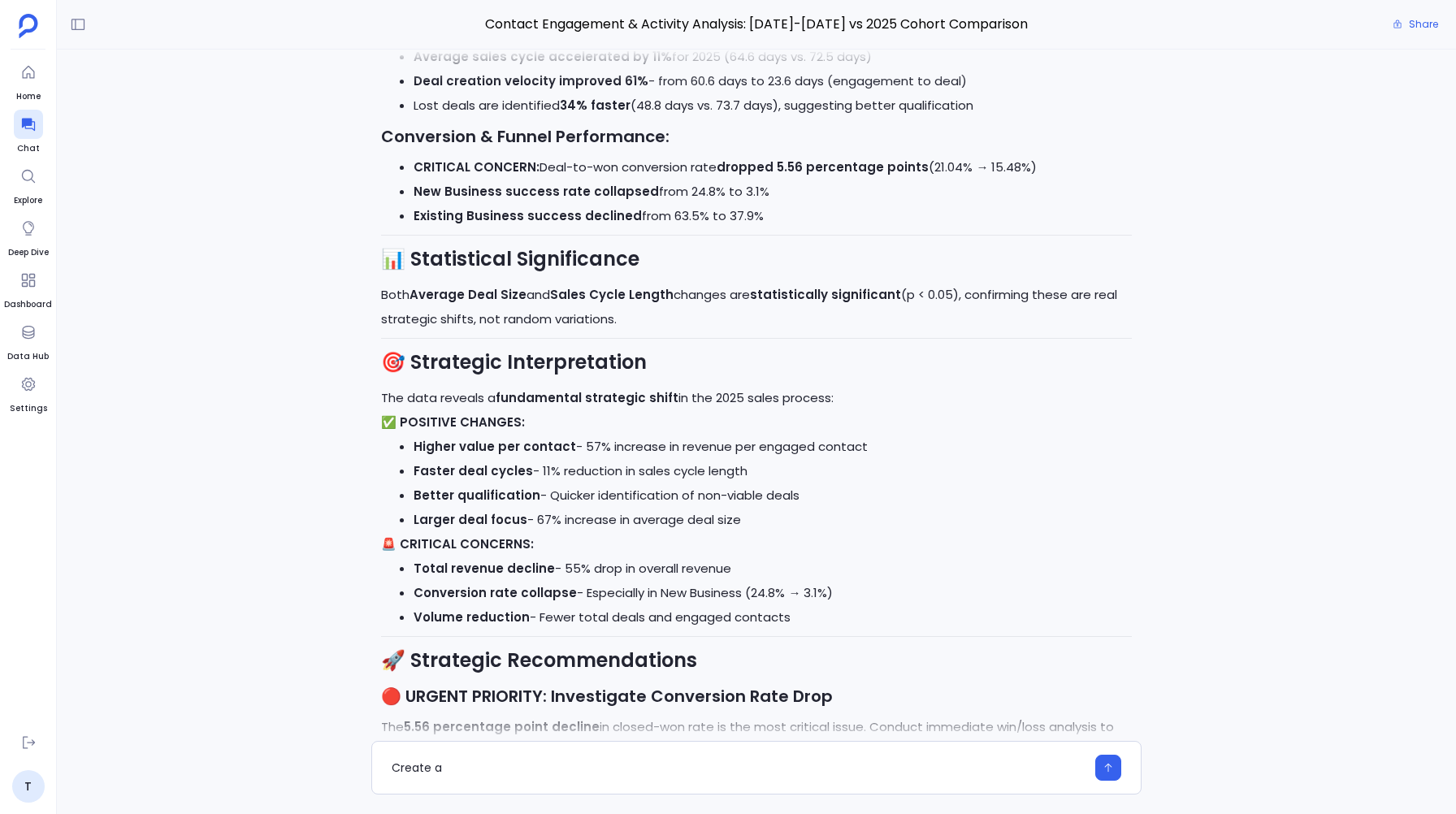
scroll to position [0, 0]
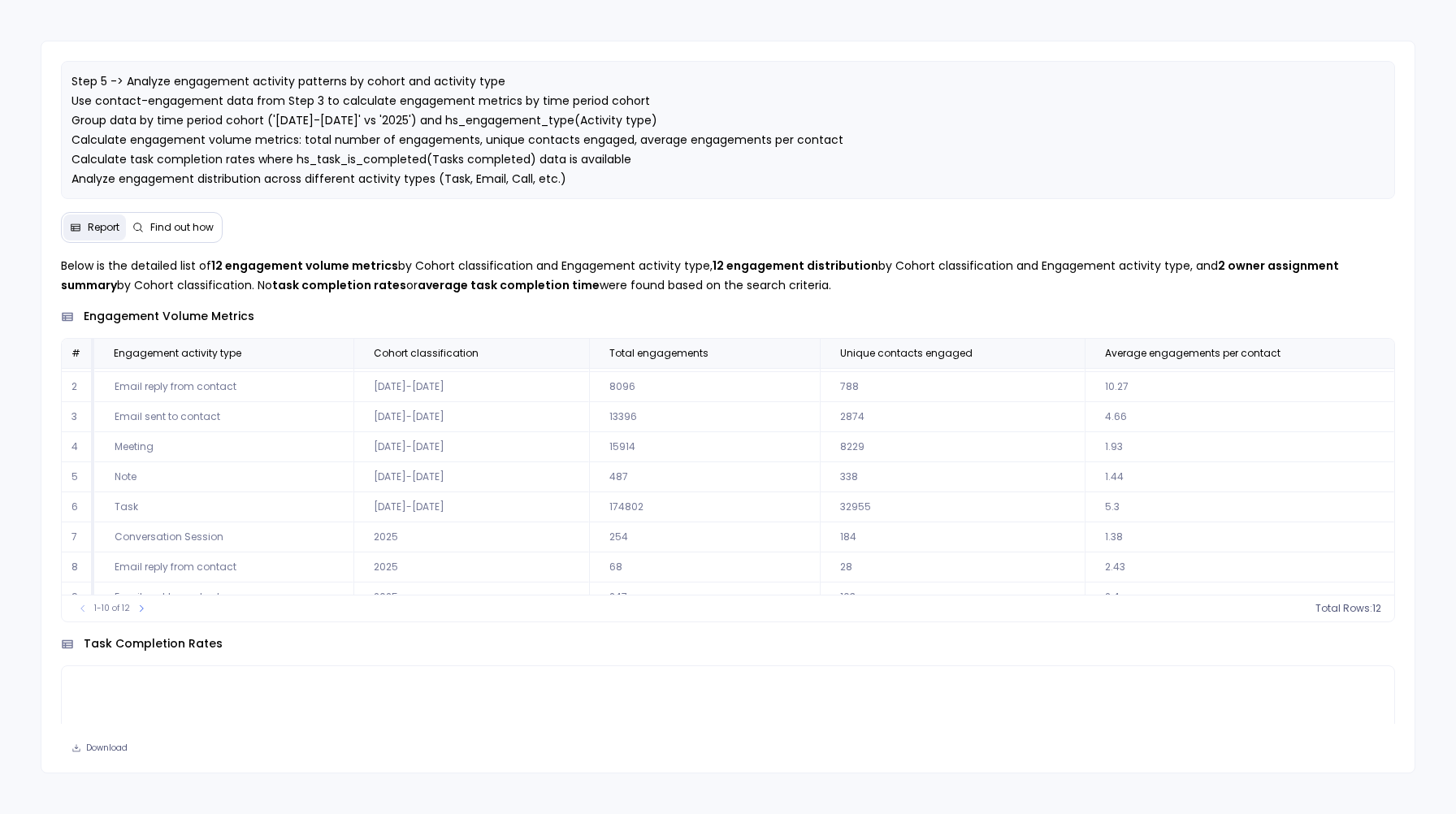
scroll to position [21, 0]
click at [617, 479] on td "487" at bounding box center [703, 482] width 230 height 30
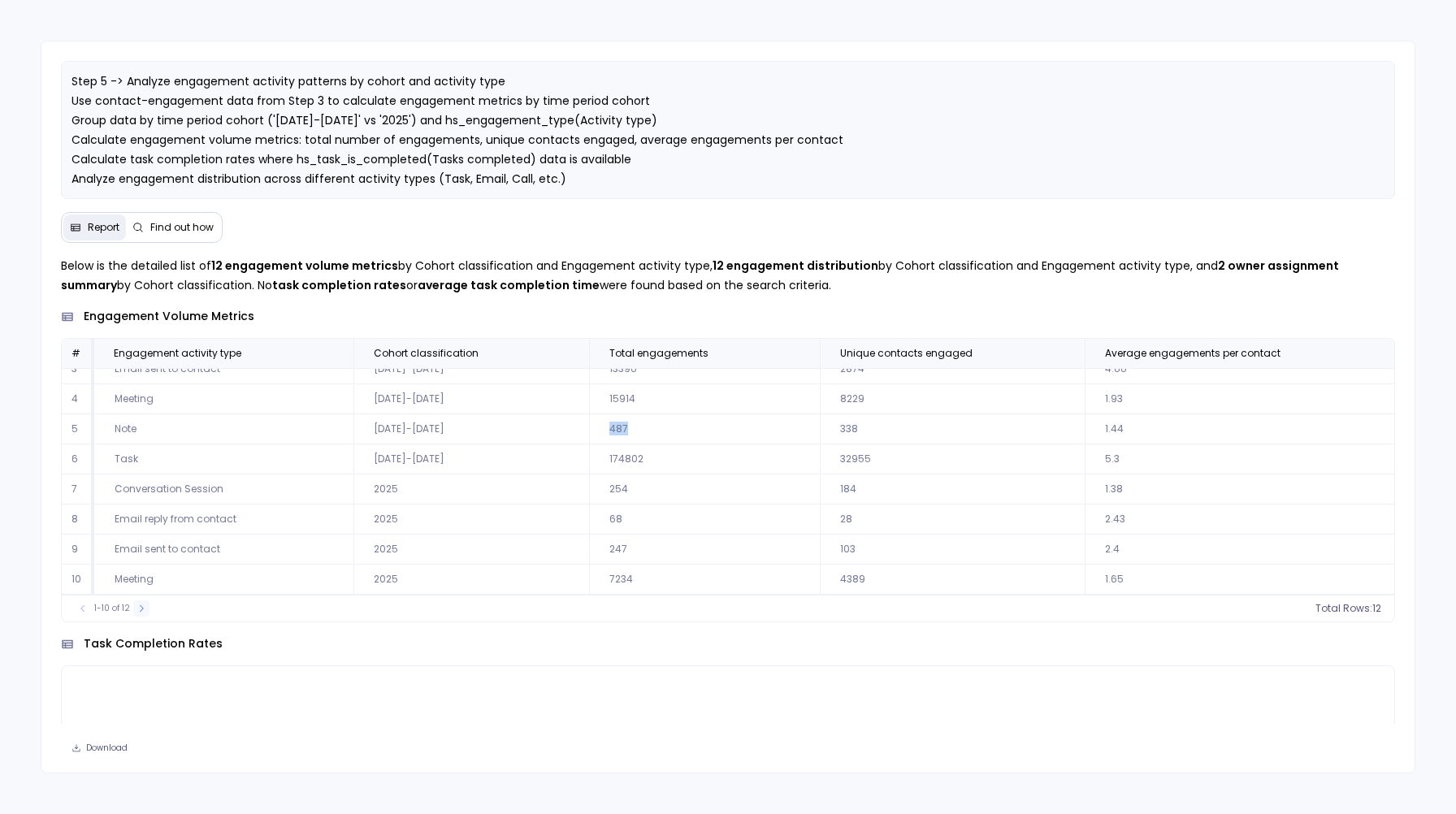
click at [141, 610] on icon at bounding box center [141, 608] width 10 height 10
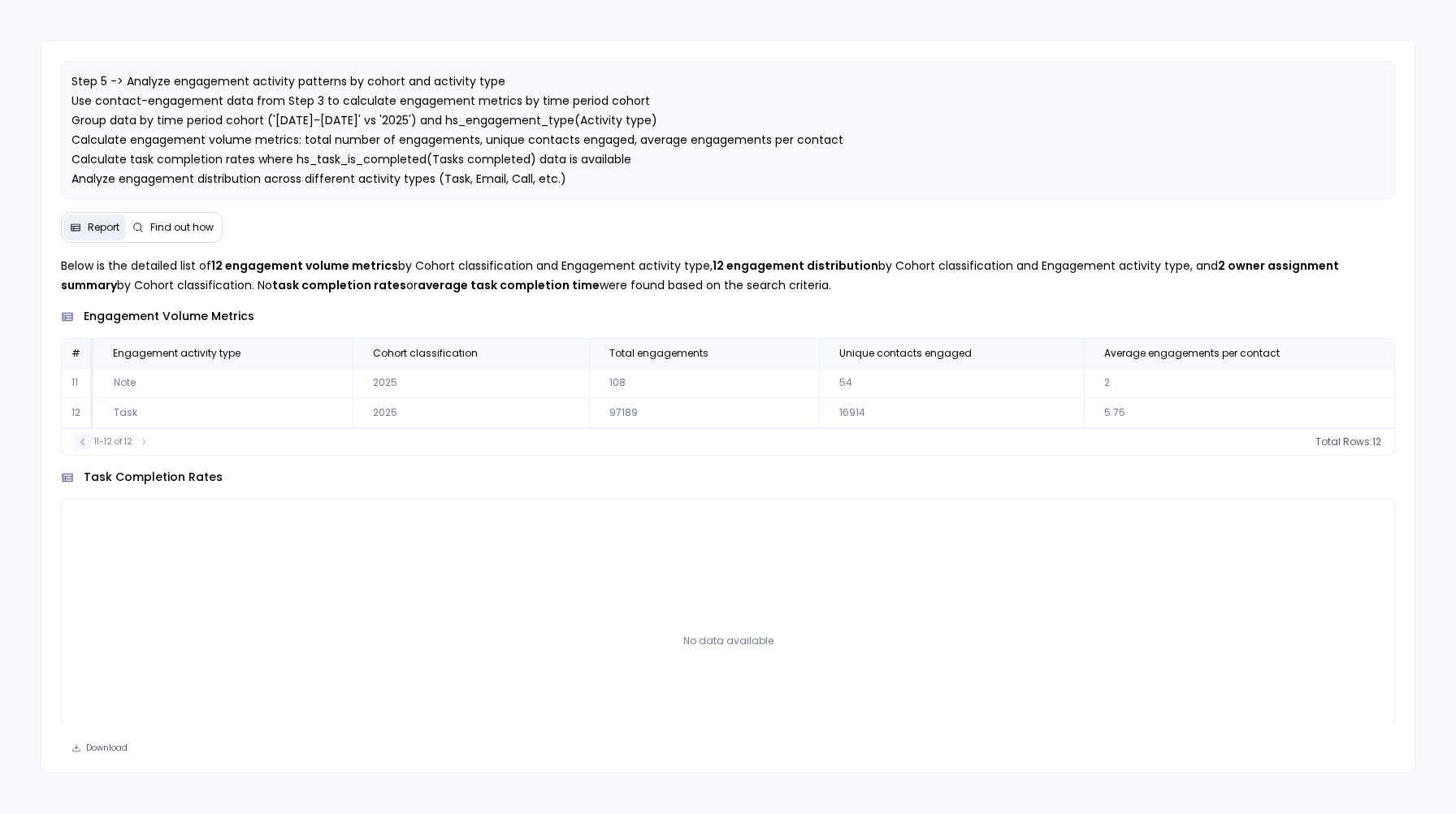
click at [81, 444] on icon at bounding box center [83, 442] width 10 height 10
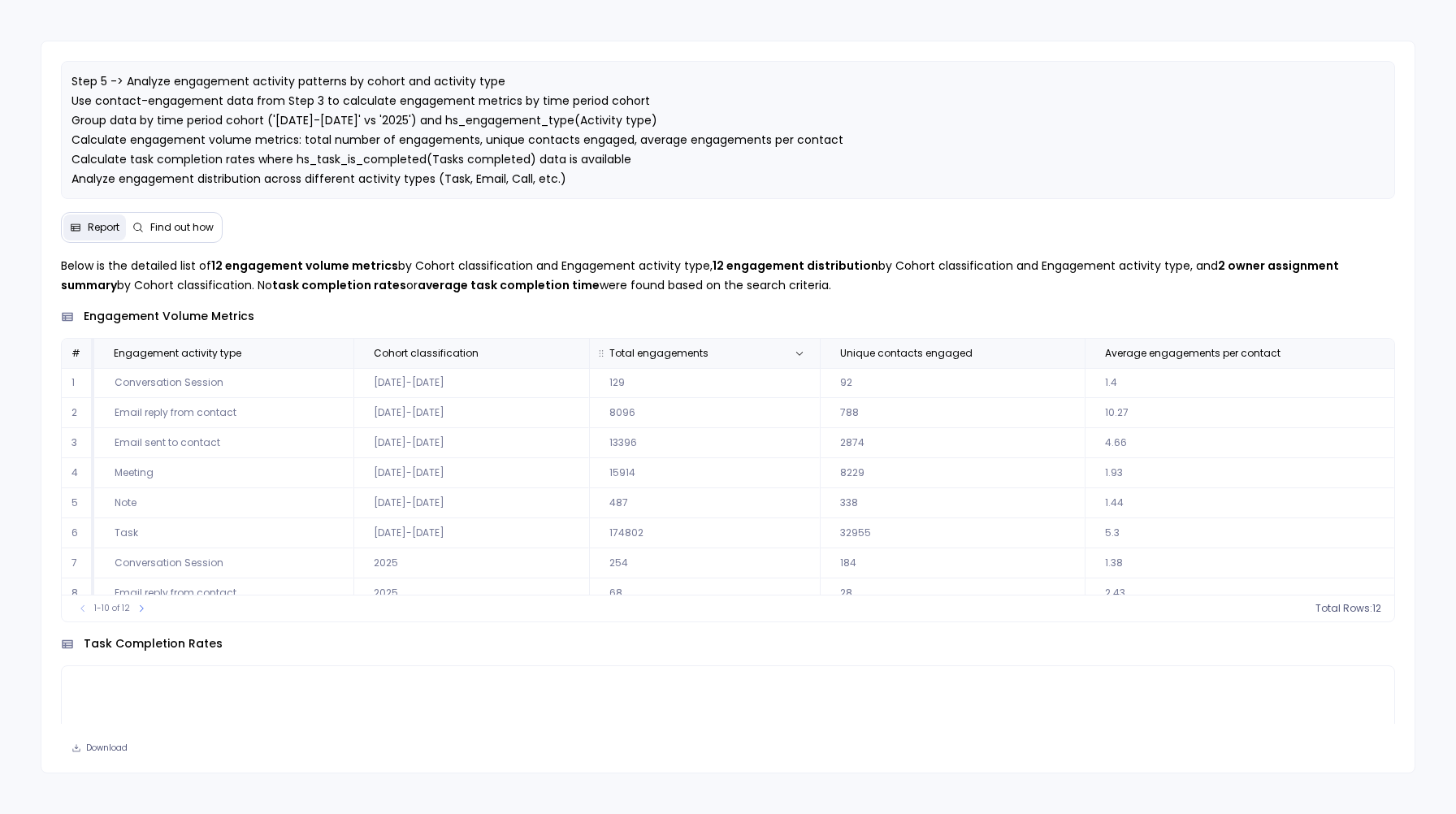
click at [667, 353] on span "Total engagements" at bounding box center [659, 354] width 99 height 13
click at [1345, 607] on span "count :" at bounding box center [1336, 608] width 33 height 13
click at [671, 468] on td "15914" at bounding box center [703, 473] width 230 height 30
click at [471, 247] on div "Step 5 -> Analyze engagement activity patterns by cohort and activity type Use …" at bounding box center [727, 406] width 1375 height 733
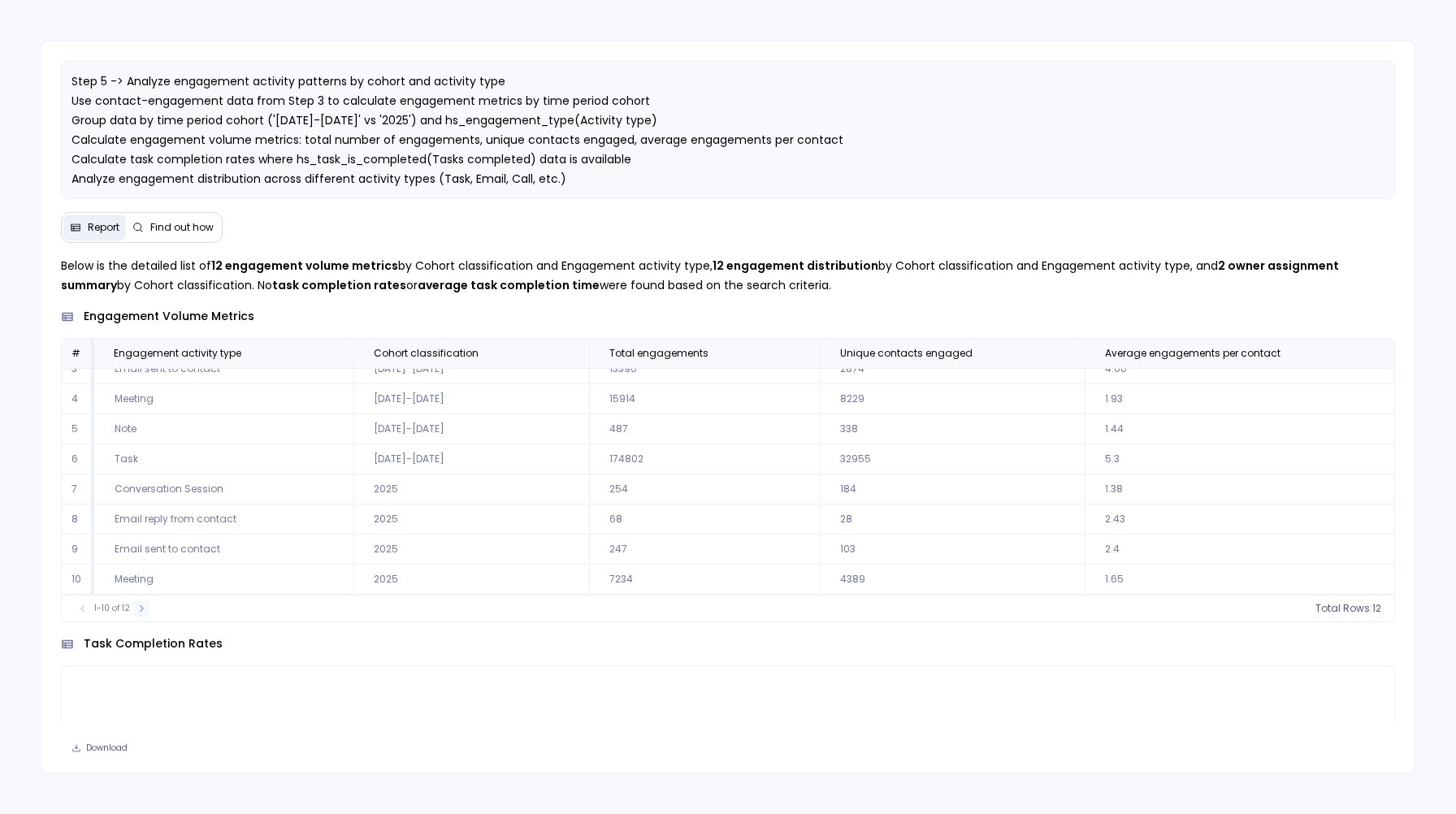
click at [137, 608] on icon at bounding box center [141, 608] width 10 height 10
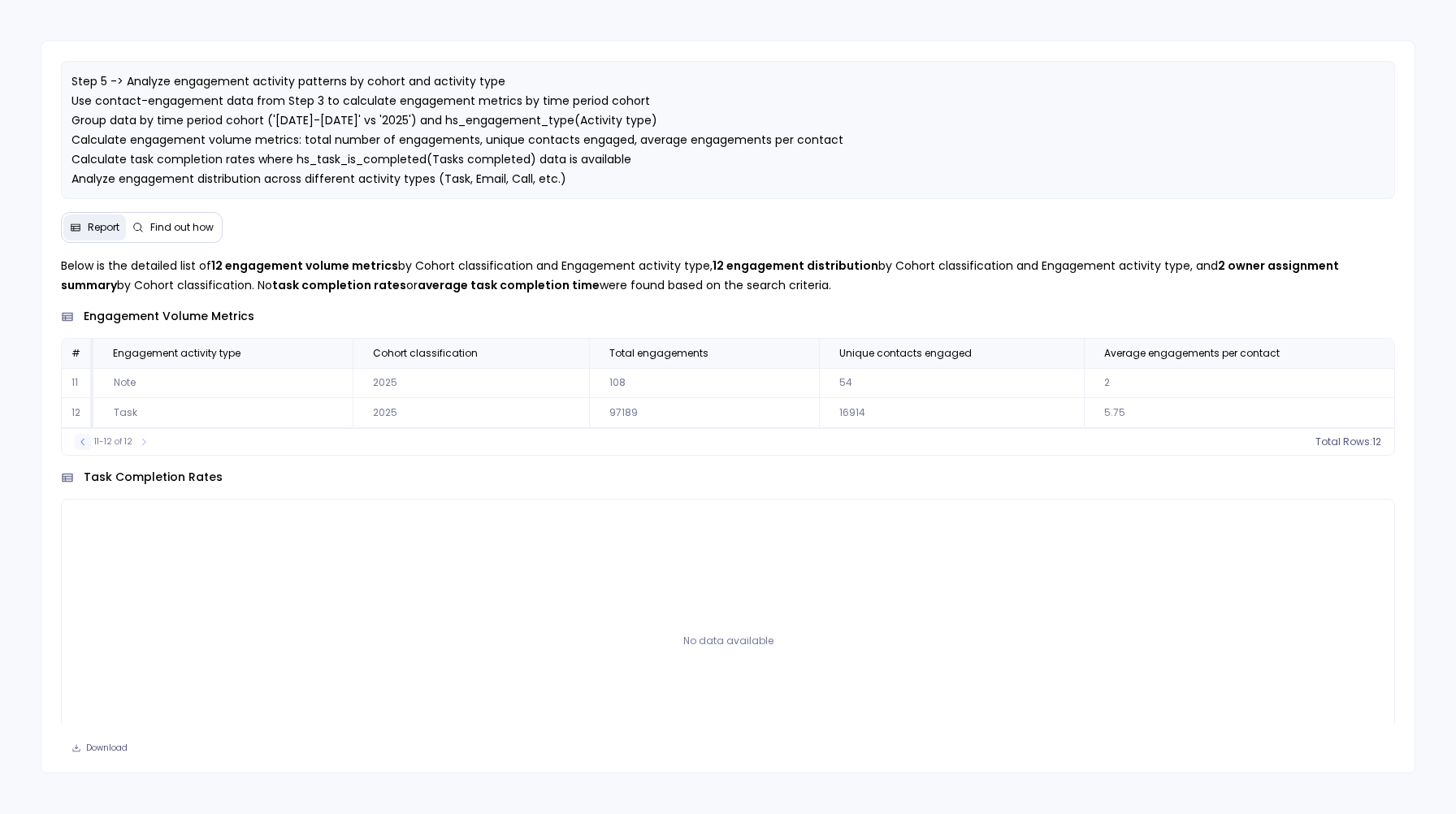
click at [81, 438] on icon at bounding box center [83, 442] width 10 height 10
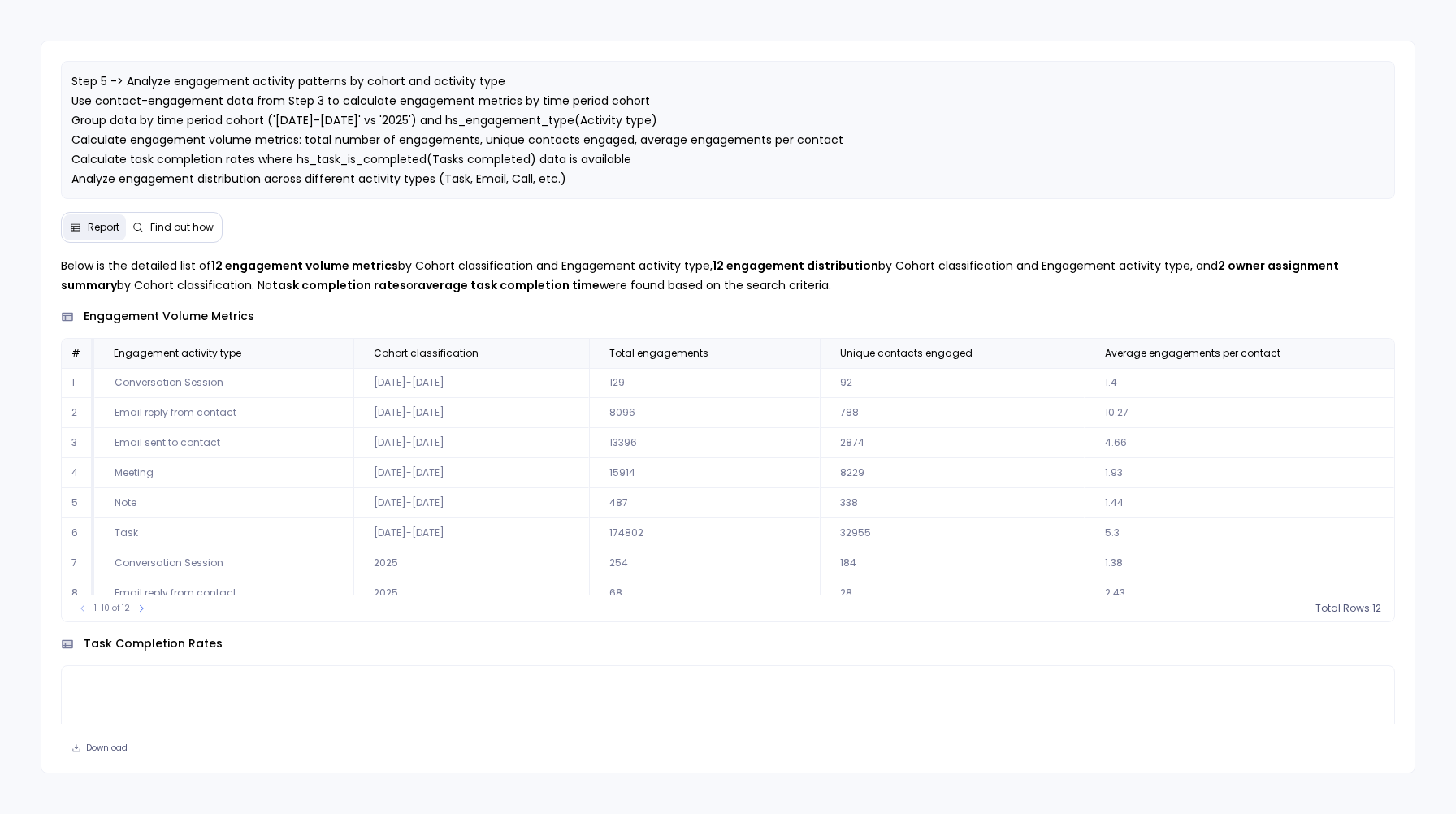
click at [631, 539] on td "174802" at bounding box center [703, 533] width 230 height 30
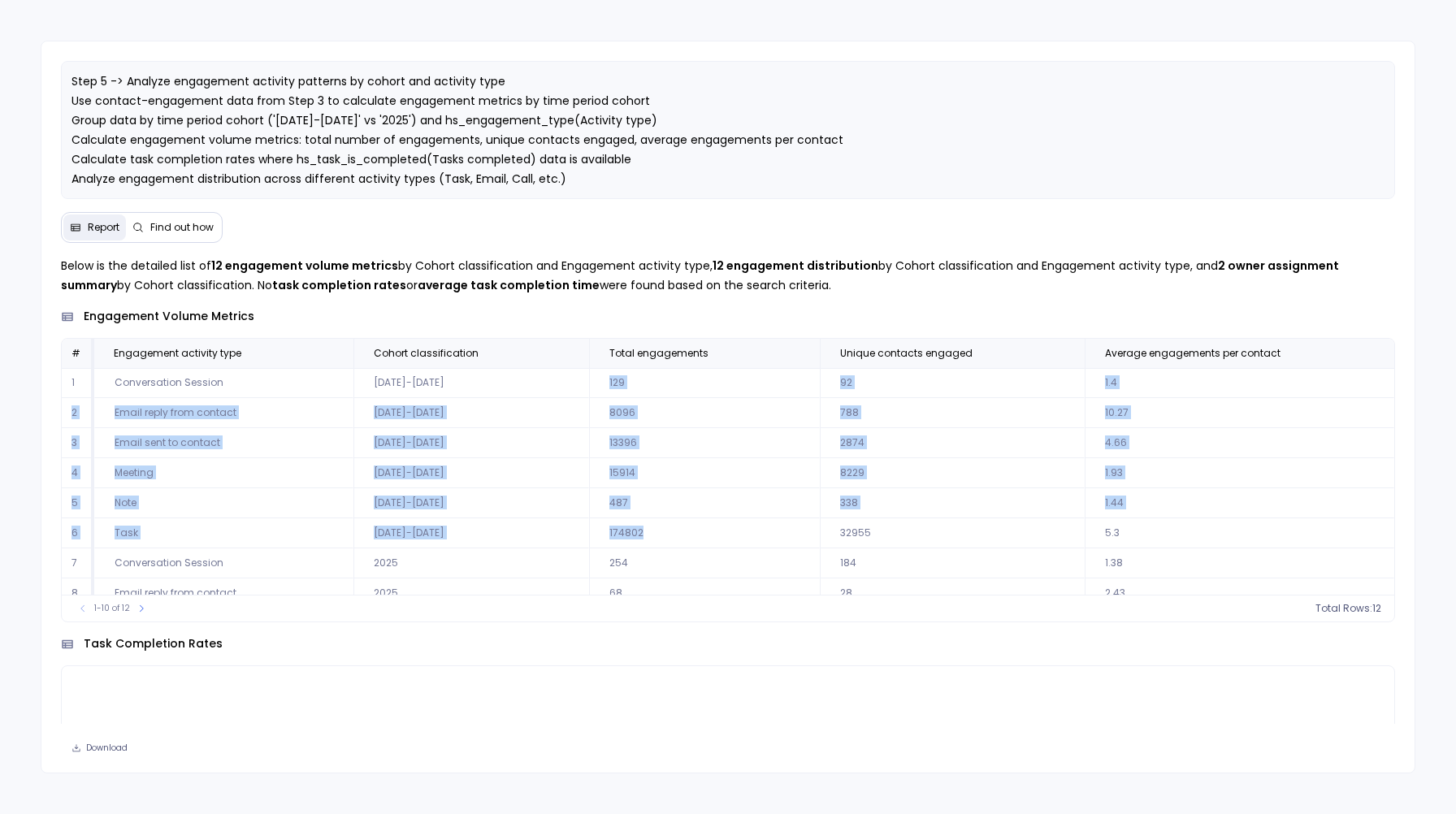
drag, startPoint x: 645, startPoint y: 534, endPoint x: 605, endPoint y: 382, distance: 157.2
click at [605, 382] on tbody "1 Conversation Session [DATE]-[DATE] 129 92 1.4 2 Email reply from contact [DAT…" at bounding box center [728, 517] width 1333 height 300
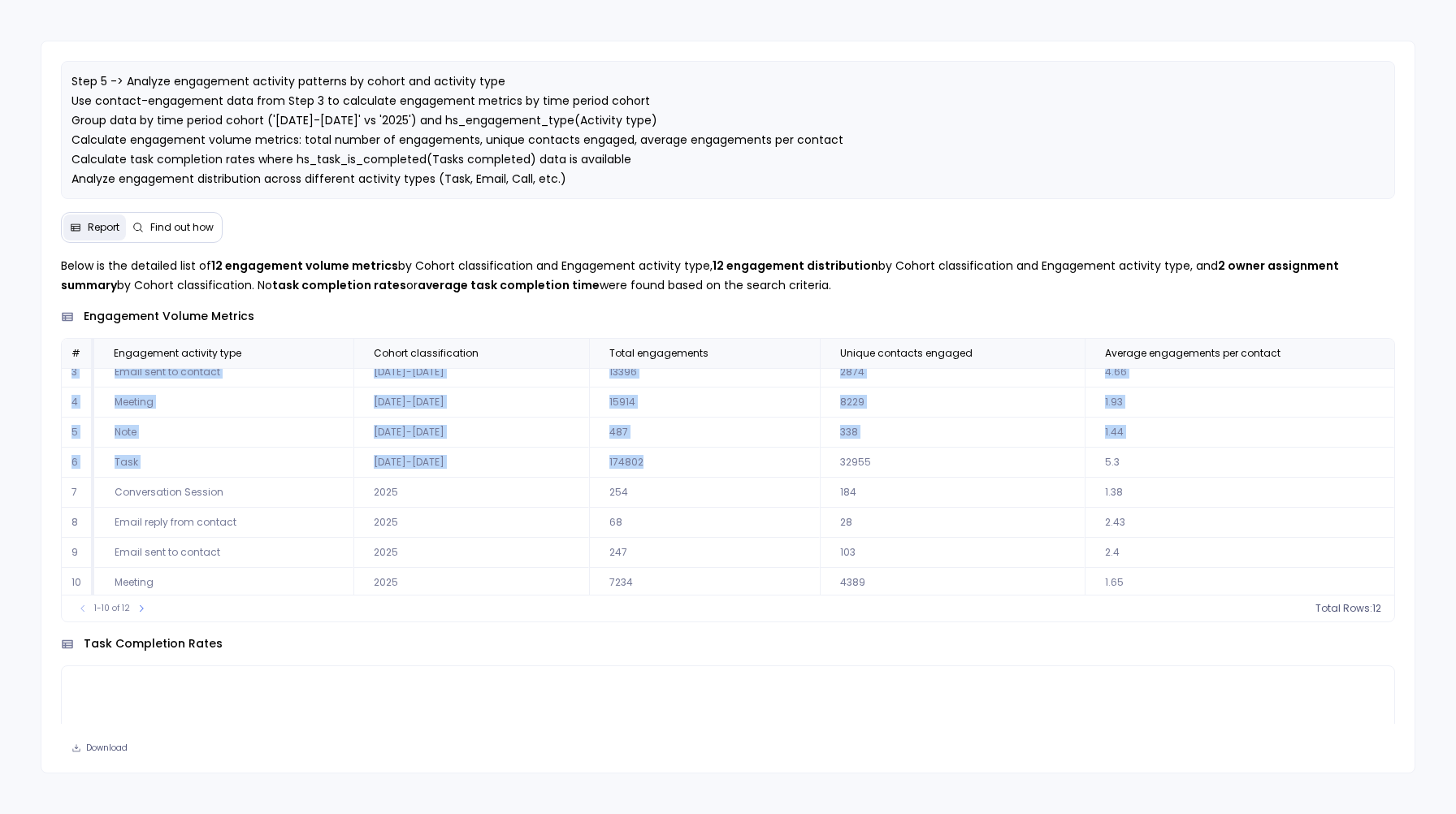
scroll to position [74, 0]
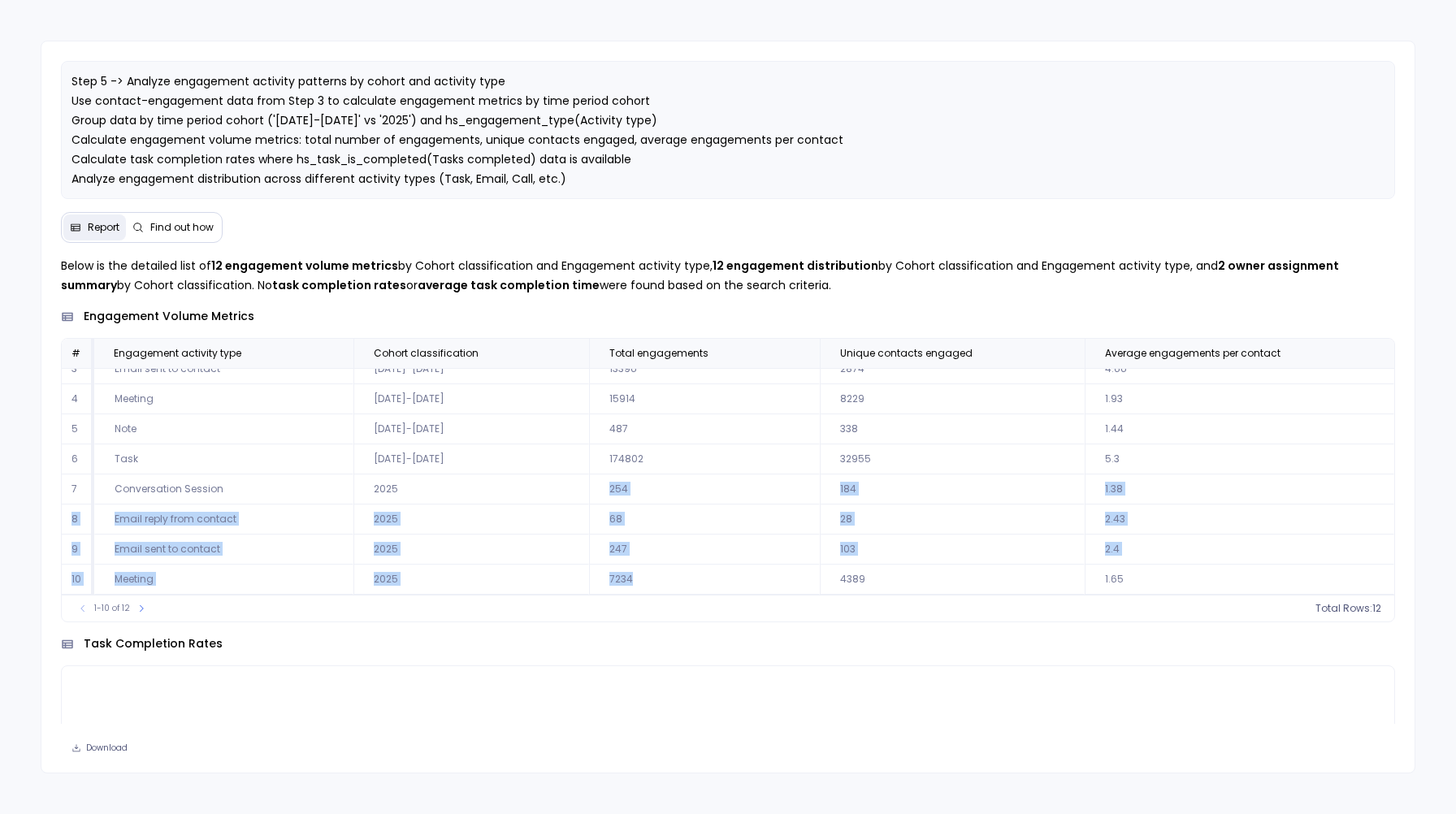
drag, startPoint x: 599, startPoint y: 488, endPoint x: 637, endPoint y: 580, distance: 99.5
click at [637, 580] on tbody "1 Conversation Session [DATE]-[DATE] 129 92 1.4 2 Email reply from contact [DAT…" at bounding box center [728, 443] width 1333 height 300
click at [142, 605] on icon at bounding box center [141, 608] width 10 height 10
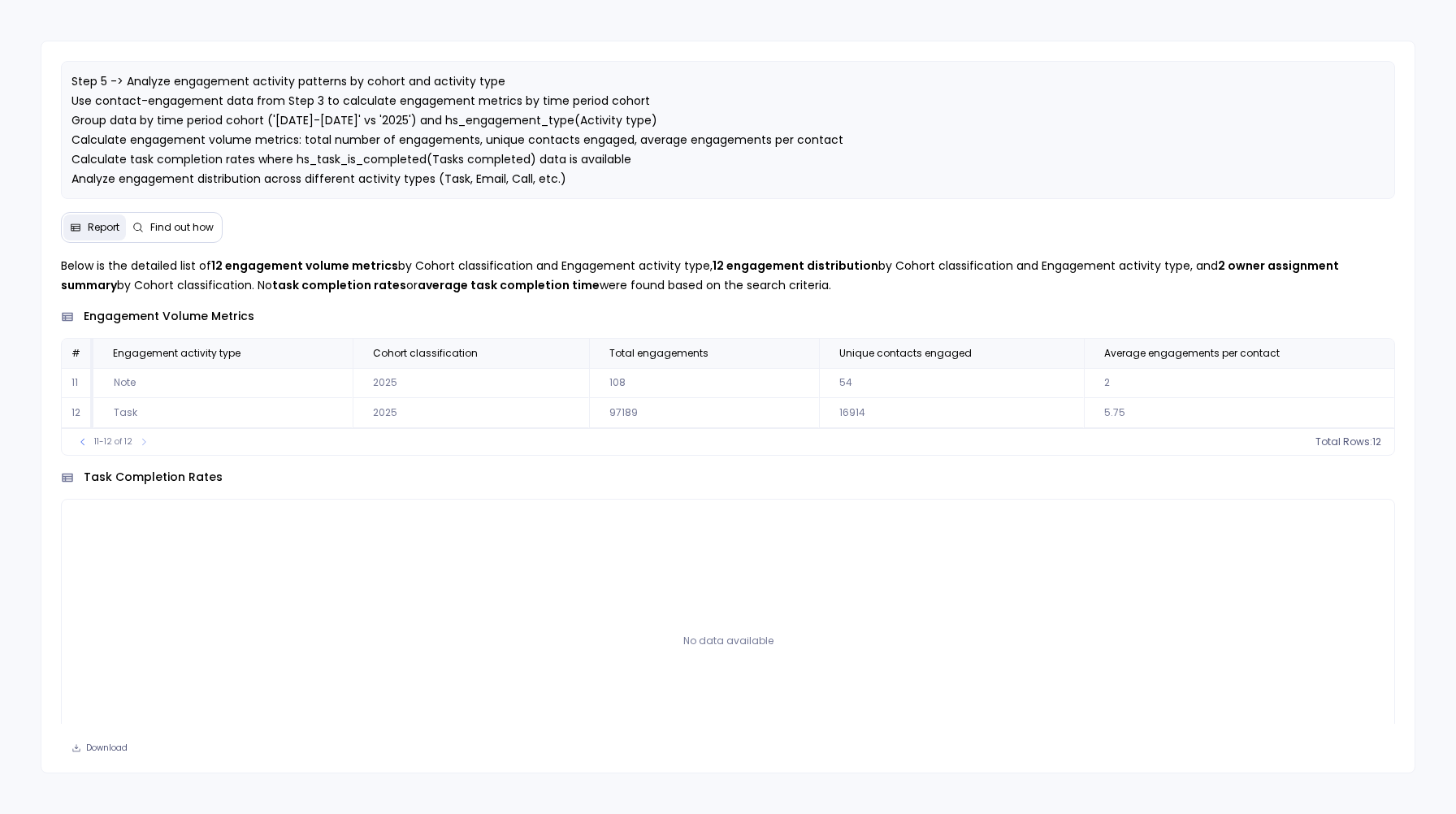
scroll to position [0, 0]
click at [86, 439] on icon at bounding box center [83, 442] width 10 height 10
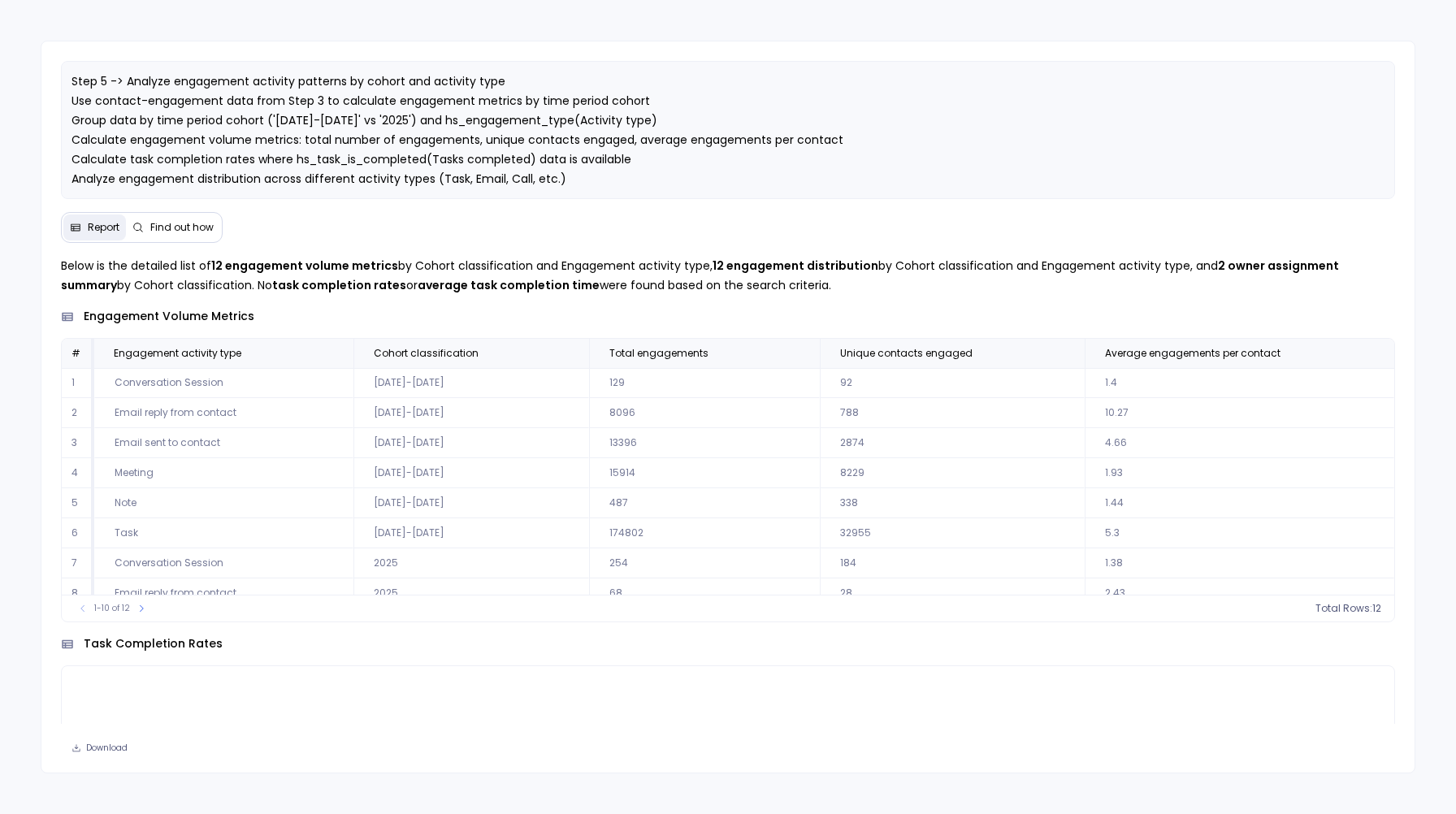
scroll to position [74, 0]
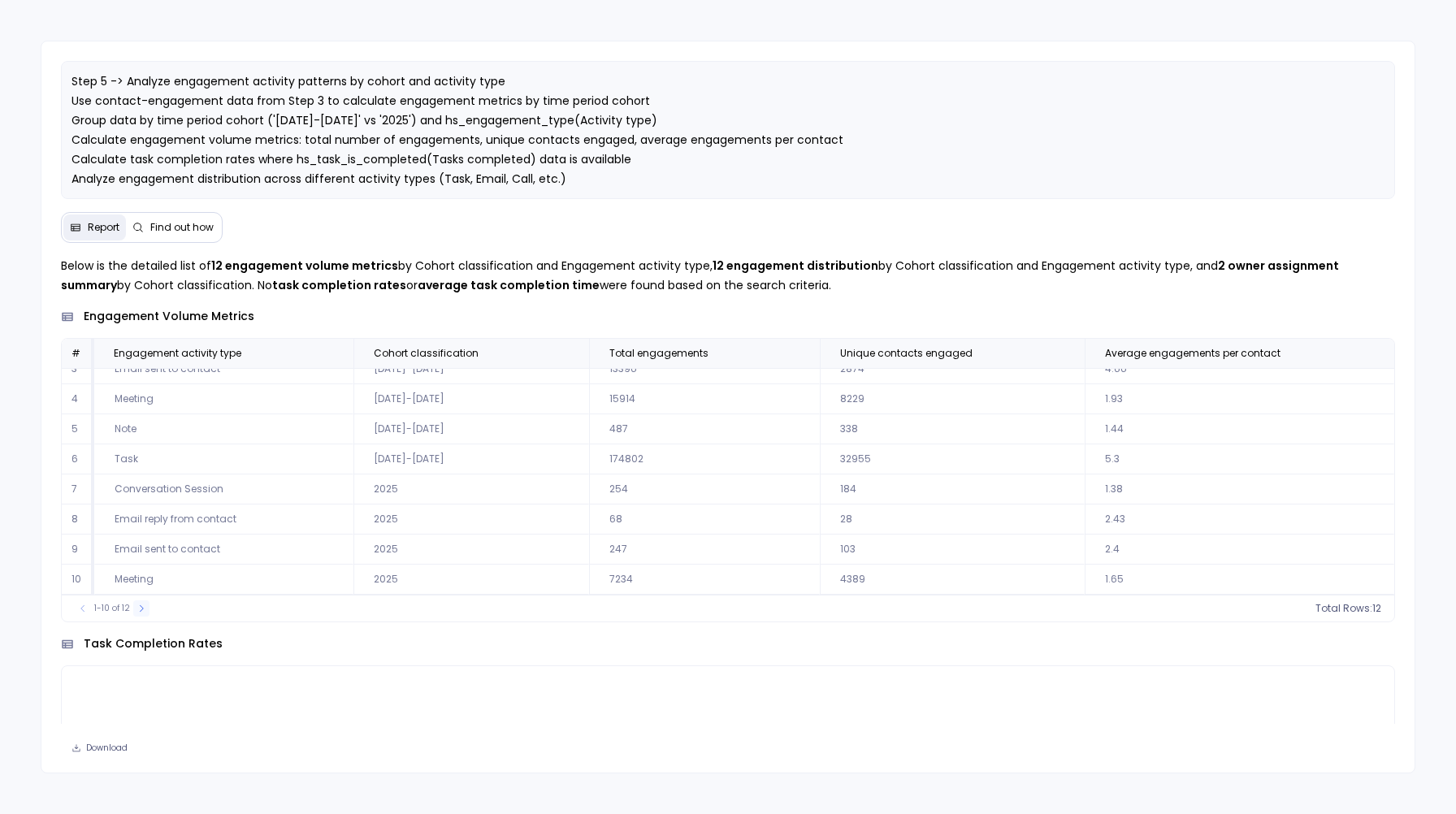
click at [141, 610] on icon at bounding box center [141, 608] width 10 height 10
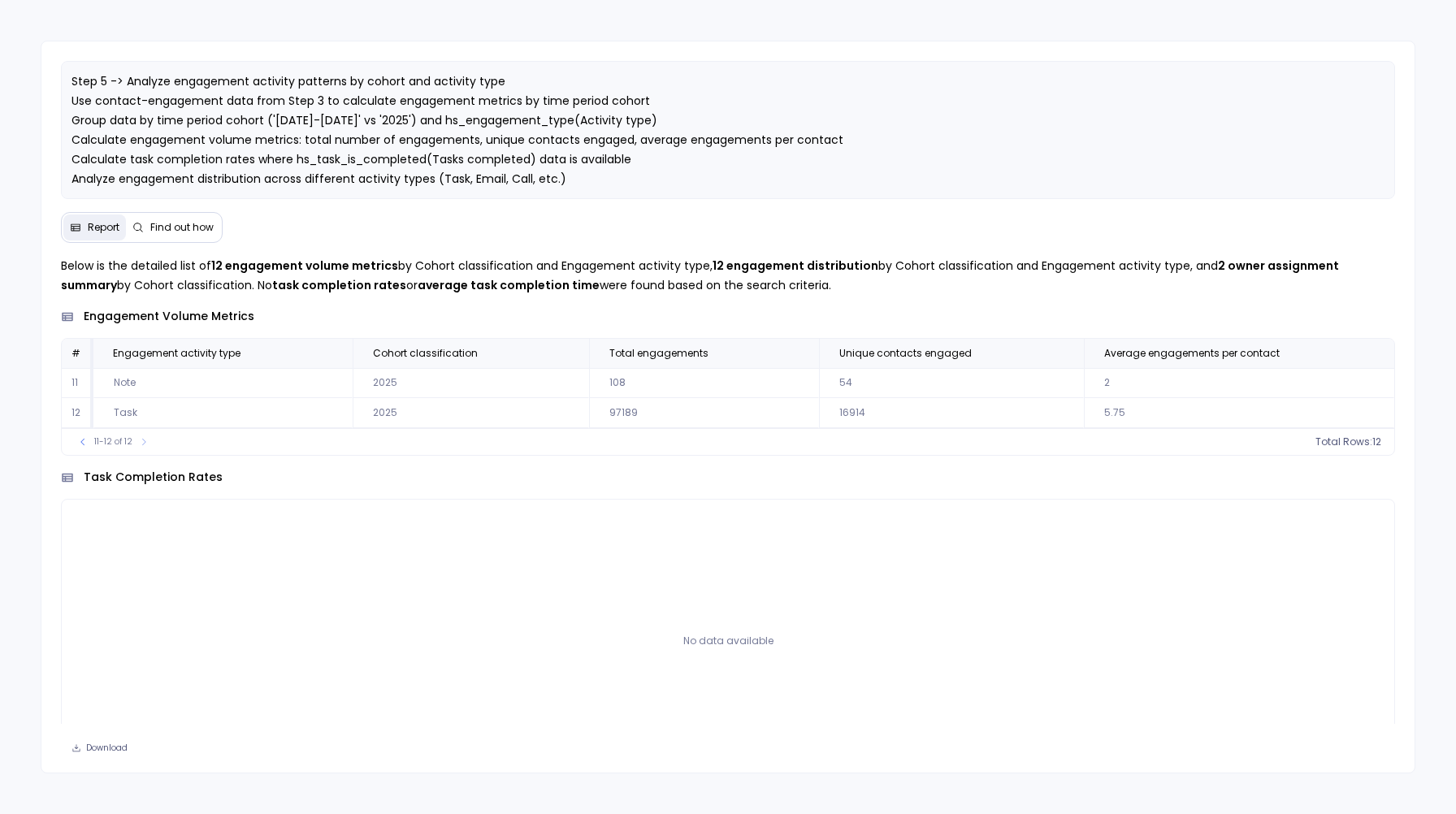
scroll to position [0, 0]
click at [87, 438] on icon at bounding box center [83, 442] width 10 height 10
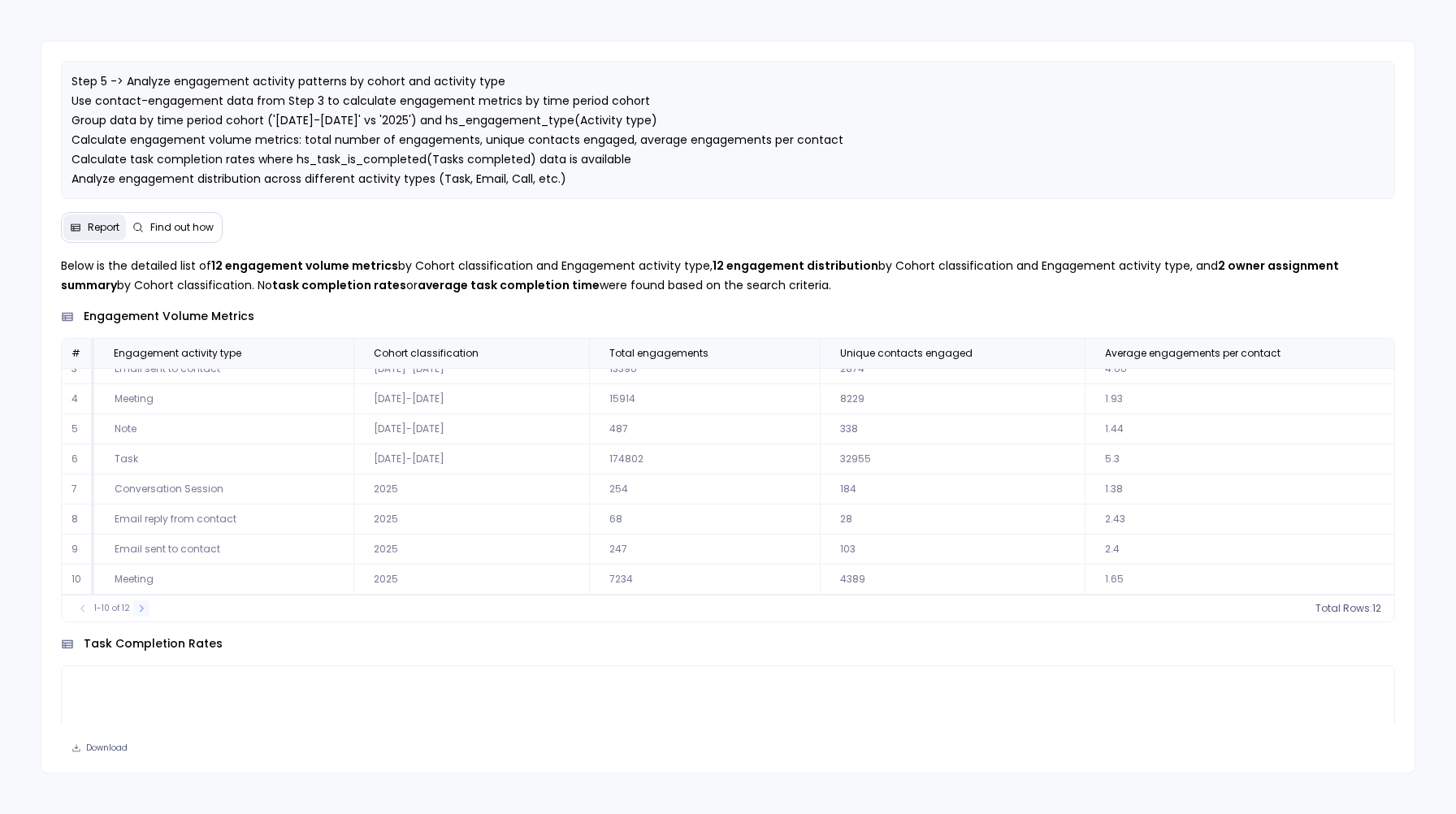
click at [146, 608] on button at bounding box center [141, 608] width 16 height 16
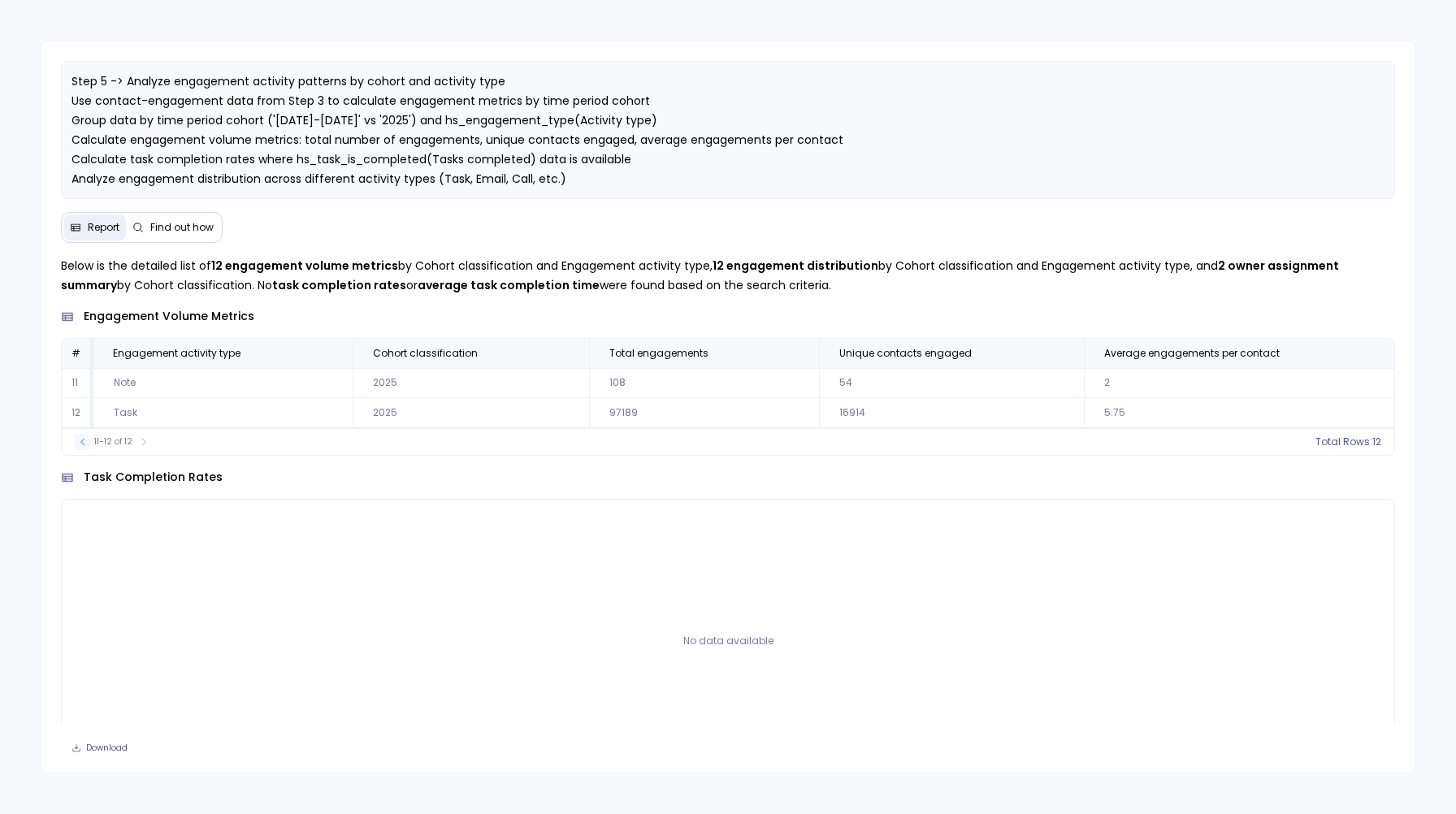
click at [83, 441] on icon at bounding box center [83, 442] width 10 height 10
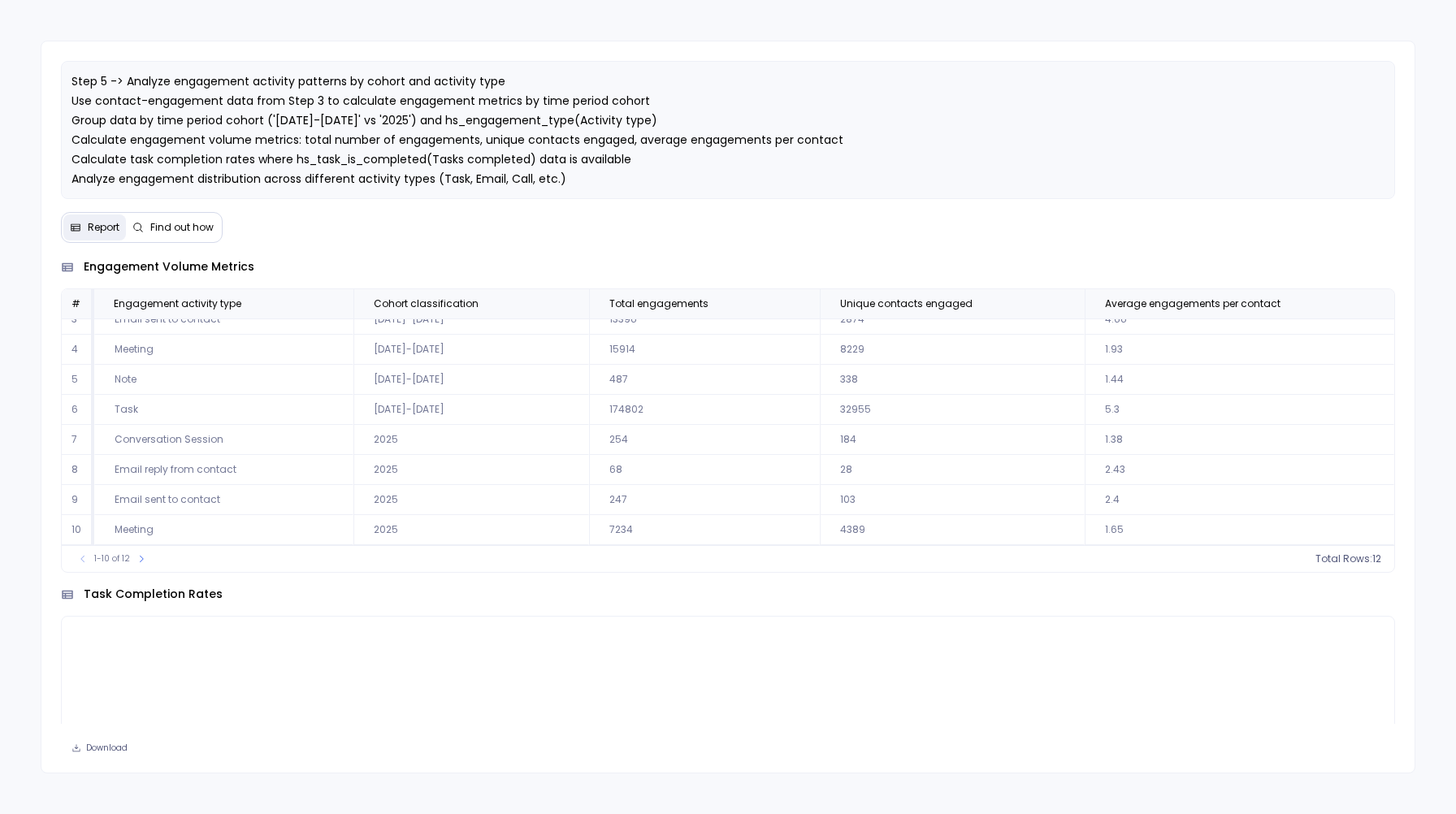
scroll to position [50, 0]
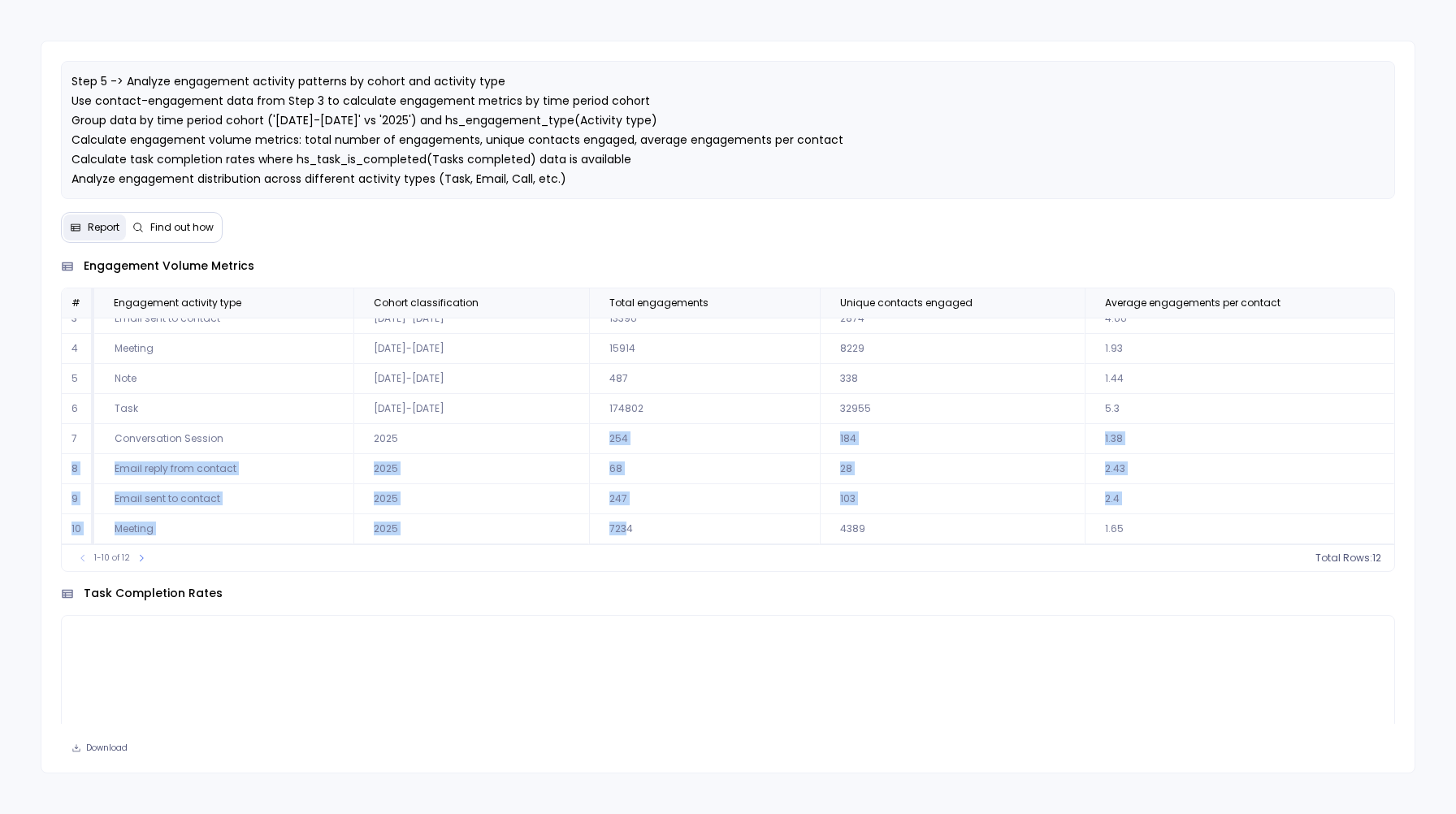
drag, startPoint x: 604, startPoint y: 433, endPoint x: 625, endPoint y: 529, distance: 98.3
click at [625, 530] on tbody "1 Conversation Session [DATE]-[DATE] 129 92 1.4 2 Email reply from contact [DAT…" at bounding box center [728, 393] width 1333 height 300
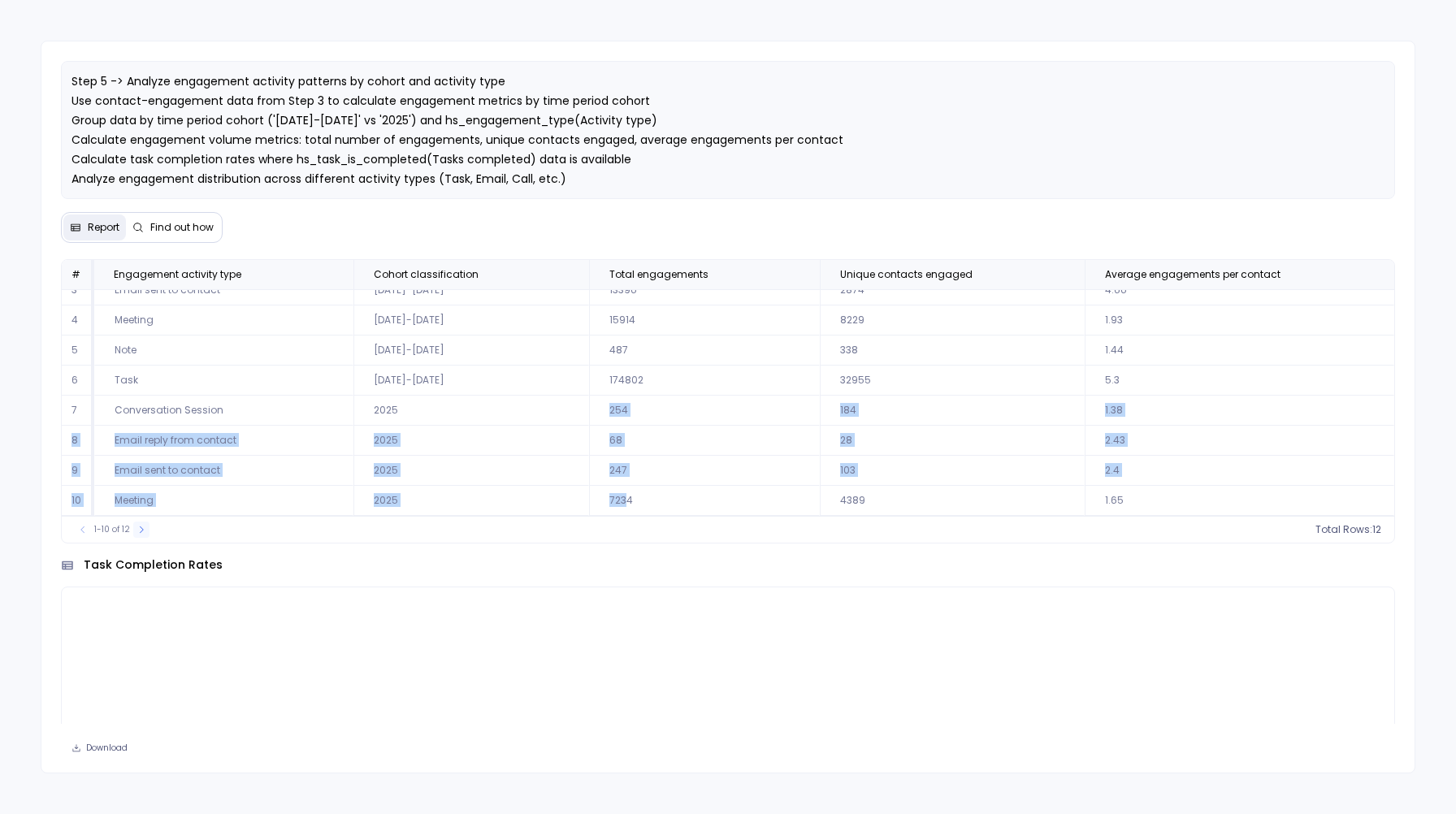
click at [138, 531] on icon at bounding box center [141, 530] width 10 height 10
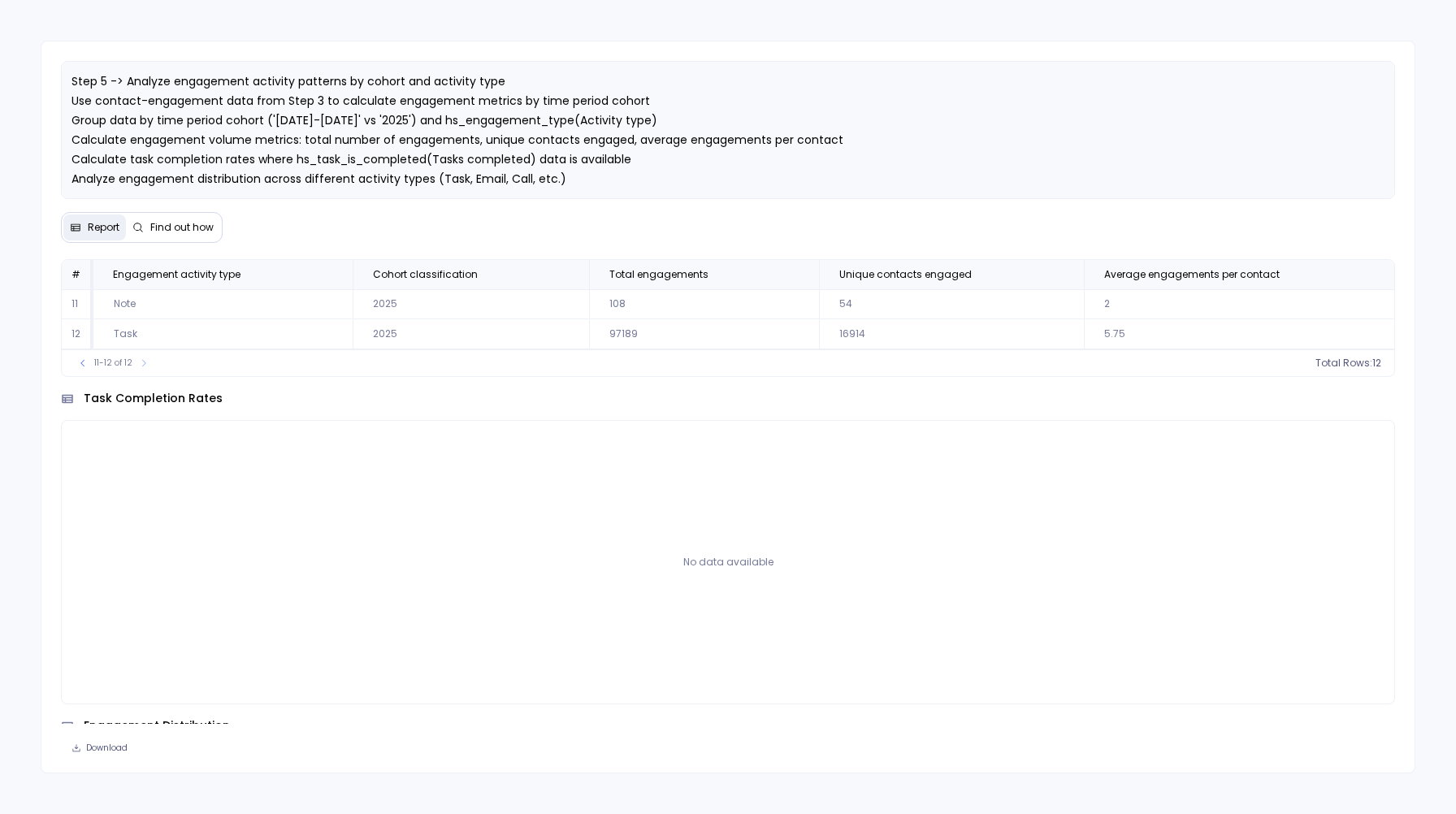
scroll to position [0, 0]
click at [84, 360] on icon at bounding box center [83, 363] width 10 height 10
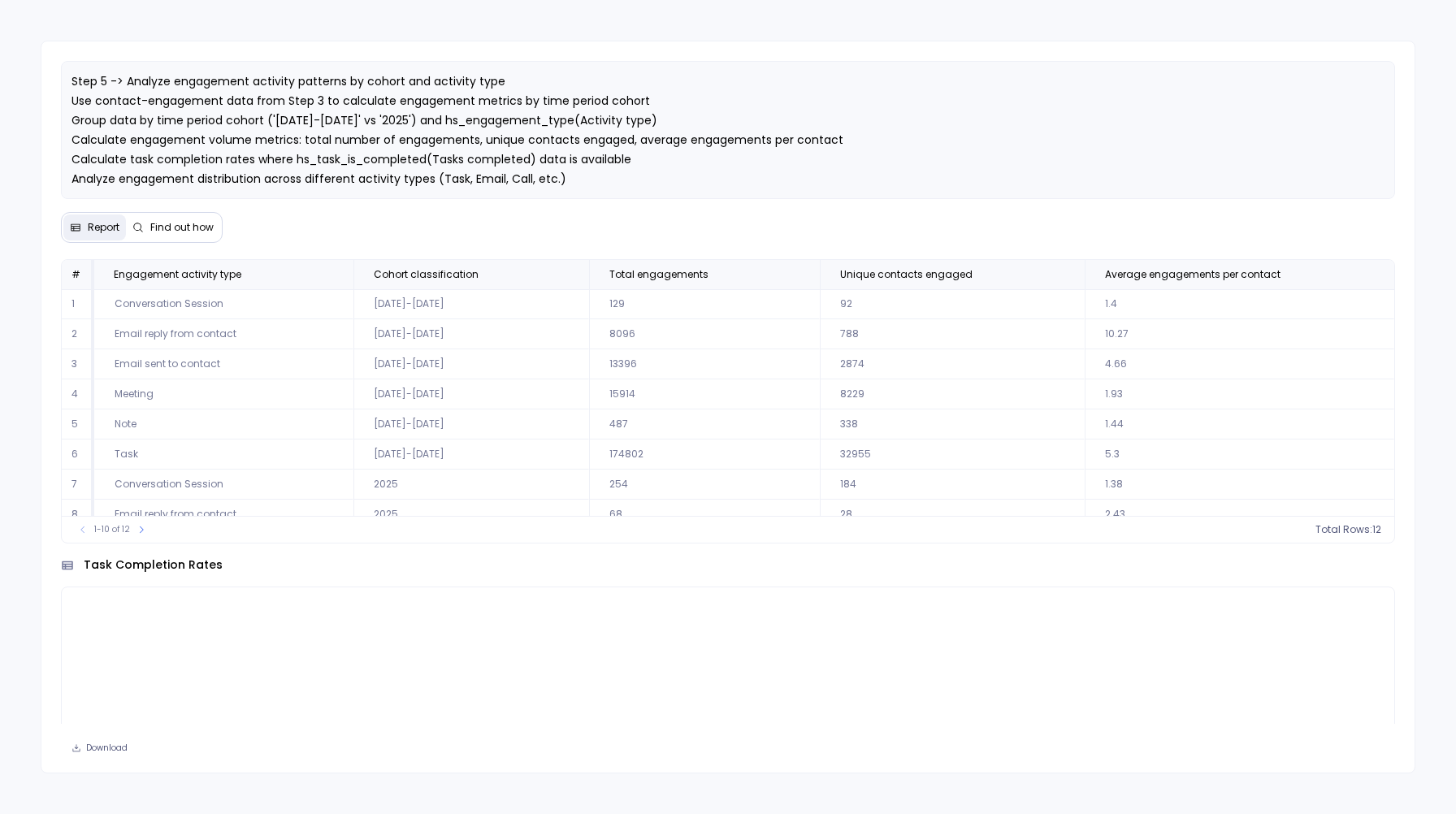
scroll to position [74, 0]
drag, startPoint x: 118, startPoint y: 378, endPoint x: 210, endPoint y: 376, distance: 92.0
click at [210, 376] on td "Task" at bounding box center [224, 380] width 259 height 30
drag, startPoint x: 116, startPoint y: 303, endPoint x: 232, endPoint y: 308, distance: 116.1
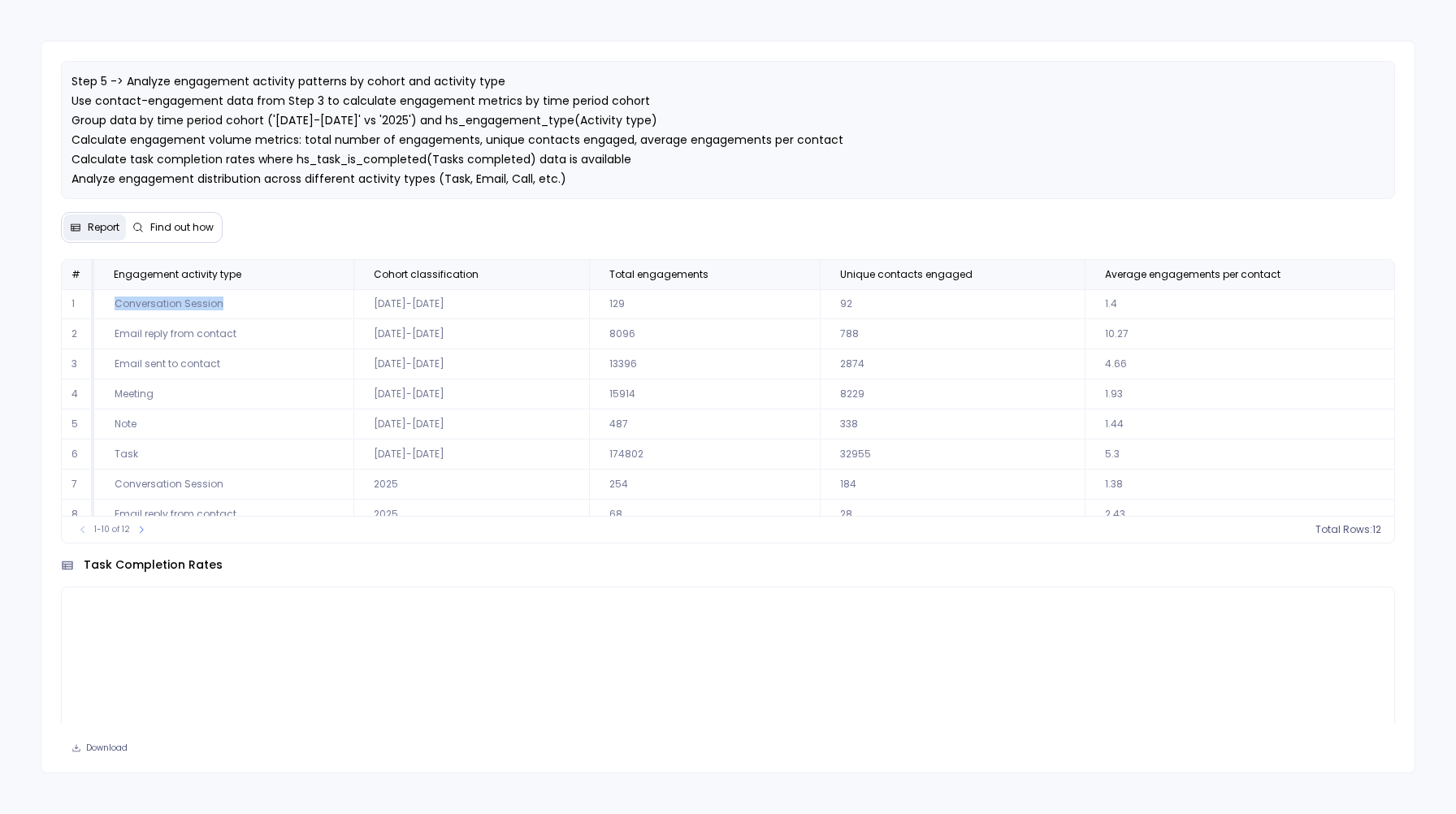
click at [232, 308] on td "Conversation Session" at bounding box center [224, 304] width 259 height 30
drag, startPoint x: 121, startPoint y: 423, endPoint x: 227, endPoint y: 423, distance: 106.0
click at [227, 423] on td "Conversation Session" at bounding box center [224, 423] width 259 height 30
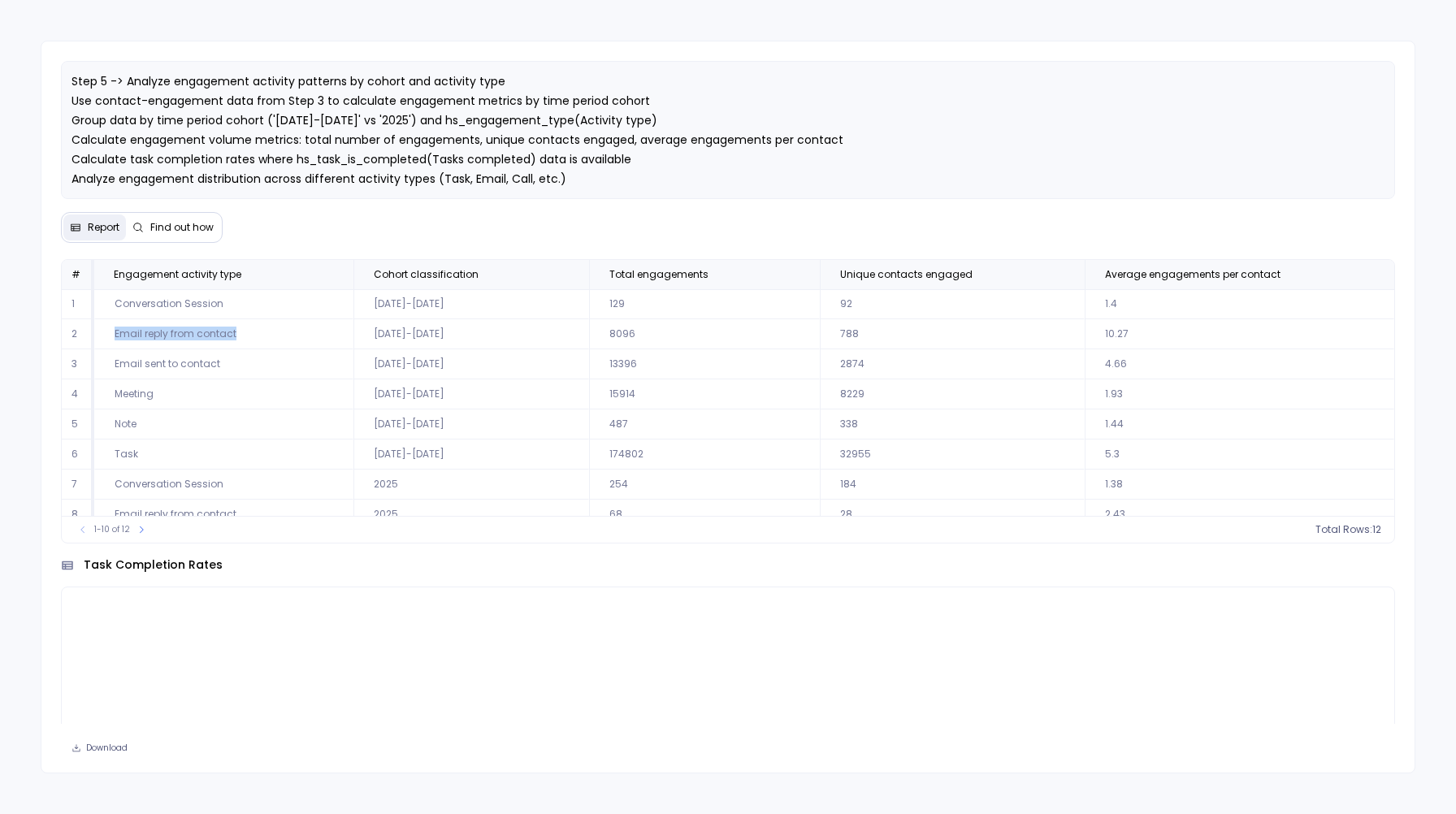
drag, startPoint x: 114, startPoint y: 333, endPoint x: 241, endPoint y: 334, distance: 127.0
click at [241, 334] on td "Email reply from contact" at bounding box center [224, 334] width 259 height 30
drag, startPoint x: 104, startPoint y: 446, endPoint x: 257, endPoint y: 455, distance: 153.3
click at [257, 455] on tbody "1 Conversation Session [DATE]-[DATE] 129 92 1.4 2 Email reply from contact [DAT…" at bounding box center [728, 365] width 1333 height 300
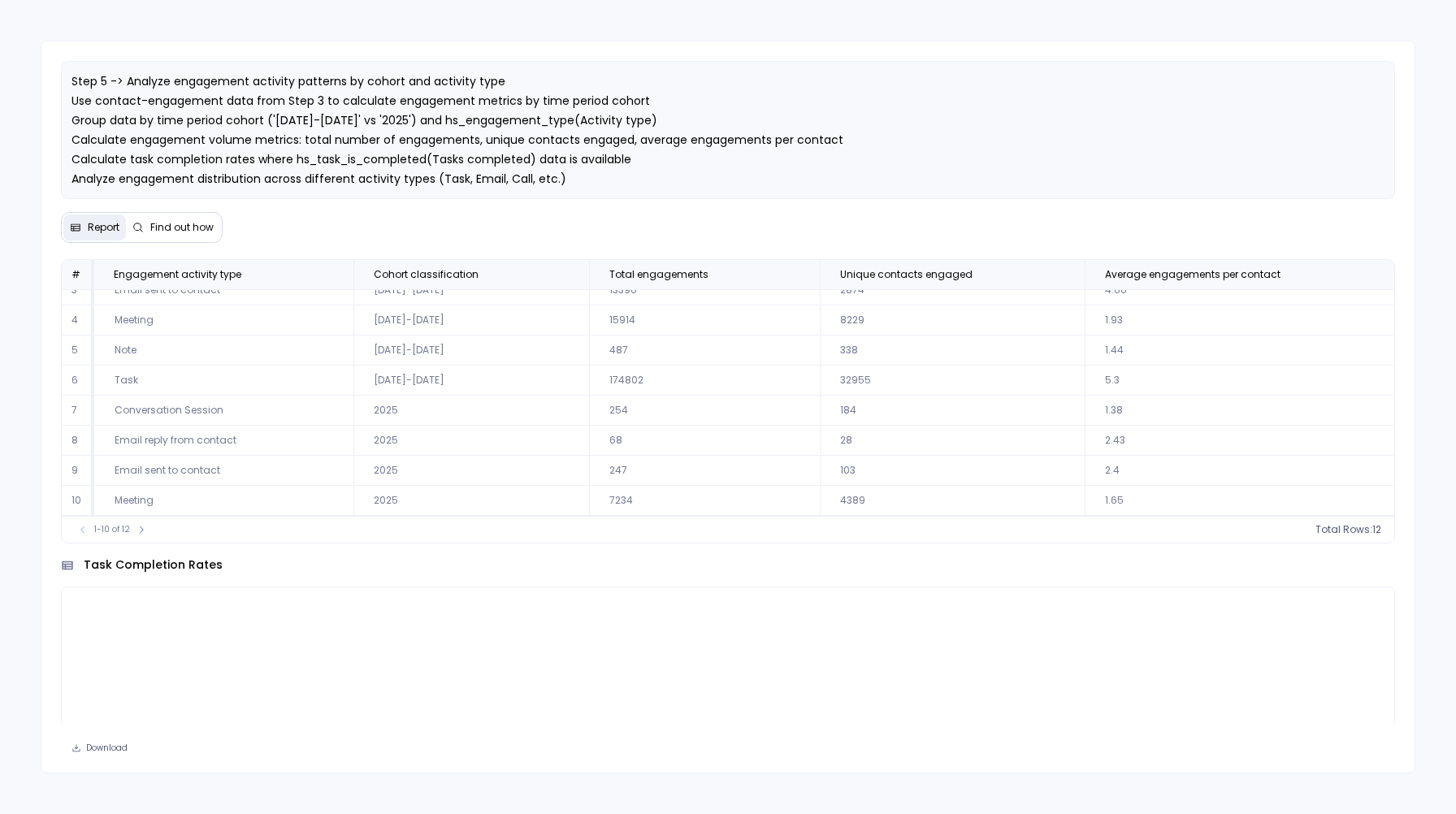
click at [252, 420] on td "Conversation Session" at bounding box center [224, 410] width 259 height 30
click at [387, 440] on td "2025" at bounding box center [471, 440] width 236 height 30
click at [402, 333] on td "[DATE]-[DATE]" at bounding box center [471, 334] width 236 height 30
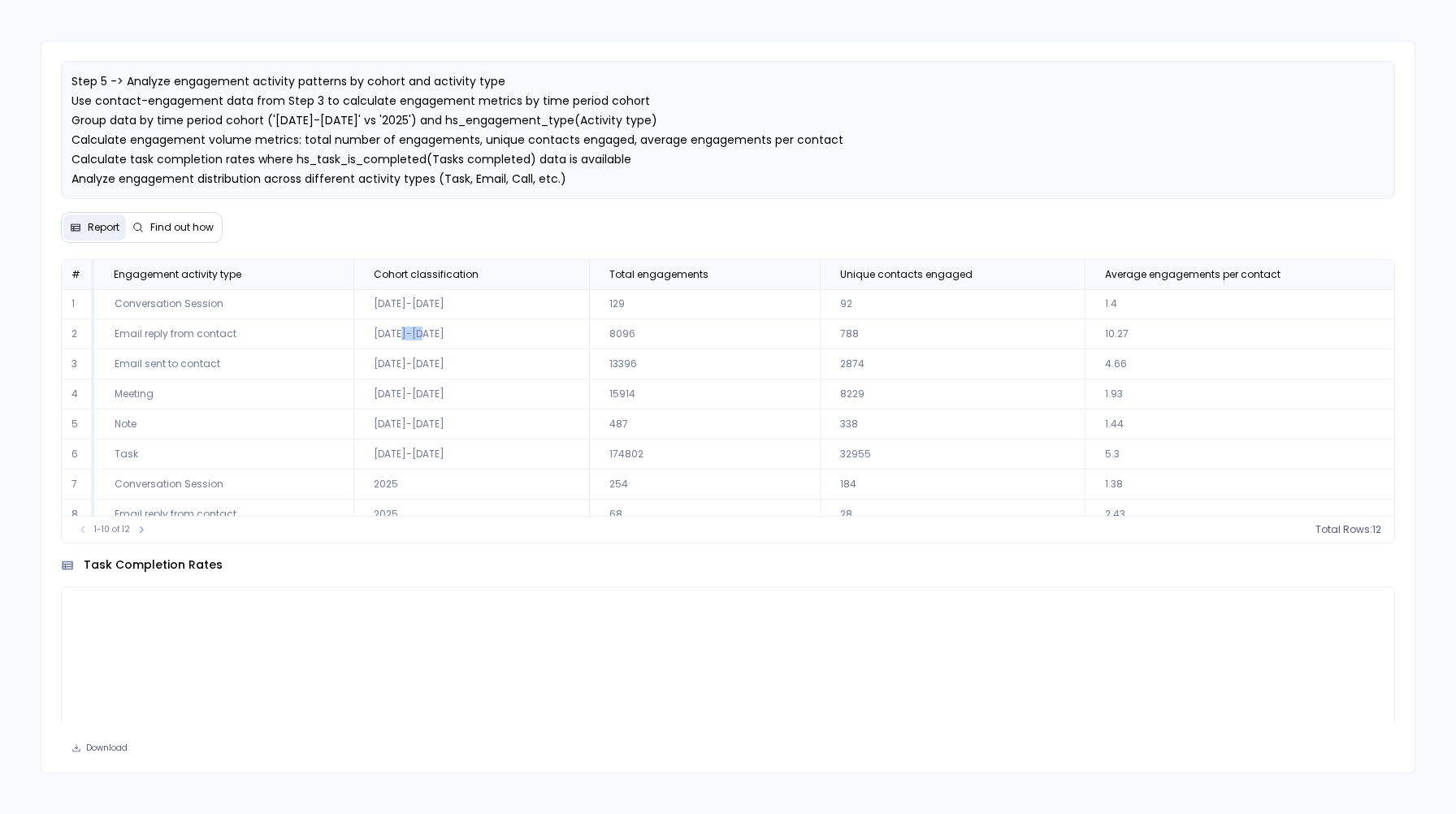
click at [402, 333] on td "[DATE]-[DATE]" at bounding box center [471, 334] width 236 height 30
click at [667, 294] on td "129" at bounding box center [703, 304] width 230 height 30
click at [685, 271] on span "Total engagements" at bounding box center [659, 275] width 99 height 13
click at [1352, 531] on span "12" at bounding box center [1356, 530] width 9 height 13
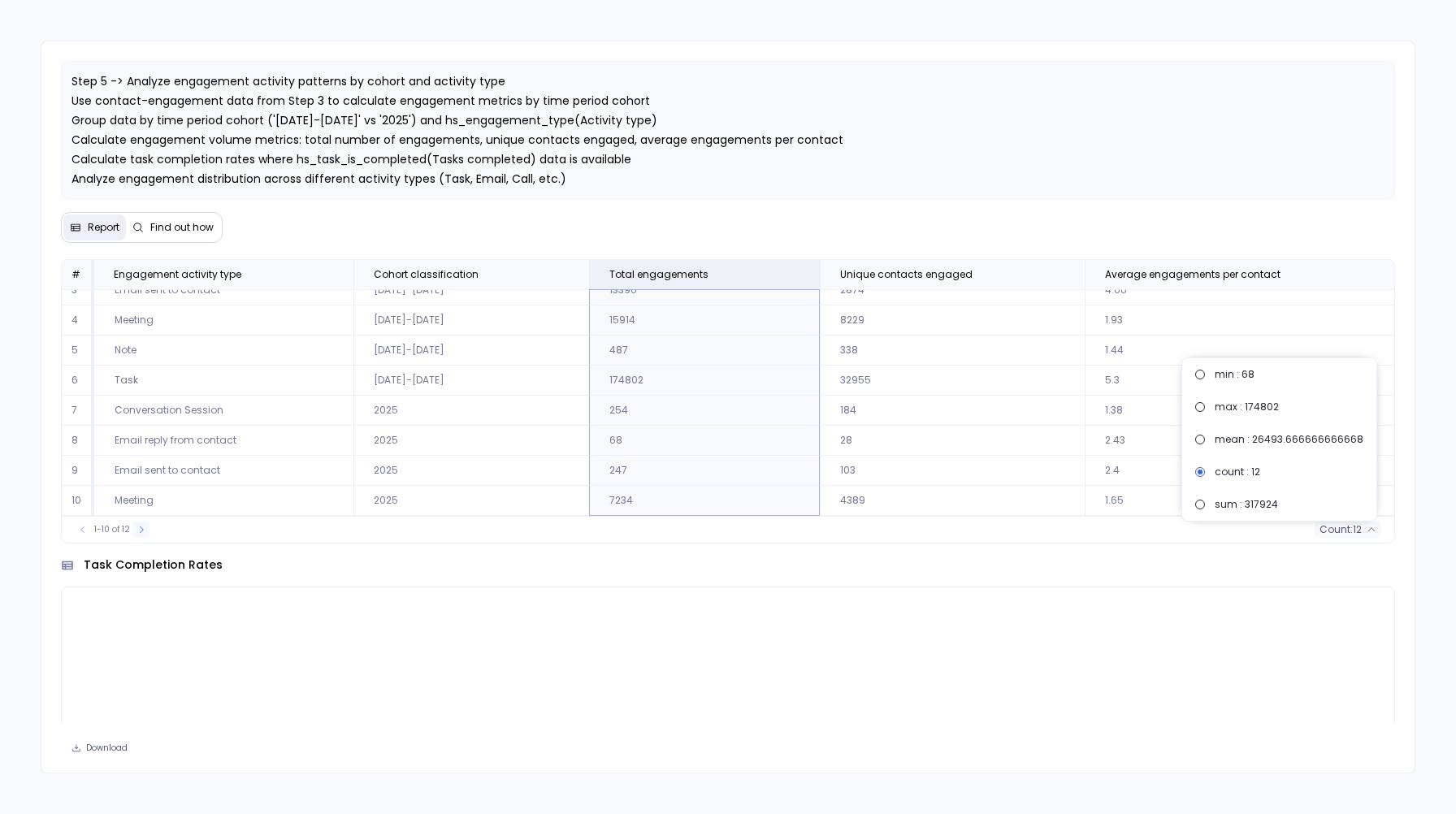
click at [141, 533] on icon at bounding box center [141, 530] width 10 height 10
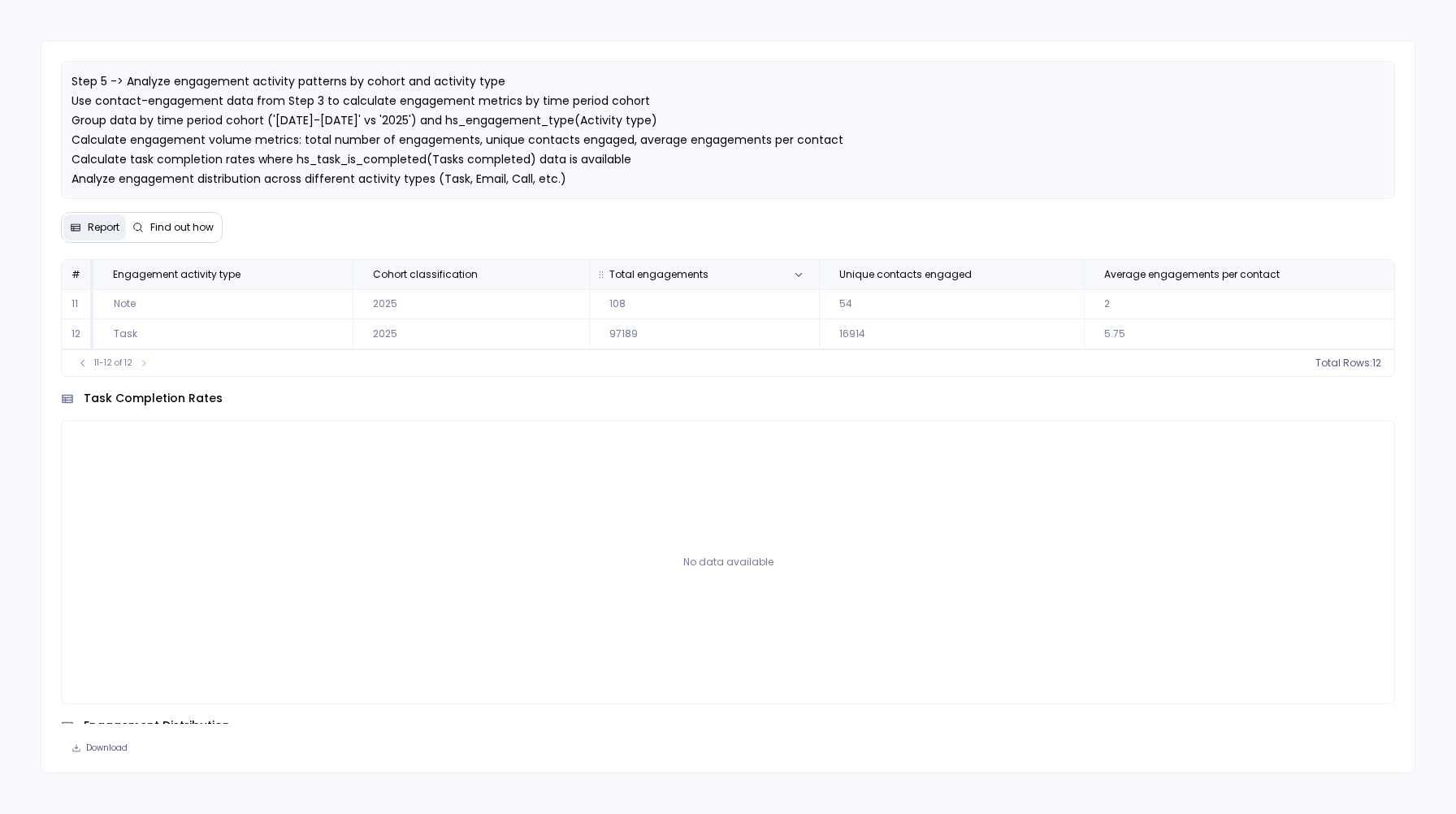
click at [664, 277] on span "Total engagements" at bounding box center [659, 275] width 99 height 13
click at [1360, 358] on button "count : 12" at bounding box center [1347, 363] width 67 height 16
click at [1356, 363] on span "12" at bounding box center [1356, 363] width 9 height 13
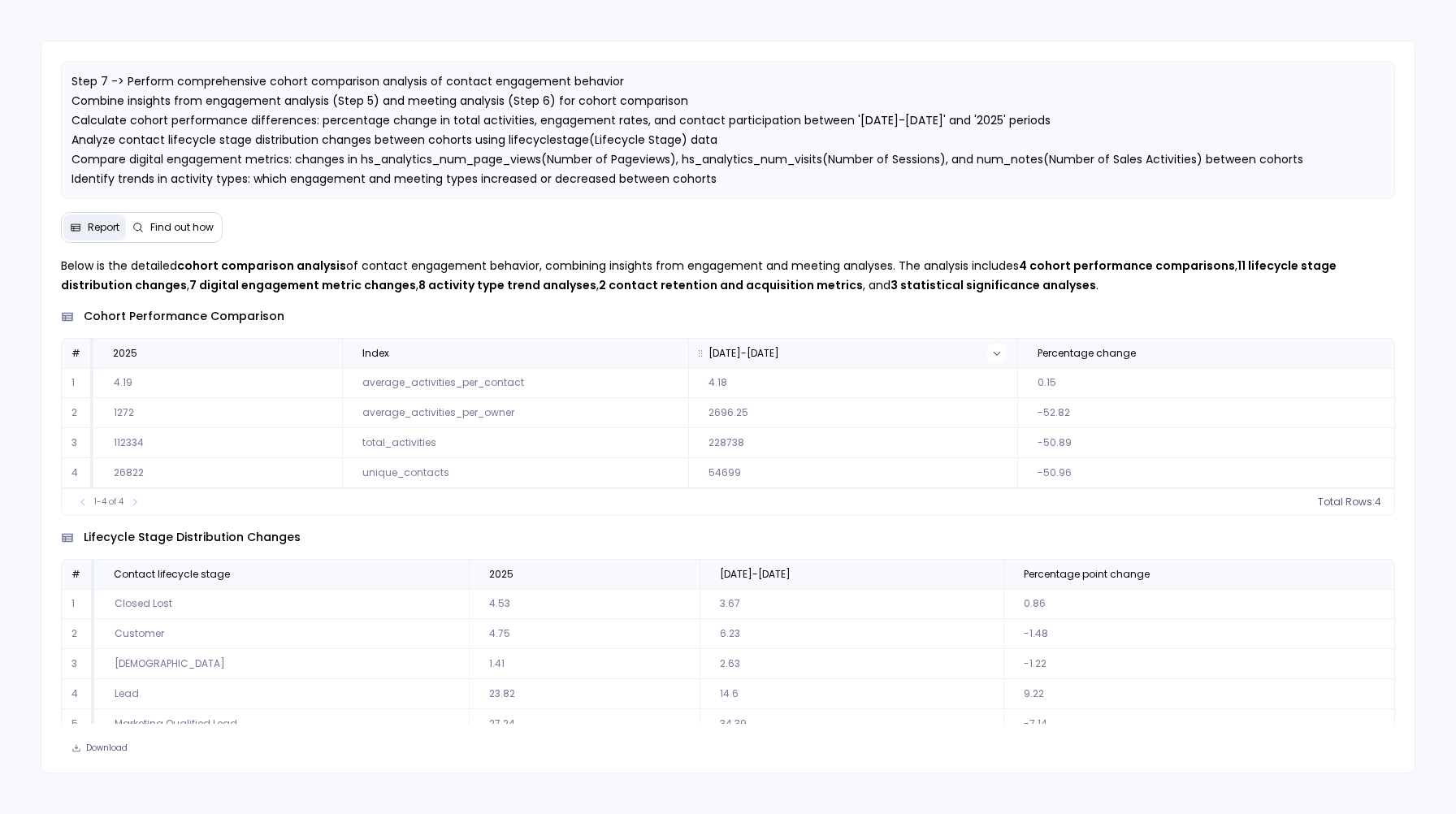
click at [992, 355] on icon at bounding box center [997, 354] width 10 height 10
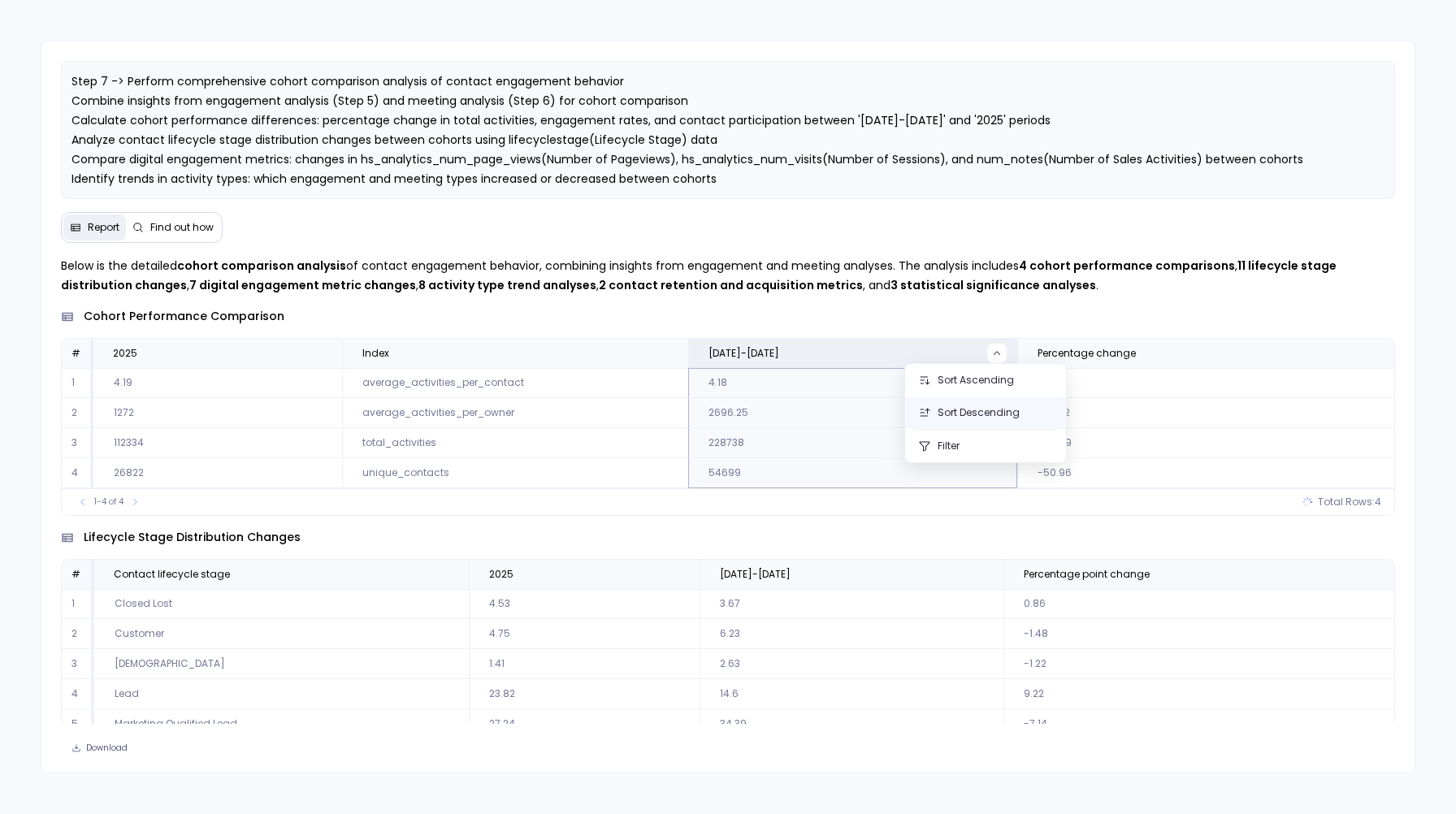
click at [962, 406] on button "Sort Descending" at bounding box center [985, 413] width 161 height 33
click at [727, 412] on td "54699" at bounding box center [852, 413] width 329 height 30
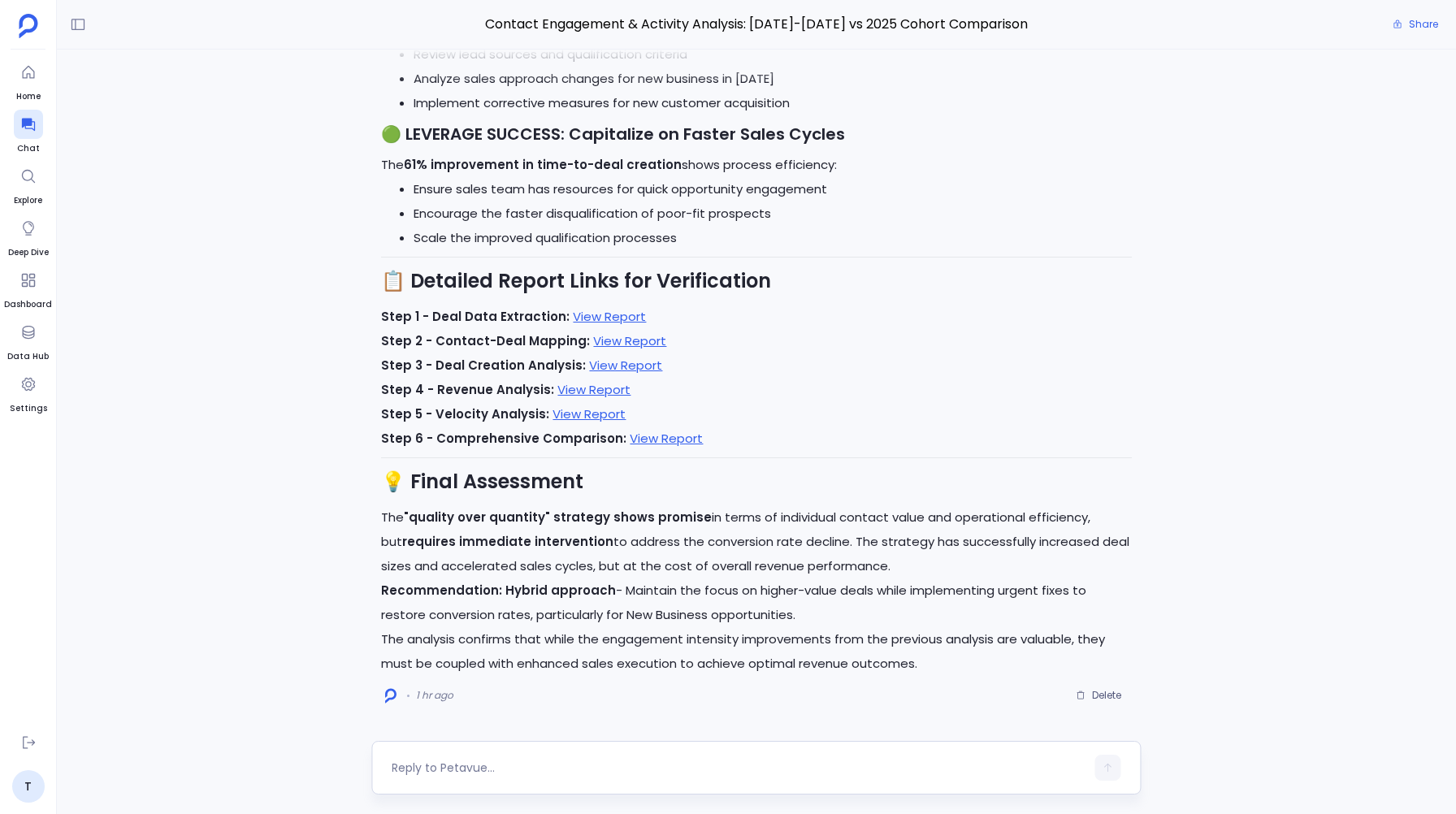
click at [426, 768] on textarea at bounding box center [738, 767] width 693 height 16
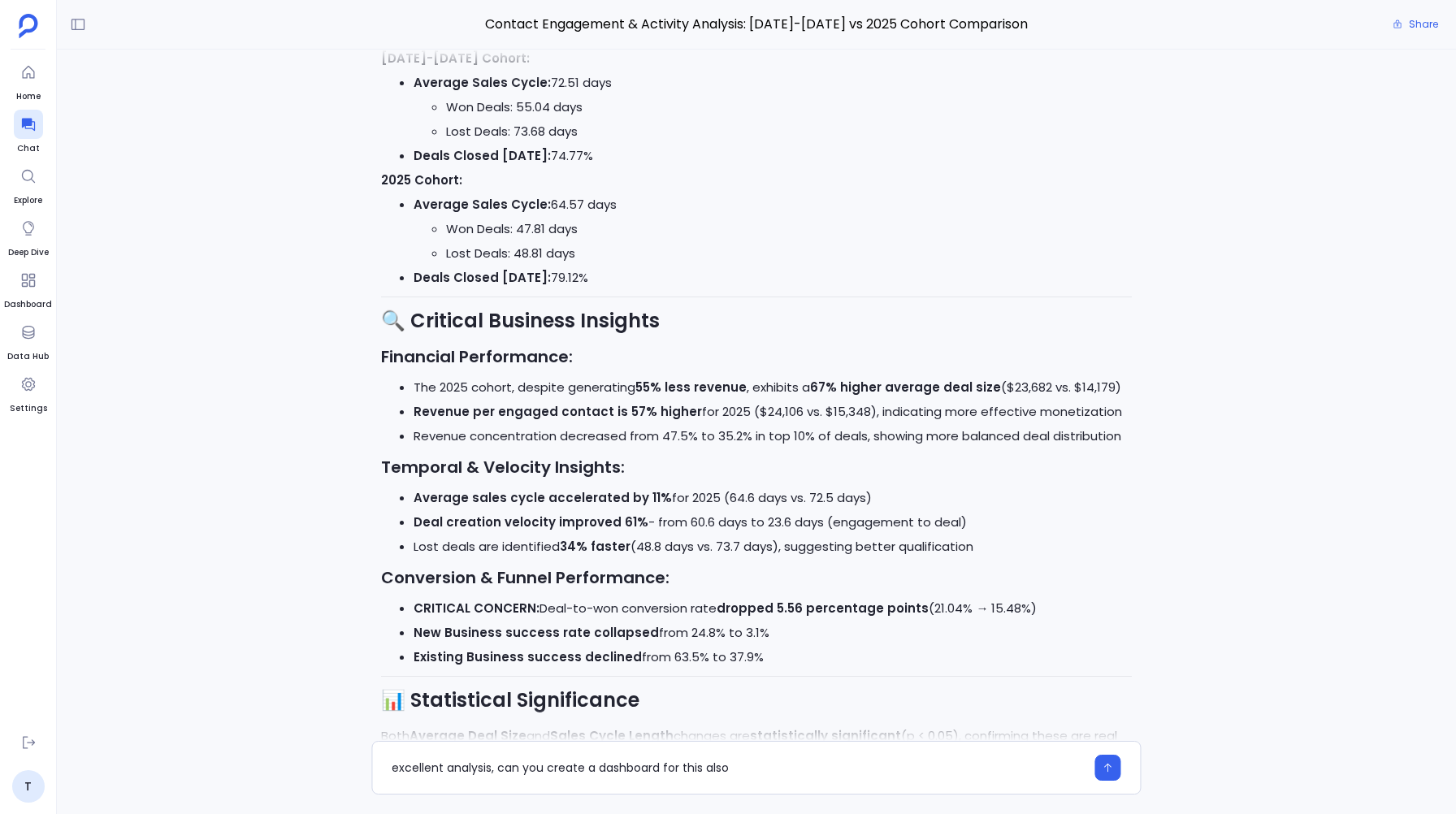
scroll to position [-1494, 0]
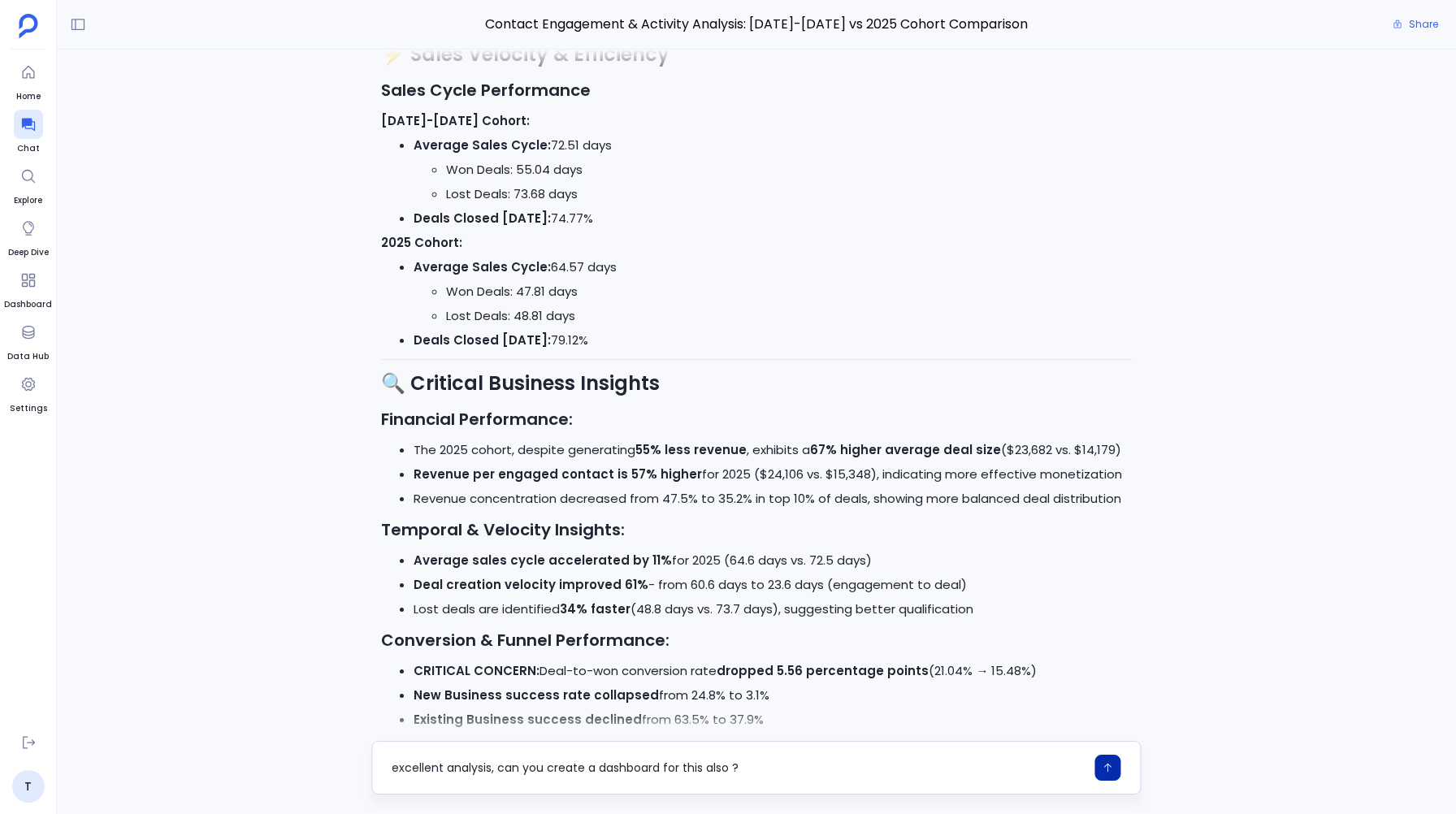
type textarea "excellent analysis, can you create a dashboard for this also ?"
click at [1106, 763] on icon "button" at bounding box center [1108, 767] width 12 height 12
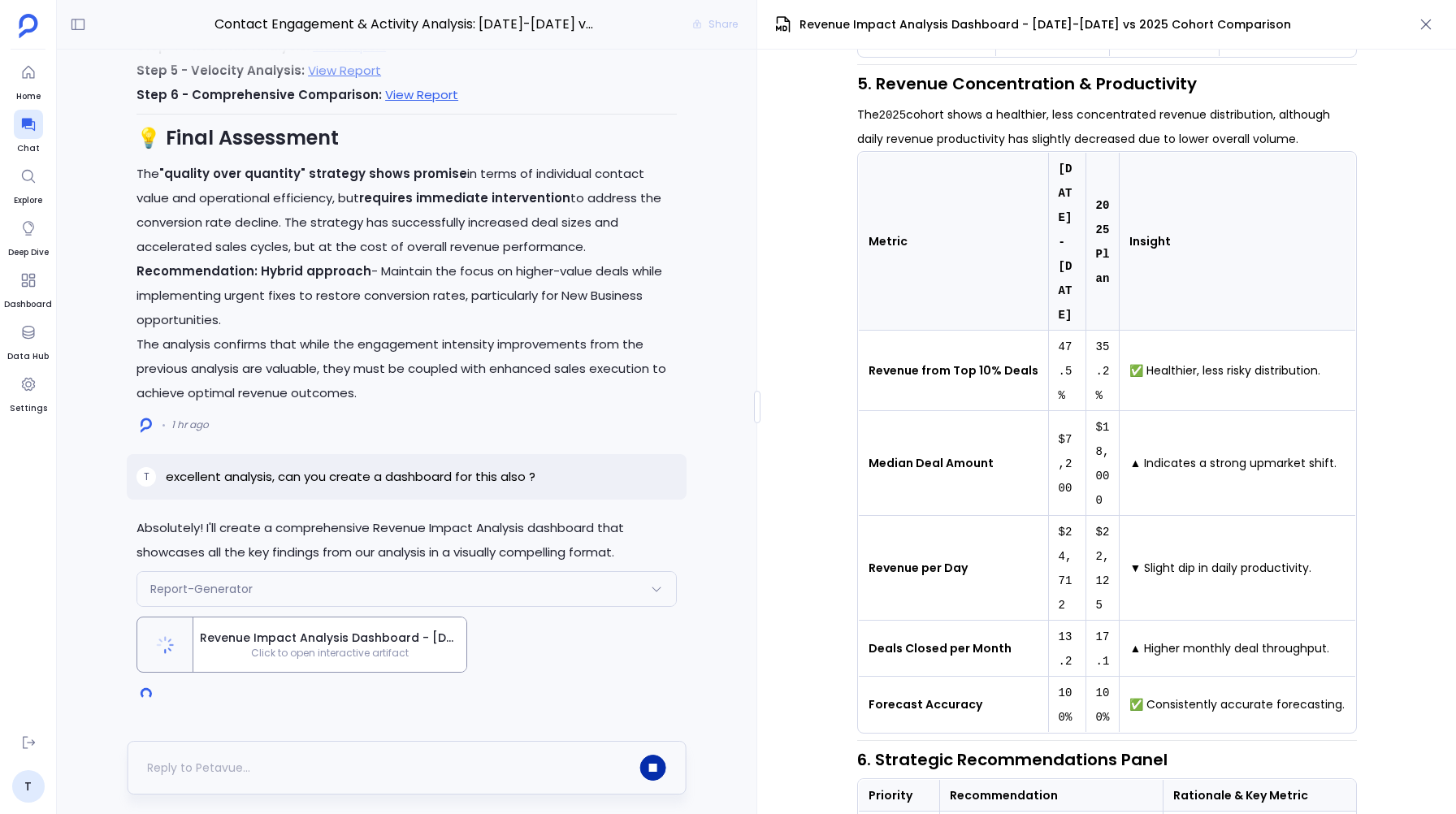
scroll to position [2687, 0]
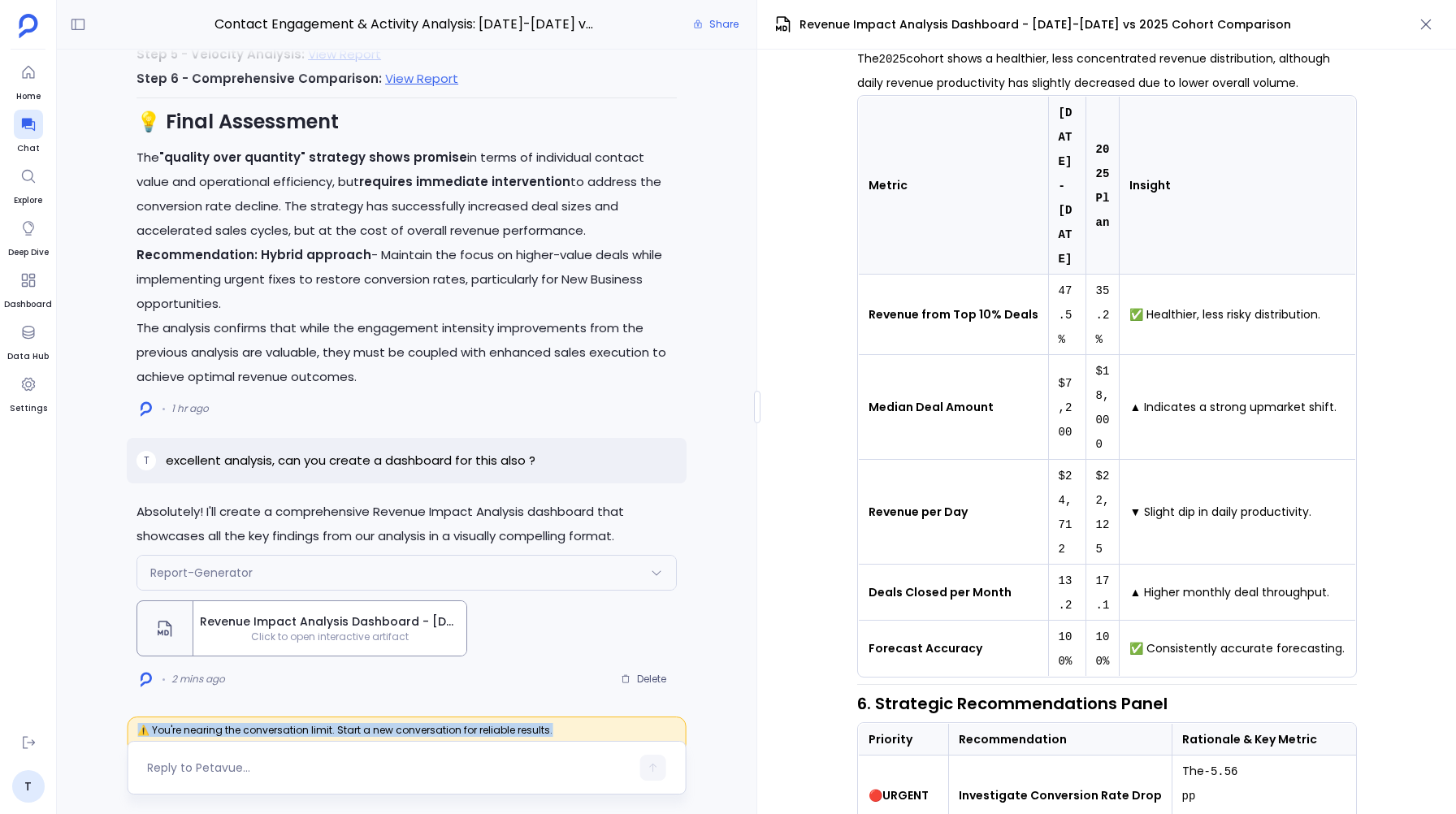
drag, startPoint x: 551, startPoint y: 730, endPoint x: 209, endPoint y: 713, distance: 342.4
click at [209, 724] on div "⚠️ You're nearing the conversation limit. Start a new conversation for reliable…" at bounding box center [406, 759] width 699 height 70
click at [186, 730] on span "⚠️ You're nearing the conversation limit. Start a new conversation for reliable…" at bounding box center [406, 734] width 559 height 37
click at [196, 730] on span "⚠️ You're nearing the conversation limit. Start a new conversation for reliable…" at bounding box center [406, 734] width 559 height 37
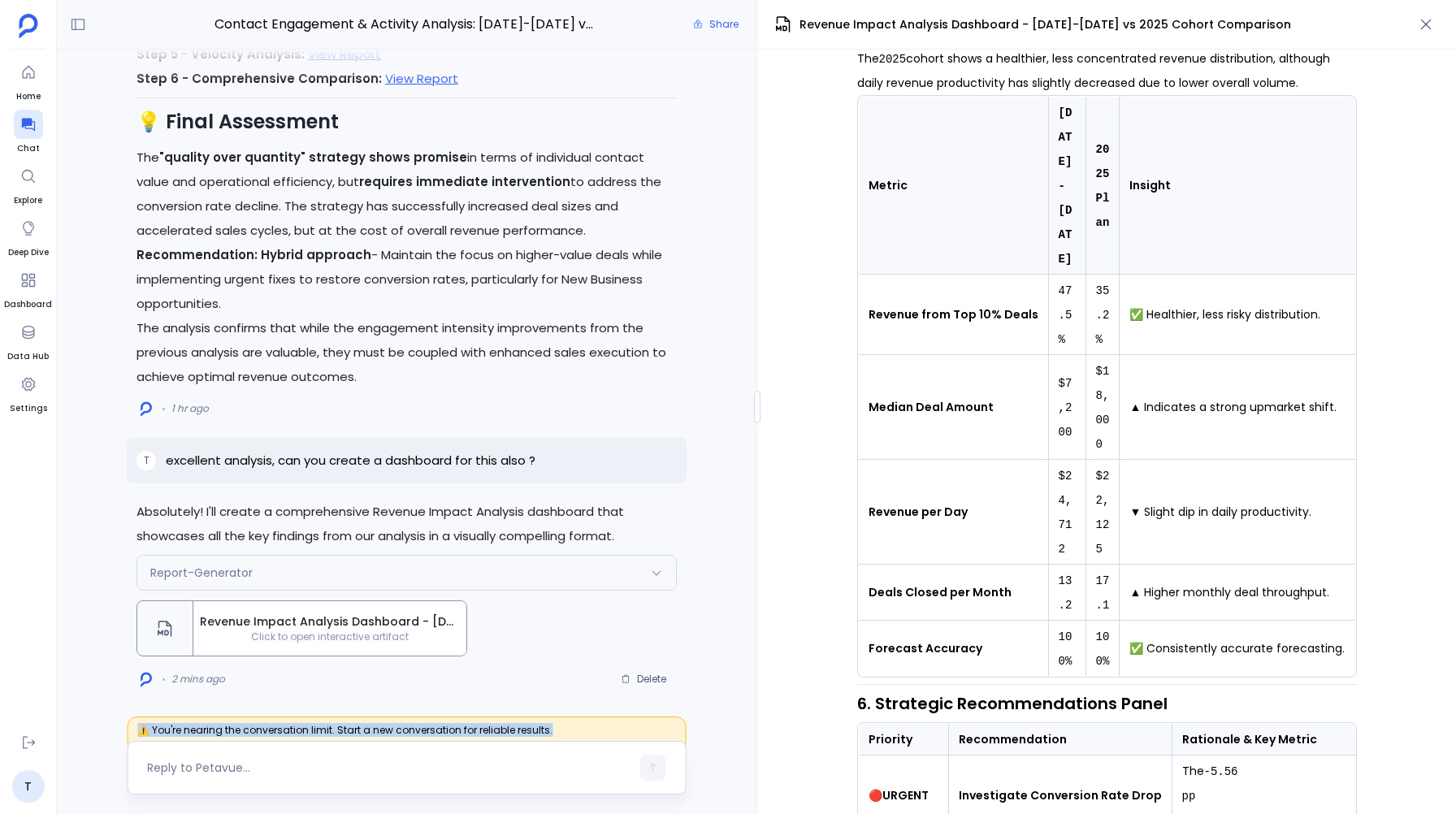
click at [196, 730] on span "⚠️ You're nearing the conversation limit. Start a new conversation for reliable…" at bounding box center [406, 734] width 559 height 37
copy span "⚠️ You're nearing the conversation limit. Start a new conversation for reliable…"
click at [605, 416] on div "1 hr ago" at bounding box center [406, 409] width 540 height 26
click at [1420, 14] on button "button" at bounding box center [1426, 25] width 28 height 28
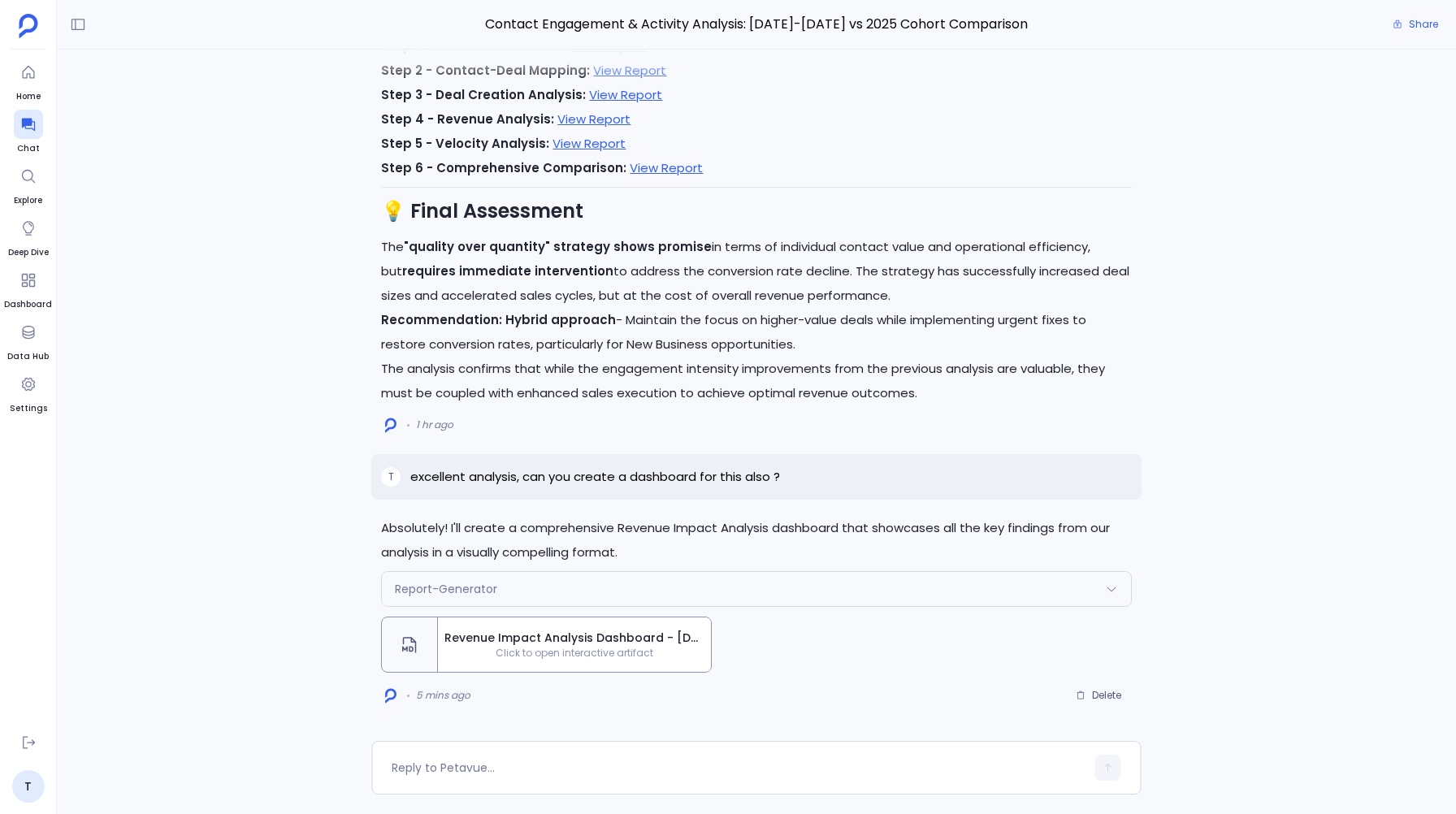
click at [762, 476] on p "excellent analysis, can you create a dashboard for this also ?" at bounding box center [595, 477] width 369 height 20
copy p "excellent analysis, can you create a dashboard for this also ?"
click at [1096, 695] on span "Delete" at bounding box center [1106, 695] width 30 height 13
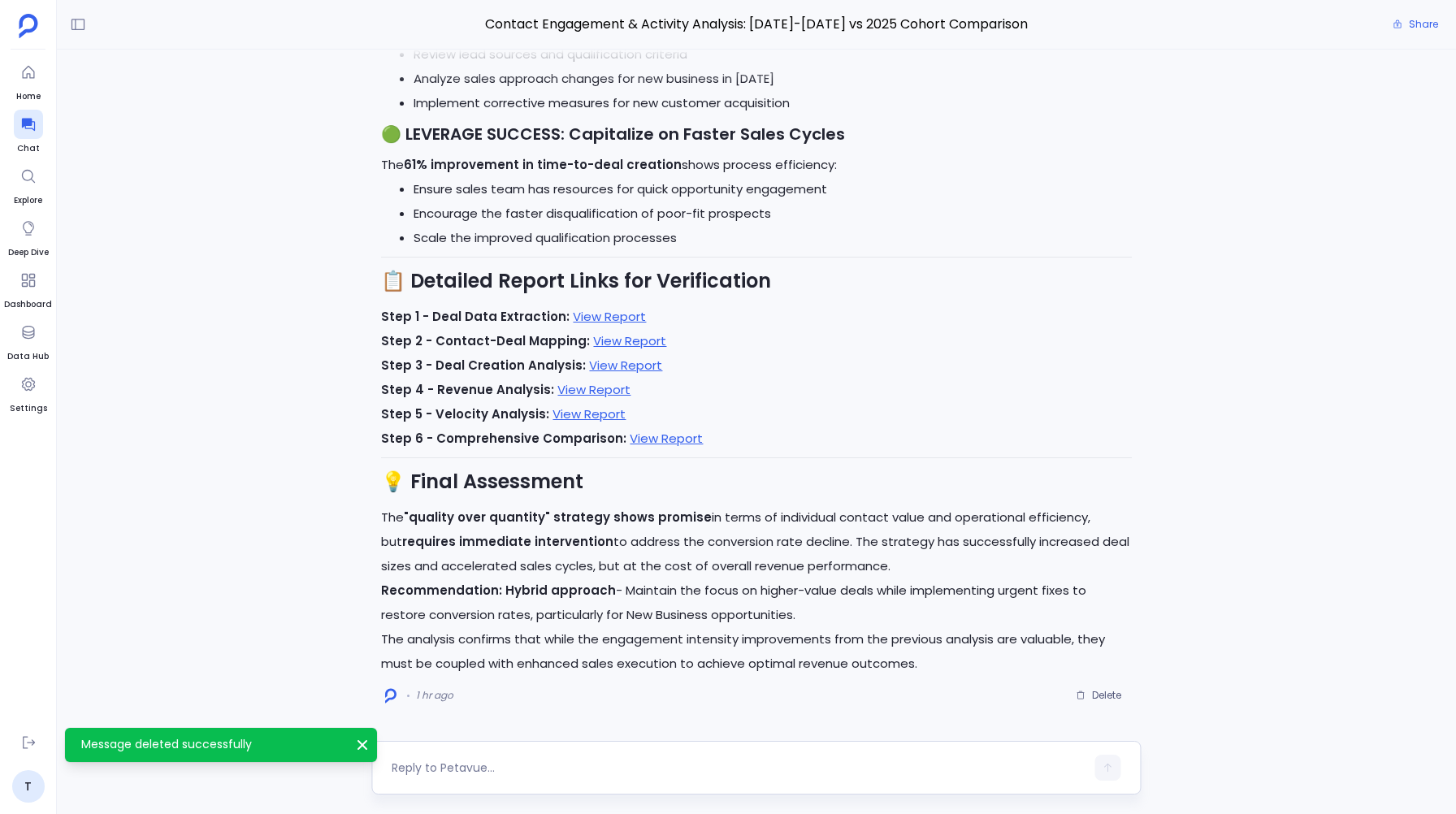
click at [438, 765] on textarea at bounding box center [738, 767] width 693 height 16
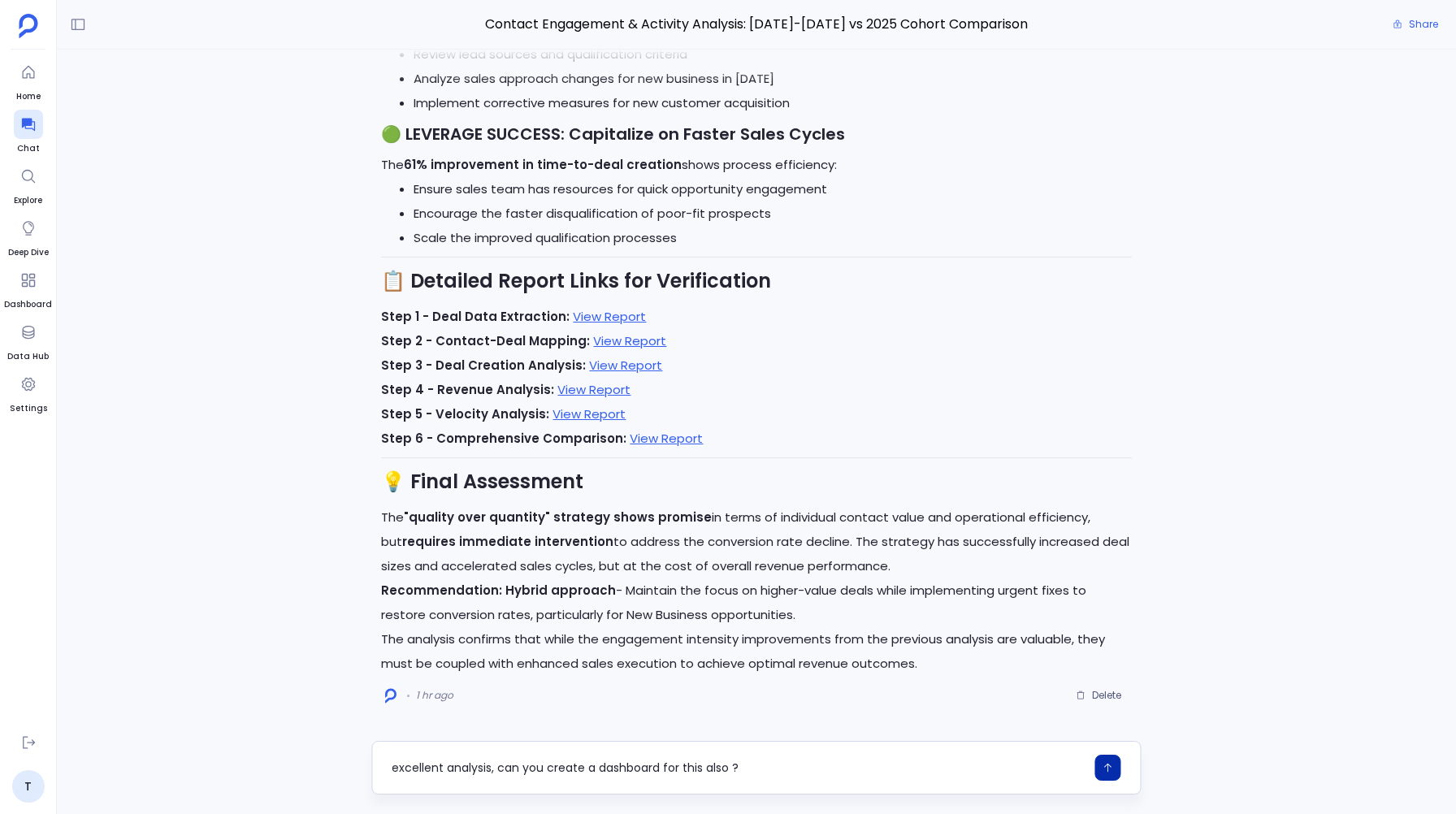
type textarea "excellent analysis, can you create a dashboard for this also ?"
click at [1106, 761] on button "button" at bounding box center [1108, 767] width 26 height 26
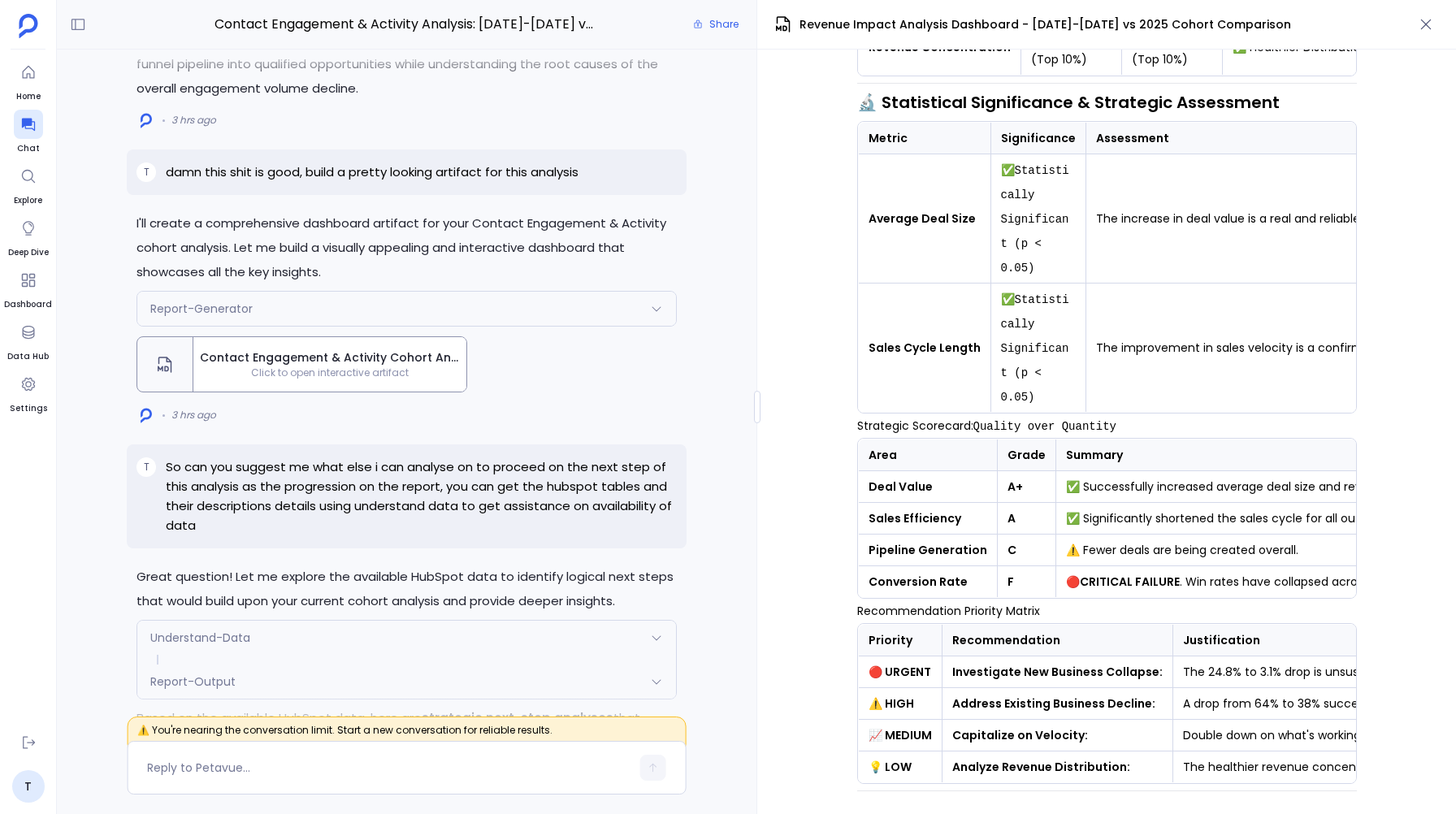
scroll to position [-11035, 0]
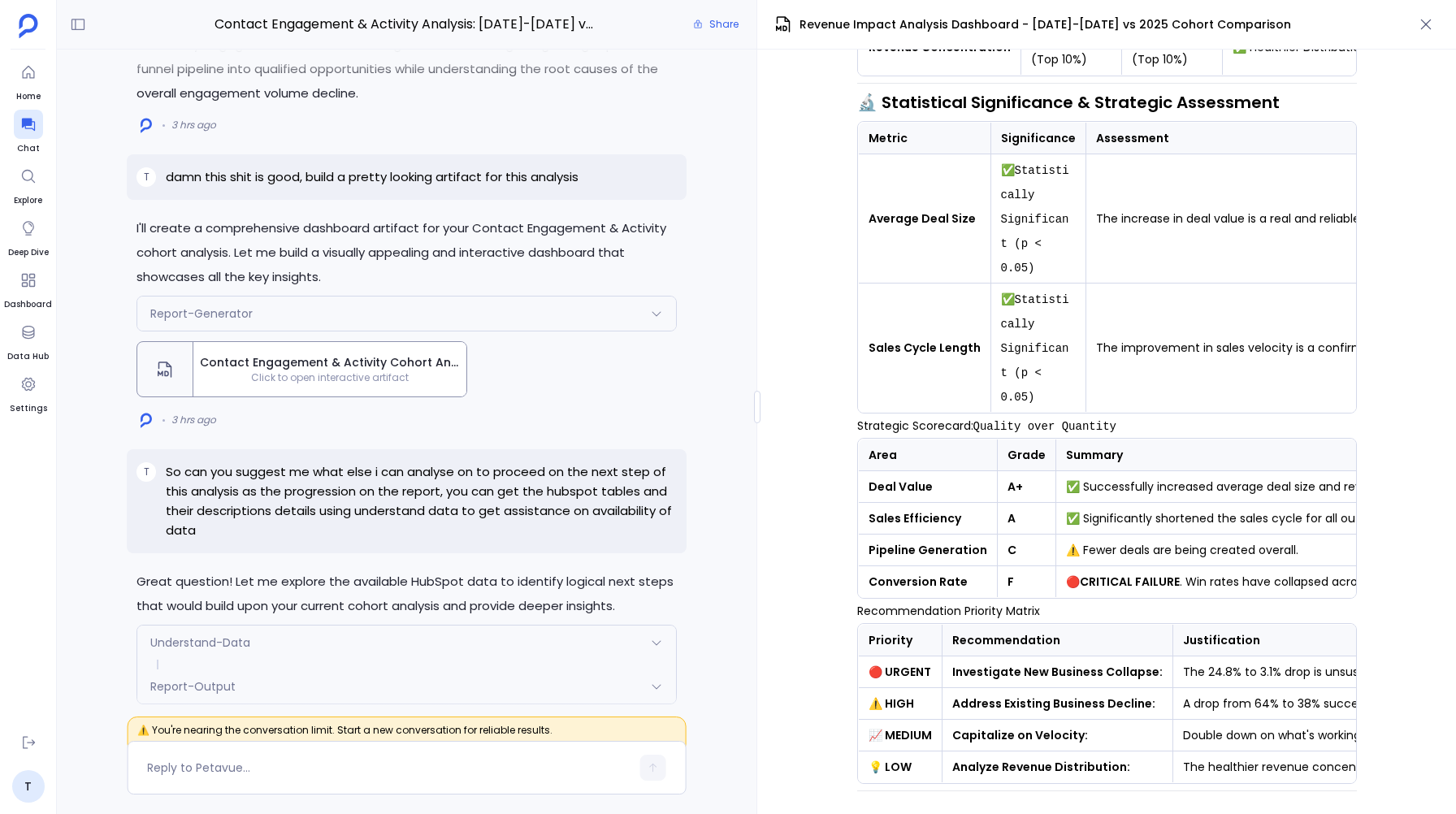
click at [290, 384] on span "Click to open interactive artifact" at bounding box center [330, 377] width 273 height 13
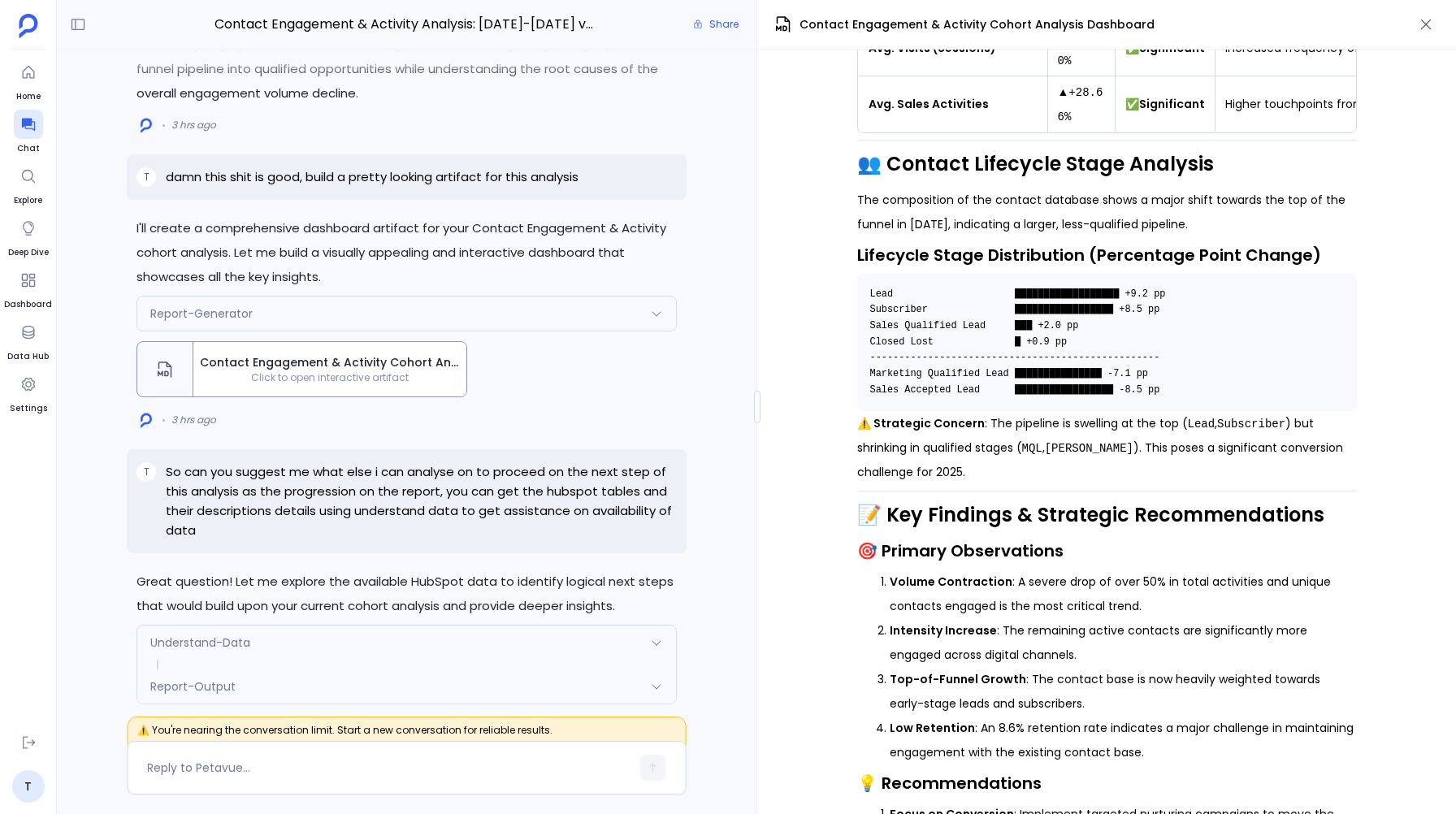
scroll to position [-11013, 0]
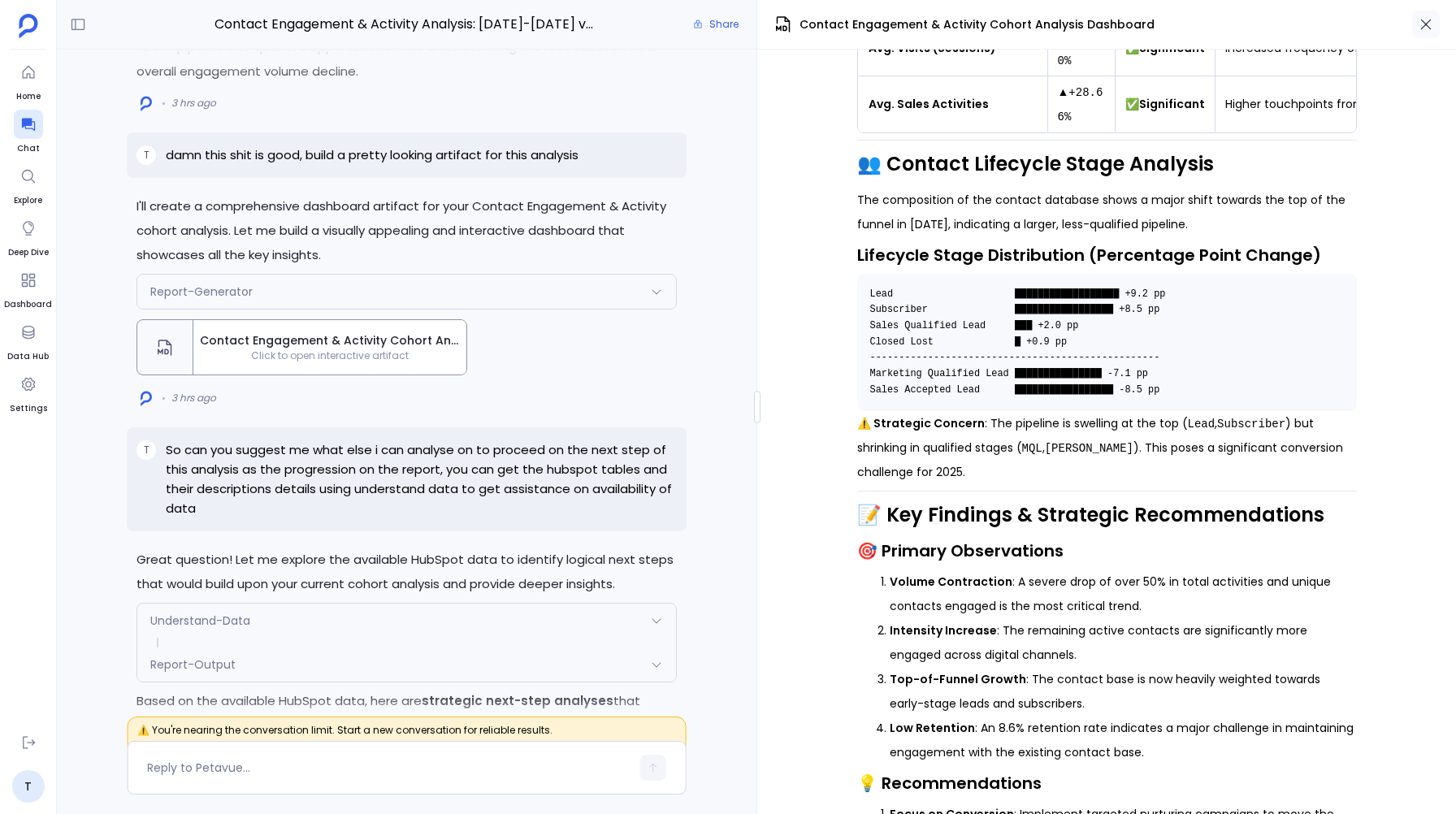
click at [1423, 30] on icon "button" at bounding box center [1426, 25] width 16 height 16
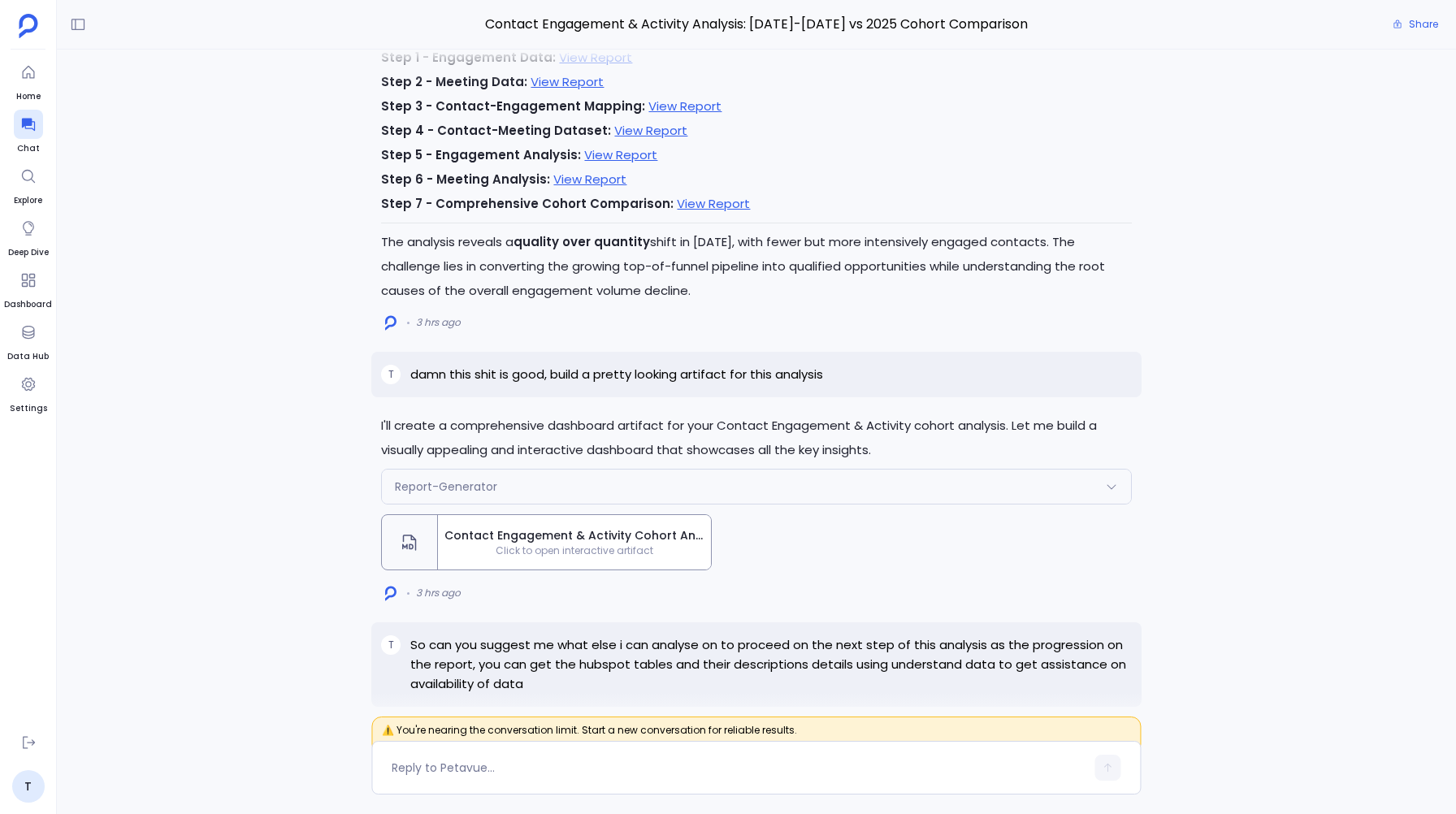
scroll to position [-9426, 0]
click at [532, 546] on span "Click to open interactive artifact" at bounding box center [574, 553] width 273 height 13
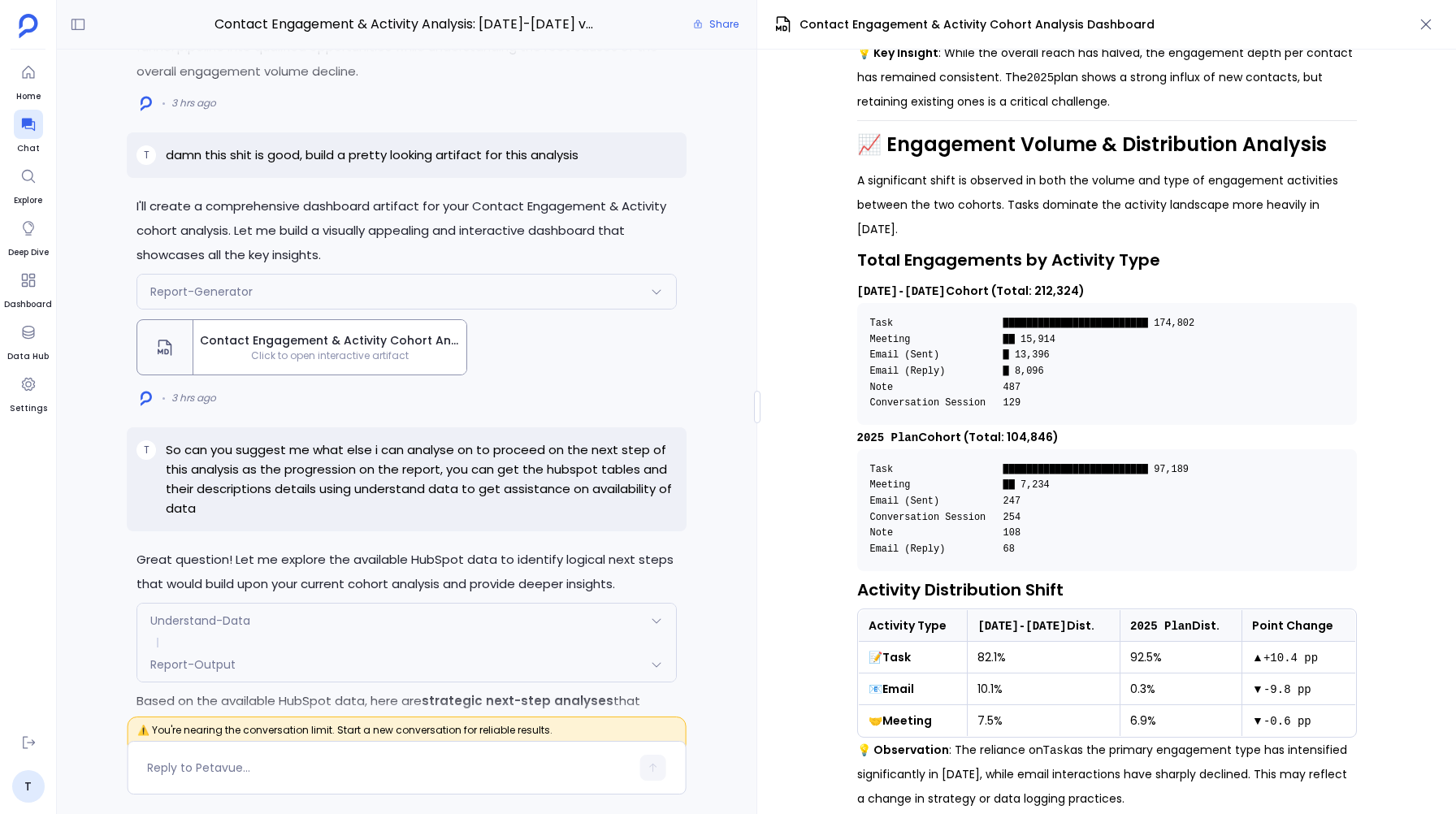
scroll to position [638, 0]
click at [285, 164] on p "damn this shit is good, build a pretty looking artifact for this analysis" at bounding box center [372, 155] width 413 height 20
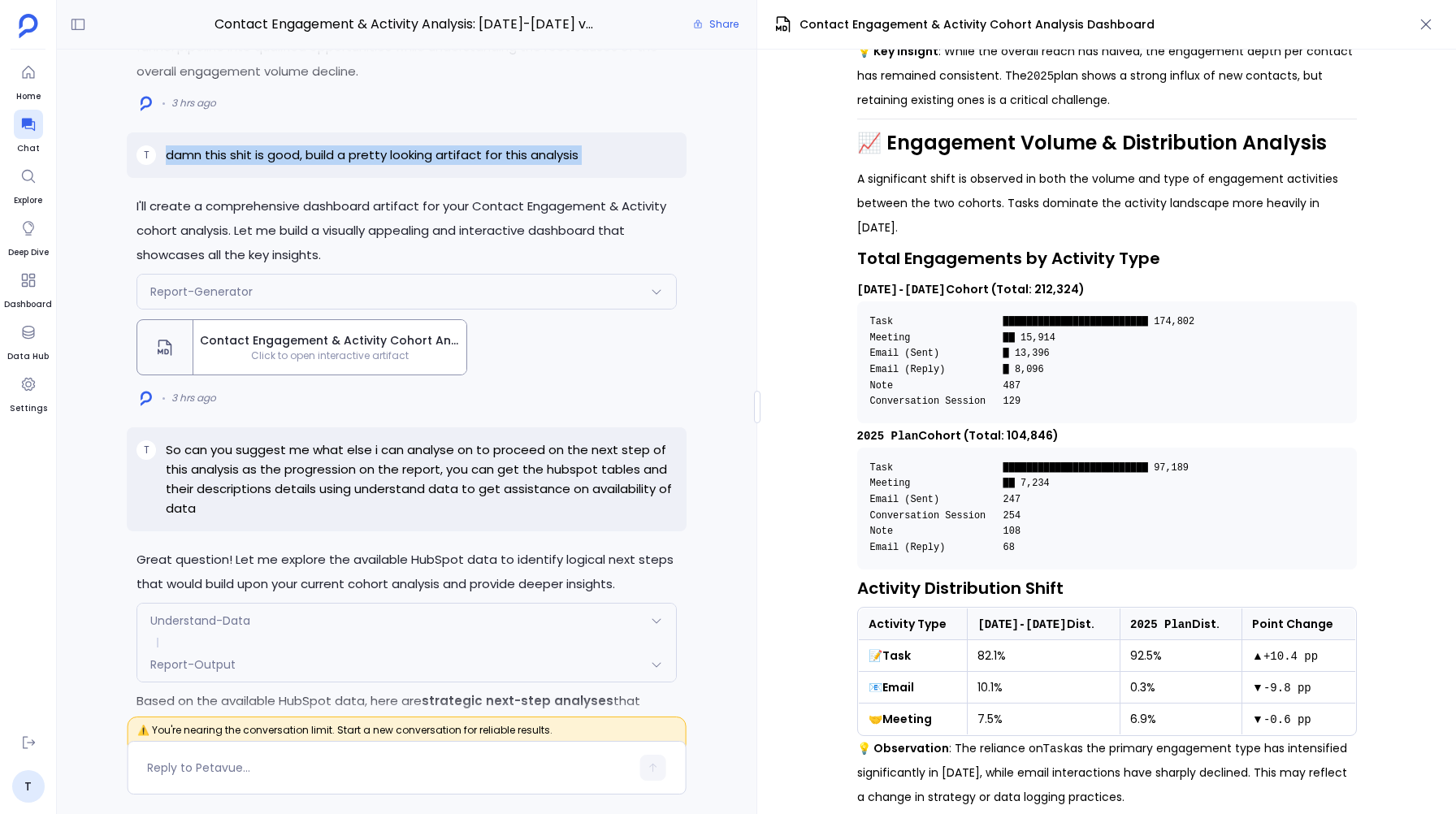
click at [285, 164] on p "damn this shit is good, build a pretty looking artifact for this analysis" at bounding box center [372, 155] width 413 height 20
copy p "damn this shit is good, build a pretty looking artifact for this analysis"
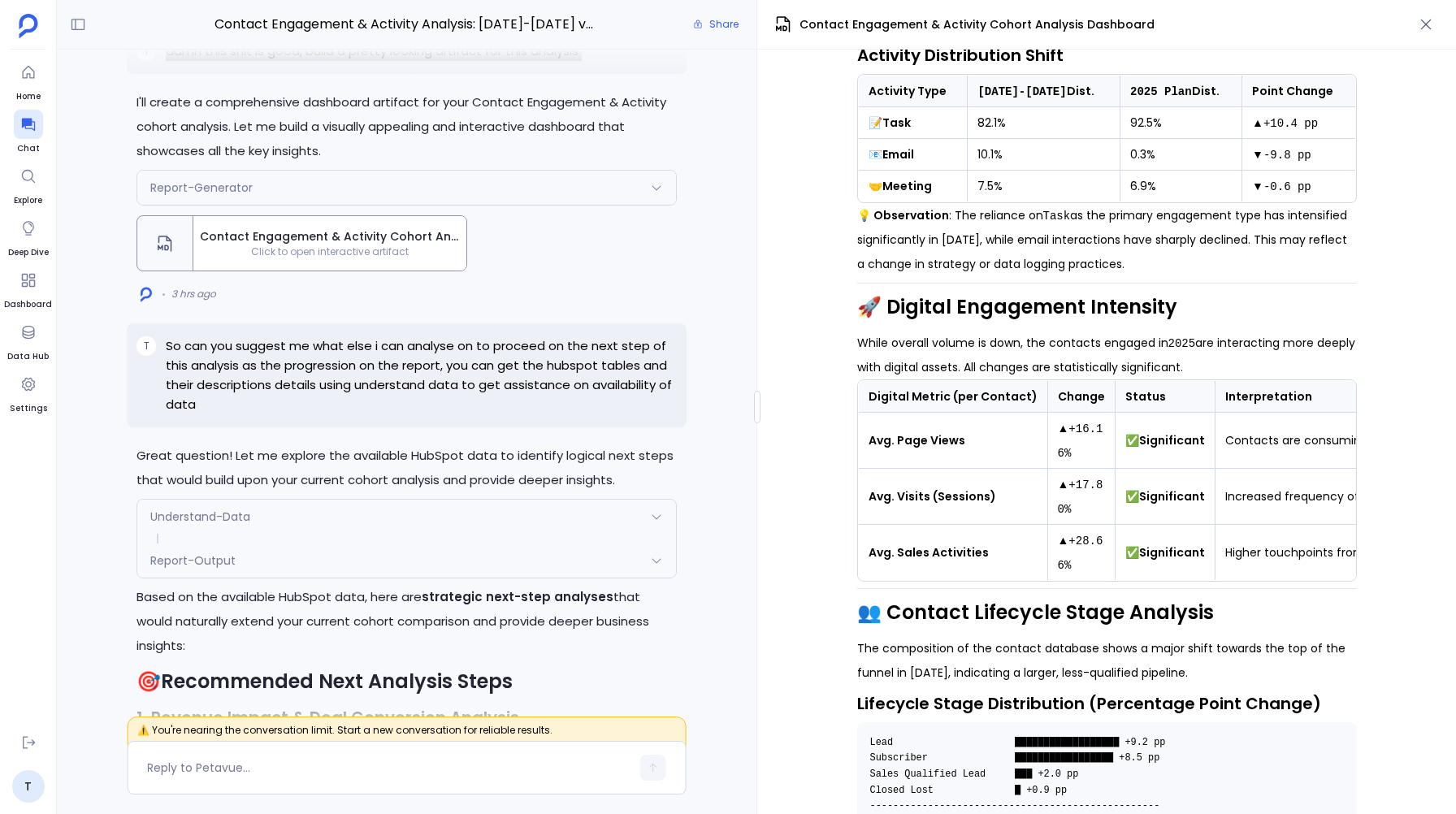
scroll to position [0, 0]
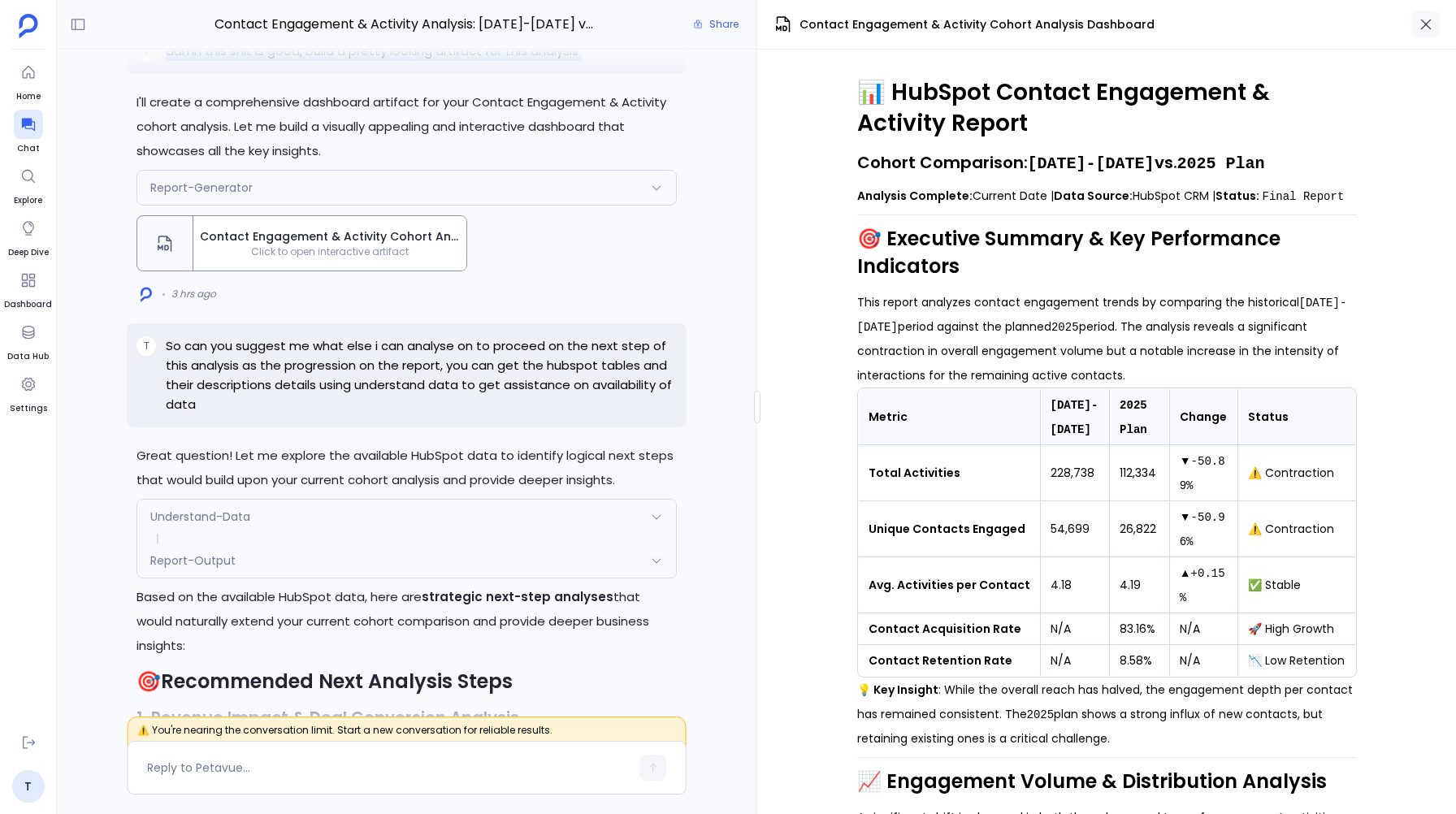
click at [1424, 21] on icon "button" at bounding box center [1426, 25] width 16 height 16
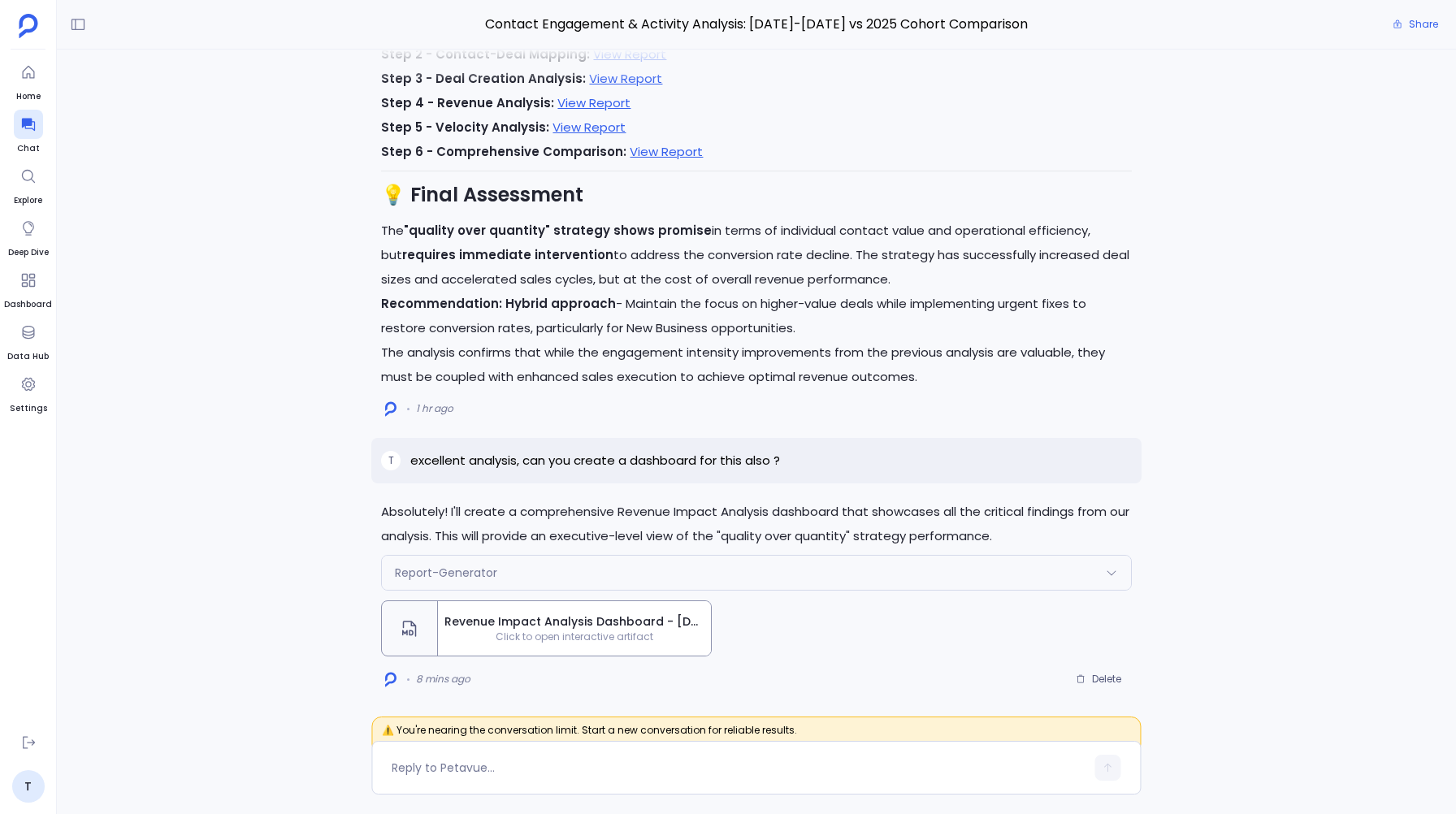
click at [756, 463] on p "excellent analysis, can you create a dashboard for this also ?" at bounding box center [595, 460] width 369 height 20
copy p "excellent analysis, can you create a dashboard for this also ?"
click at [853, 596] on div "Absolutely! I'll create a comprehensive Revenue Impact Analysis dashboard that …" at bounding box center [755, 595] width 769 height 192
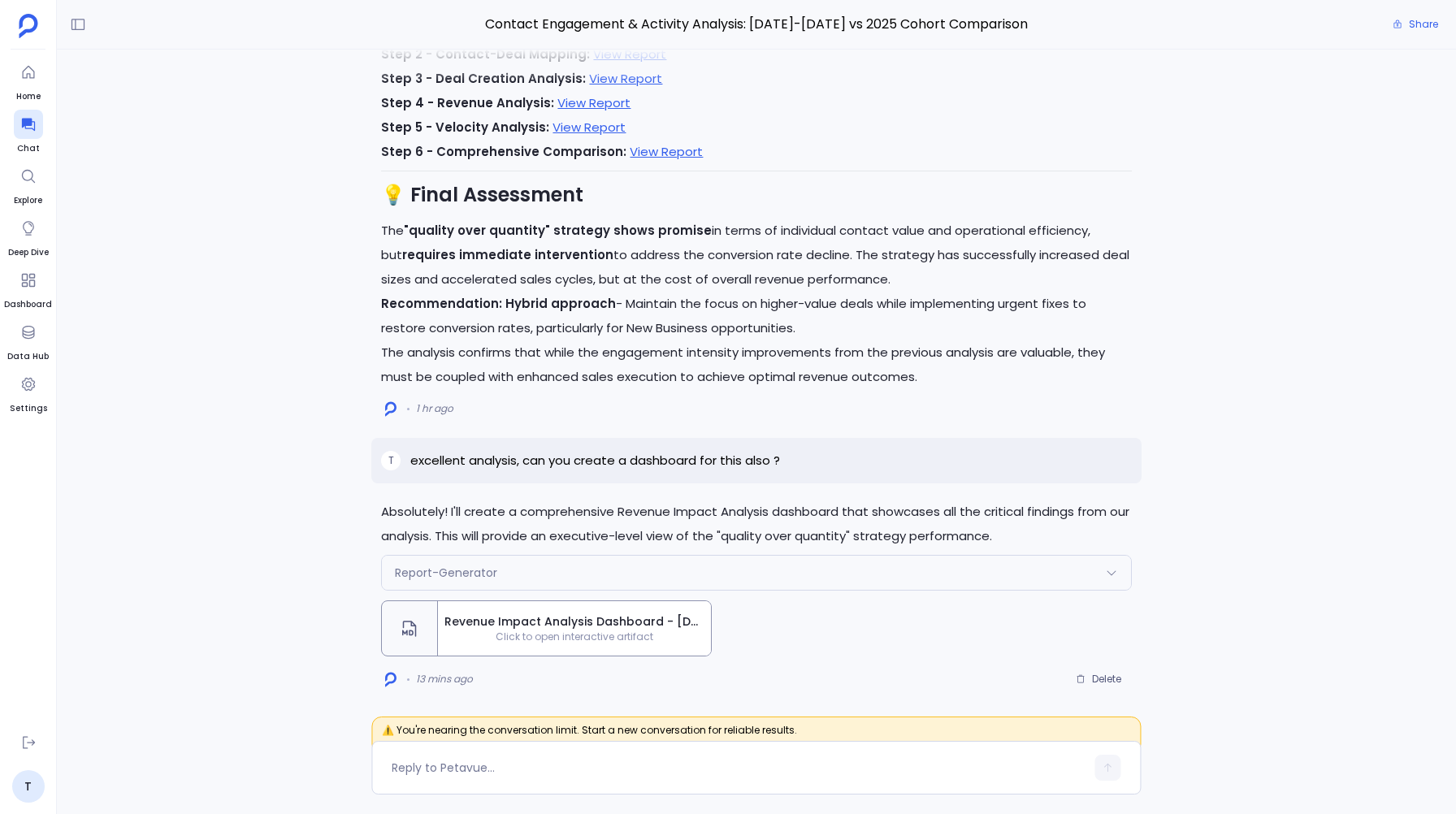
click at [557, 627] on span "Revenue Impact Analysis Dashboard - 2023-2024 vs 2025 Cohort Comparison" at bounding box center [574, 622] width 260 height 17
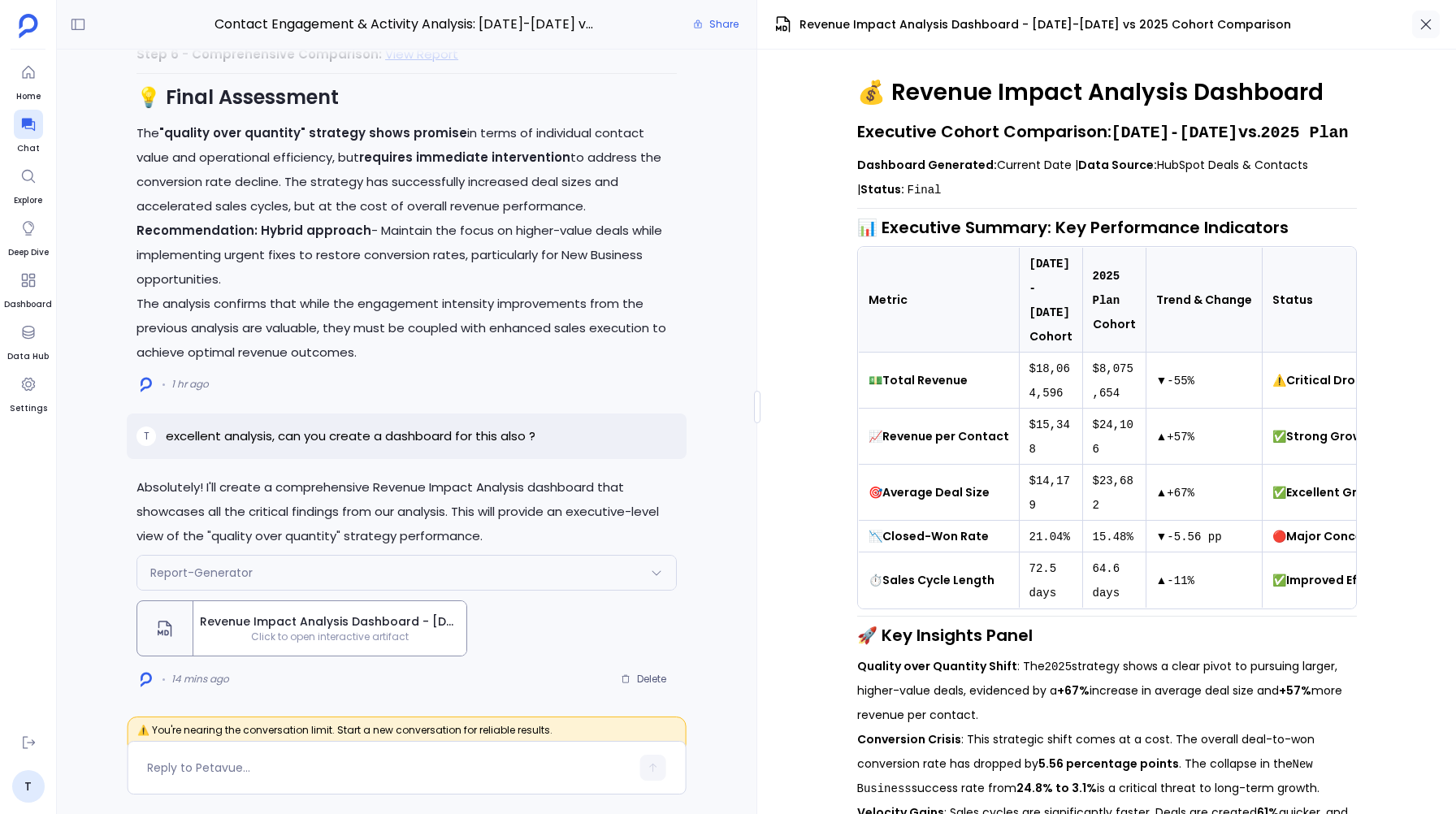
click at [1430, 16] on icon "button" at bounding box center [1426, 25] width 16 height 16
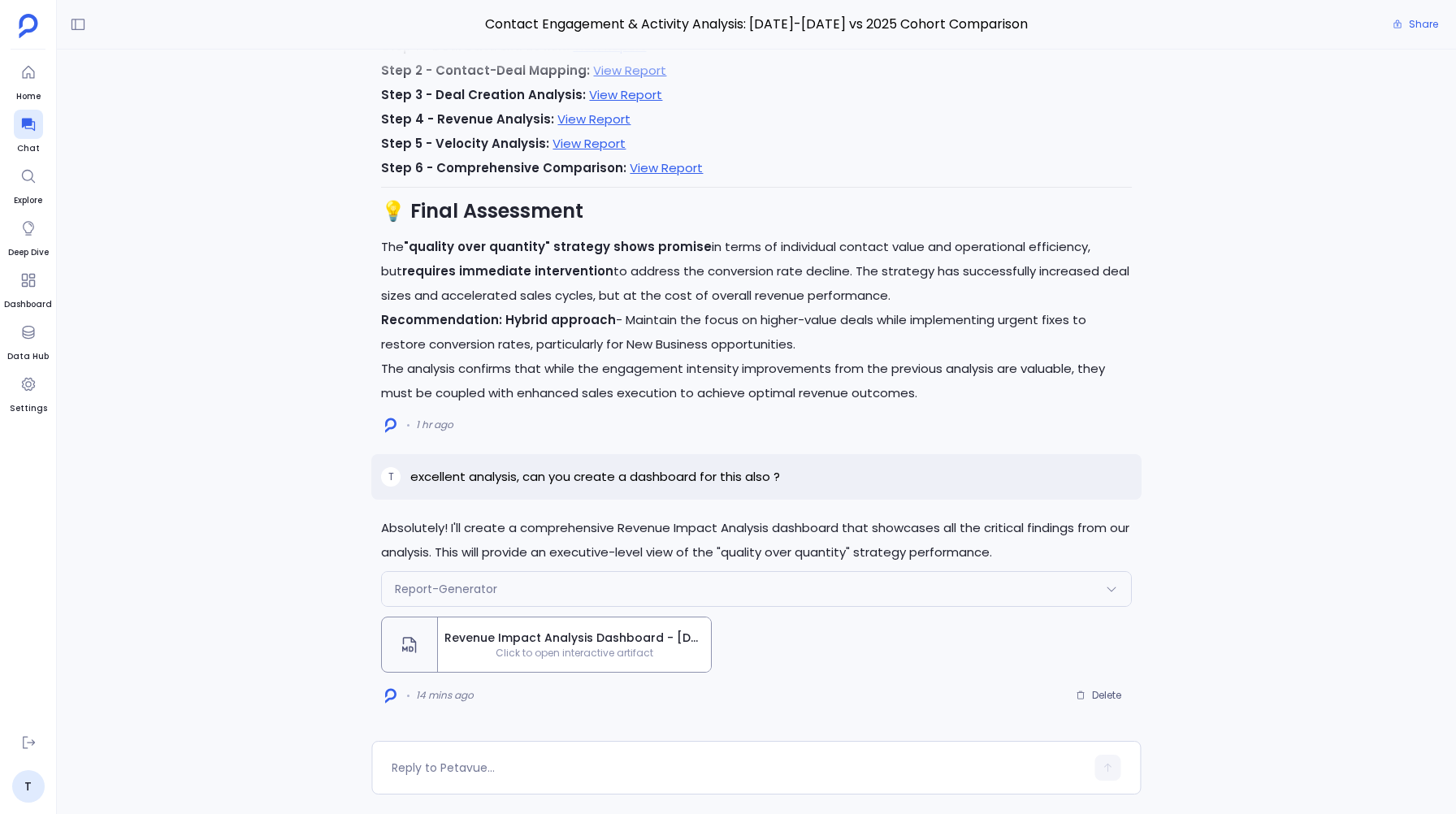
click at [716, 584] on div "Report-Generator" at bounding box center [756, 588] width 749 height 34
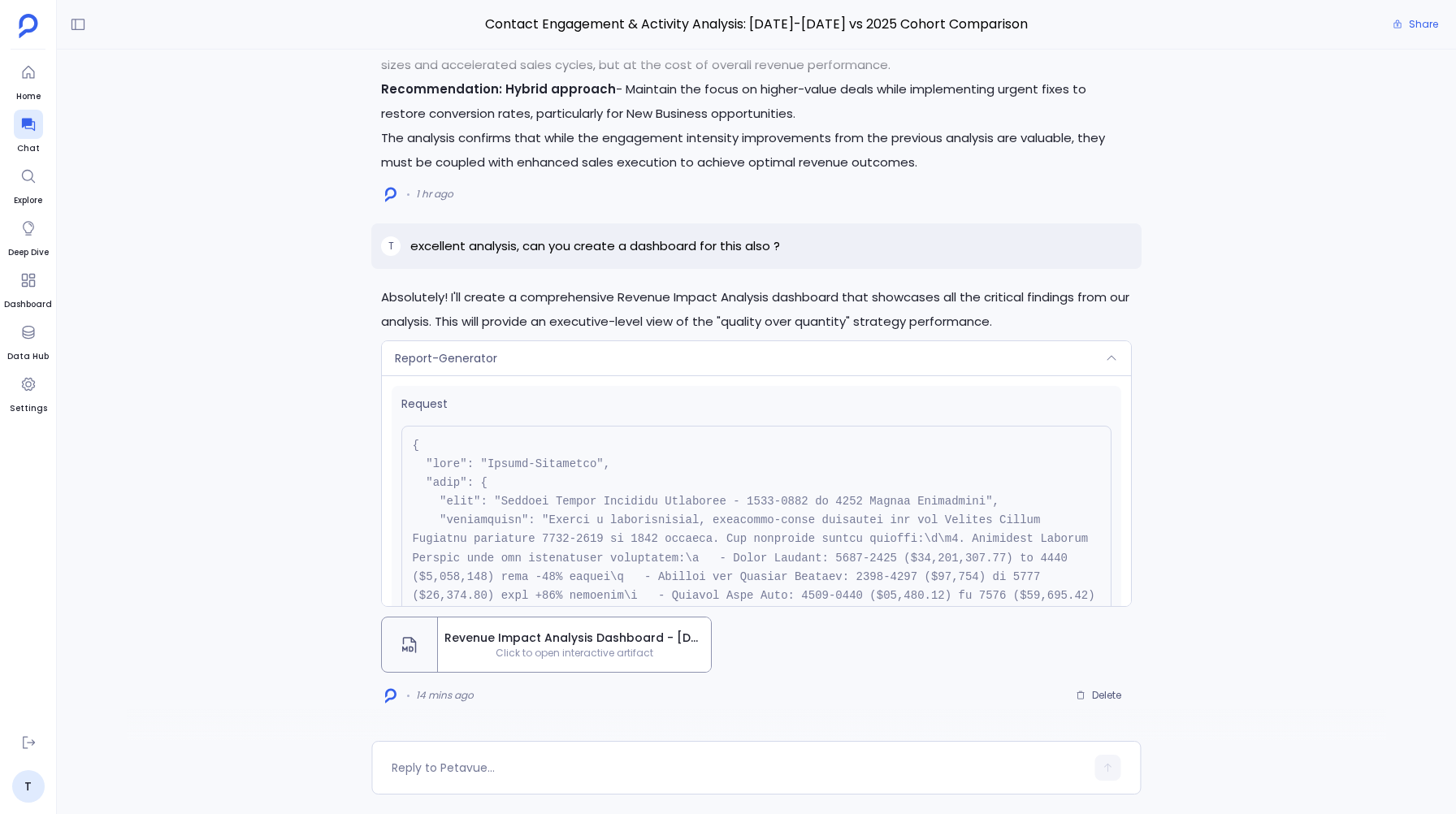
click at [818, 349] on div "Report-Generator" at bounding box center [756, 358] width 749 height 34
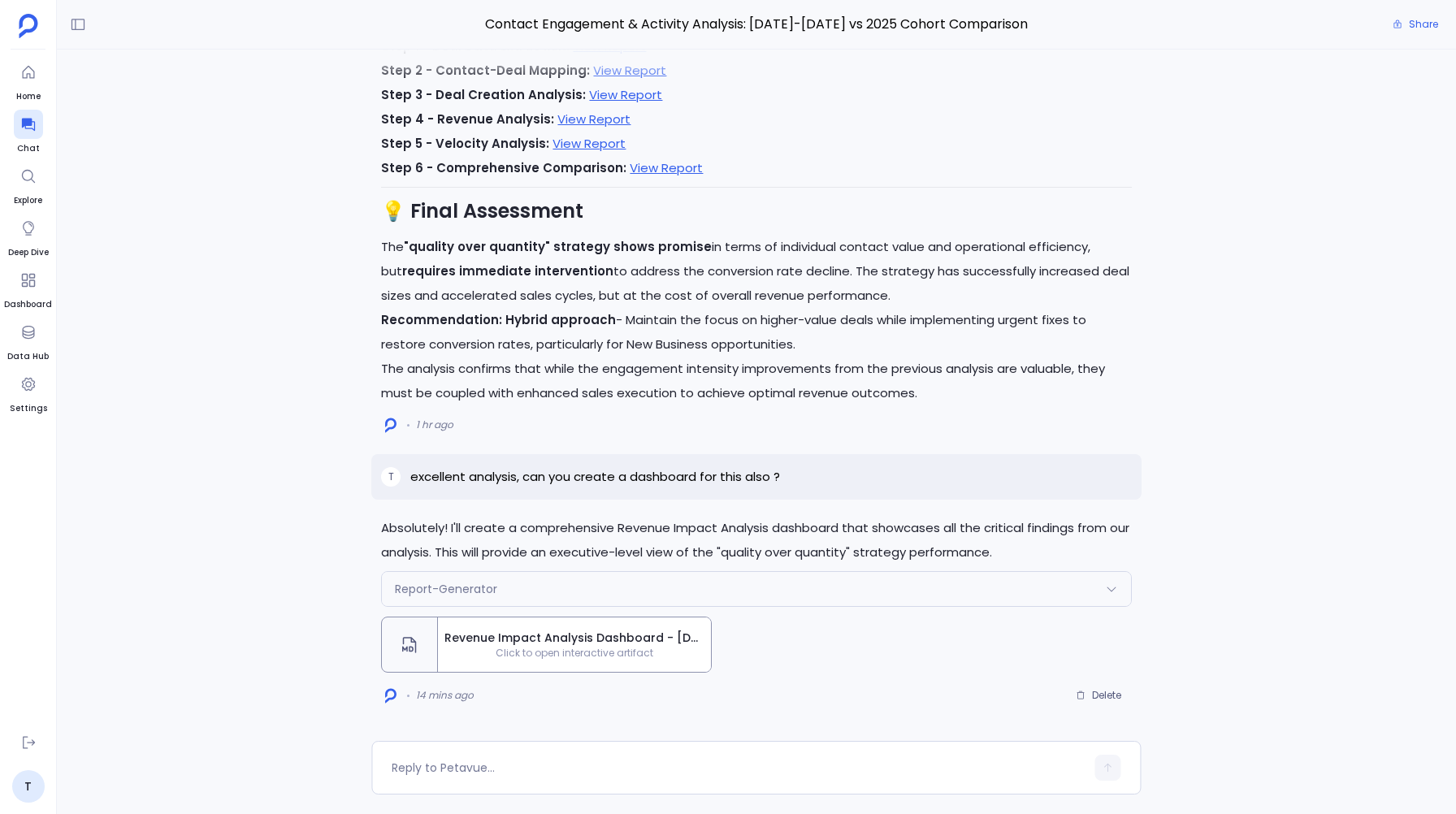
click at [563, 652] on span "Click to open interactive artifact" at bounding box center [574, 653] width 273 height 13
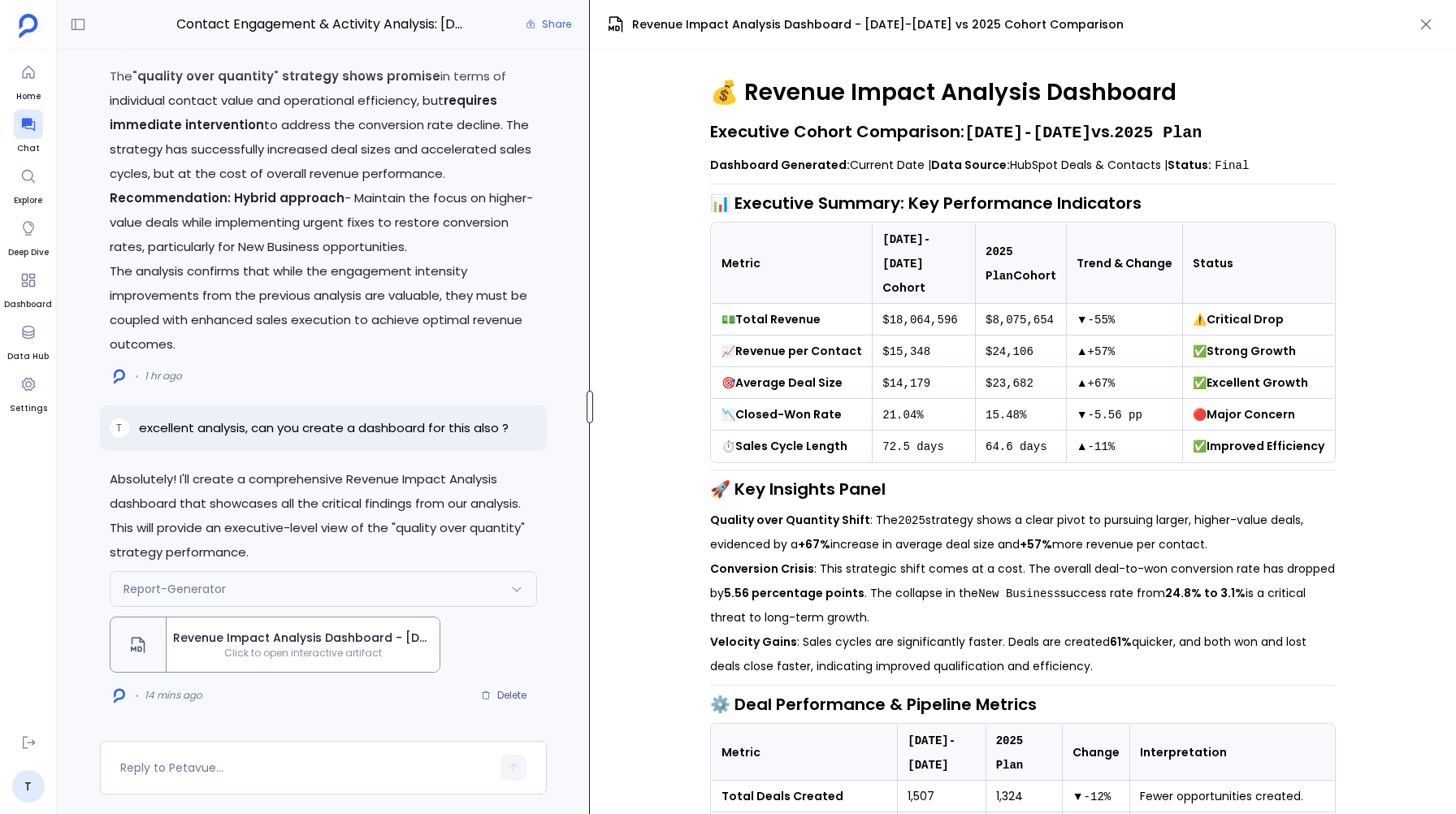
click at [590, 430] on div "Contact Engagement & Activity Analysis: [DATE]-[DATE] vs 2025 Cohort Comparison…" at bounding box center [756, 407] width 1399 height 814
click at [591, 414] on div at bounding box center [591, 407] width 7 height 33
click at [916, 313] on code "$18,064,596" at bounding box center [920, 320] width 75 height 13
copy code "18,064,596"
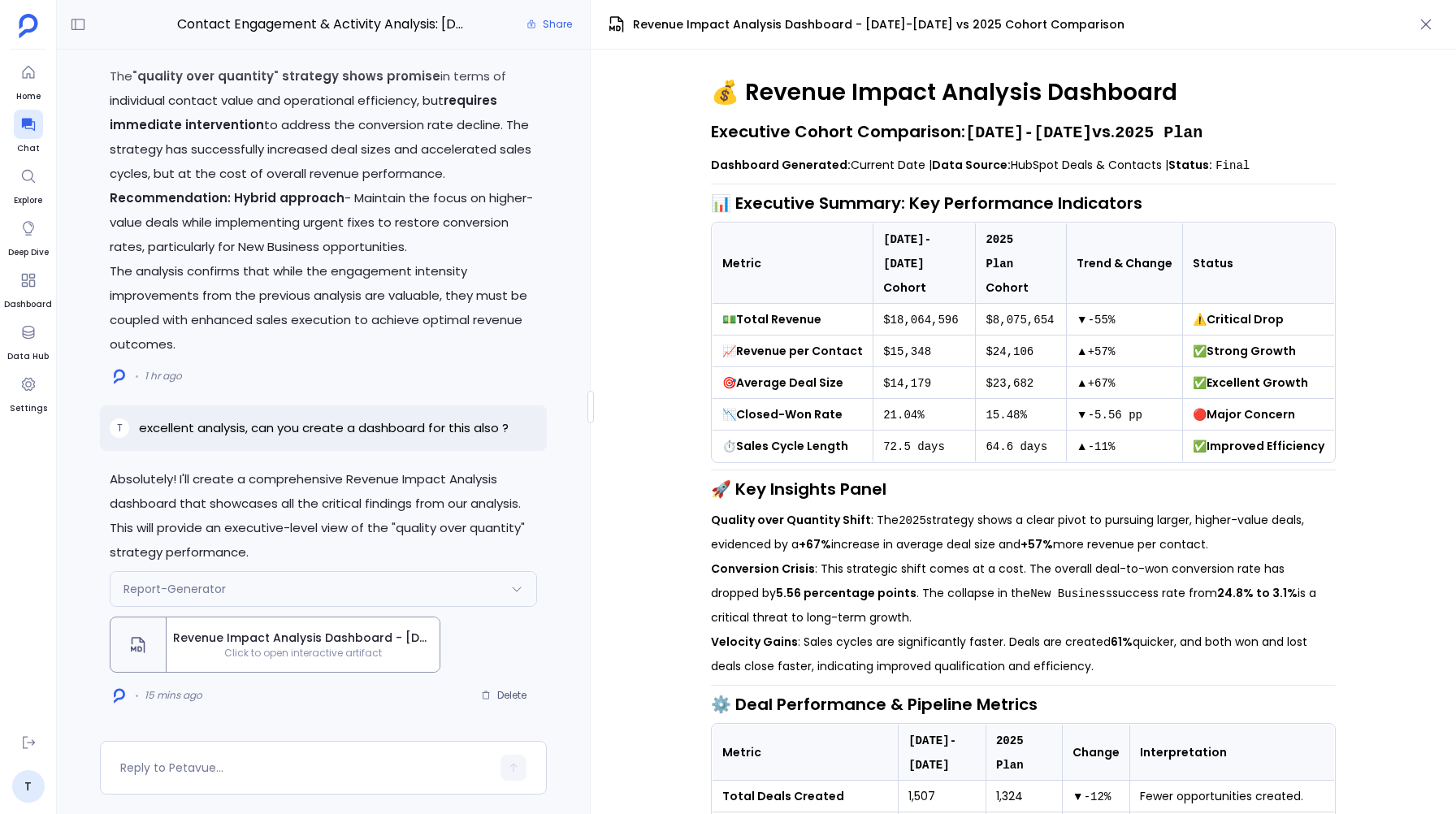
scroll to position [-3539, 0]
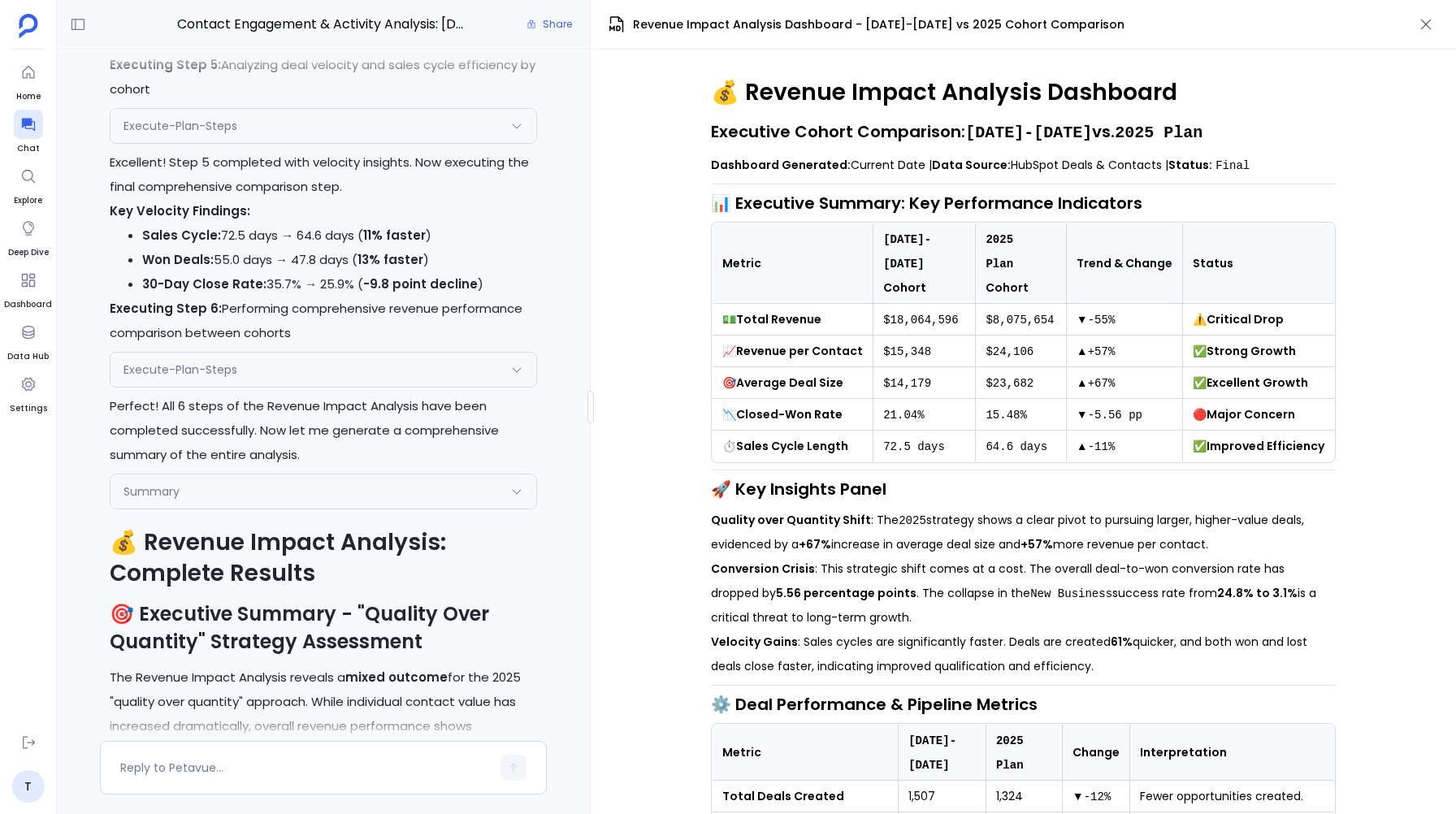
click at [921, 345] on code "$15,348" at bounding box center [907, 352] width 48 height 13
copy code "15,348"
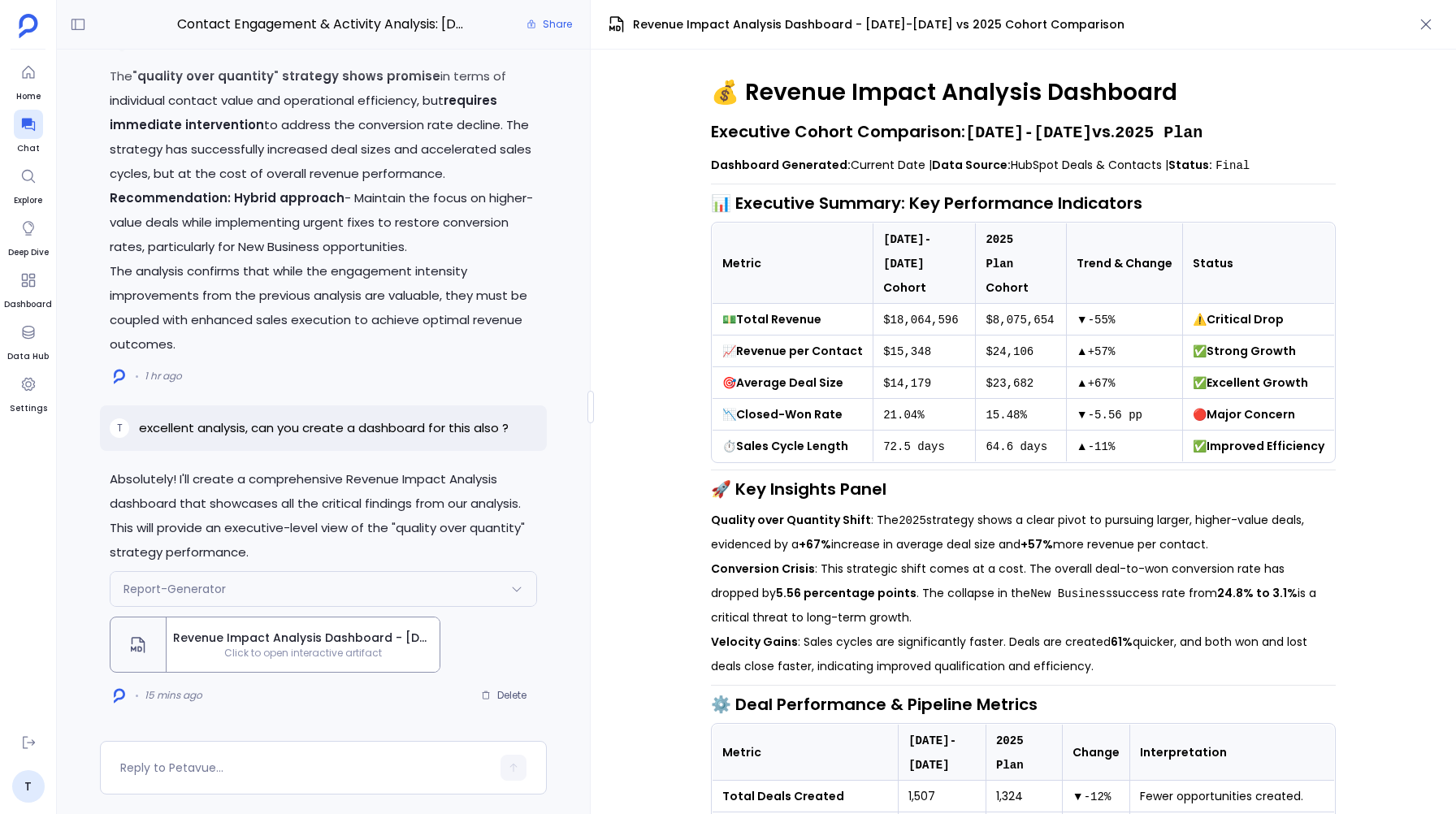
scroll to position [-3415, 0]
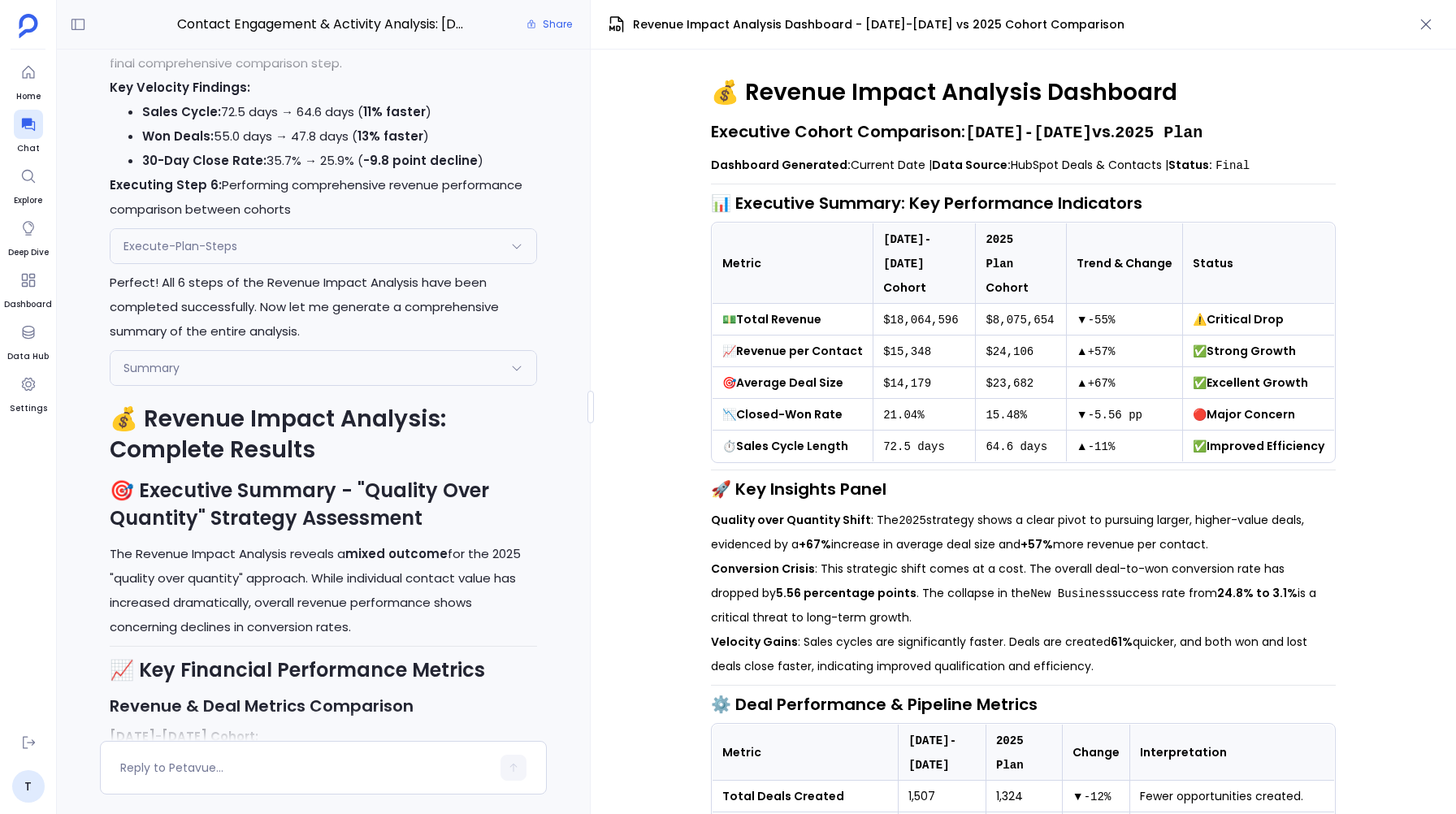
click at [515, 371] on icon at bounding box center [517, 368] width 13 height 13
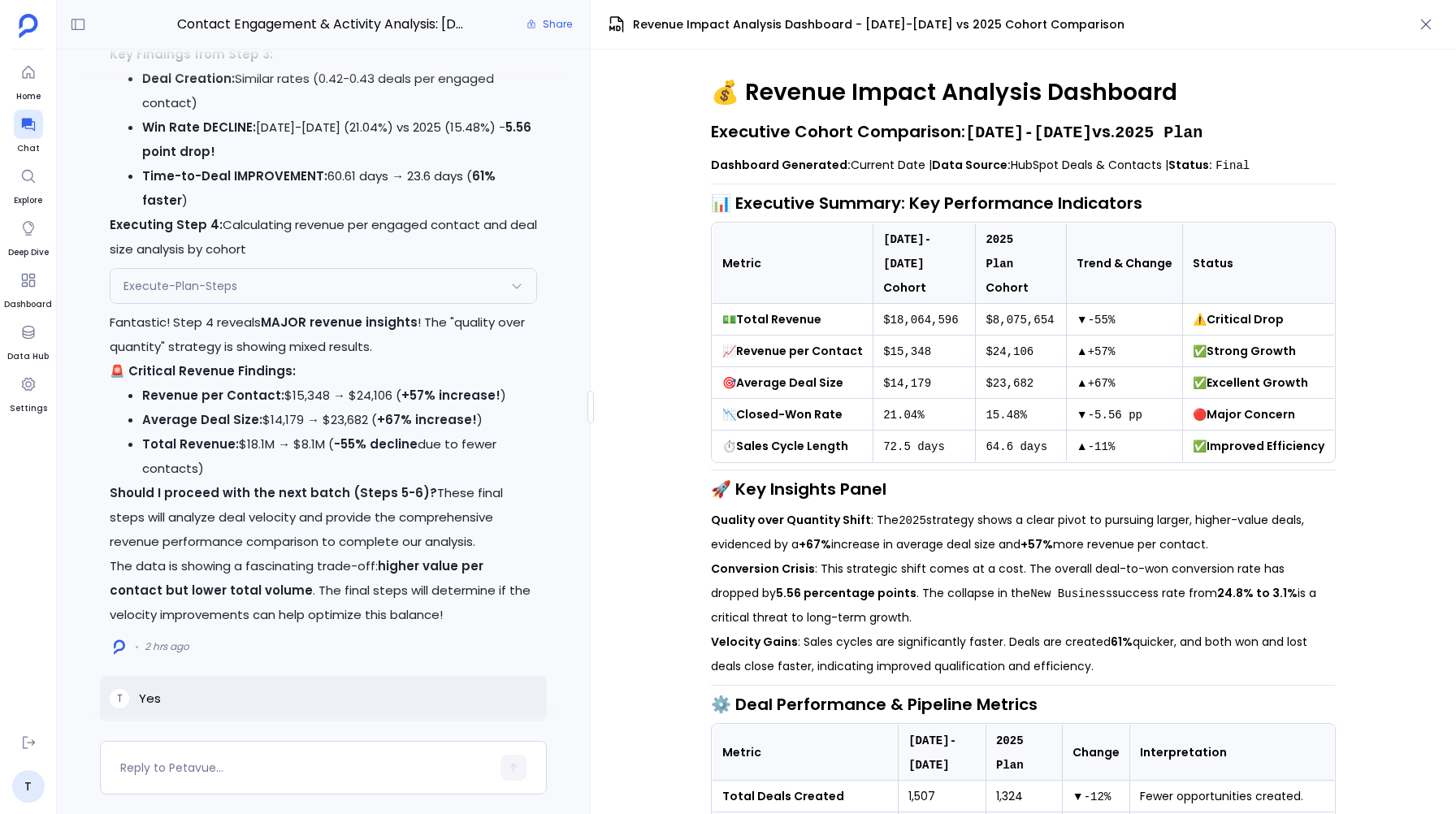
scroll to position [647, 0]
click at [507, 286] on div "Execute-Plan-Steps" at bounding box center [322, 285] width 425 height 34
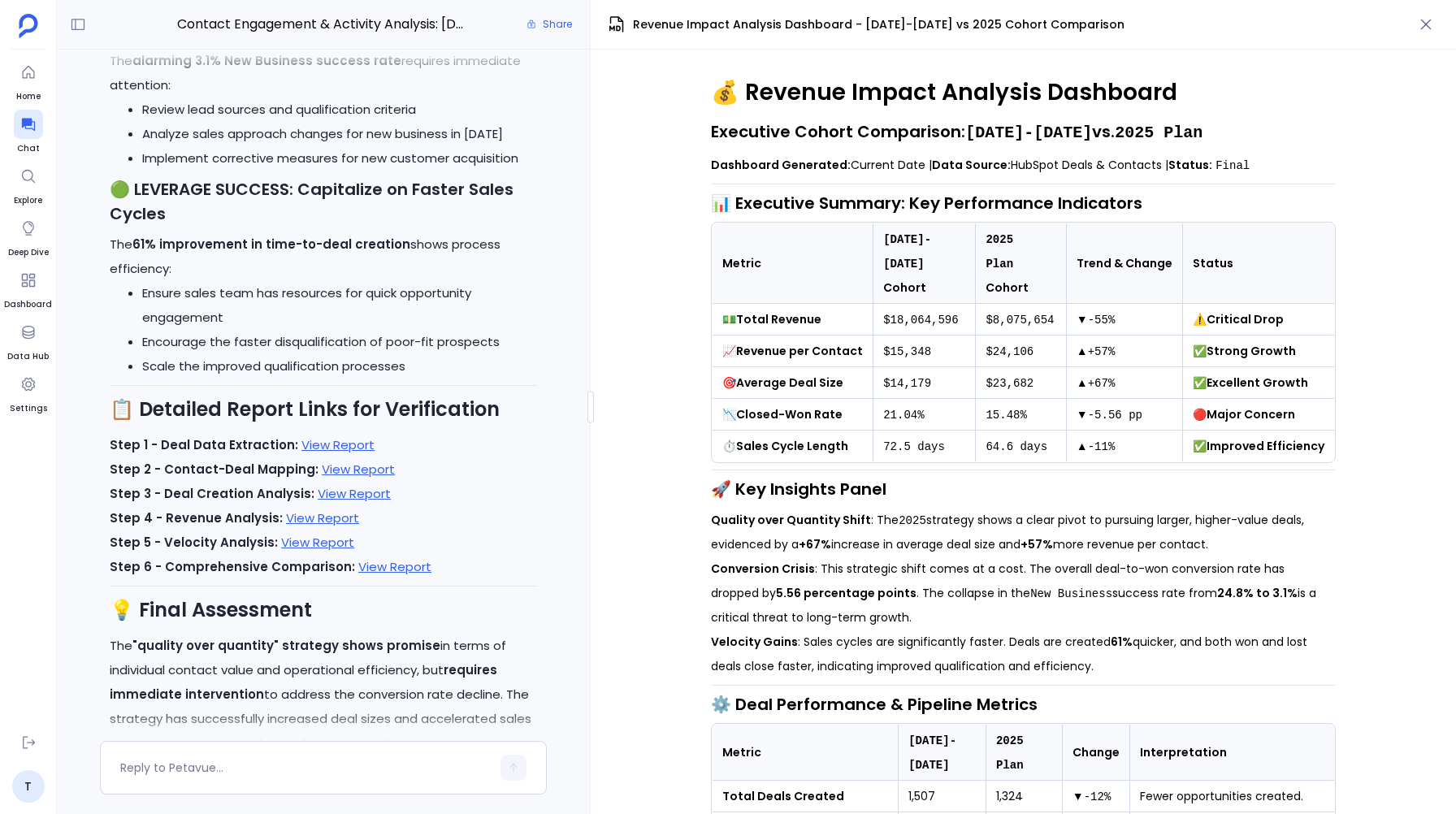
scroll to position [-567, 0]
click at [319, 447] on link "View Report" at bounding box center [337, 442] width 73 height 17
click at [343, 468] on link "View Report" at bounding box center [358, 466] width 73 height 17
click at [319, 488] on link "View Report" at bounding box center [354, 491] width 73 height 17
click at [321, 516] on link "View Report" at bounding box center [322, 515] width 73 height 17
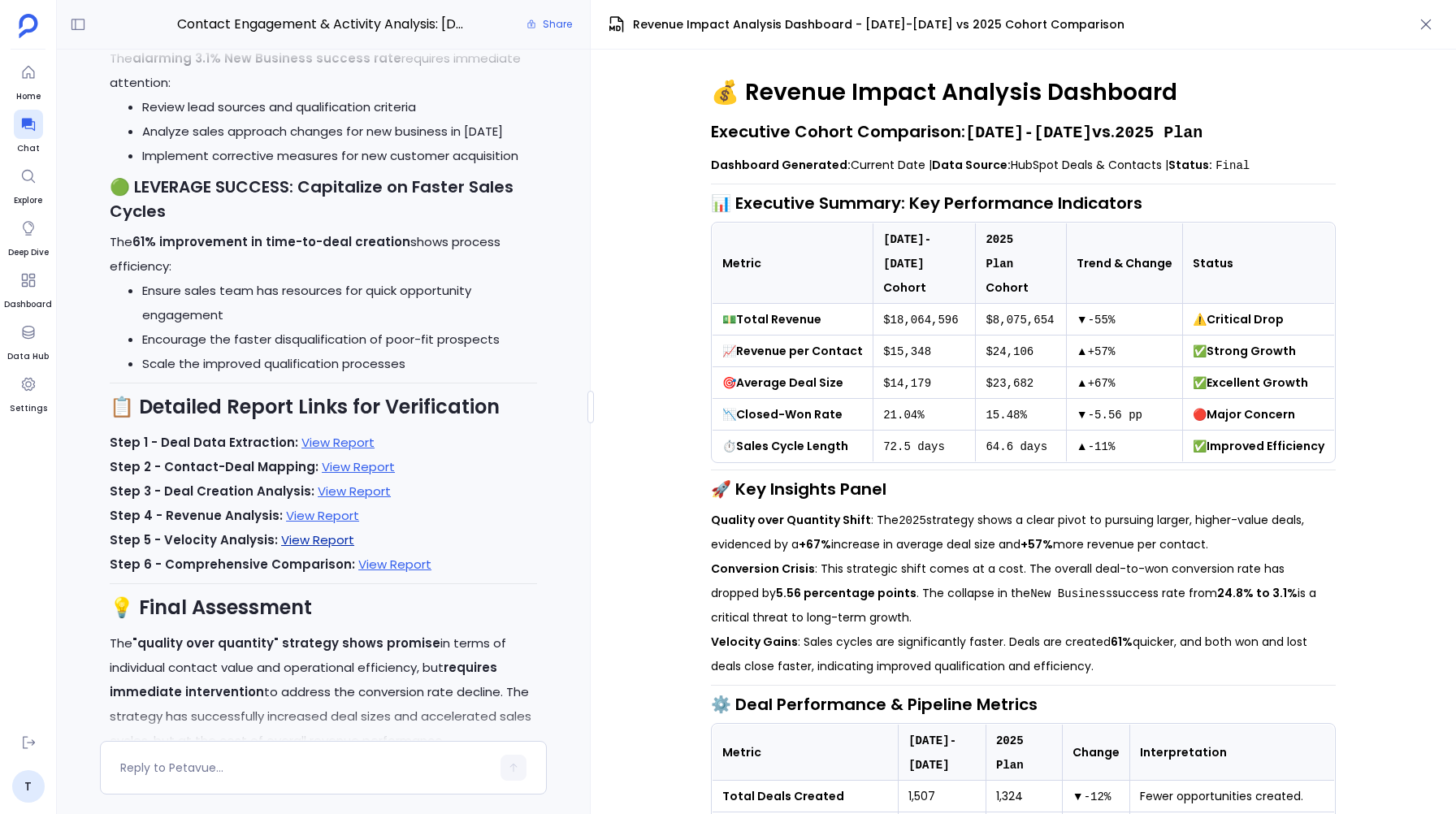
click at [304, 540] on link "View Report" at bounding box center [318, 539] width 73 height 17
click at [392, 557] on link "View Report" at bounding box center [395, 563] width 73 height 17
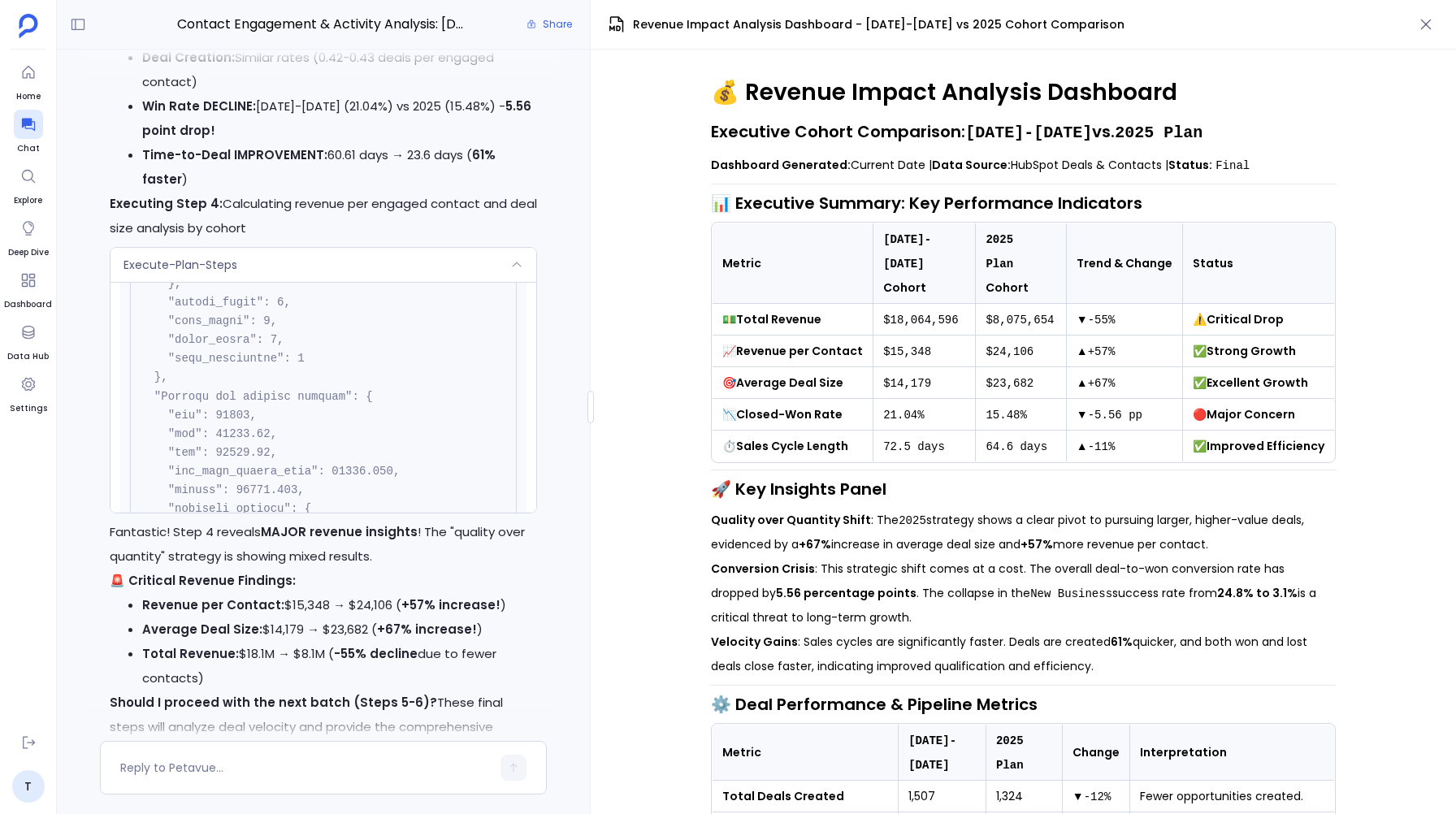
scroll to position [543, 0]
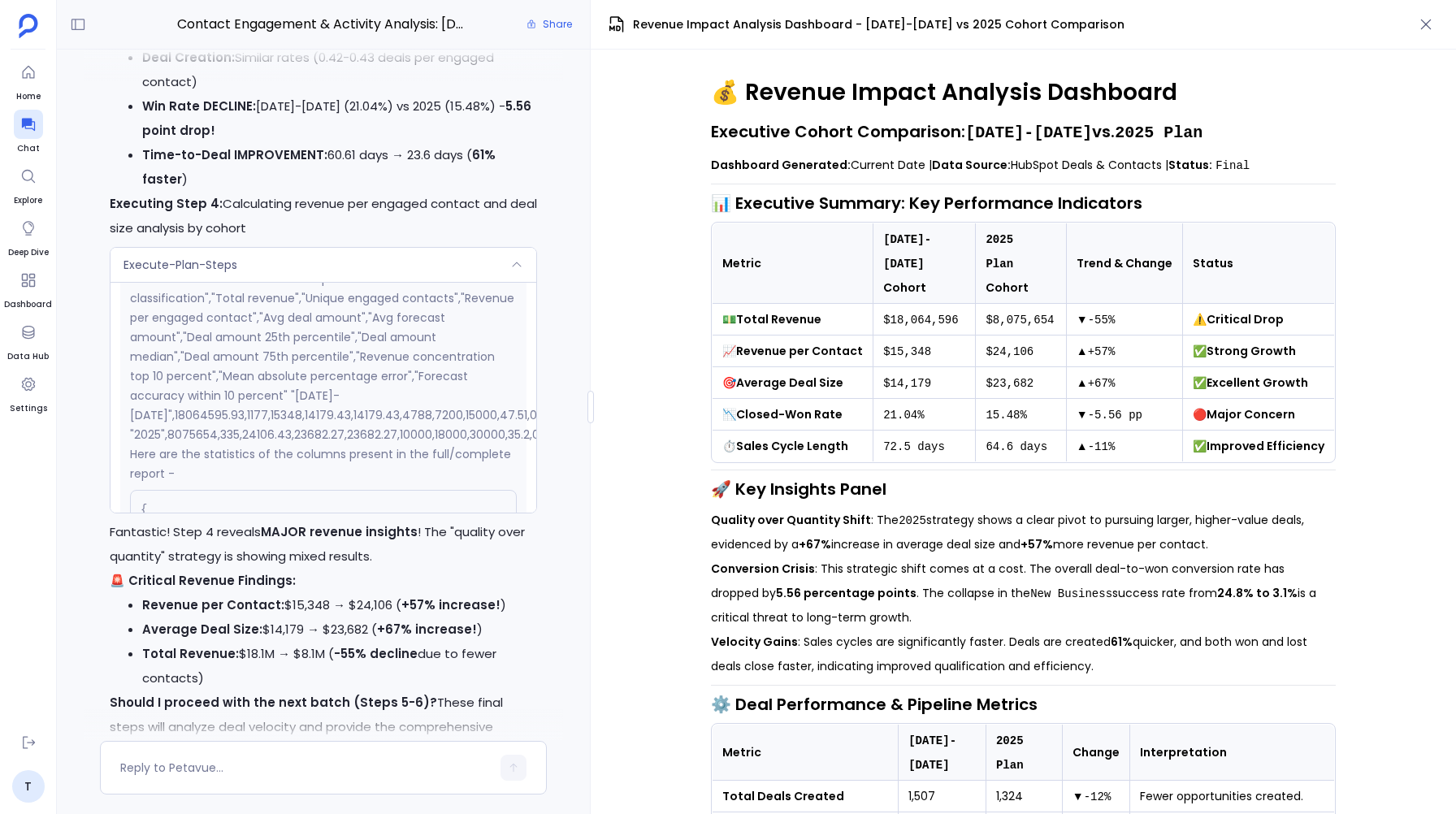
click at [934, 313] on code "$18,064,596" at bounding box center [920, 320] width 75 height 13
click at [832, 431] on td "⏱️ Sales Cycle Length" at bounding box center [793, 446] width 161 height 32
click at [782, 311] on strong "Total Revenue" at bounding box center [779, 319] width 86 height 16
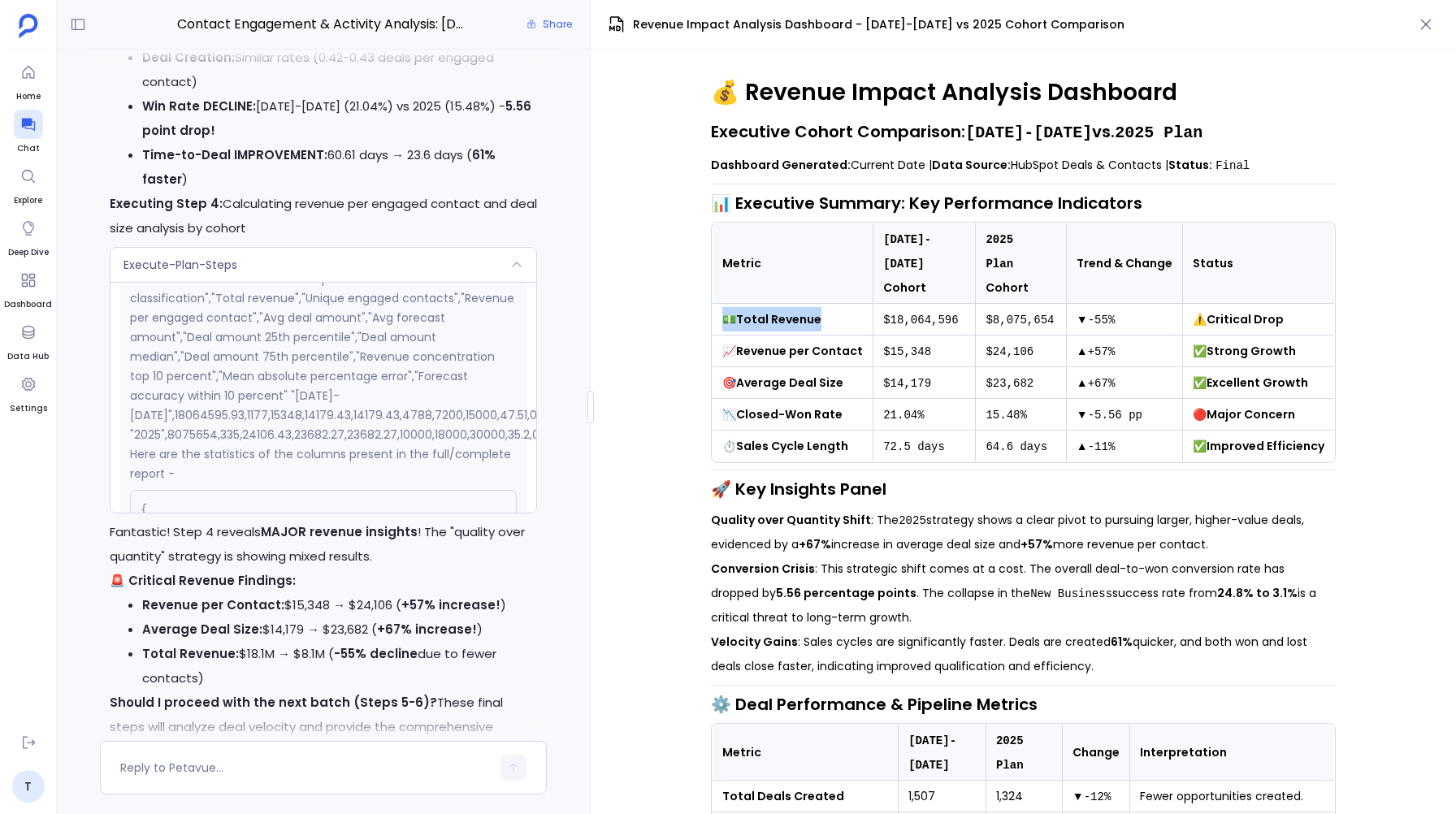
click at [782, 311] on strong "Total Revenue" at bounding box center [779, 319] width 86 height 16
click at [780, 311] on strong "Total Revenue" at bounding box center [779, 319] width 86 height 16
drag, startPoint x: 823, startPoint y: 294, endPoint x: 737, endPoint y: 293, distance: 86.0
click at [737, 303] on td "💵 Total Revenue" at bounding box center [793, 319] width 161 height 32
copy strong "Total Revenue"
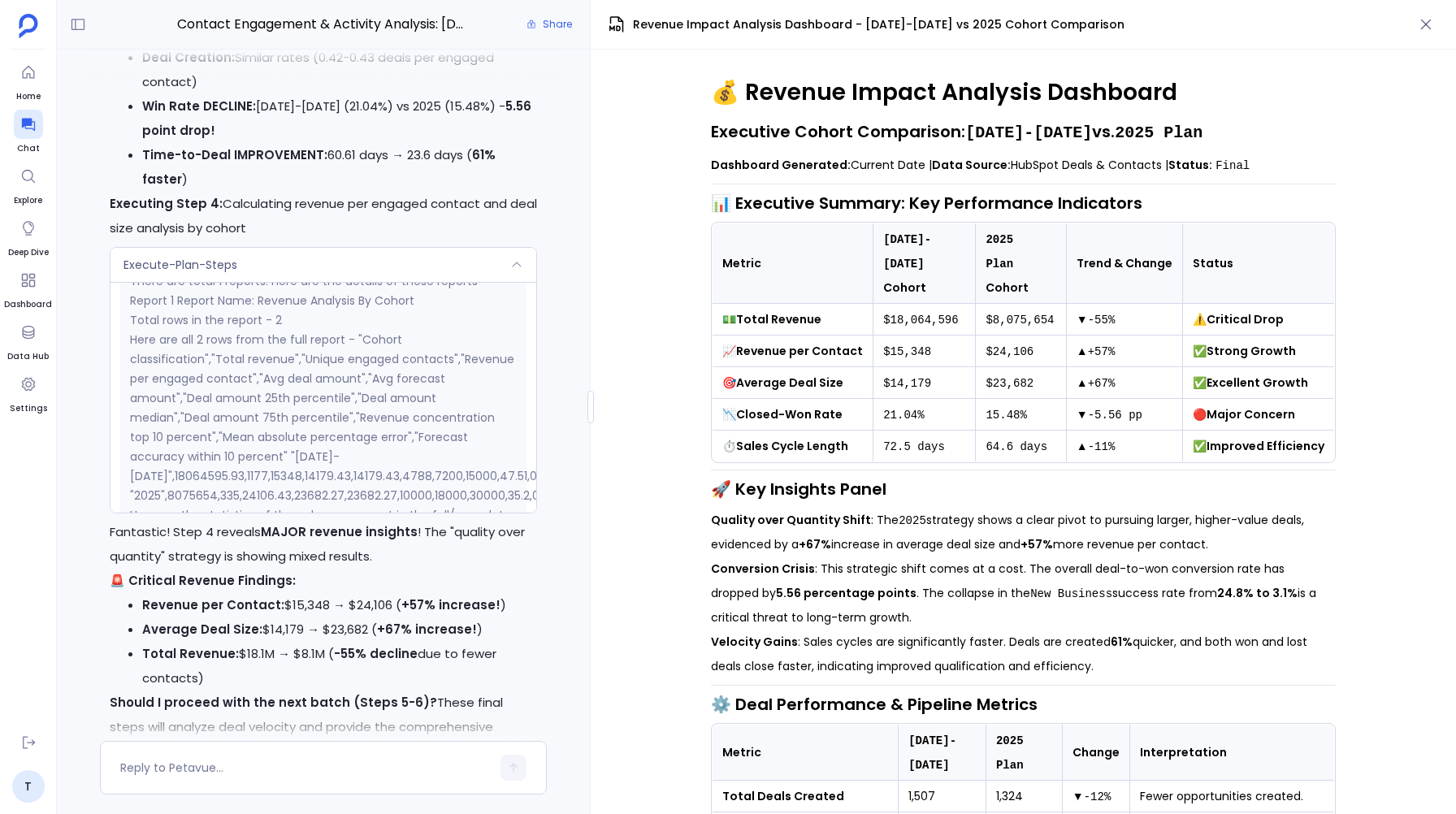
scroll to position [480, 0]
drag, startPoint x: 930, startPoint y: 320, endPoint x: 880, endPoint y: 321, distance: 50.0
click at [880, 335] on td "$15,348" at bounding box center [925, 351] width 102 height 32
copy code "$15,348"
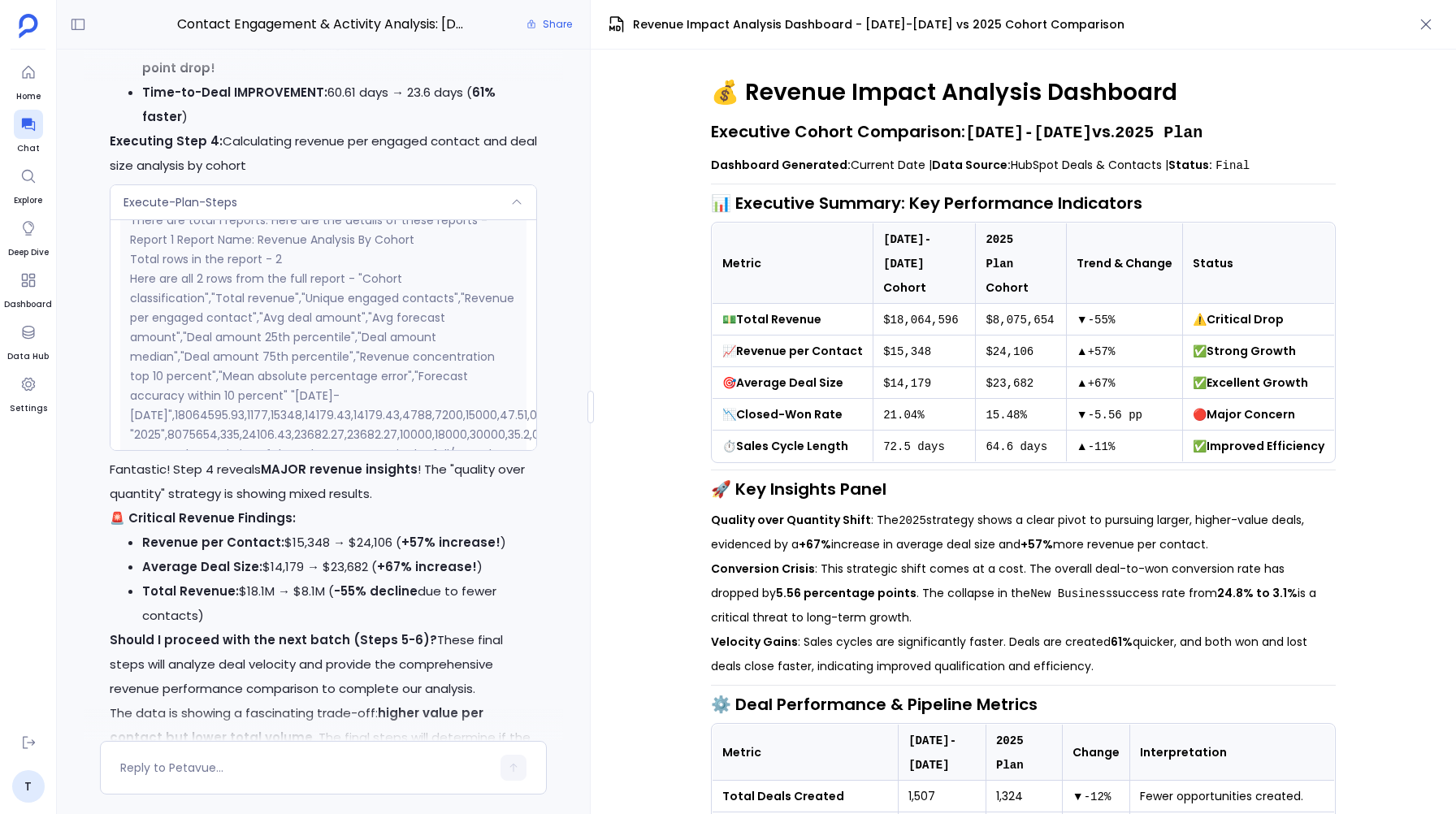
scroll to position [1500, 0]
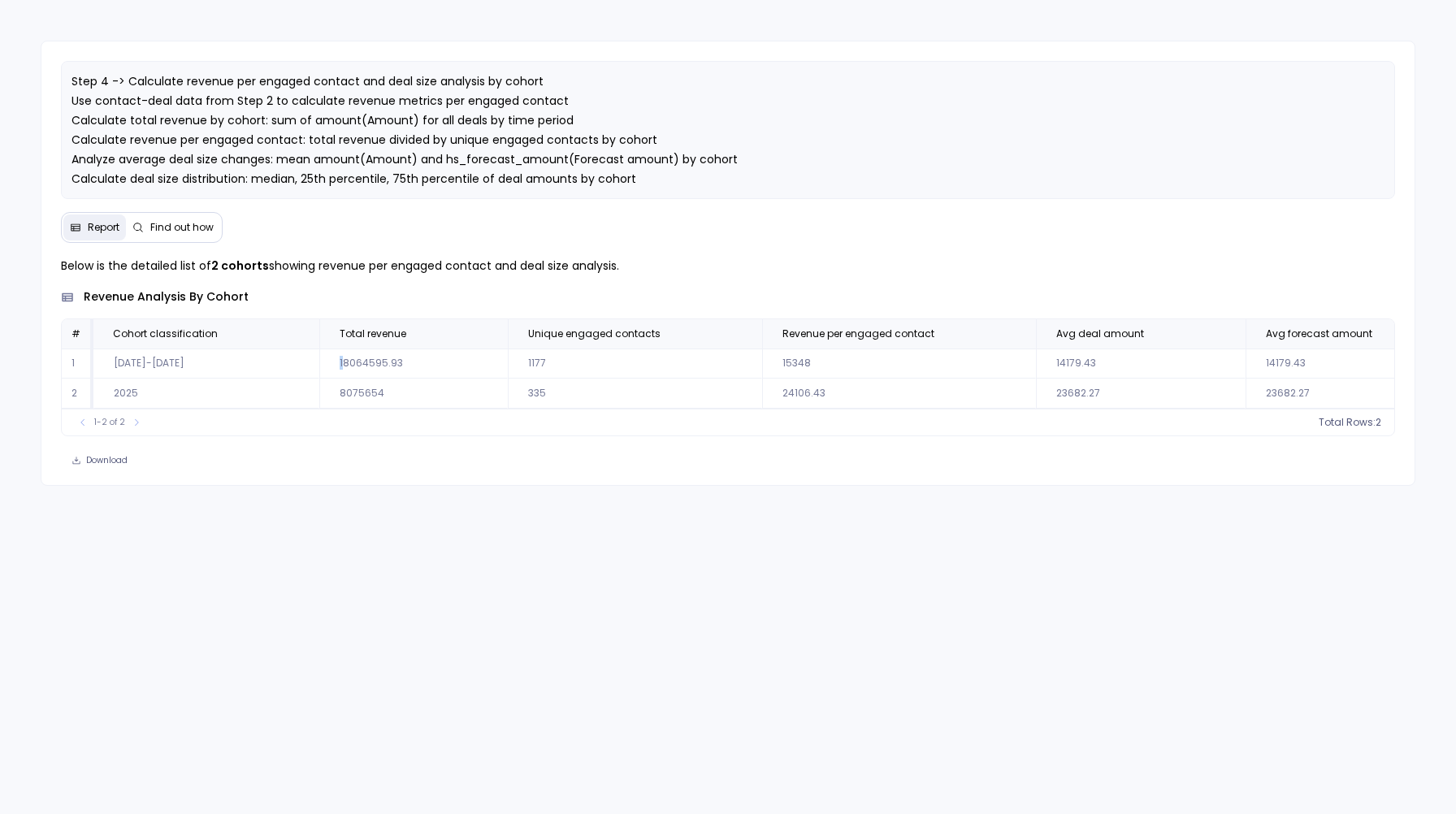
drag, startPoint x: 407, startPoint y: 355, endPoint x: 339, endPoint y: 367, distance: 69.1
click at [338, 367] on td "18064595.93" at bounding box center [413, 363] width 188 height 30
drag, startPoint x: 339, startPoint y: 367, endPoint x: 379, endPoint y: 368, distance: 40.0
click at [373, 364] on td "18064595.93" at bounding box center [413, 363] width 188 height 30
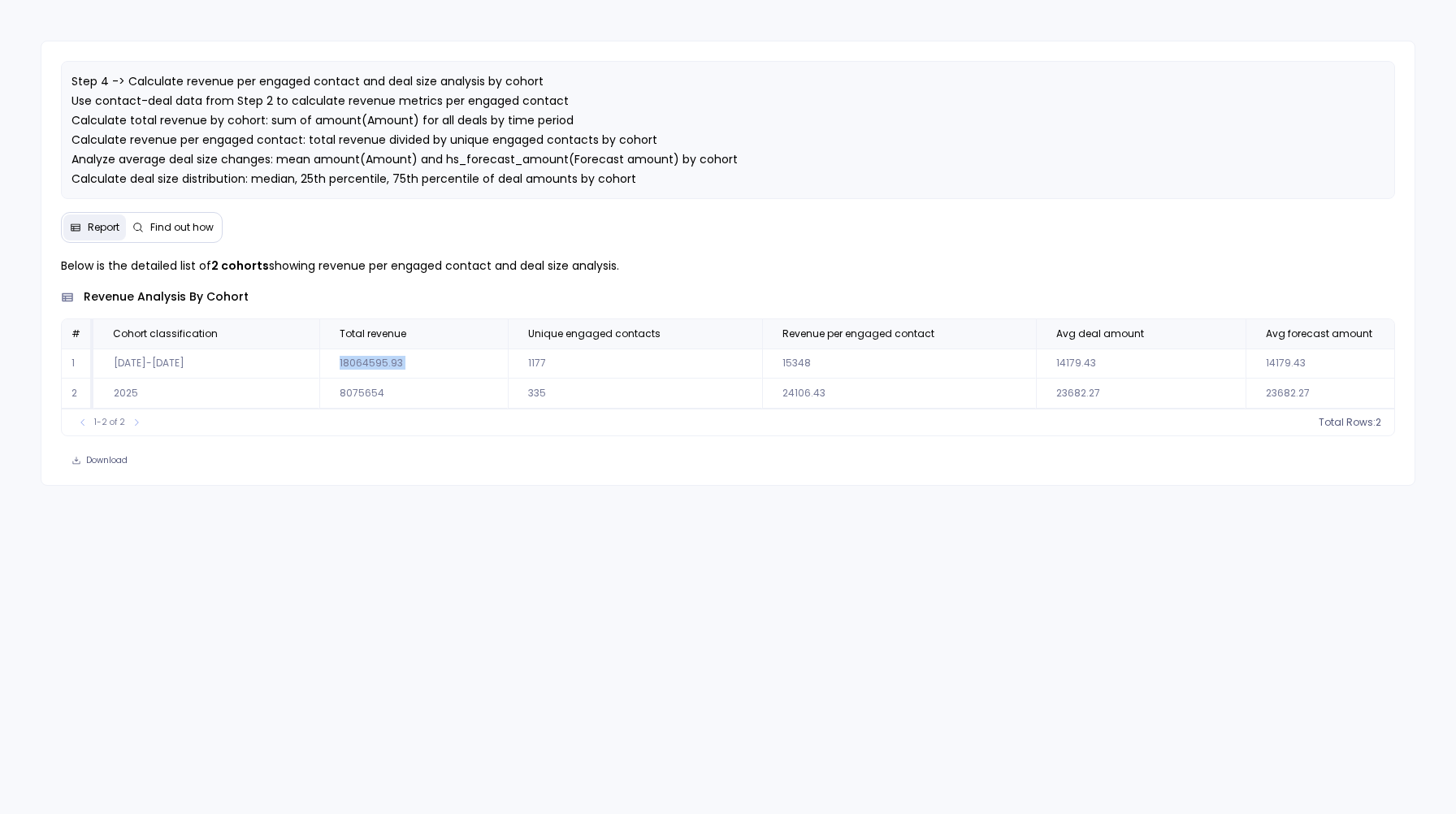
click at [373, 364] on td "18064595.93" at bounding box center [413, 363] width 188 height 30
click at [383, 391] on td "8075654" at bounding box center [413, 393] width 188 height 30
drag, startPoint x: 386, startPoint y: 386, endPoint x: 332, endPoint y: 388, distance: 54.0
click at [332, 388] on td "8075654" at bounding box center [413, 393] width 188 height 30
